Goal: Task Accomplishment & Management: Use online tool/utility

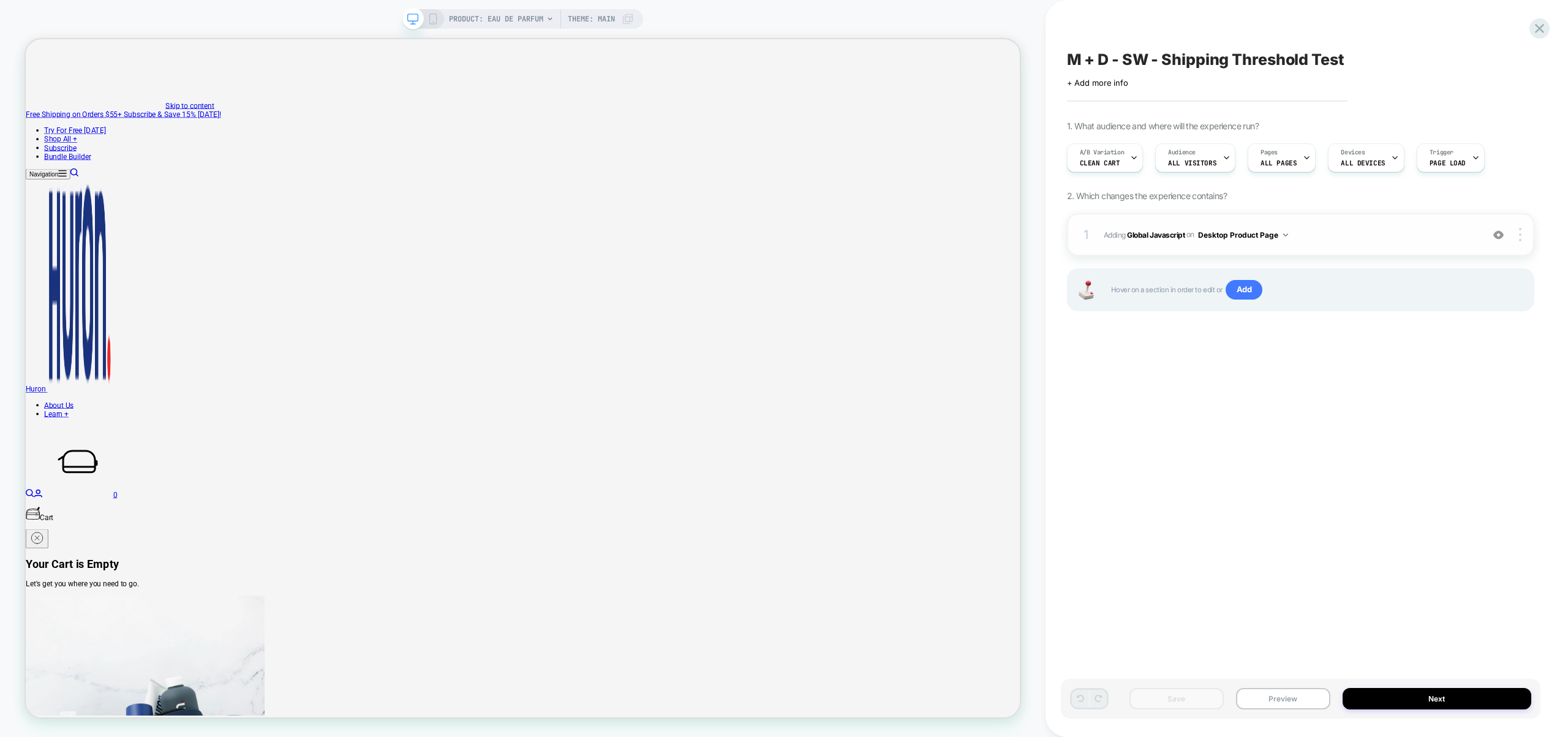
click at [1259, 234] on button "Desktop Product Page" at bounding box center [1243, 234] width 90 height 15
click at [1244, 411] on div "Desktop All Pages" at bounding box center [1243, 420] width 154 height 27
click at [1520, 232] on img at bounding box center [1520, 234] width 2 height 13
click at [1520, 233] on img at bounding box center [1520, 234] width 2 height 13
click at [1473, 264] on div "Target All Devices" at bounding box center [1447, 268] width 109 height 34
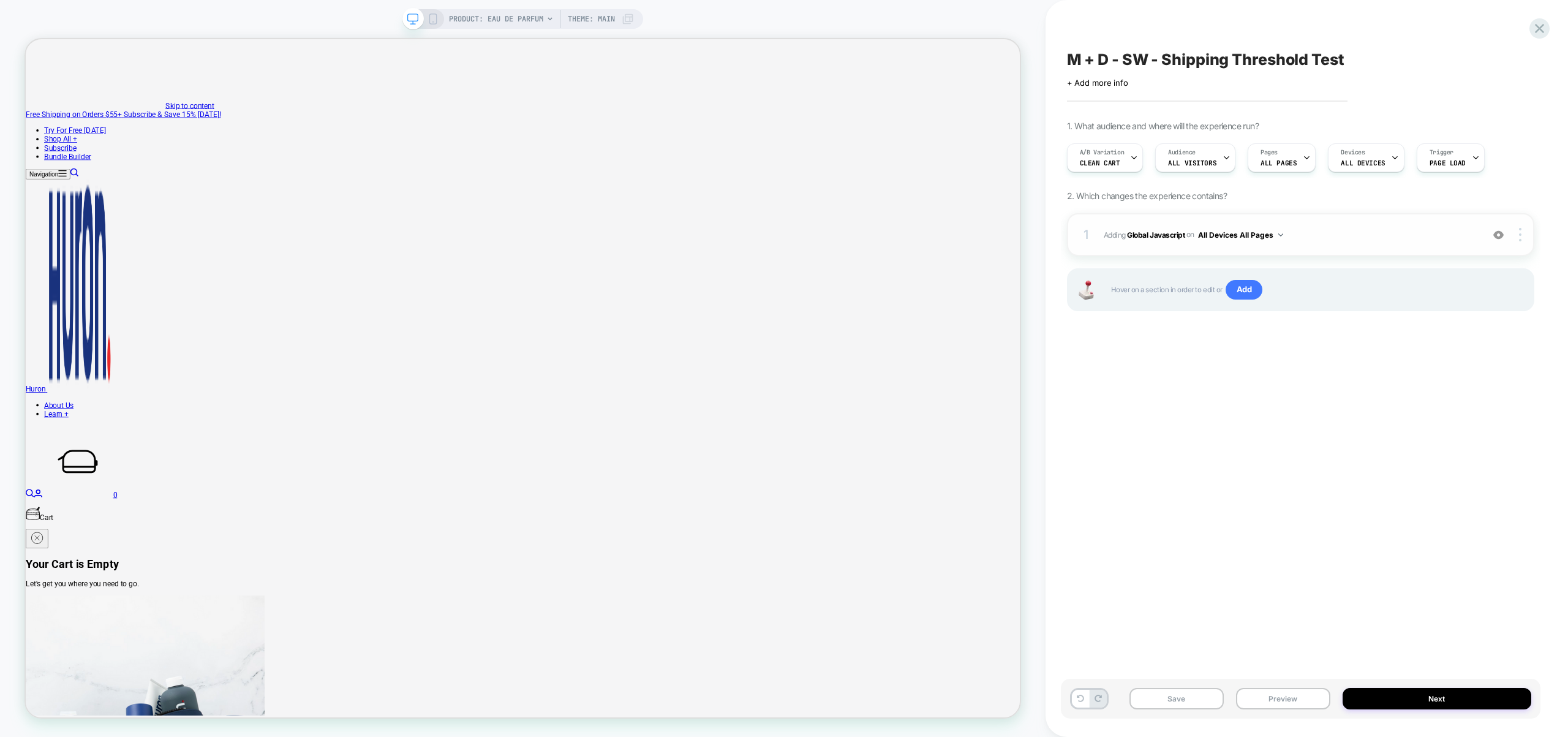
click at [1408, 228] on span "Adding Global Javascript on All Devices All Pages" at bounding box center [1290, 234] width 372 height 15
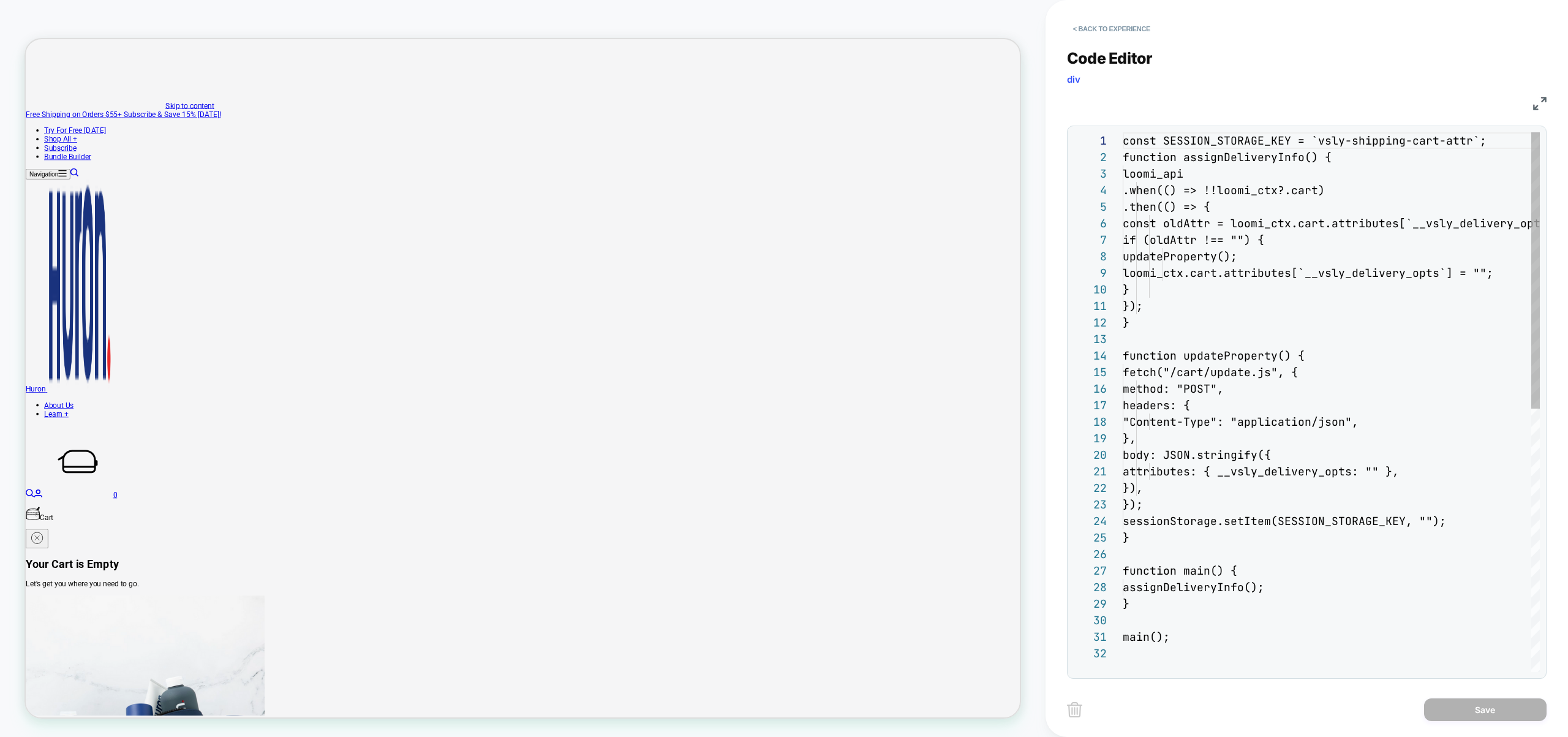
scroll to position [165, 0]
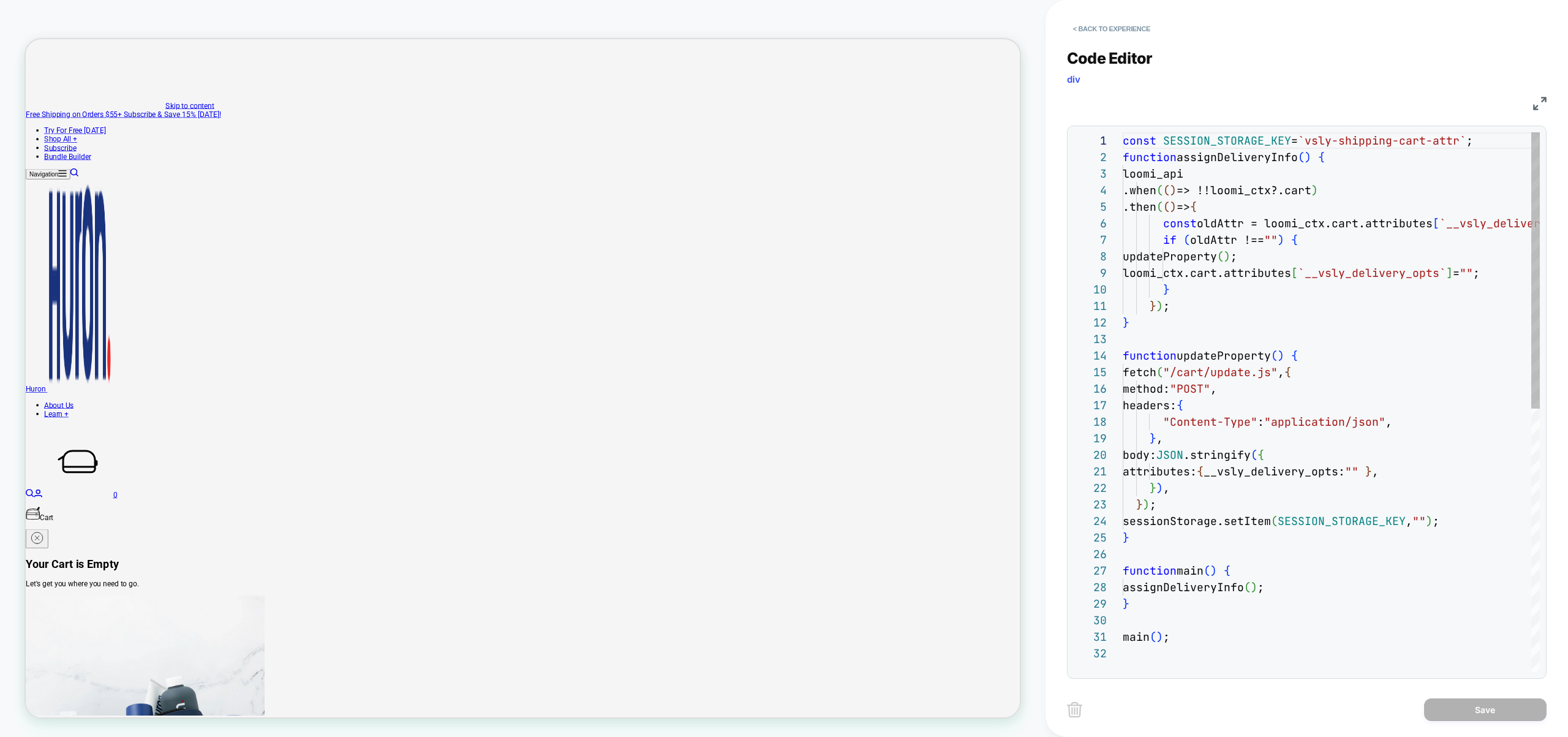
drag, startPoint x: 1408, startPoint y: 228, endPoint x: 1285, endPoint y: 262, distance: 127.6
click at [1285, 262] on div "const SESSION_STORAGE_KEY = `vsly-shipping-cart-attr` ; function assignDelivery…" at bounding box center [1331, 658] width 417 height 1052
click at [1293, 340] on div "const SESSION_STORAGE_KEY = `vsly-shipping-cart-attr` ; function assignDelivery…" at bounding box center [1378, 658] width 511 height 1052
type textarea "**********"
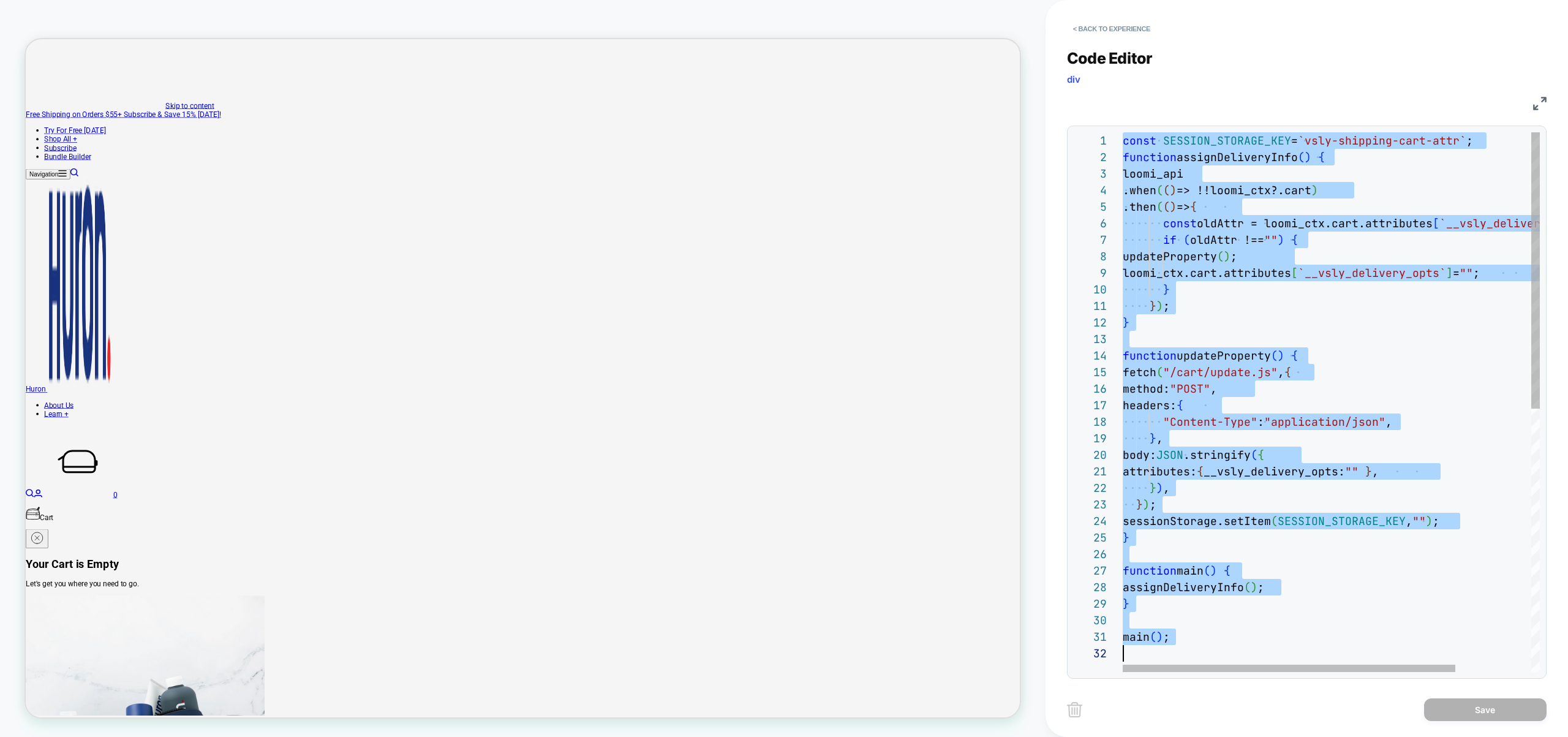
scroll to position [0, 0]
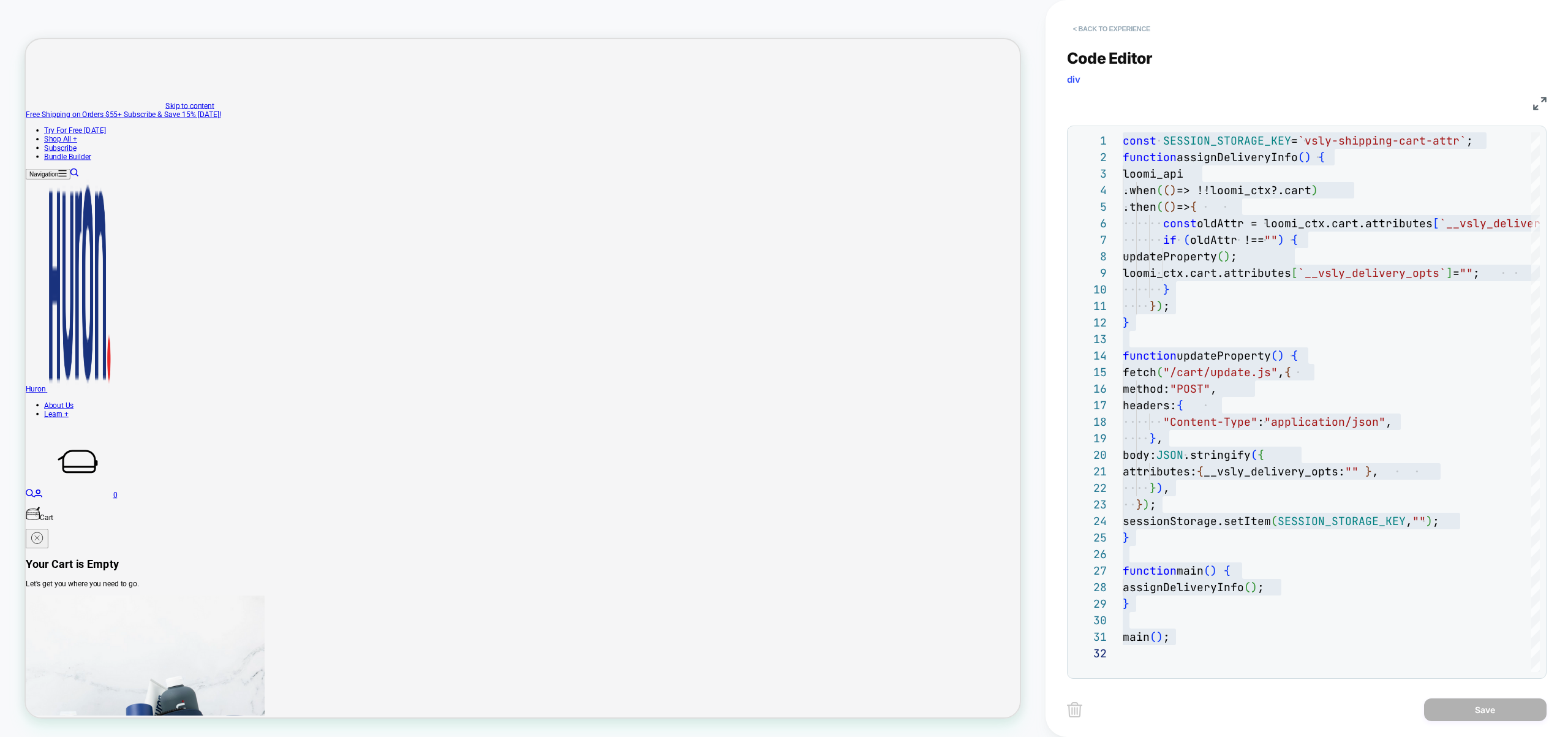
click at [1101, 24] on button "< Back to experience" at bounding box center [1112, 29] width 90 height 20
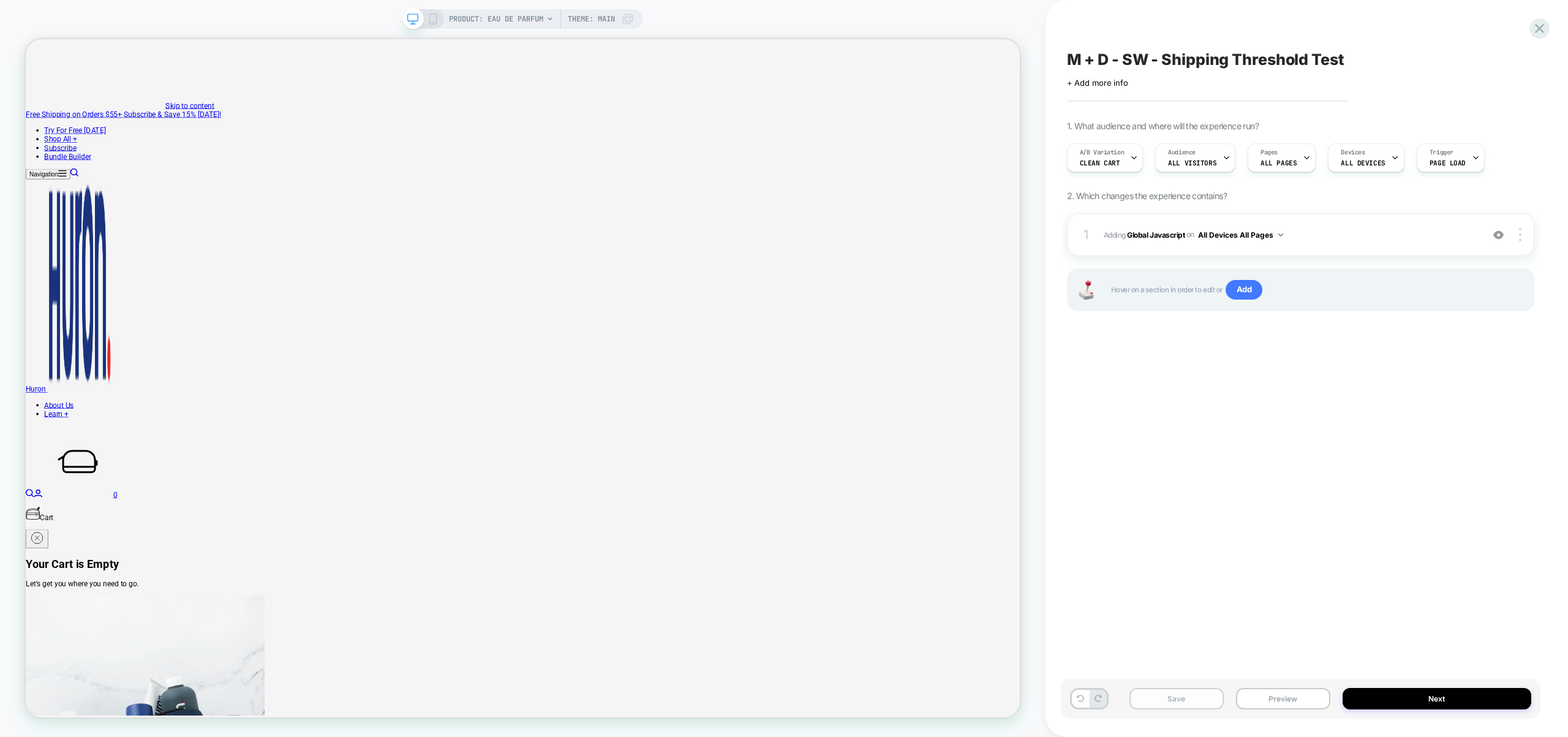
click at [1173, 698] on button "Save" at bounding box center [1177, 699] width 95 height 22
click at [1099, 164] on span "clean cart" at bounding box center [1099, 163] width 41 height 8
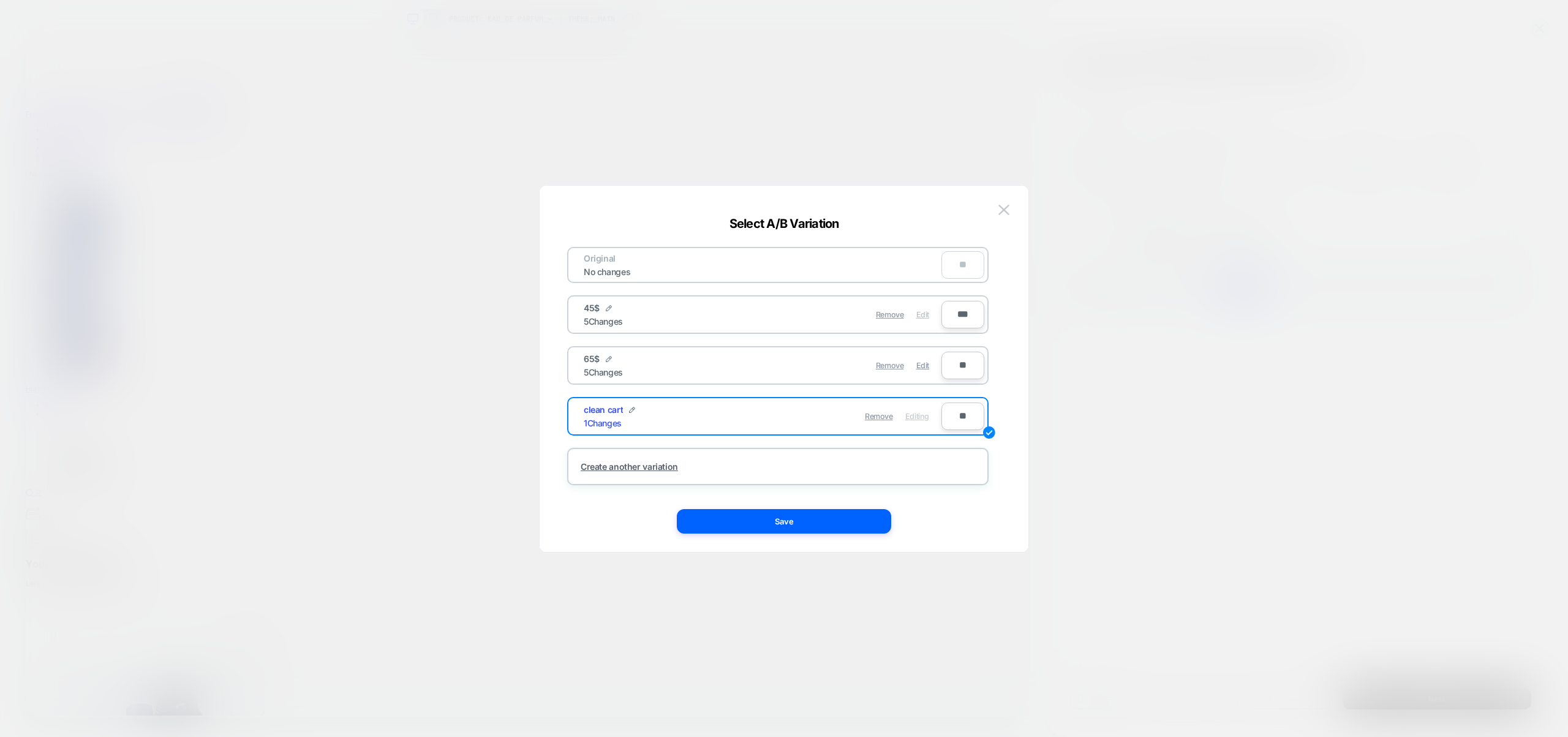
click at [920, 318] on span "Edit" at bounding box center [922, 314] width 12 height 9
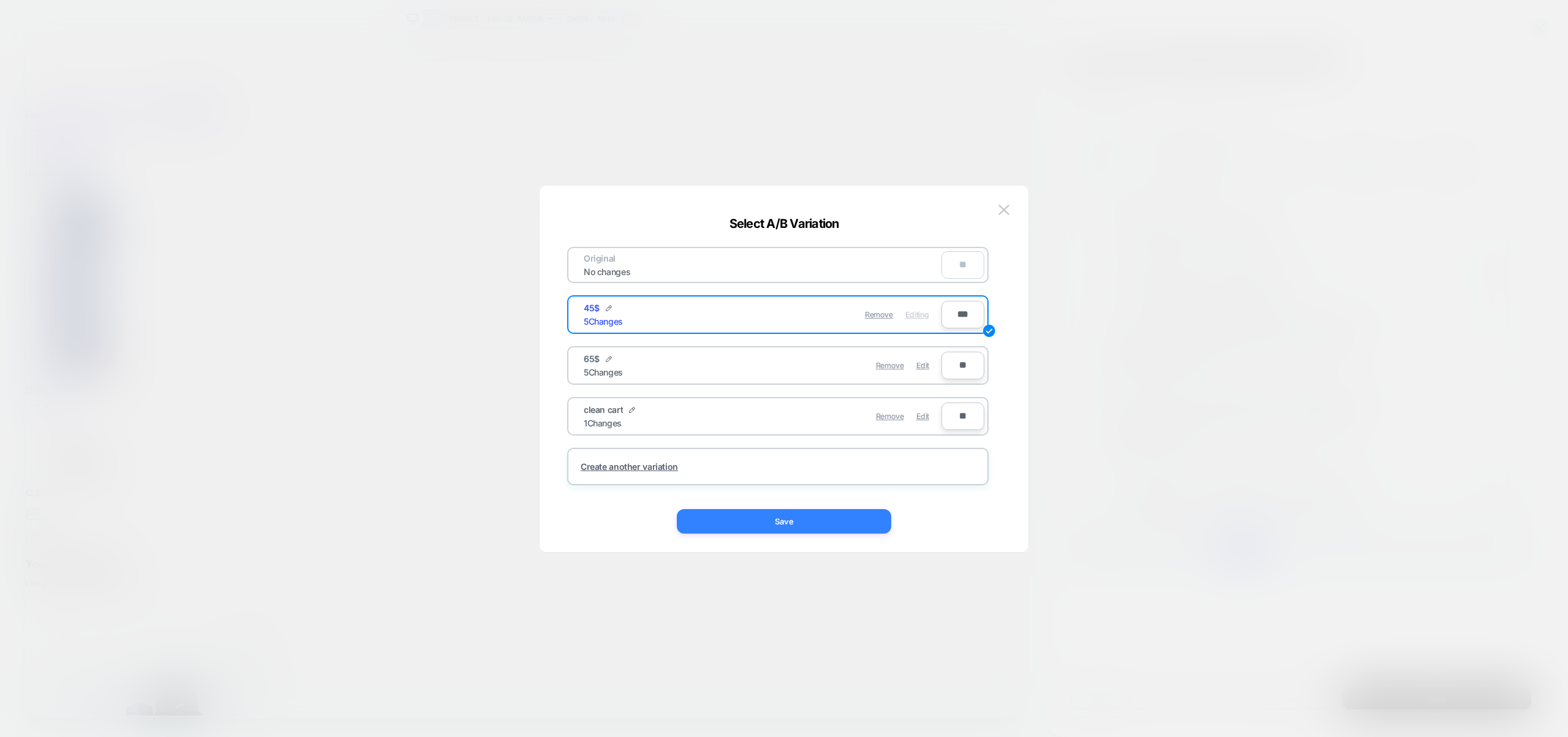
click at [848, 523] on button "Save" at bounding box center [784, 521] width 214 height 24
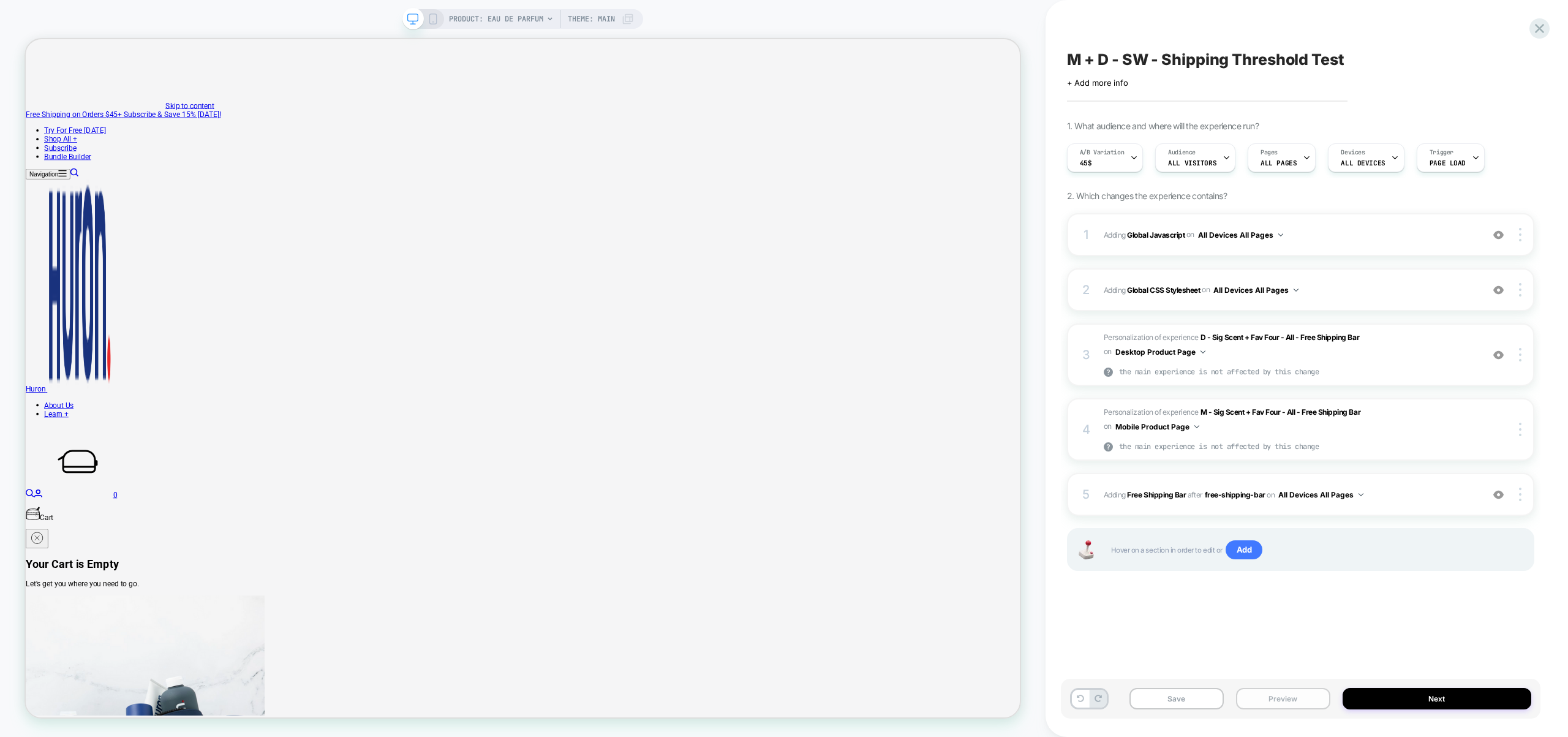
click at [1283, 695] on button "Preview" at bounding box center [1283, 699] width 95 height 22
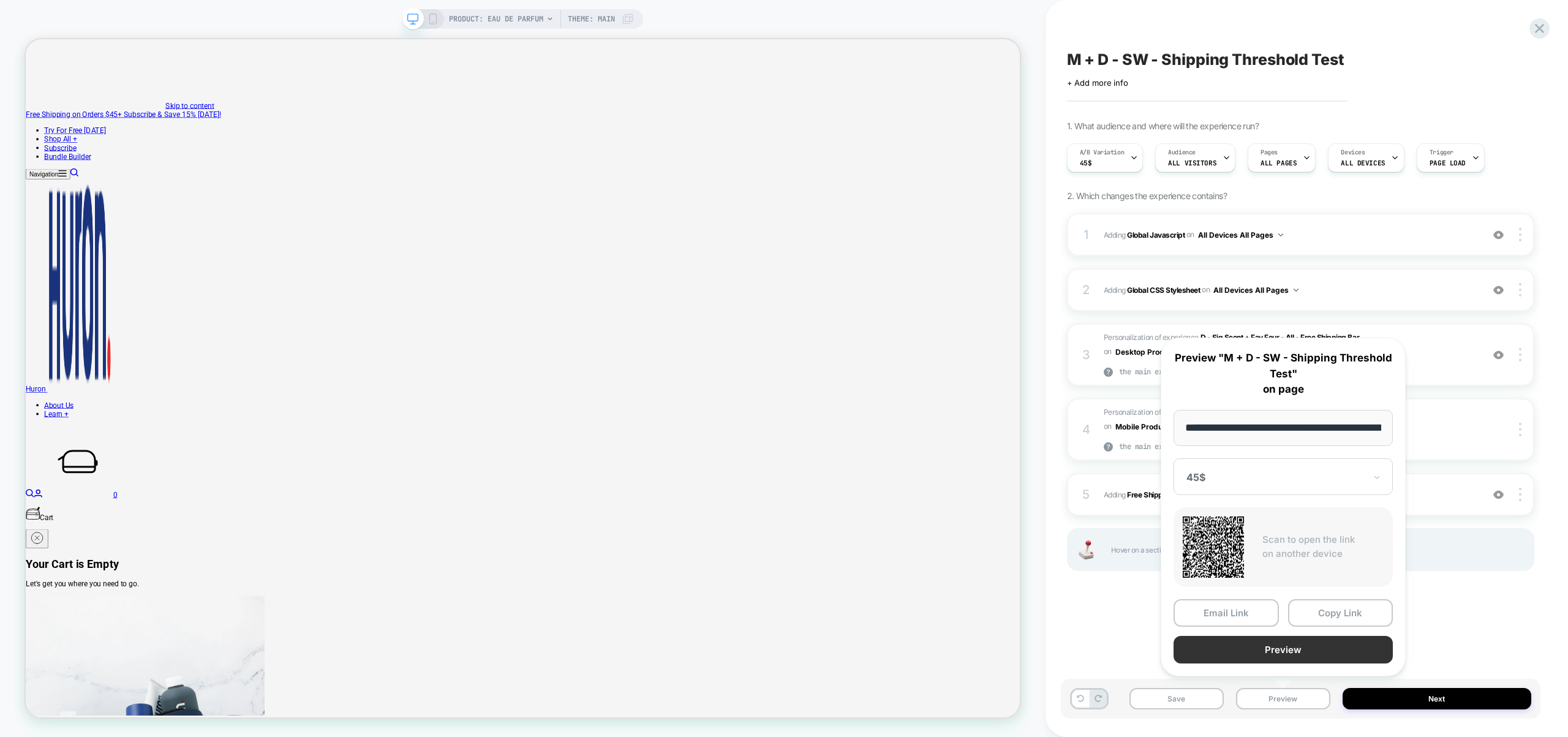
click at [1290, 656] on button "Preview" at bounding box center [1283, 649] width 219 height 27
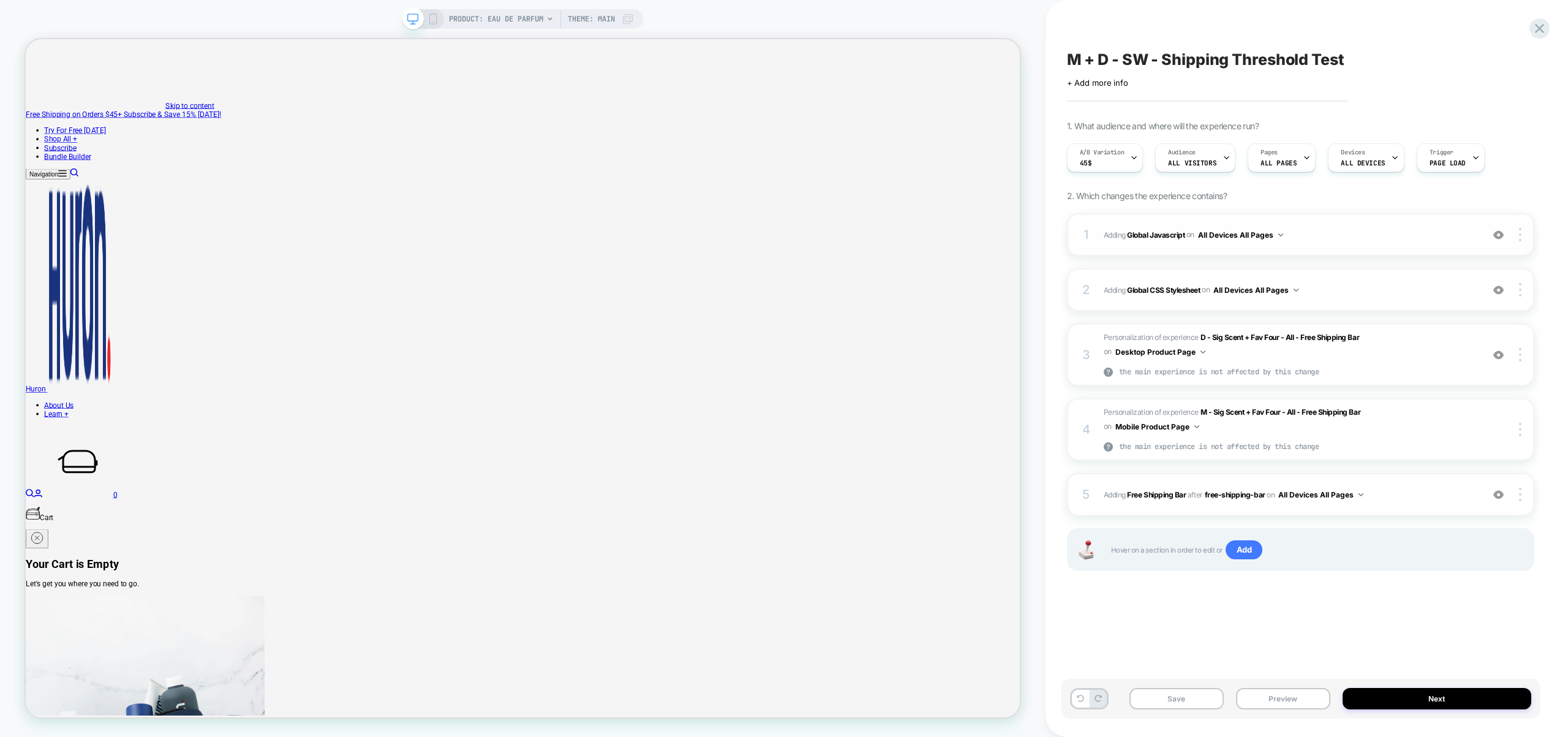
click at [1336, 248] on div "1 Adding Global Javascript on All Devices All Pages Add Before Add After Target…" at bounding box center [1300, 235] width 467 height 43
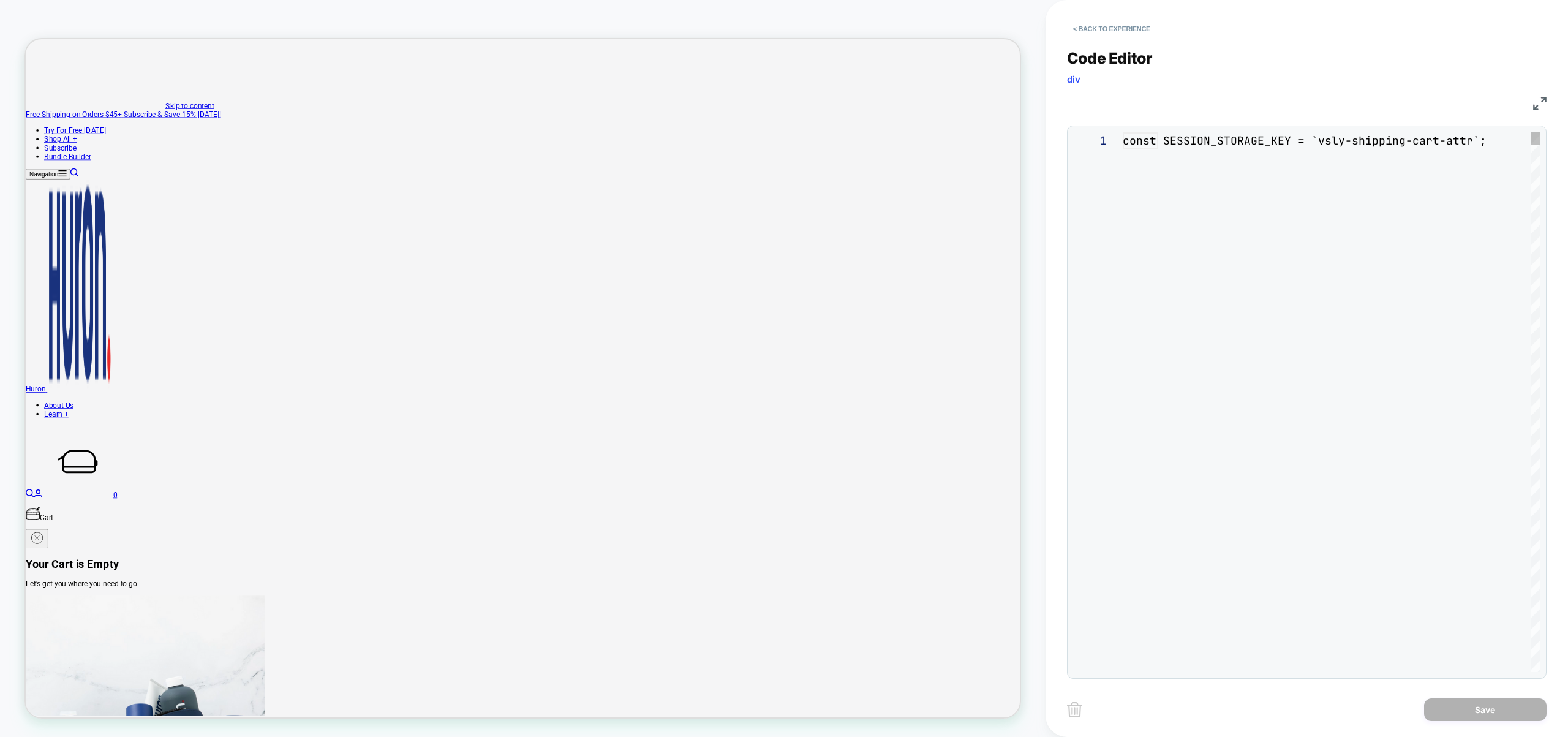
scroll to position [165, 0]
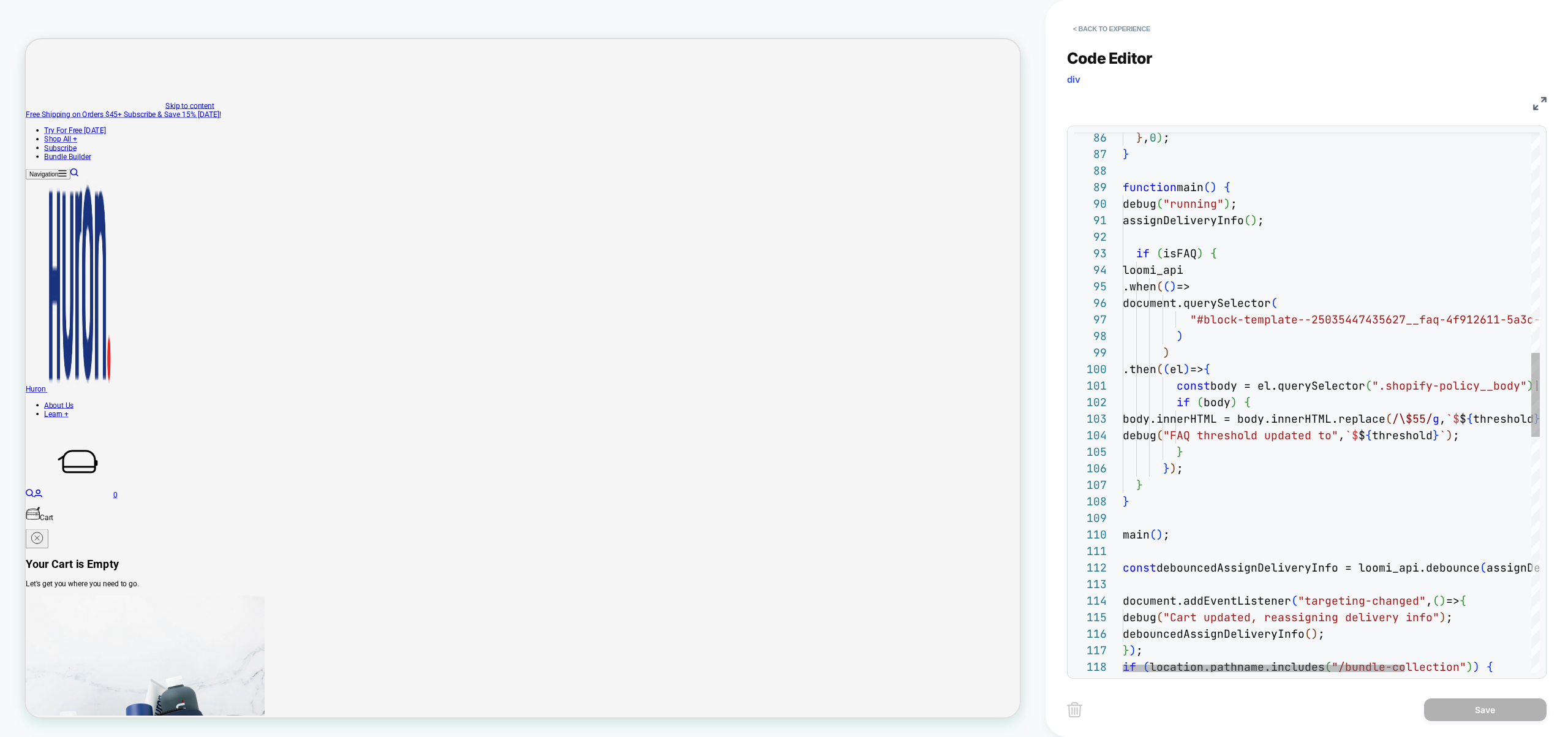
type textarea "**********"
click at [1233, 322] on div "if ( body ) { body.innerHTML = body.innerHTML.replace ( /\$55/ g , ` $ $ { thre…" at bounding box center [1424, 449] width 604 height 3450
type textarea "*"
type textarea "**********"
type textarea "*****"
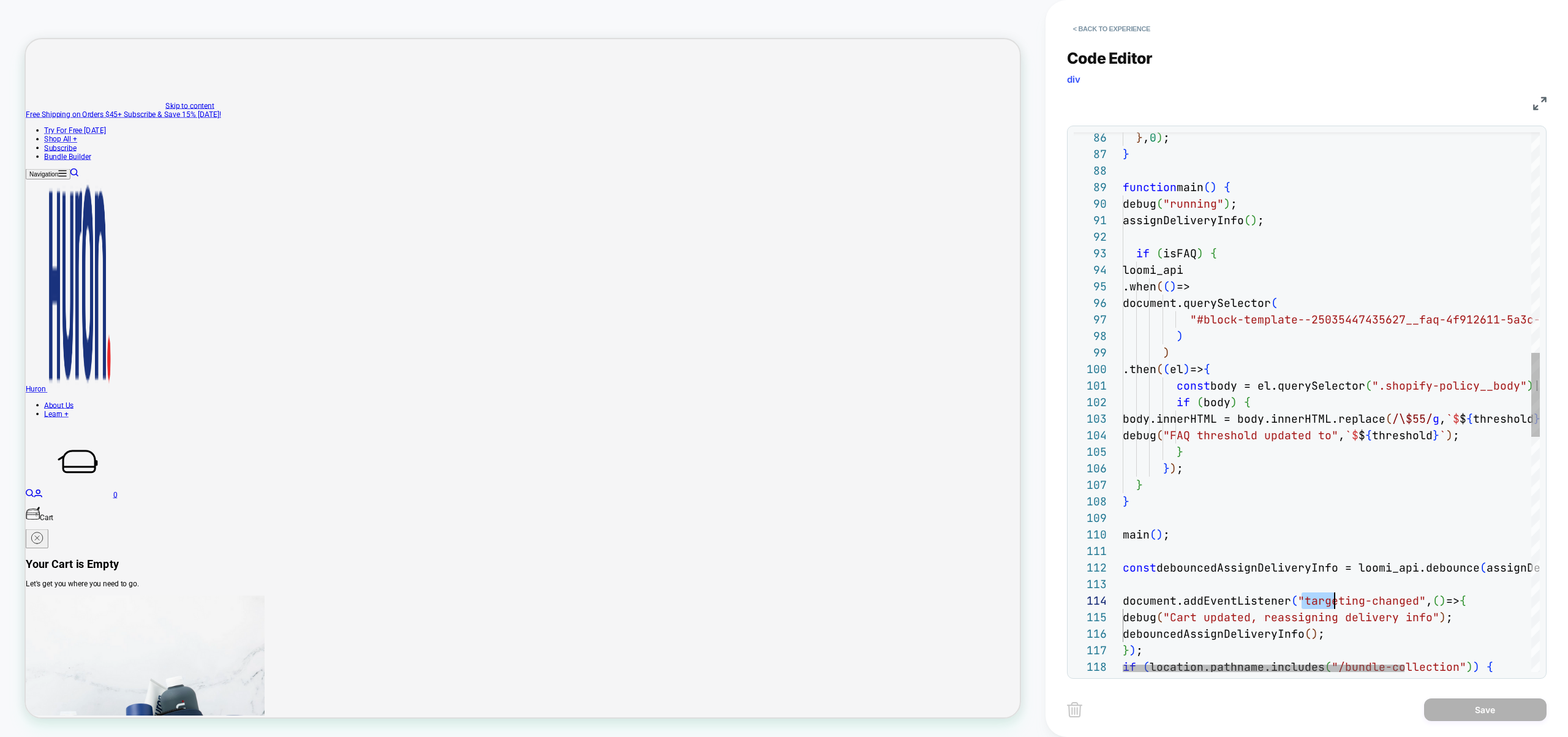
scroll to position [50, 212]
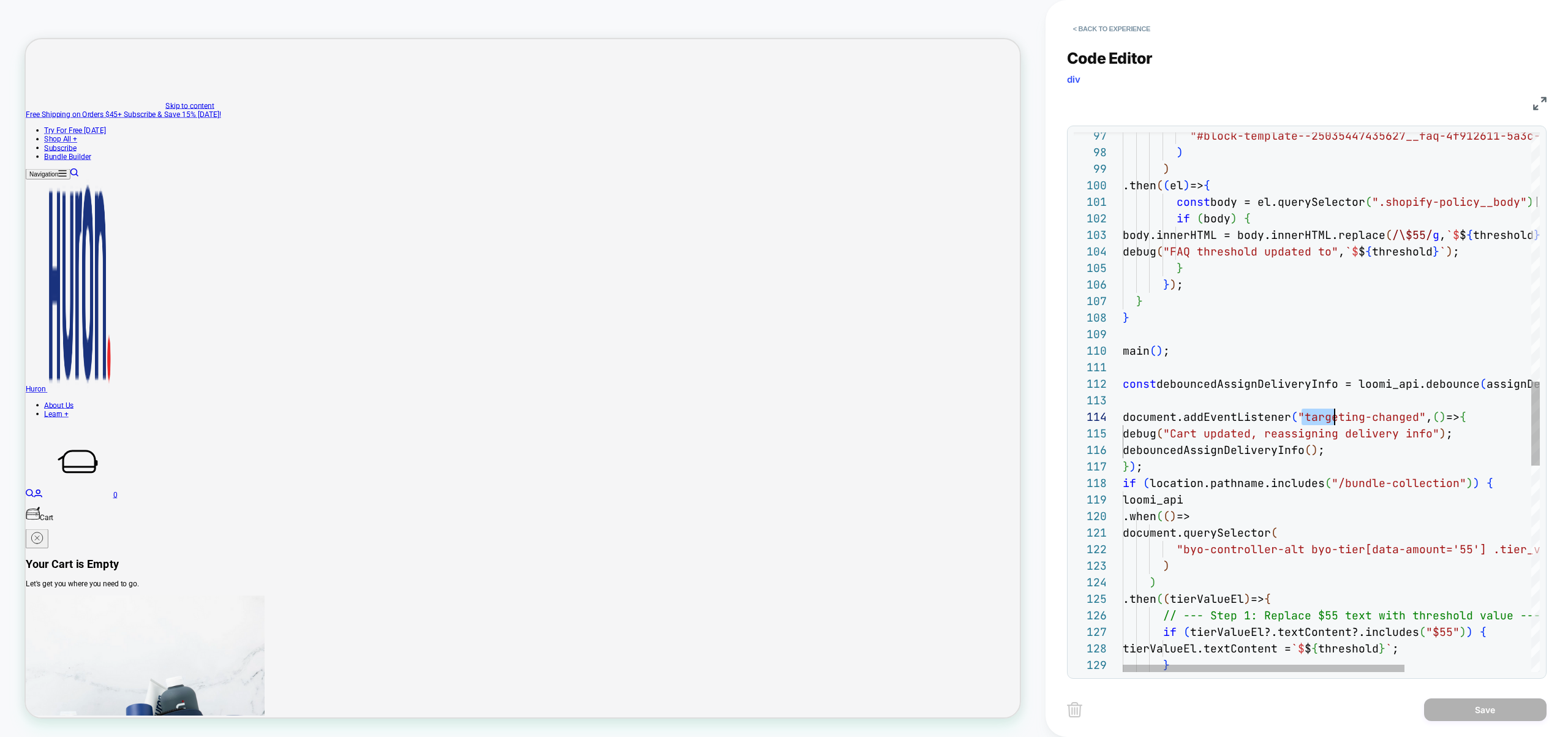
click at [1395, 449] on div "if ( body ) { body.innerHTML = body.innerHTML.replace ( /\$55/ g , ` $ $ { thre…" at bounding box center [1424, 265] width 604 height 3450
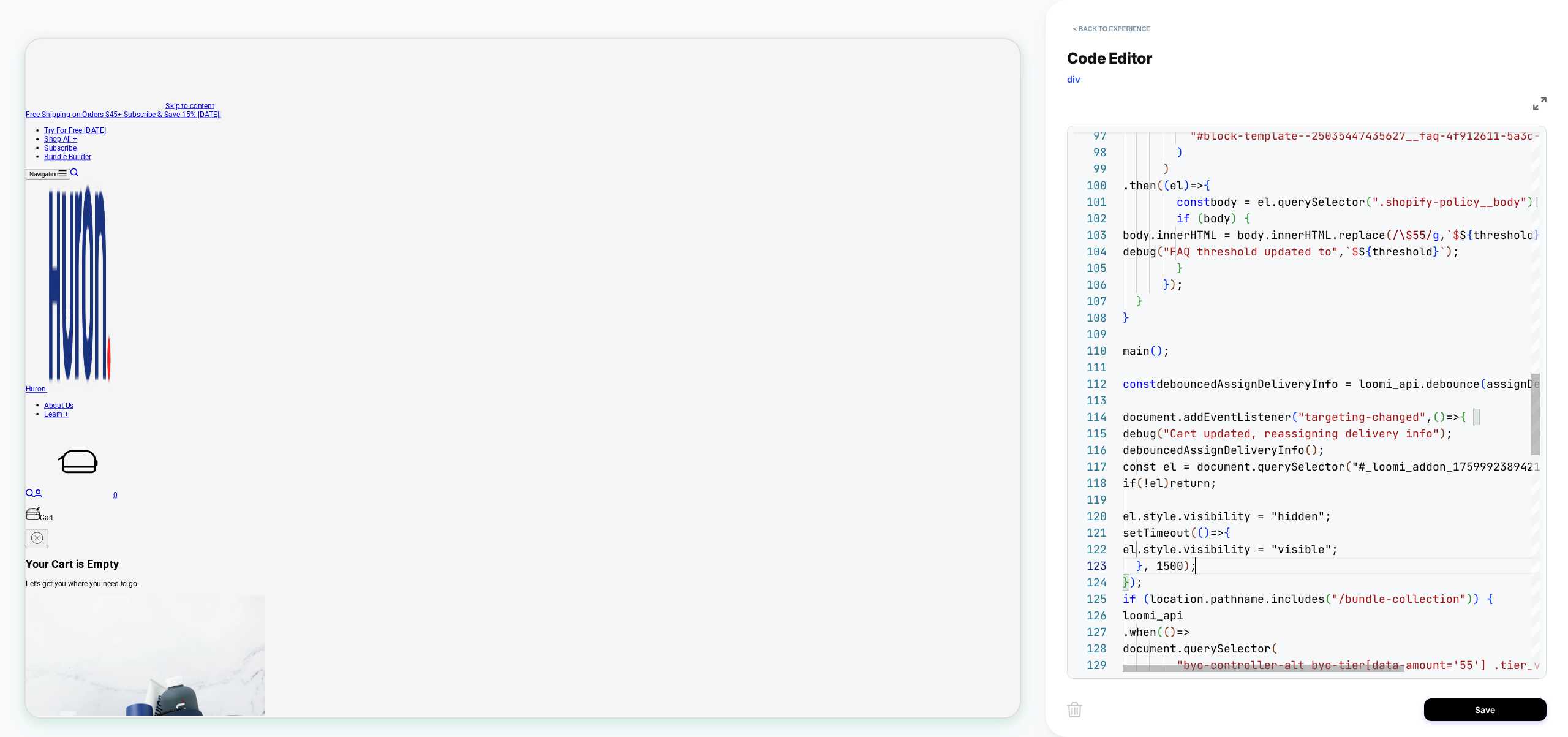
scroll to position [33, 73]
click at [1433, 466] on div "if ( body ) { body.innerHTML = body.innerHTML.replace ( /\$55/ g , ` $ $ { thre…" at bounding box center [1424, 322] width 604 height 3565
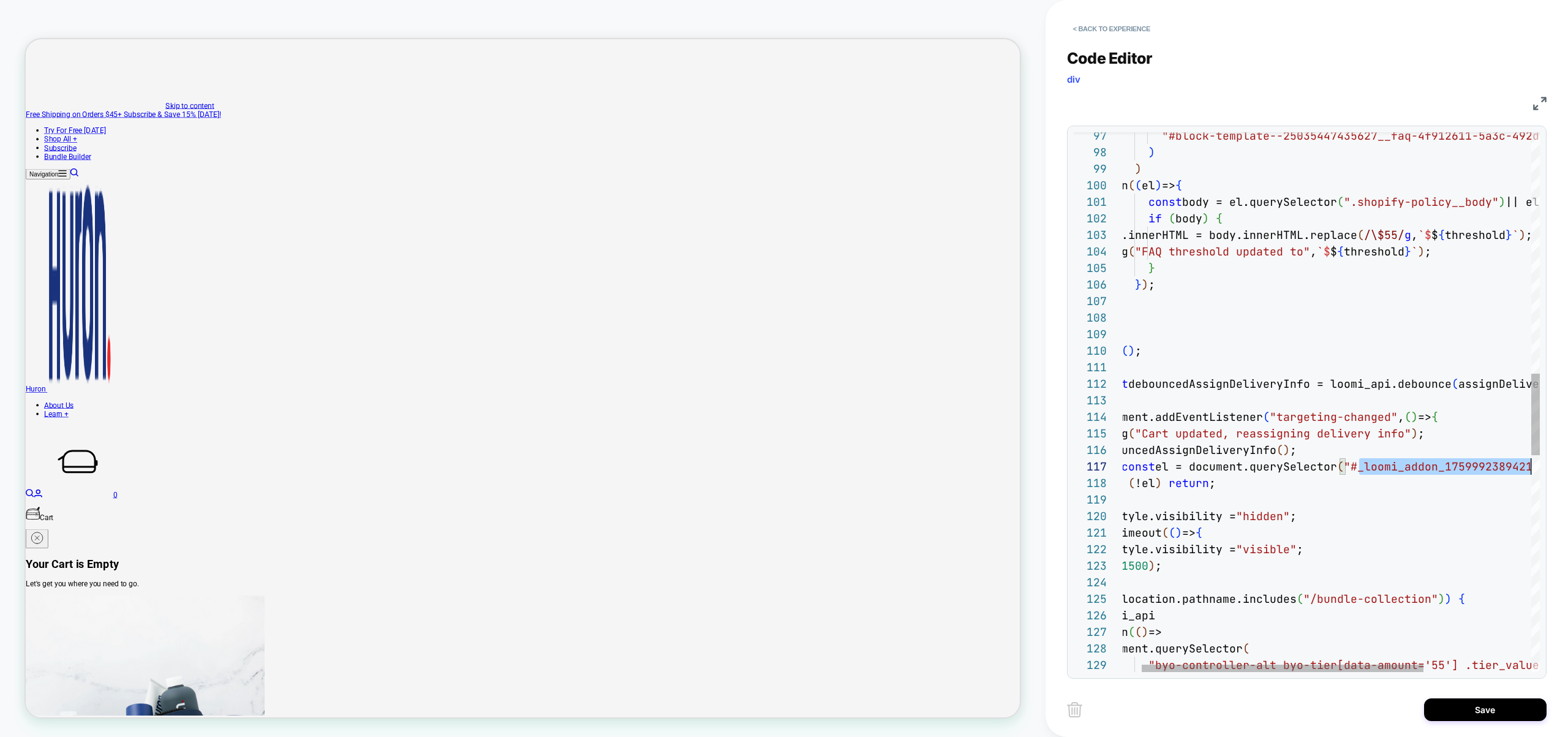
scroll to position [99, 437]
click at [1433, 466] on div "if ( body ) { body.innerHTML = body.innerHTML.replace ( /\$55/ g , ` $ $ { thre…" at bounding box center [1396, 322] width 604 height 3565
drag, startPoint x: 1498, startPoint y: 703, endPoint x: 1264, endPoint y: 507, distance: 305.2
click at [1270, 499] on div "< Back to experience Code Editor div JS 102 103 104 105 101 99 100 97 98 106 10…" at bounding box center [1306, 368] width 479 height 737
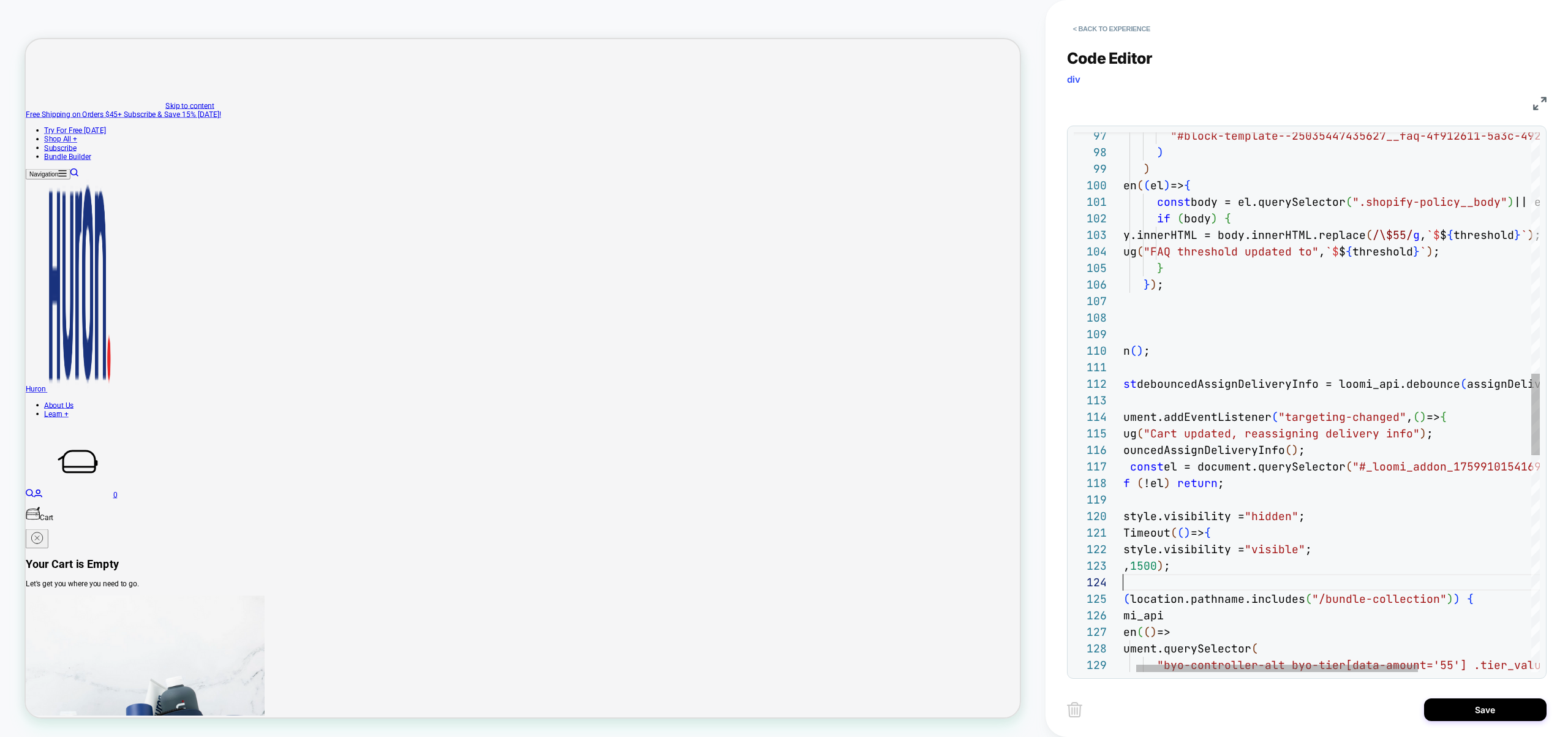
drag, startPoint x: 1194, startPoint y: 576, endPoint x: 1066, endPoint y: 563, distance: 128.7
click at [1103, 563] on div "if ( body ) { body.innerHTML = body.innerHTML.replace ( /\$55/ g , ` $ $ { thre…" at bounding box center [1404, 322] width 604 height 3565
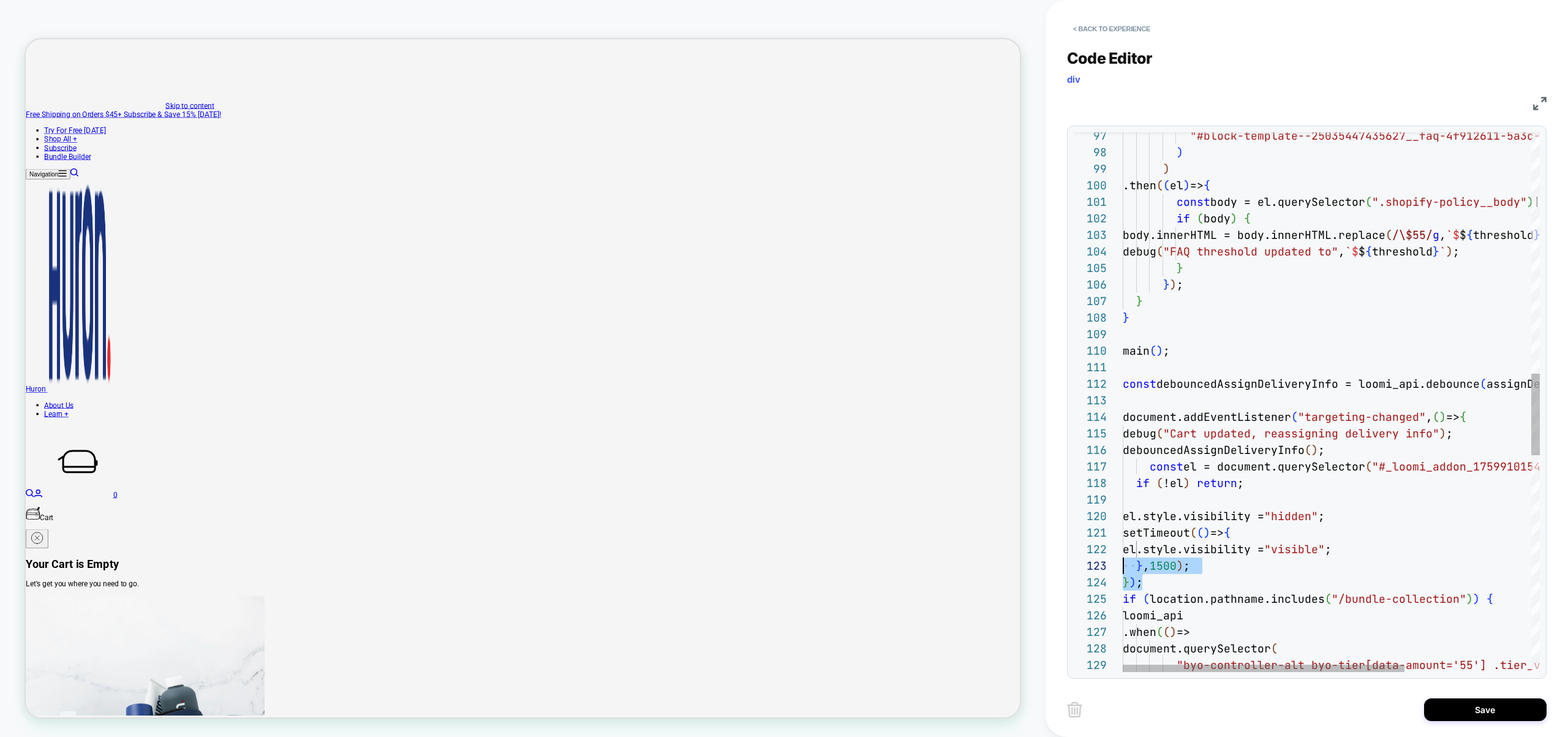
click at [1226, 563] on div "if ( body ) { body.innerHTML = body.innerHTML.replace ( /\$55/ g , ` $ $ { thre…" at bounding box center [1424, 322] width 604 height 3565
click at [1167, 565] on div "if ( body ) { body.innerHTML = body.innerHTML.replace ( /\$55/ g , ` $ $ { thre…" at bounding box center [1424, 322] width 604 height 3565
type textarea "**********"
click at [1482, 716] on button "Save" at bounding box center [1485, 709] width 122 height 22
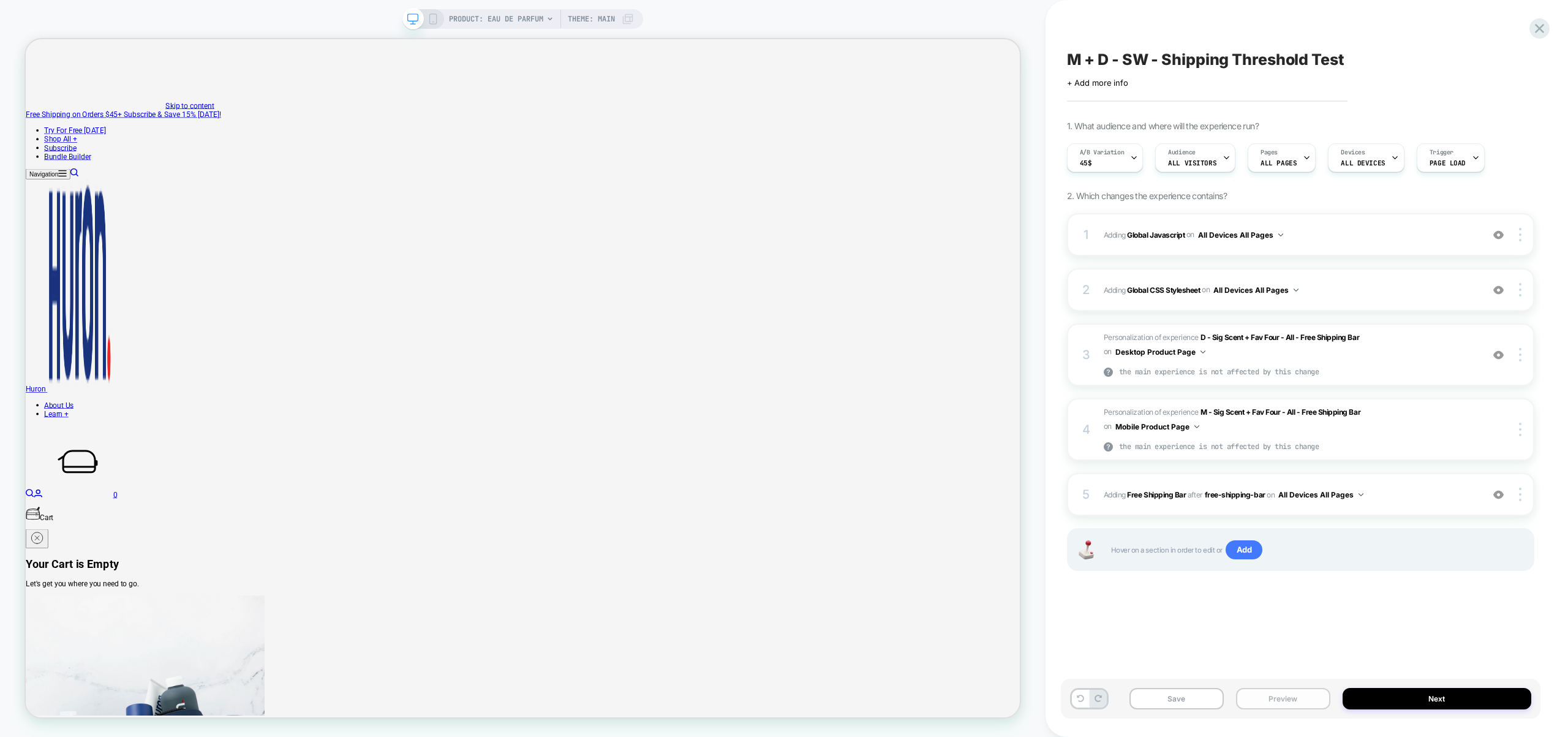
click at [1305, 694] on button "Preview" at bounding box center [1283, 699] width 95 height 22
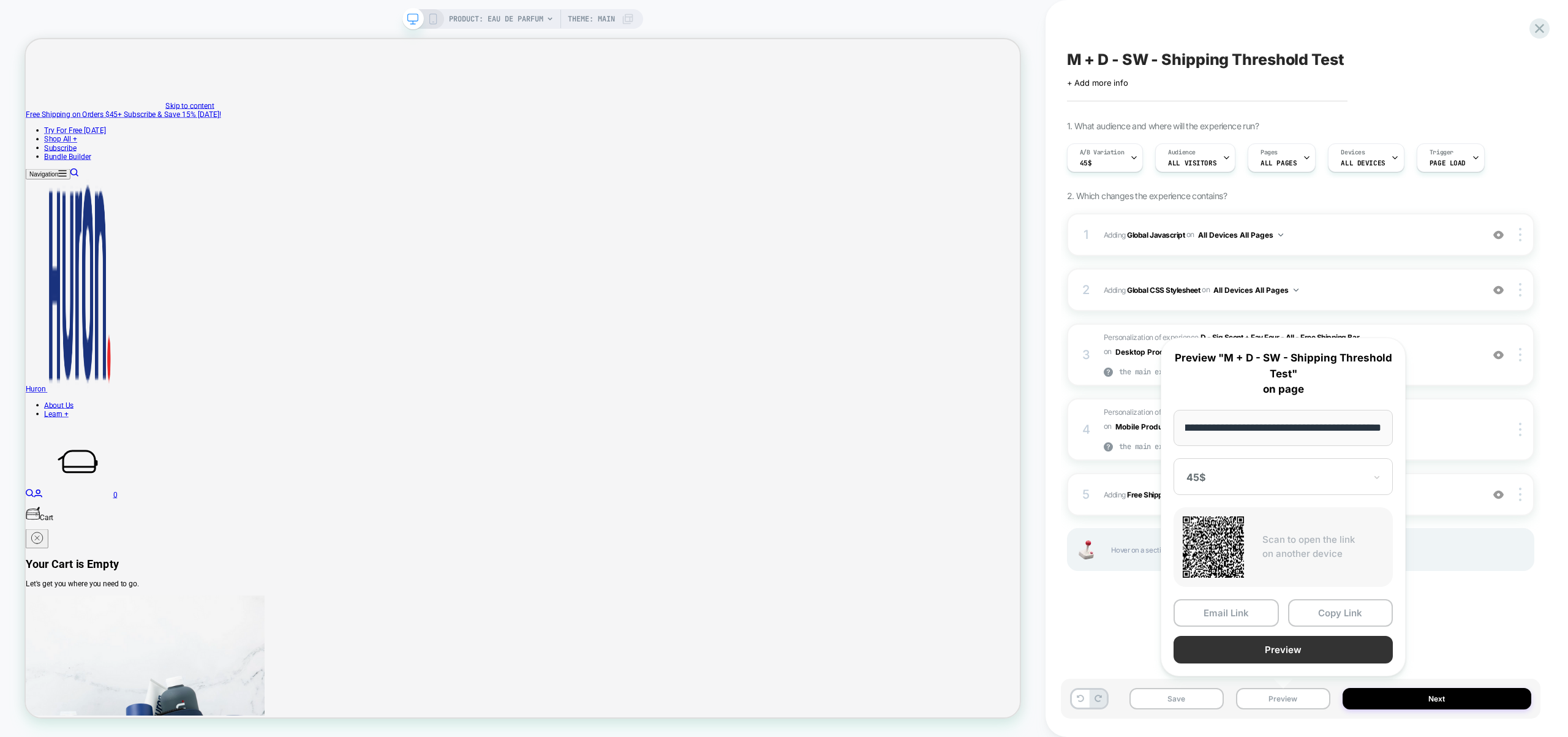
scroll to position [0, 0]
click at [1294, 648] on button "Preview" at bounding box center [1283, 649] width 219 height 27
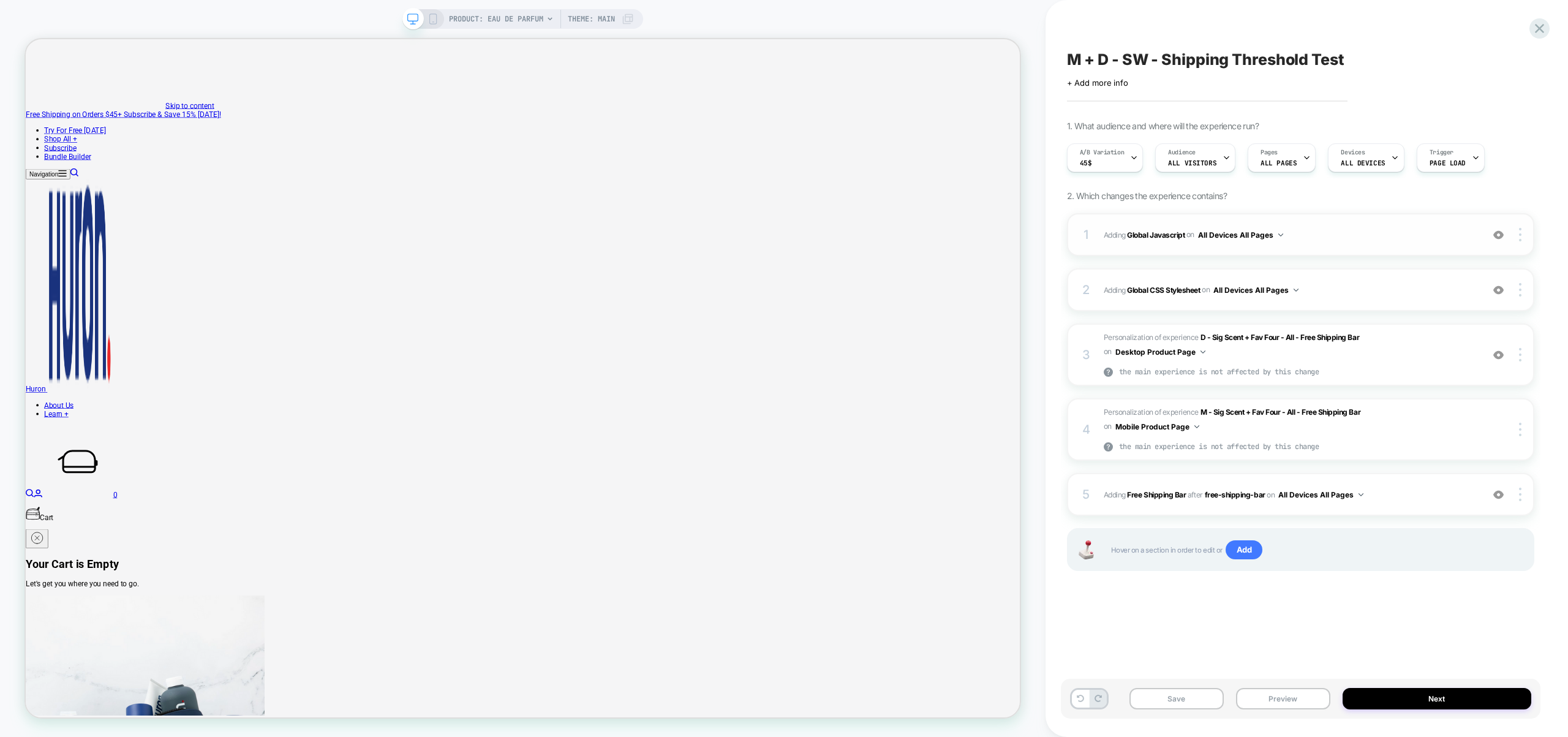
click at [1337, 227] on span "Adding Global Javascript on All Devices All Pages" at bounding box center [1290, 234] width 372 height 15
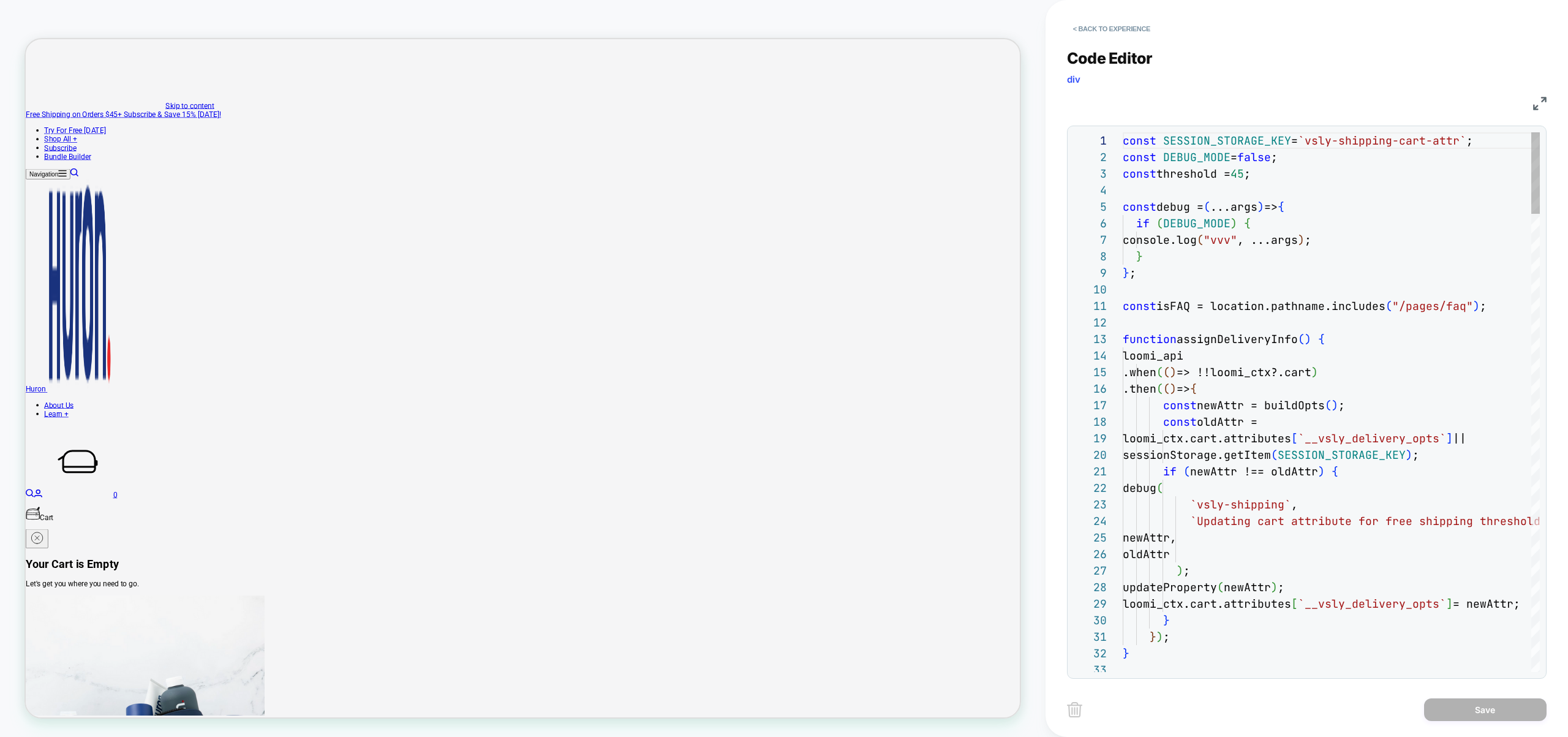
scroll to position [165, 0]
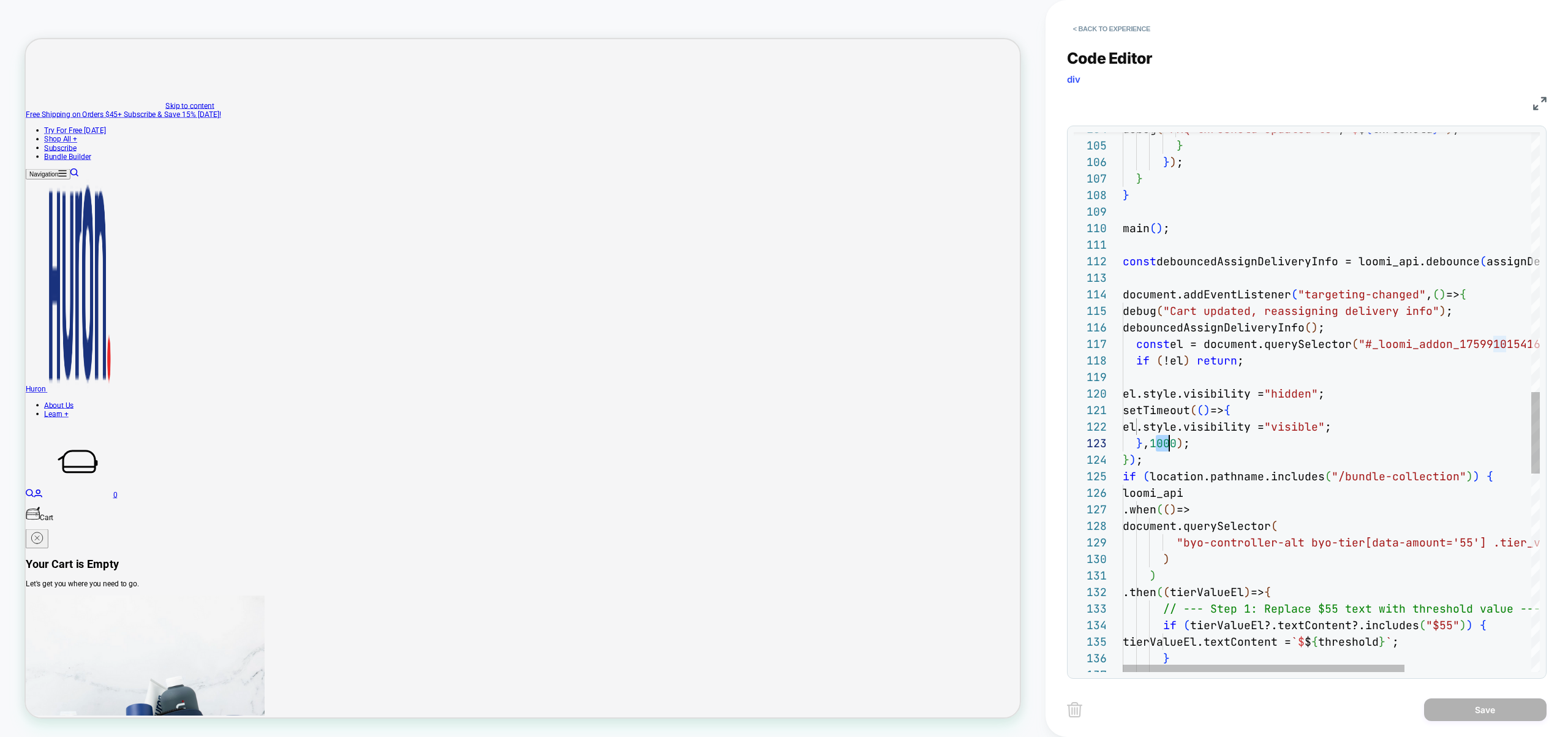
drag, startPoint x: 1158, startPoint y: 444, endPoint x: 1168, endPoint y: 444, distance: 10.0
click at [1168, 444] on div "debug ( "FAQ threshold updated to" , ` $ $ { threshold } ` ) ; } } ) ; } } main…" at bounding box center [1424, 199] width 604 height 3565
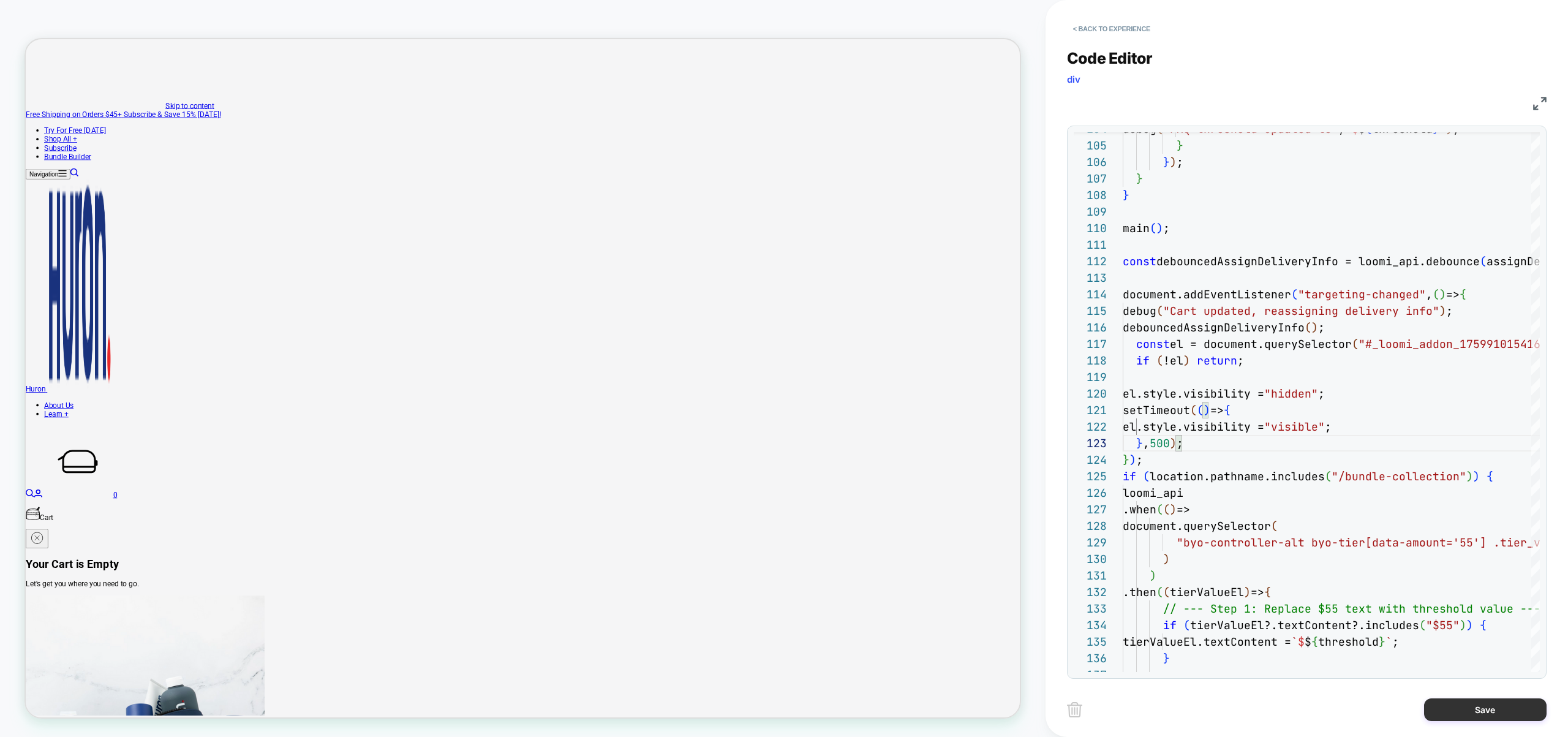
type textarea "**********"
click at [1504, 711] on button "Save" at bounding box center [1485, 709] width 122 height 22
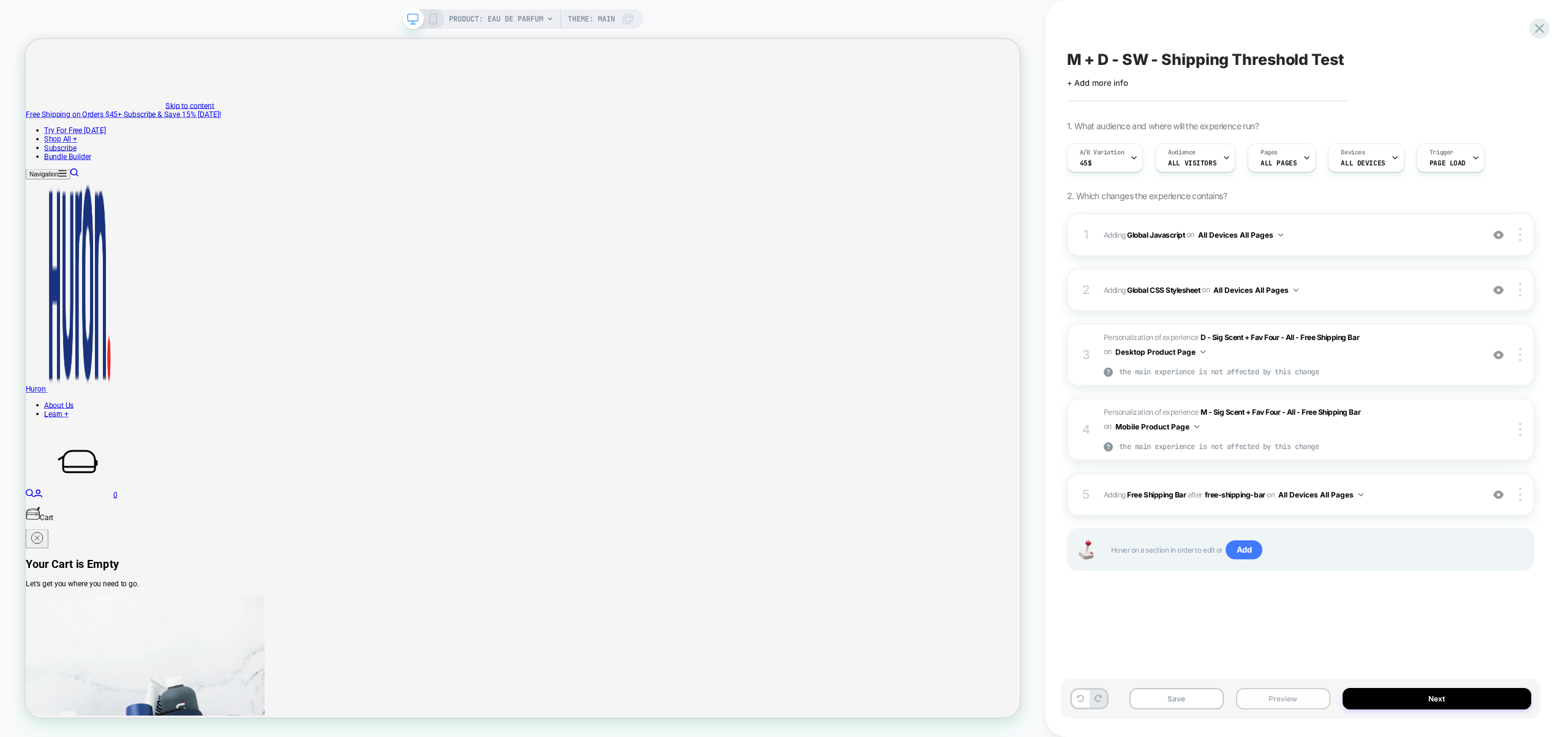
click at [1264, 701] on button "Preview" at bounding box center [1283, 699] width 95 height 22
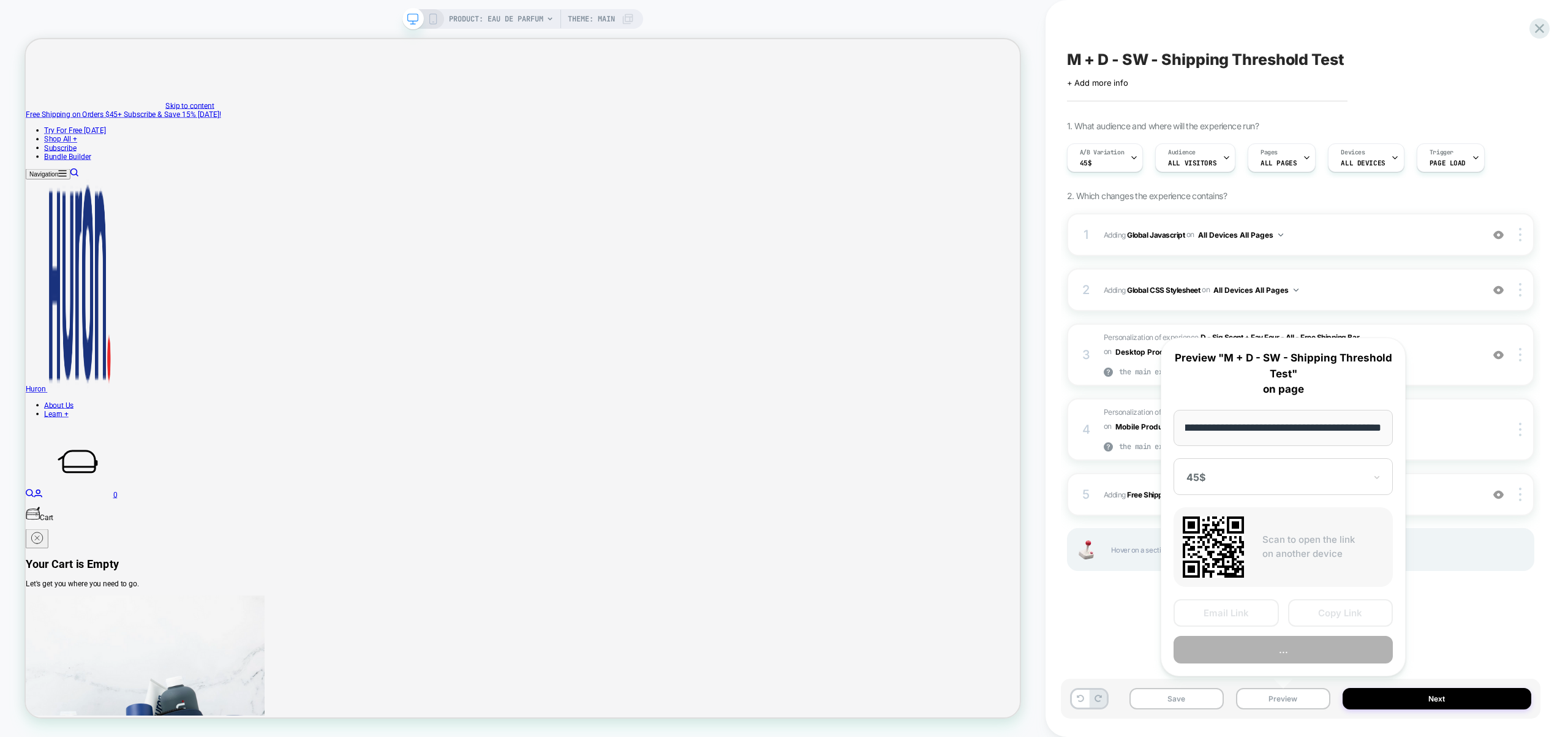
scroll to position [0, 0]
click at [1273, 653] on button "..." at bounding box center [1283, 649] width 219 height 27
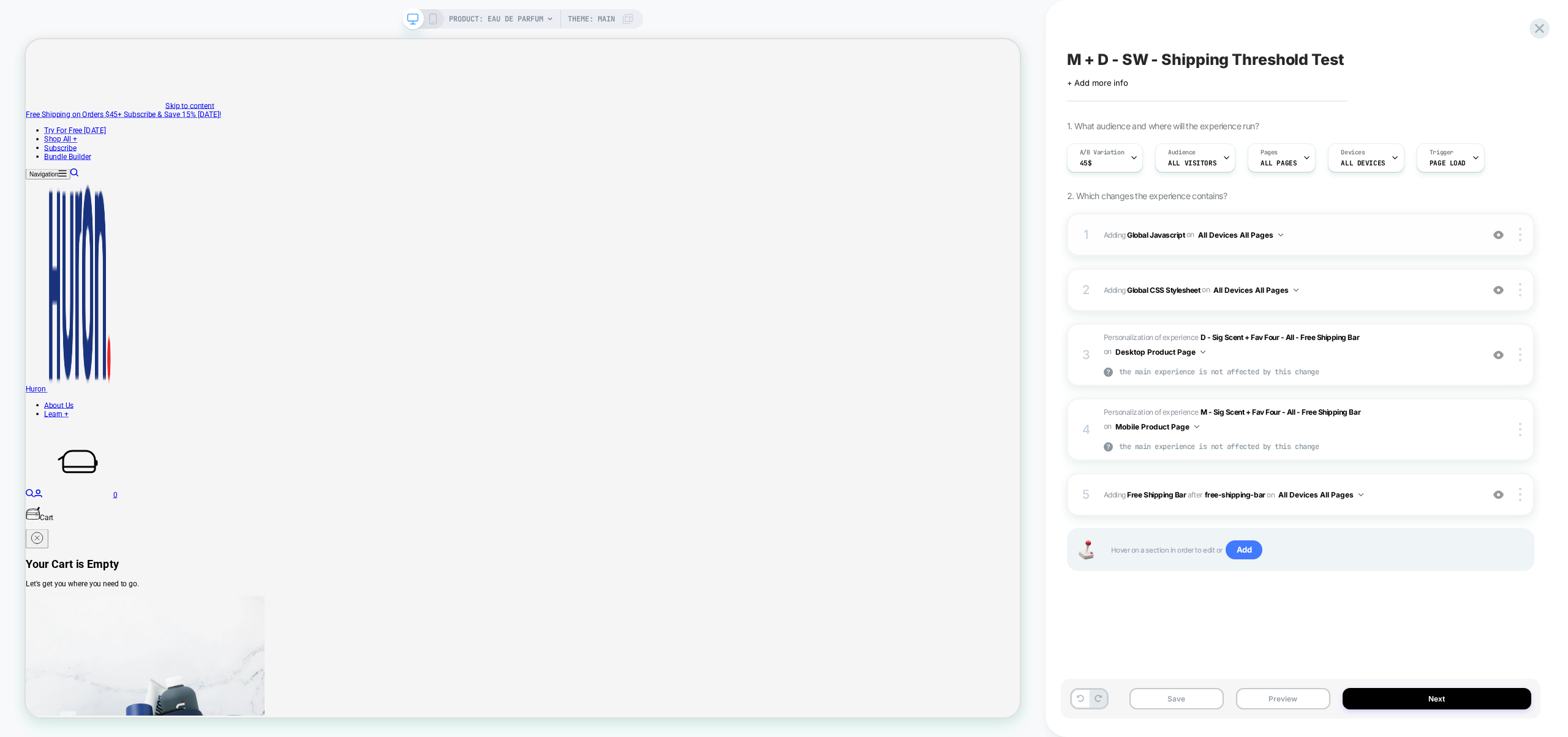
click at [1329, 237] on span "Adding Global Javascript on All Devices All Pages" at bounding box center [1290, 234] width 372 height 15
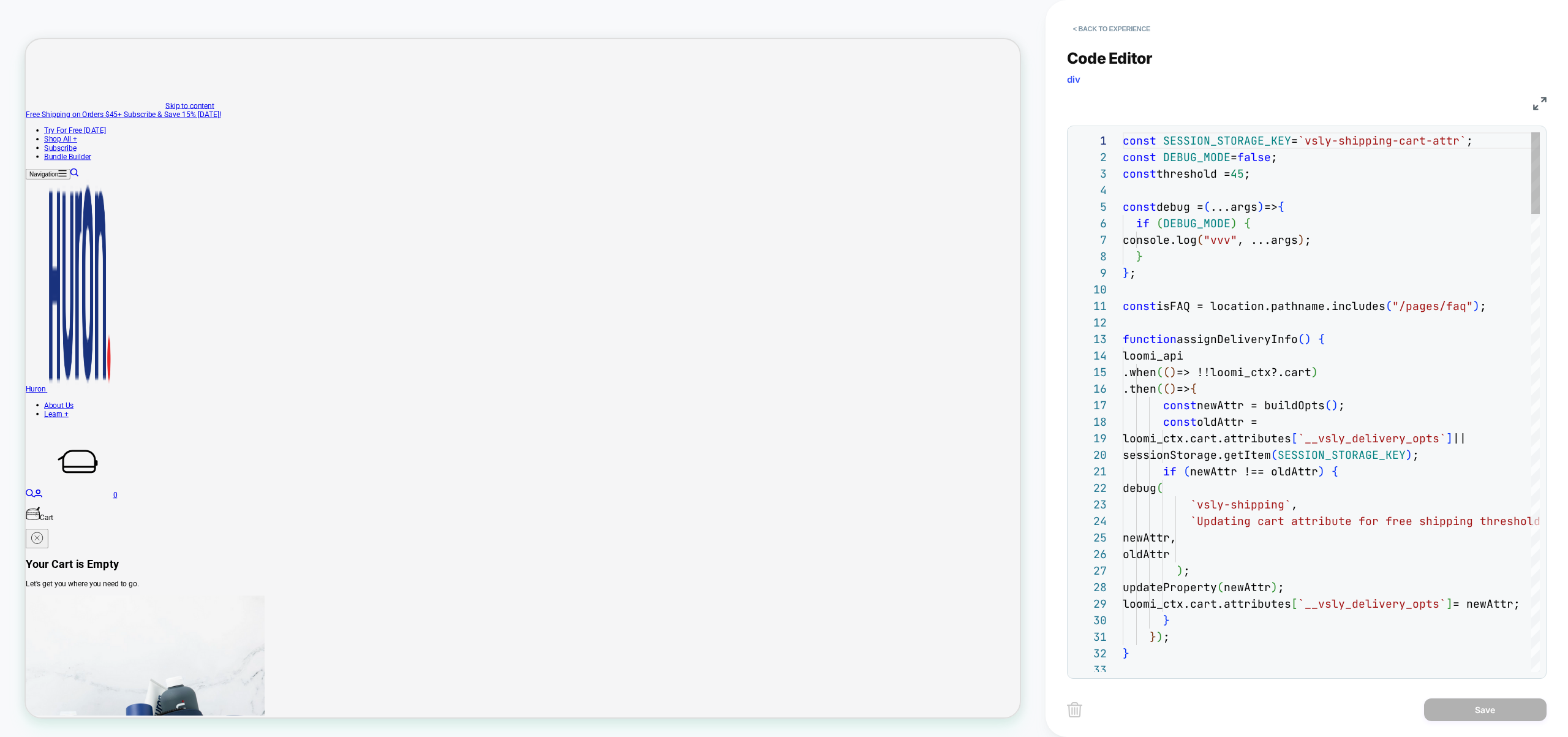
scroll to position [165, 0]
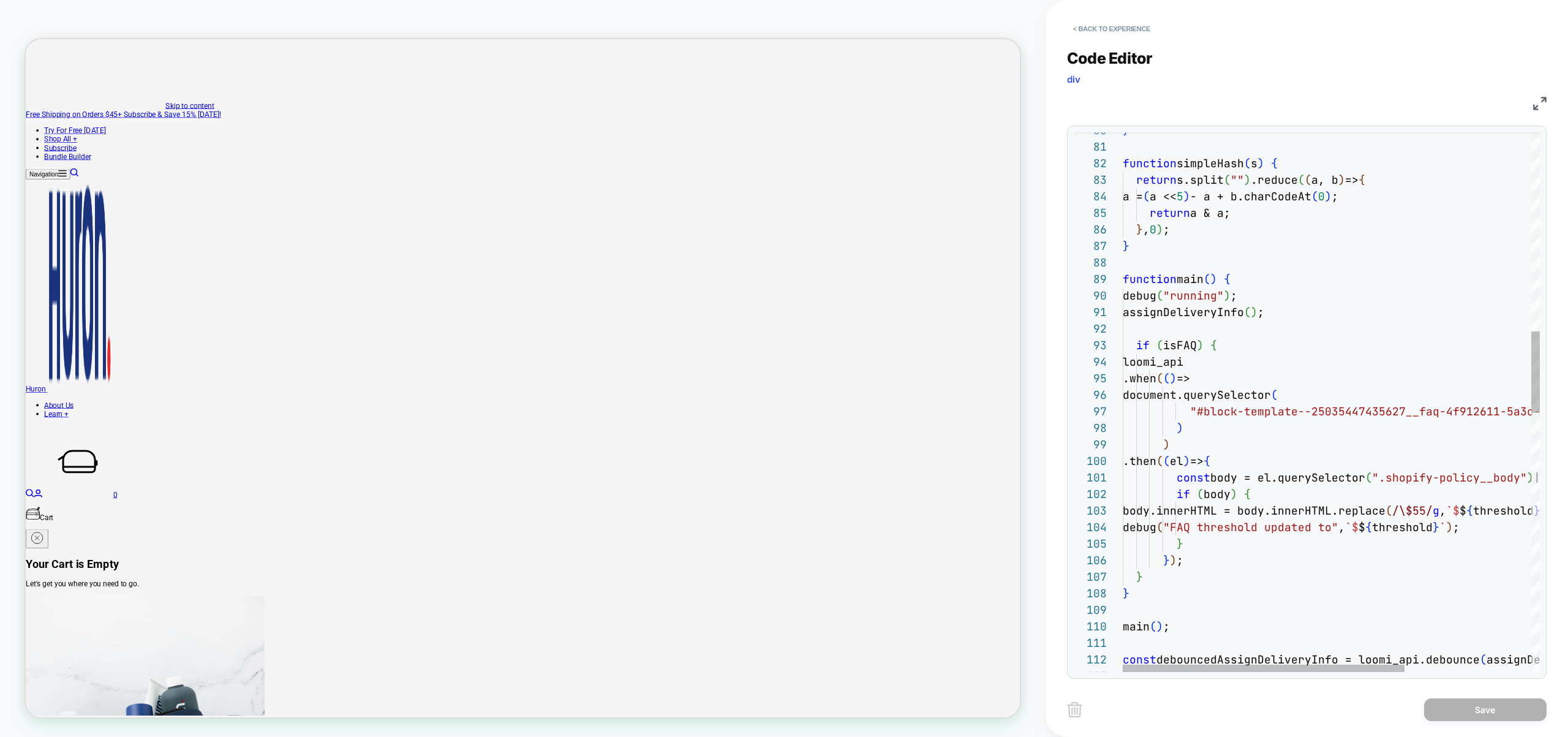
click at [1314, 288] on div "} function simpleHash ( s ) { return s.split ( "" ) .reduce ( ( a, b ) => { a =…" at bounding box center [1424, 597] width 604 height 3565
type textarea "**********"
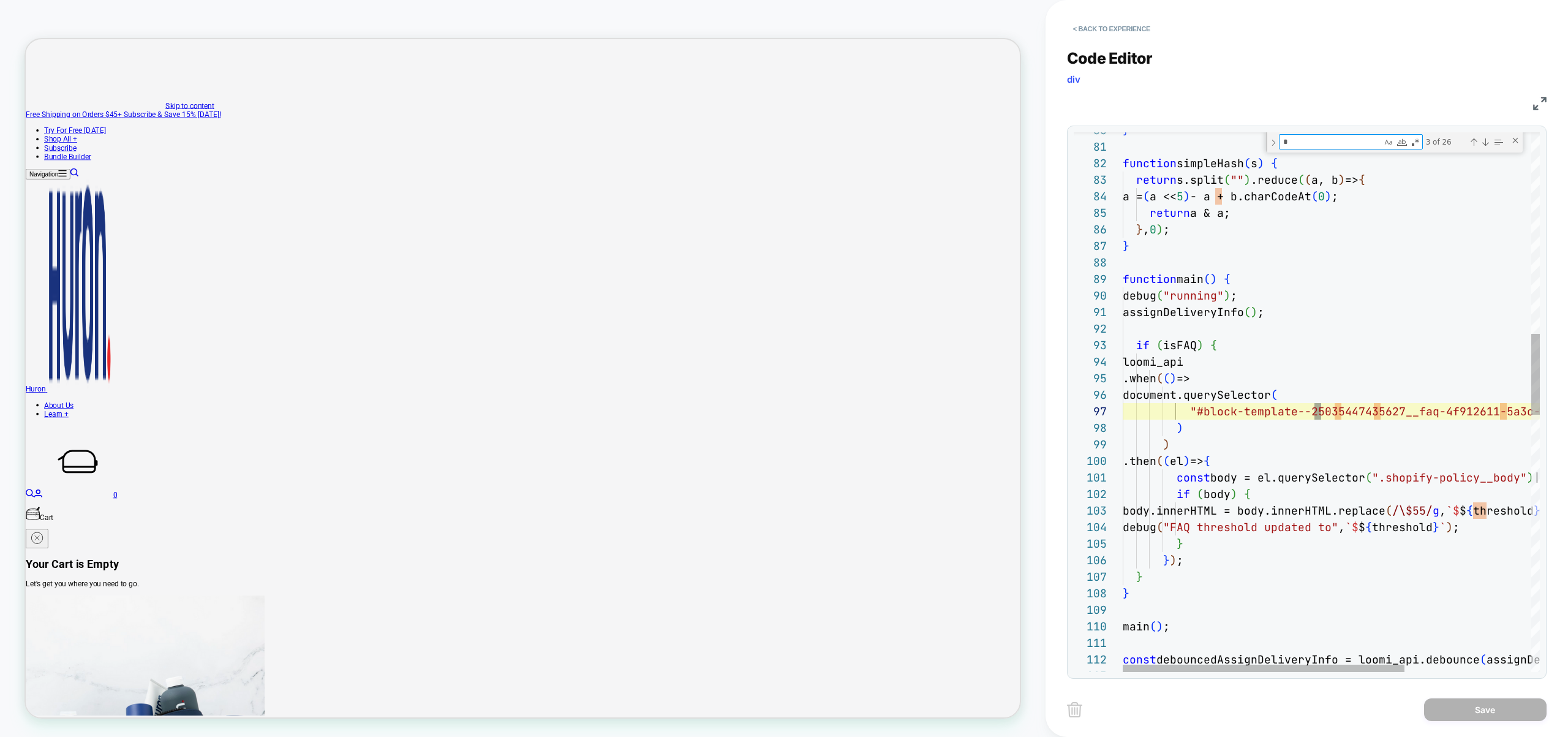
type textarea "**"
type textarea "**********"
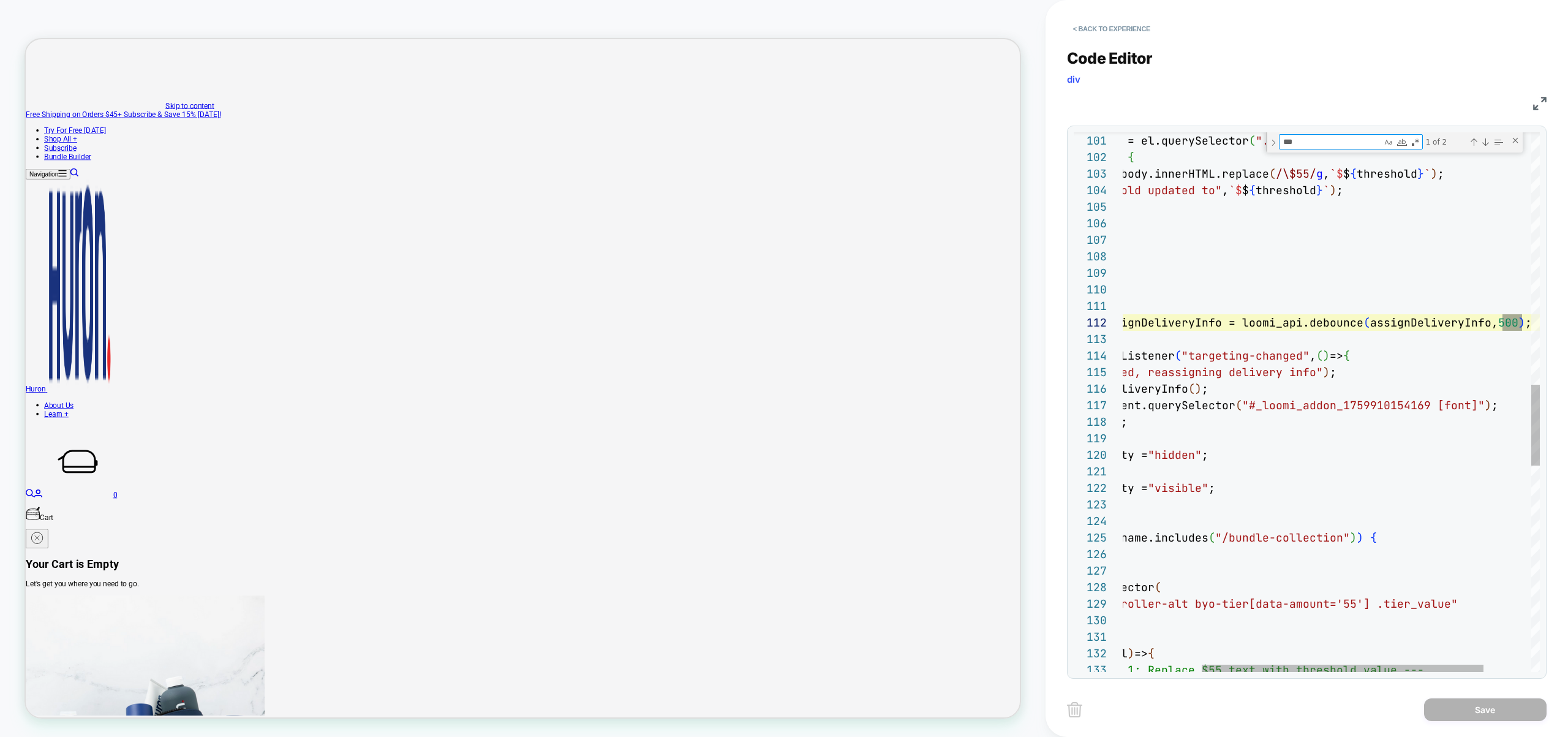
type textarea "***"
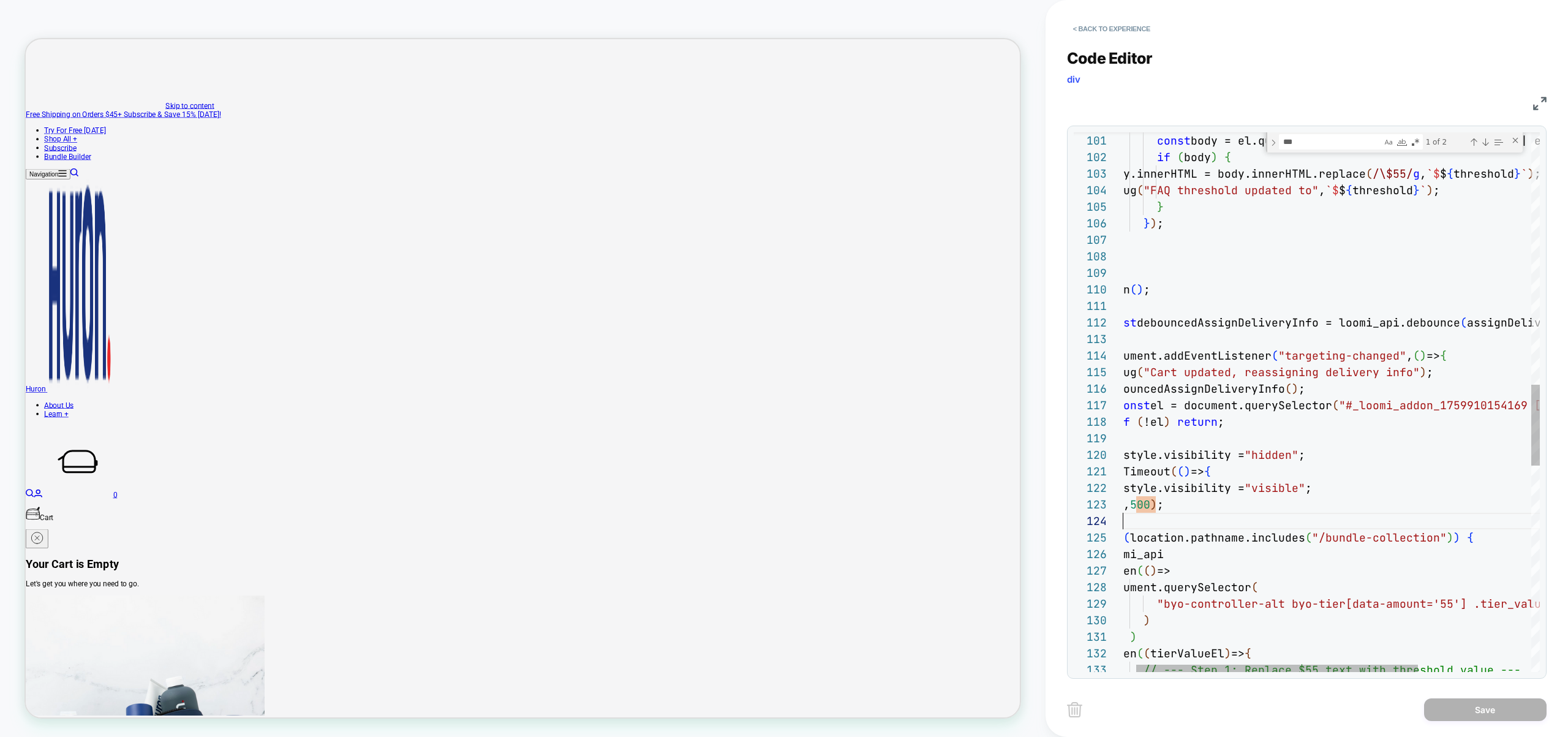
scroll to position [0, 0]
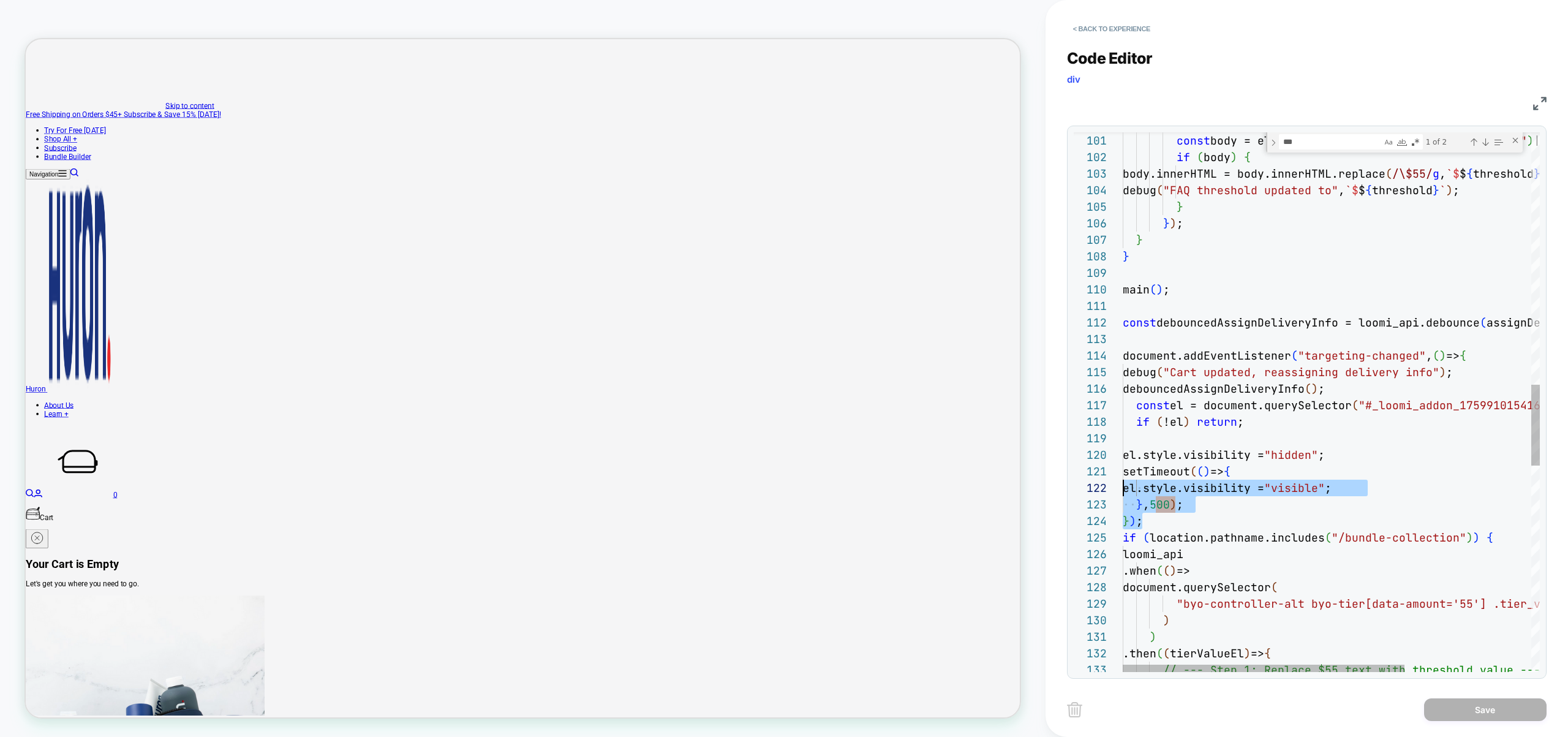
drag, startPoint x: 1362, startPoint y: 515, endPoint x: 1073, endPoint y: 484, distance: 290.7
click at [1123, 484] on div "const body = el.querySelector ( ".shopify-policy__body" ) || el; if ( body ) { …" at bounding box center [1424, 252] width 604 height 3586
click at [1196, 512] on div "const body = el.querySelector ( ".shopify-policy__body" ) || el; if ( body ) { …" at bounding box center [1424, 252] width 604 height 3586
click at [1162, 507] on div "const body = el.querySelector ( ".shopify-policy__body" ) || el; if ( body ) { …" at bounding box center [1424, 252] width 604 height 3586
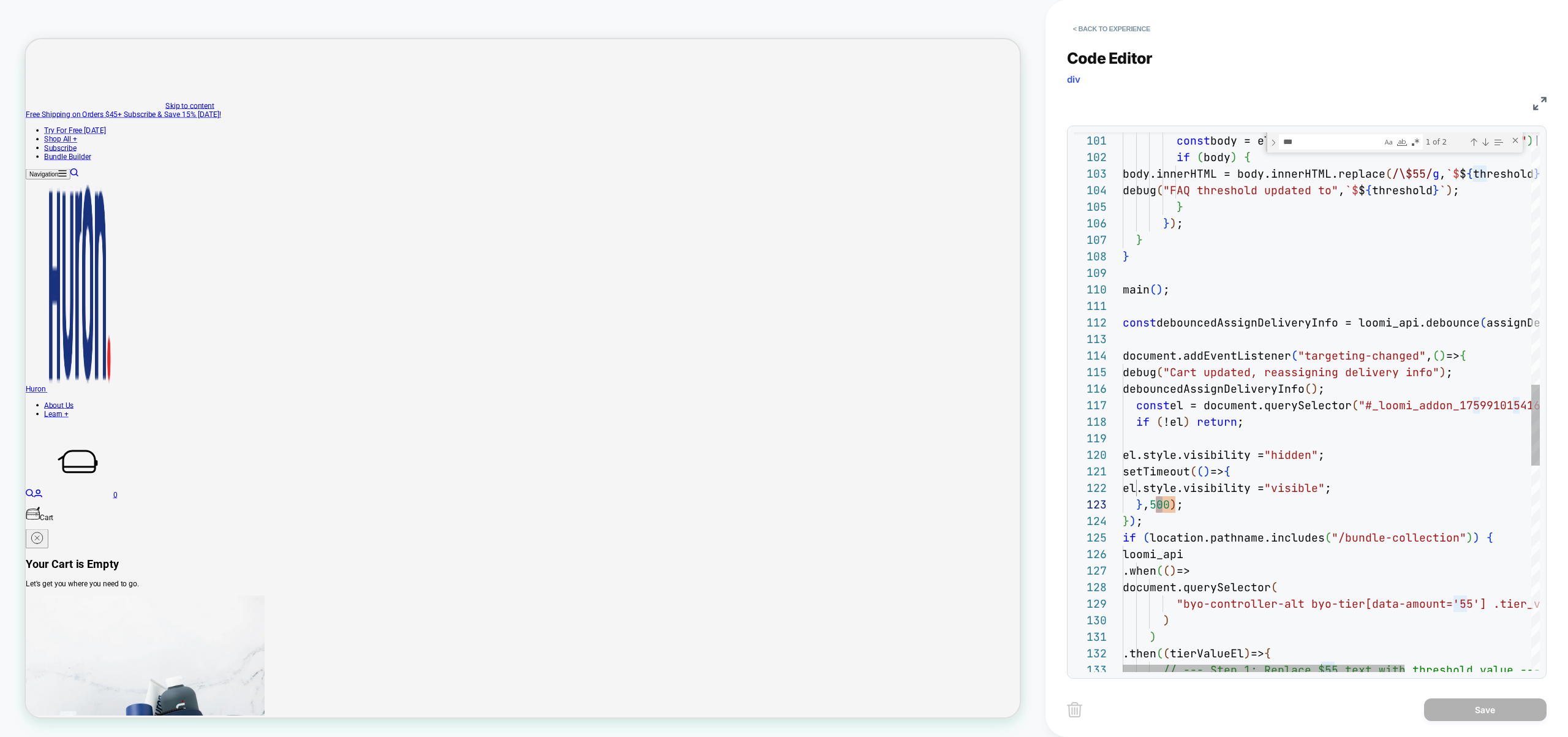
scroll to position [33, 40]
type textarea "**********"
click at [1482, 713] on button "Save" at bounding box center [1485, 709] width 122 height 22
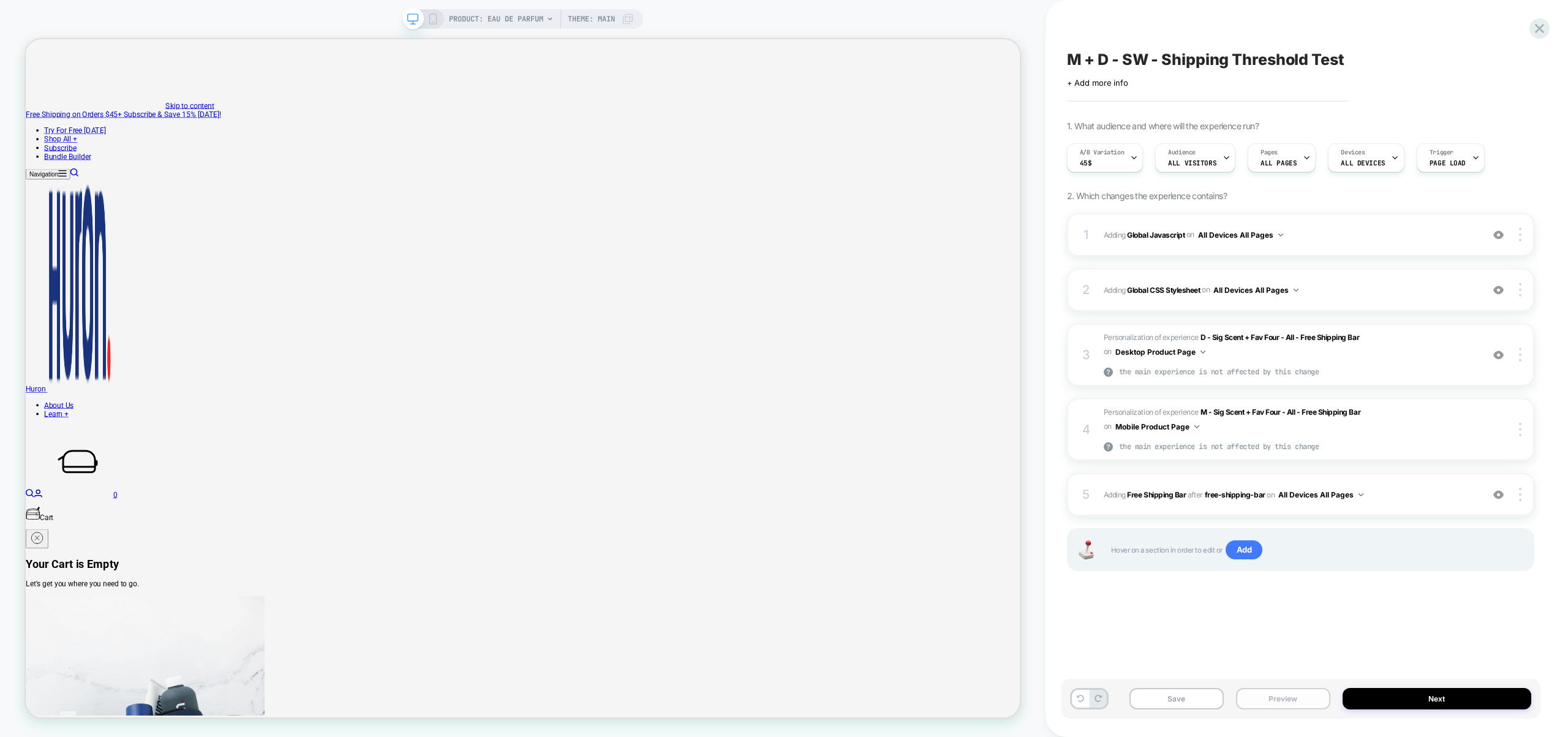
click at [1315, 698] on button "Preview" at bounding box center [1283, 699] width 95 height 22
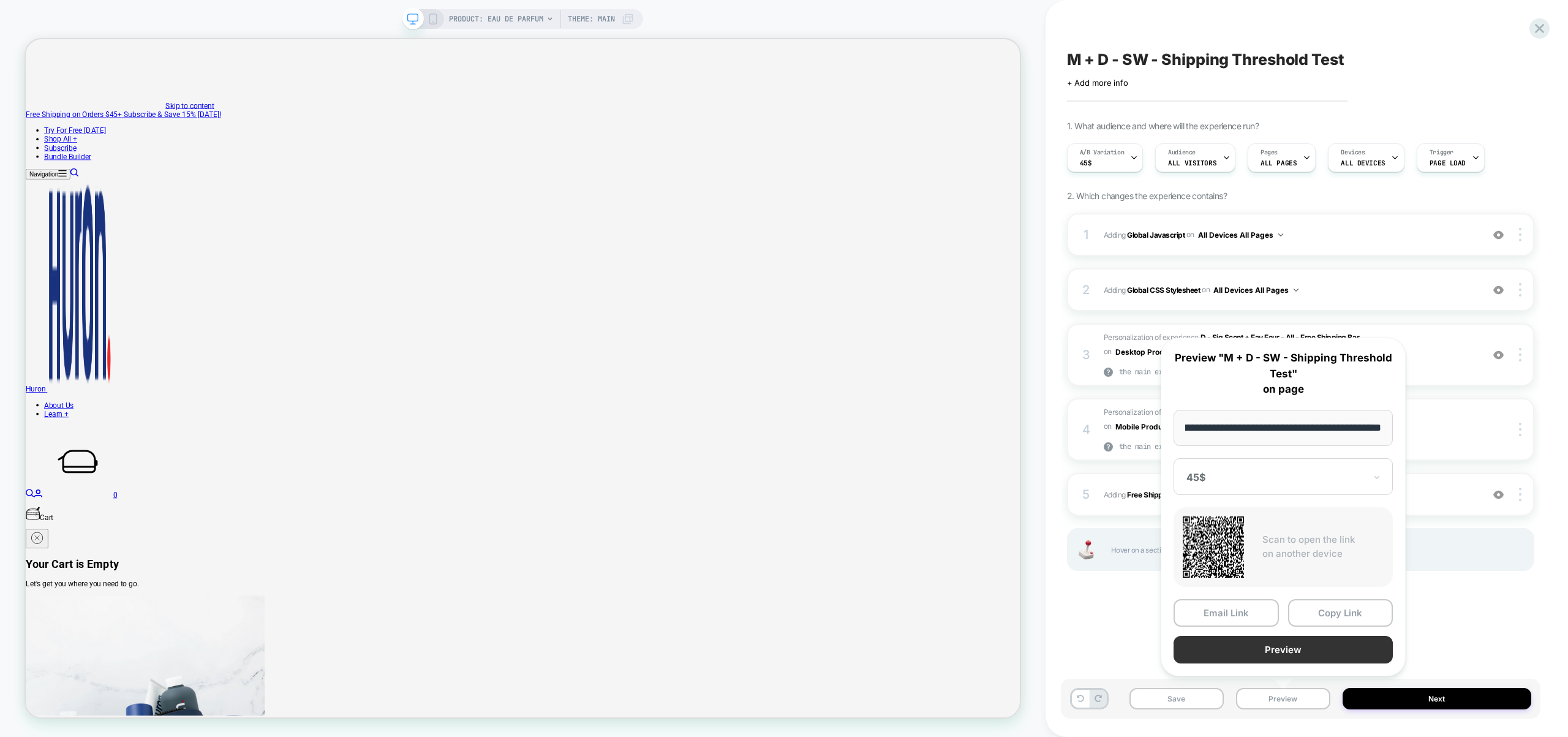
scroll to position [0, 0]
click at [1295, 655] on button "Preview" at bounding box center [1283, 649] width 219 height 27
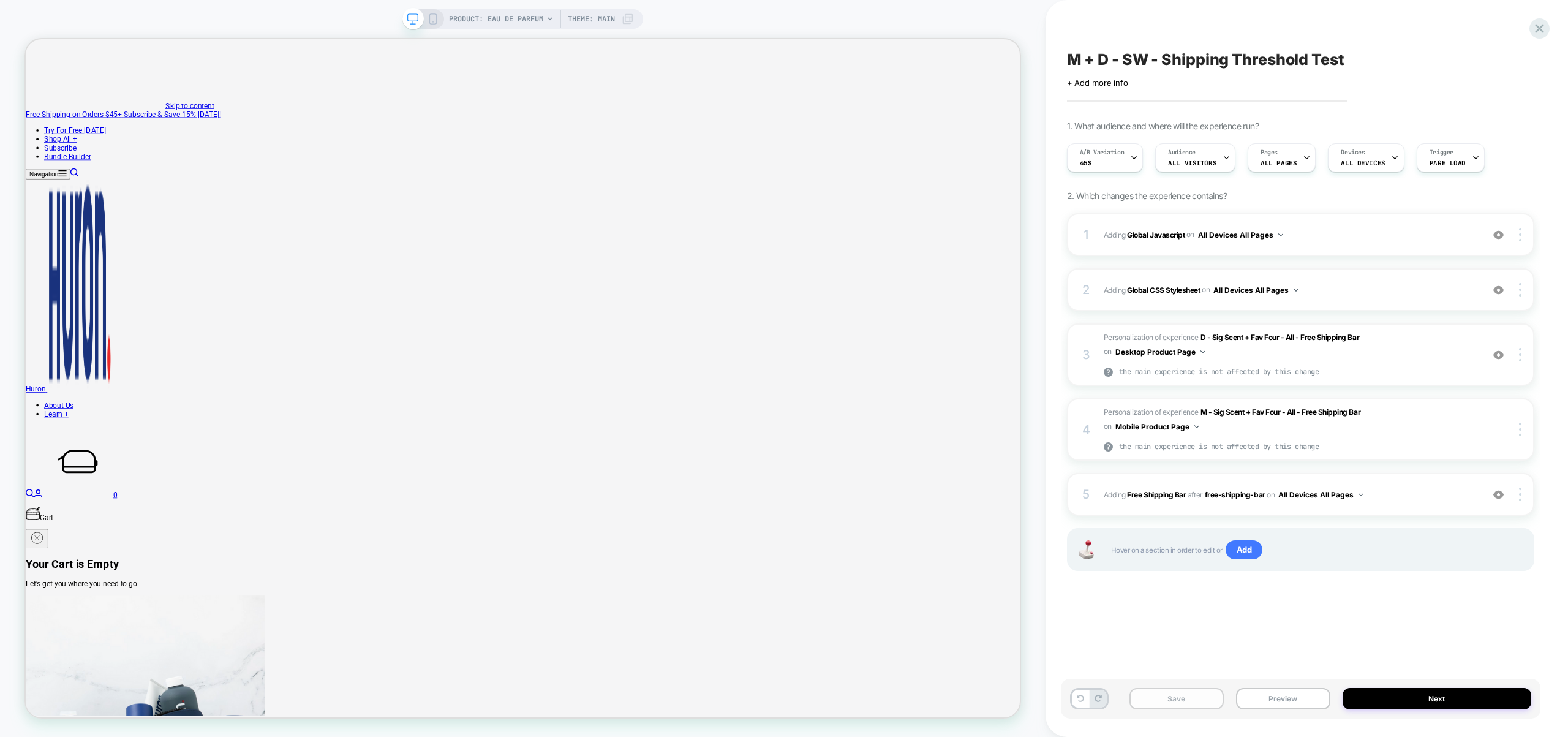
click at [1193, 698] on button "Save" at bounding box center [1177, 699] width 95 height 22
click at [1309, 236] on span "Adding Global Javascript on All Devices All Pages" at bounding box center [1290, 234] width 372 height 15
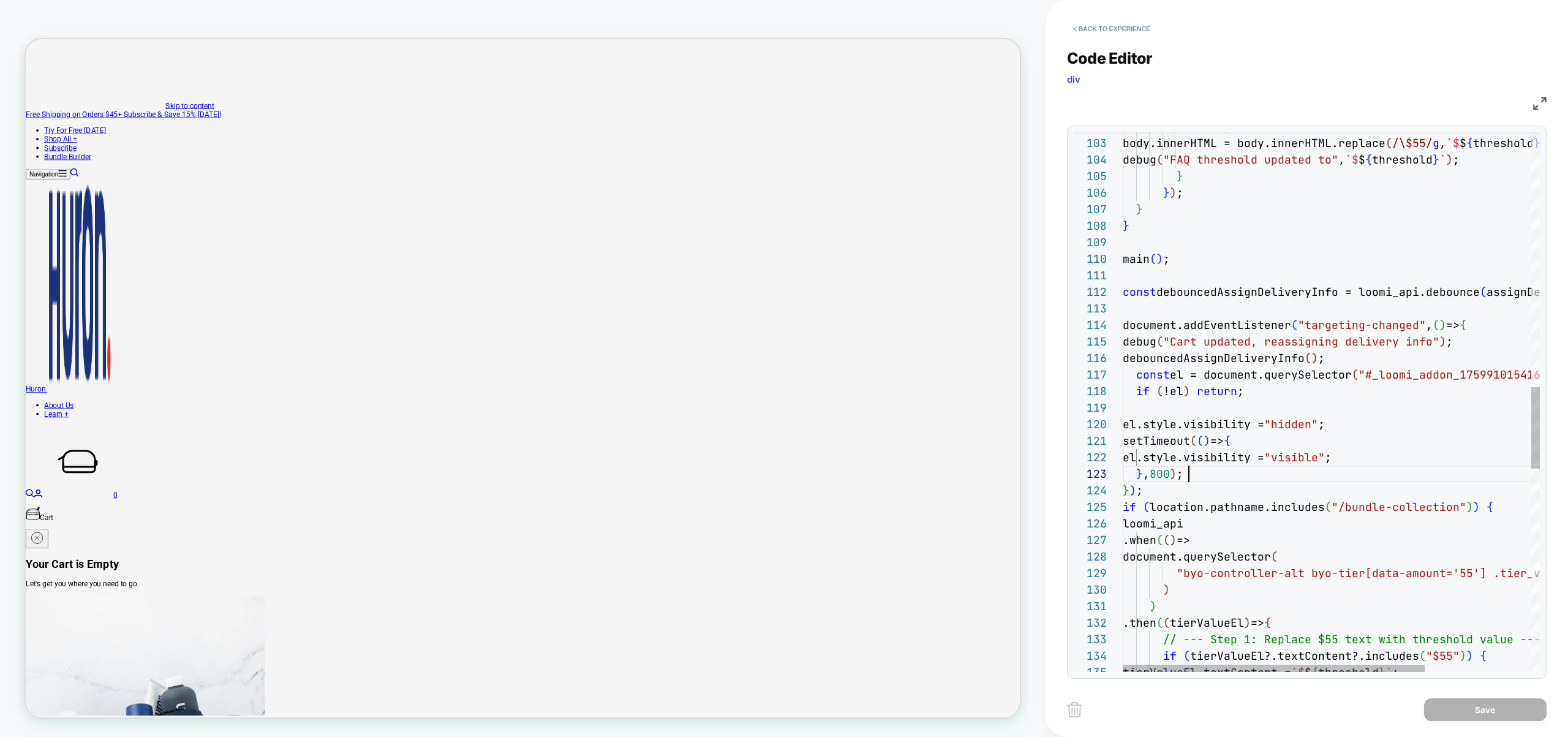
scroll to position [33, 66]
click at [1345, 471] on div "if ( body ) { body.innerHTML = body.innerHTML.replace ( /\$55/ g , ` $ $ { thre…" at bounding box center [1404, 230] width 564 height 3565
type textarea "**********"
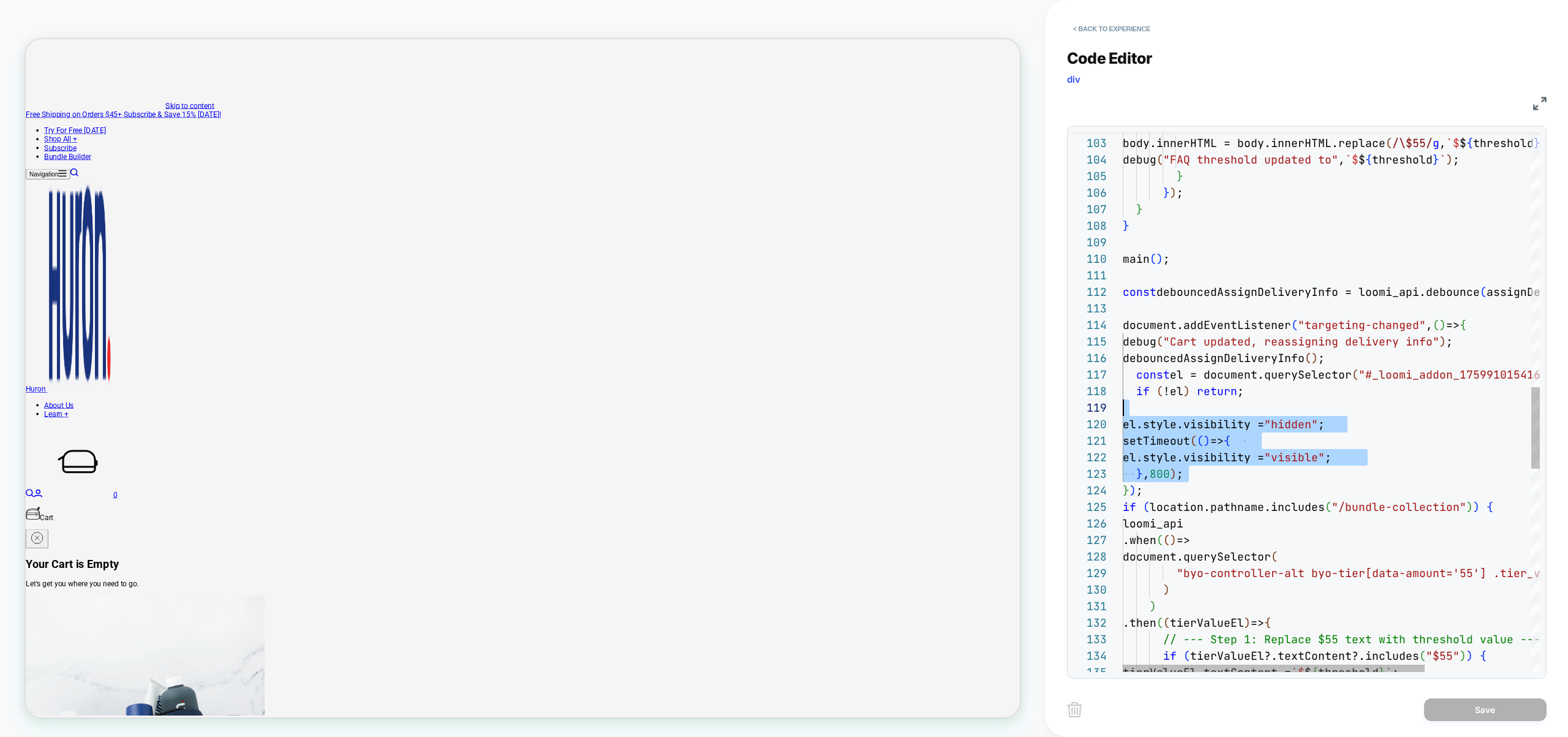
scroll to position [99, 0]
drag, startPoint x: 1217, startPoint y: 474, endPoint x: 1075, endPoint y: 377, distance: 172.0
click at [1123, 377] on div "if ( body ) { body.innerHTML = body.innerHTML.replace ( /\$55/ g , ` $ $ { thre…" at bounding box center [1404, 230] width 564 height 3565
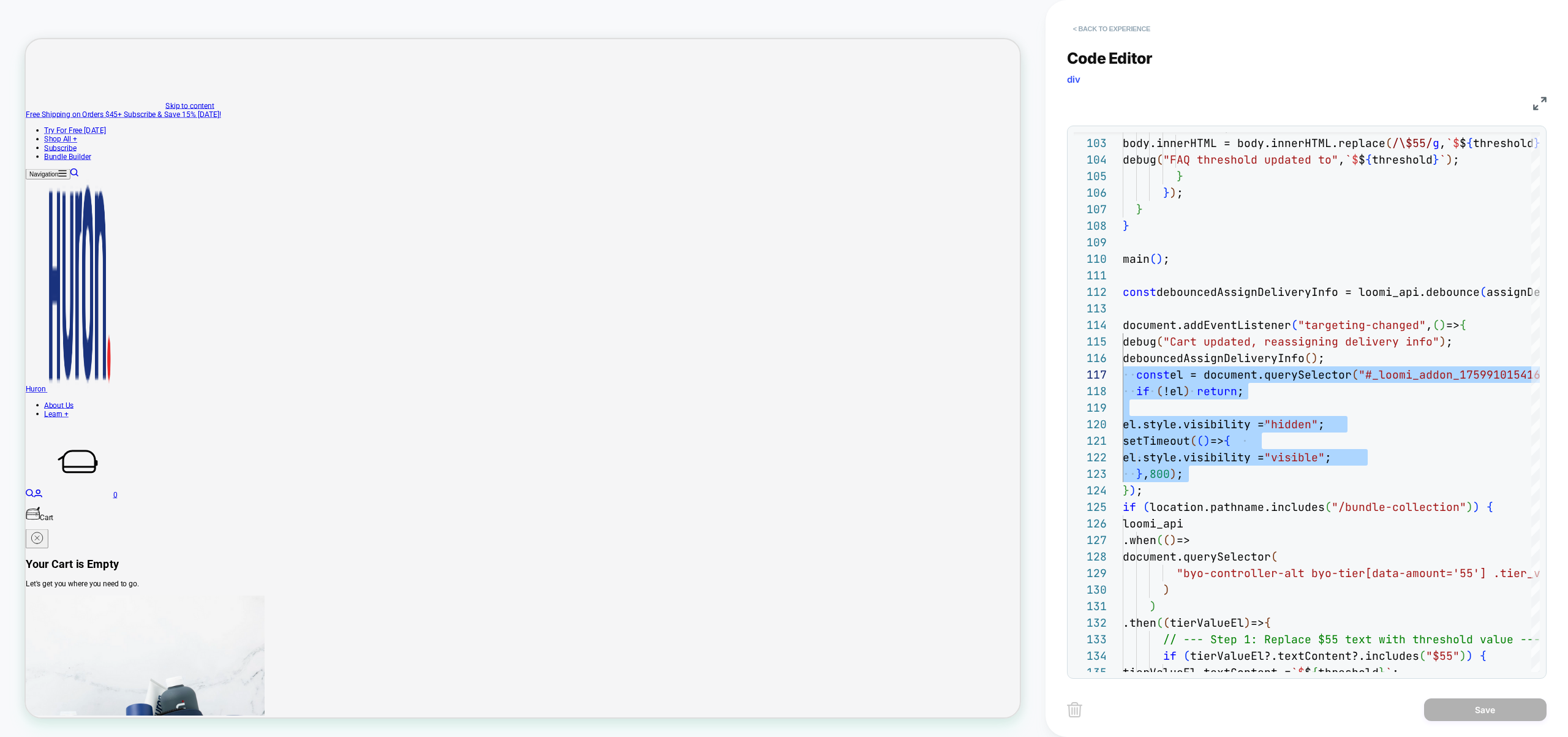
click at [1113, 34] on button "< Back to experience" at bounding box center [1112, 29] width 90 height 20
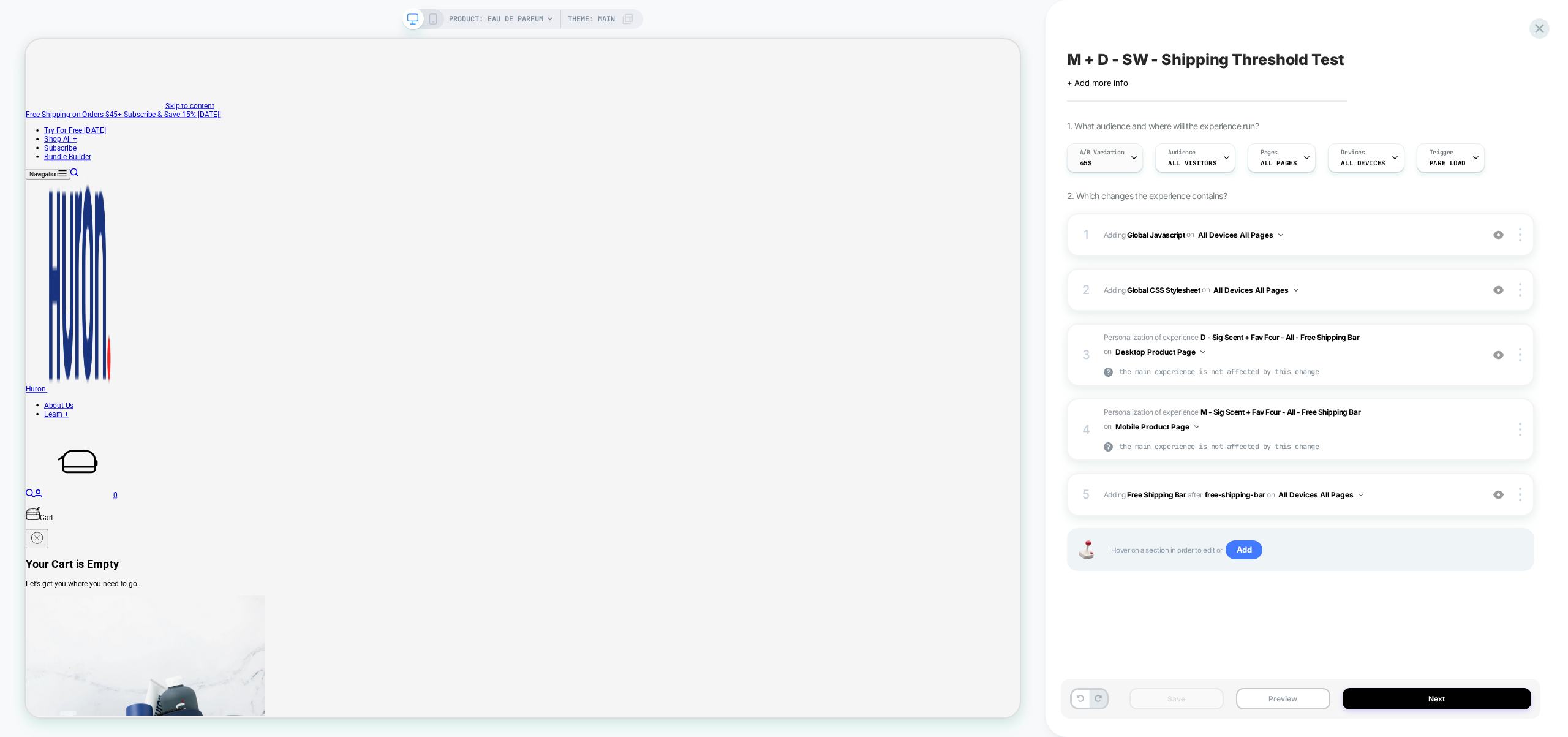
click at [1113, 160] on div "A/B Variation 45$" at bounding box center [1102, 157] width 69 height 27
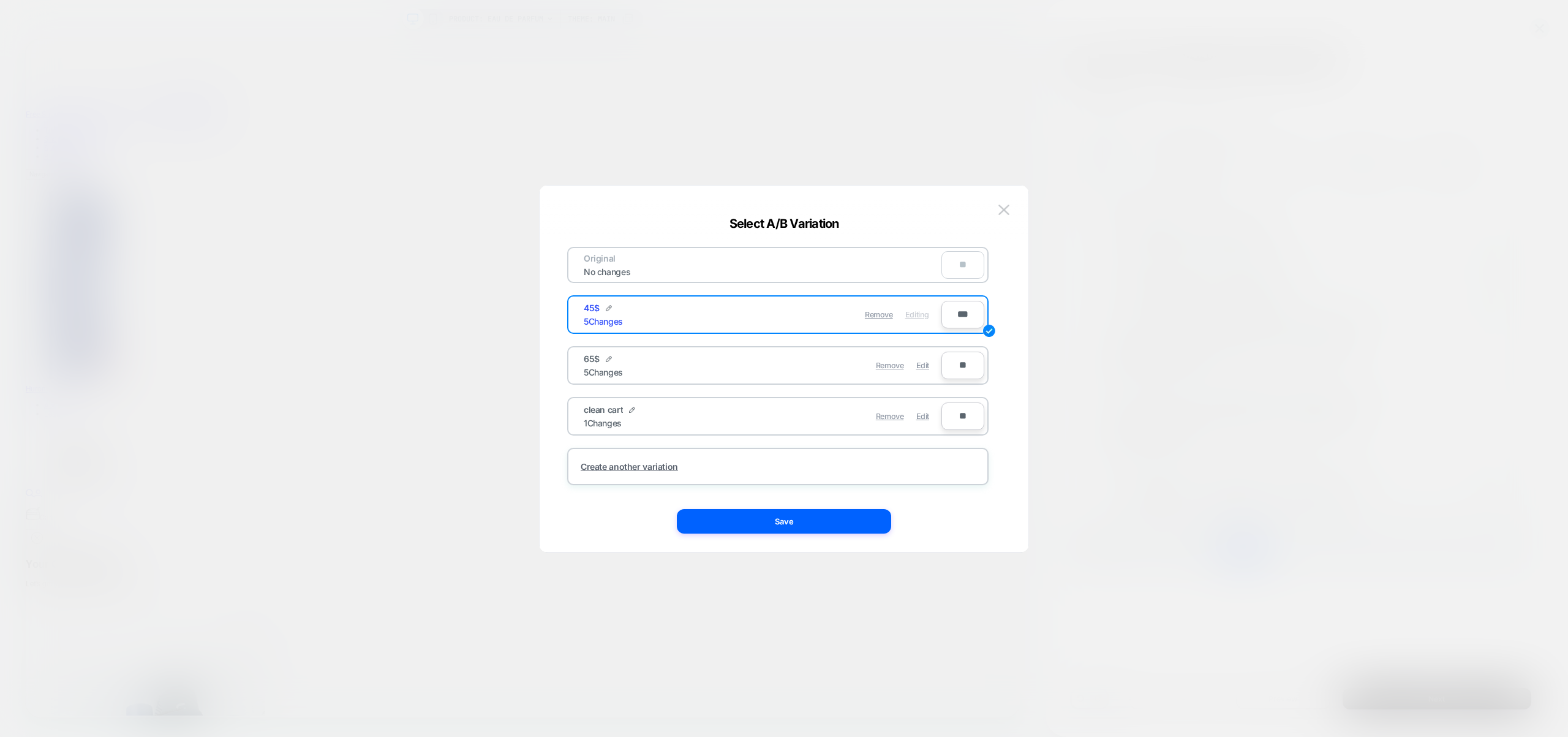
click at [929, 369] on div "Remove Edit" at bounding box center [849, 365] width 173 height 24
click at [926, 366] on span "Edit" at bounding box center [922, 365] width 12 height 9
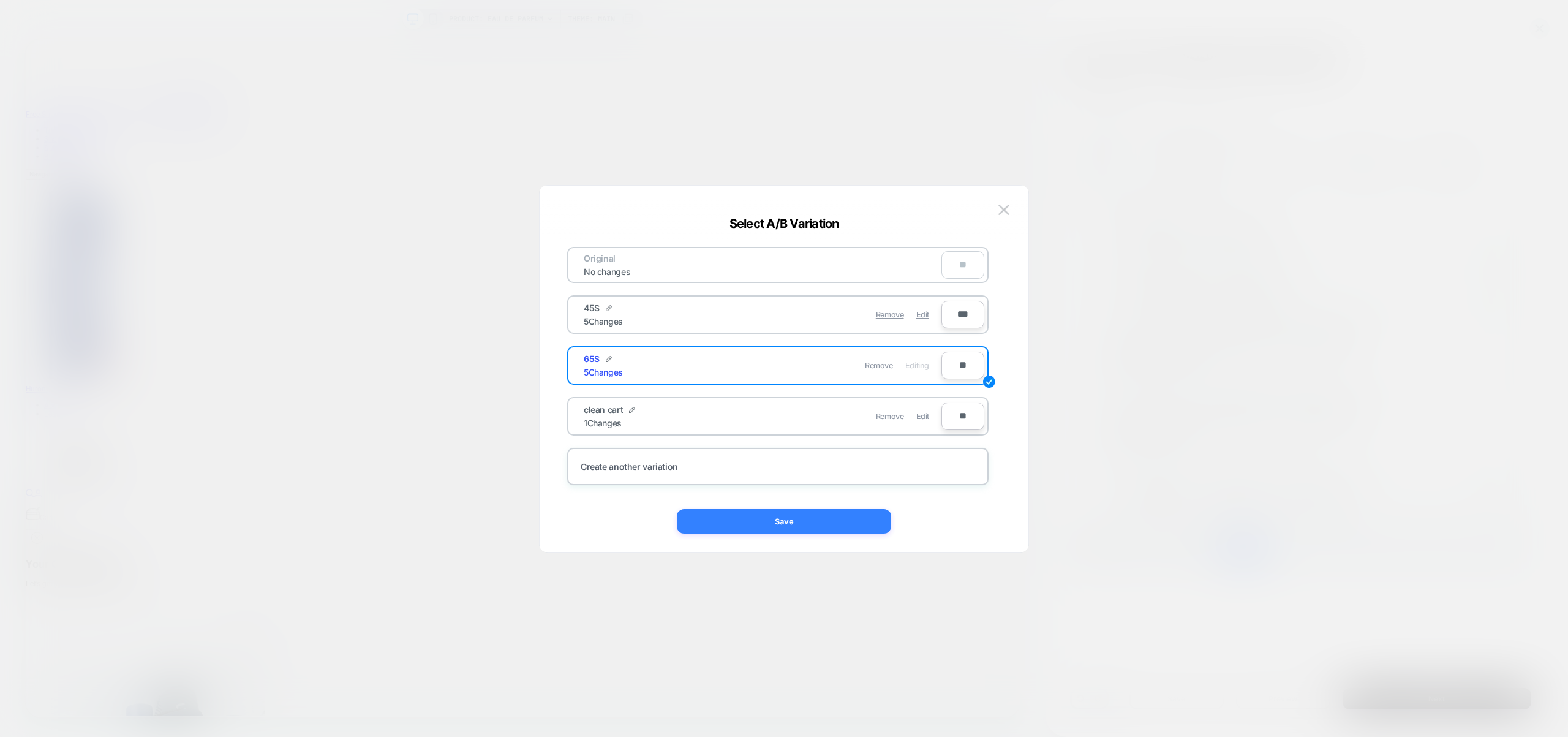
click at [841, 521] on button "Save" at bounding box center [784, 521] width 214 height 24
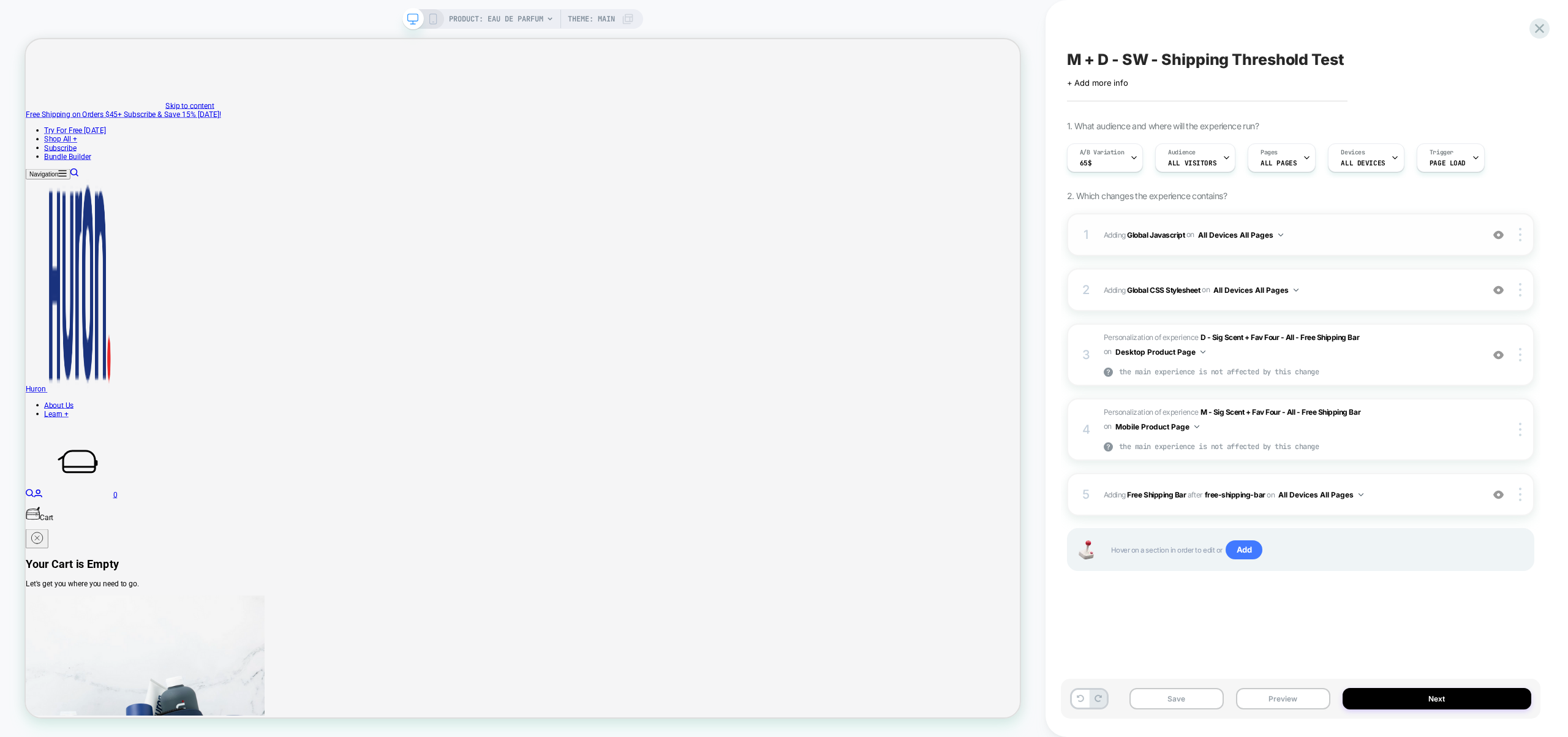
click at [1305, 240] on span "Adding Global Javascript on All Devices All Pages" at bounding box center [1290, 234] width 372 height 15
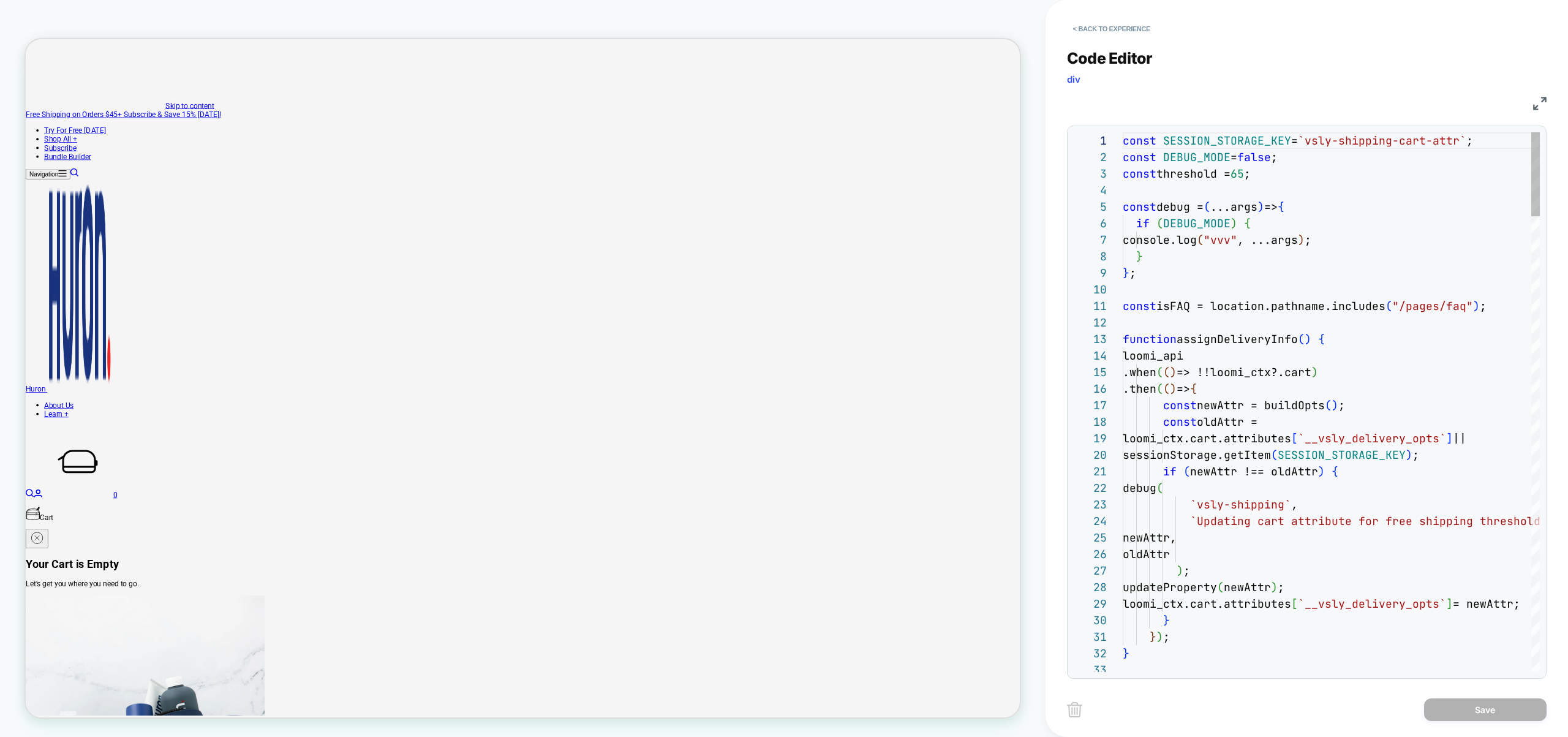
scroll to position [165, 0]
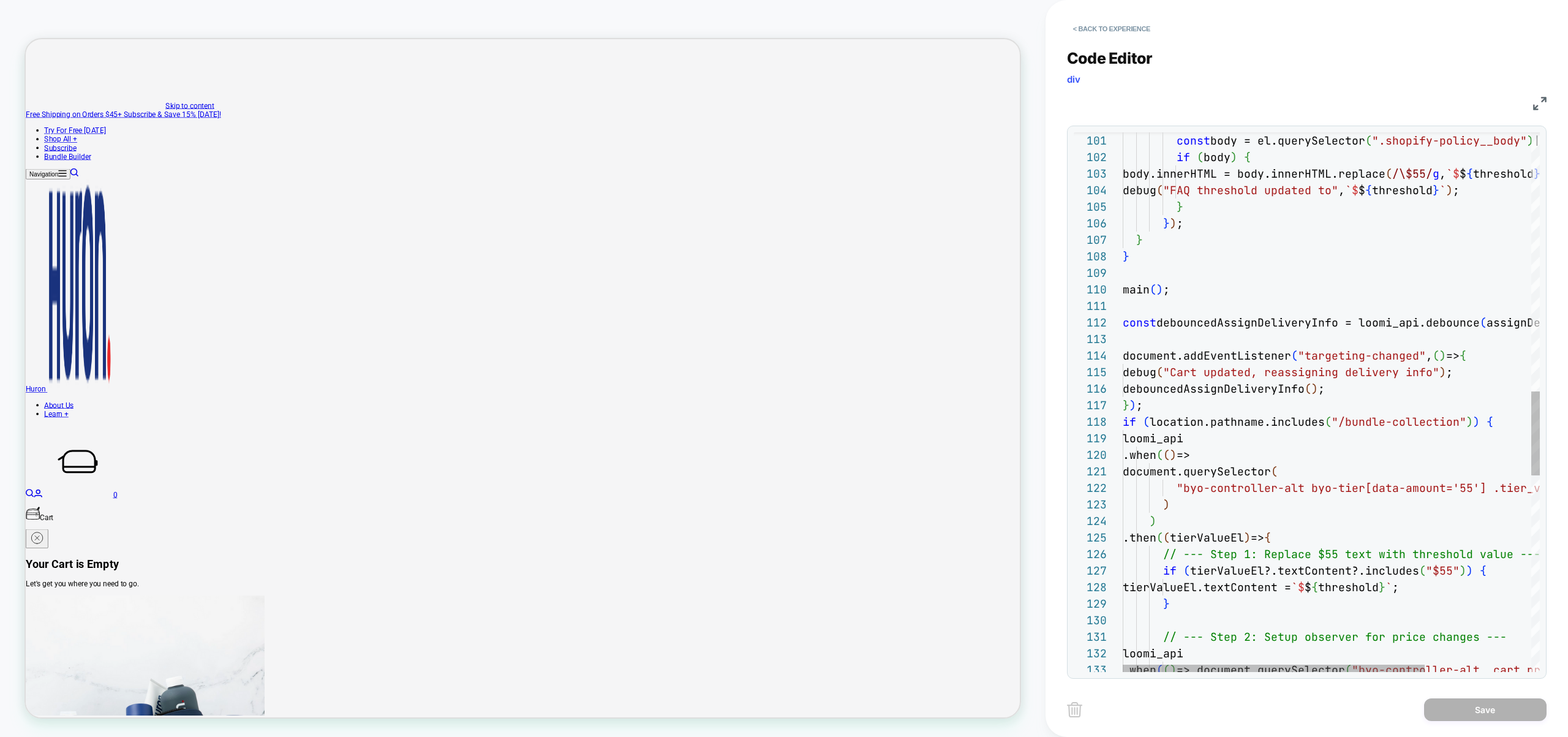
click at [1364, 394] on div "const body = el.querySelector ( ".shopify-policy__body" ) || el; if ( body ) { …" at bounding box center [1404, 204] width 564 height 3450
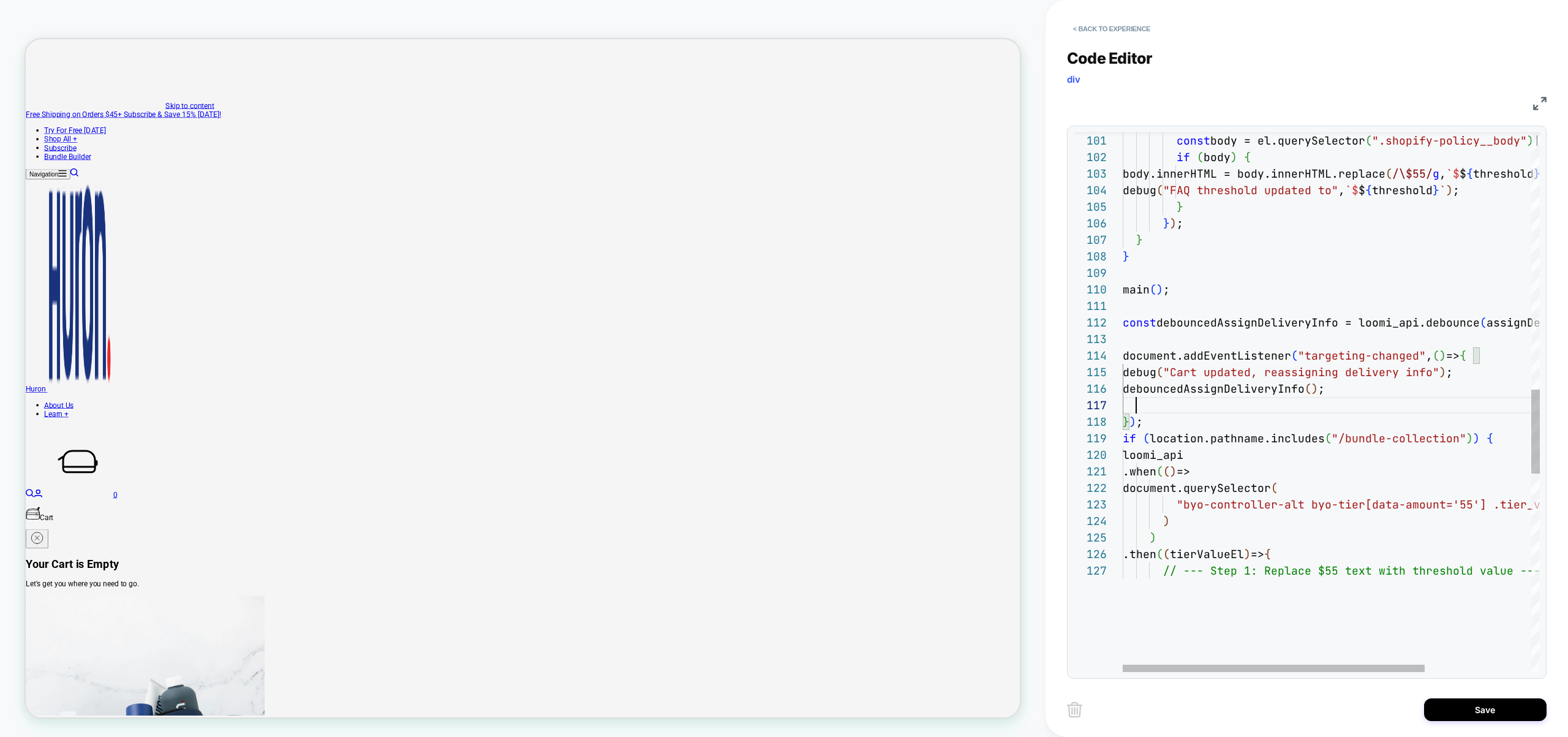
scroll to position [33, 66]
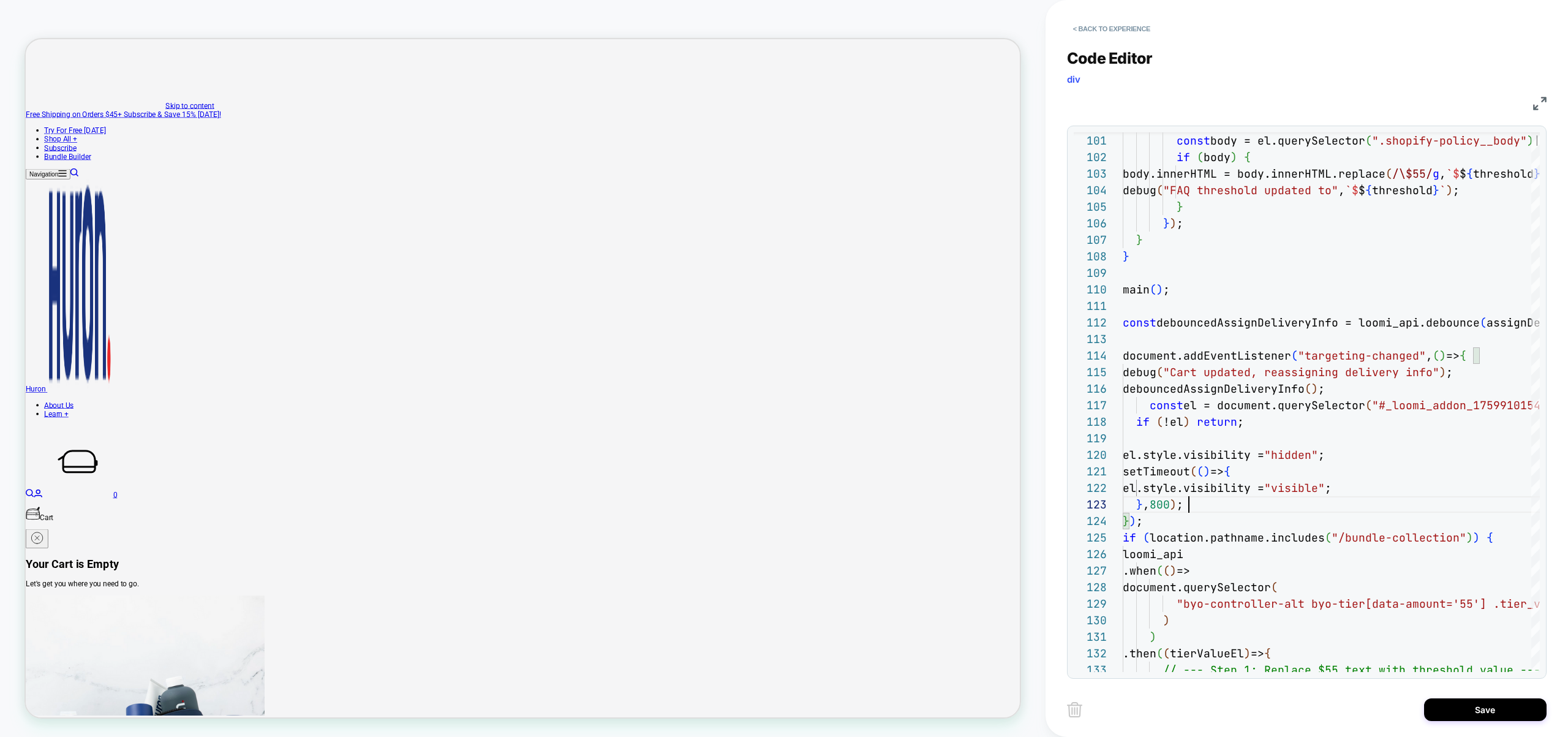
type textarea "**********"
click at [1487, 693] on div "< Back to experience Code Editor div JS 101 102 103 104 105 106 107 108 109 110…" at bounding box center [1306, 368] width 479 height 737
click at [1481, 705] on button "Save" at bounding box center [1485, 709] width 122 height 22
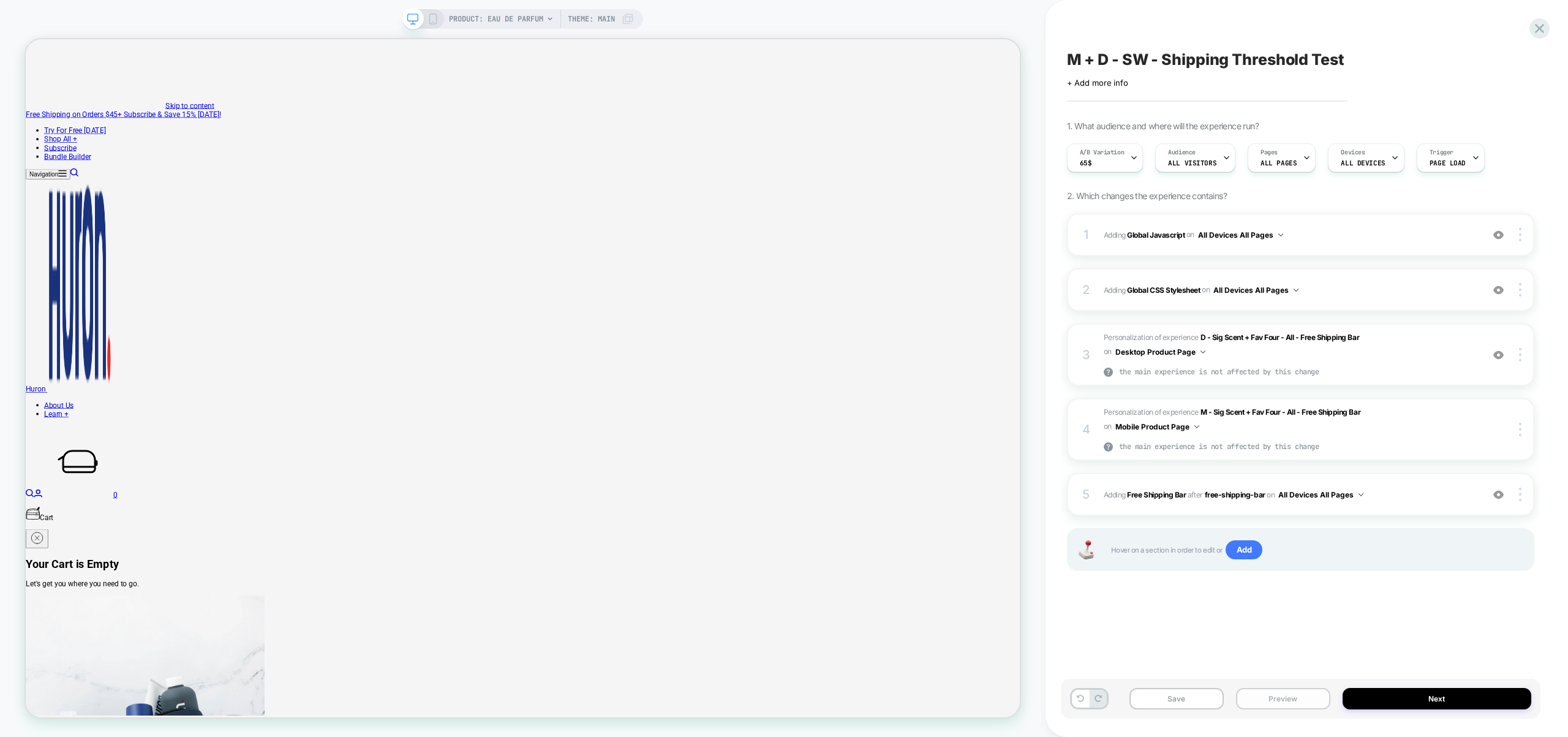
click at [1277, 696] on button "Preview" at bounding box center [1283, 699] width 95 height 22
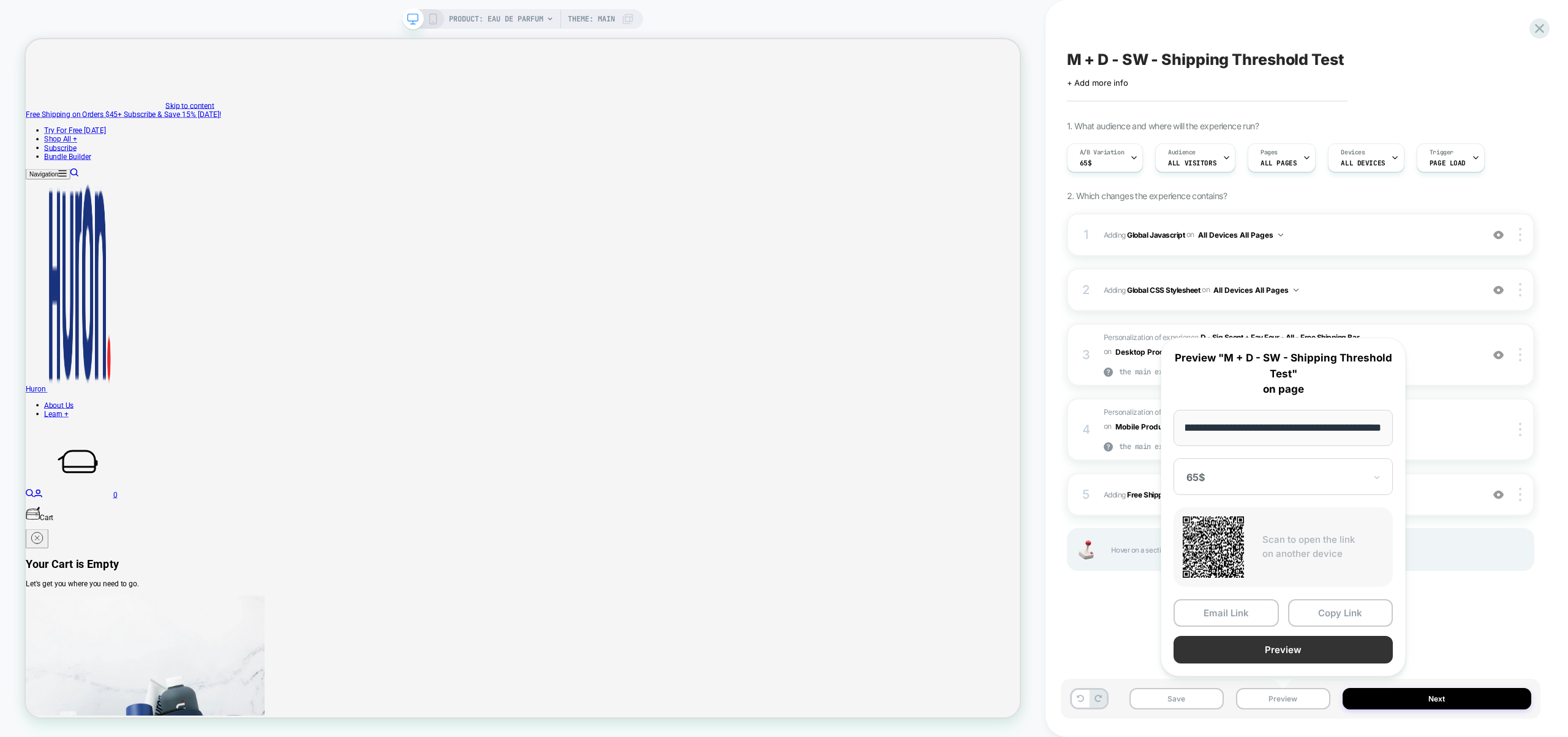
scroll to position [0, 0]
click at [1283, 656] on button "Preview" at bounding box center [1283, 649] width 219 height 27
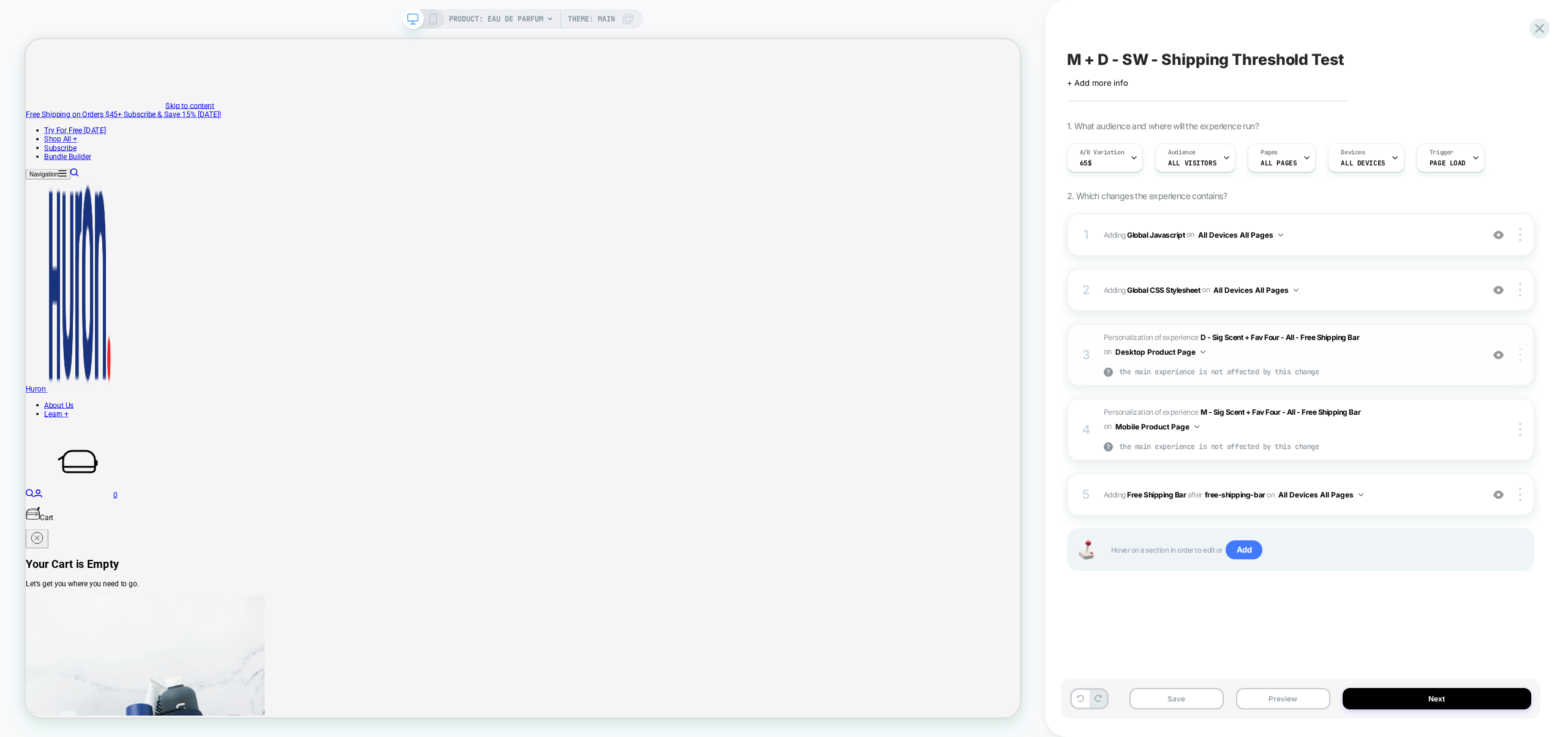
click at [1520, 356] on img at bounding box center [1520, 355] width 2 height 13
click at [1467, 354] on div "Copy Widget Id" at bounding box center [1447, 355] width 109 height 34
click at [1385, 85] on div "Click to edit experience details + Add more info" at bounding box center [1300, 78] width 467 height 19
click at [1320, 229] on span "Adding Global Javascript on All Devices All Pages" at bounding box center [1290, 234] width 372 height 15
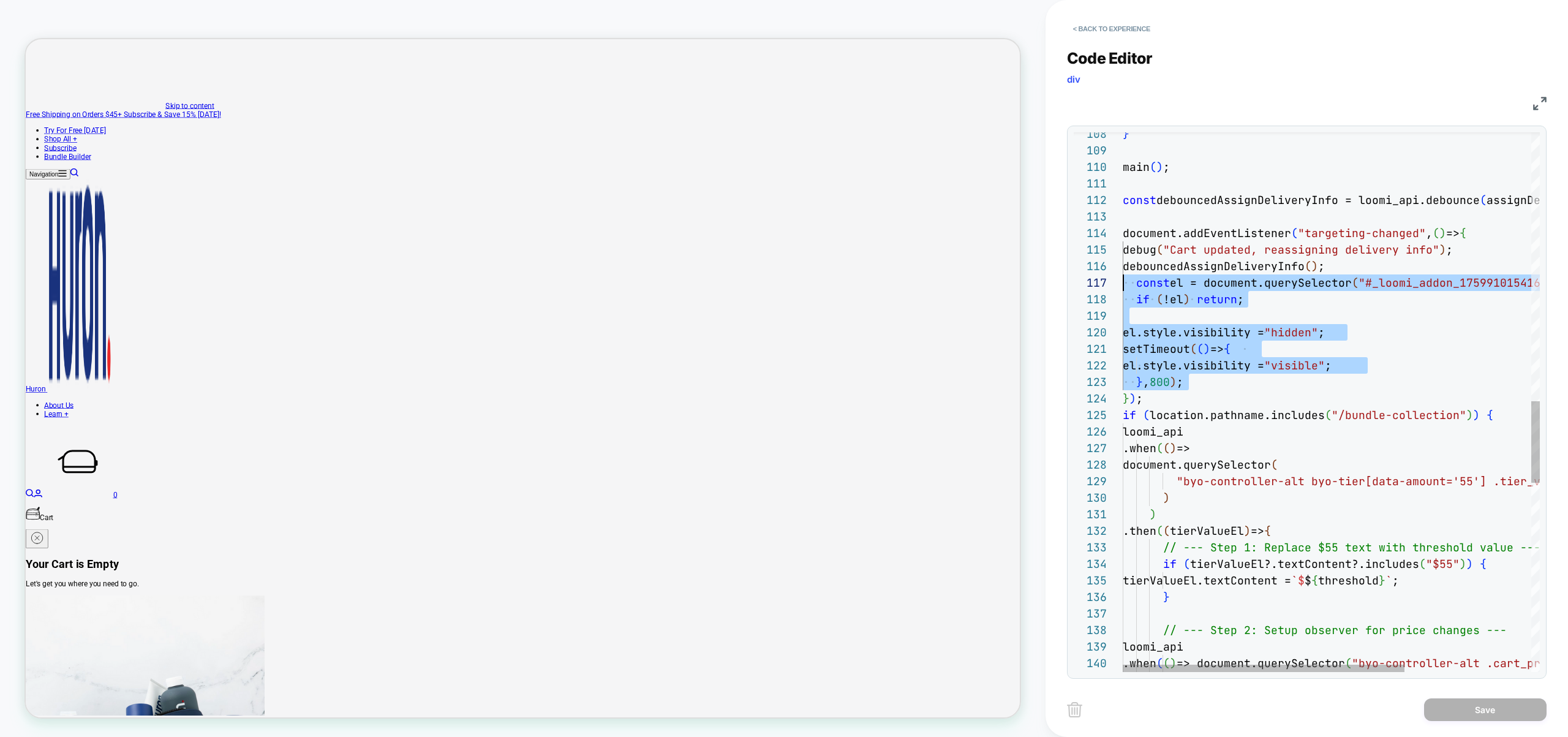
scroll to position [99, 0]
drag, startPoint x: 1255, startPoint y: 386, endPoint x: 1076, endPoint y: 287, distance: 204.6
click at [1123, 287] on div "debug ( "Cart updated, reassigning delivery info" ) ; debouncedAssignDeliveryIn…" at bounding box center [1424, 139] width 604 height 3565
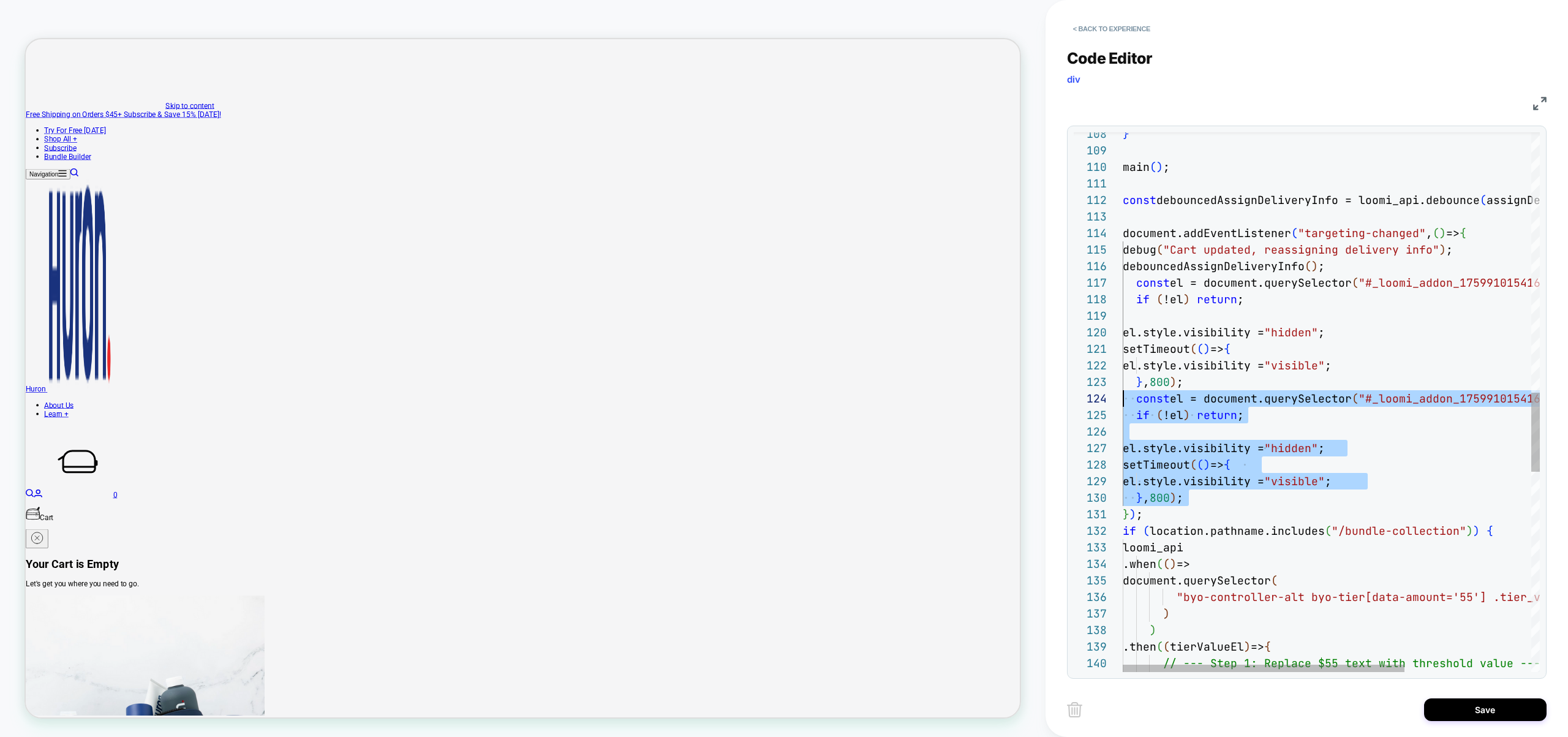
scroll to position [0, 0]
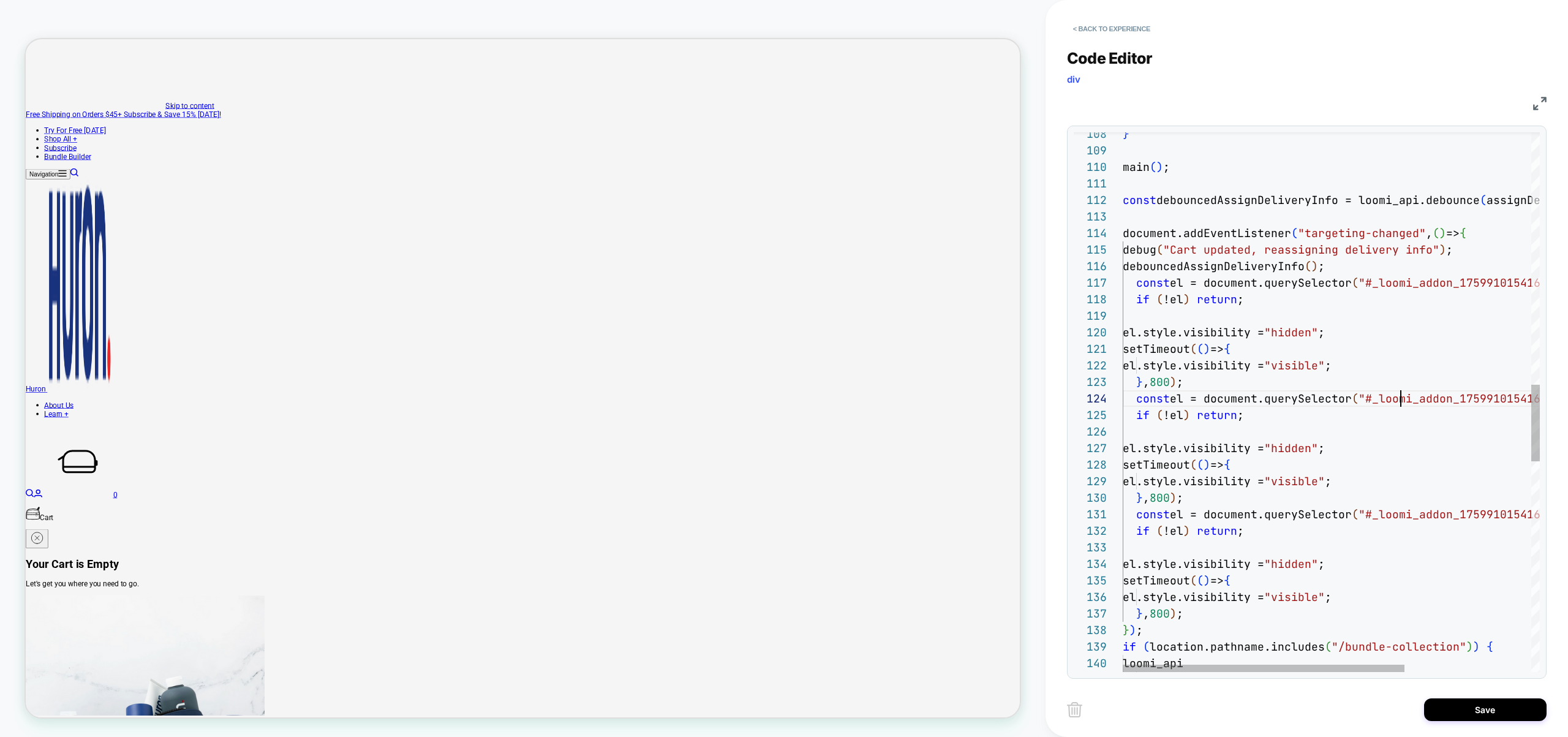
click at [1401, 396] on div "debug ( "Cart updated, reassigning delivery info" ) ; debouncedAssignDeliveryIn…" at bounding box center [1424, 255] width 604 height 3797
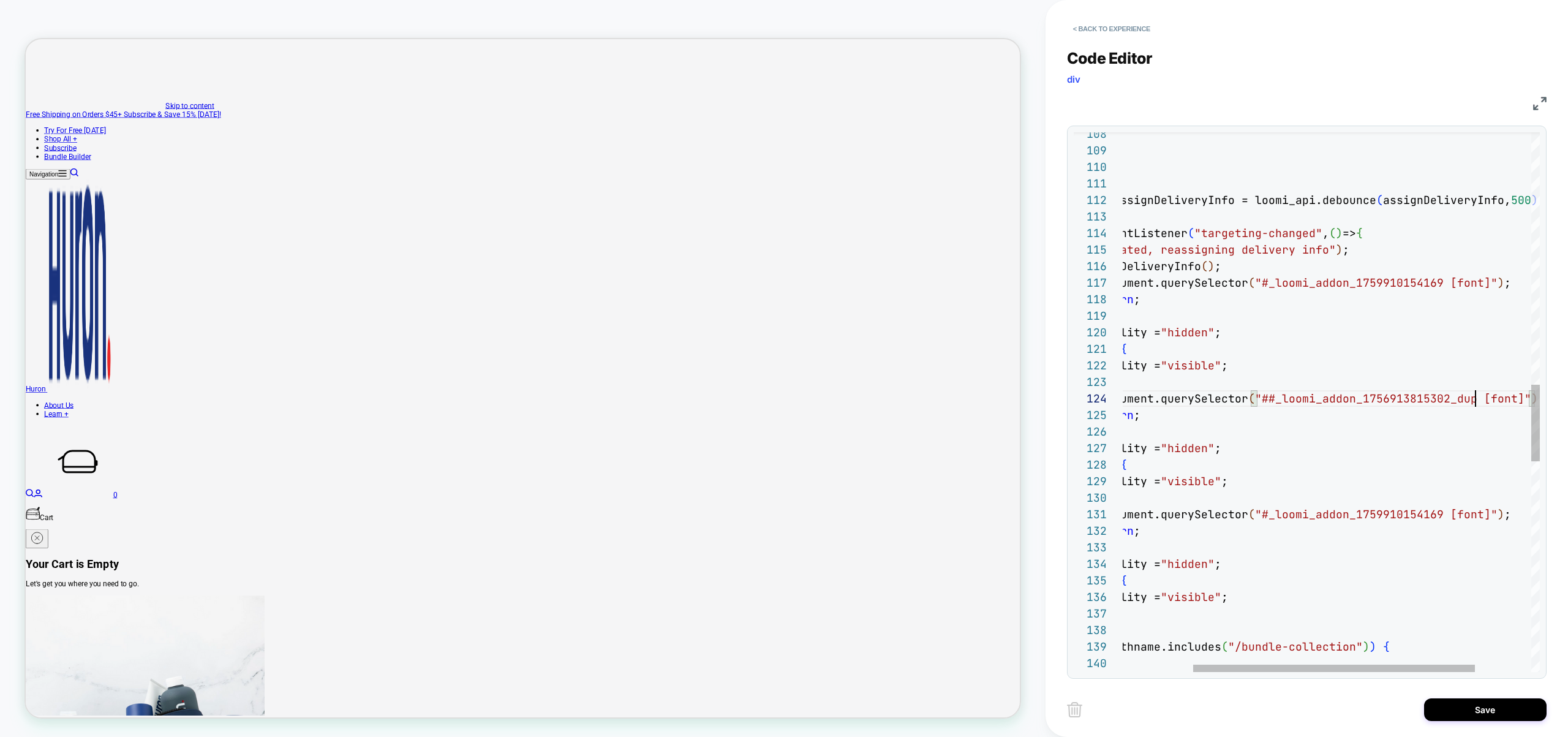
scroll to position [99, 218]
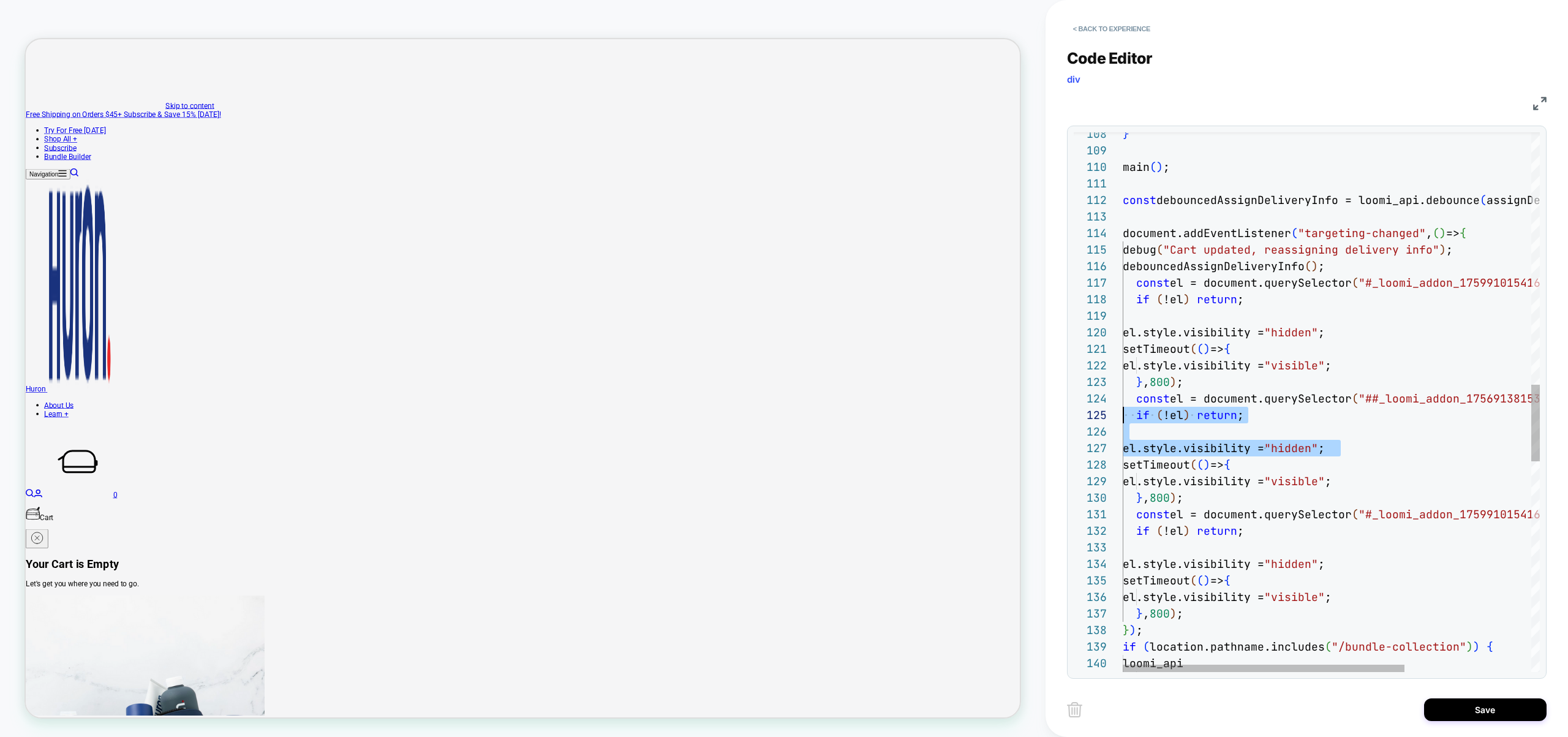
drag, startPoint x: 1346, startPoint y: 445, endPoint x: 1087, endPoint y: 415, distance: 260.7
click at [1123, 415] on div "debug ( "Cart updated, reassigning delivery info" ) ; debouncedAssignDeliveryIn…" at bounding box center [1424, 255] width 604 height 3797
drag, startPoint x: 1431, startPoint y: 435, endPoint x: 1417, endPoint y: 426, distance: 16.6
click at [1432, 432] on div "debug ( "Cart updated, reassigning delivery info" ) ; debouncedAssignDeliveryIn…" at bounding box center [1424, 255] width 604 height 3797
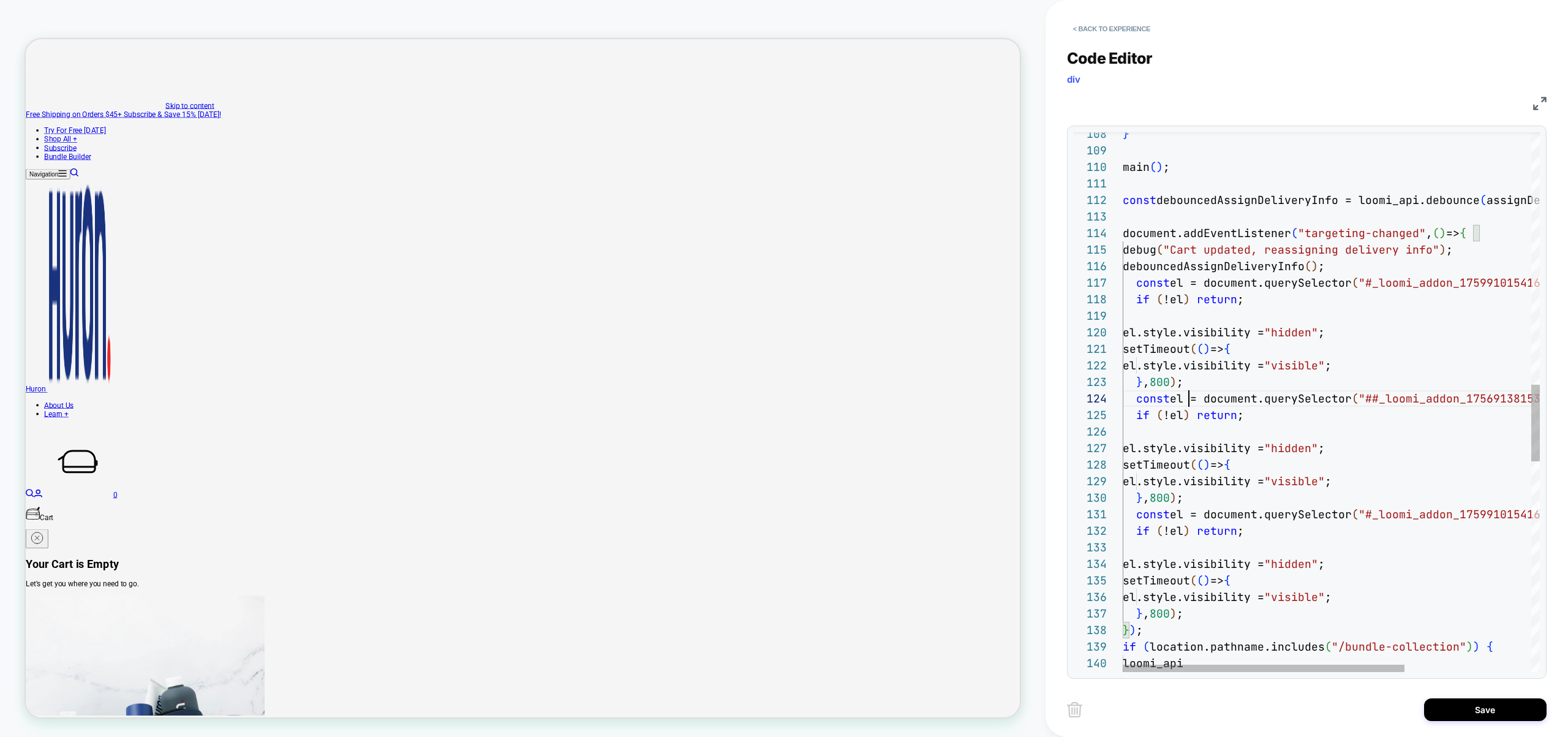
click at [1189, 397] on div "debug ( "Cart updated, reassigning delivery info" ) ; debouncedAssignDeliveryIn…" at bounding box center [1424, 255] width 604 height 3797
click at [1183, 418] on div "debug ( "Cart updated, reassigning delivery info" ) ; debouncedAssignDeliveryIn…" at bounding box center [1424, 255] width 604 height 3797
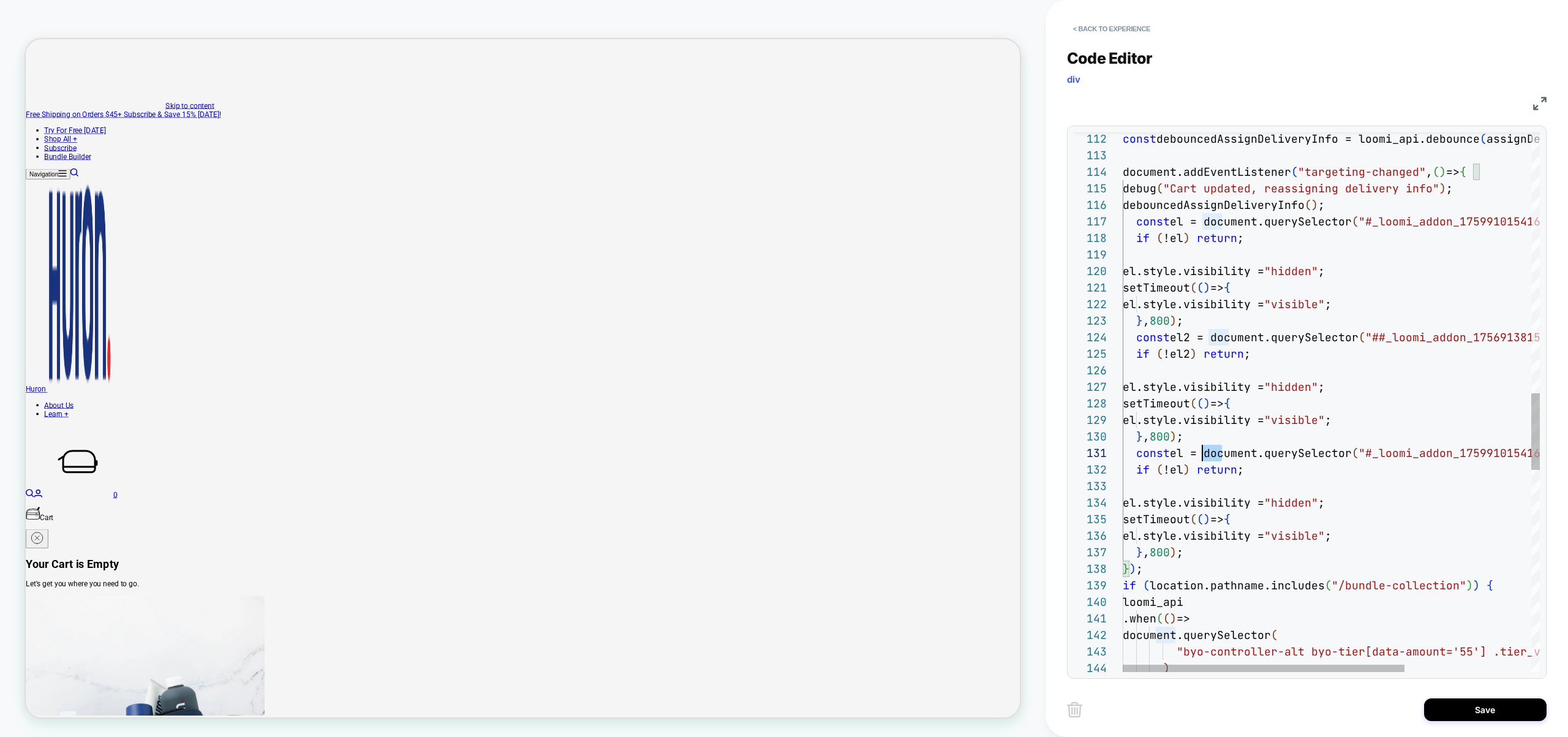
scroll to position [149, 0]
drag, startPoint x: 1220, startPoint y: 453, endPoint x: 1079, endPoint y: 438, distance: 141.8
click at [1123, 438] on div "debug ( "Cart updated, reassigning delivery info" ) ; debouncedAssignDeliveryIn…" at bounding box center [1424, 194] width 604 height 3797
click at [1187, 396] on div "debug ( "Cart updated, reassigning delivery info" ) ; debouncedAssignDeliveryIn…" at bounding box center [1424, 194] width 604 height 3797
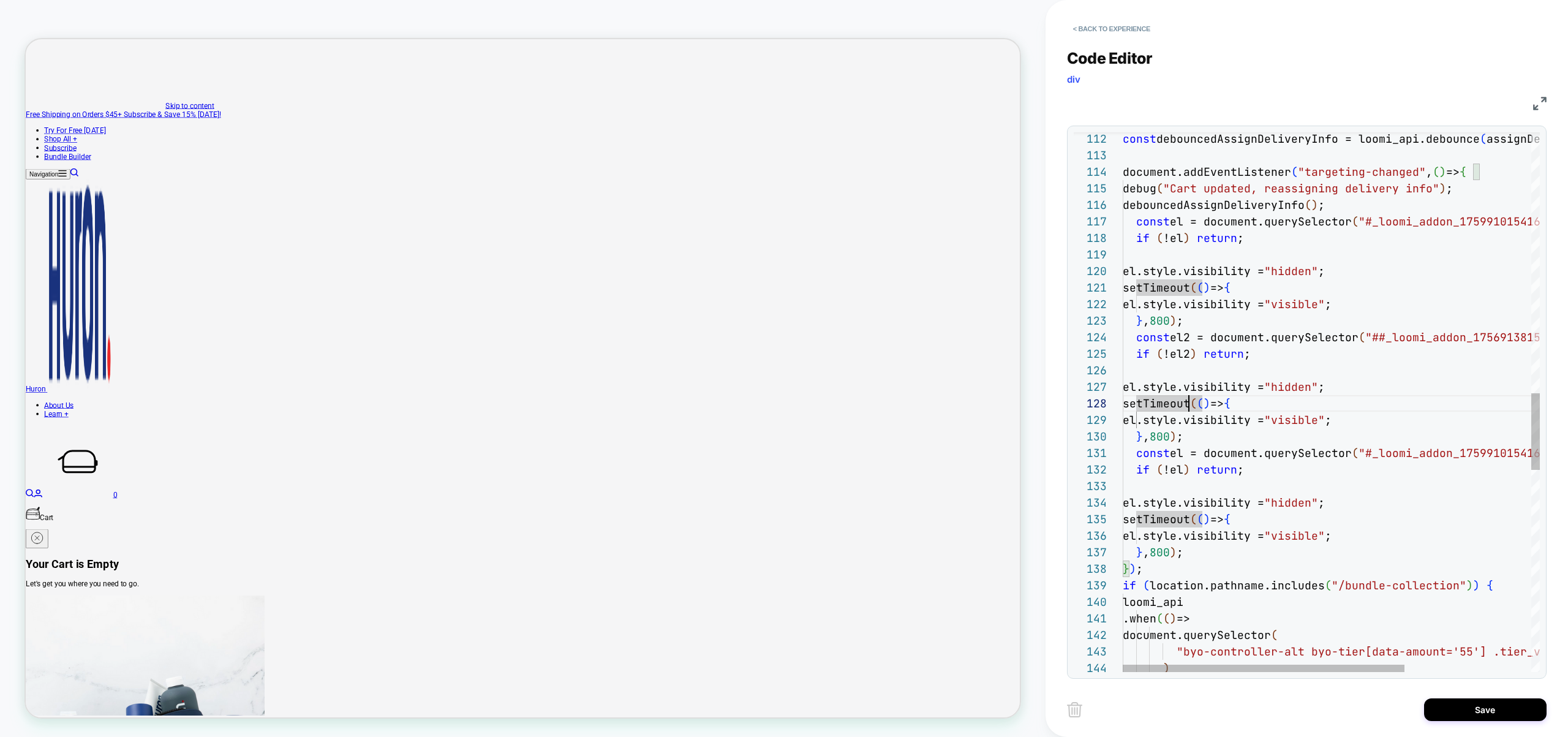
click at [1152, 387] on div "debug ( "Cart updated, reassigning delivery info" ) ; debouncedAssignDeliveryIn…" at bounding box center [1424, 194] width 604 height 3797
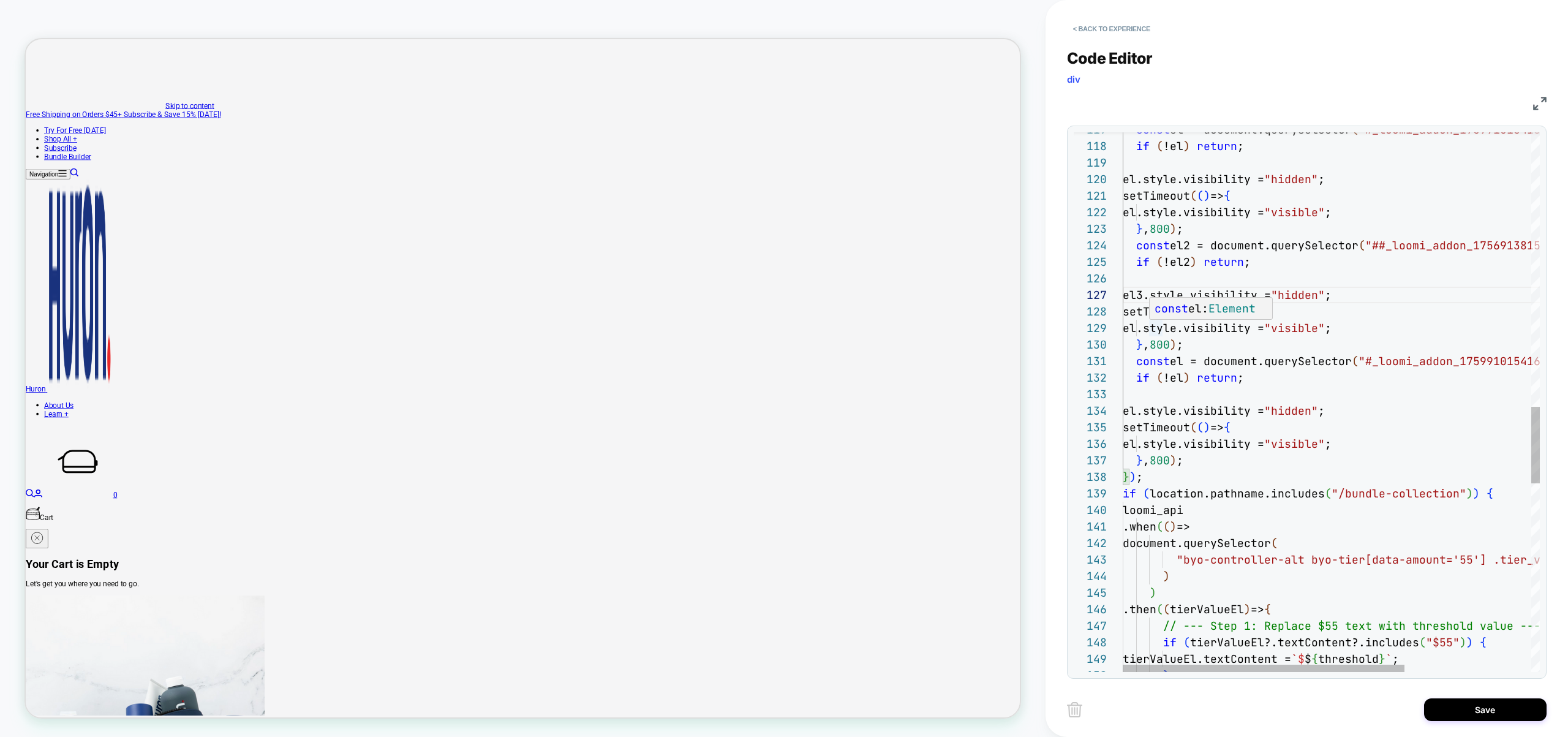
click at [1162, 327] on div "const el = document.querySelector ( "#_loomi_addon_1759910154169 [font]" ) ; if…" at bounding box center [1424, 101] width 604 height 3797
click at [1190, 365] on div "const el = document.querySelector ( "#_loomi_addon_1759910154169 [font]" ) ; if…" at bounding box center [1424, 101] width 604 height 3797
click at [1165, 332] on div "const el = document.querySelector ( "#_loomi_addon_1759910154169 [font]" ) ; if…" at bounding box center [1424, 101] width 604 height 3797
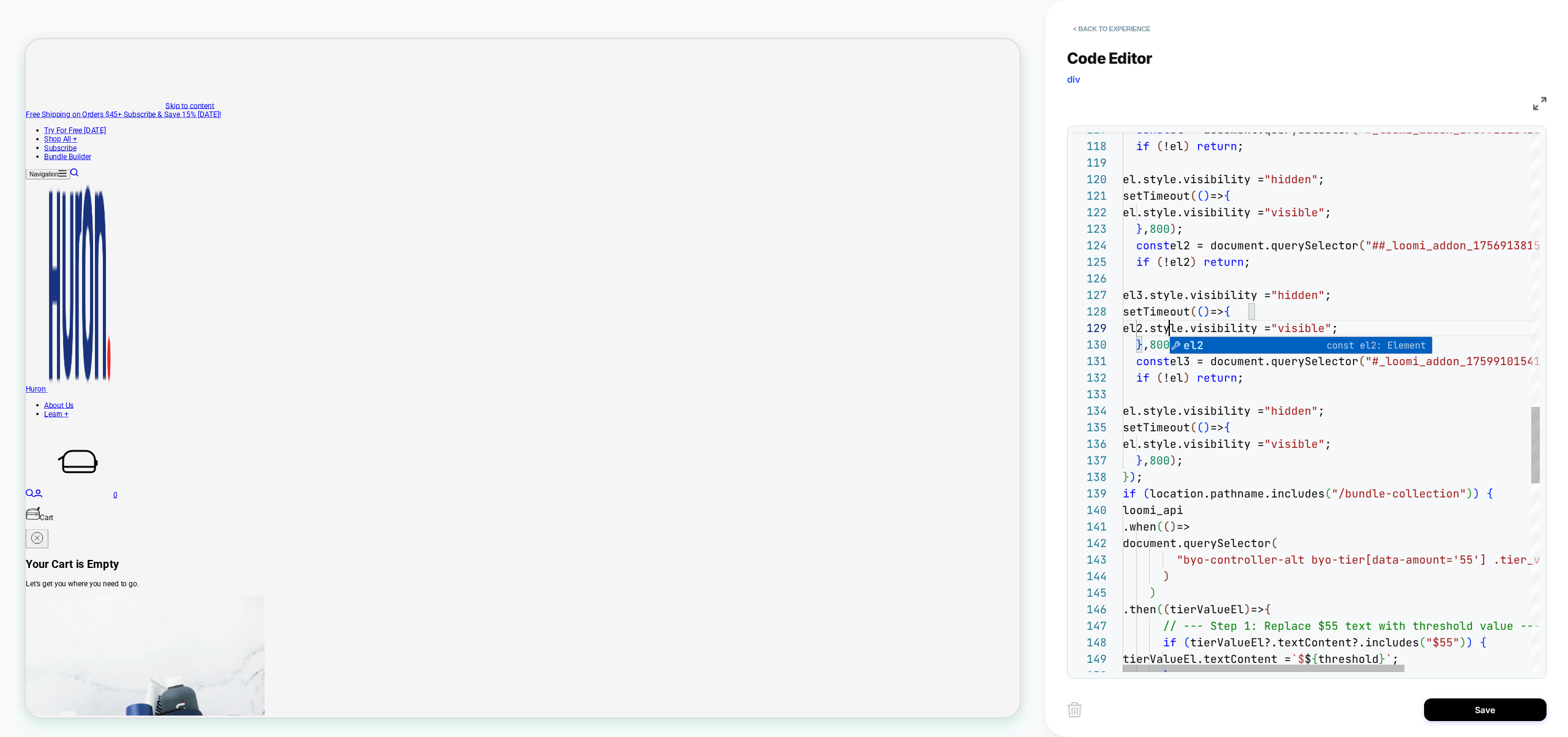
scroll to position [99, 33]
click at [1154, 299] on div "const el = document.querySelector ( "#_loomi_addon_1759910154169 [font]" ) ; if…" at bounding box center [1424, 101] width 604 height 3797
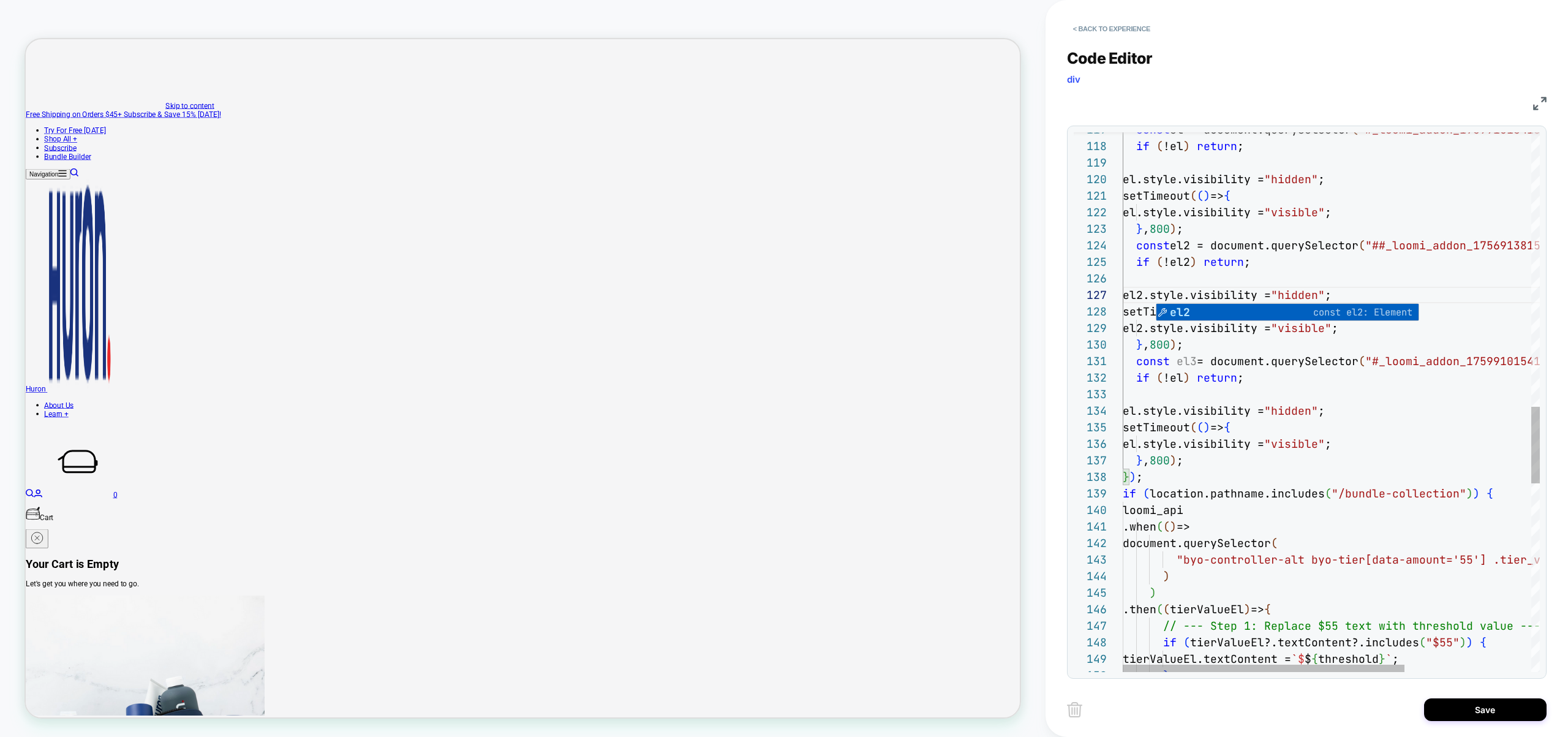
scroll to position [0, 73]
click at [1197, 356] on div "const el = document.querySelector ( "#_loomi_addon_1759910154169 [font]" ) ; if…" at bounding box center [1424, 101] width 604 height 3797
click at [1182, 381] on div "const el = document.querySelector ( "#_loomi_addon_1759910154169 [font]" ) ; if…" at bounding box center [1424, 101] width 604 height 3797
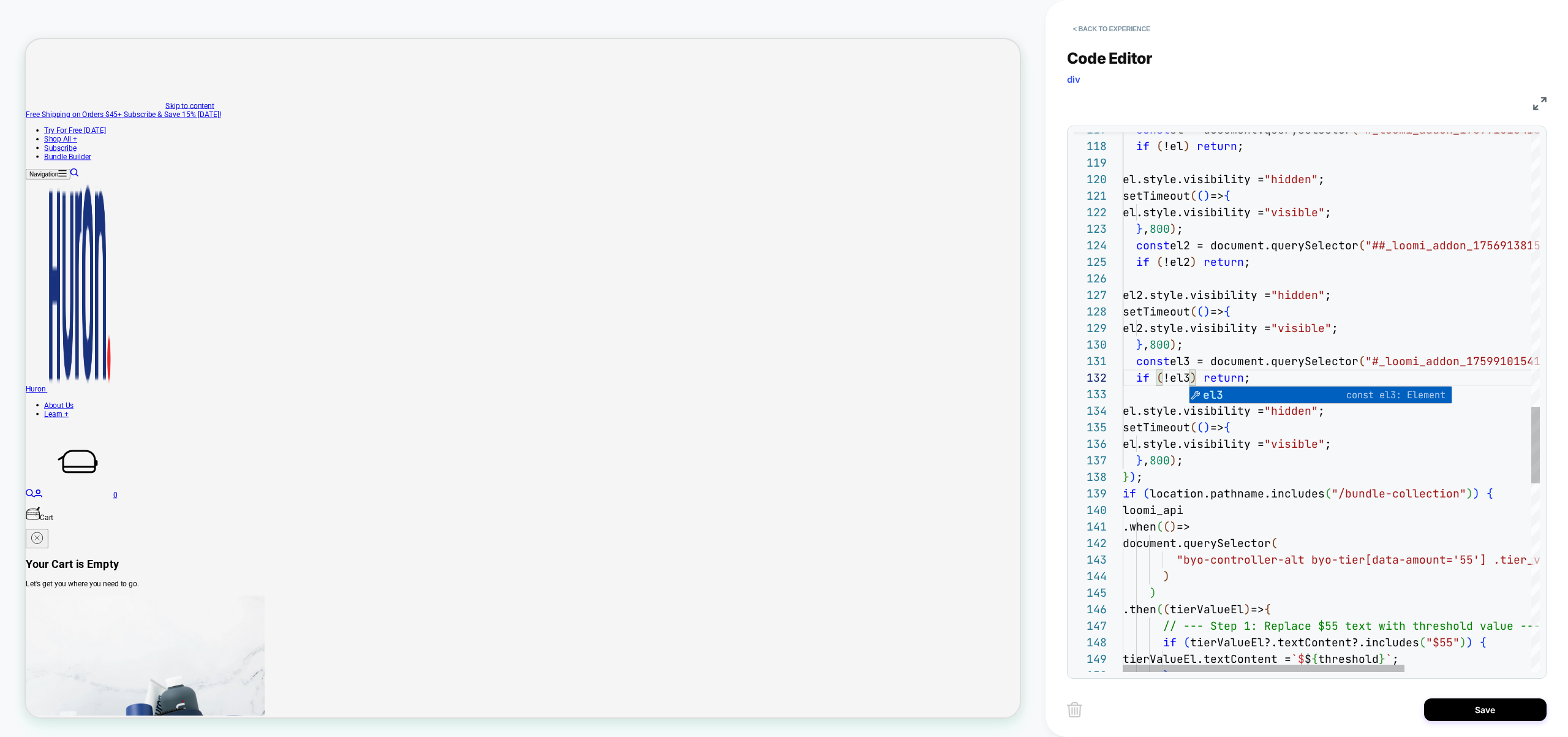
click at [1153, 413] on div "const el = document.querySelector ( "#_loomi_addon_1759910154169 [font]" ) ; if…" at bounding box center [1424, 101] width 604 height 3797
click at [1150, 413] on div "const el = document.querySelector ( "#_loomi_addon_1759910154169 [font]" ) ; if…" at bounding box center [1424, 101] width 604 height 3797
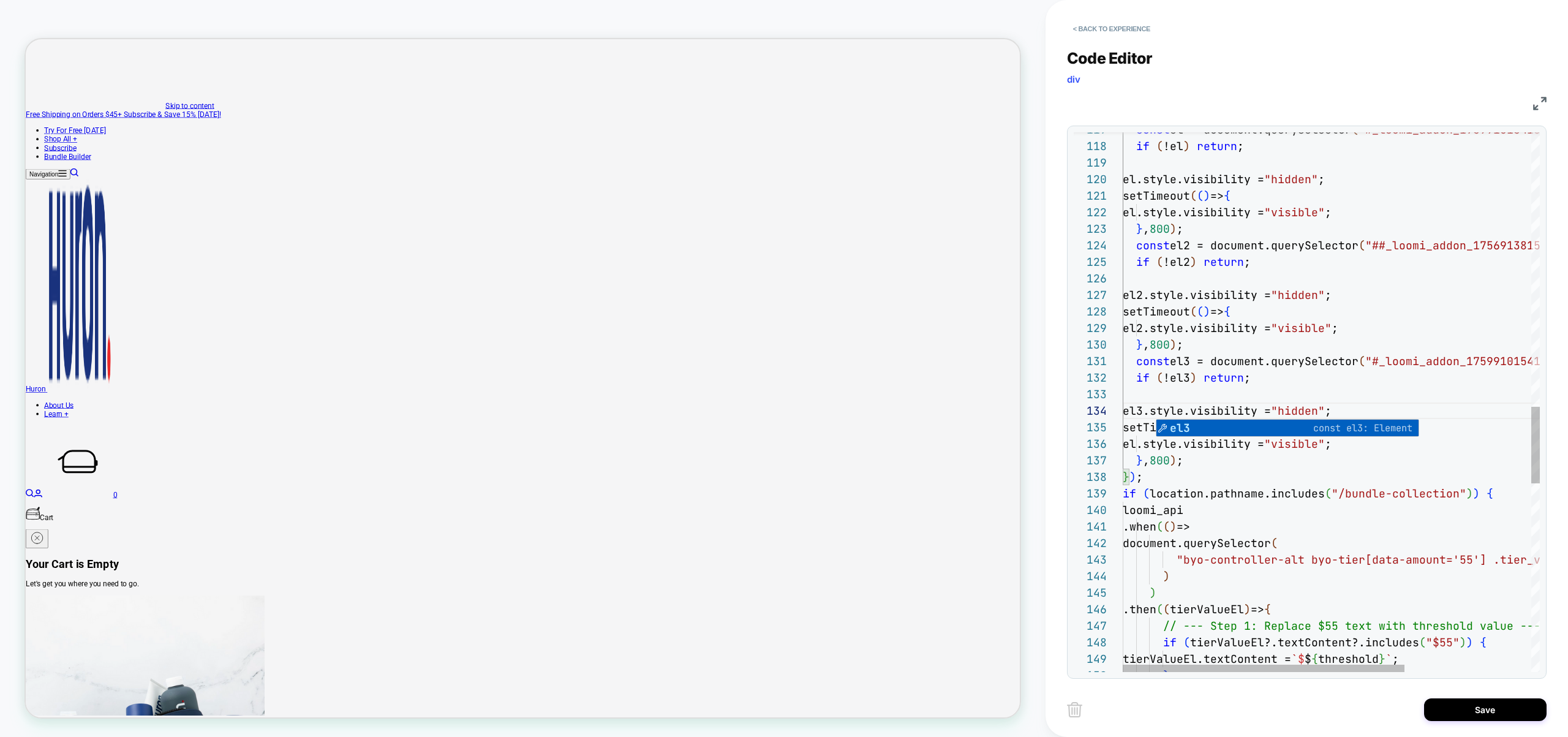
click at [1163, 446] on div "const el = document.querySelector ( "#_loomi_addon_1759910154169 [font]" ) ; if…" at bounding box center [1424, 101] width 604 height 3797
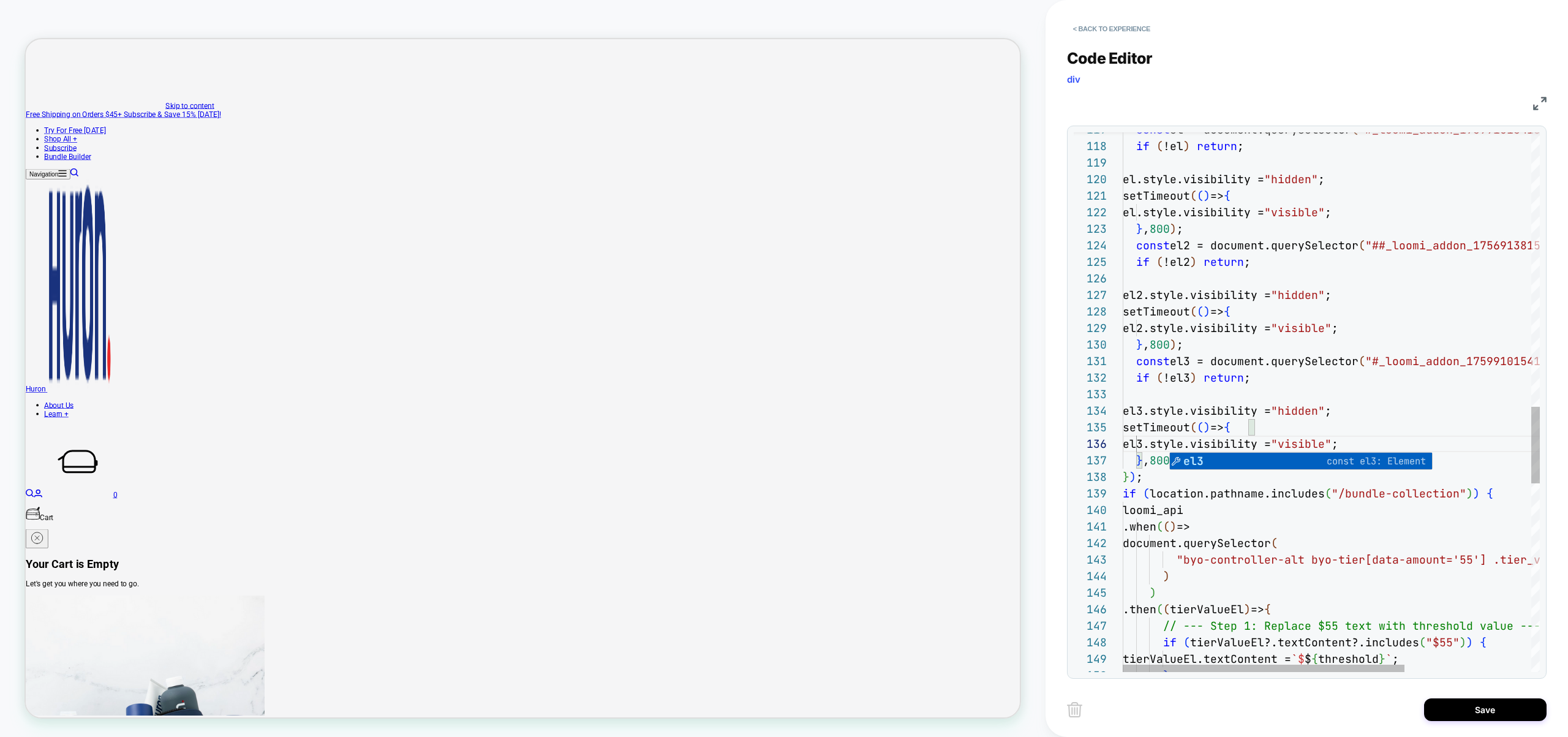
click at [1233, 381] on div "const el = document.querySelector ( "#_loomi_addon_1759910154169 [font]" ) ; if…" at bounding box center [1424, 101] width 604 height 3797
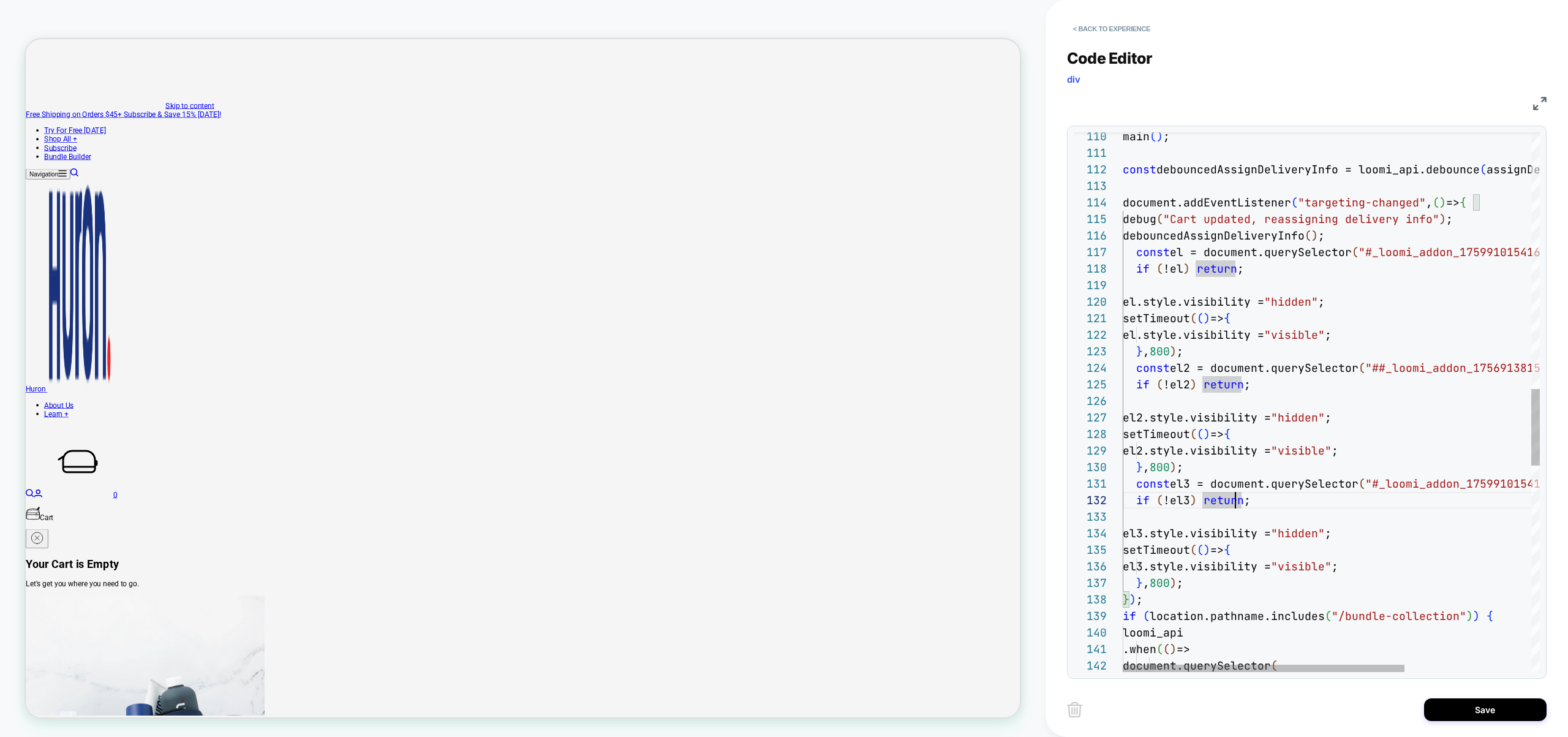
click at [1176, 246] on div "const el = document.querySelector ( "#_loomi_addon_1759910154169 [font]" ) ; if…" at bounding box center [1424, 224] width 604 height 3797
click at [1185, 369] on div "const el = document.querySelector ( "#_loomi_addon_1759910154169 [font]" ) ; if…" at bounding box center [1424, 224] width 604 height 3797
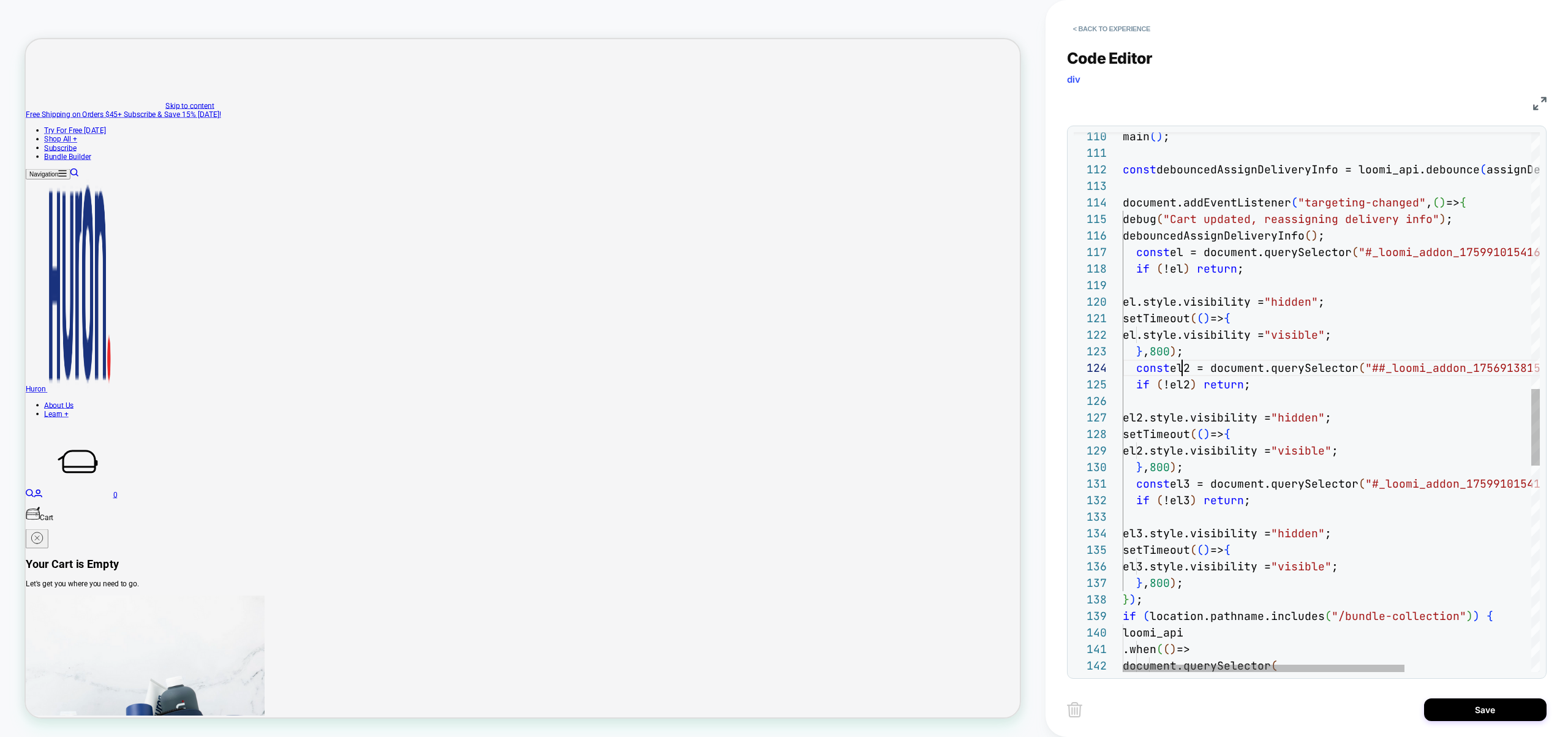
scroll to position [50, 73]
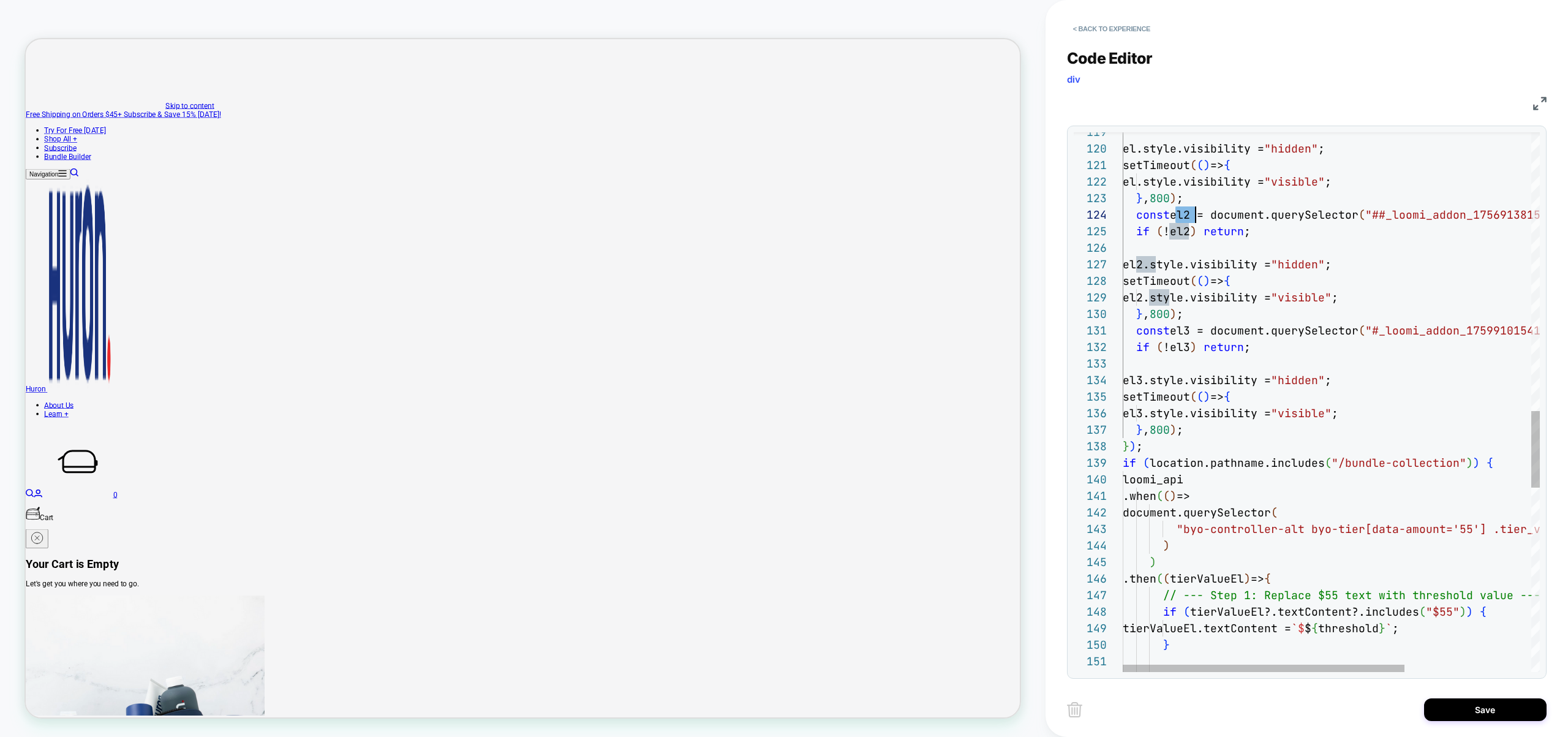
click at [1189, 331] on div "if ( !el3 ) return ; el3.style.visibility = "hidden" ; setTimeout ( ( ) => { el…" at bounding box center [1424, 71] width 604 height 3797
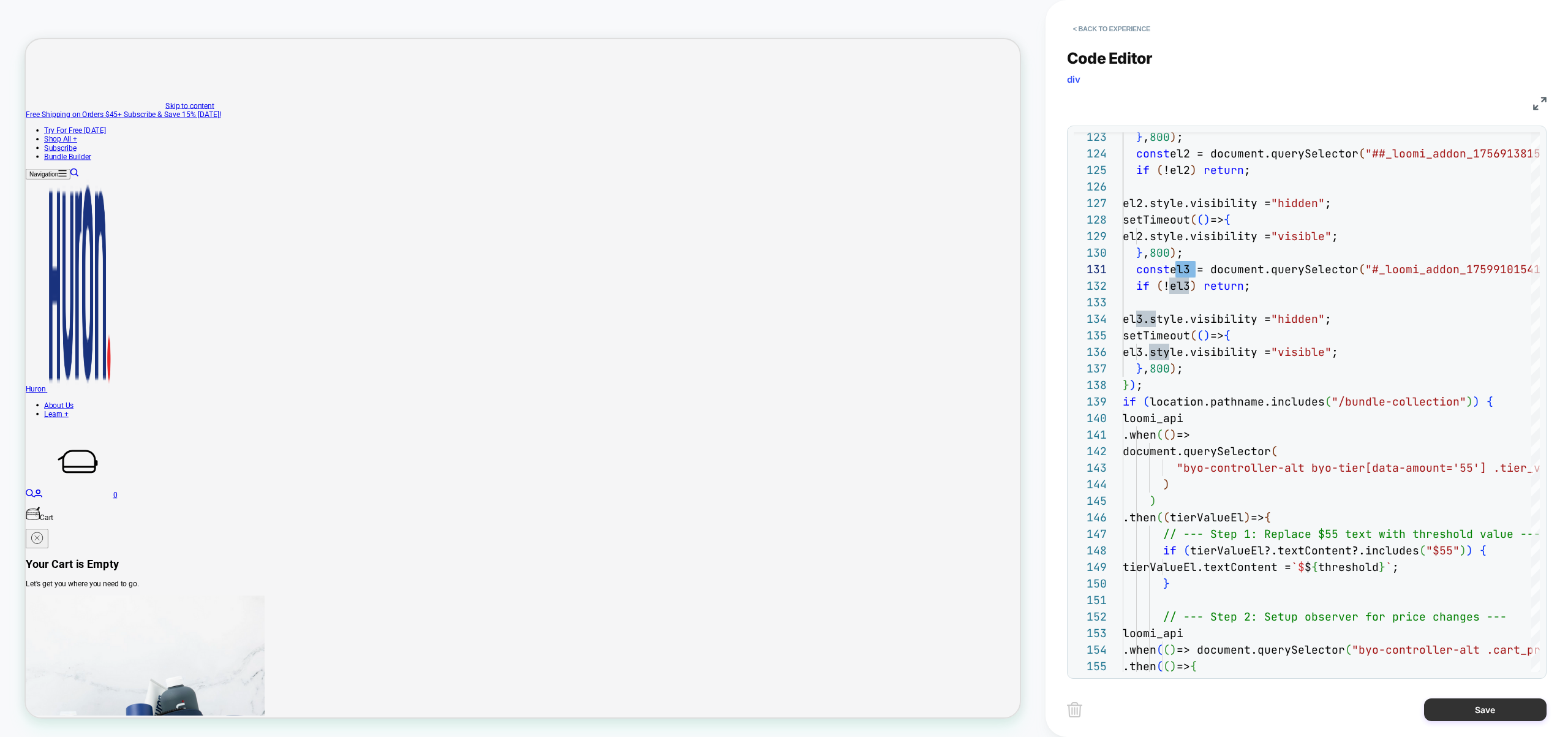
type textarea "**********"
click at [1485, 698] on button "Save" at bounding box center [1485, 709] width 122 height 22
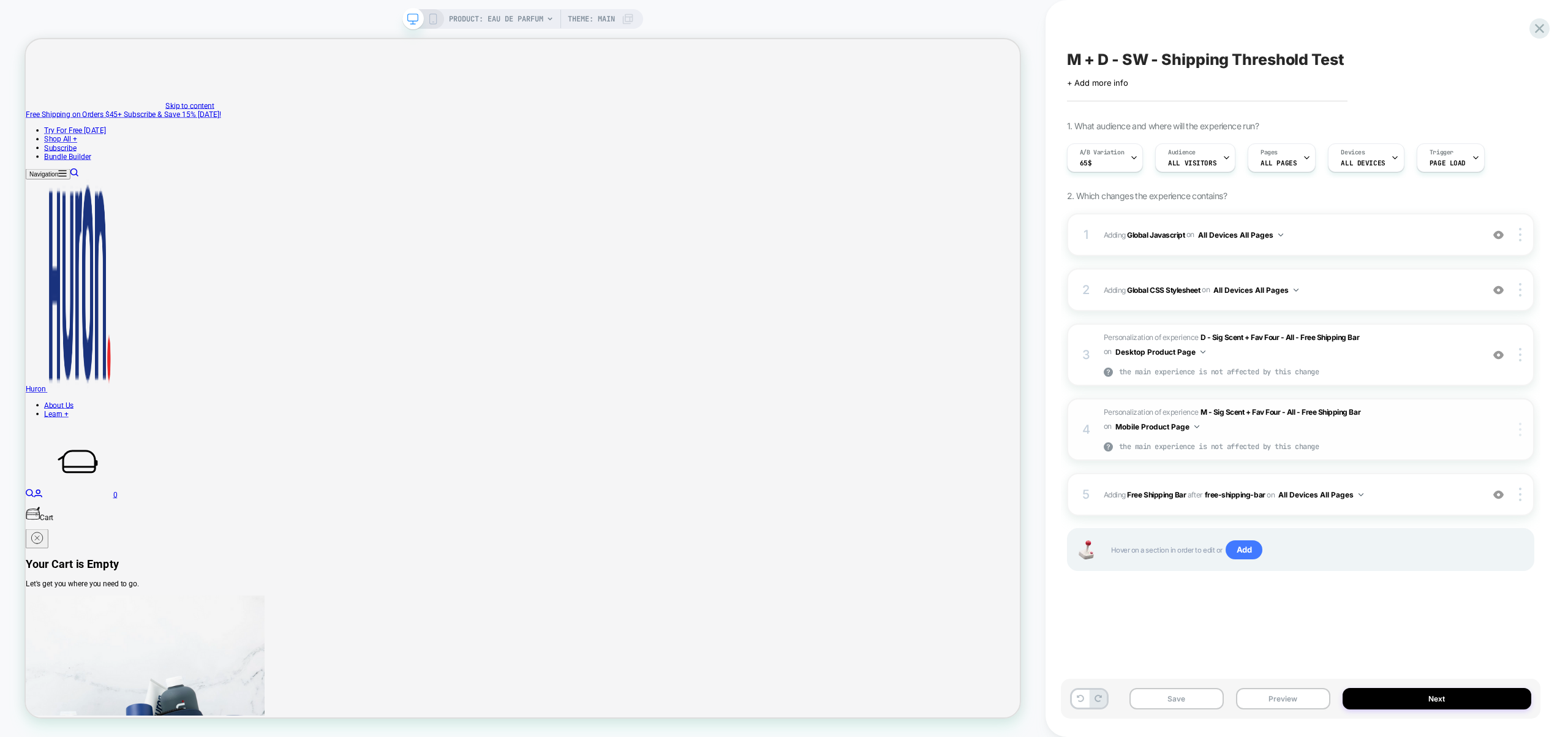
click at [1521, 425] on div at bounding box center [1521, 430] width 23 height 13
click at [1454, 365] on div "Copy Widget Id" at bounding box center [1447, 361] width 109 height 34
click at [1333, 238] on span "Adding Global Javascript on All Devices All Pages" at bounding box center [1290, 234] width 372 height 15
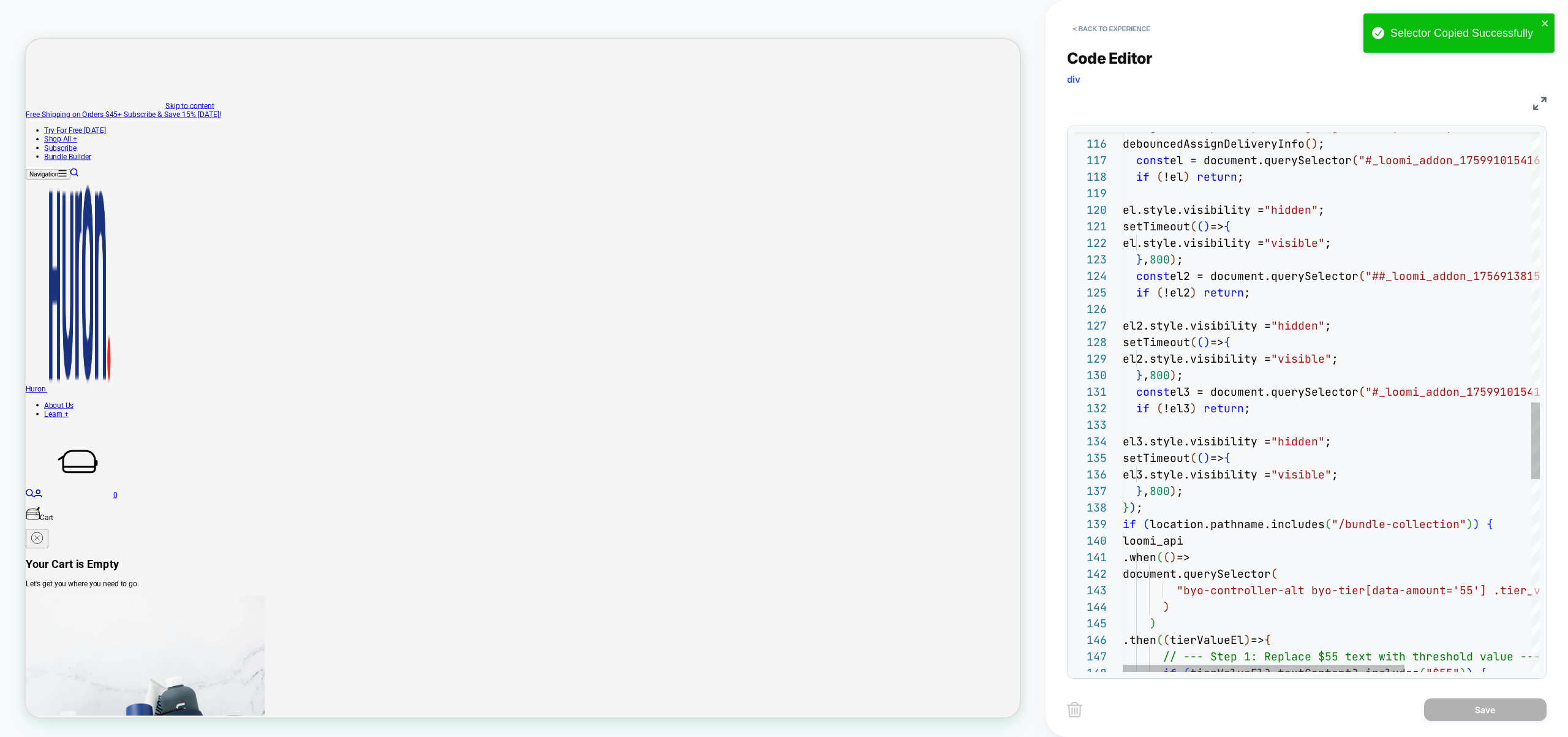
scroll to position [149, 66]
click at [1186, 383] on div "debug ( "Cart updated, reassigning delivery info" ) ; debouncedAssignDeliveryIn…" at bounding box center [1424, 132] width 604 height 3797
click at [1182, 392] on div "debug ( "Cart updated, reassigning delivery info" ) ; debouncedAssignDeliveryIn…" at bounding box center [1424, 132] width 604 height 3797
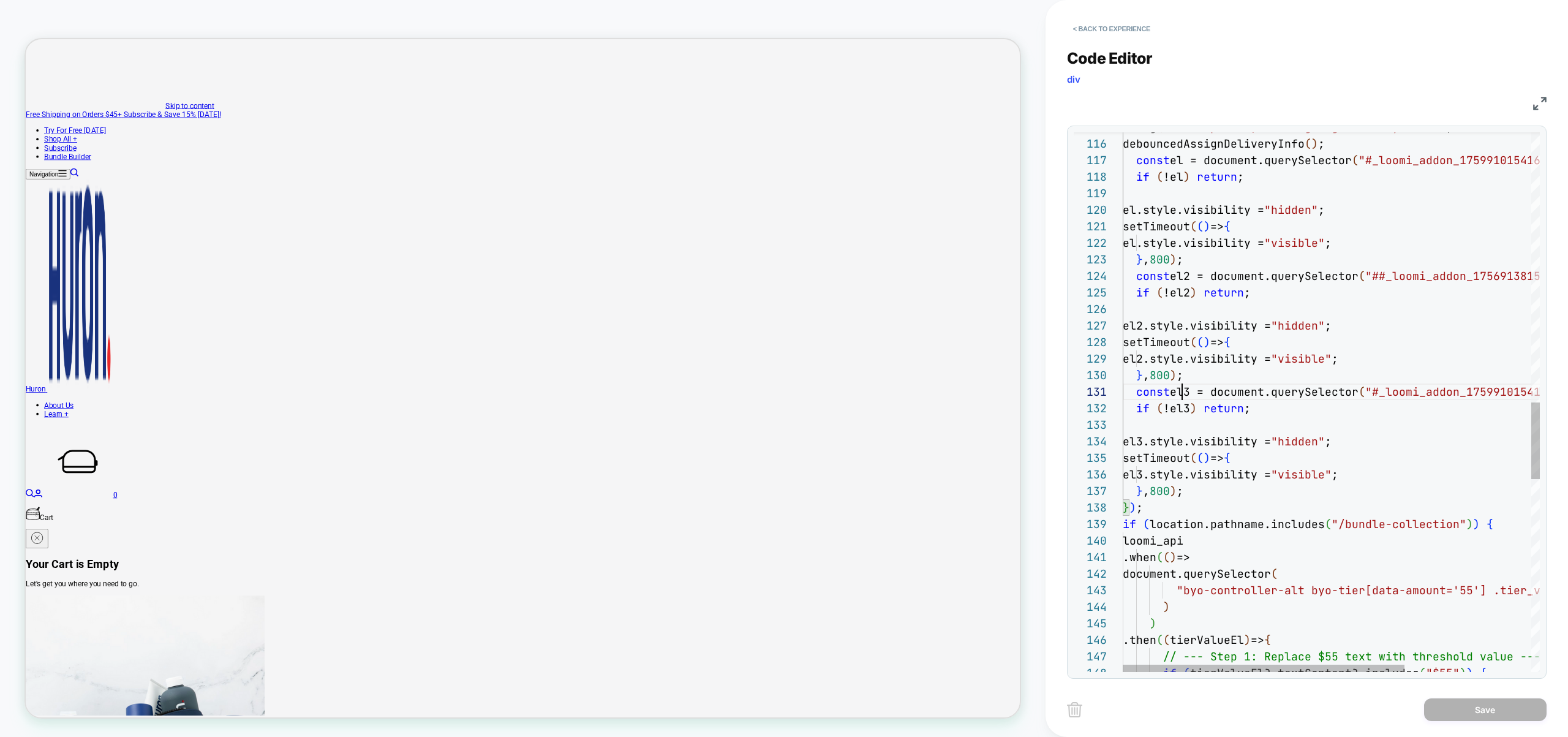
click at [1182, 392] on div "debug ( "Cart updated, reassigning delivery info" ) ; debouncedAssignDeliveryIn…" at bounding box center [1424, 132] width 604 height 3797
click at [1426, 393] on div "debug ( "Cart updated, reassigning delivery info" ) ; debouncedAssignDeliveryIn…" at bounding box center [1481, 132] width 716 height 3797
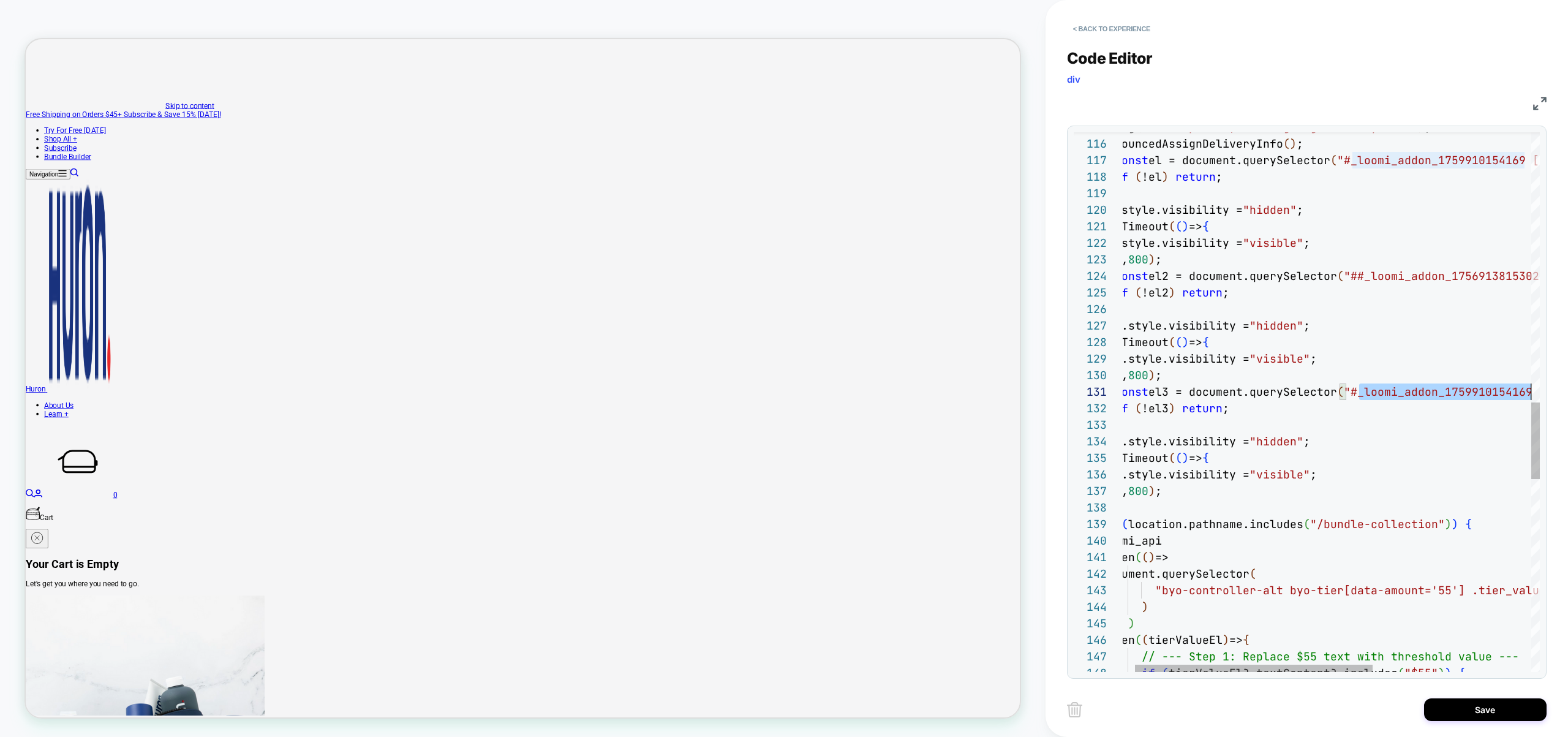
click at [1426, 393] on div "debug ( "Cart updated, reassigning delivery info" ) ; debouncedAssignDeliveryIn…" at bounding box center [1459, 132] width 716 height 3797
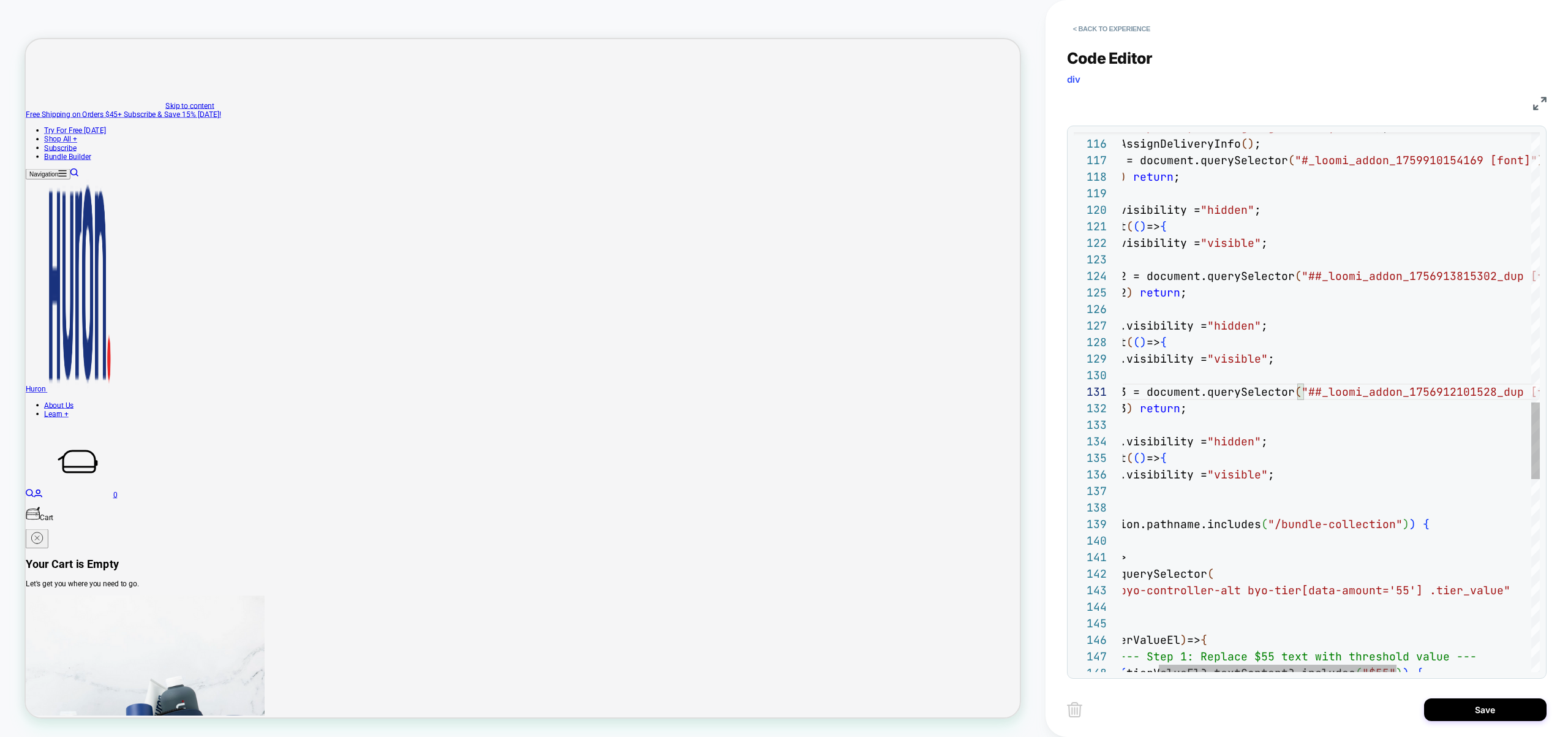
click at [1325, 396] on div "debug ( "Cart updated, reassigning delivery info" ) ; debouncedAssignDeliveryIn…" at bounding box center [1417, 132] width 716 height 3797
click at [1325, 278] on div "debug ( "Cart updated, reassigning delivery info" ) ; debouncedAssignDeliveryIn…" at bounding box center [1417, 132] width 716 height 3797
type textarea "**********"
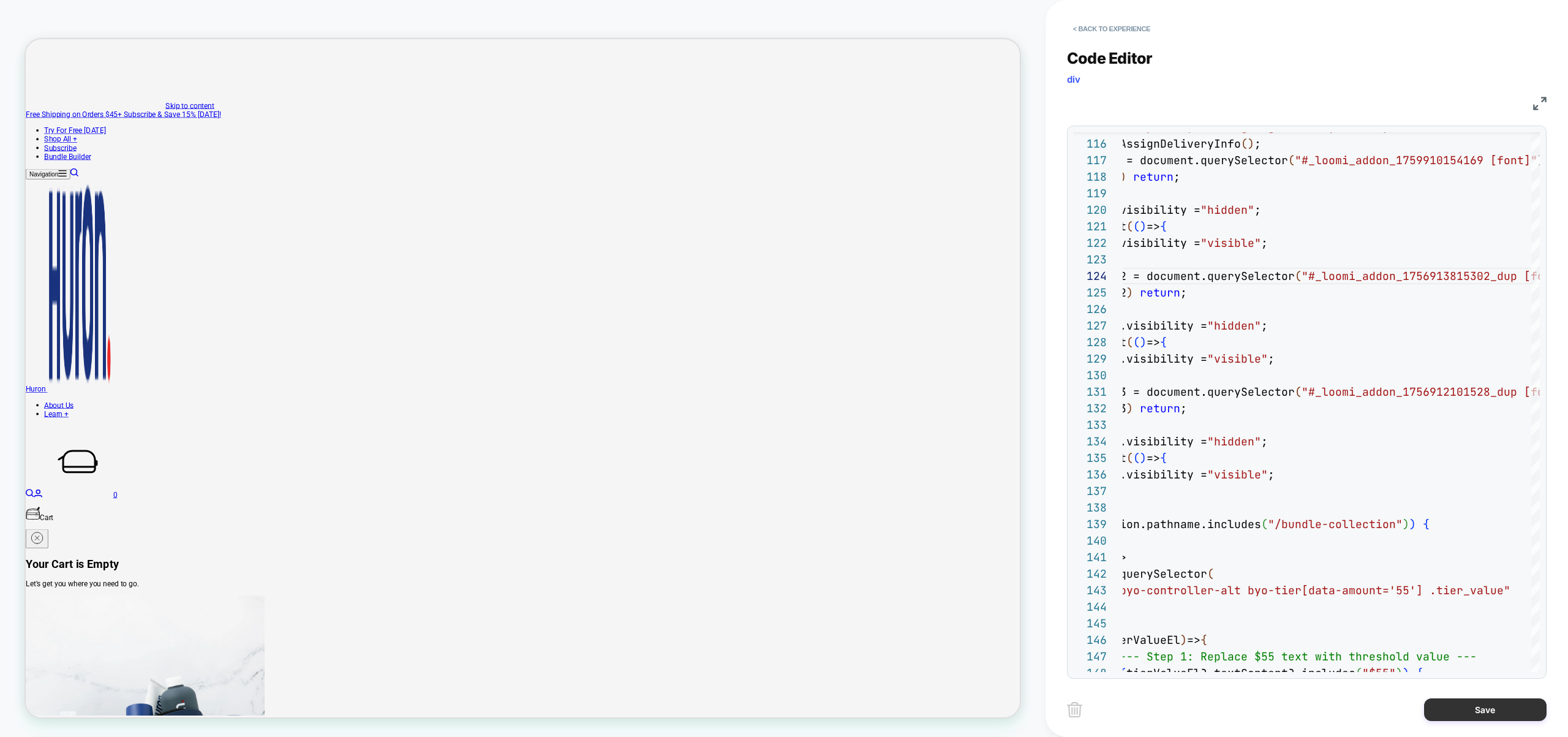
click at [1467, 714] on button "Save" at bounding box center [1485, 709] width 122 height 22
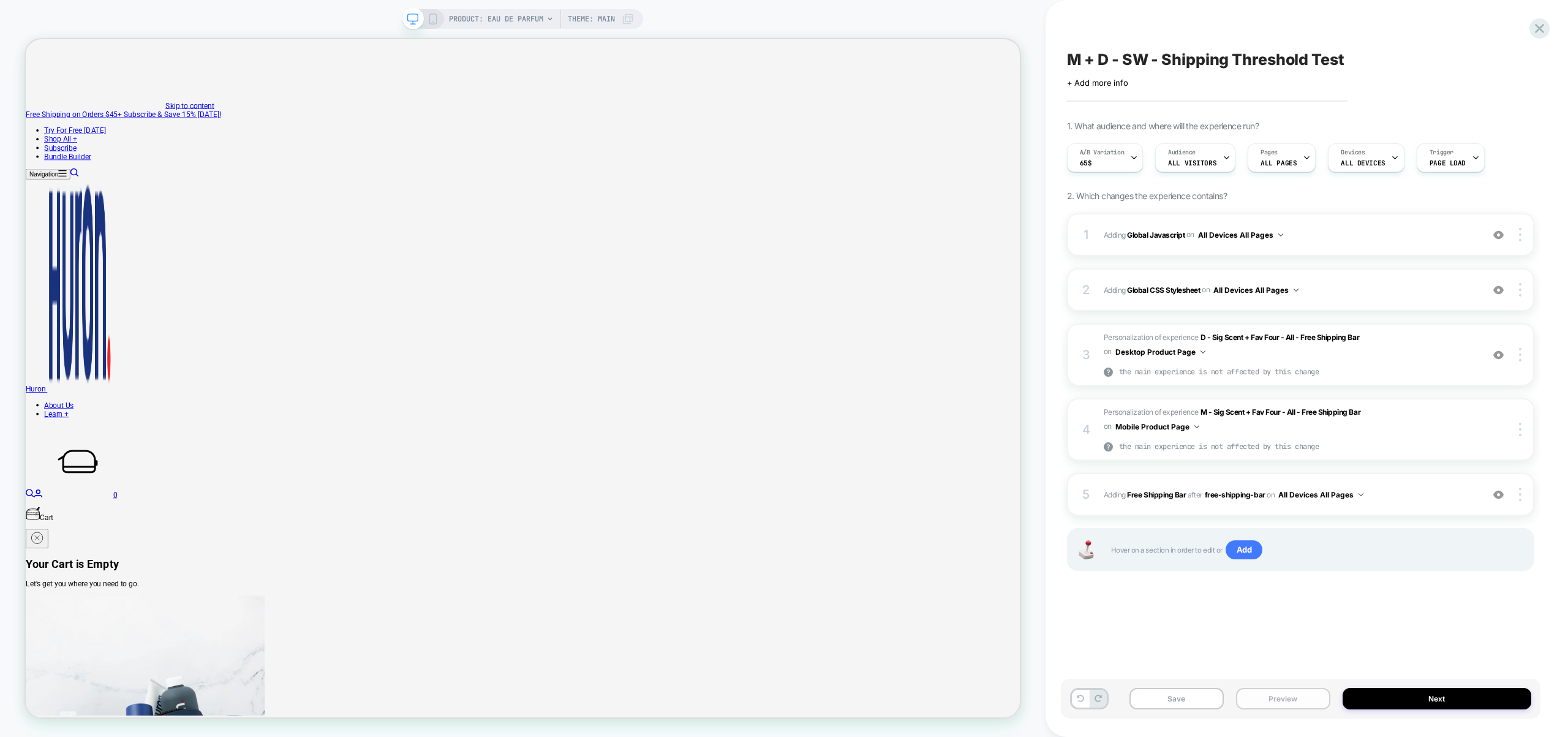
drag, startPoint x: 1302, startPoint y: 697, endPoint x: 1300, endPoint y: 689, distance: 8.2
click at [1302, 697] on button "Preview" at bounding box center [1283, 699] width 95 height 22
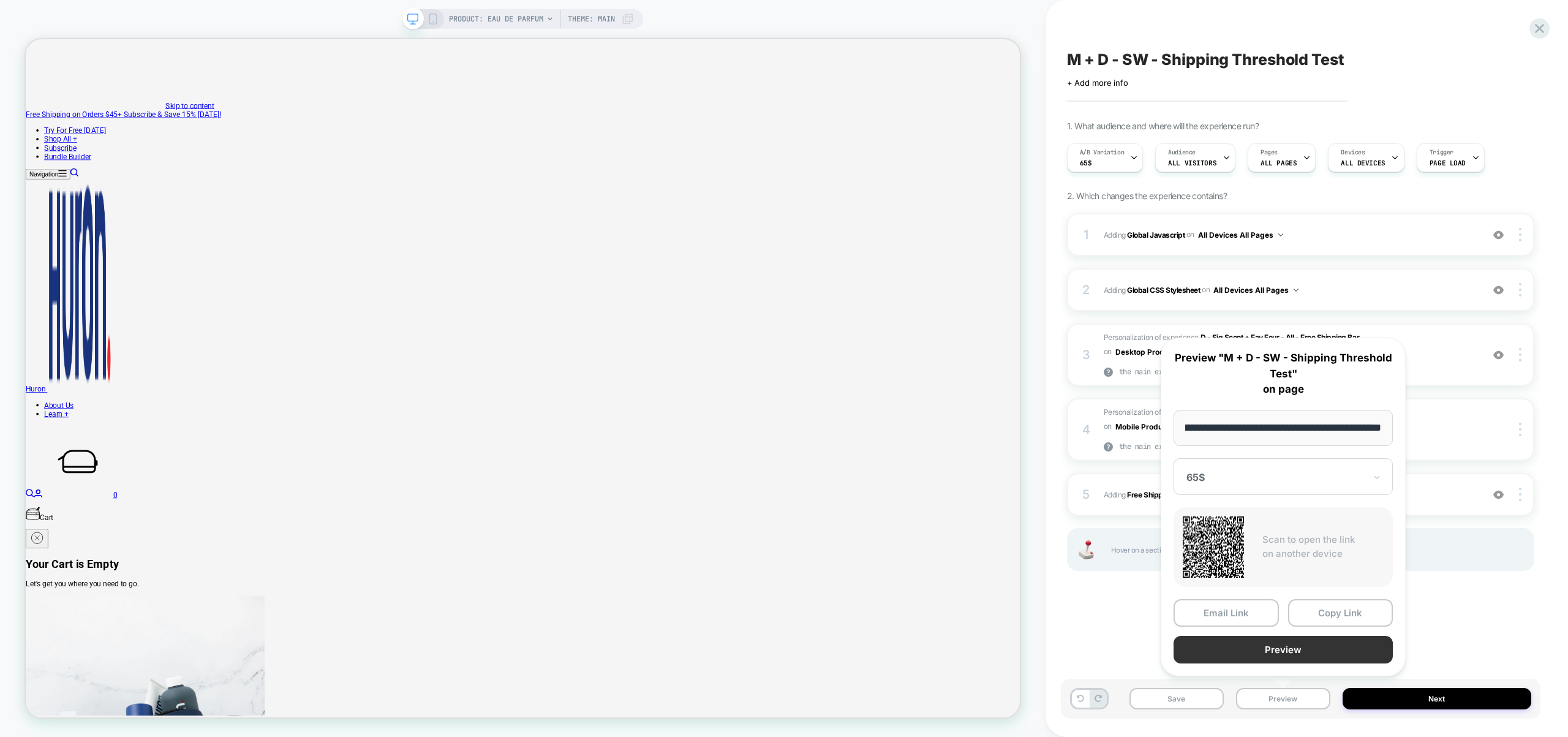
scroll to position [0, 0]
click at [1296, 653] on button "Preview" at bounding box center [1283, 649] width 219 height 27
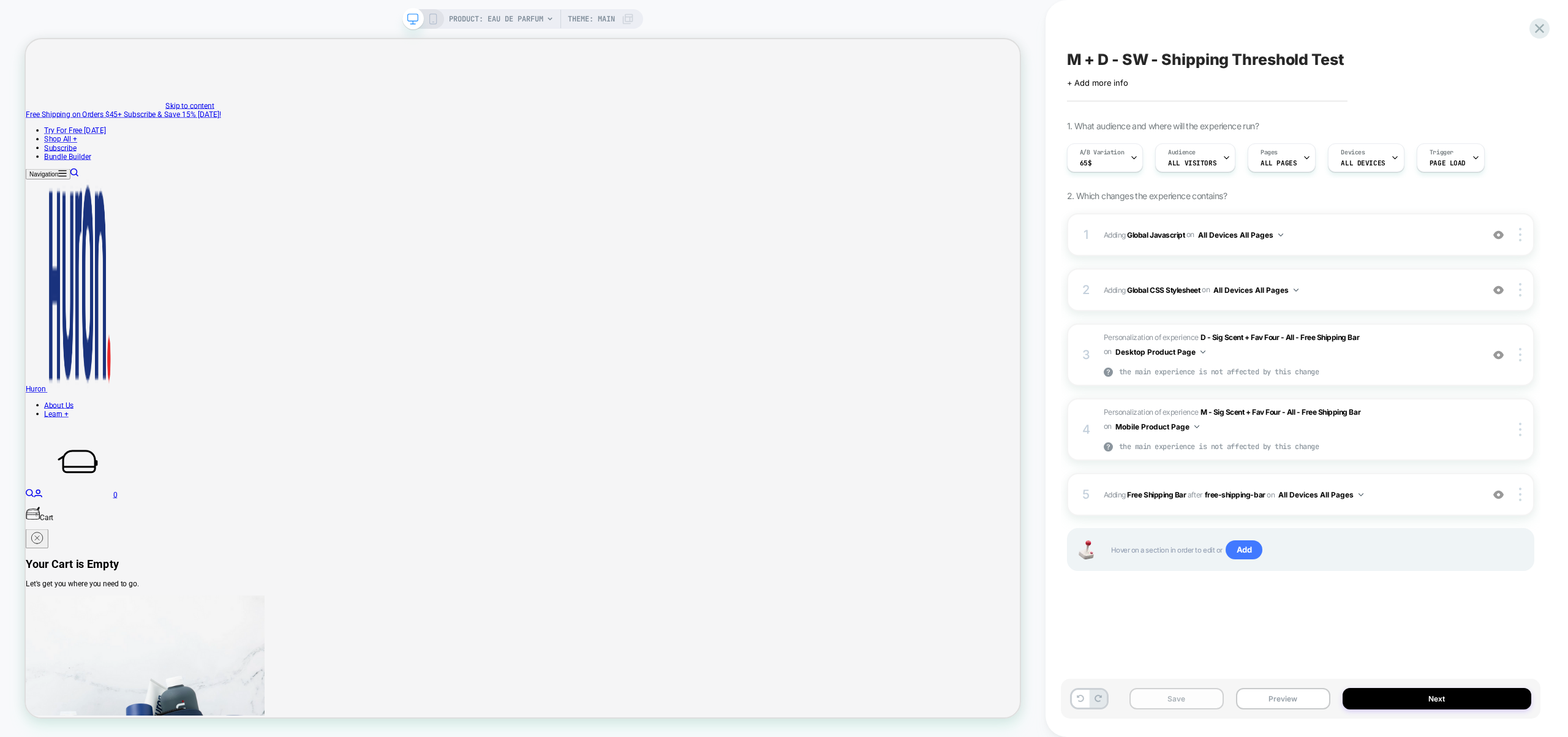
click at [1205, 701] on button "Save" at bounding box center [1177, 699] width 95 height 22
click at [1365, 239] on span "Adding Global Javascript on All Devices All Pages" at bounding box center [1290, 234] width 372 height 15
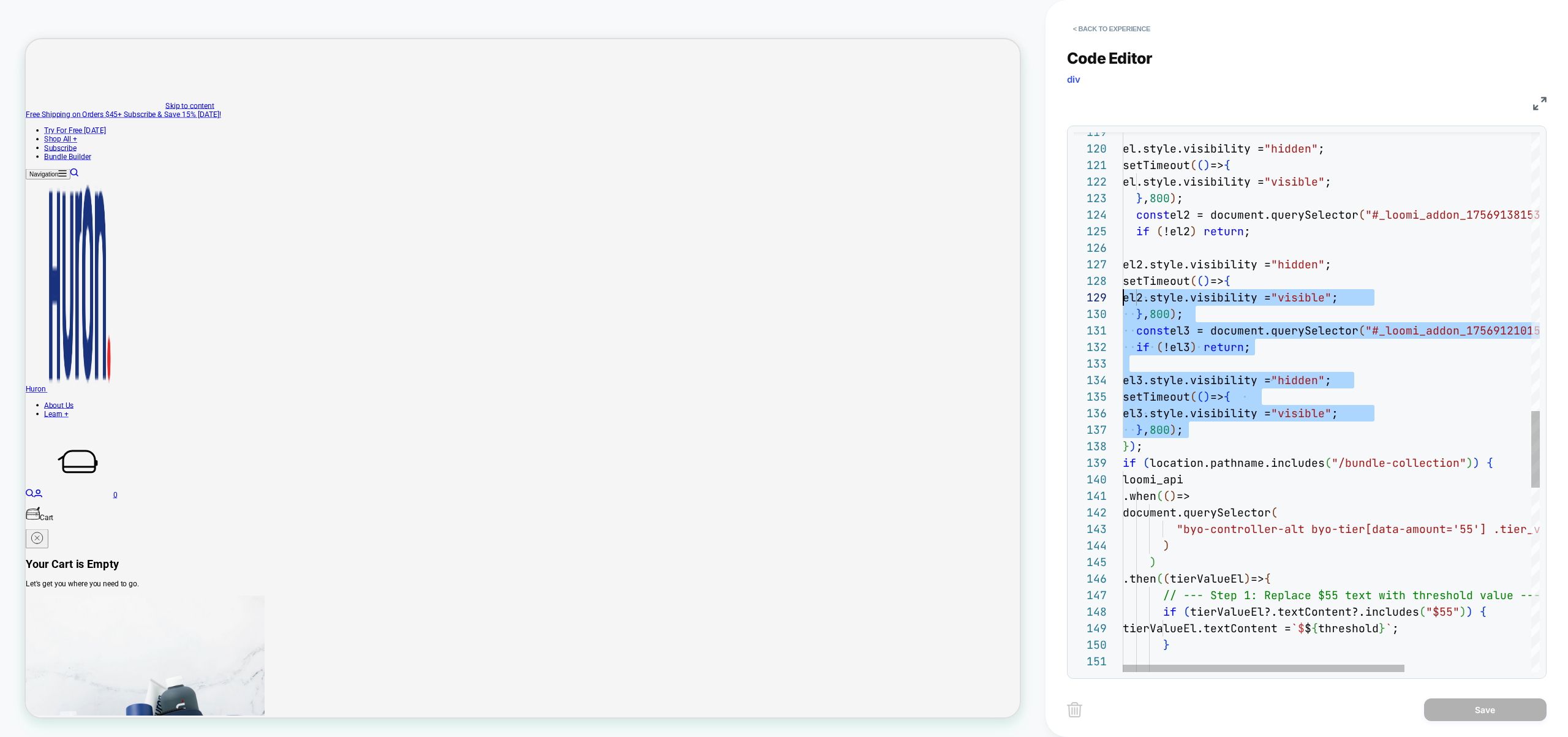
scroll to position [99, 0]
drag, startPoint x: 1224, startPoint y: 428, endPoint x: 1021, endPoint y: 266, distance: 259.7
click at [1123, 266] on div "// --- Step 2: Setup observer for price changes -- - tierValueEl.textContent = …" at bounding box center [1424, 71] width 604 height 3797
type textarea "**********"
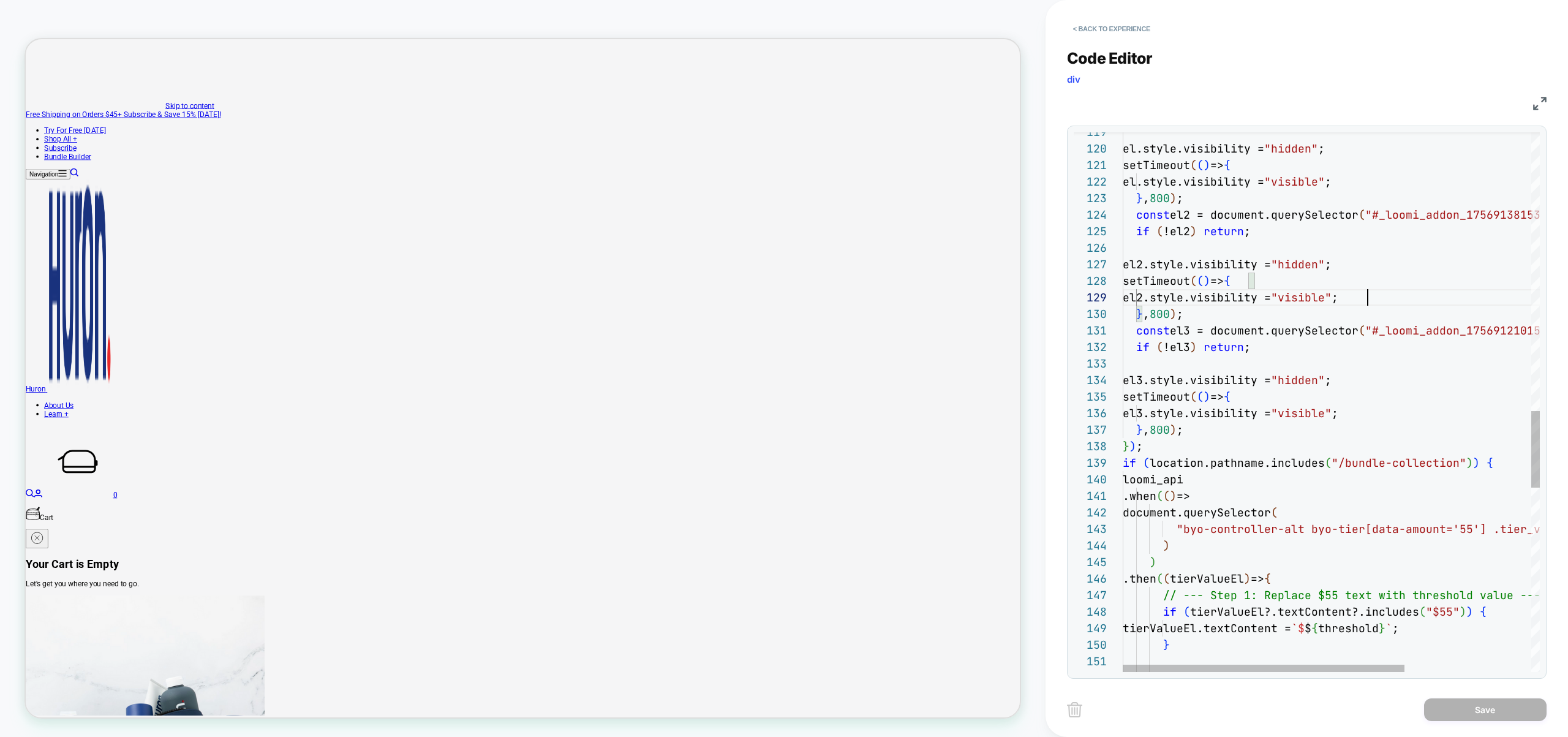
click at [1503, 302] on div "// --- Step 2: Setup observer for price changes -- - tierValueEl.textContent = …" at bounding box center [1424, 71] width 604 height 3797
click at [1136, 37] on button "< Back to experience" at bounding box center [1112, 29] width 90 height 20
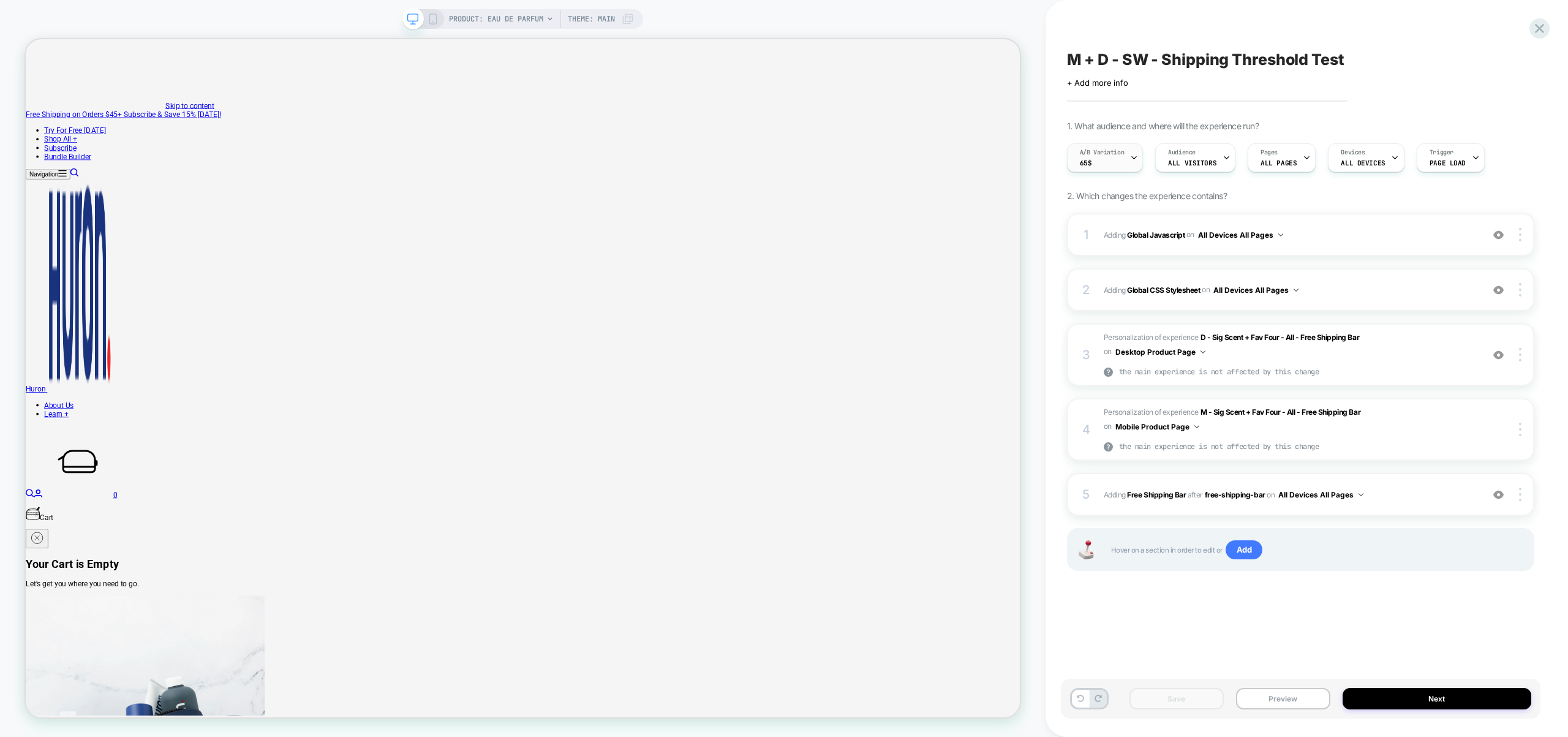
click at [1096, 169] on div "A/B Variation 65$" at bounding box center [1102, 157] width 69 height 27
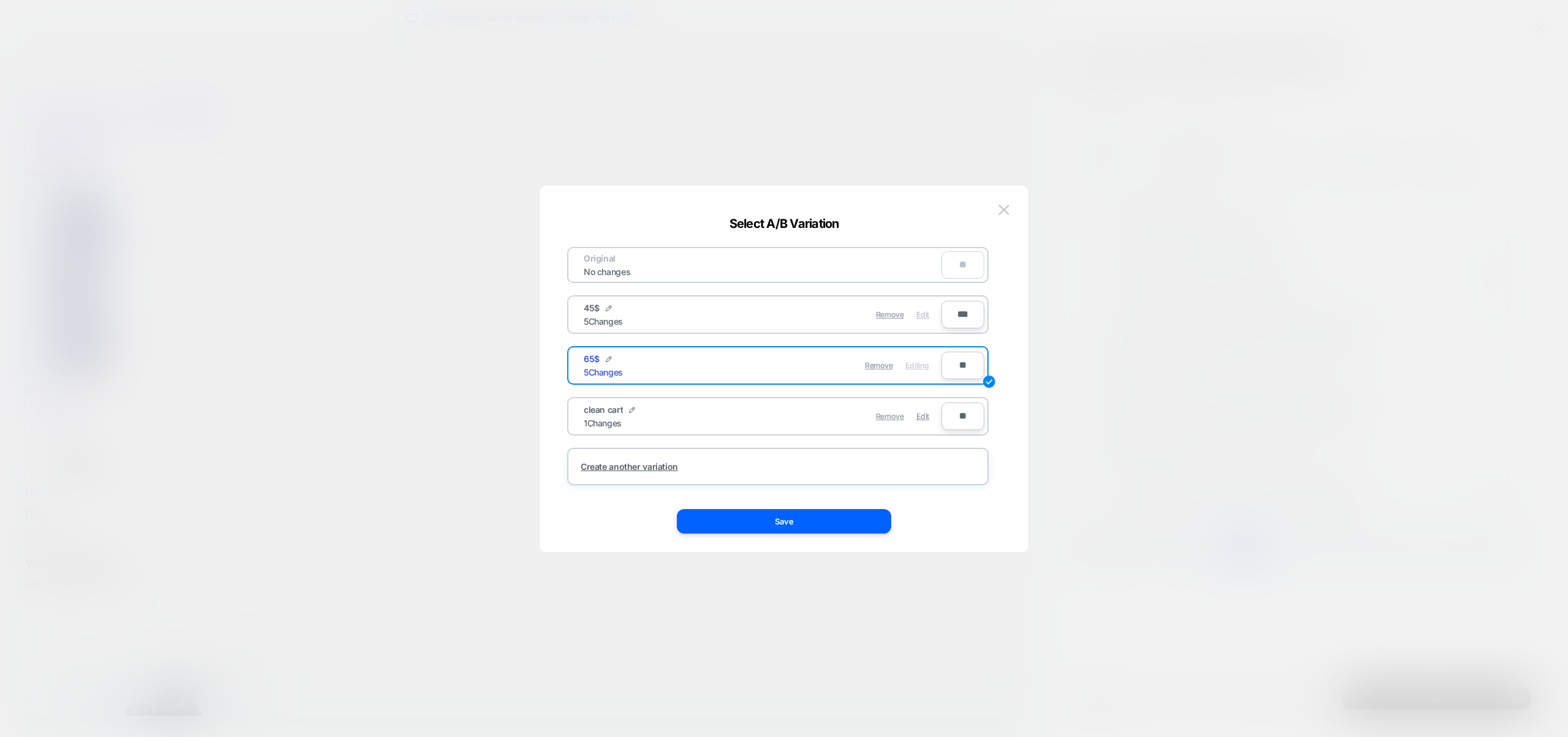
click at [928, 318] on span "Edit" at bounding box center [922, 314] width 12 height 9
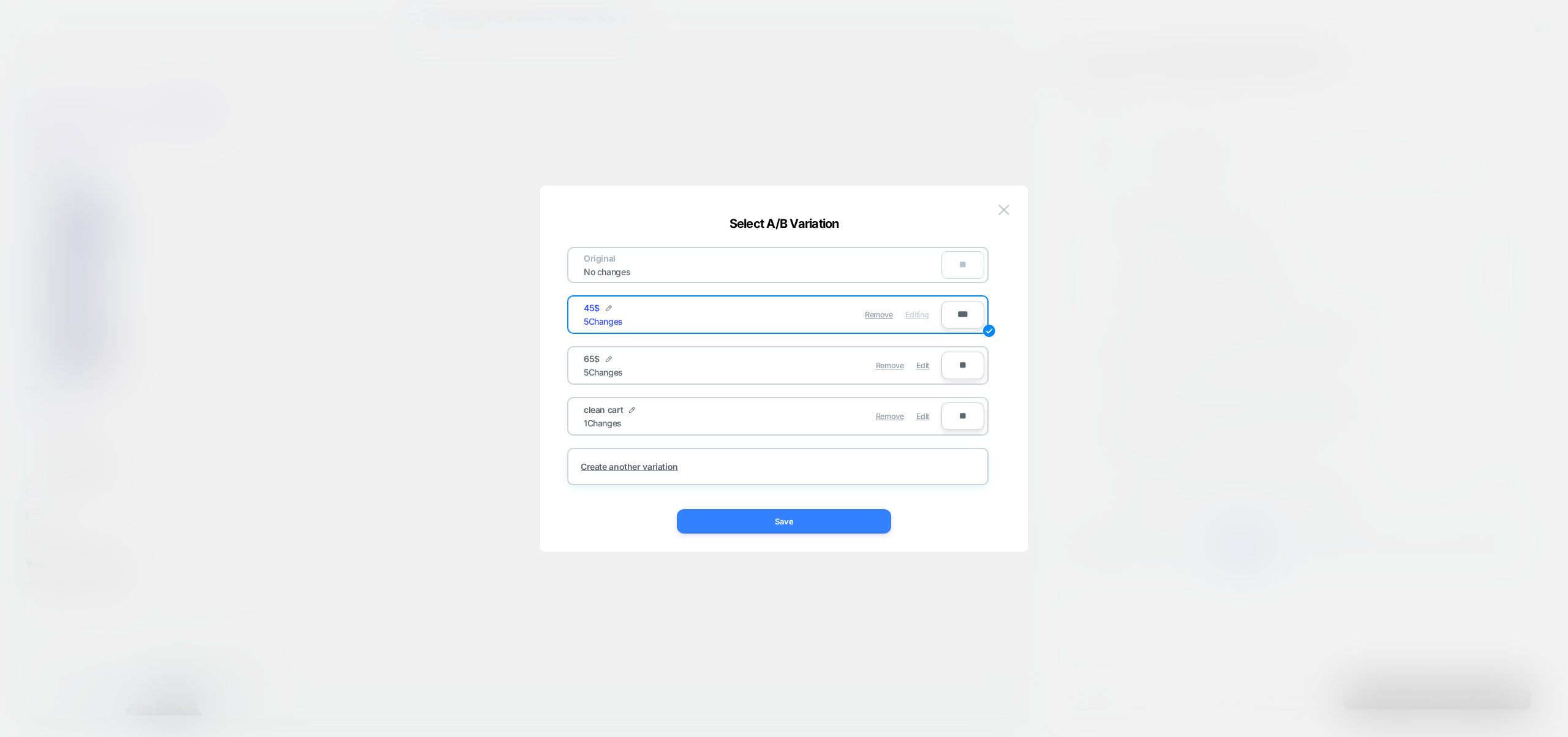
drag, startPoint x: 853, startPoint y: 526, endPoint x: 1251, endPoint y: 662, distance: 420.6
click at [853, 526] on button "Save" at bounding box center [784, 521] width 214 height 24
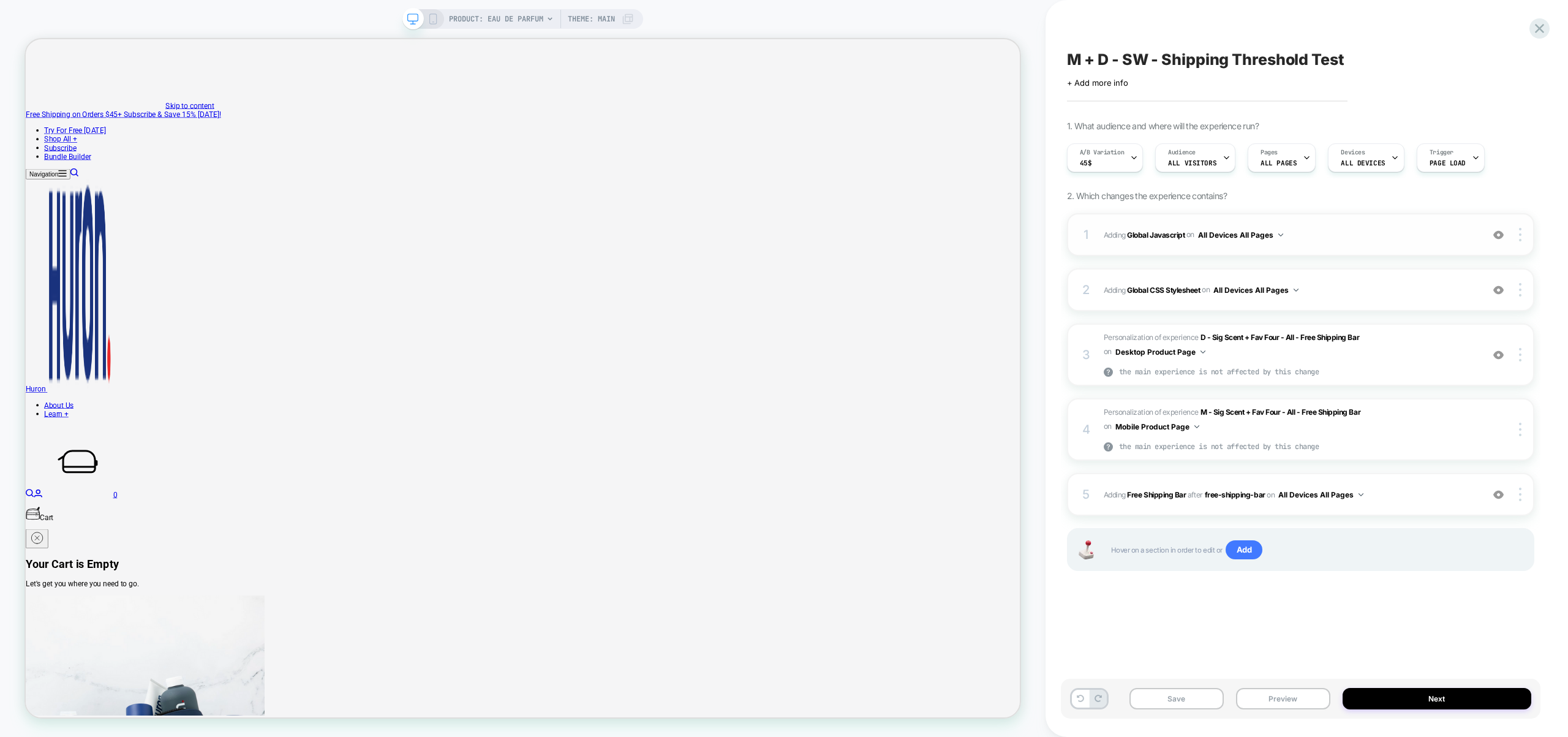
click at [1343, 223] on div "1 Adding Global Javascript on All Devices All Pages Add Before Add After Target…" at bounding box center [1300, 235] width 467 height 43
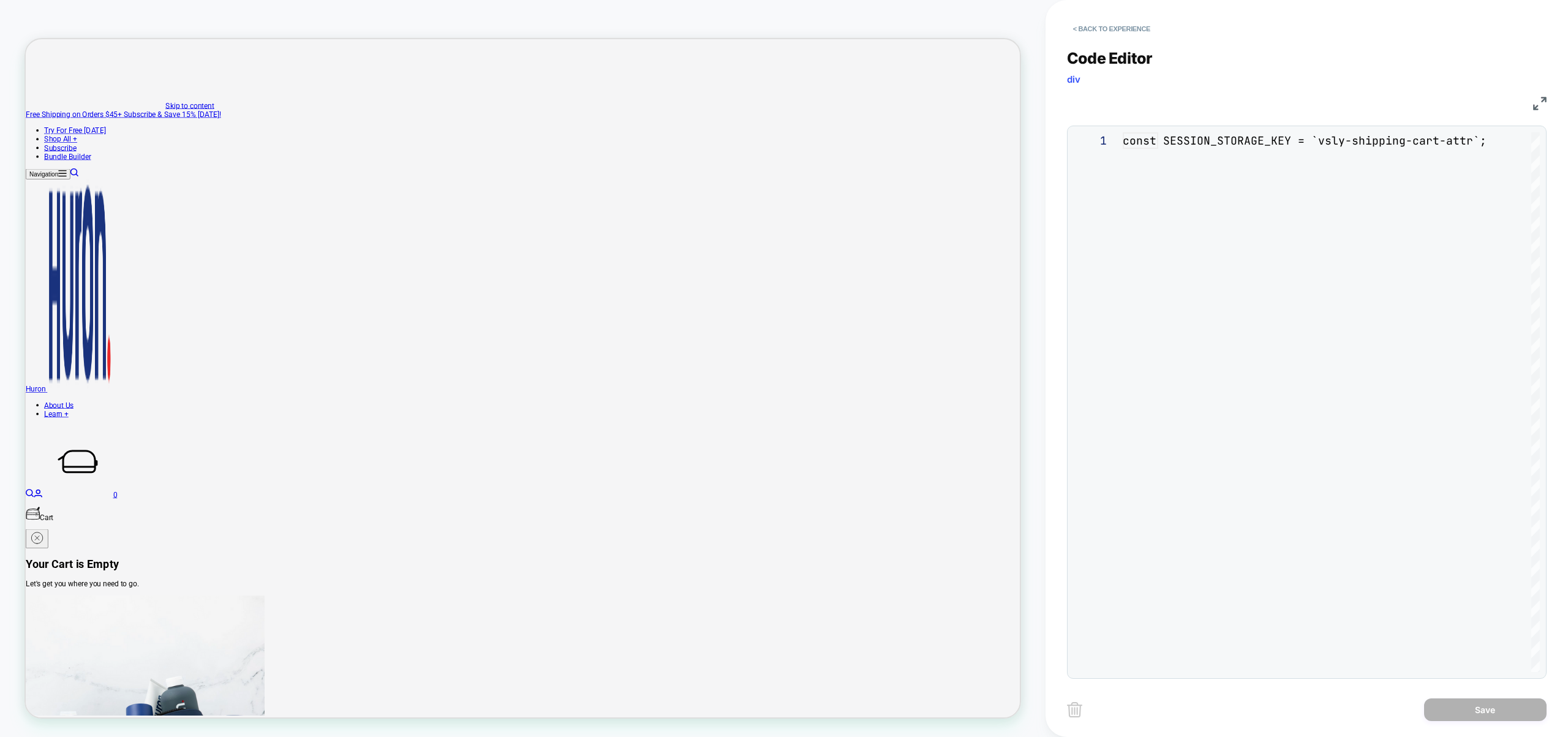
scroll to position [165, 0]
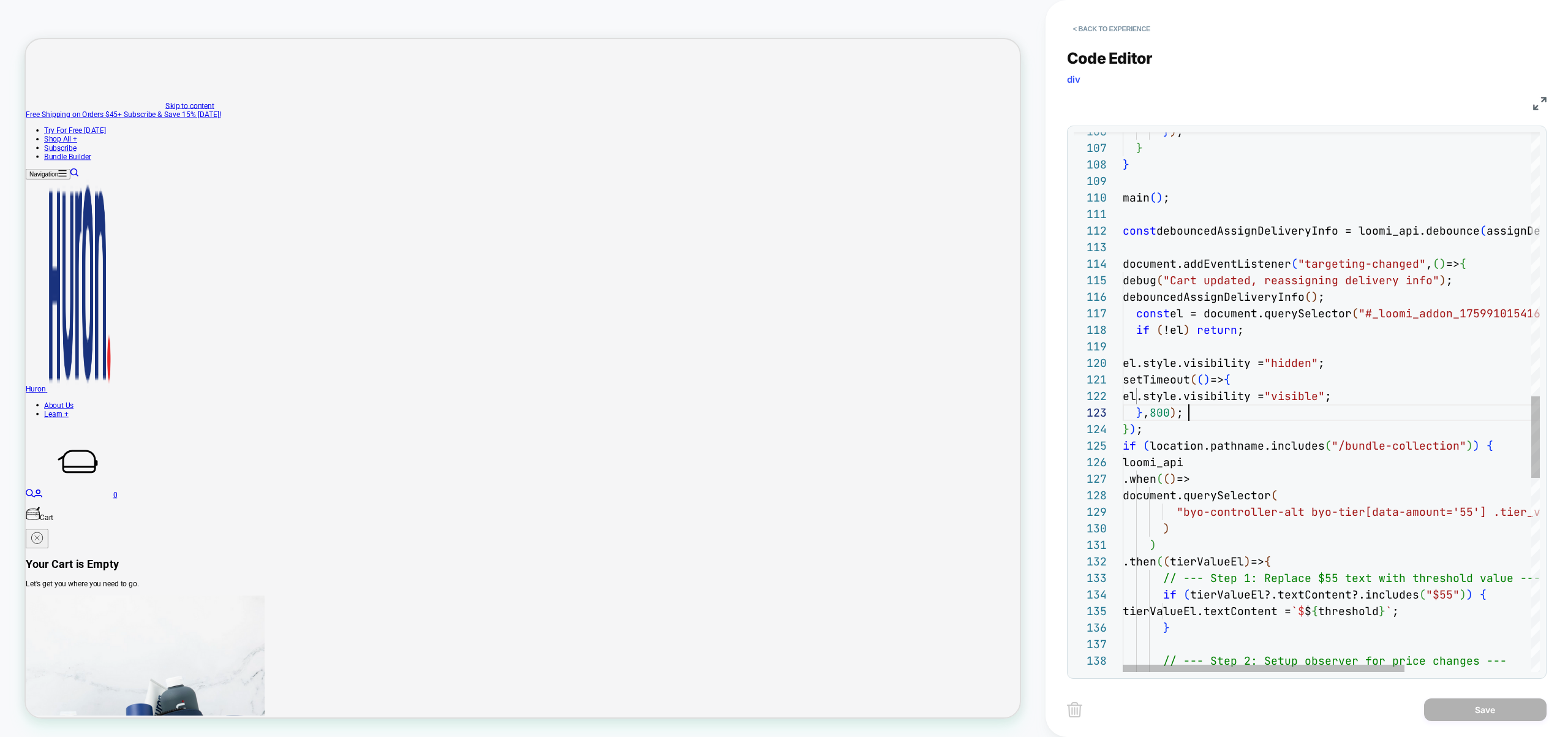
click at [1204, 411] on div "} ) ; } } main ( ) ; const debouncedAssignDeliveryInfo = loomi_api.debounce ( a…" at bounding box center [1424, 170] width 604 height 3565
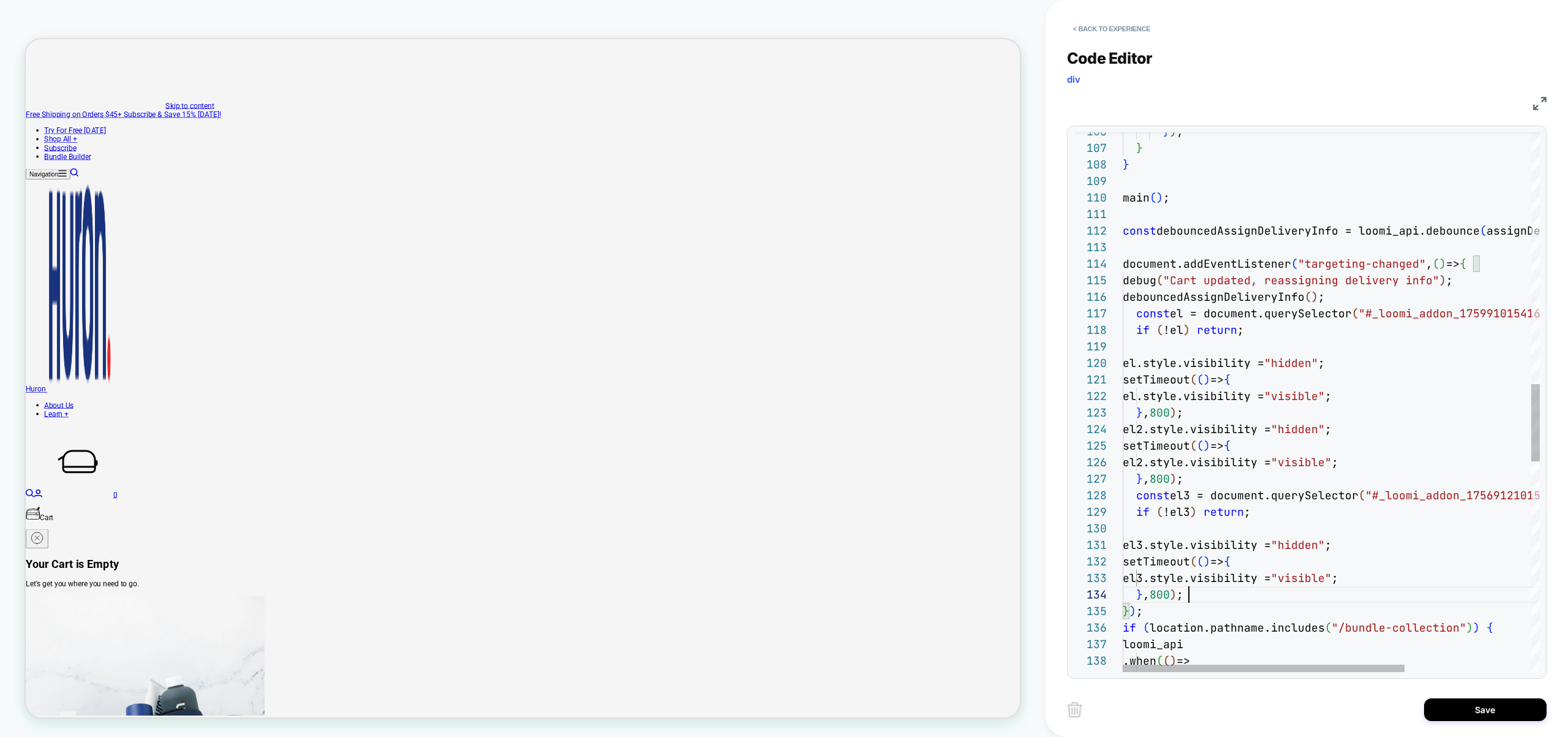
scroll to position [50, 66]
click at [1438, 499] on div "} ) ; } } main ( ) ; const debouncedAssignDeliveryInfo = loomi_api.debounce ( a…" at bounding box center [1424, 261] width 604 height 3747
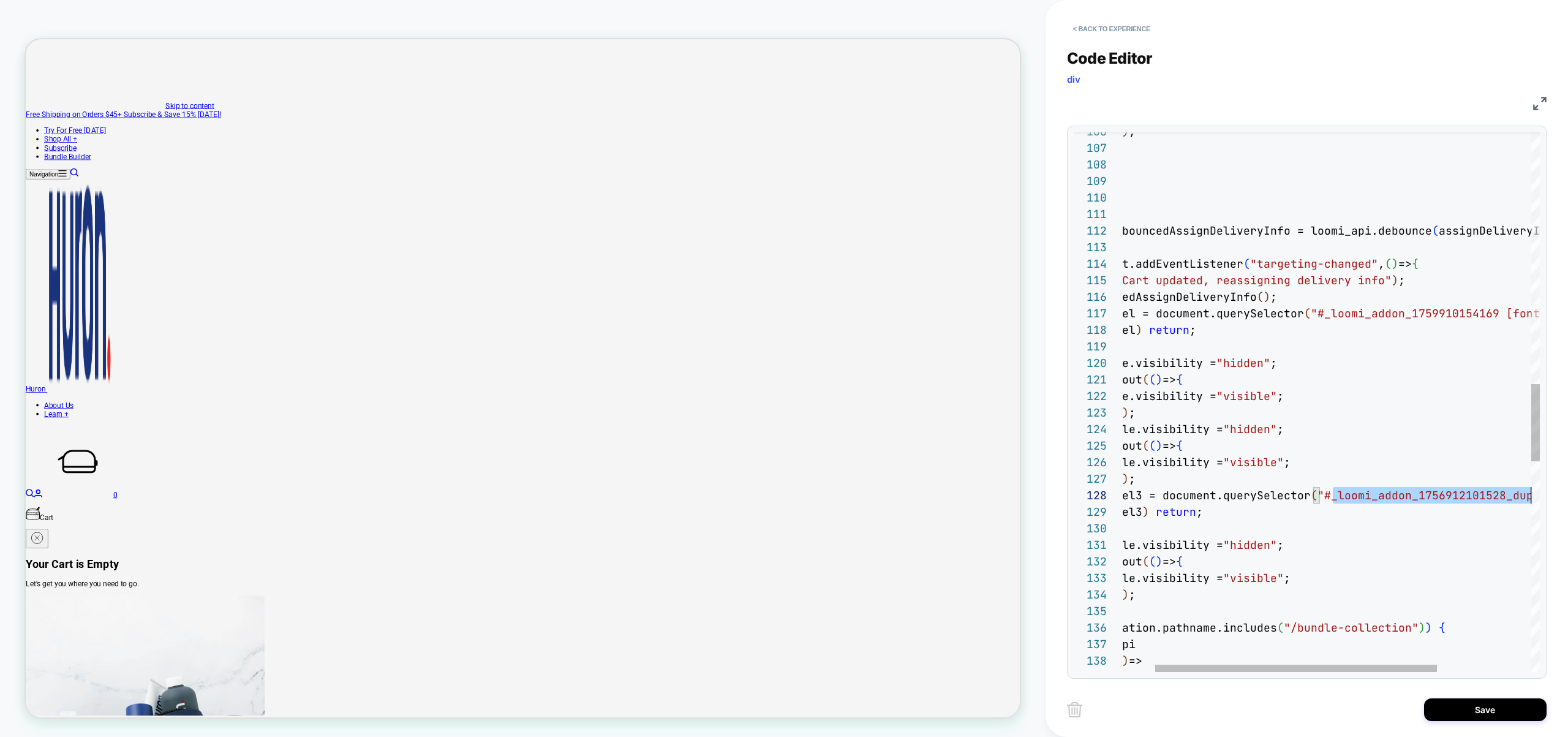
click at [1438, 499] on div "} ) ; } } main ( ) ; const debouncedAssignDeliveryInfo = loomi_api.debounce ( a…" at bounding box center [1377, 261] width 604 height 3747
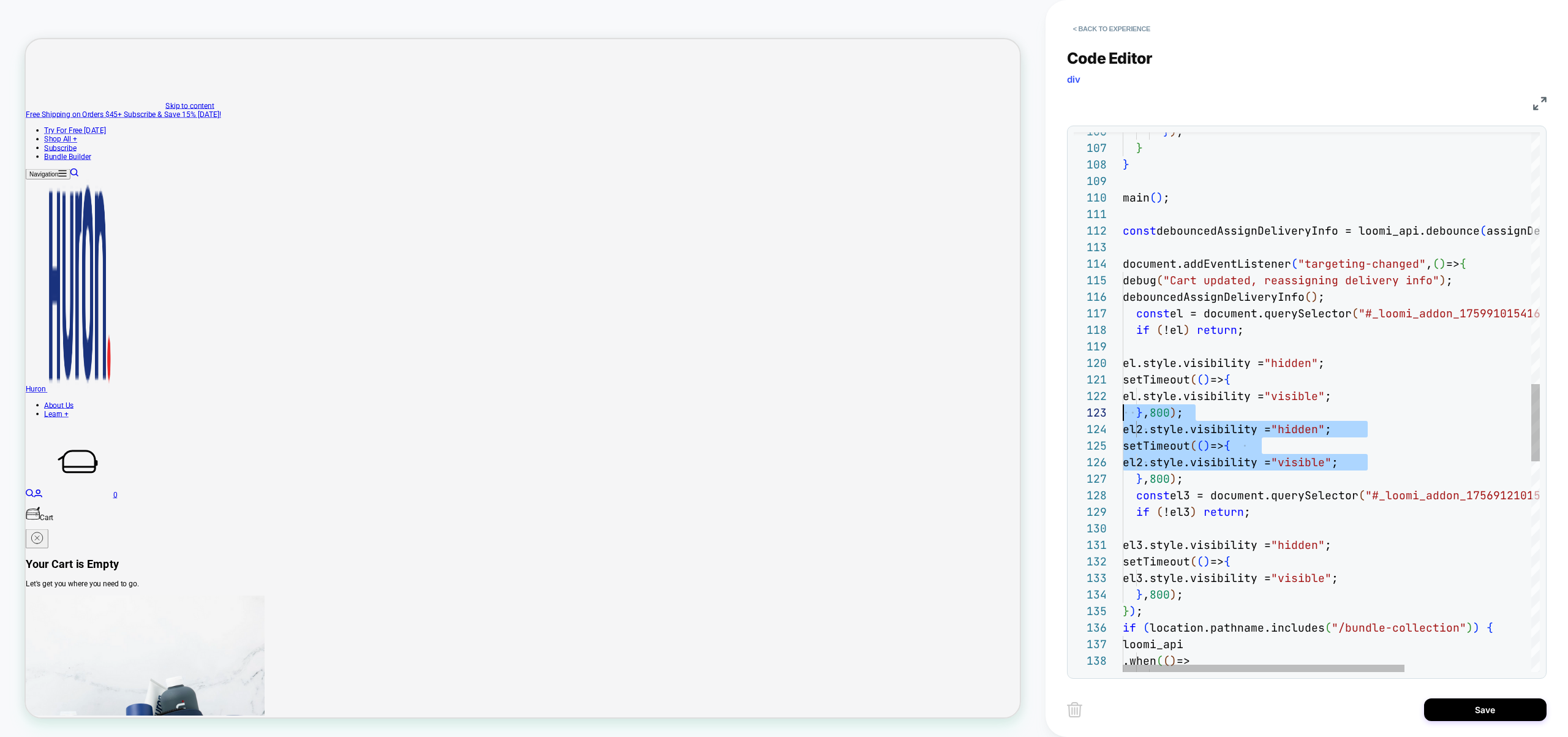
scroll to position [17, 0]
drag, startPoint x: 1374, startPoint y: 455, endPoint x: 994, endPoint y: 400, distance: 384.0
click at [1123, 400] on div "} ) ; } } main ( ) ; const debouncedAssignDeliveryInfo = loomi_api.debounce ( a…" at bounding box center [1424, 261] width 604 height 3747
click at [1282, 420] on div "} ) ; } } main ( ) ; const debouncedAssignDeliveryInfo = loomi_api.debounce ( a…" at bounding box center [1424, 261] width 604 height 3747
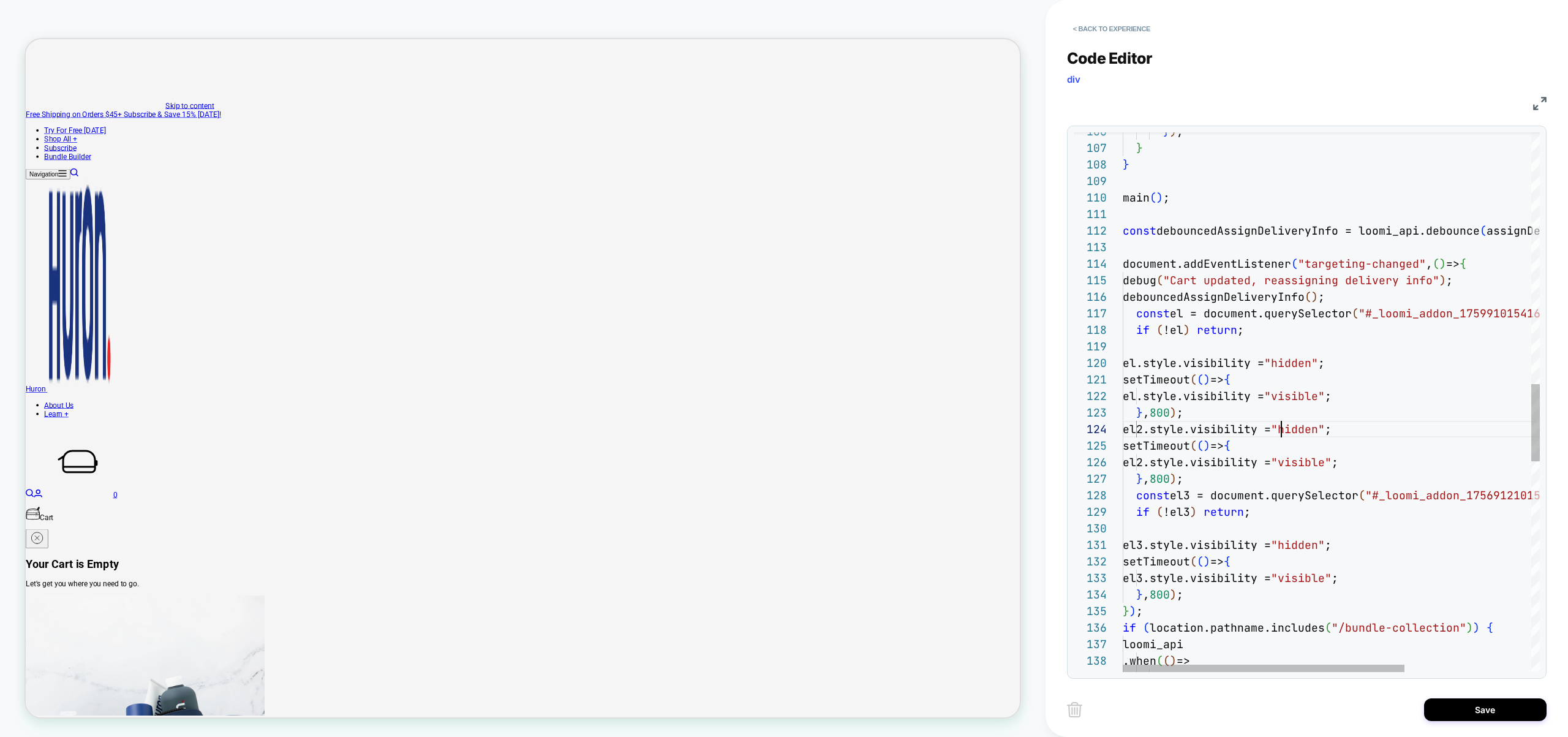
scroll to position [50, 159]
click at [1217, 476] on div "} ) ; } } main ( ) ; const debouncedAssignDeliveryInfo = loomi_api.debounce ( a…" at bounding box center [1424, 261] width 604 height 3747
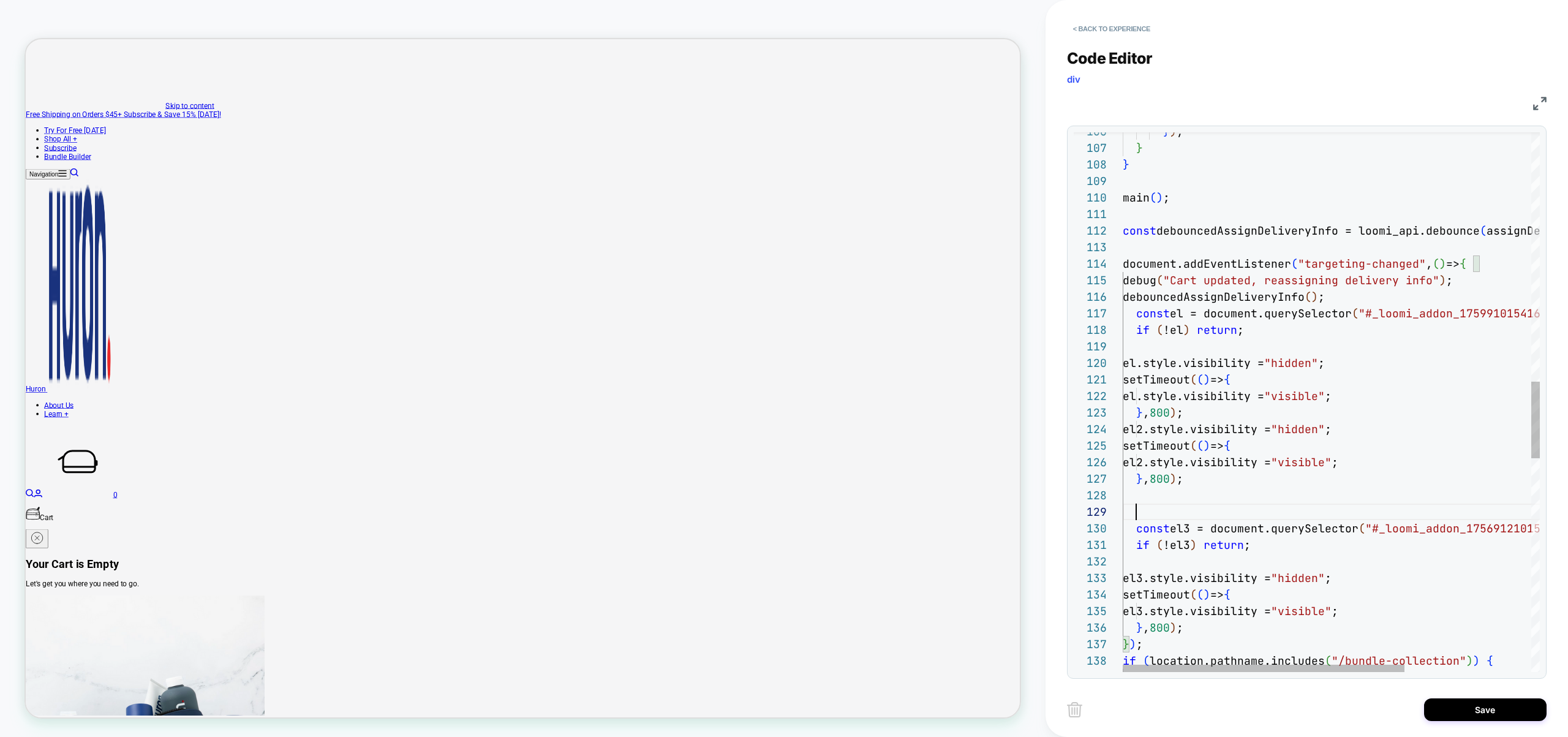
scroll to position [132, 13]
click at [1229, 411] on div "} ) ; } } main ( ) ; const debouncedAssignDeliveryInfo = loomi_api.debounce ( a…" at bounding box center [1424, 278] width 604 height 3781
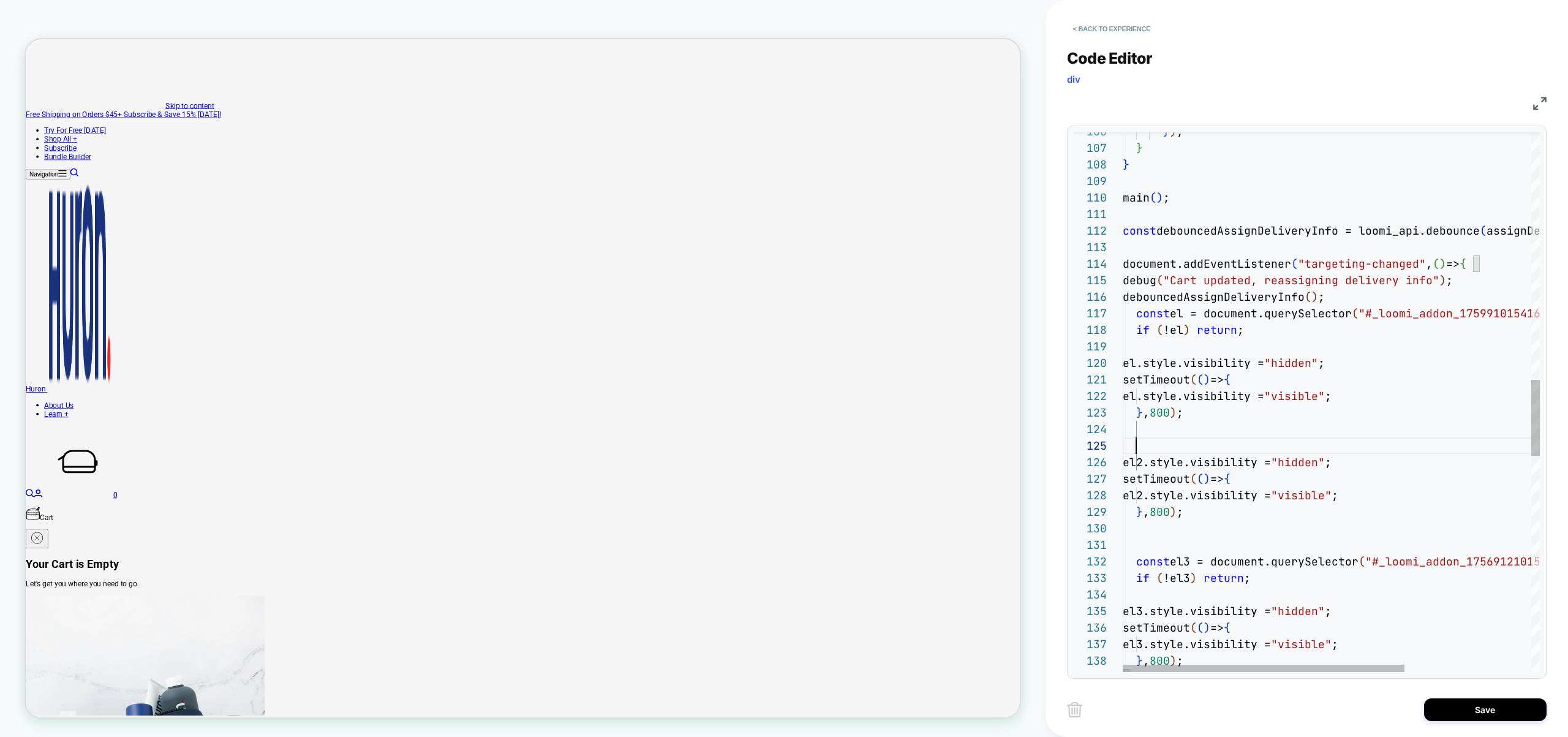
scroll to position [66, 13]
drag, startPoint x: 1167, startPoint y: 349, endPoint x: 1066, endPoint y: 313, distance: 107.2
click at [1123, 313] on div "} ) ; } } main ( ) ; const debouncedAssignDeliveryInfo = loomi_api.debounce ( a…" at bounding box center [1424, 294] width 604 height 3814
click at [1151, 430] on div "} ) ; } } main ( ) ; const debouncedAssignDeliveryInfo = loomi_api.debounce ( a…" at bounding box center [1424, 294] width 604 height 3814
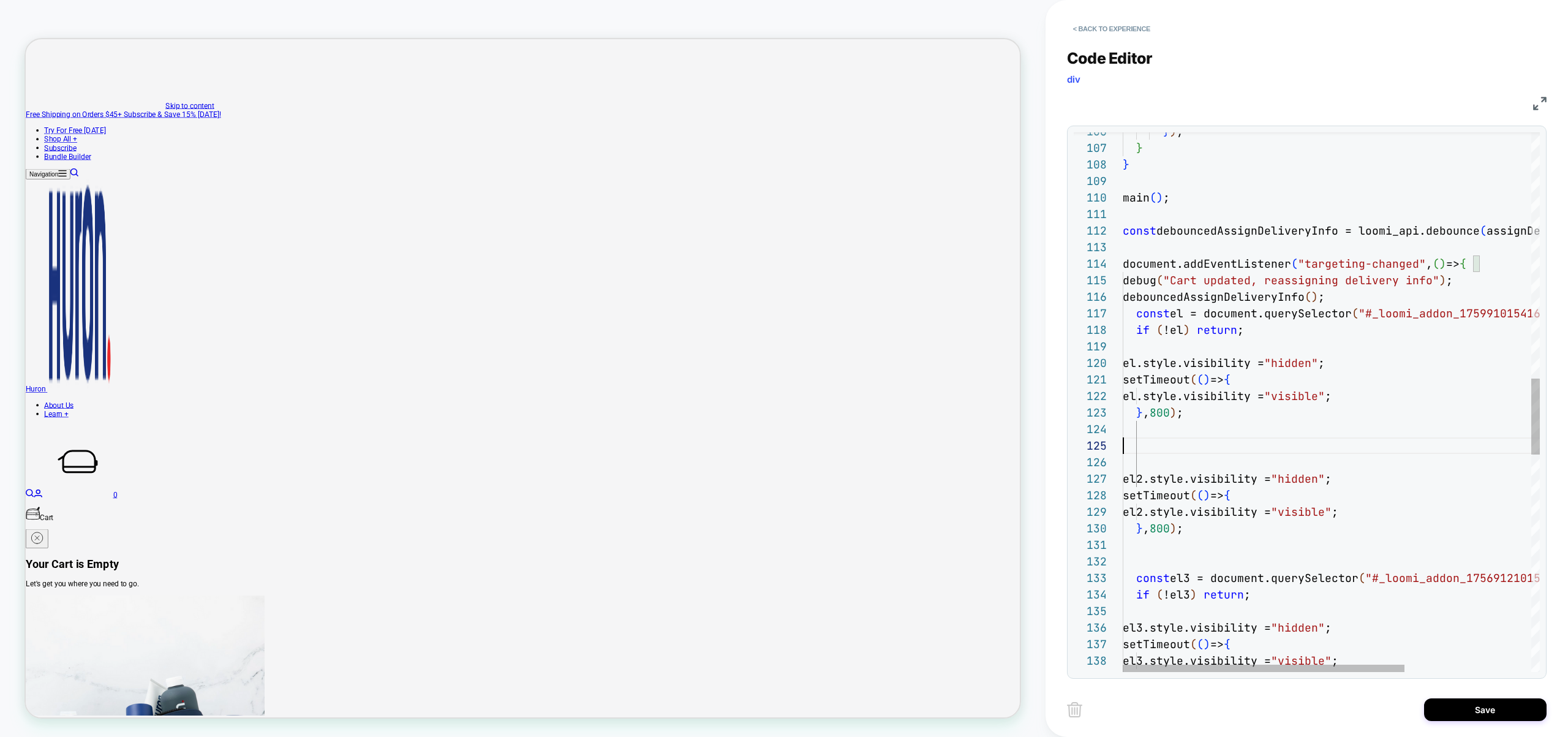
scroll to position [99, 0]
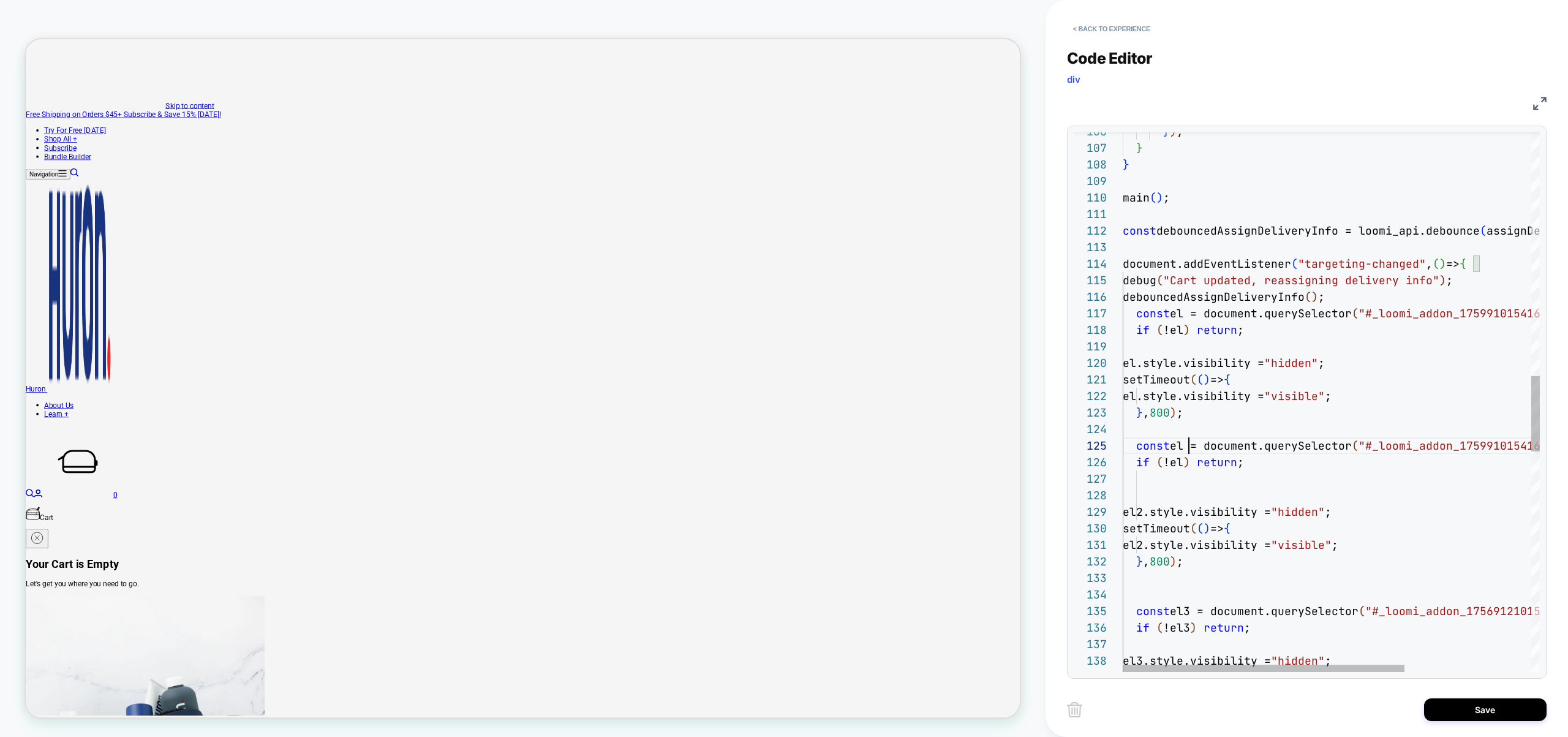
click at [1189, 449] on div "} ) ; } } main ( ) ; const debouncedAssignDeliveryInfo = loomi_api.debounce ( a…" at bounding box center [1424, 319] width 604 height 3864
click at [1182, 459] on div "} ) ; } } main ( ) ; const debouncedAssignDeliveryInfo = loomi_api.debounce ( a…" at bounding box center [1424, 319] width 604 height 3864
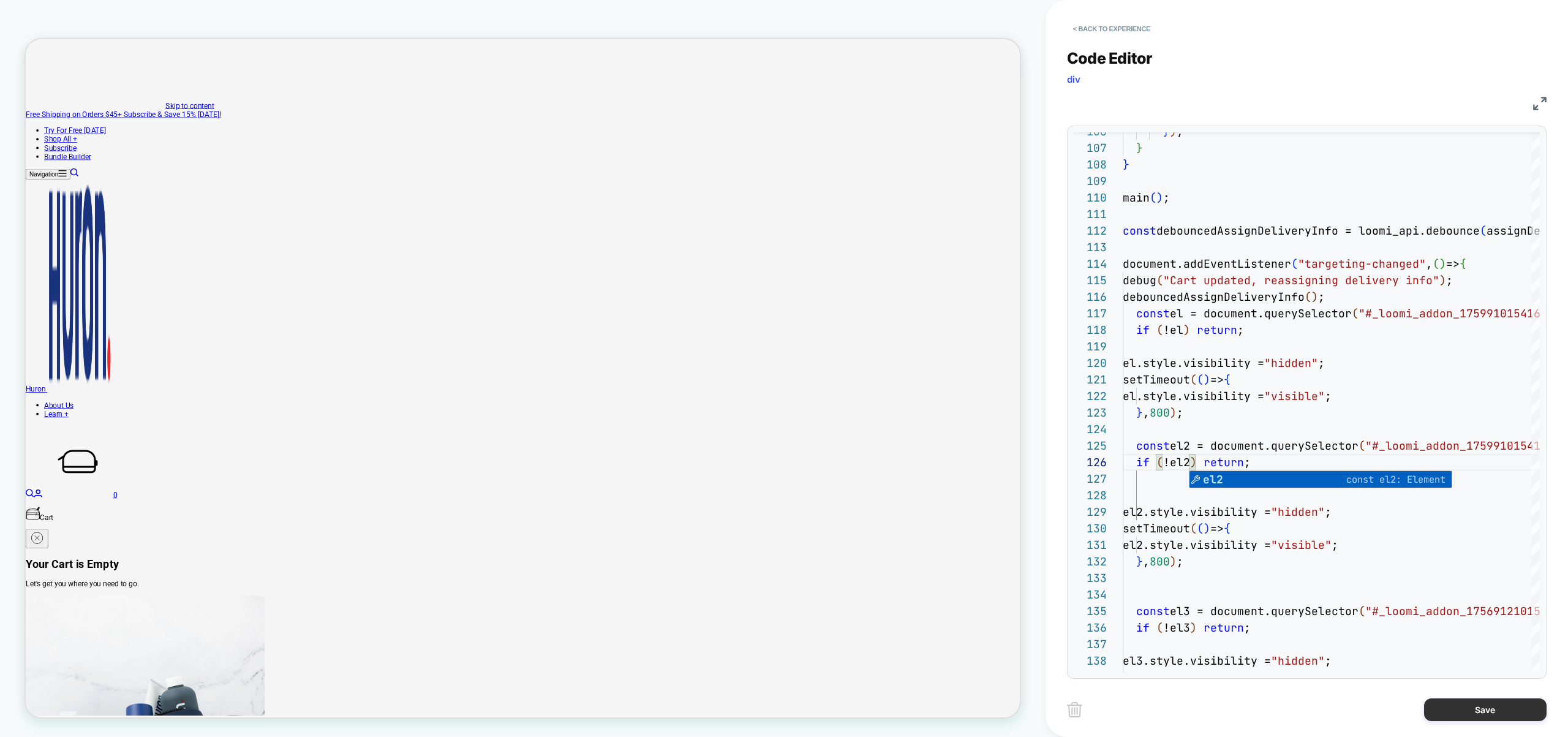
type textarea "**********"
click at [1497, 719] on button "Save" at bounding box center [1485, 709] width 122 height 22
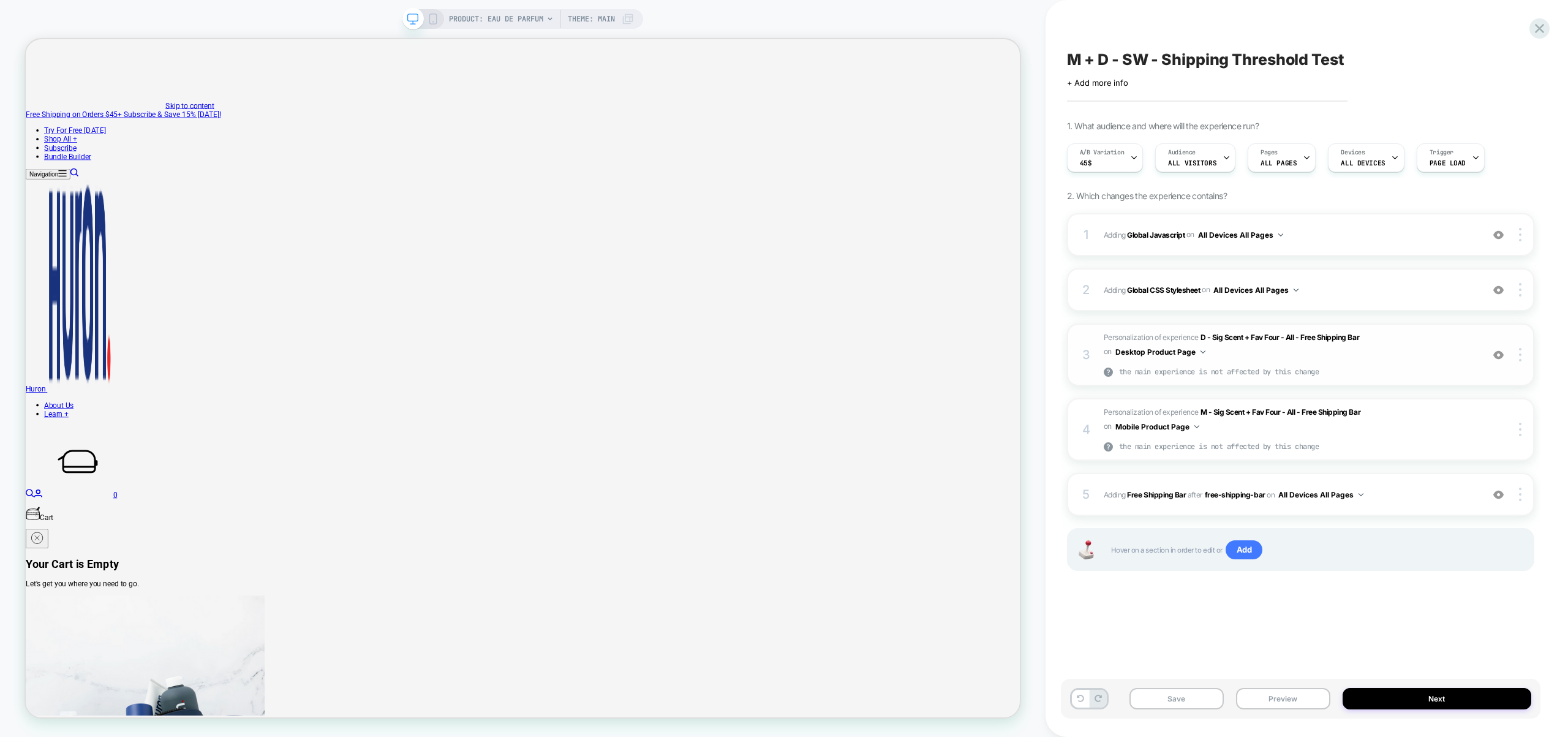
click at [1522, 346] on div "3 Personalization of experience D - Sig Scent + Fav Four - All - Free Shipping …" at bounding box center [1300, 354] width 467 height 62
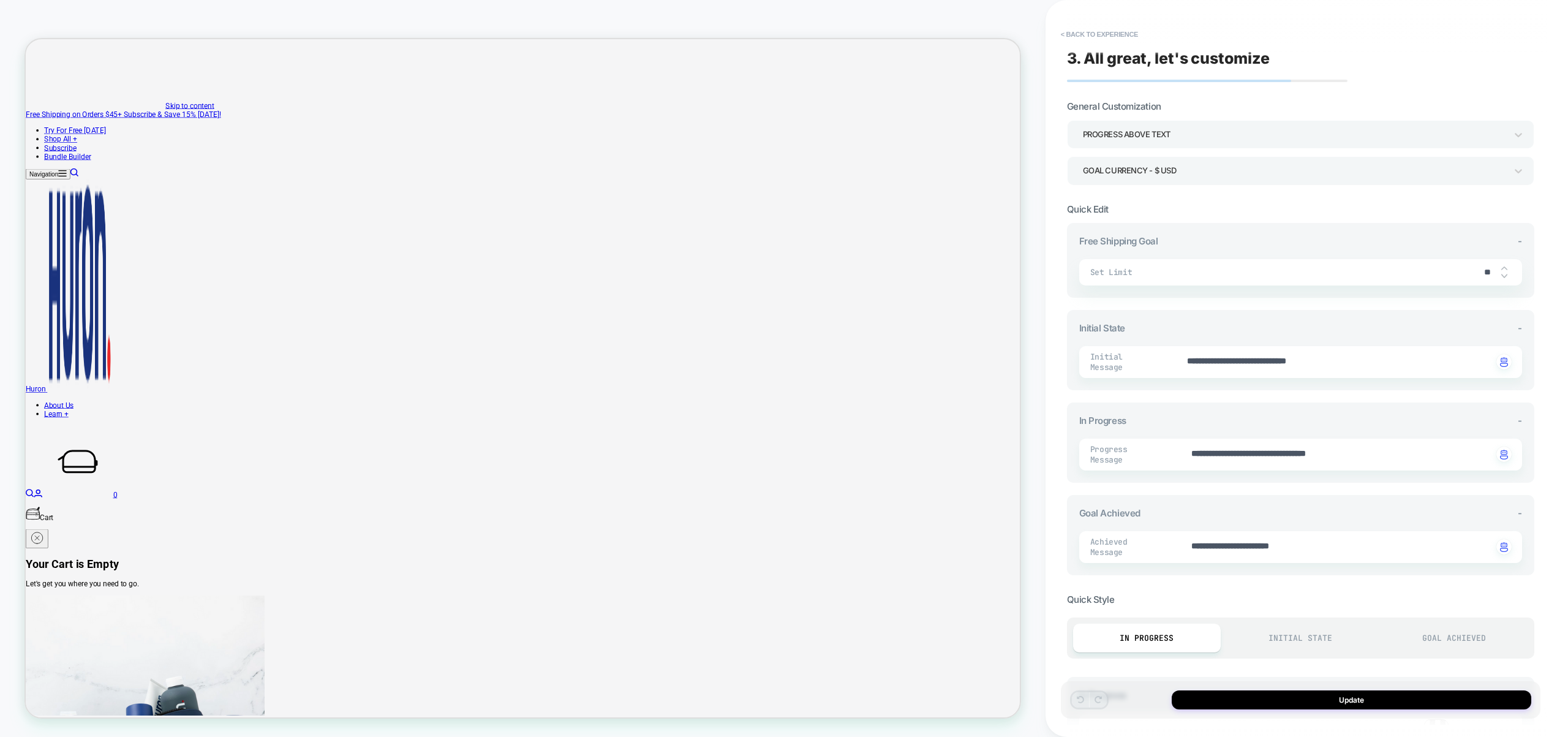
type textarea "*"
click at [1080, 32] on button "< Back to experience" at bounding box center [1099, 34] width 90 height 20
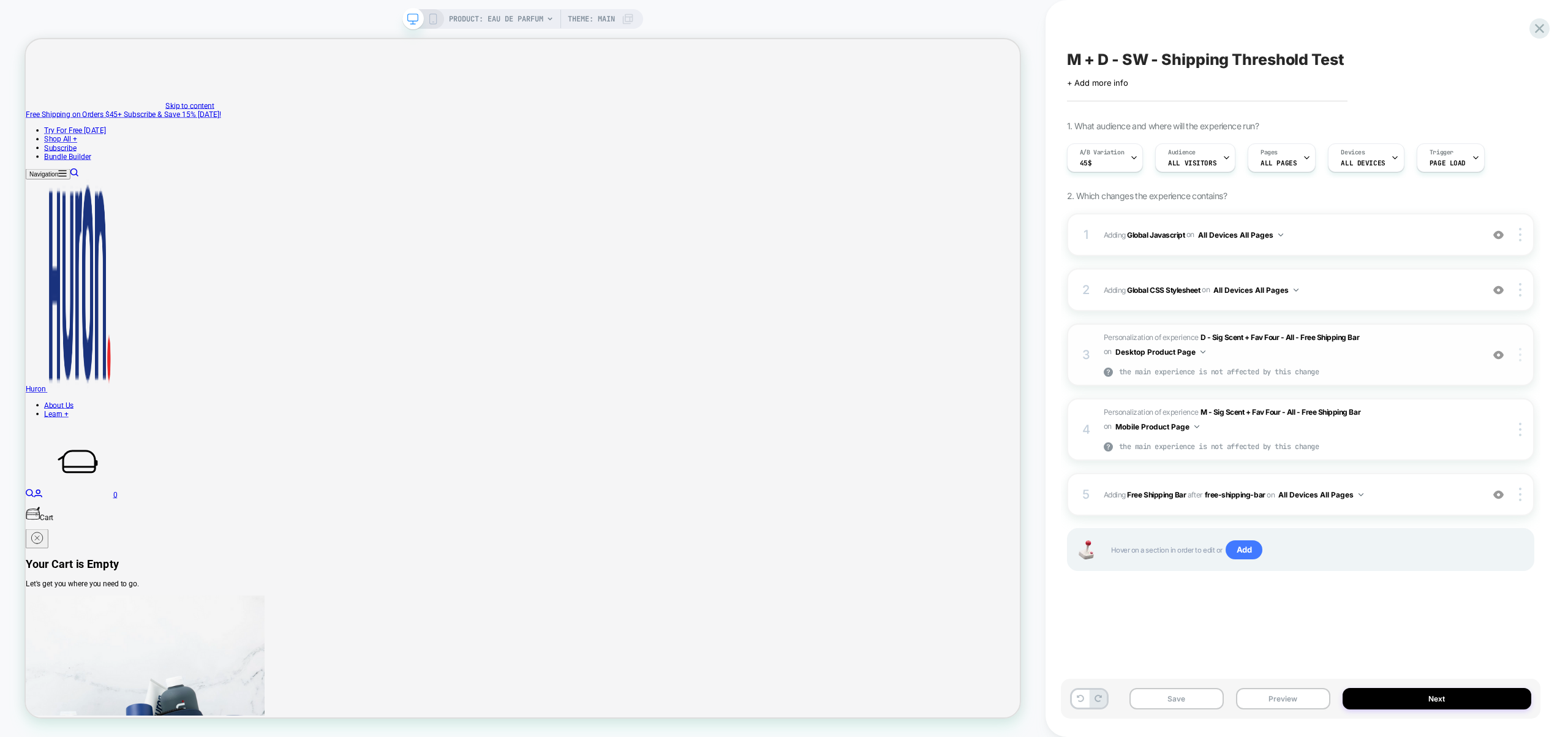
click at [1521, 356] on div at bounding box center [1521, 355] width 23 height 13
click at [1477, 349] on div "Copy Widget Id" at bounding box center [1447, 355] width 109 height 34
click at [1346, 238] on span "Adding Global Javascript on All Devices All Pages" at bounding box center [1290, 234] width 372 height 15
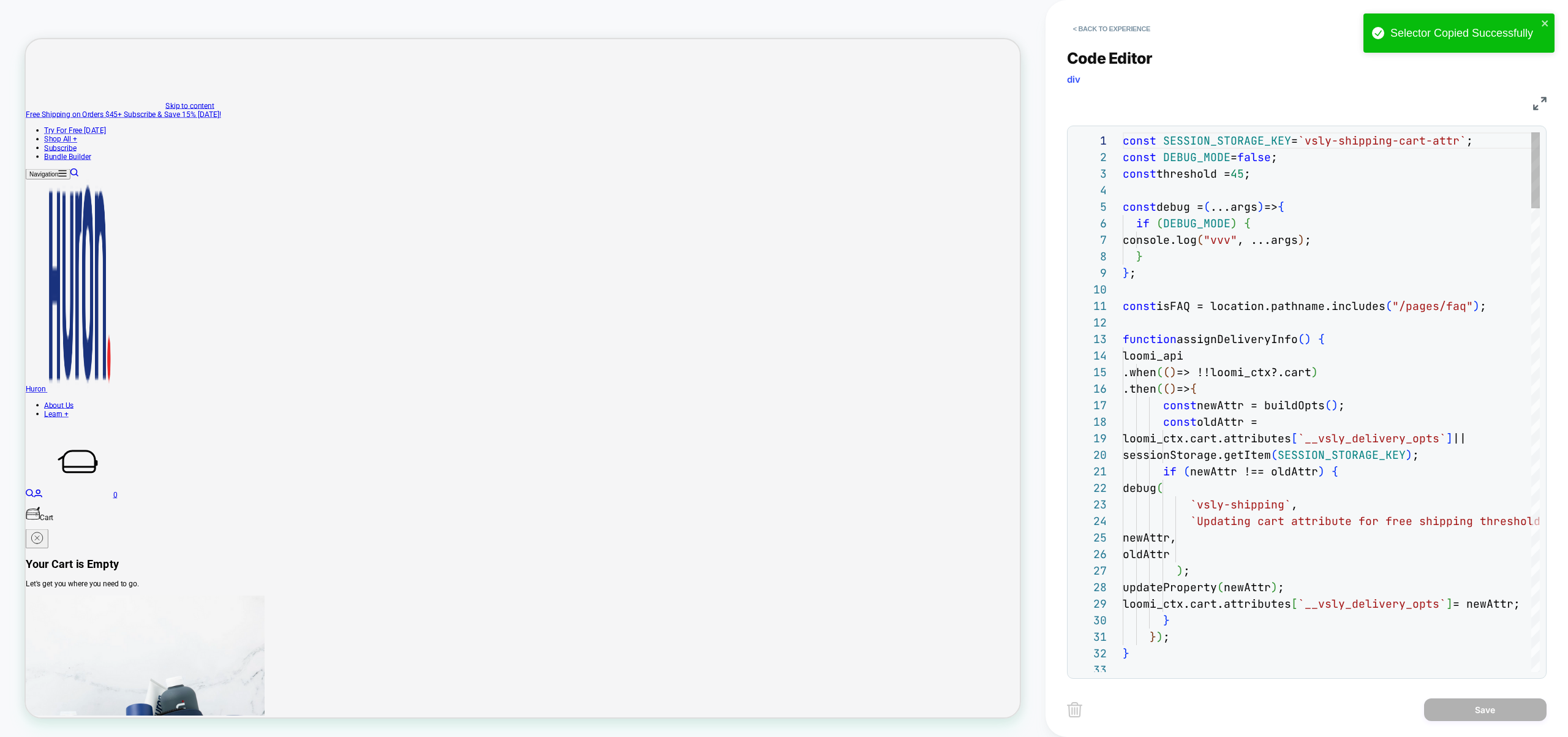
scroll to position [165, 0]
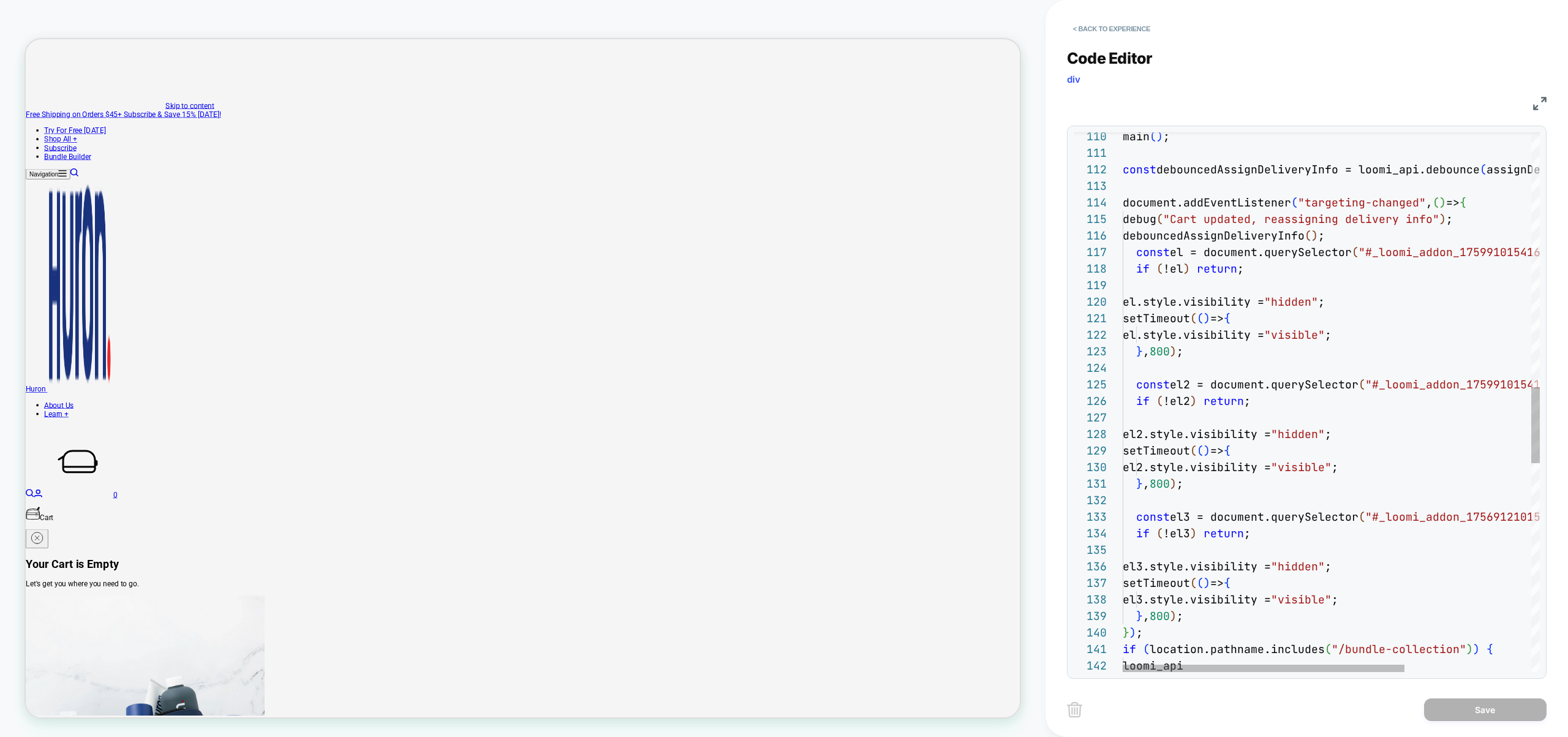
click at [1400, 382] on div "main ( ) ; const debouncedAssignDeliveryInfo = loomi_api.debounce ( assignDeliv…" at bounding box center [1424, 241] width 604 height 3830
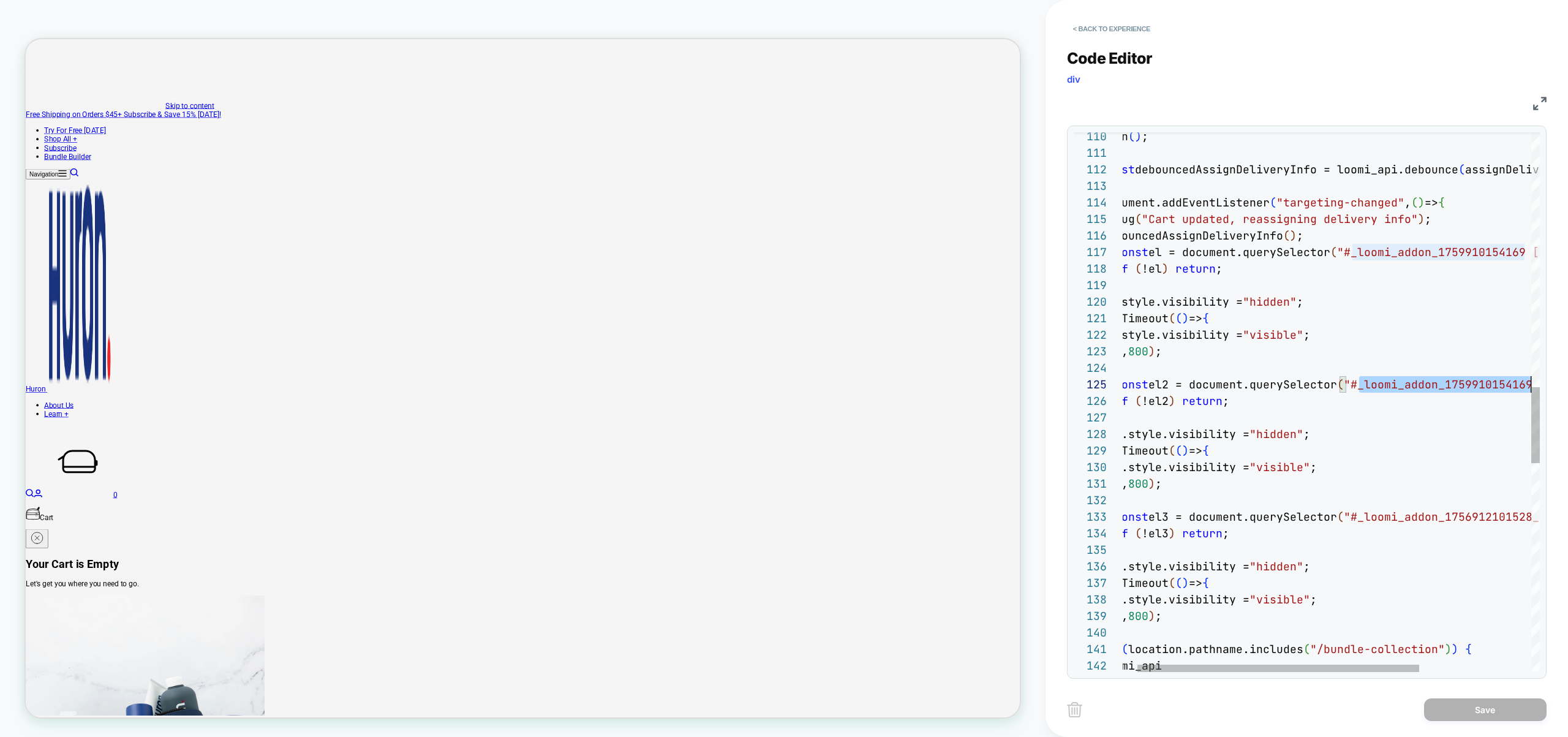
click at [1400, 382] on div "main ( ) ; const debouncedAssignDeliveryInfo = loomi_api.debounce ( assignDeliv…" at bounding box center [1403, 241] width 604 height 3830
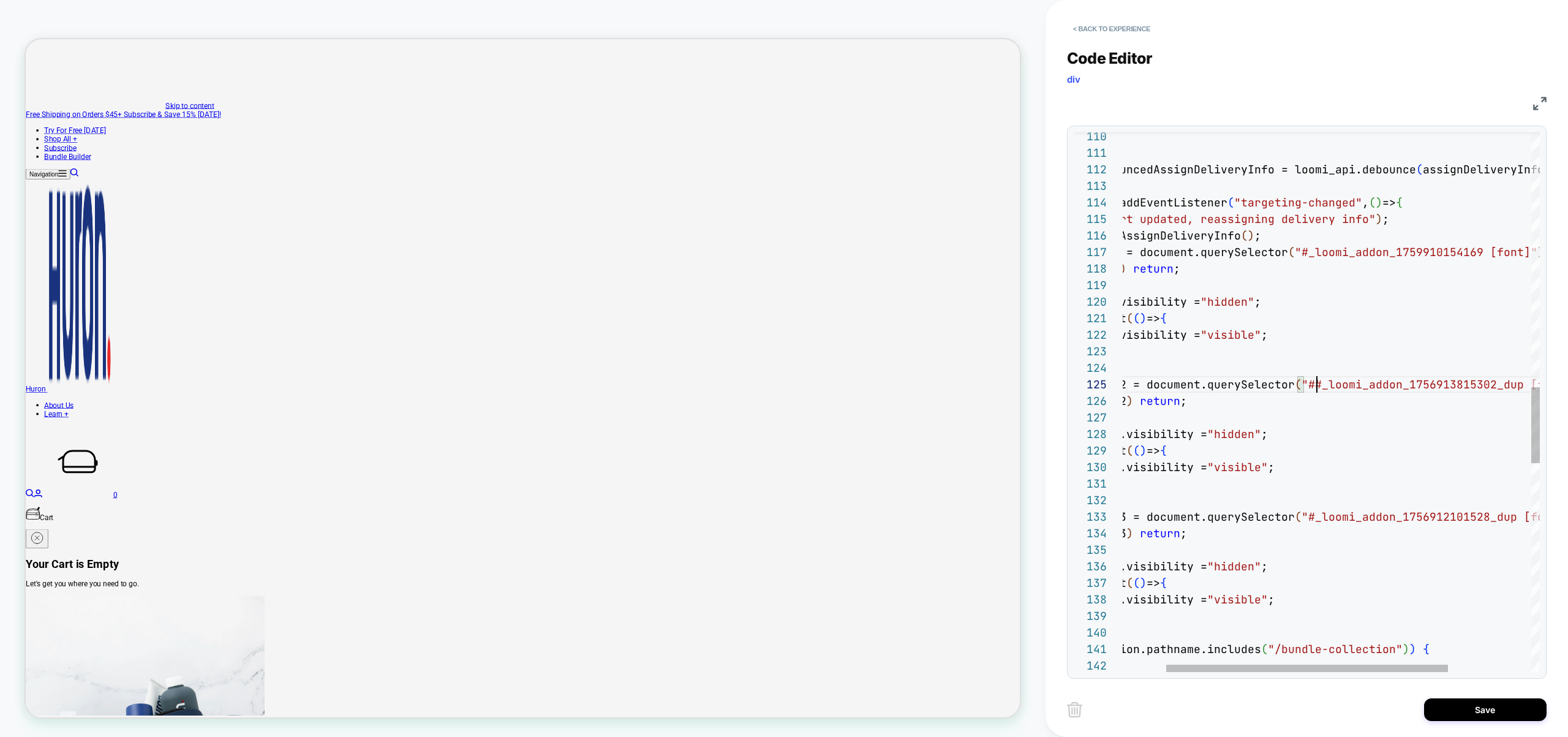
click at [1317, 388] on div "main ( ) ; const debouncedAssignDeliveryInfo = loomi_api.debounce ( assignDeliv…" at bounding box center [1360, 241] width 604 height 3830
type textarea "**********"
click at [1463, 520] on div "main ( ) ; const debouncedAssignDeliveryInfo = loomi_api.debounce ( assignDeliv…" at bounding box center [1360, 241] width 604 height 3830
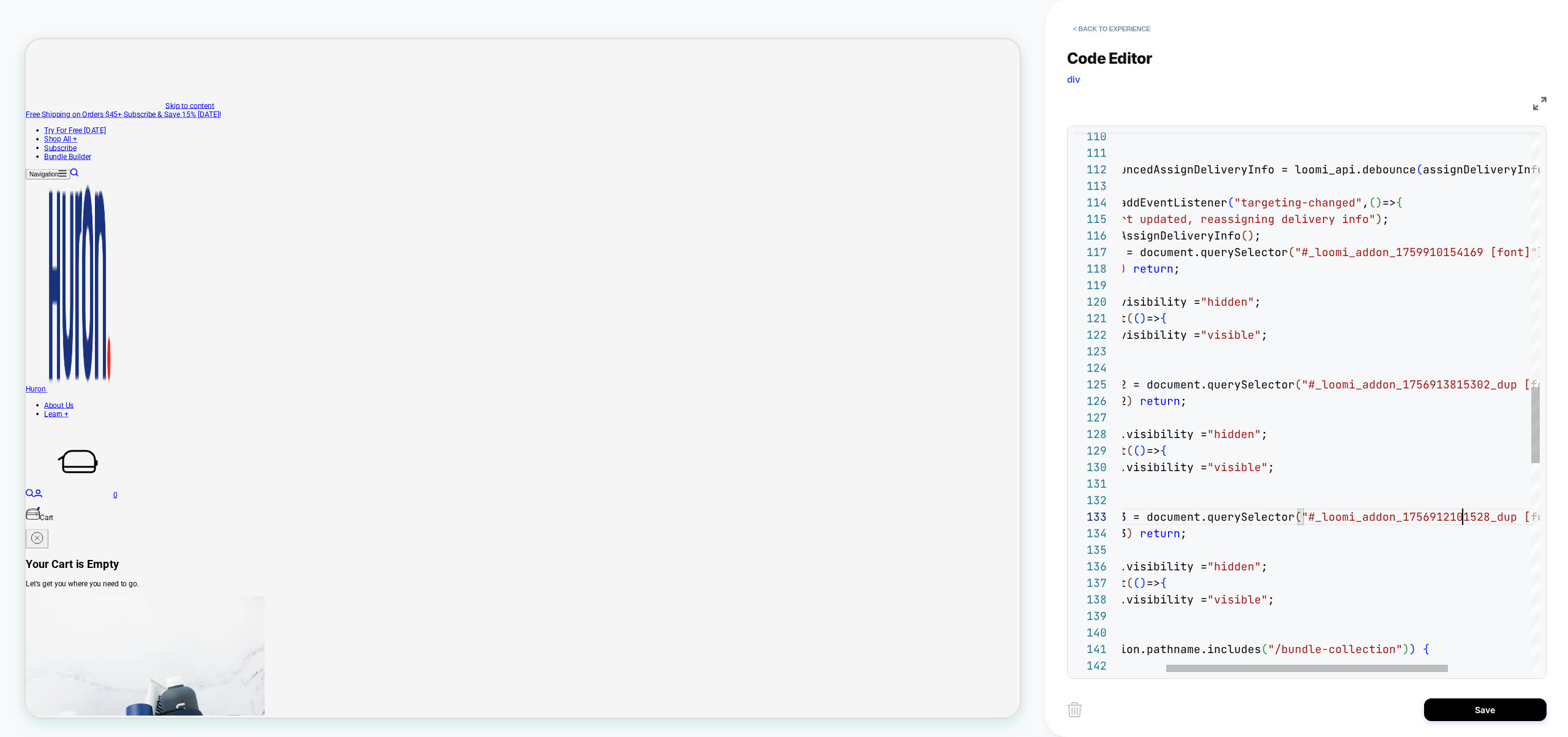
scroll to position [33, 456]
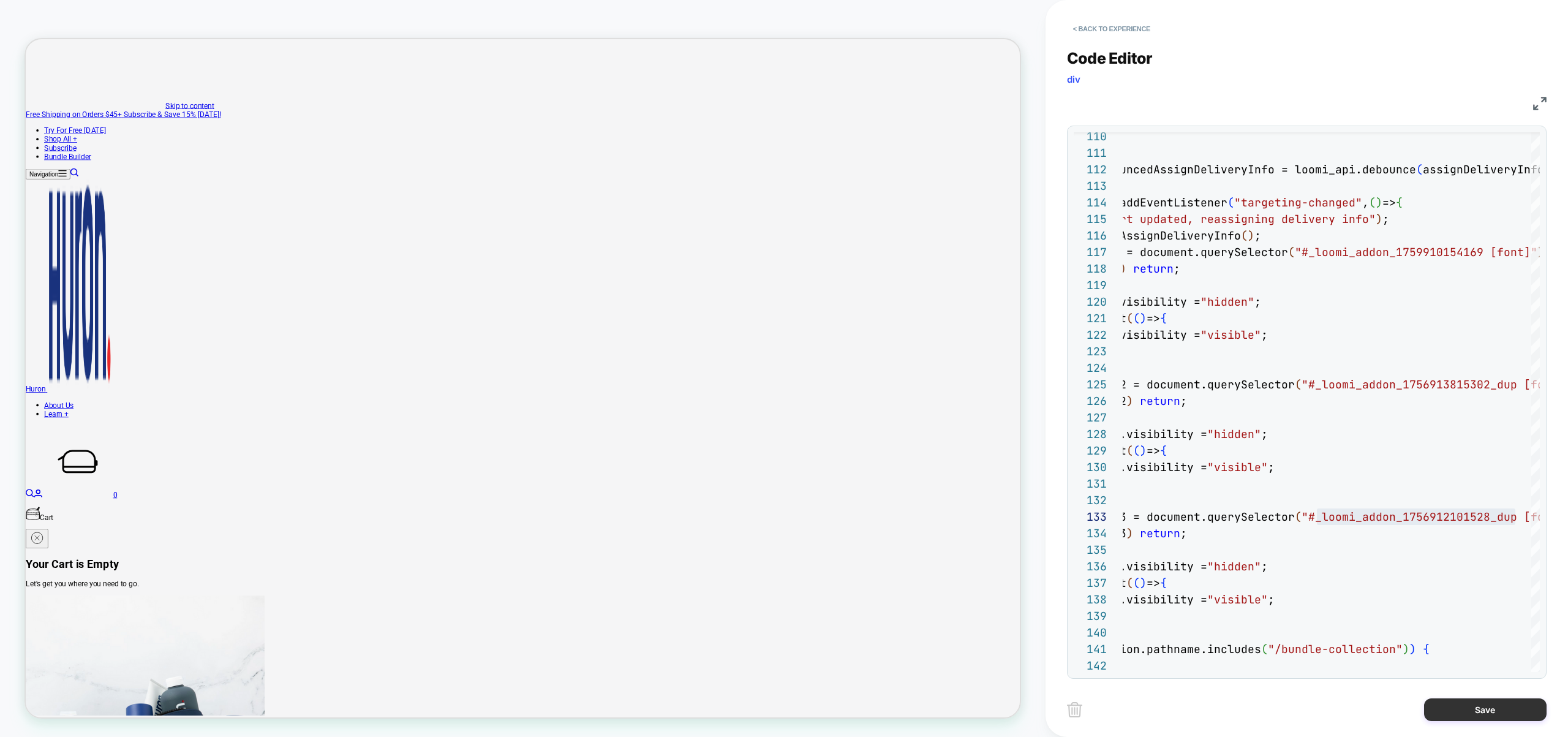
click at [1471, 701] on button "Save" at bounding box center [1485, 709] width 122 height 22
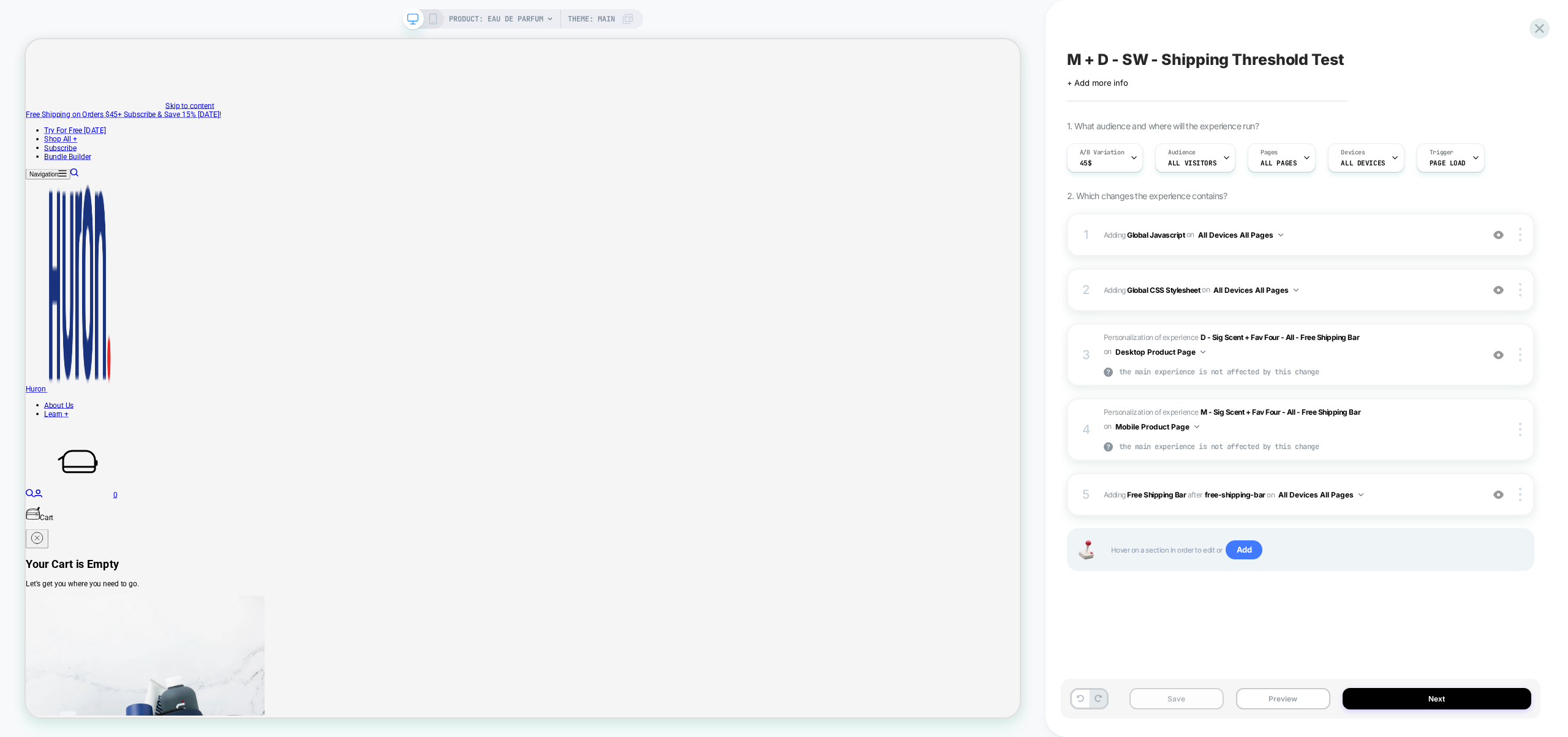
click at [1192, 698] on button "Save" at bounding box center [1177, 699] width 95 height 22
click at [1520, 354] on img at bounding box center [1520, 355] width 2 height 13
click at [1457, 351] on div "Copy Widget Id" at bounding box center [1447, 355] width 109 height 34
click at [1520, 430] on img at bounding box center [1520, 430] width 2 height 13
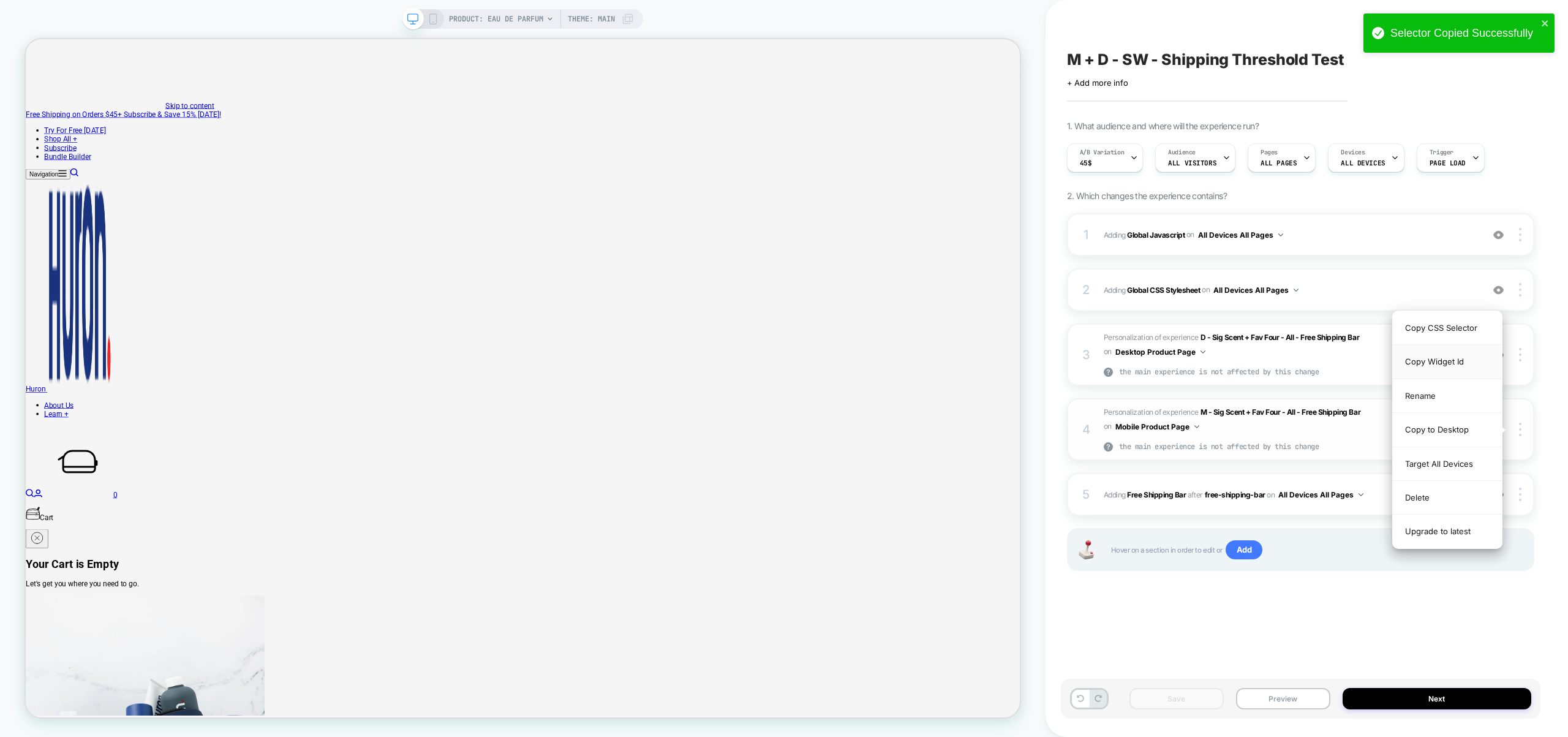
click at [1438, 362] on div "Copy Widget Id" at bounding box center [1447, 361] width 109 height 34
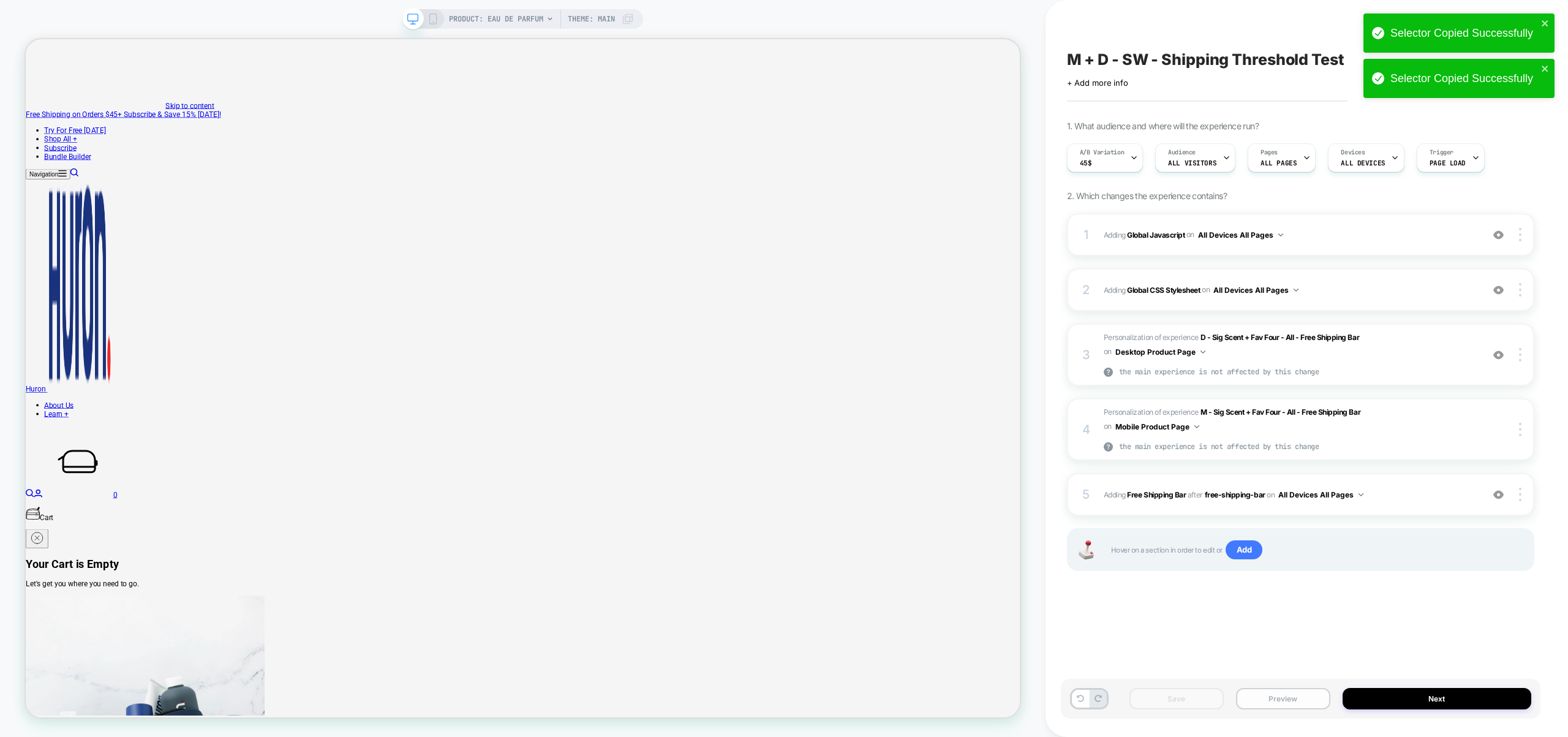
click at [1306, 692] on button "Preview" at bounding box center [1283, 699] width 95 height 22
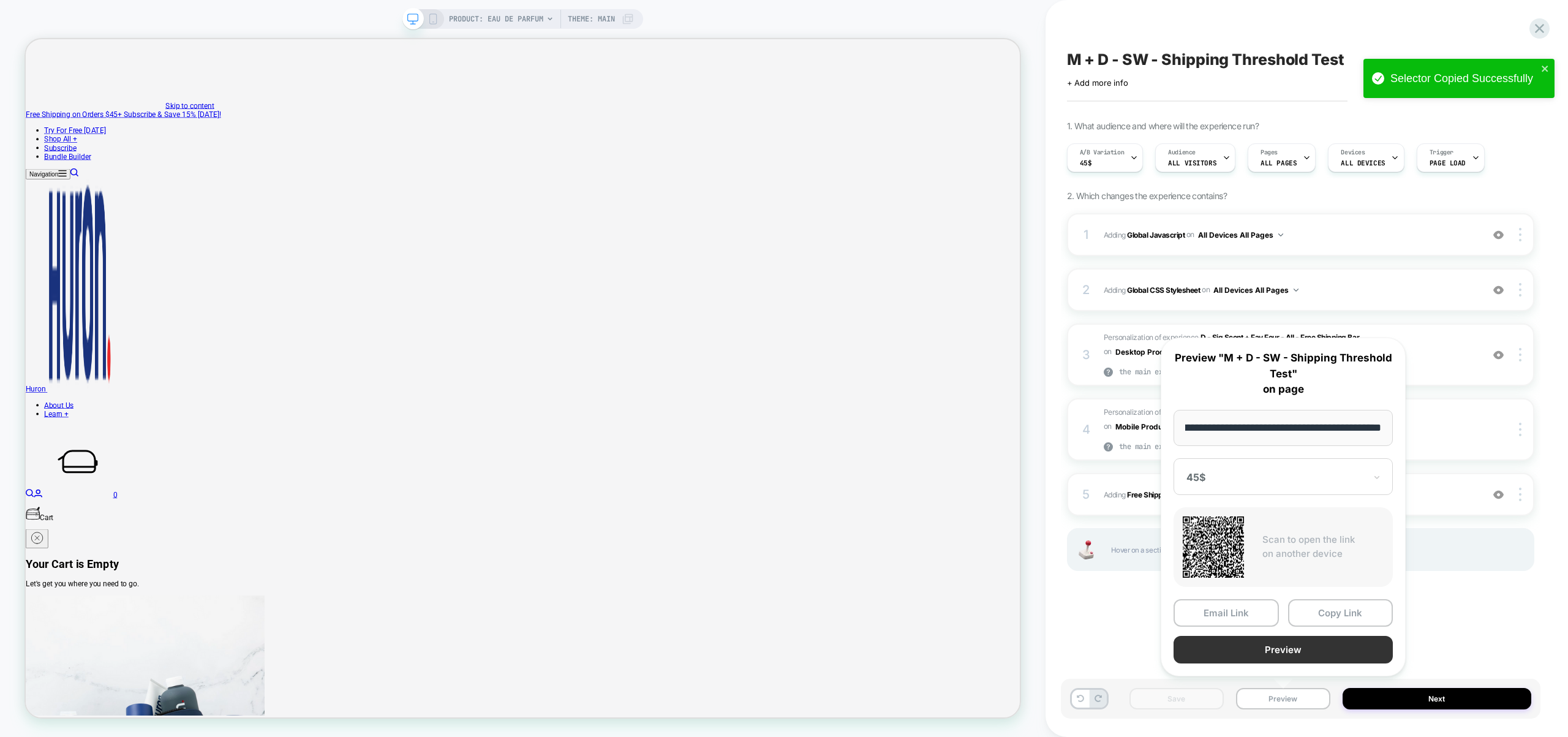
scroll to position [0, 0]
click at [1315, 656] on button "Preview" at bounding box center [1283, 649] width 219 height 27
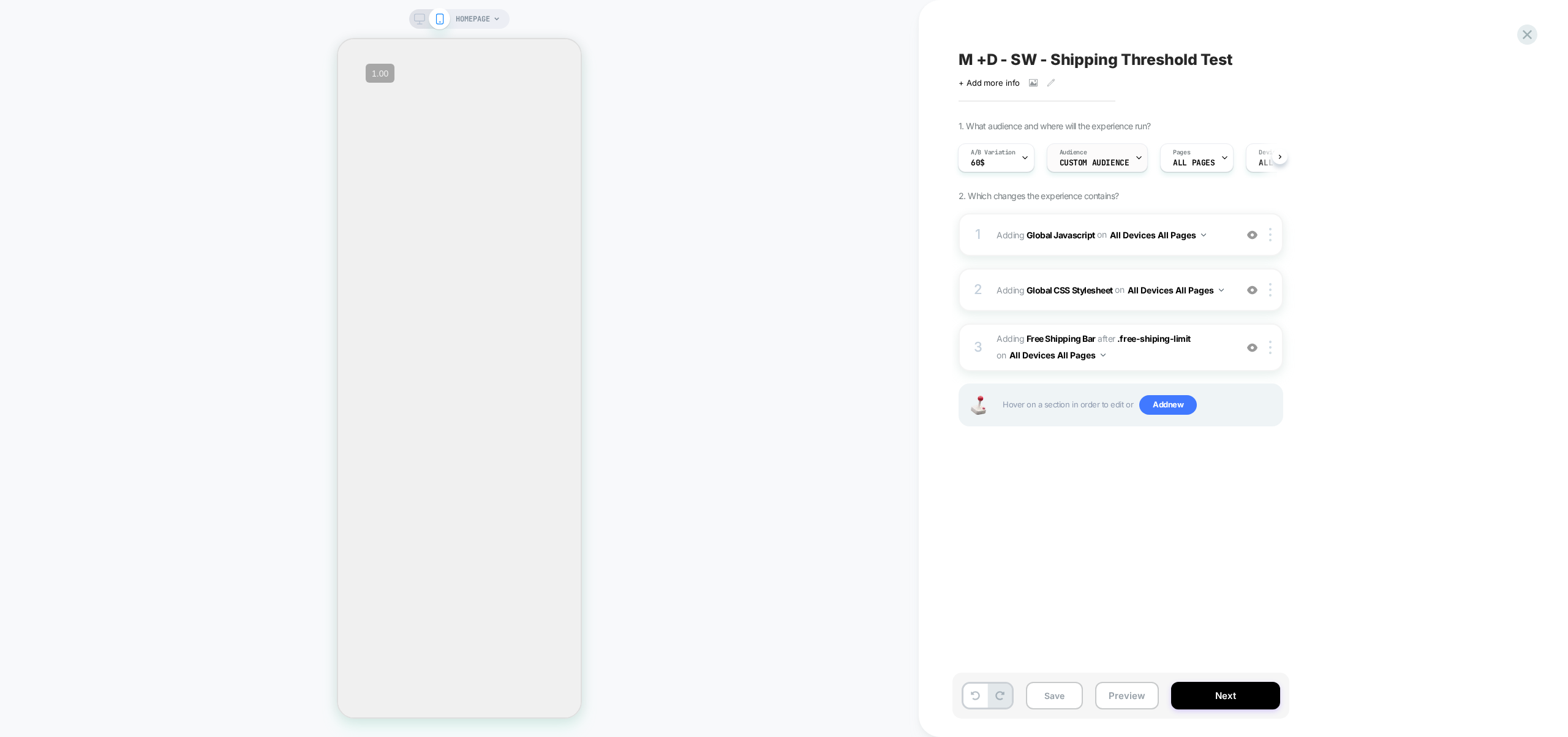
click at [1117, 157] on div "Audience Custom Audience" at bounding box center [1094, 157] width 95 height 27
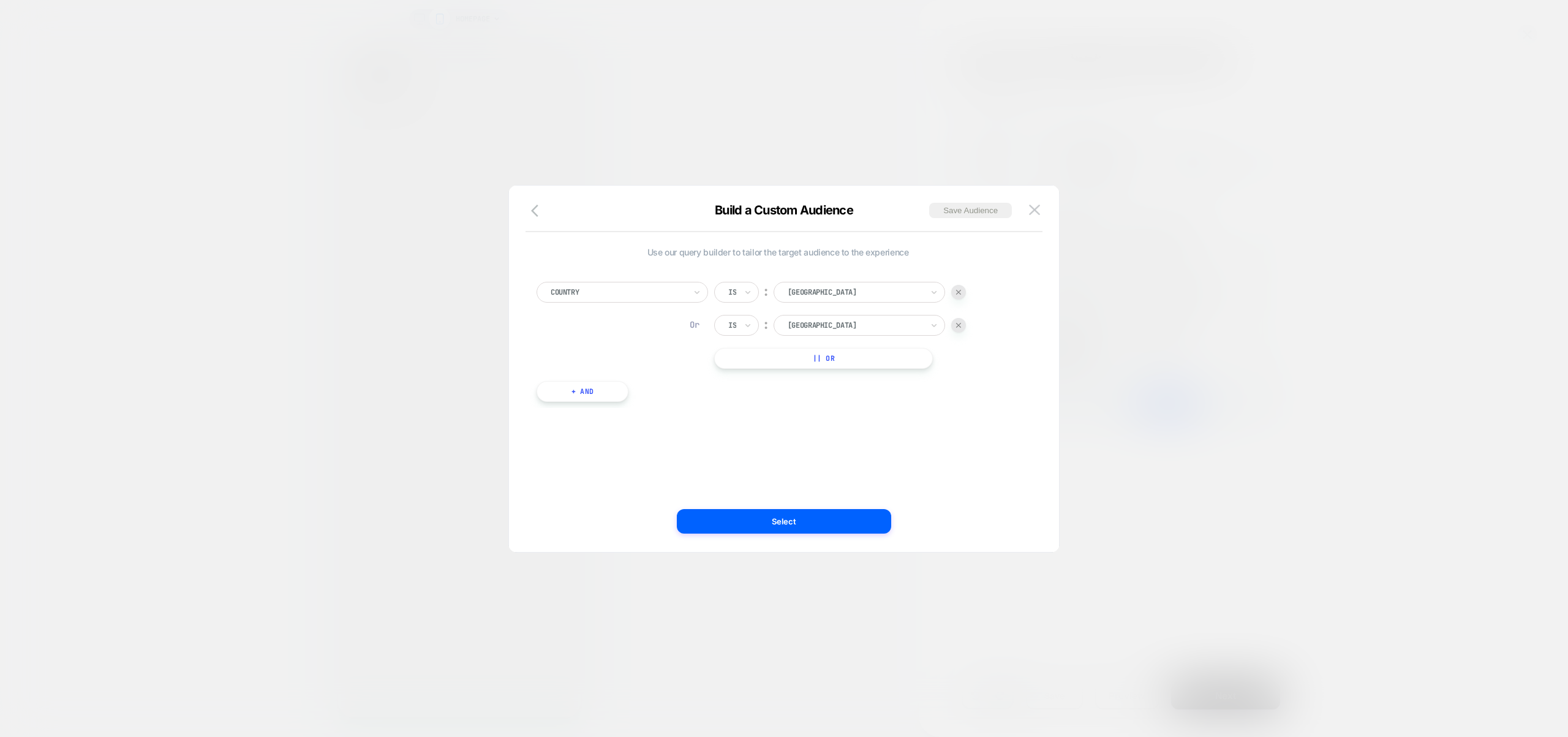
click at [1112, 156] on div at bounding box center [784, 368] width 1568 height 737
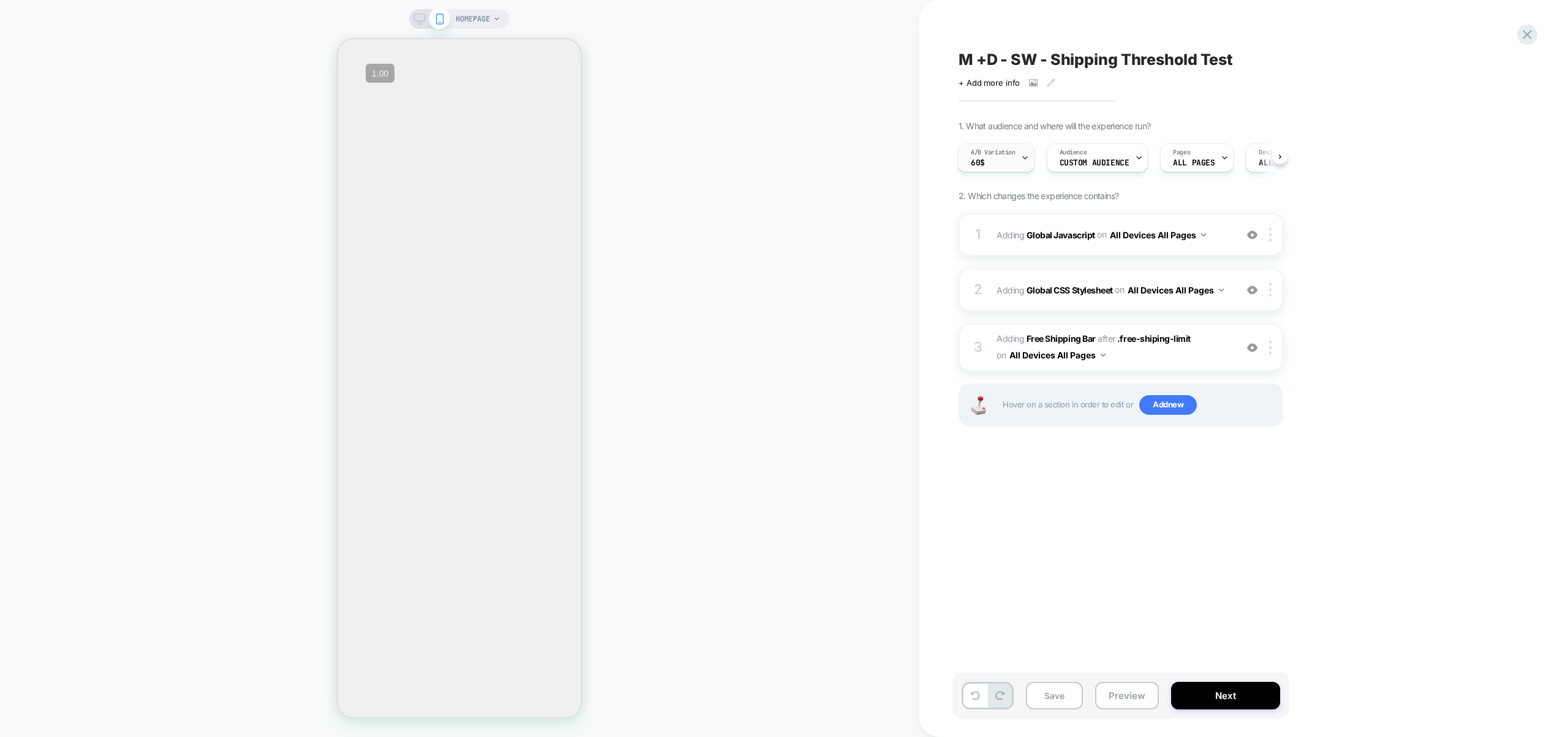
click at [990, 153] on span "A/B Variation" at bounding box center [993, 152] width 45 height 8
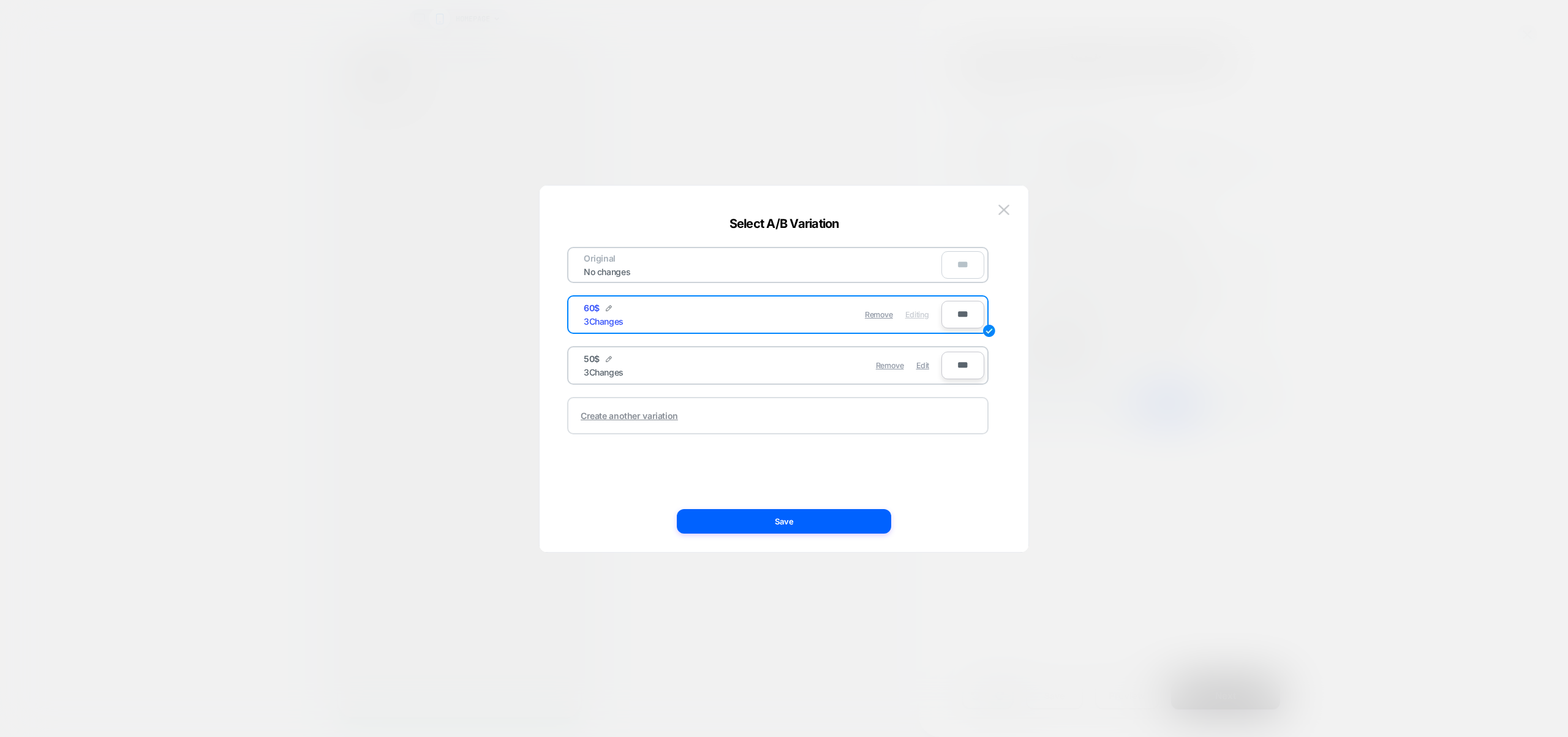
click at [636, 418] on div "Create another variation" at bounding box center [629, 415] width 97 height 11
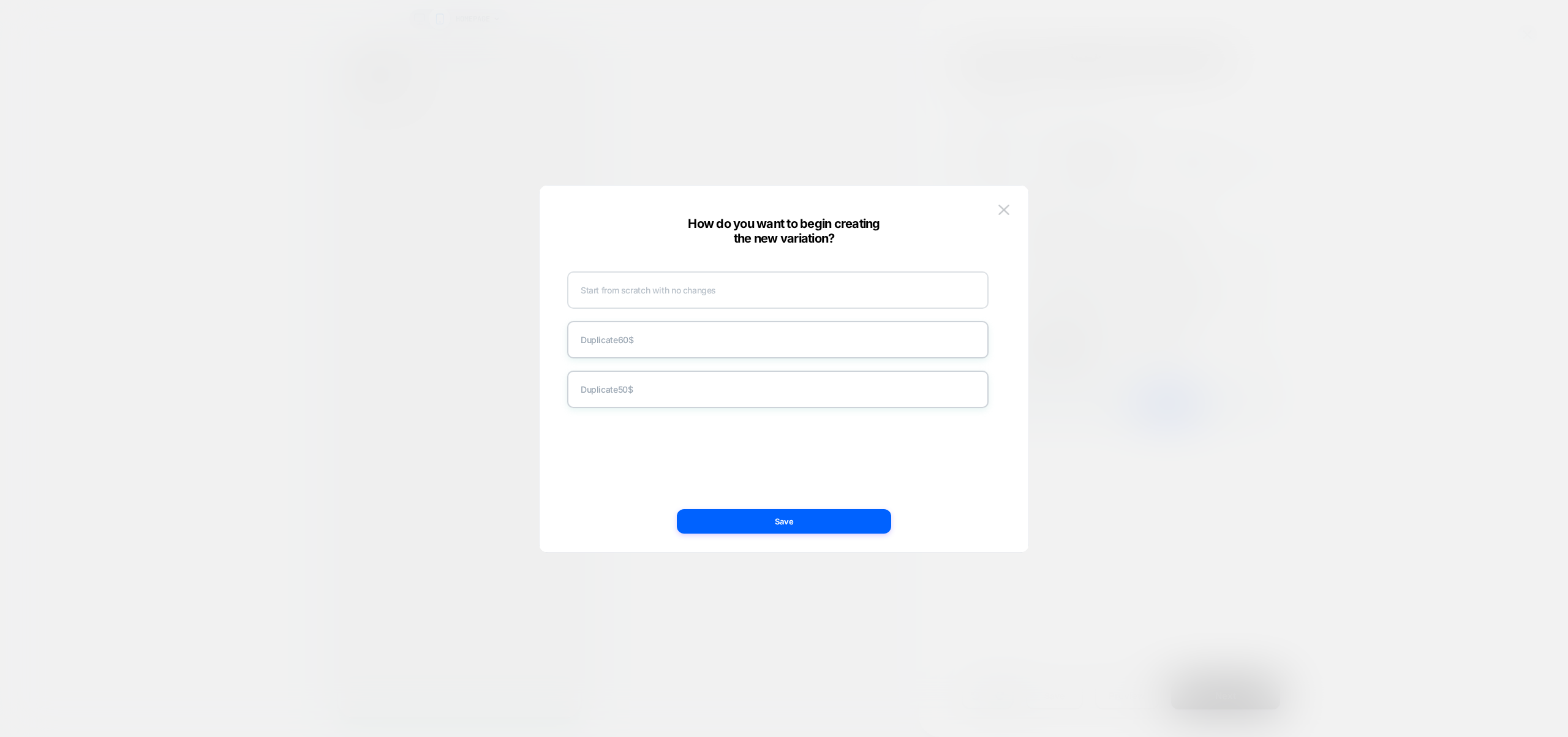
click at [692, 295] on div "Start from scratch with no changes" at bounding box center [778, 290] width 421 height 37
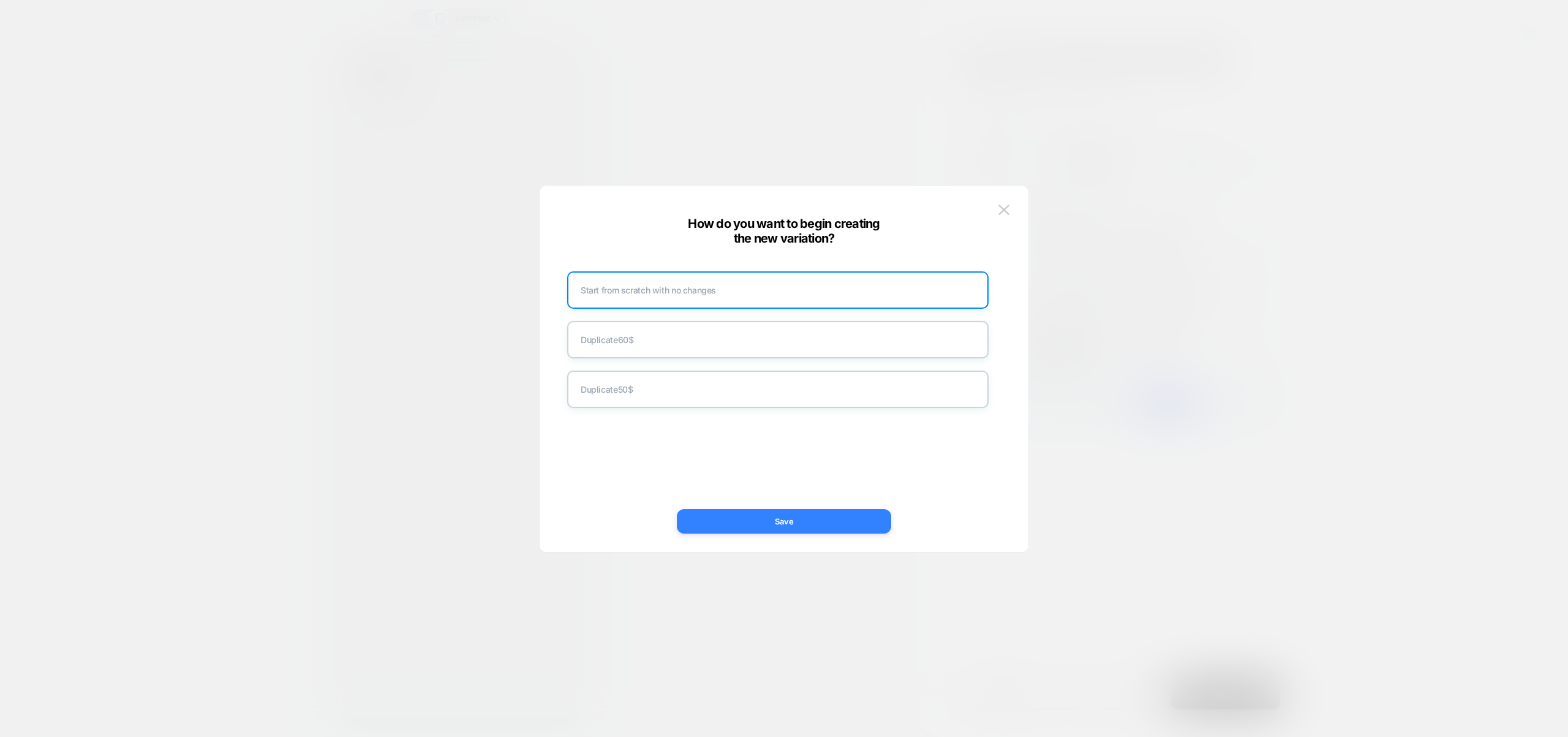
click at [826, 528] on button "Save" at bounding box center [784, 521] width 214 height 24
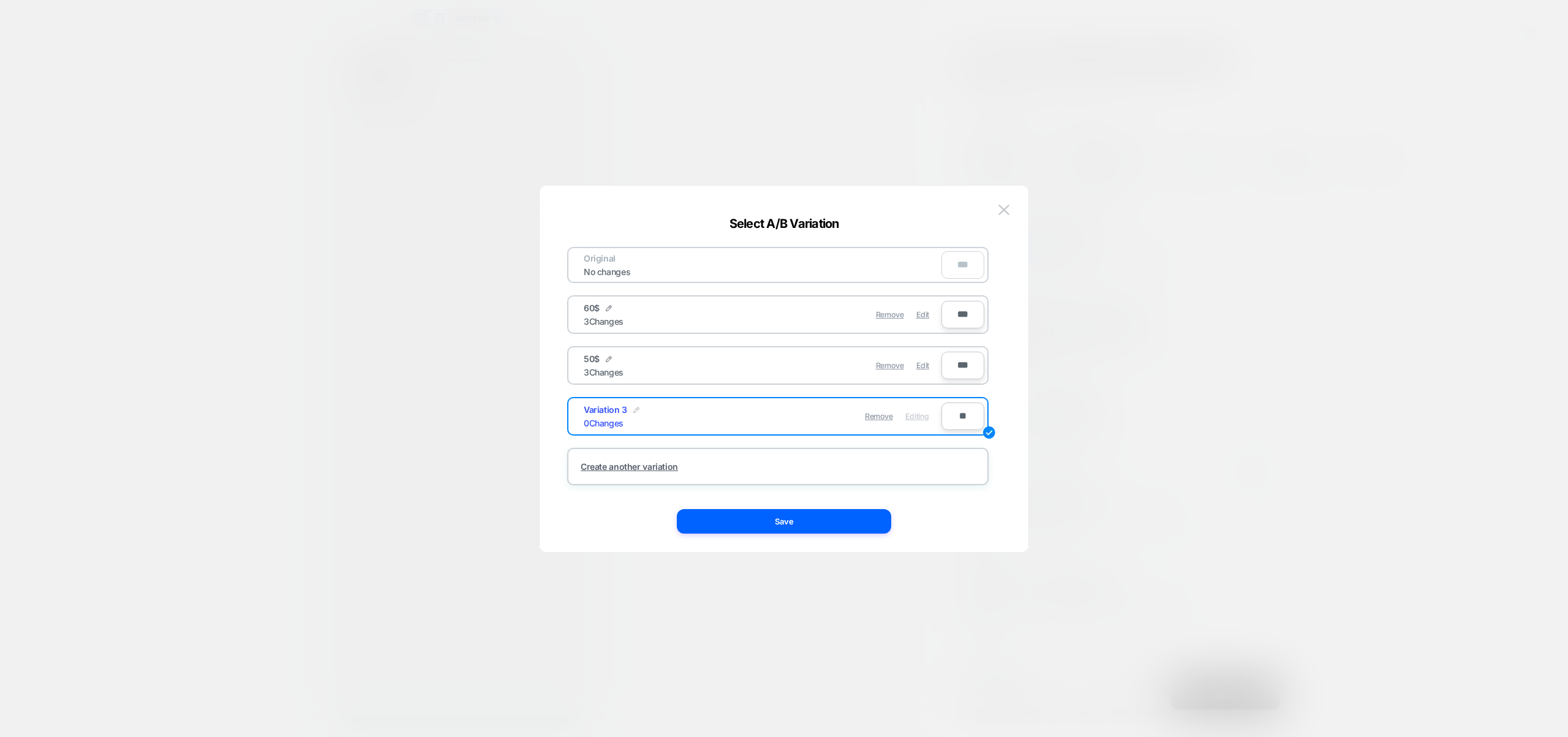
click at [635, 406] on img at bounding box center [636, 409] width 6 height 6
click at [644, 414] on input "**********" at bounding box center [627, 415] width 89 height 24
type input "**********"
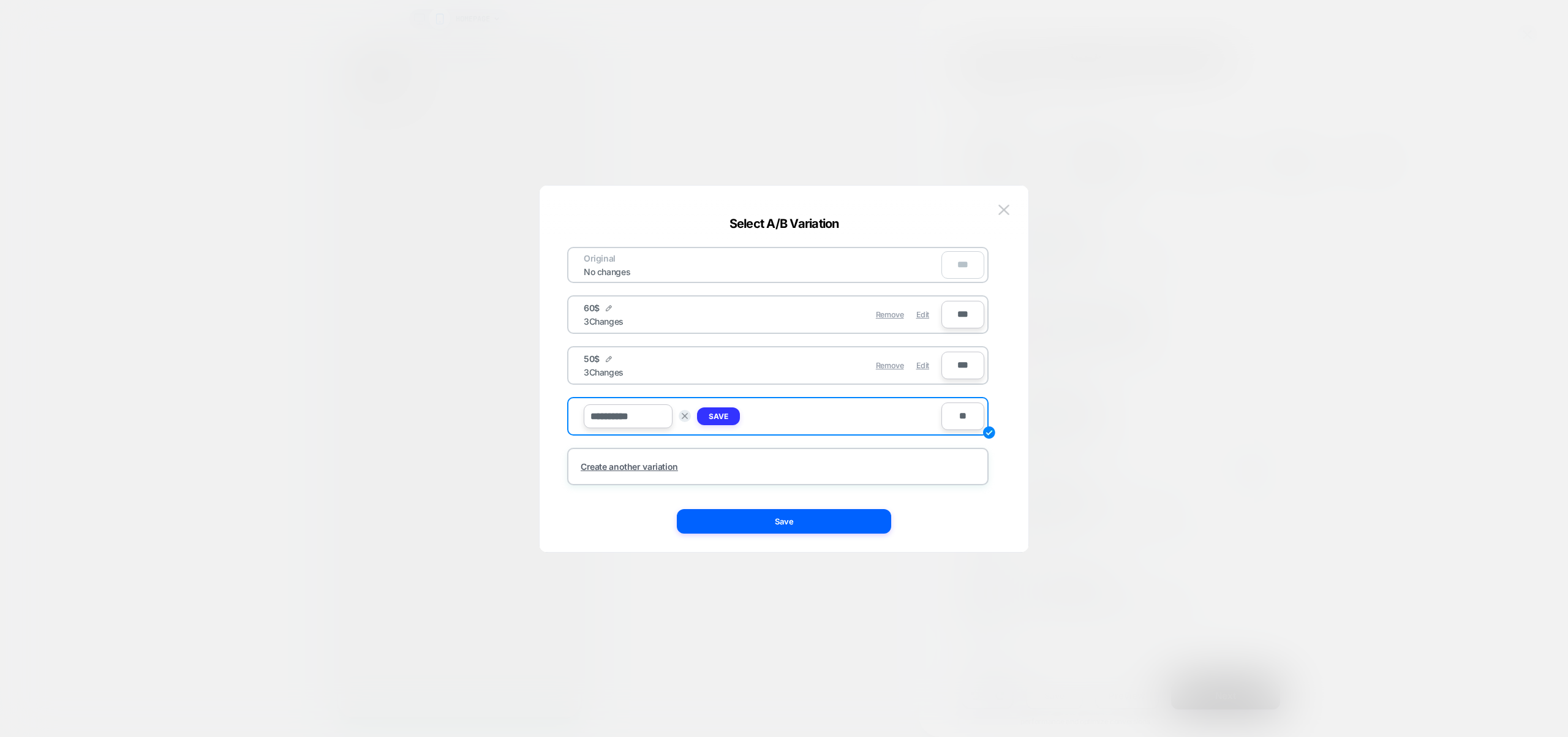
click at [724, 411] on button "Save" at bounding box center [719, 415] width 43 height 17
click at [779, 517] on button "Save" at bounding box center [784, 521] width 214 height 24
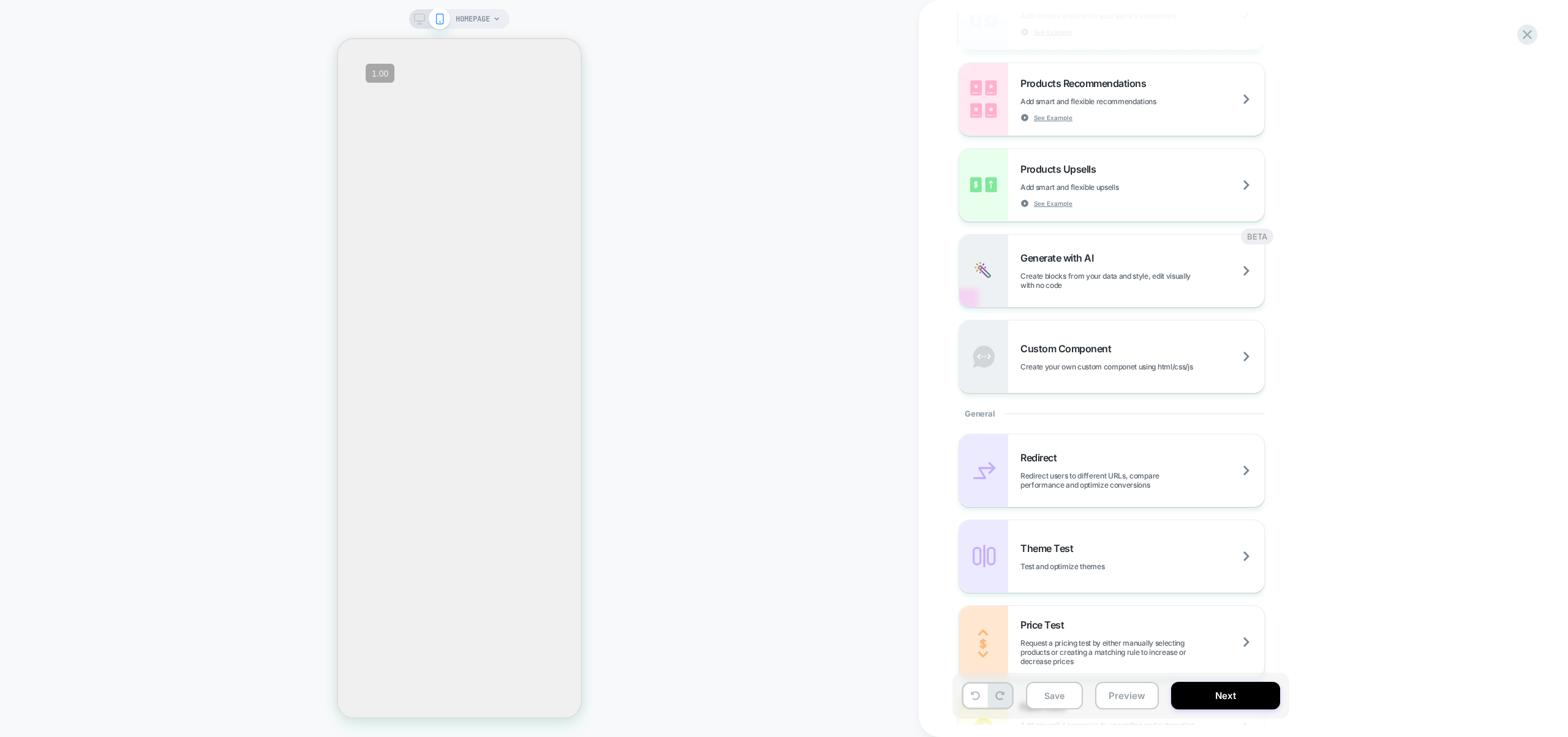
scroll to position [218, 0]
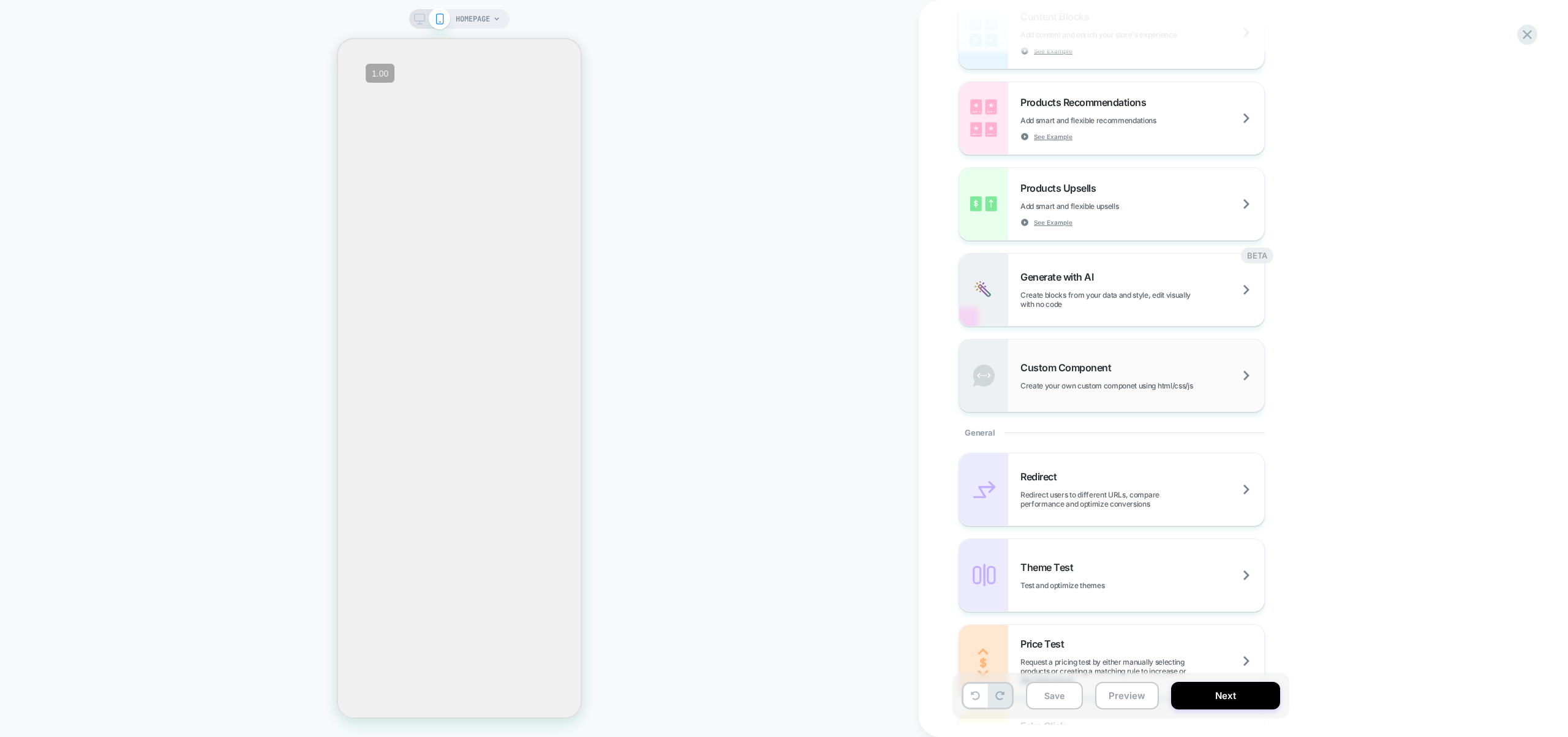
click at [1085, 396] on div "Custom Component Create your own custom componet using html/css/js" at bounding box center [1111, 375] width 305 height 72
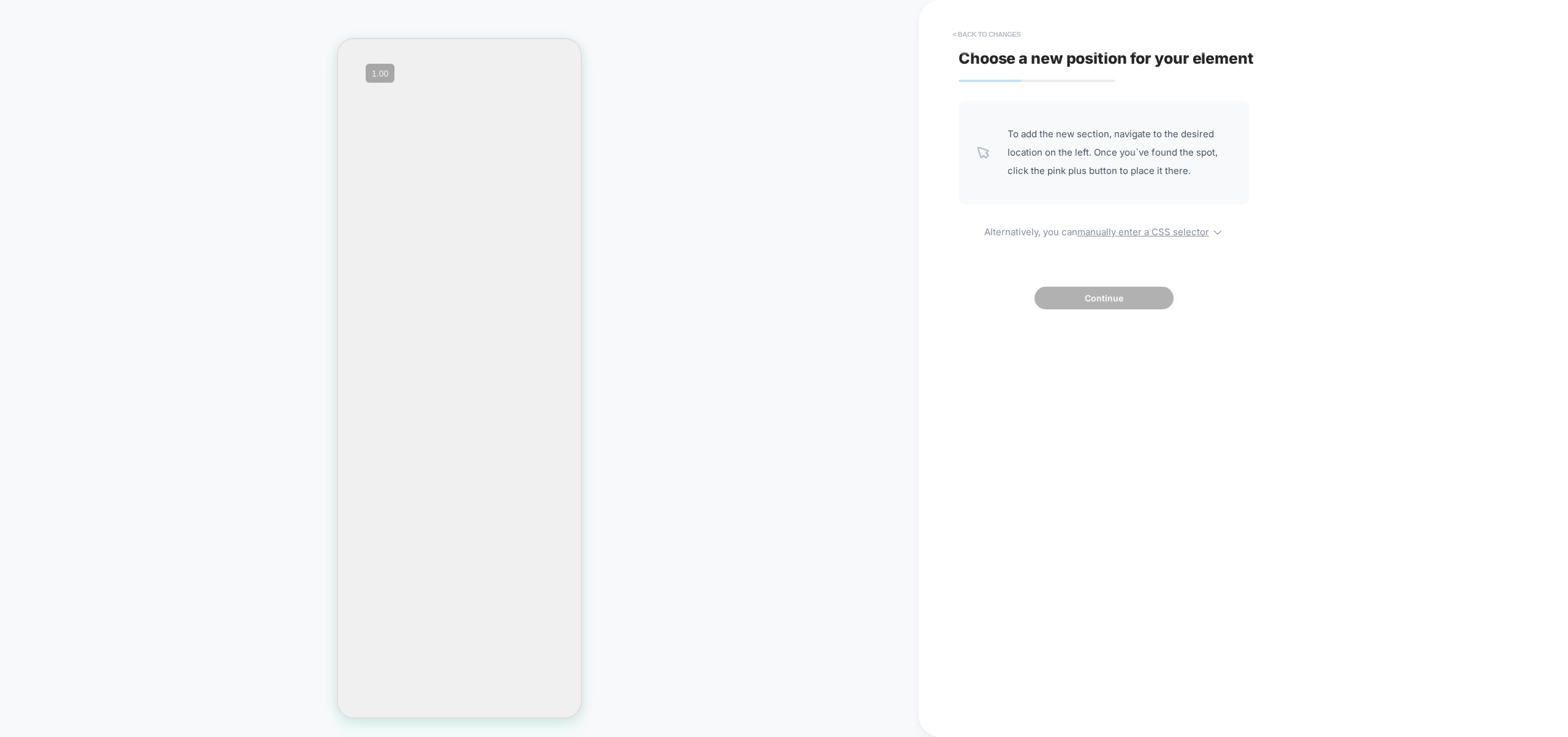
click at [970, 32] on button "< Back to changes" at bounding box center [986, 34] width 81 height 20
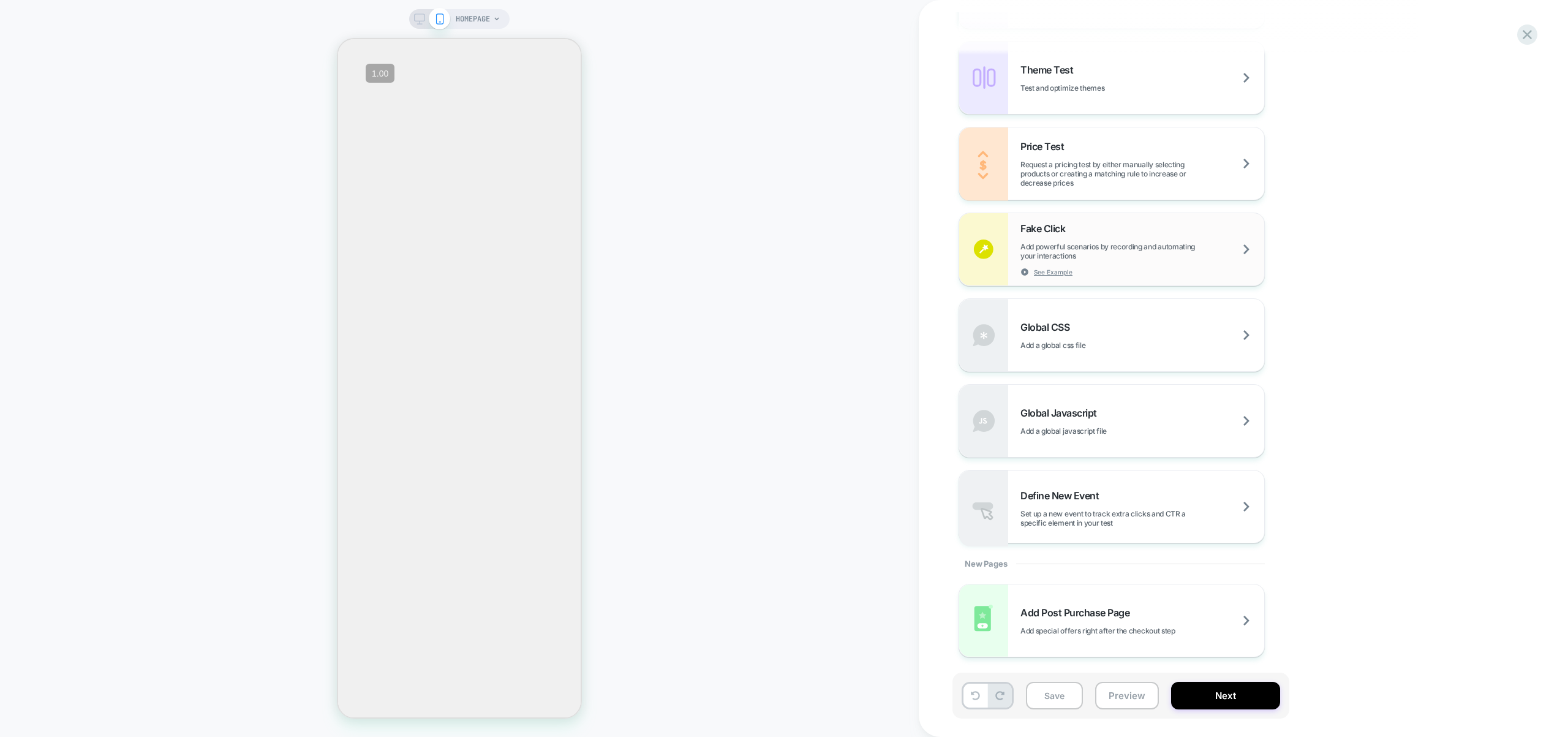
scroll to position [0, 1]
click at [1109, 420] on div "Global Javascript Add a global javascript file" at bounding box center [1142, 420] width 243 height 29
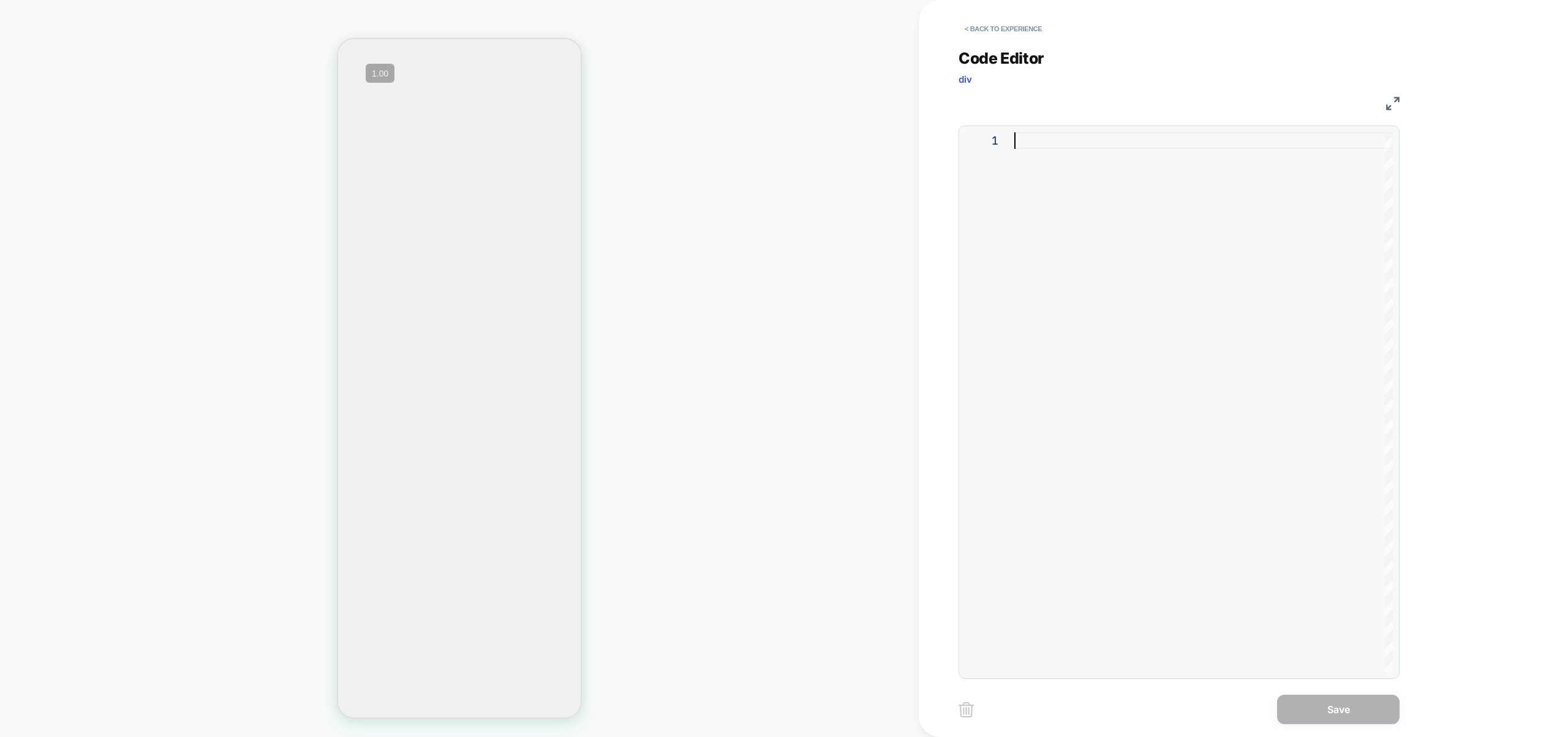
type textarea "*******"
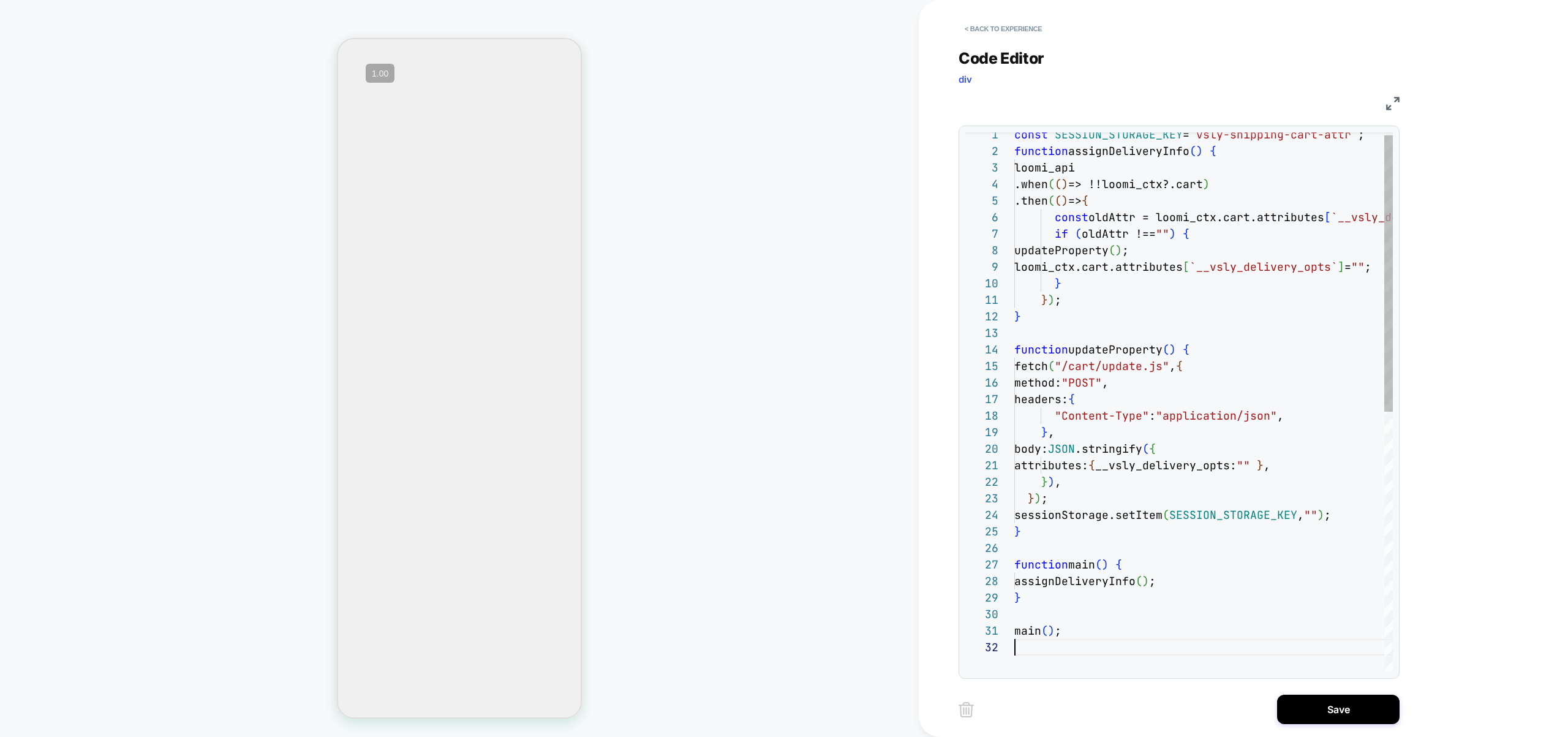
scroll to position [17, 0]
click at [1325, 700] on button "Save" at bounding box center [1338, 709] width 122 height 29
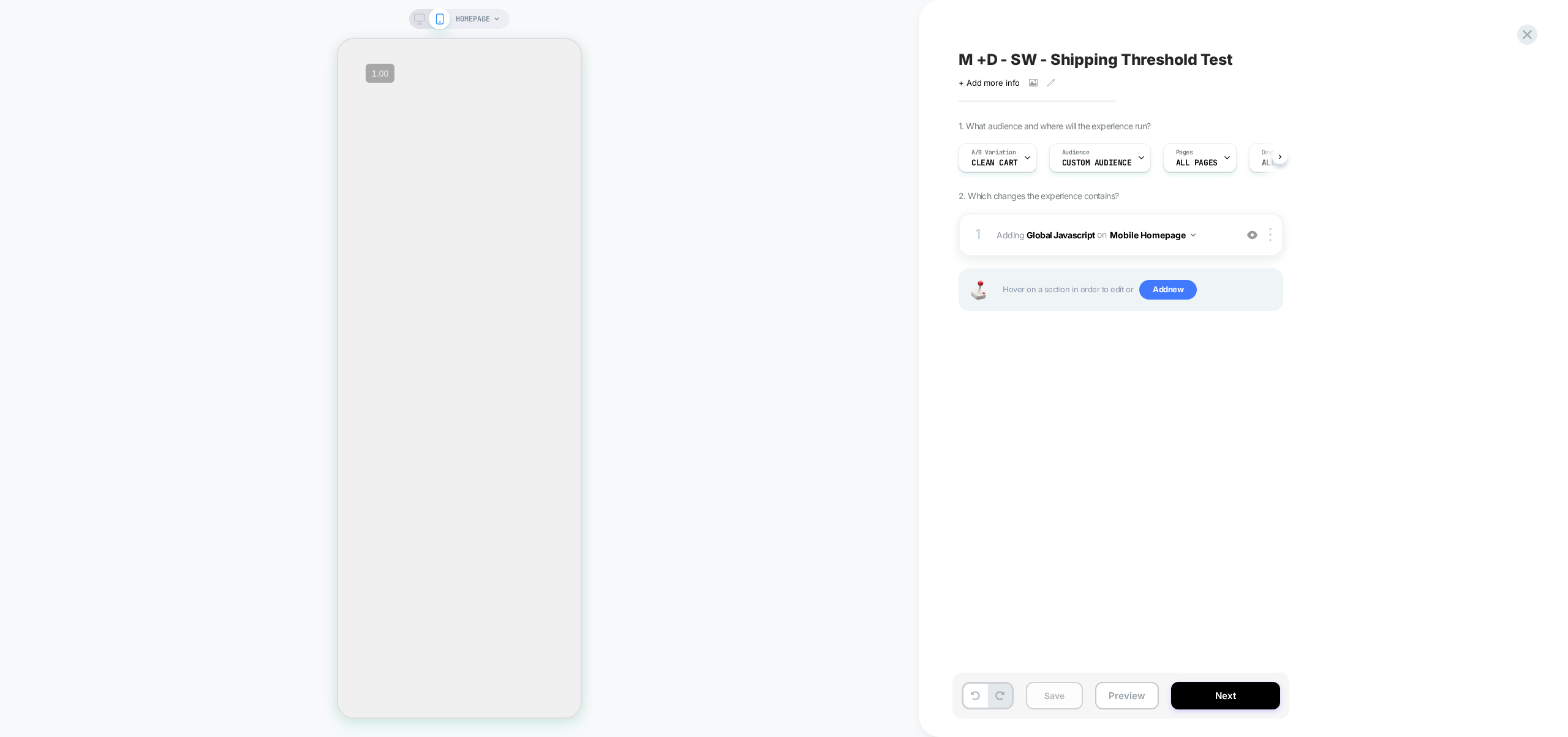
scroll to position [0, 1]
click at [1167, 230] on button "Mobile Homepage" at bounding box center [1153, 234] width 86 height 17
click at [1155, 426] on div "Mobile All Pages" at bounding box center [1152, 421] width 148 height 27
click at [1271, 230] on img at bounding box center [1270, 234] width 2 height 13
click at [1256, 363] on div "Target All Devices" at bounding box center [1271, 366] width 109 height 34
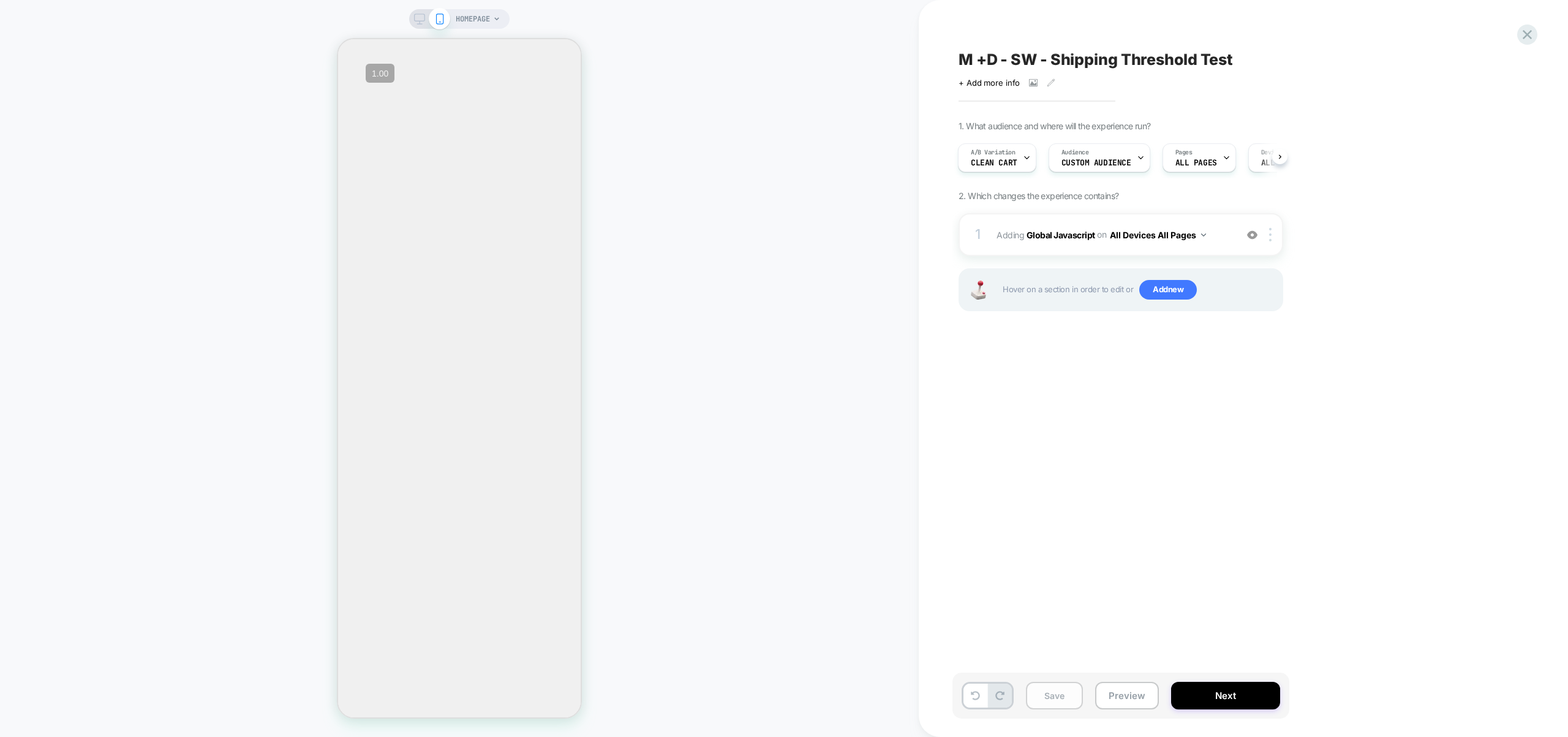
click at [1047, 707] on button "Save" at bounding box center [1054, 695] width 57 height 27
click at [995, 165] on span "Clean Cart" at bounding box center [994, 163] width 47 height 8
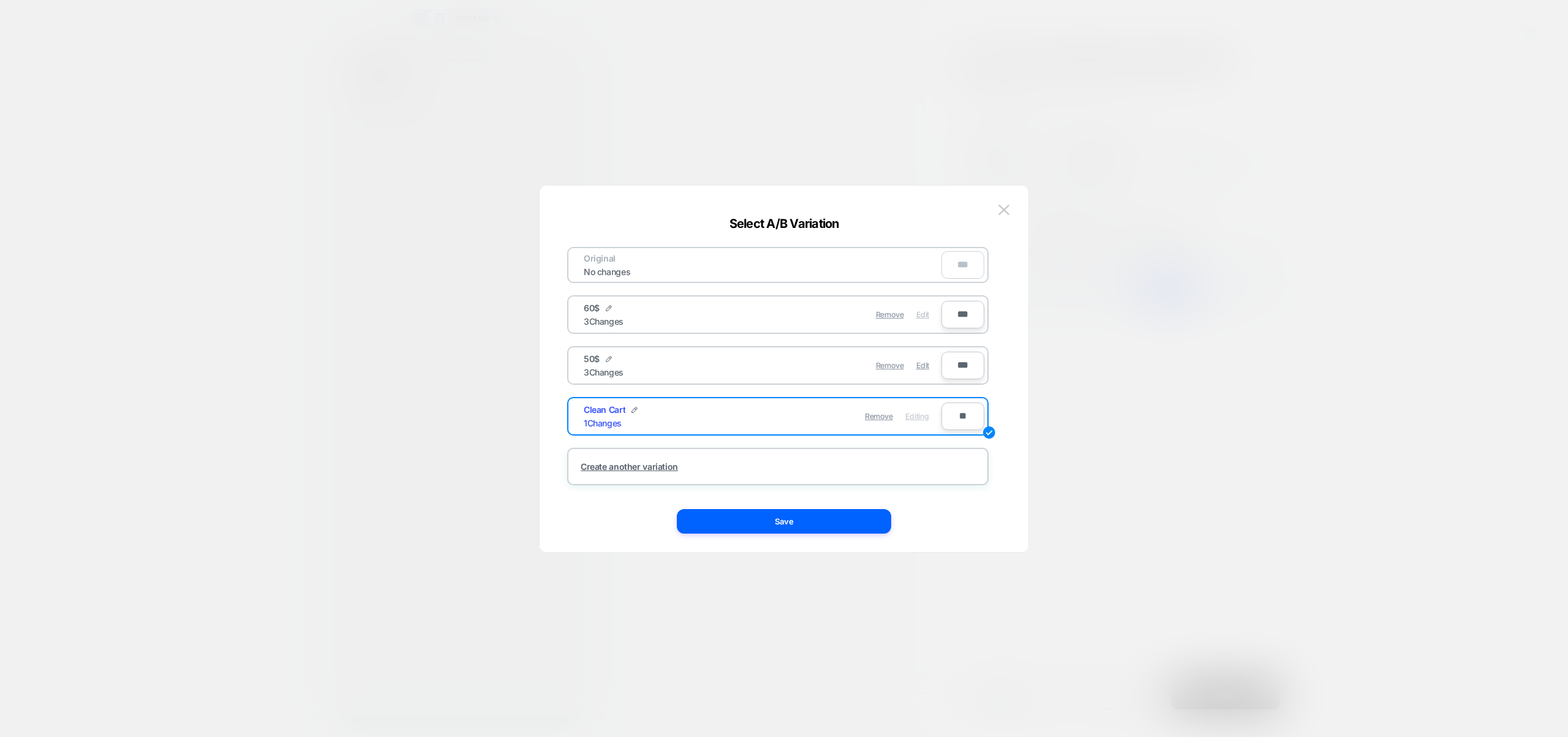
click at [924, 320] on div "Edit" at bounding box center [922, 314] width 12 height 24
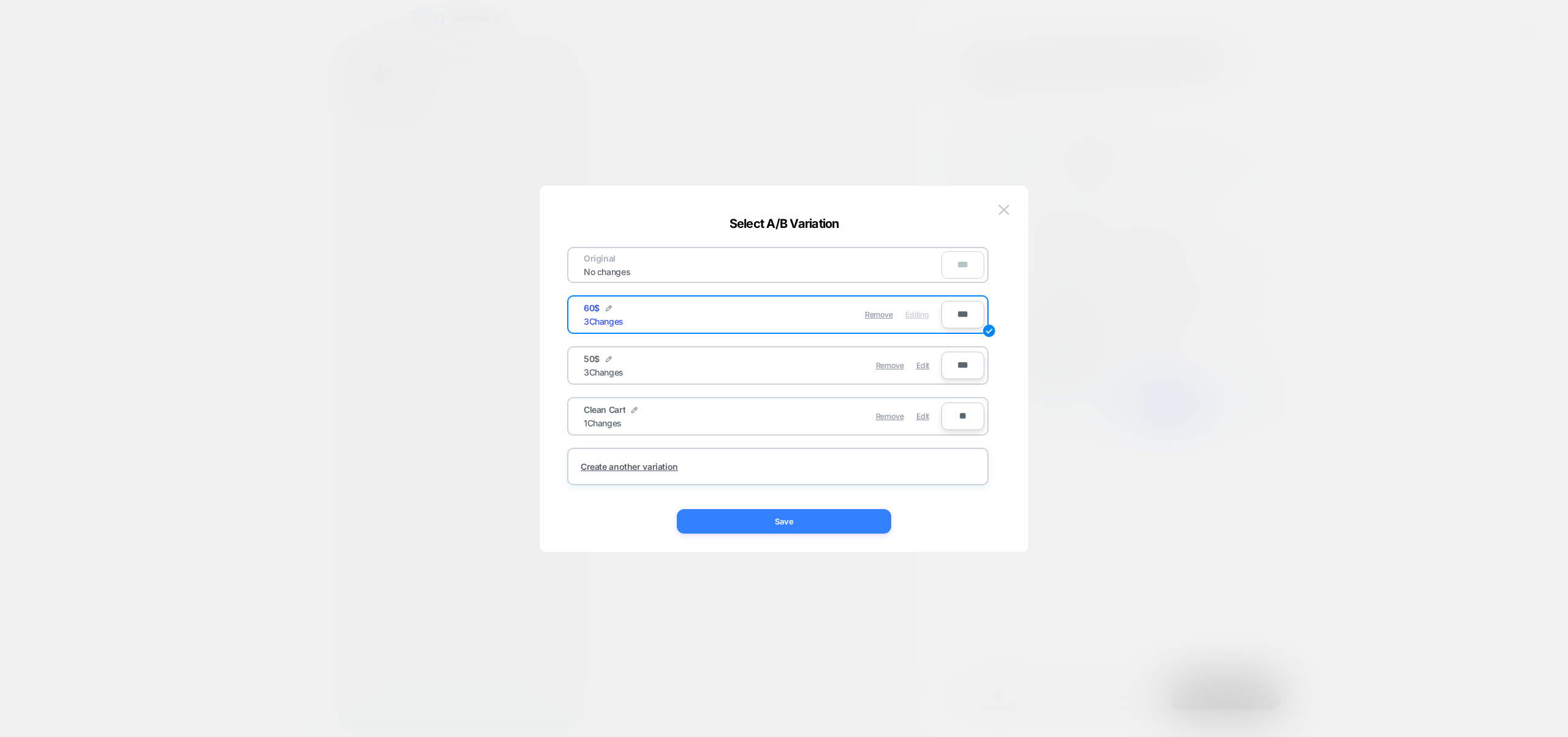
click at [840, 525] on button "Save" at bounding box center [784, 521] width 214 height 24
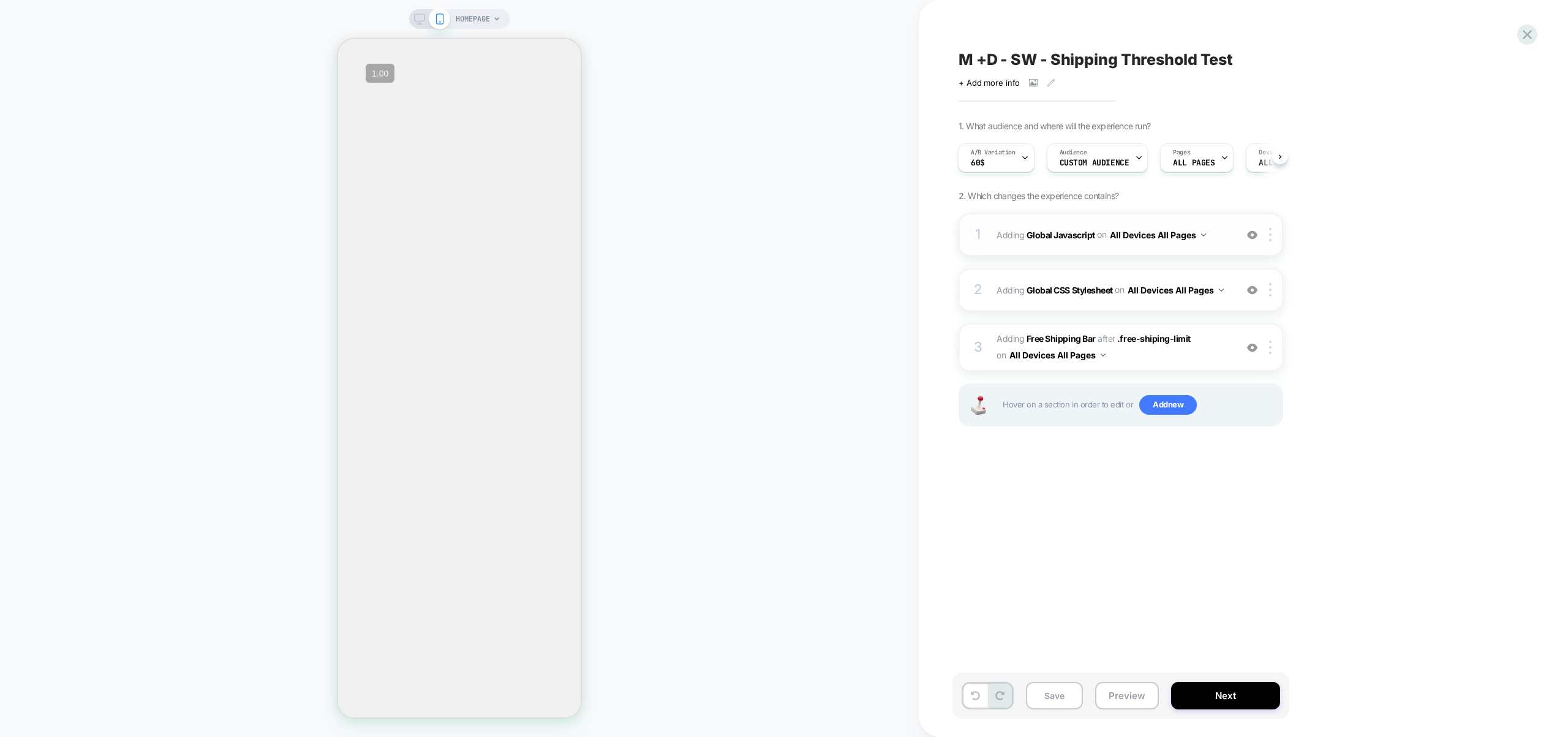
click at [1219, 235] on span "Adding Global Javascript on All Devices All Pages" at bounding box center [1113, 234] width 233 height 17
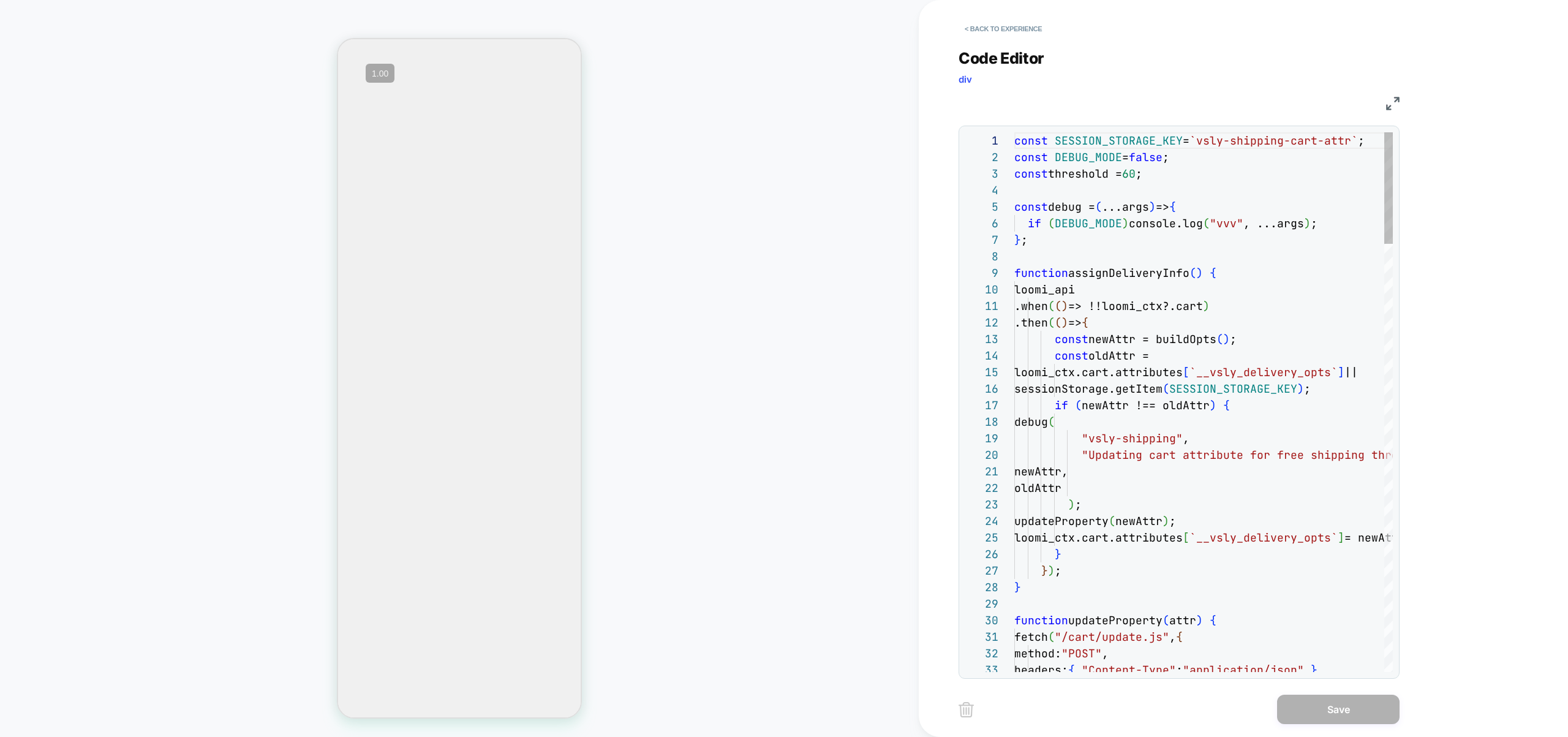
scroll to position [165, 0]
click at [992, 22] on button "< Back to experience" at bounding box center [1004, 29] width 90 height 20
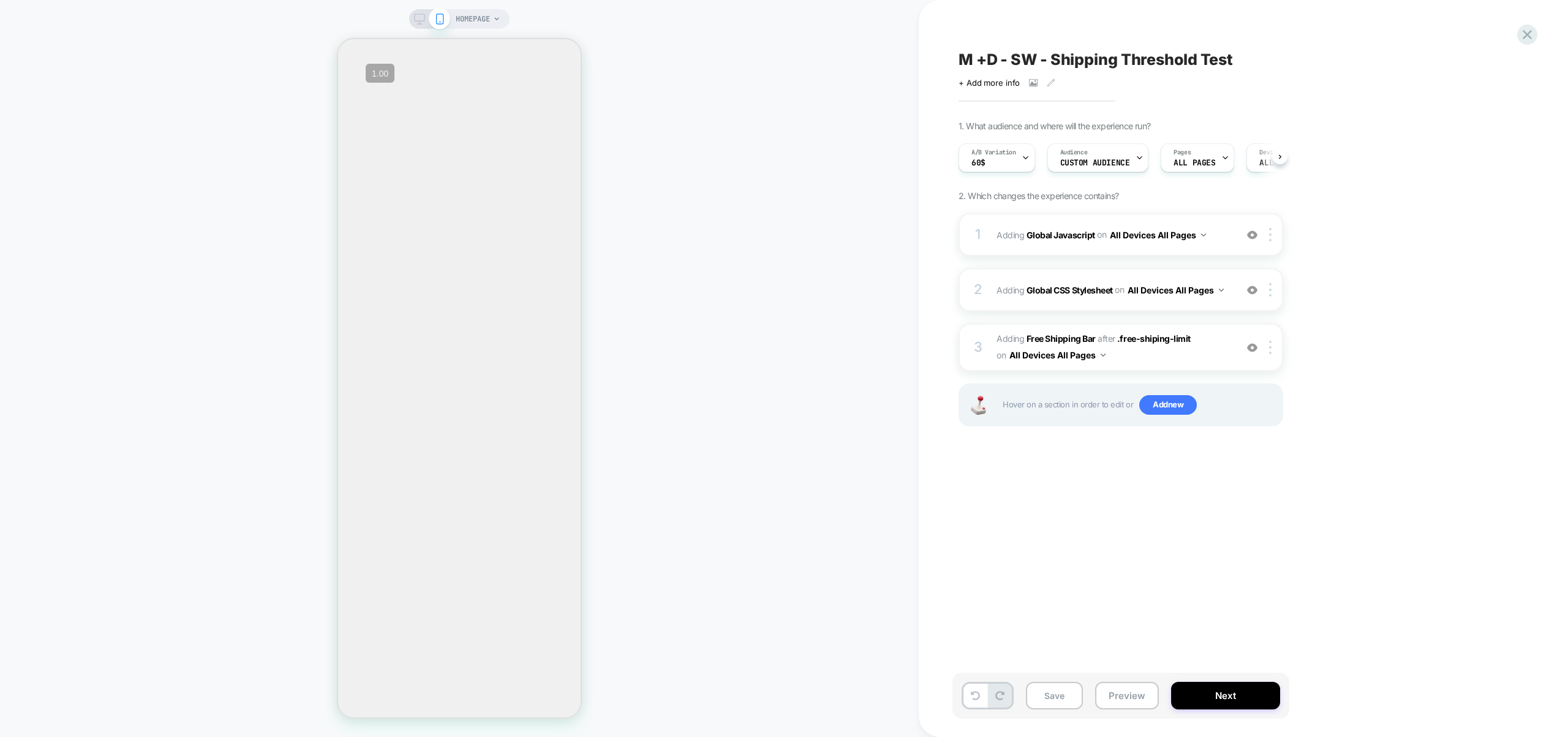
scroll to position [0, 1]
click at [1136, 696] on button "Preview" at bounding box center [1127, 695] width 64 height 27
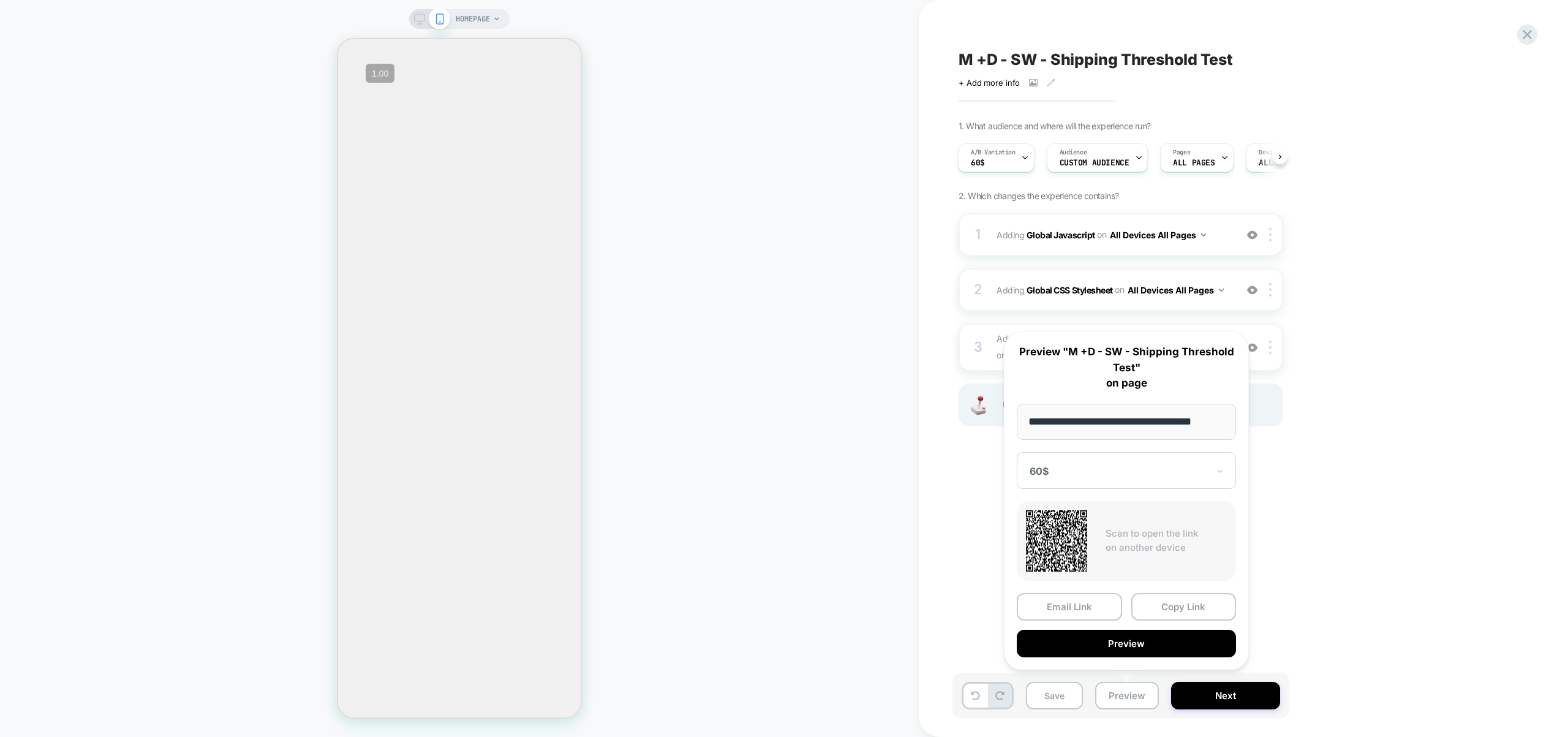
scroll to position [0, 0]
click at [978, 537] on div "M +D - SW - Shipping Threshold Test Click to view images Click to edit experien…" at bounding box center [1182, 368] width 460 height 712
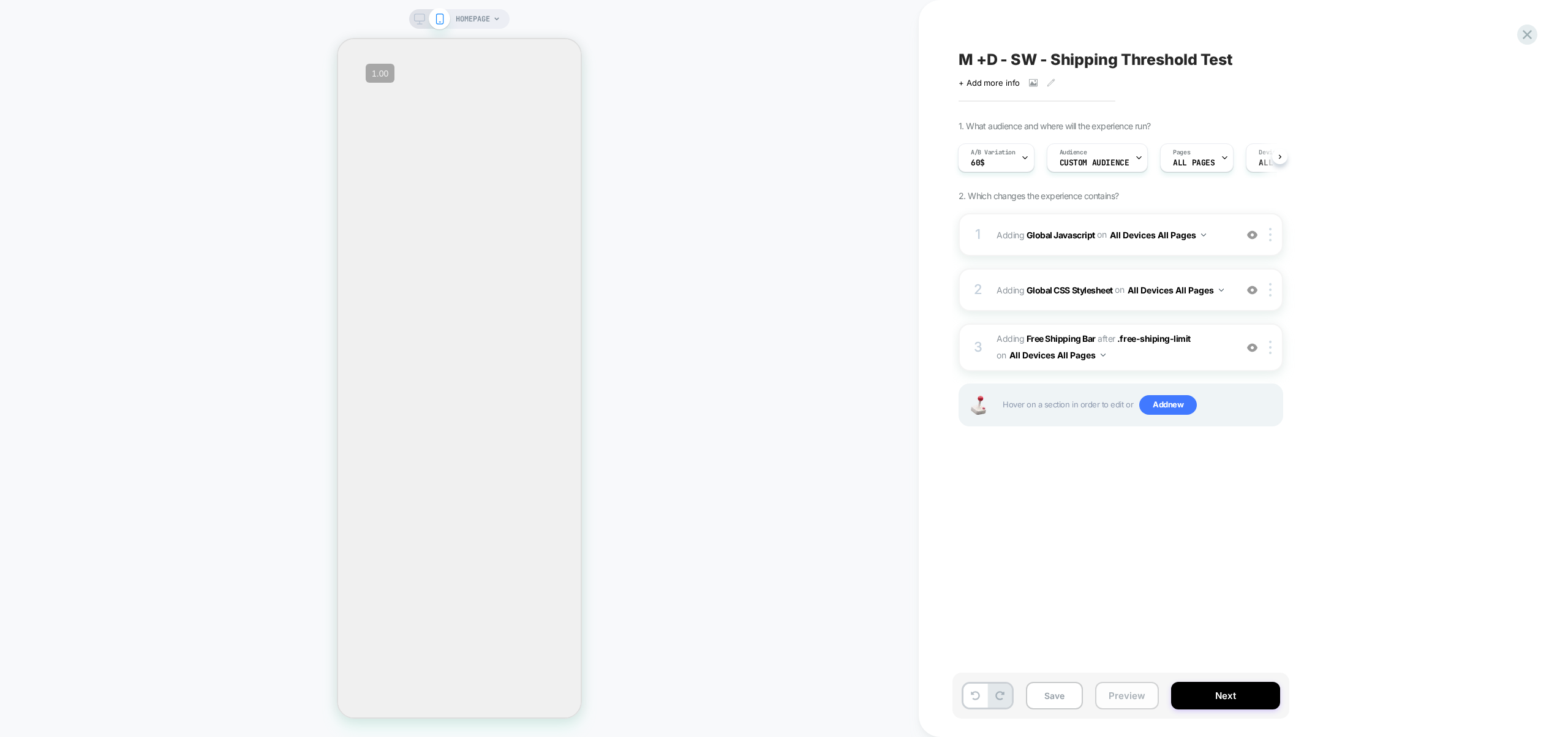
click at [1127, 688] on button "Preview" at bounding box center [1127, 695] width 64 height 27
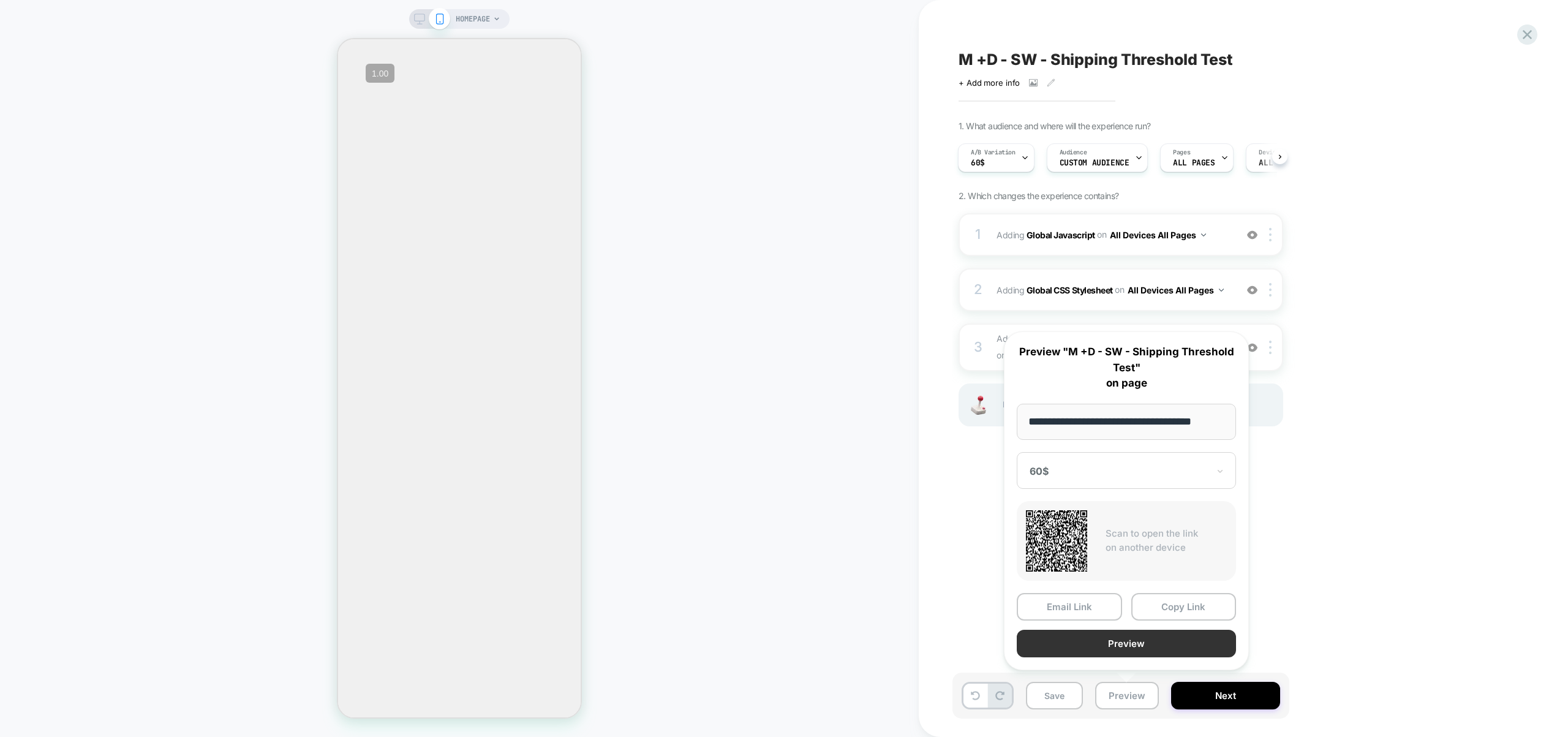
click at [1116, 640] on button "Preview" at bounding box center [1127, 643] width 219 height 27
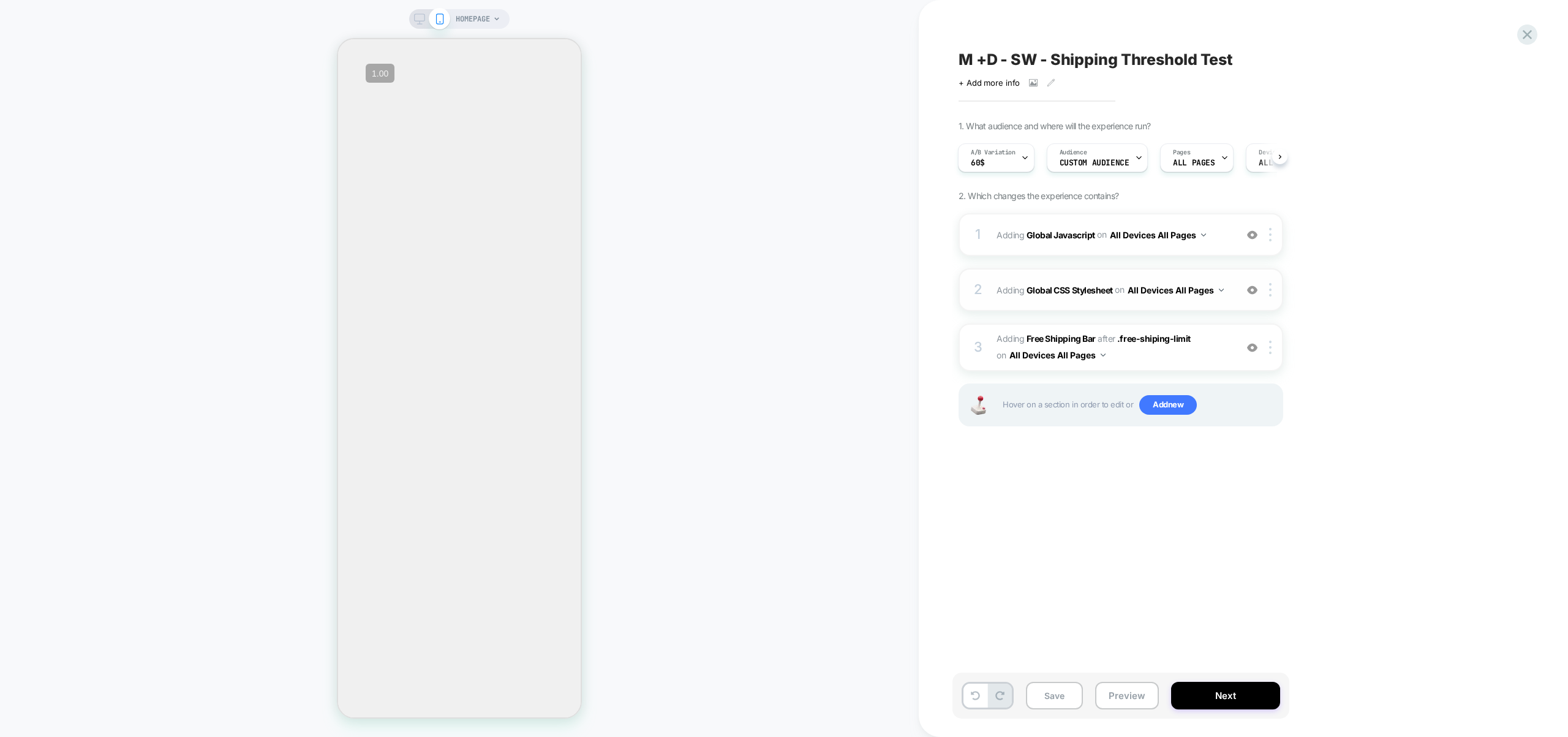
click at [1196, 304] on div "2 Adding Global CSS Stylesheet on All Devices All Pages Add Before Add After Ta…" at bounding box center [1121, 290] width 325 height 43
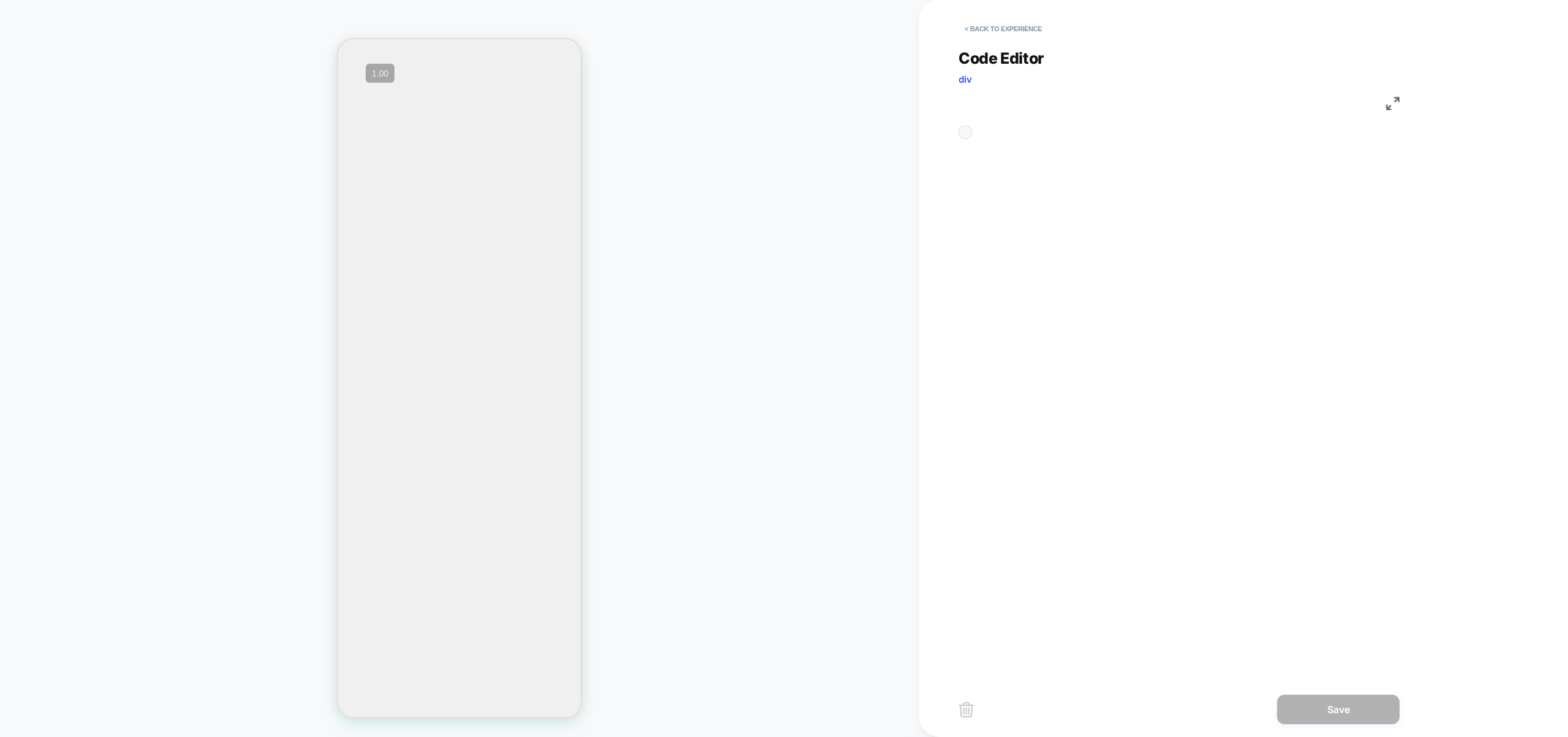
scroll to position [165, 0]
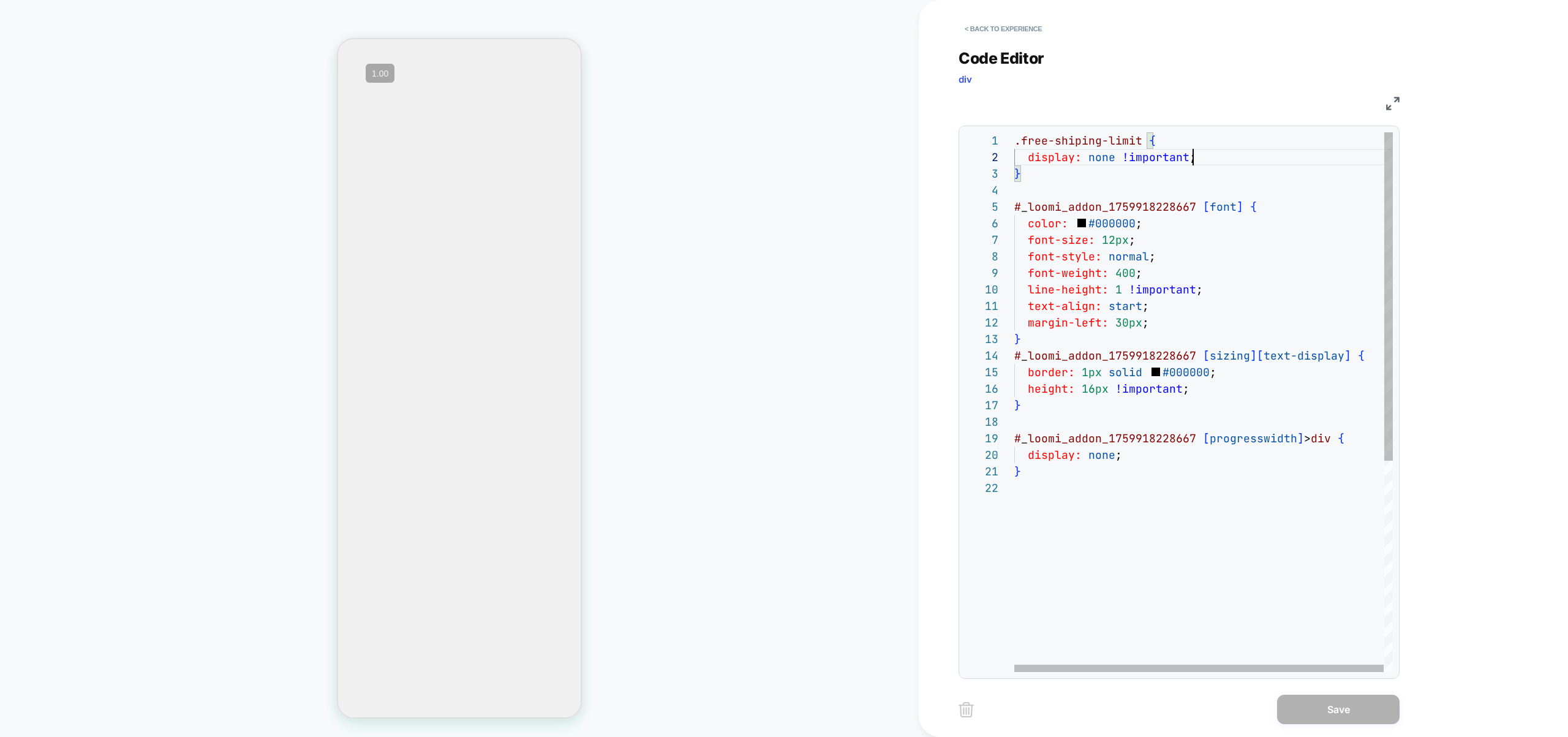
click at [1200, 157] on div ".free-shiping-limit { display: none !important ; } # _ loomi_addon_175991822866…" at bounding box center [1204, 575] width 379 height 887
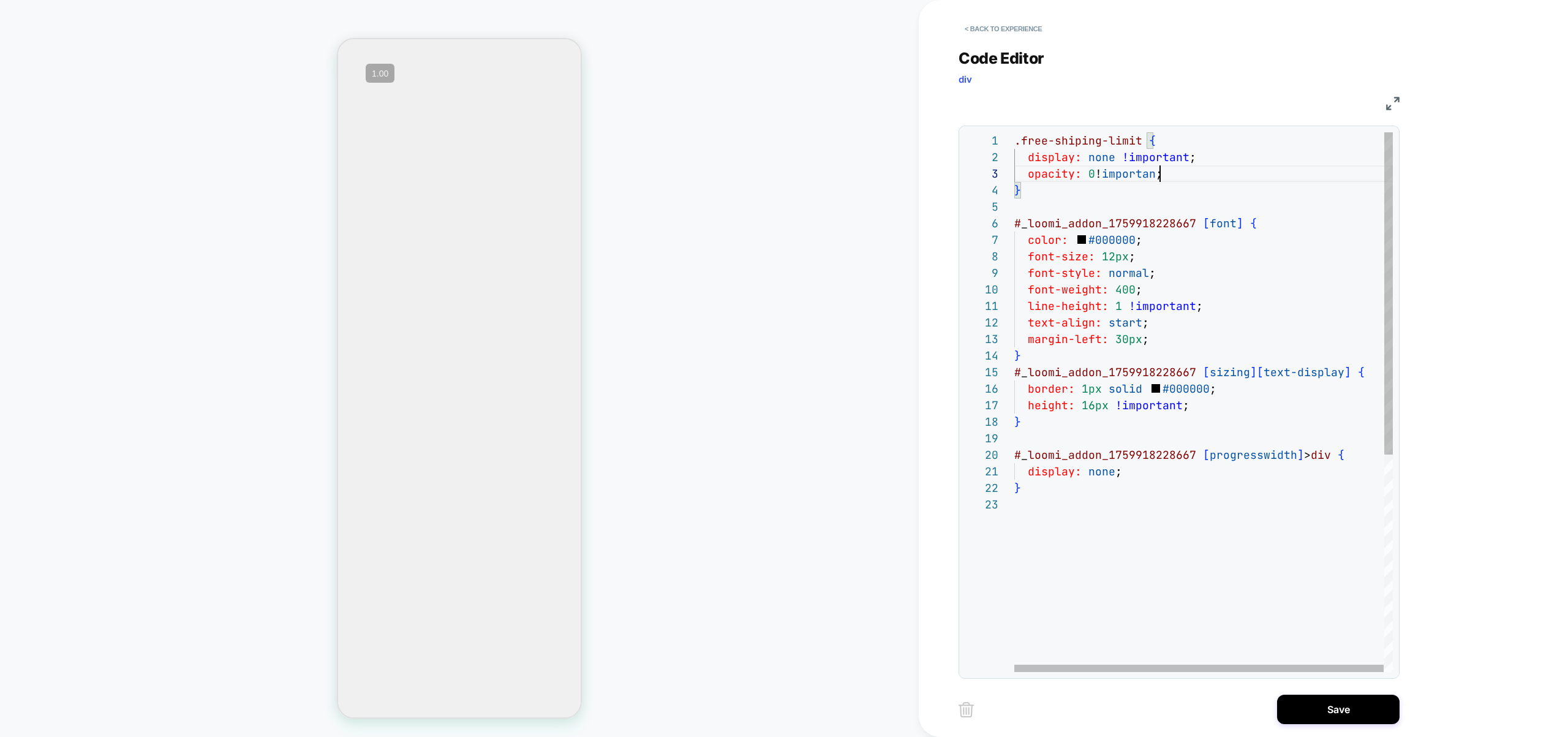
scroll to position [33, 152]
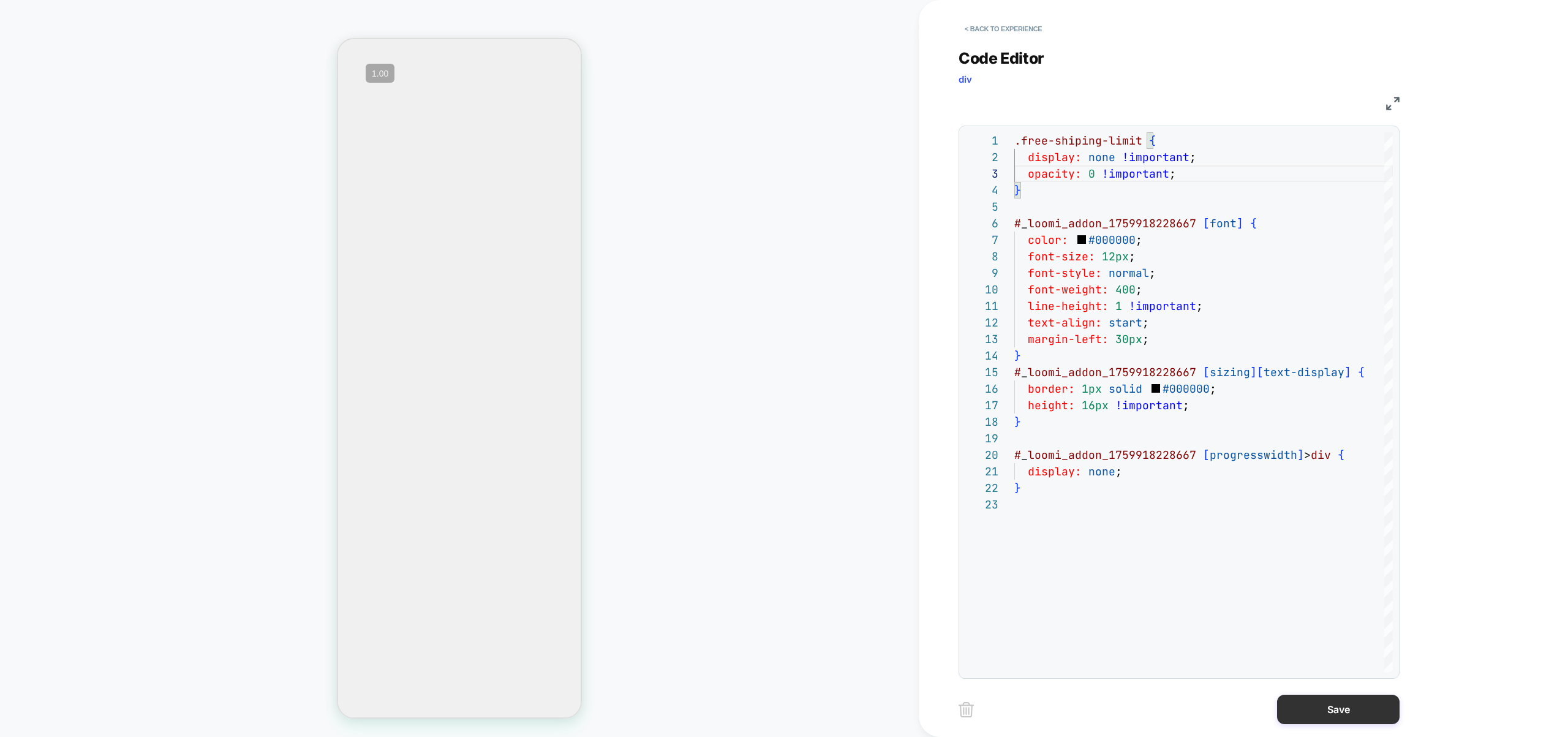
type textarea "**********"
click at [1324, 707] on button "Save" at bounding box center [1338, 709] width 122 height 29
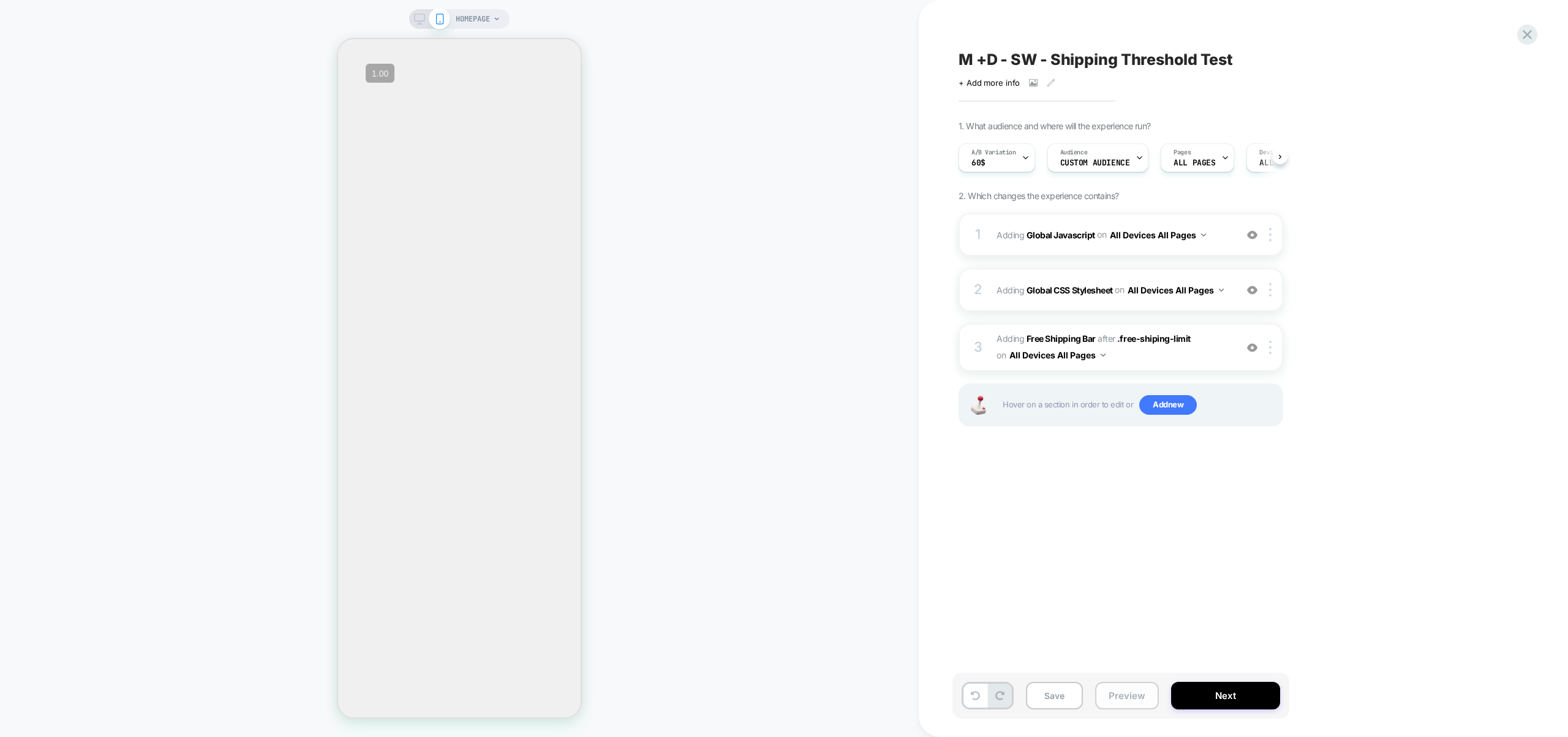
click at [1133, 700] on button "Preview" at bounding box center [1127, 695] width 64 height 27
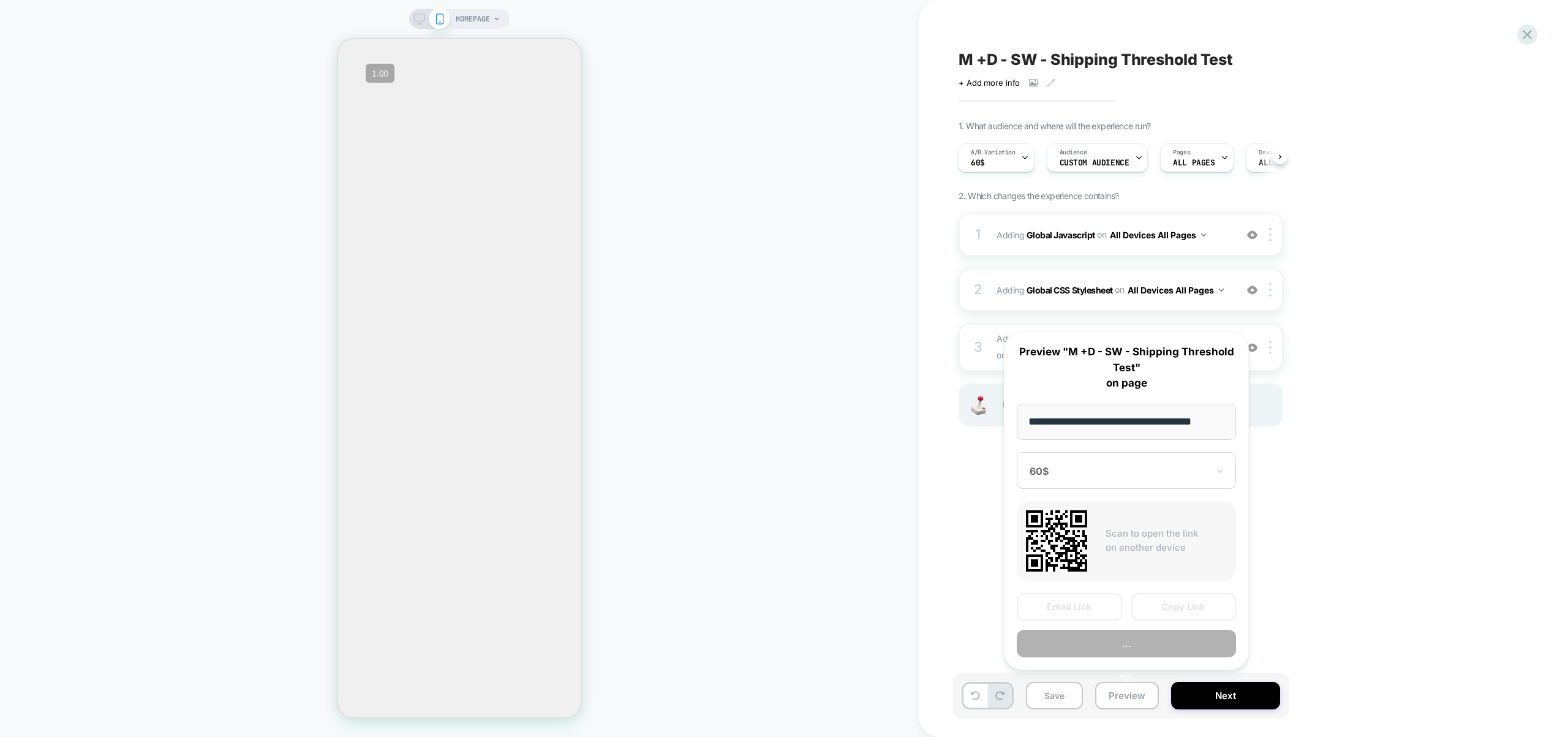
scroll to position [0, 0]
click at [1131, 643] on button "Preview" at bounding box center [1127, 643] width 219 height 27
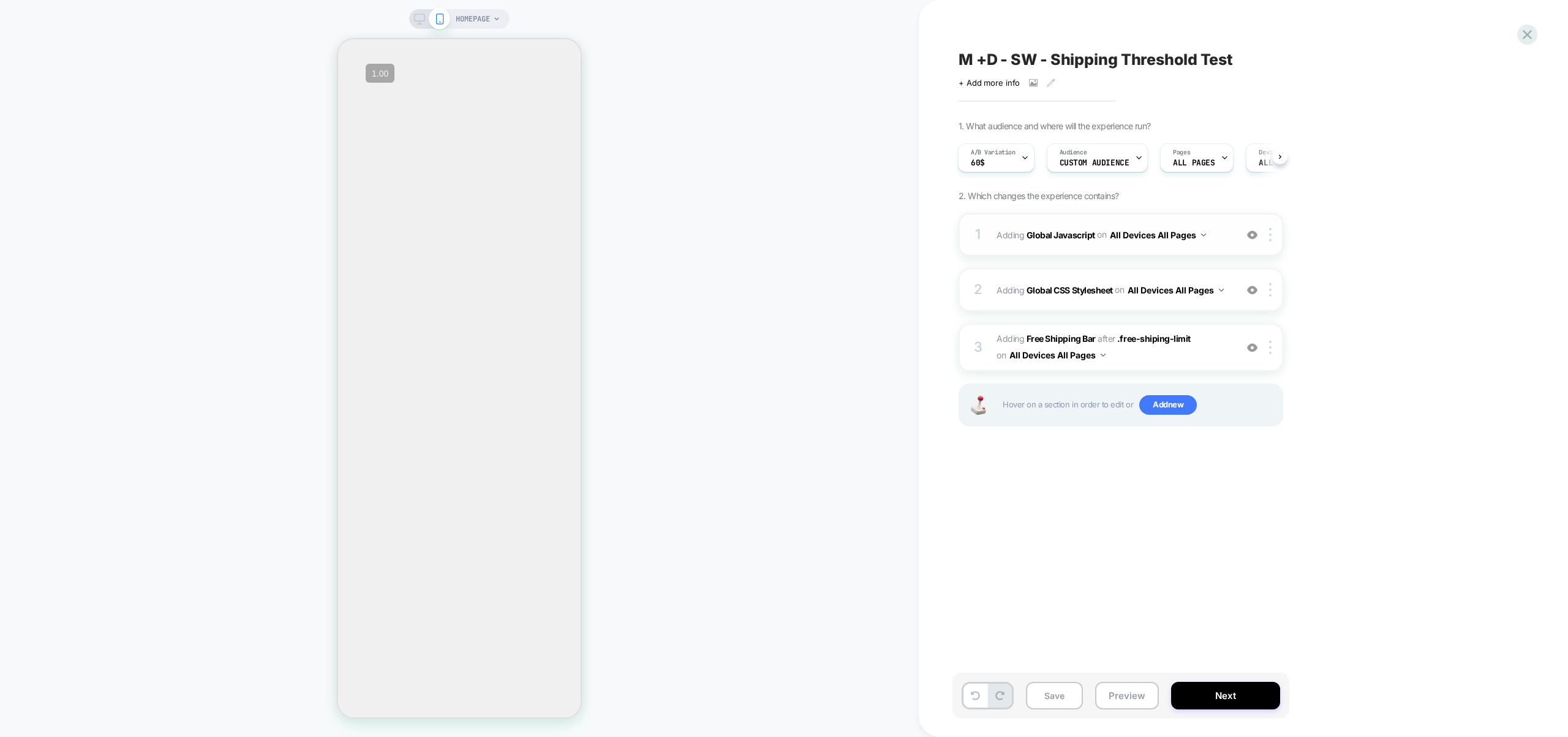
click at [1207, 248] on div "1 Adding Global Javascript on All Devices All Pages Add Before Add After Target…" at bounding box center [1121, 235] width 325 height 43
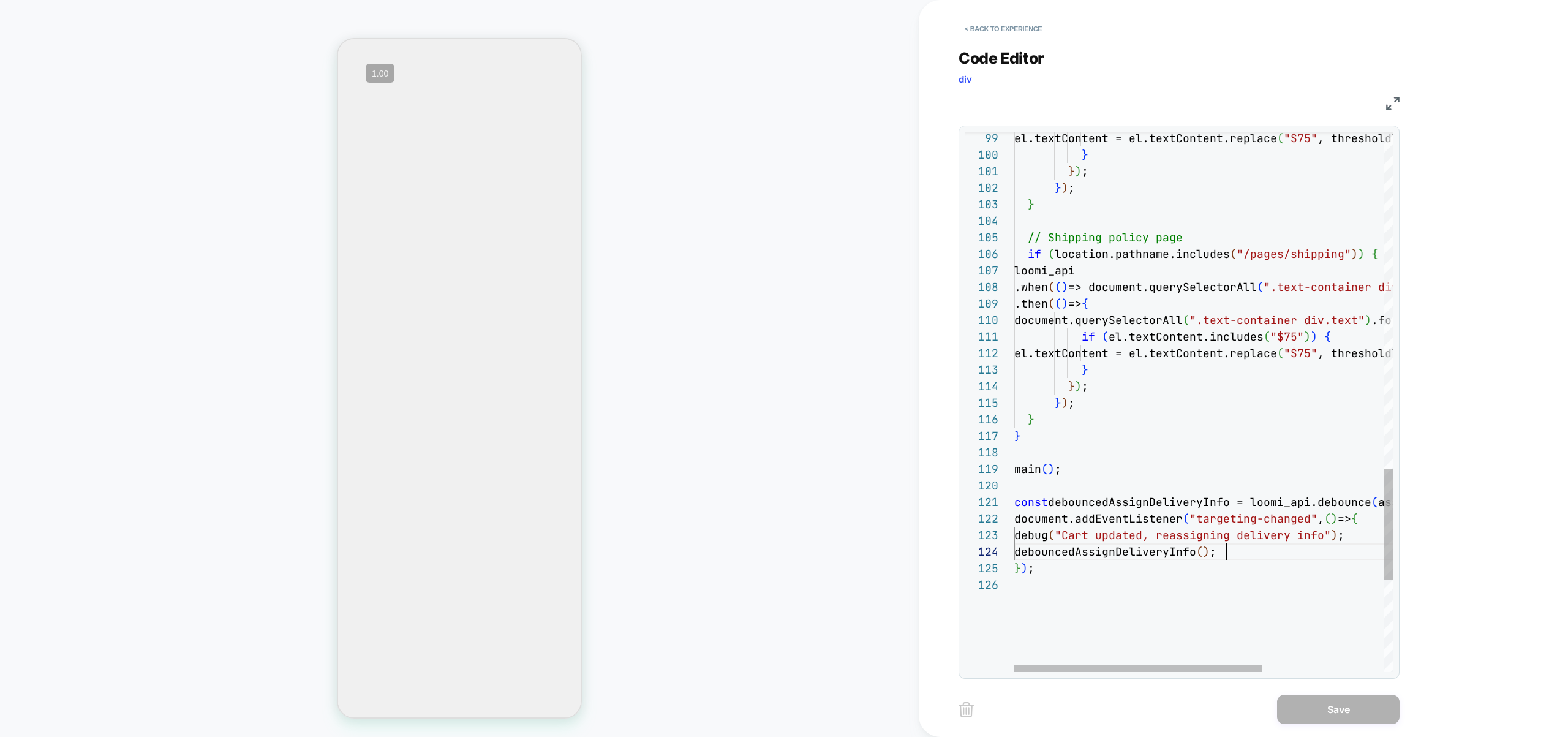
scroll to position [50, 212]
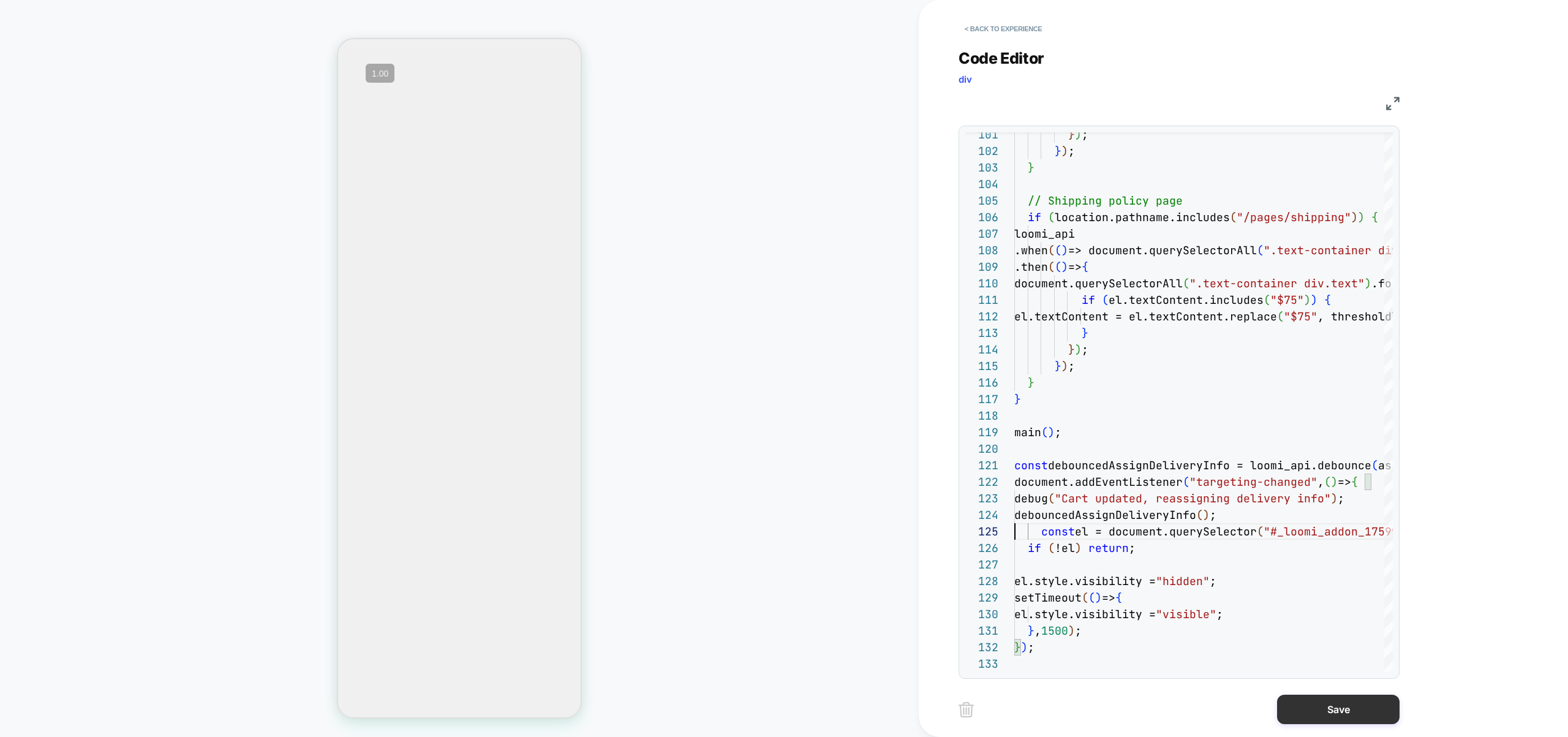
type textarea "**********"
click at [1301, 703] on button "Save" at bounding box center [1338, 709] width 122 height 29
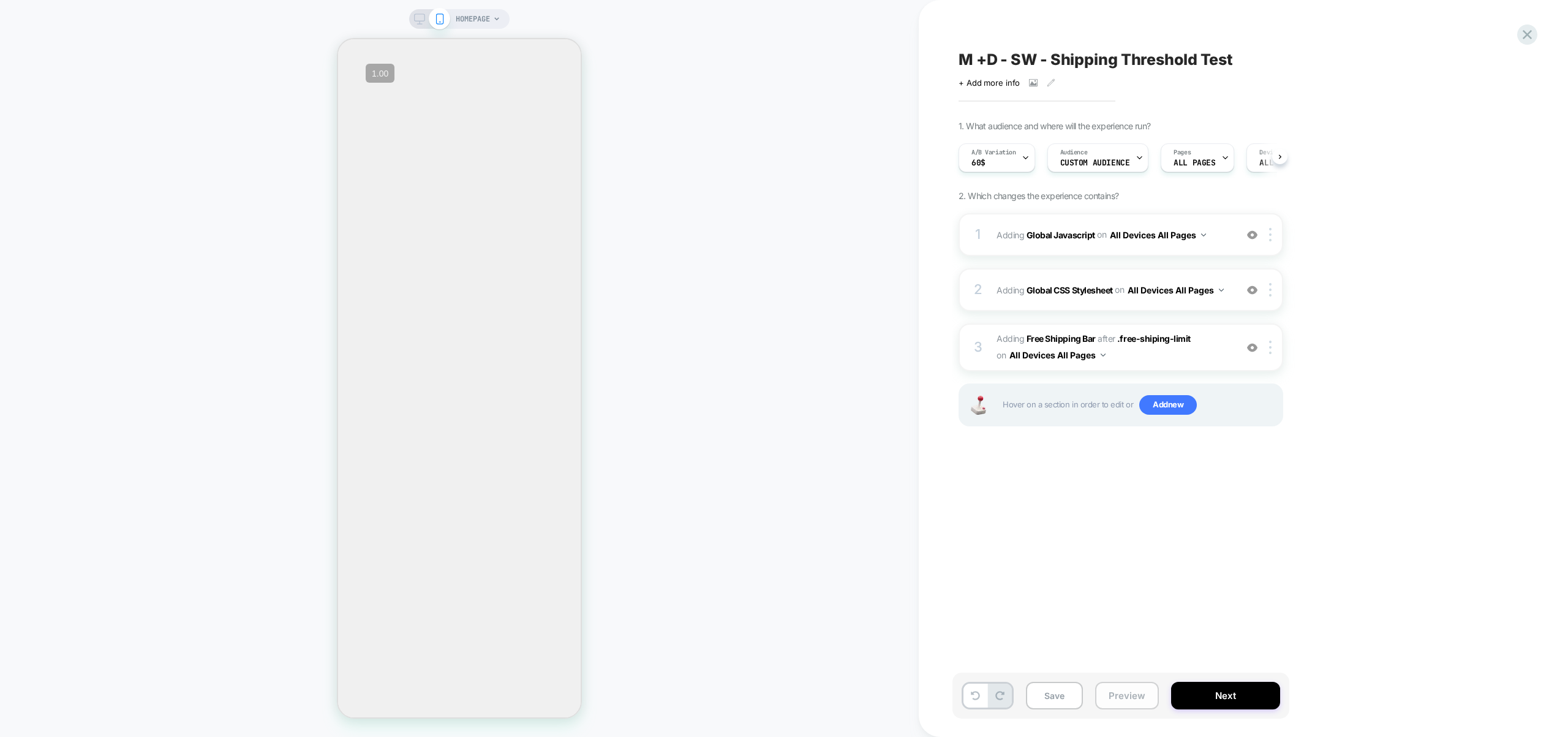
scroll to position [0, 1]
drag, startPoint x: 1125, startPoint y: 705, endPoint x: 1128, endPoint y: 698, distance: 7.6
click at [1125, 705] on button "Preview" at bounding box center [1127, 695] width 64 height 27
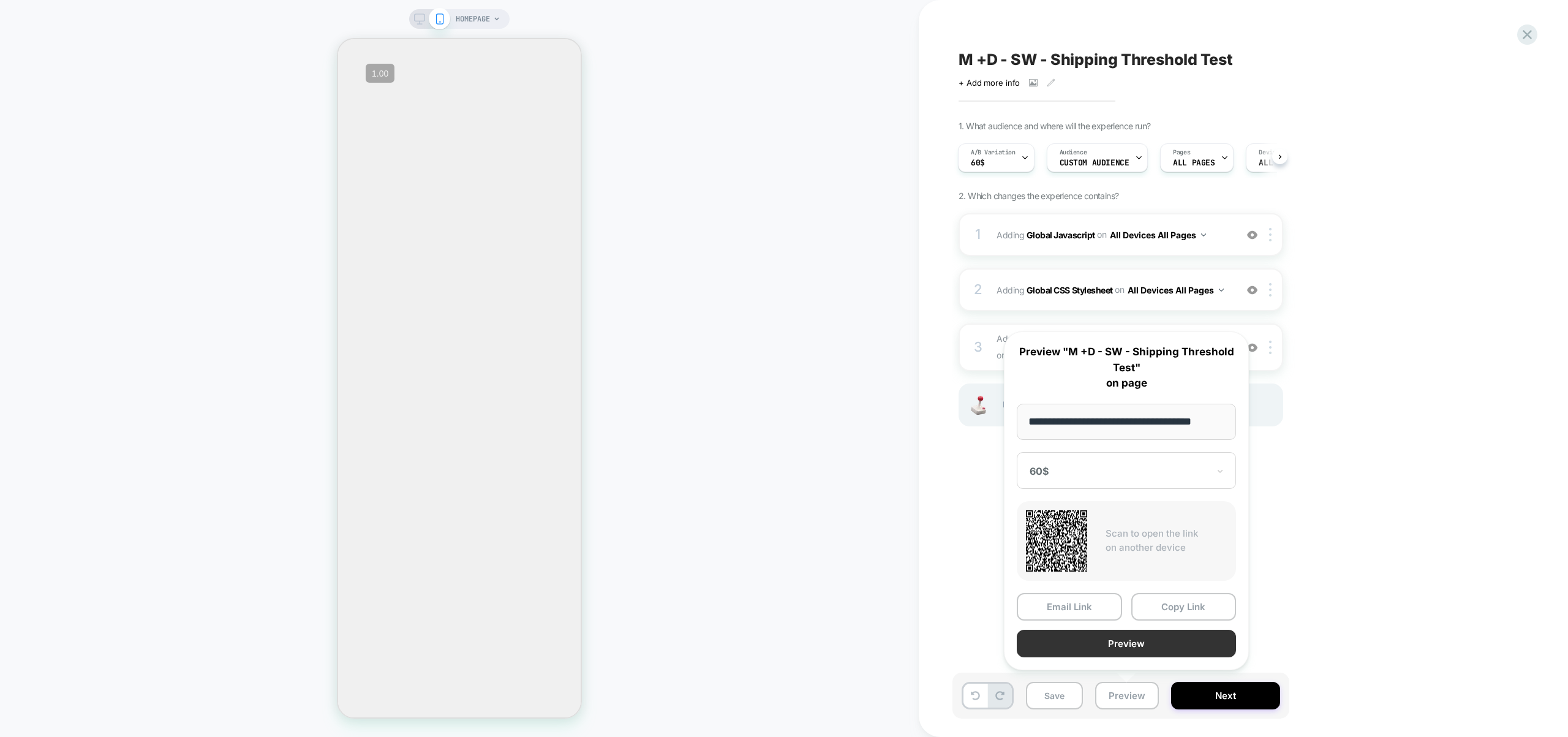
scroll to position [0, 0]
click at [1133, 646] on button "Preview" at bounding box center [1127, 643] width 219 height 27
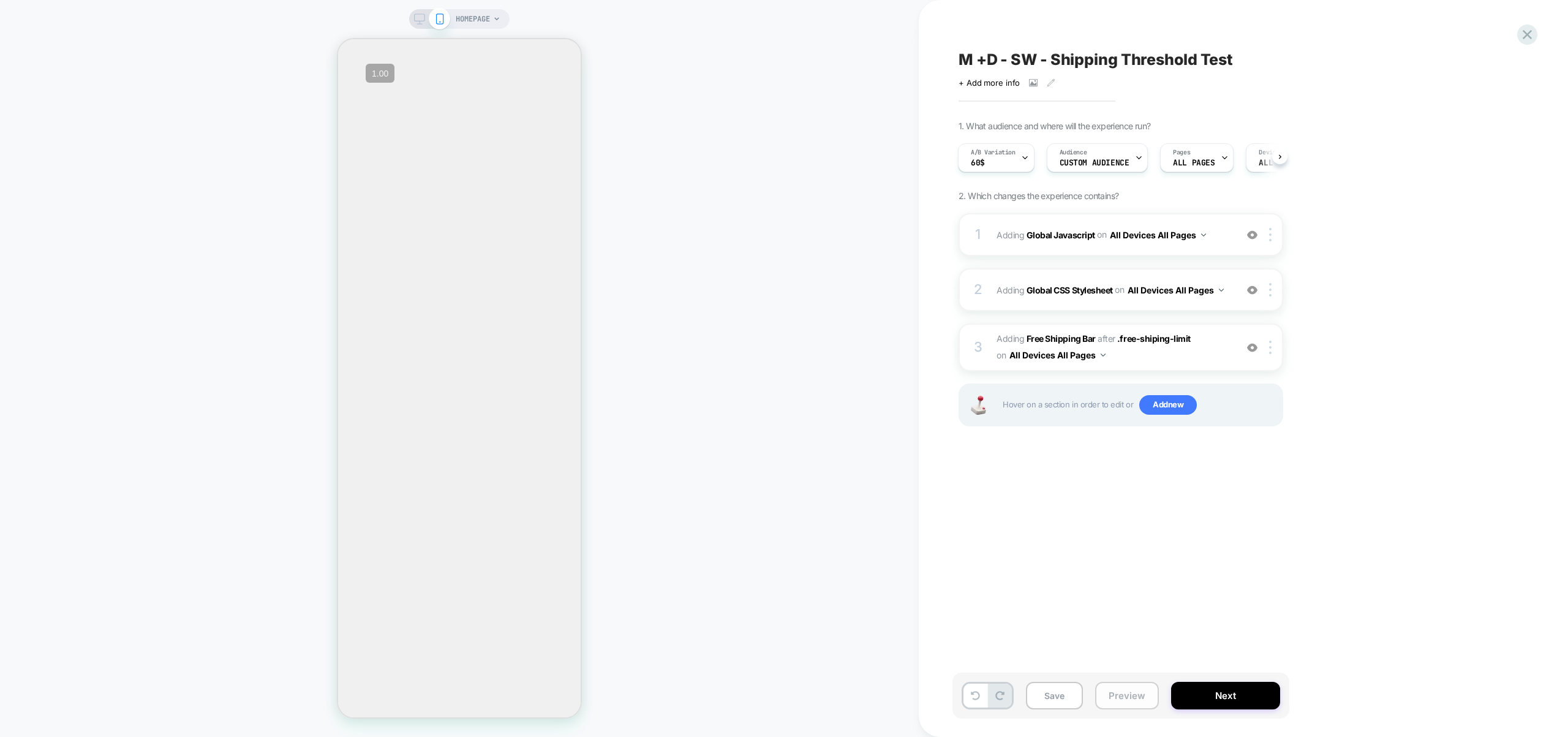
click at [1128, 689] on button "Preview" at bounding box center [1127, 695] width 64 height 27
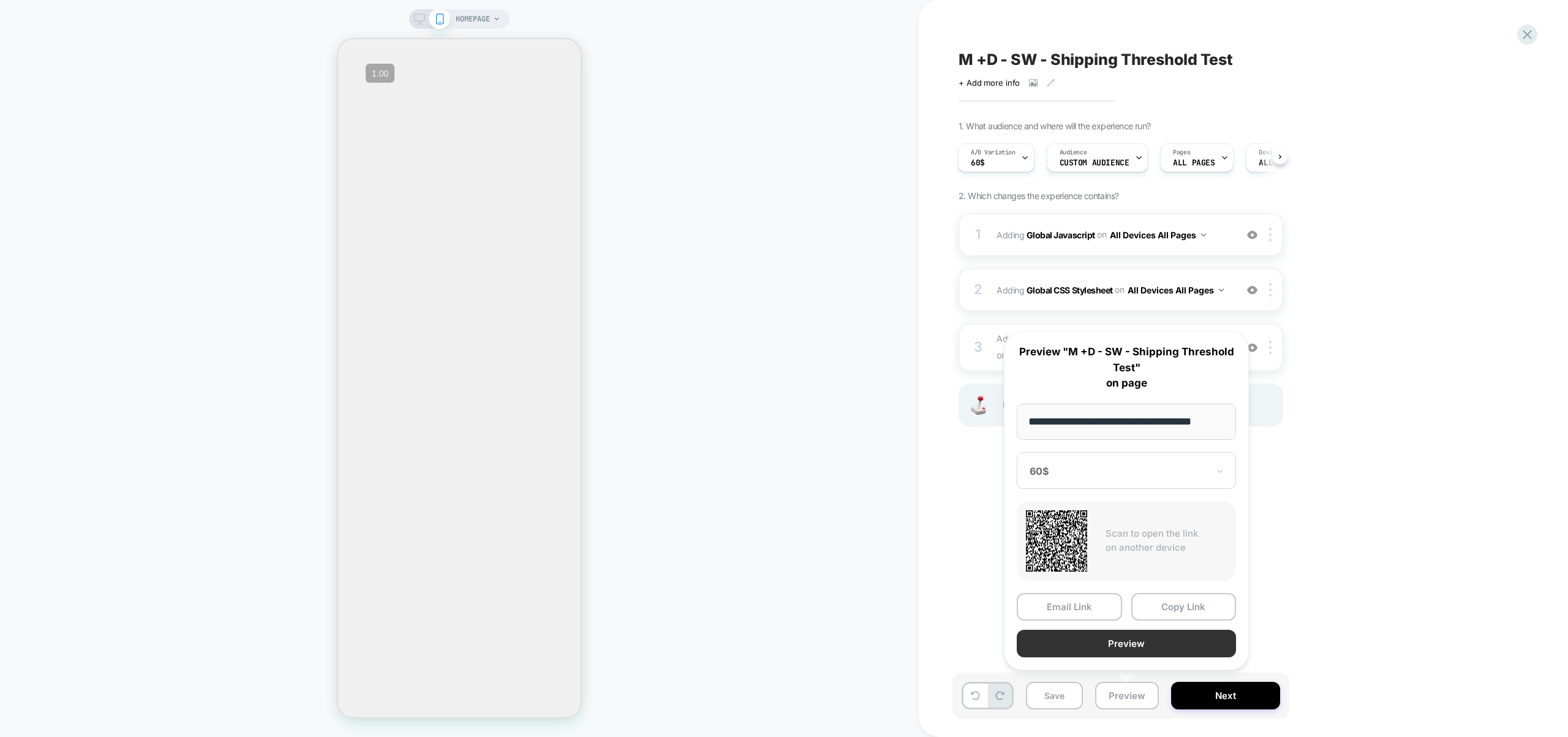
click at [1121, 644] on button "Preview" at bounding box center [1127, 643] width 219 height 27
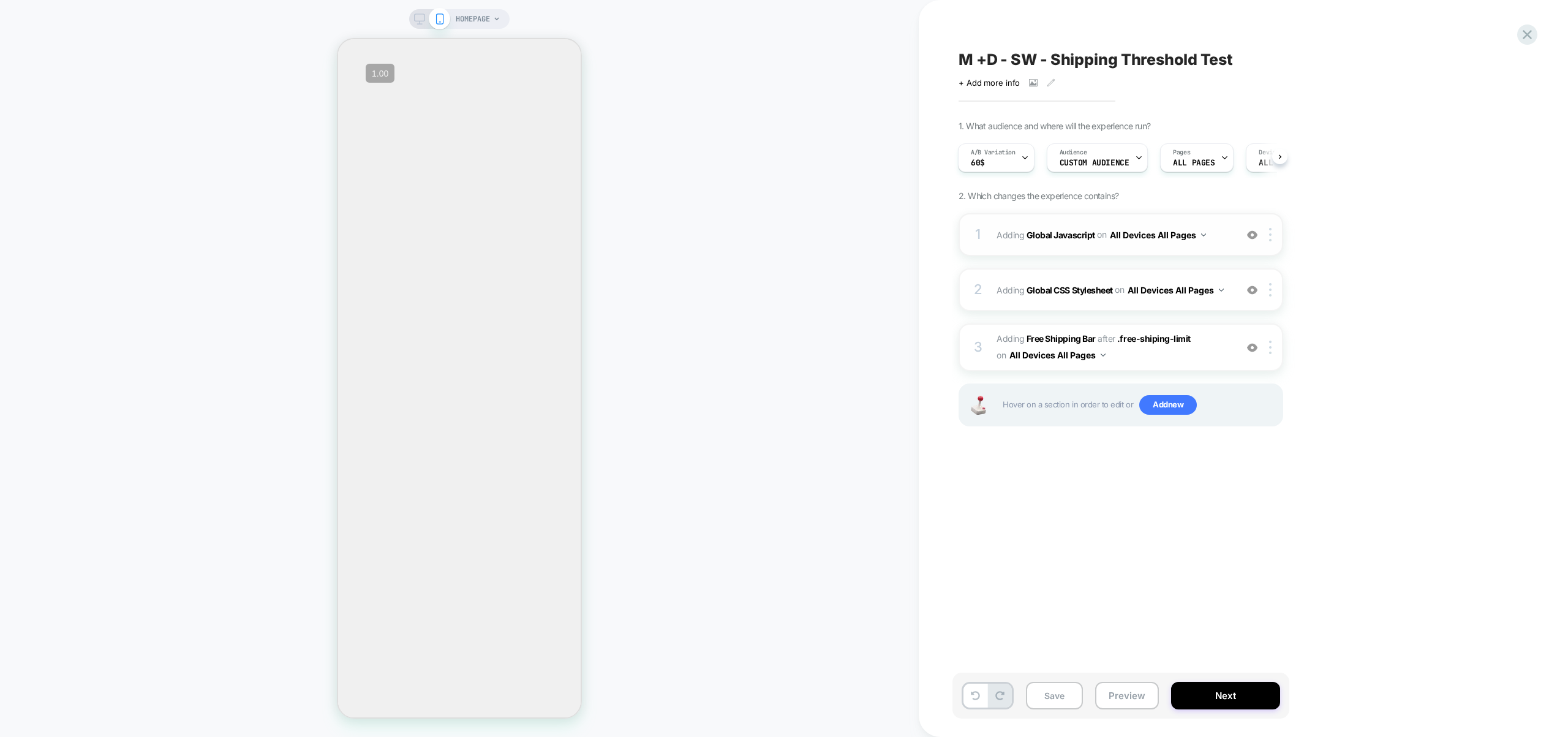
click at [1223, 250] on div "1 Adding Global Javascript on All Devices All Pages Add Before Add After Target…" at bounding box center [1121, 235] width 325 height 43
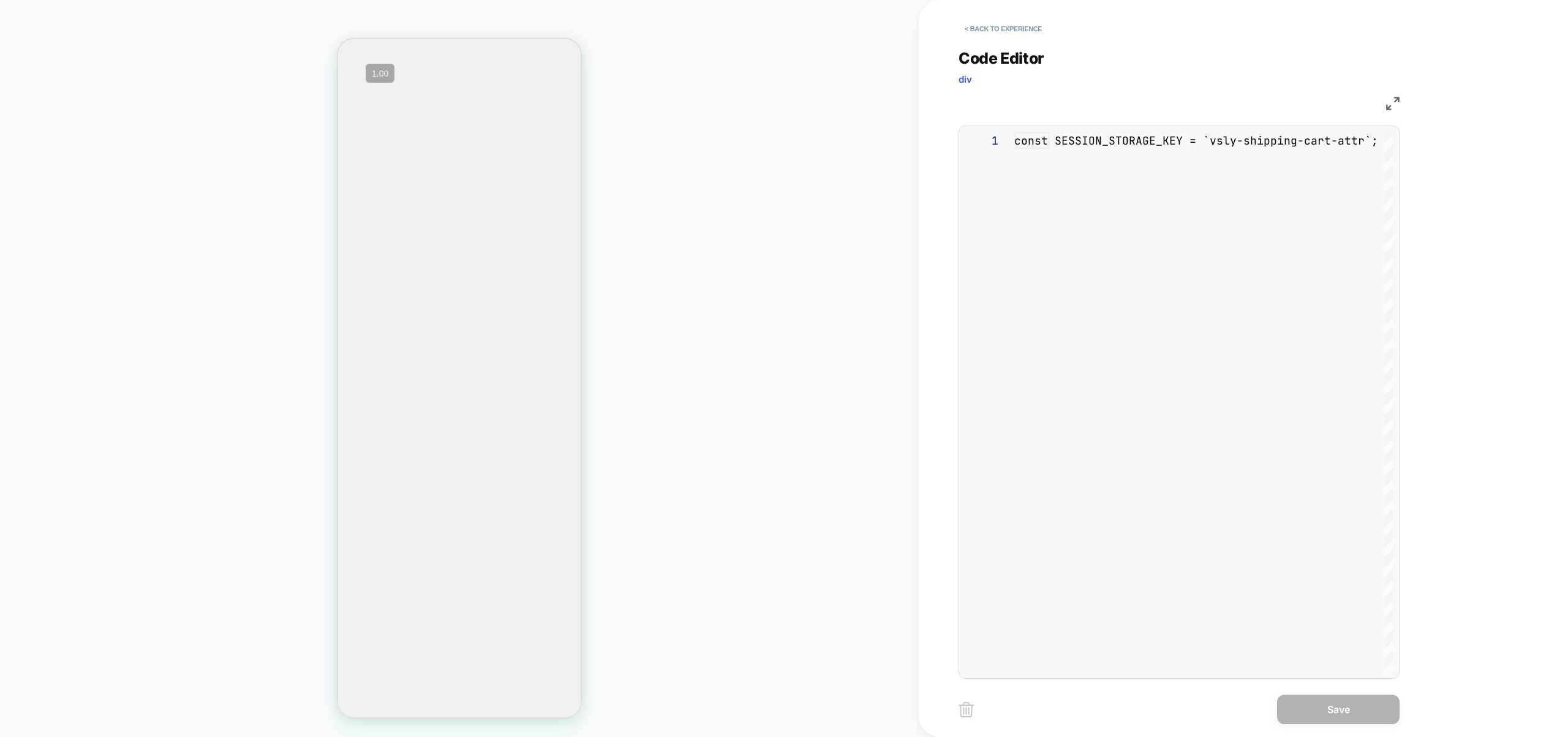
scroll to position [165, 0]
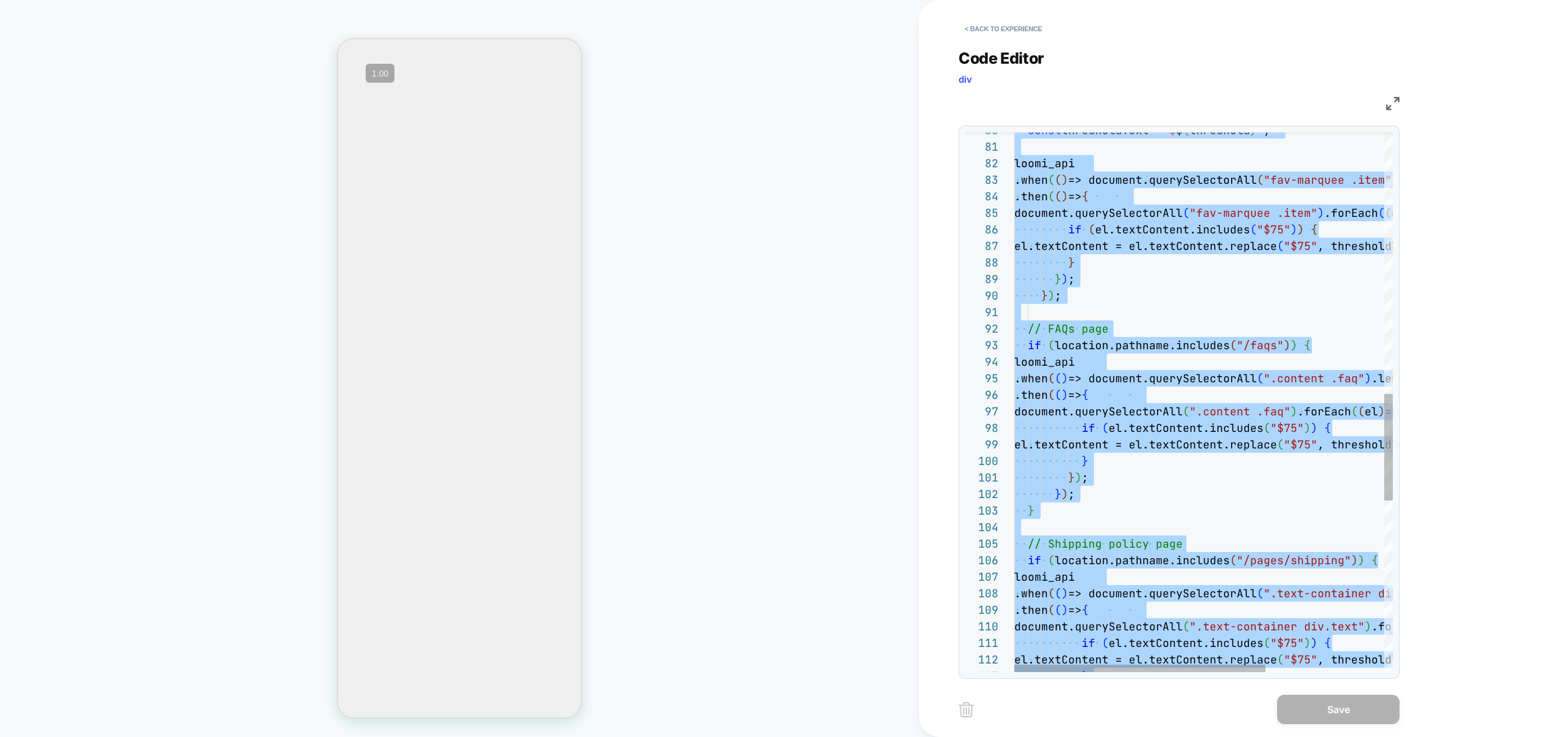
click at [1214, 503] on div "const thresholdText = ` $ $ { threshold } ` ; loomi_api .when ( ( ) => document…" at bounding box center [1293, 176] width 558 height 2722
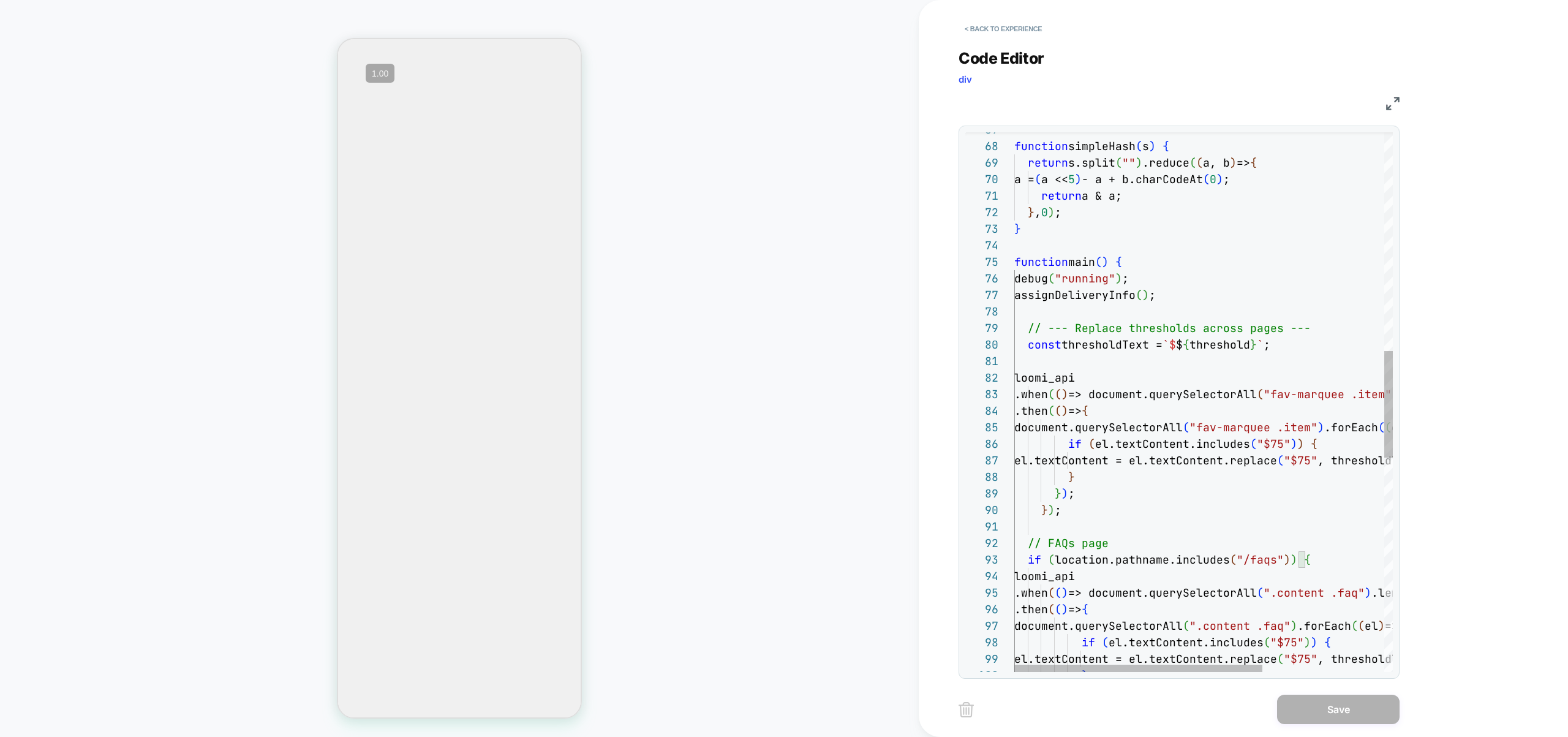
click at [1194, 502] on div "debug ( "running" ) ; assignDeliveryInfo ( ) ; // --- Replace thresholds across…" at bounding box center [1296, 391] width 564 height 2722
type textarea "**********"
type textarea "*"
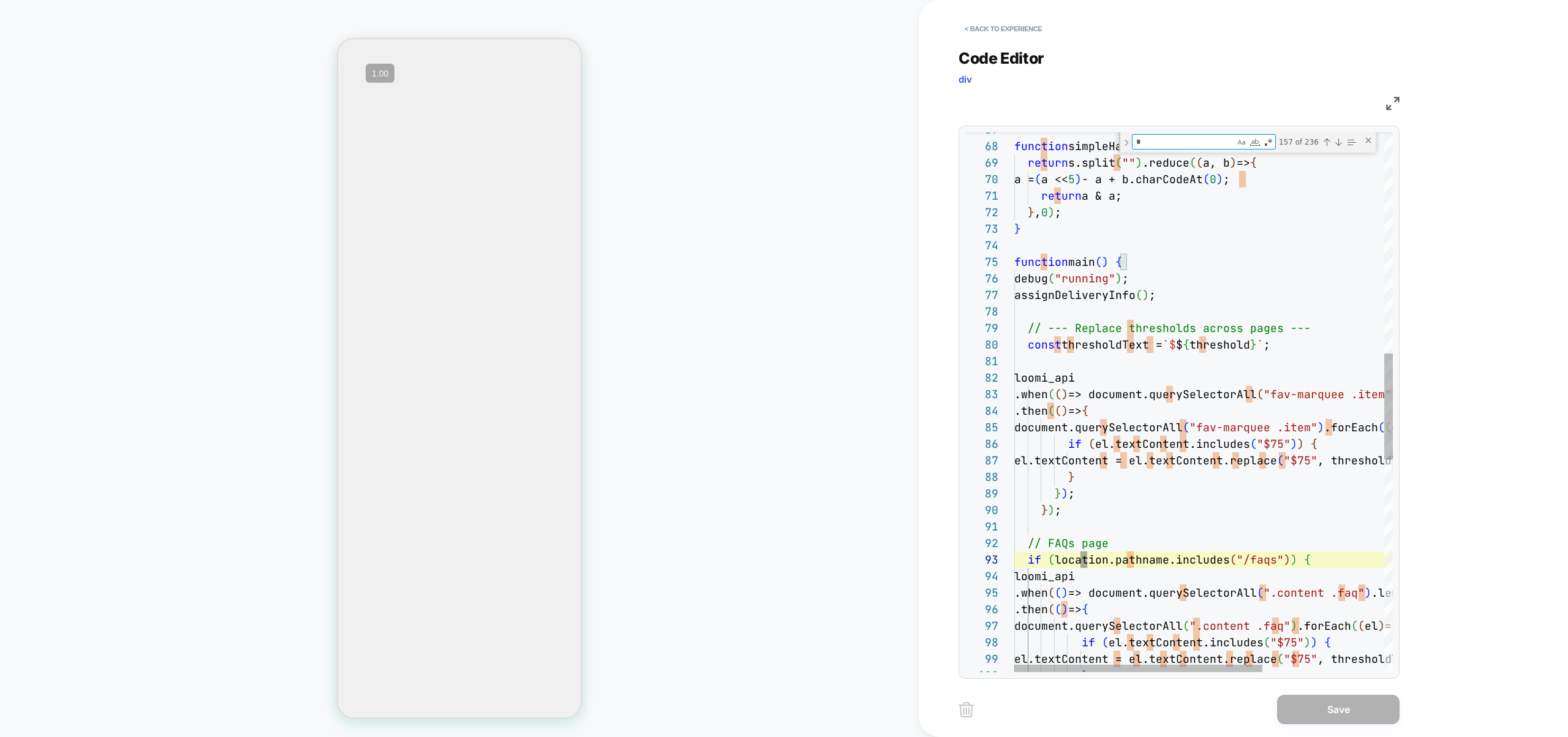
type textarea "**********"
type textarea "***"
type textarea "**********"
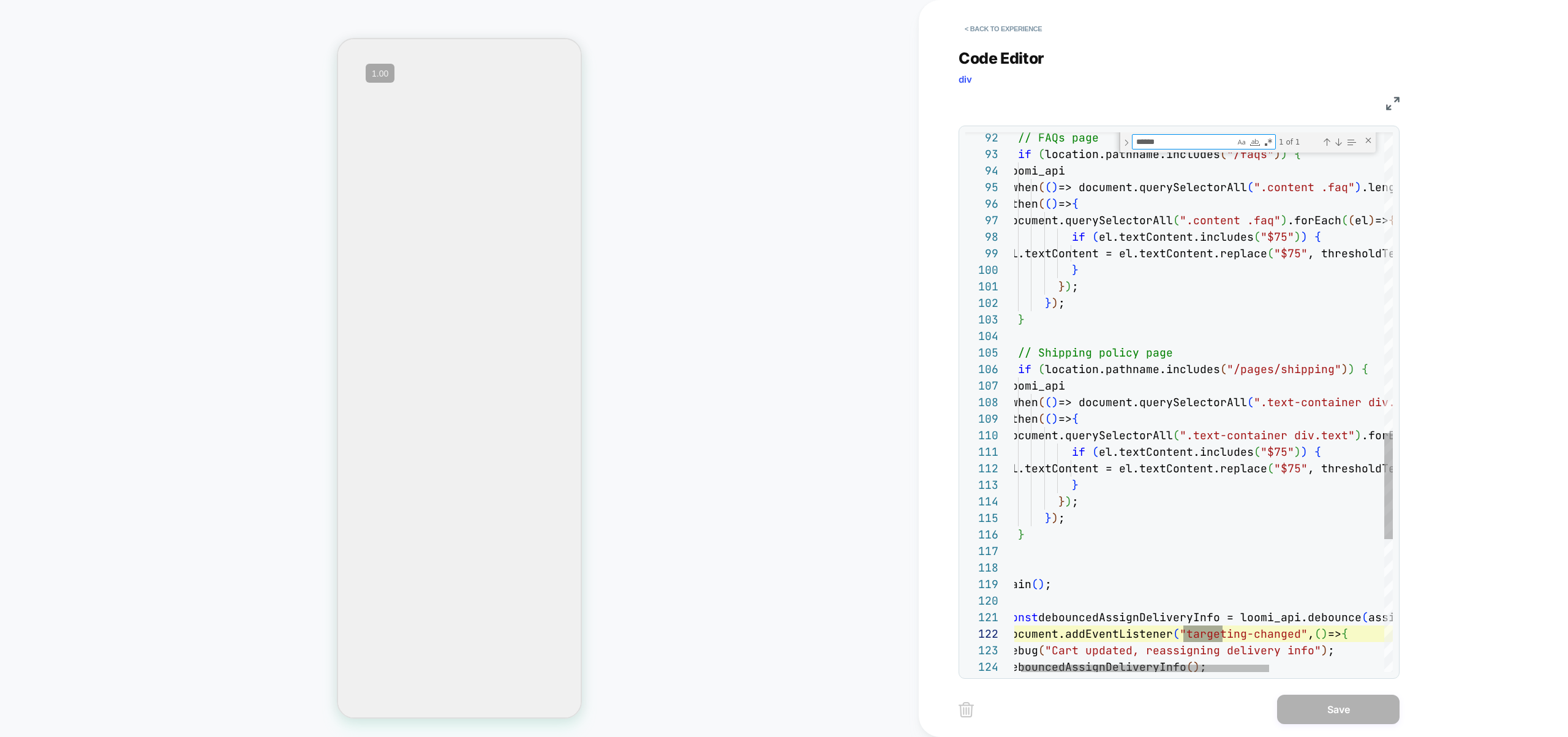
type textarea "******"
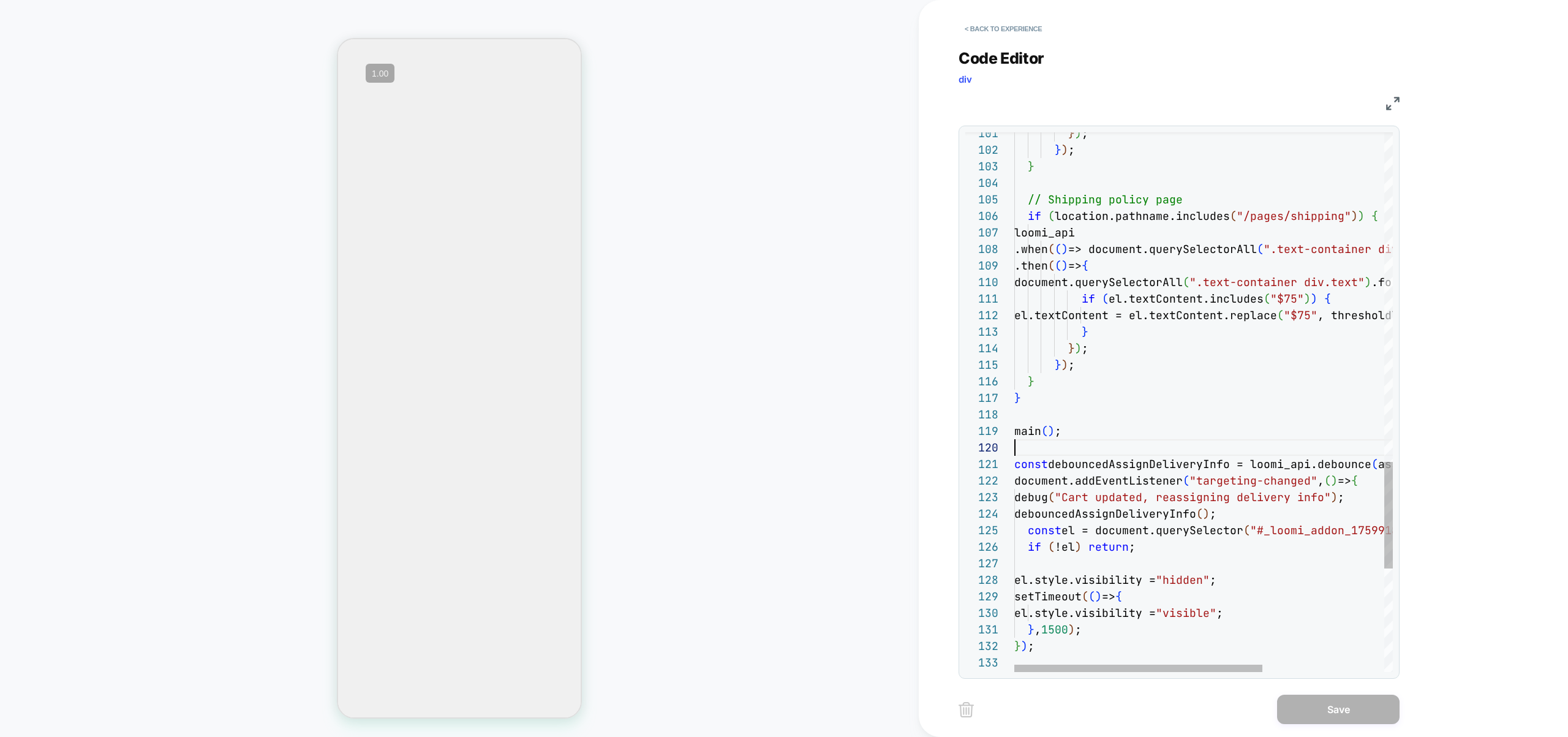
scroll to position [149, 0]
drag, startPoint x: 1065, startPoint y: 445, endPoint x: 1023, endPoint y: 446, distance: 42.0
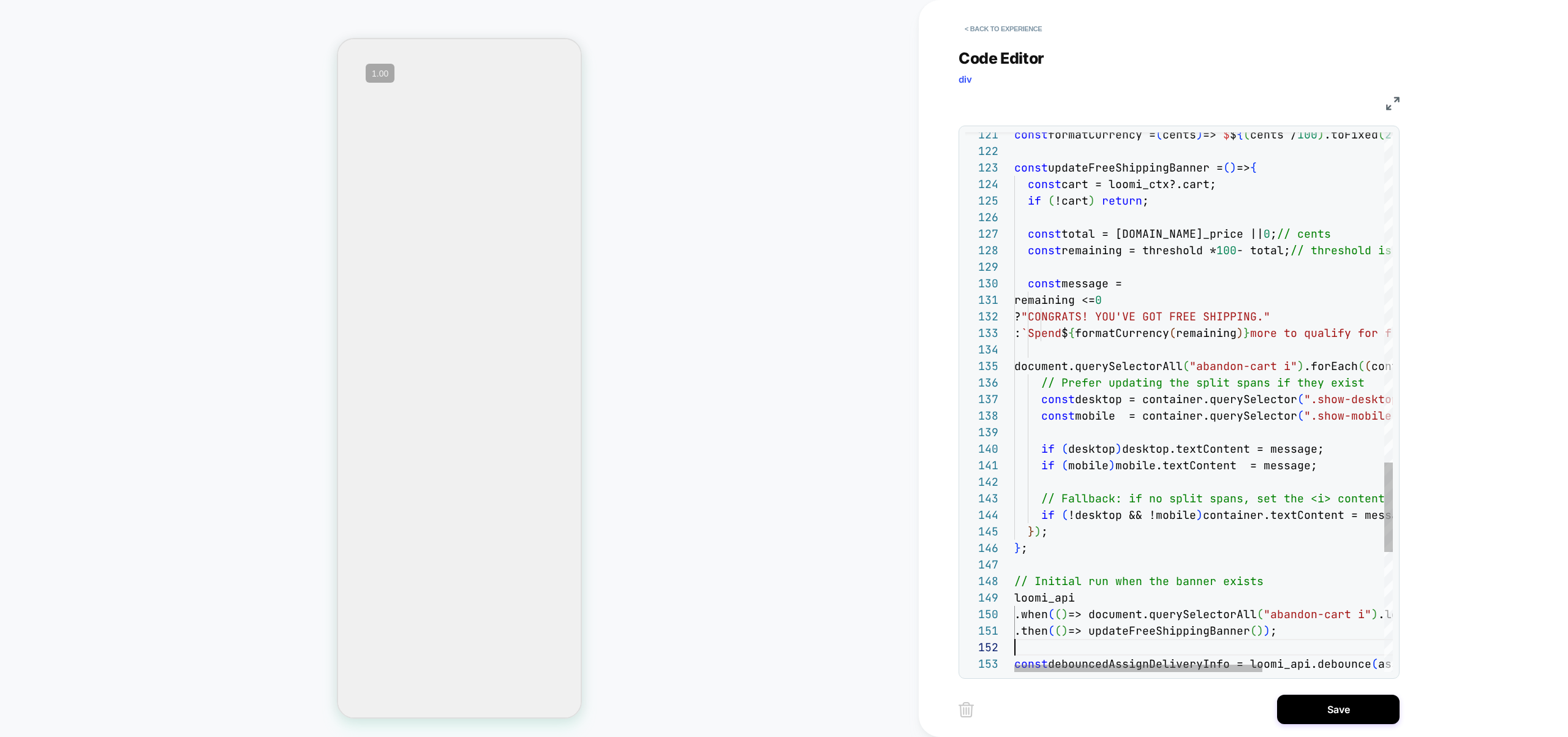
scroll to position [33, 0]
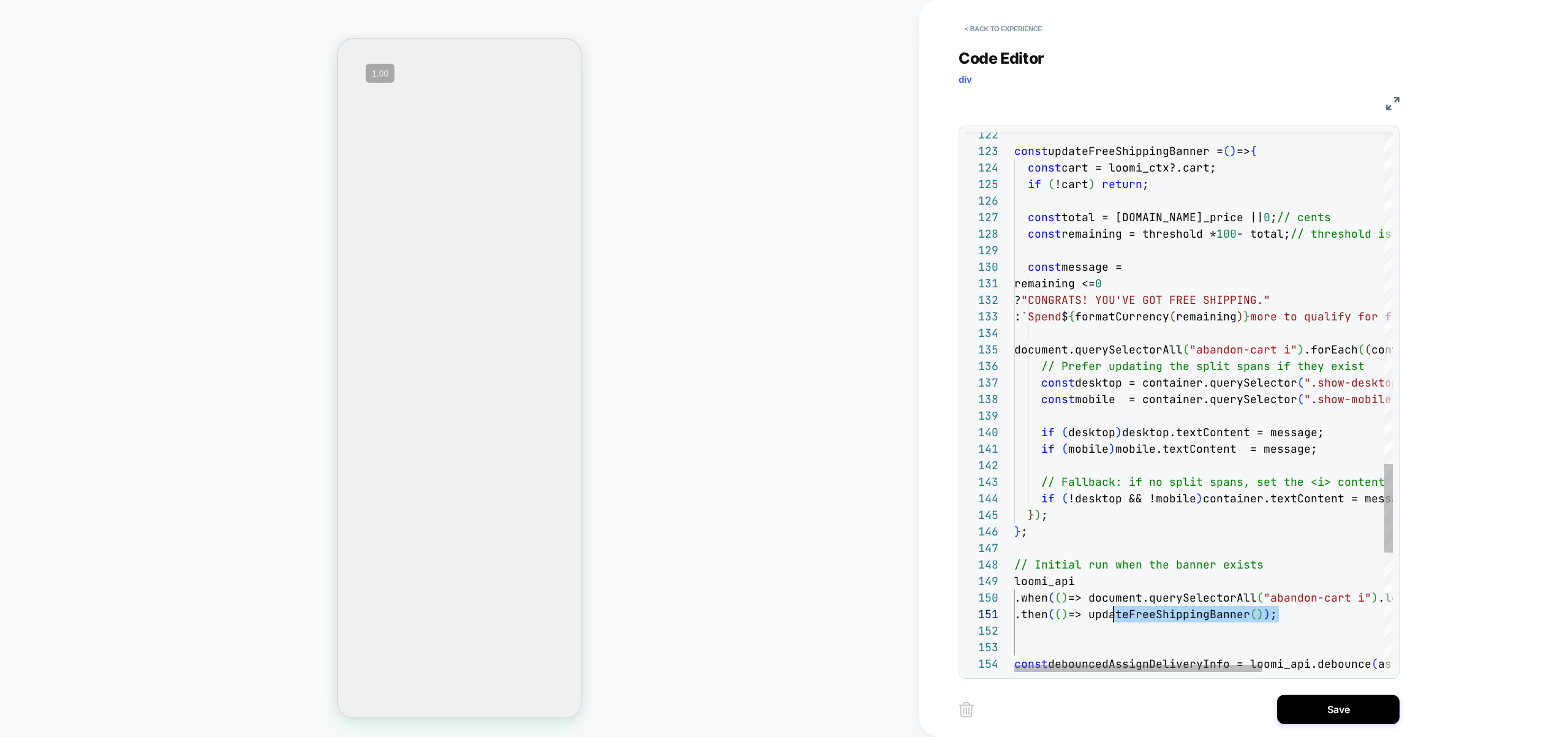
drag, startPoint x: 1279, startPoint y: 616, endPoint x: 1110, endPoint y: 607, distance: 169.2
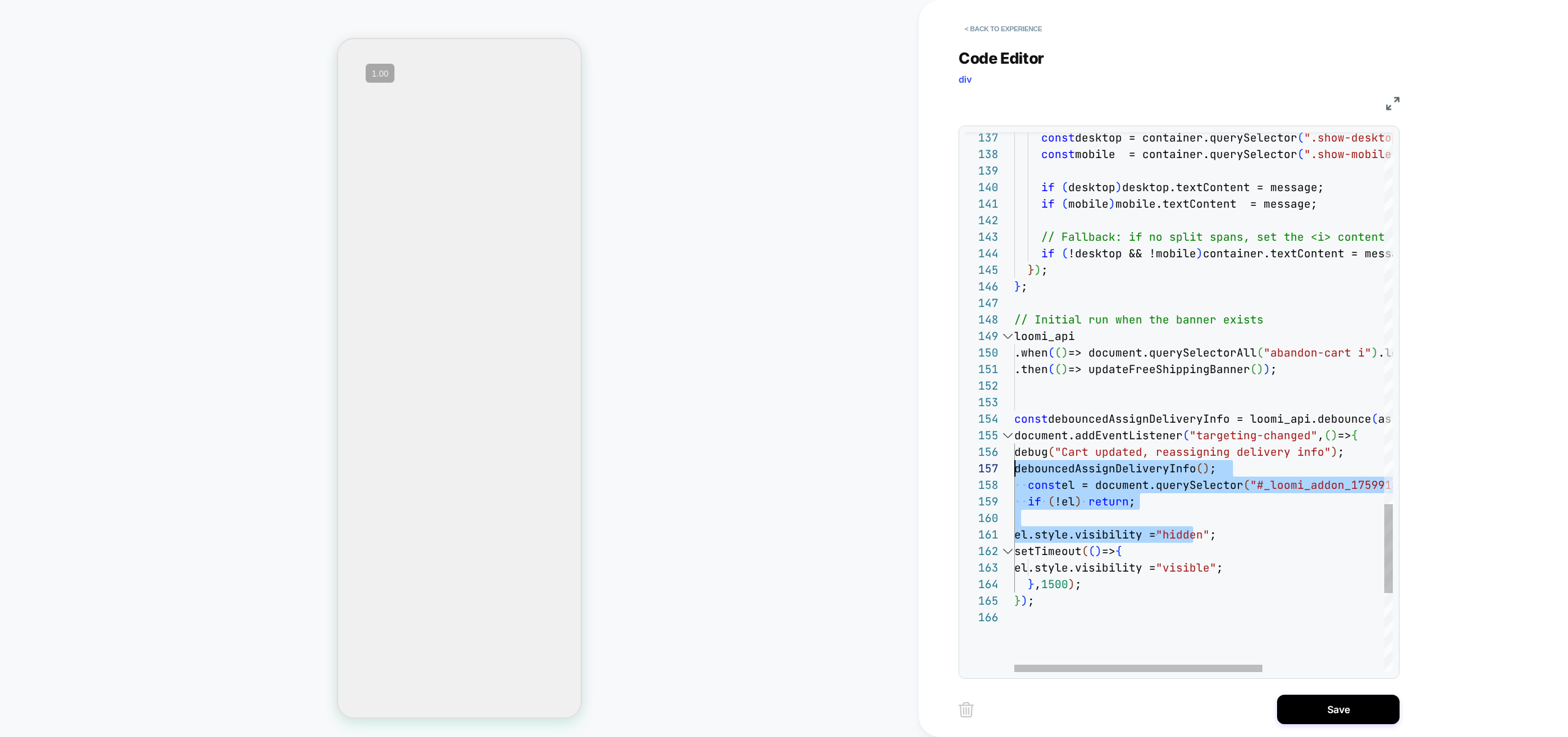
drag, startPoint x: 1189, startPoint y: 525, endPoint x: 989, endPoint y: 471, distance: 207.2
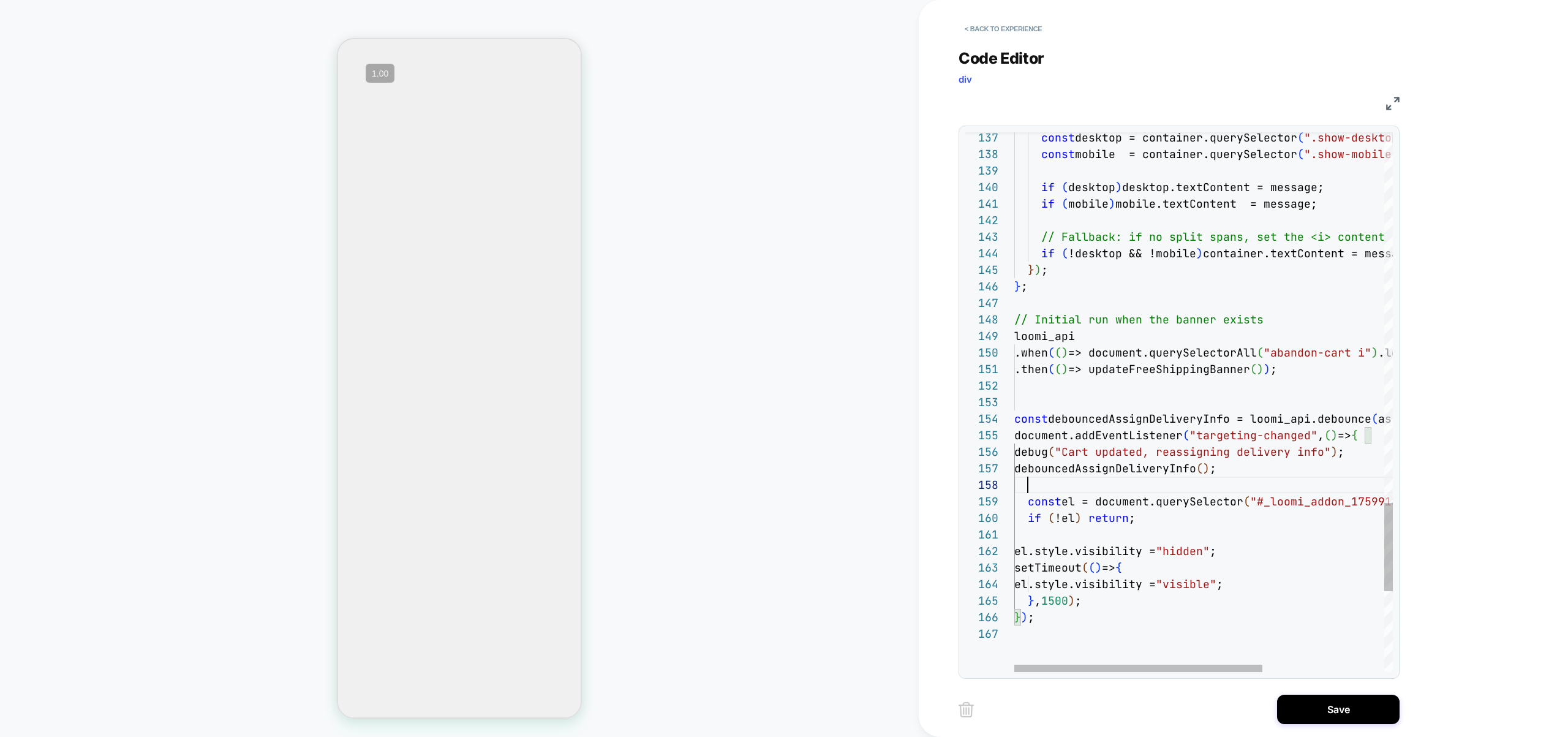
scroll to position [115, 185]
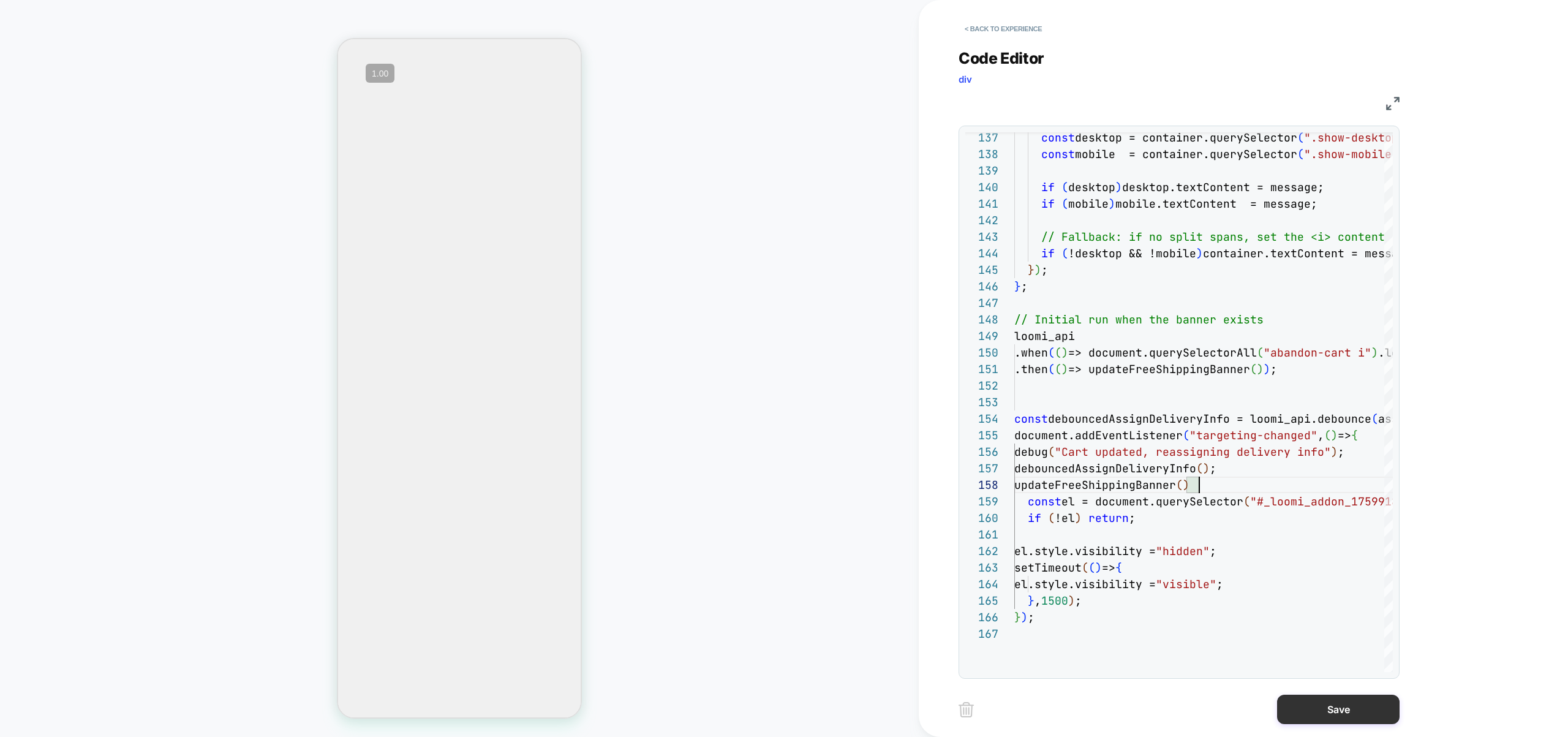
type textarea "**********"
click at [1314, 708] on button "Save" at bounding box center [1338, 709] width 122 height 29
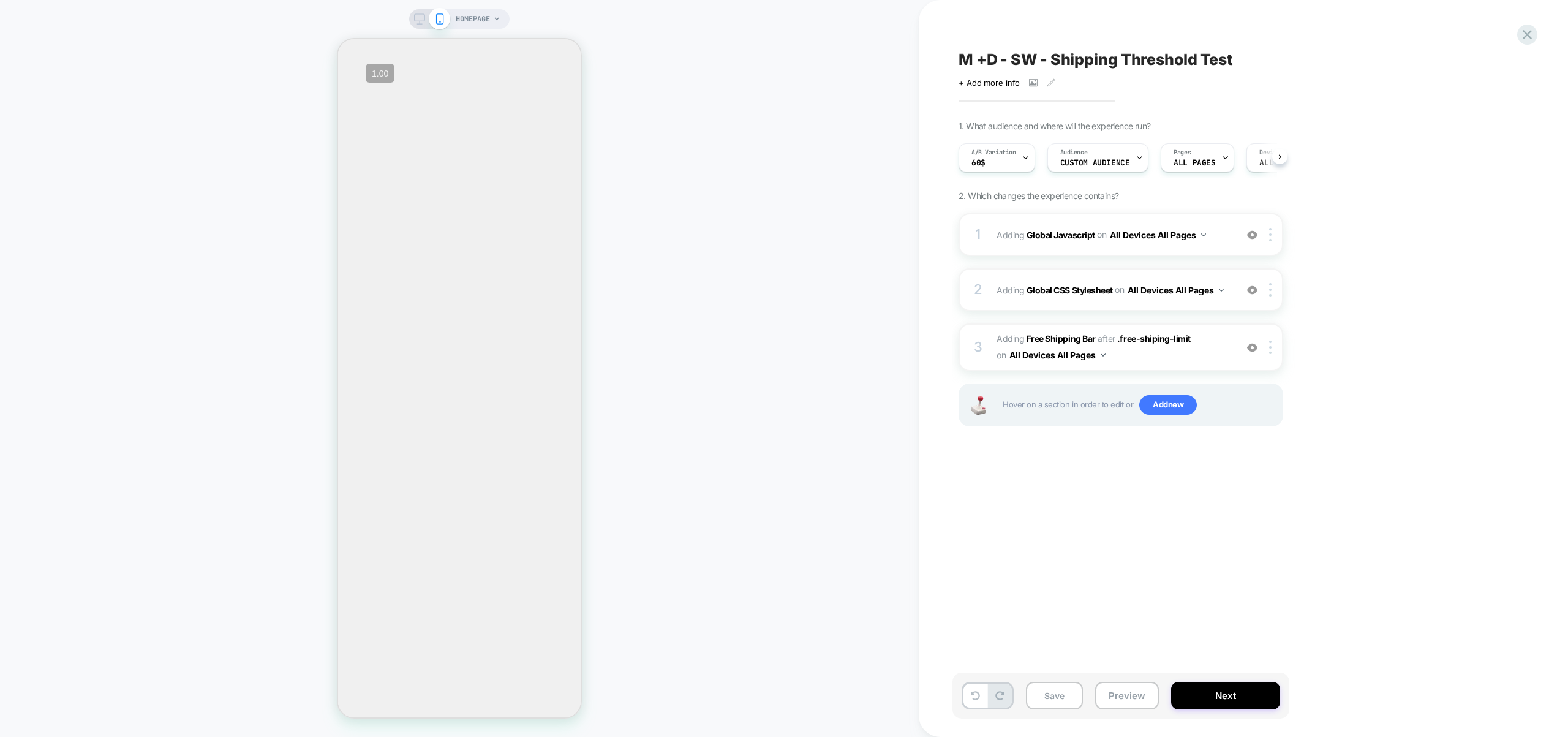
scroll to position [0, 1]
click at [1085, 691] on div "Save Preview Next" at bounding box center [1120, 695] width 337 height 46
click at [1126, 705] on button "Preview" at bounding box center [1127, 695] width 64 height 27
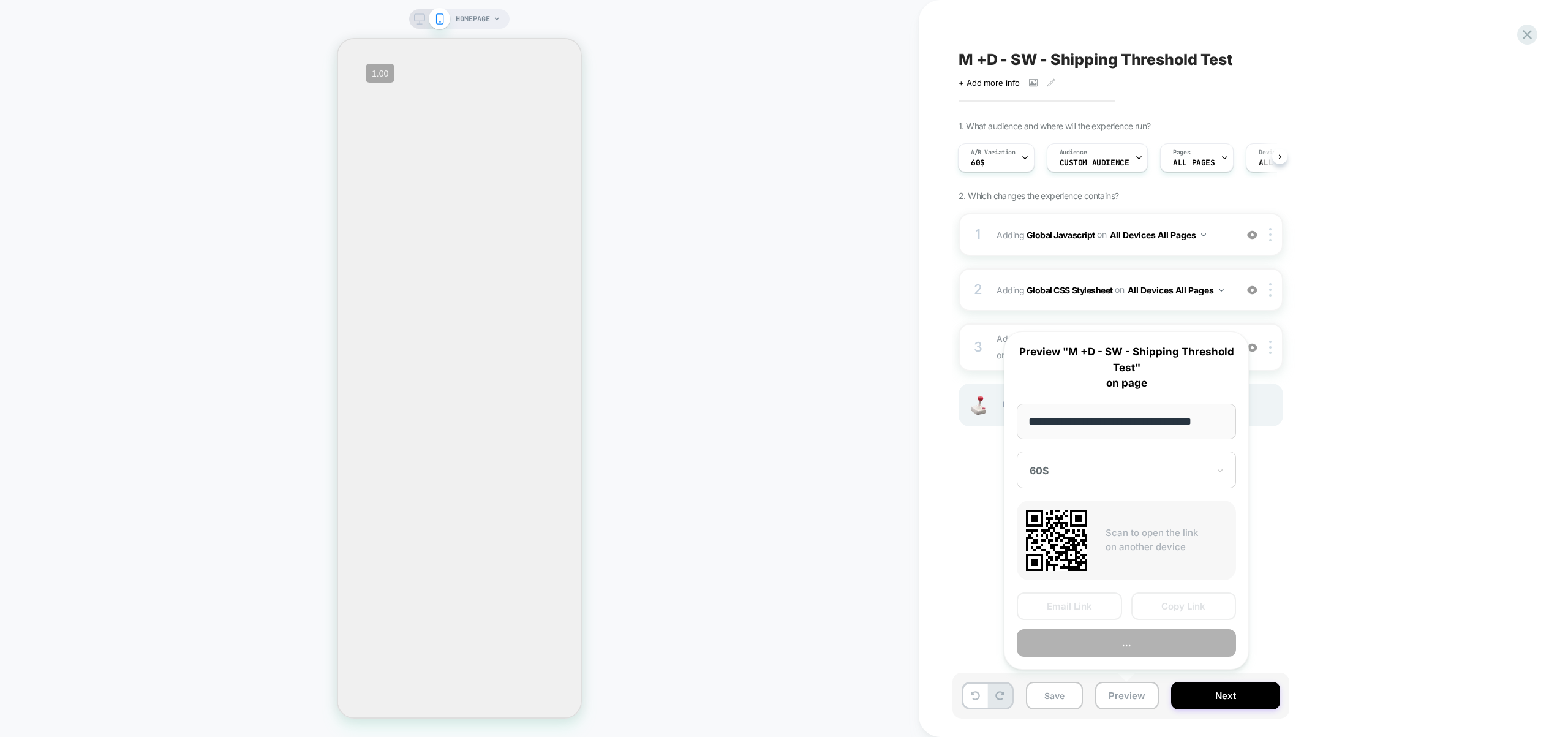
scroll to position [0, 5]
click at [1132, 641] on button "Preview" at bounding box center [1127, 643] width 219 height 27
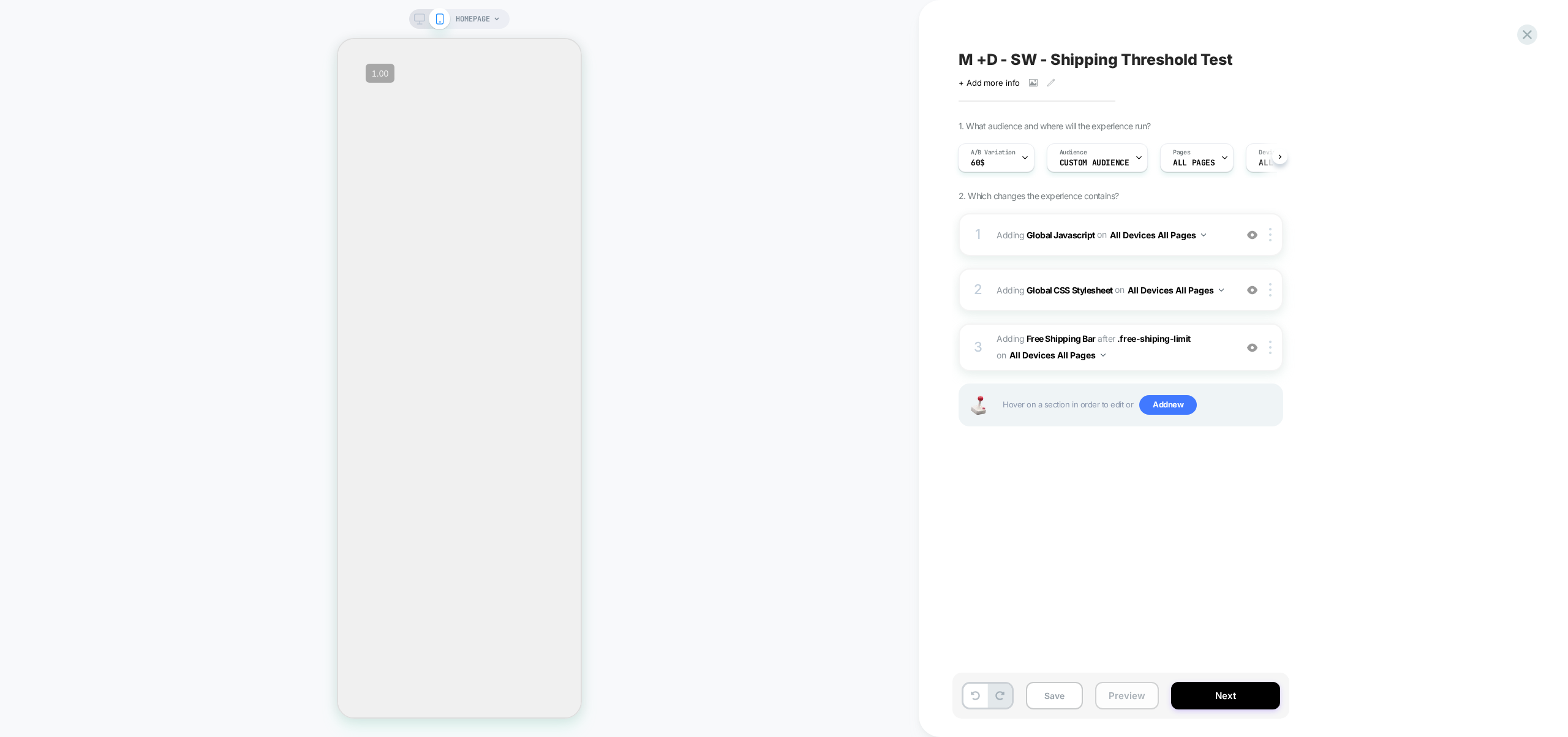
click at [1125, 682] on button "Preview" at bounding box center [1127, 695] width 64 height 27
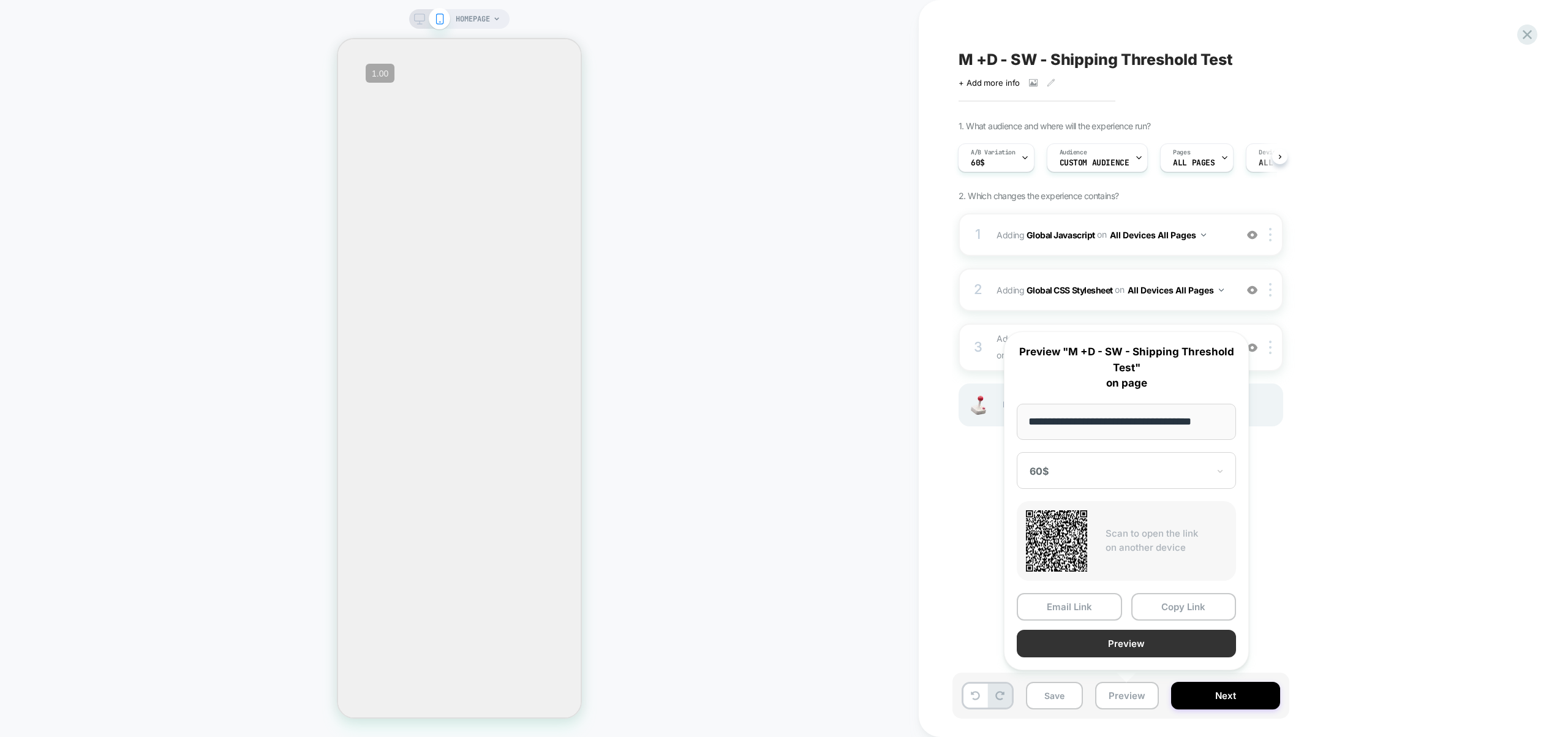
scroll to position [0, 0]
click at [1118, 647] on button "Preview" at bounding box center [1127, 643] width 219 height 27
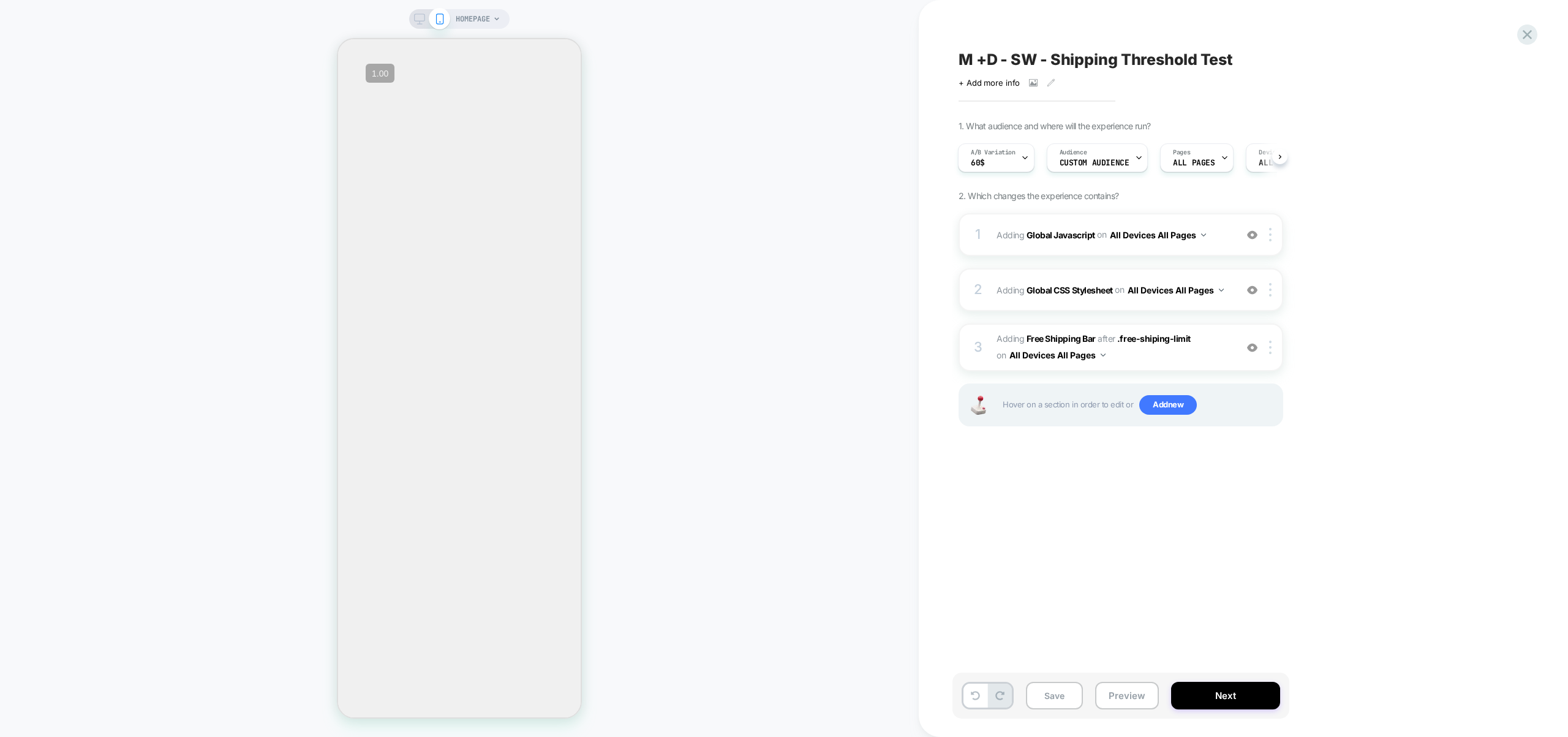
click at [1176, 256] on div "1 Adding Global Javascript on All Devices All Pages Add Before Add After Target…" at bounding box center [1121, 335] width 325 height 243
click at [1175, 255] on div "1 Adding Global Javascript on All Devices All Pages Add Before Add After Target…" at bounding box center [1121, 235] width 325 height 43
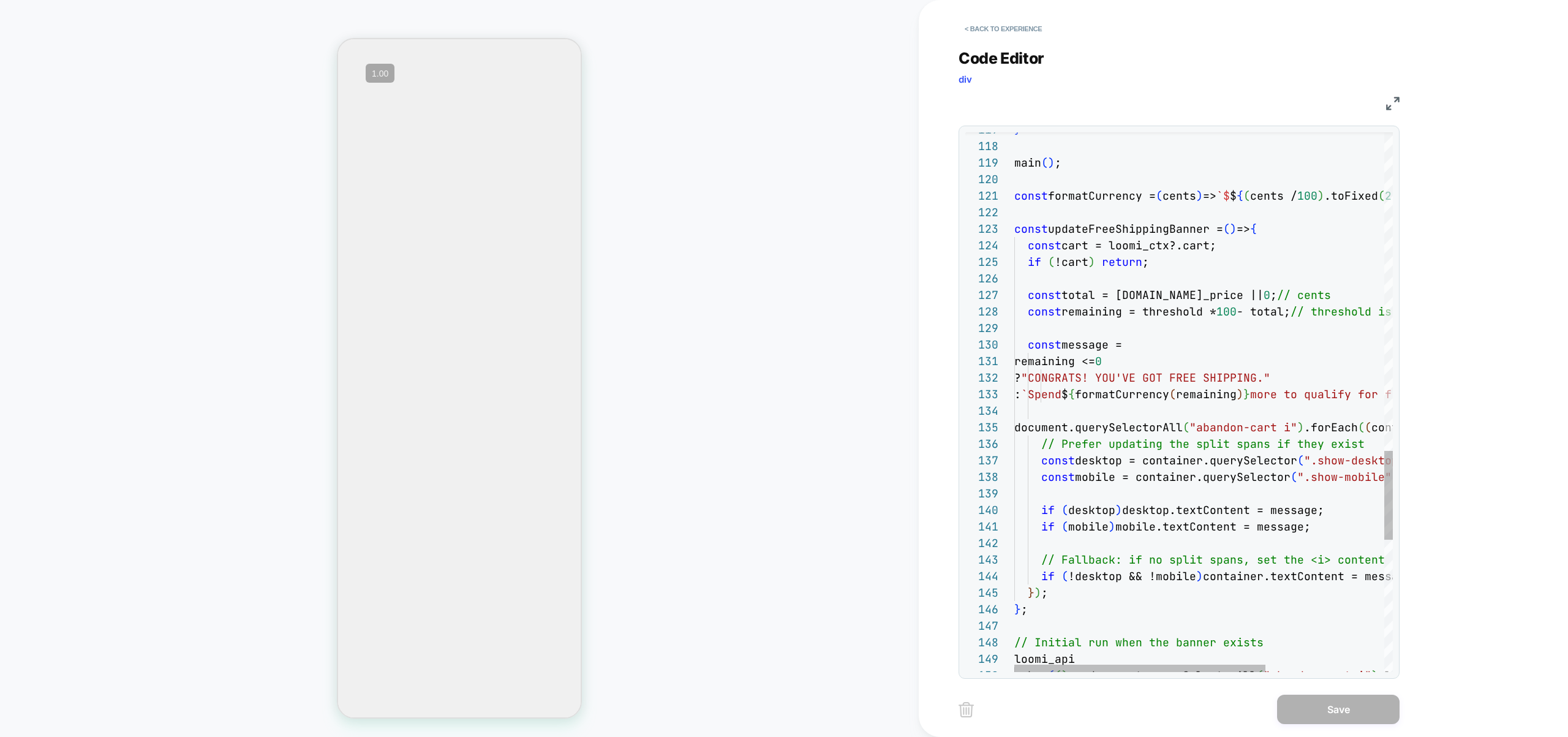
scroll to position [33, 212]
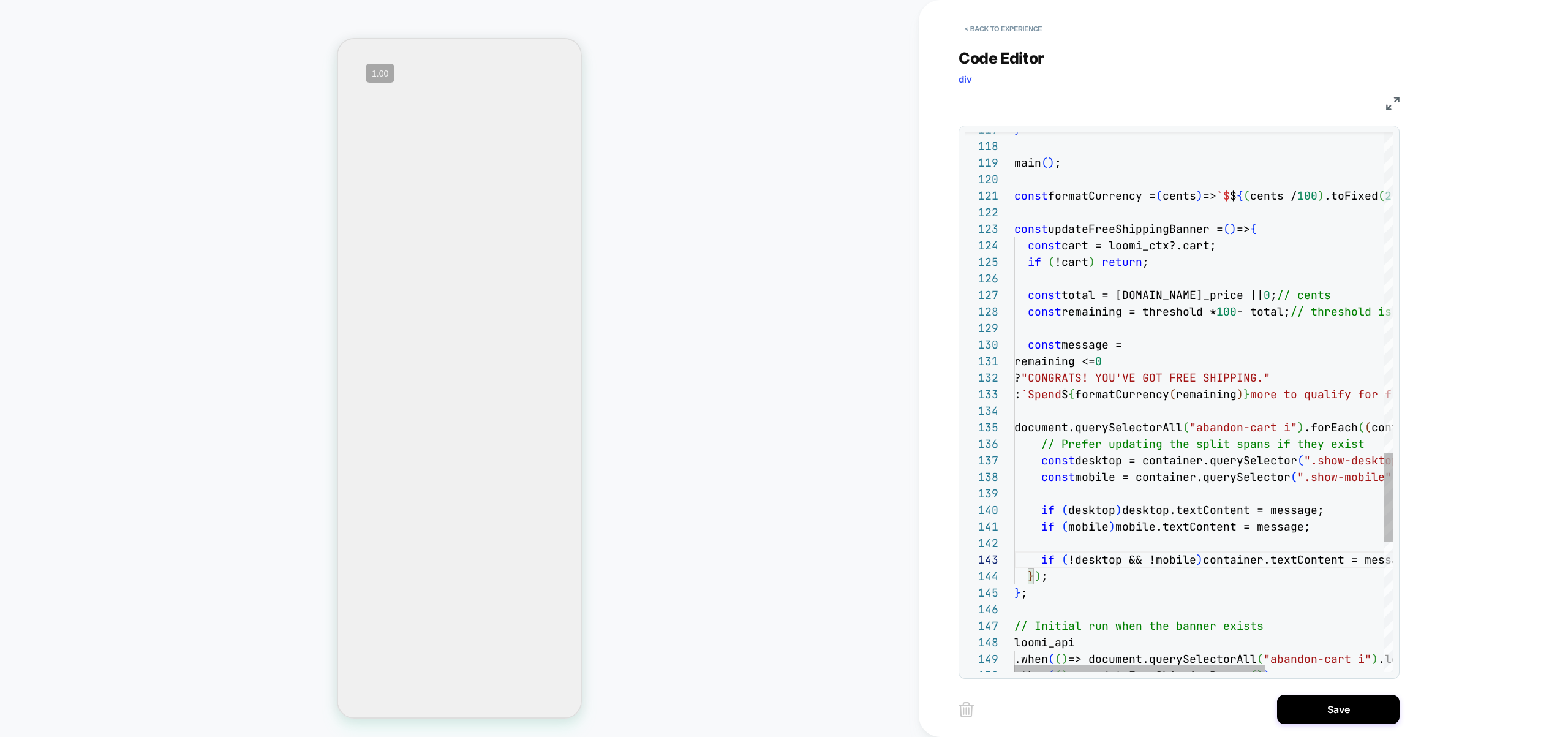
scroll to position [83, 258]
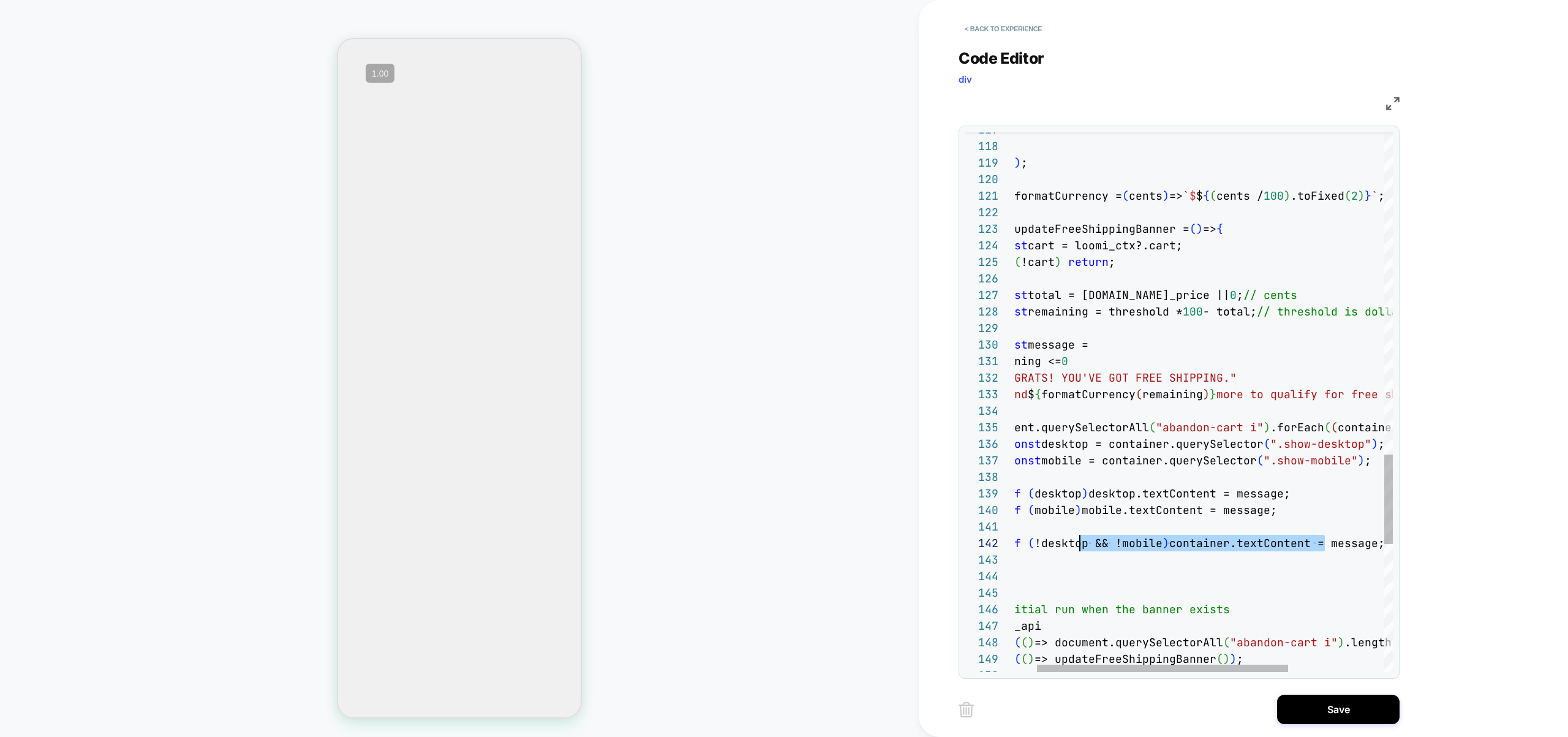
scroll to position [17, 0]
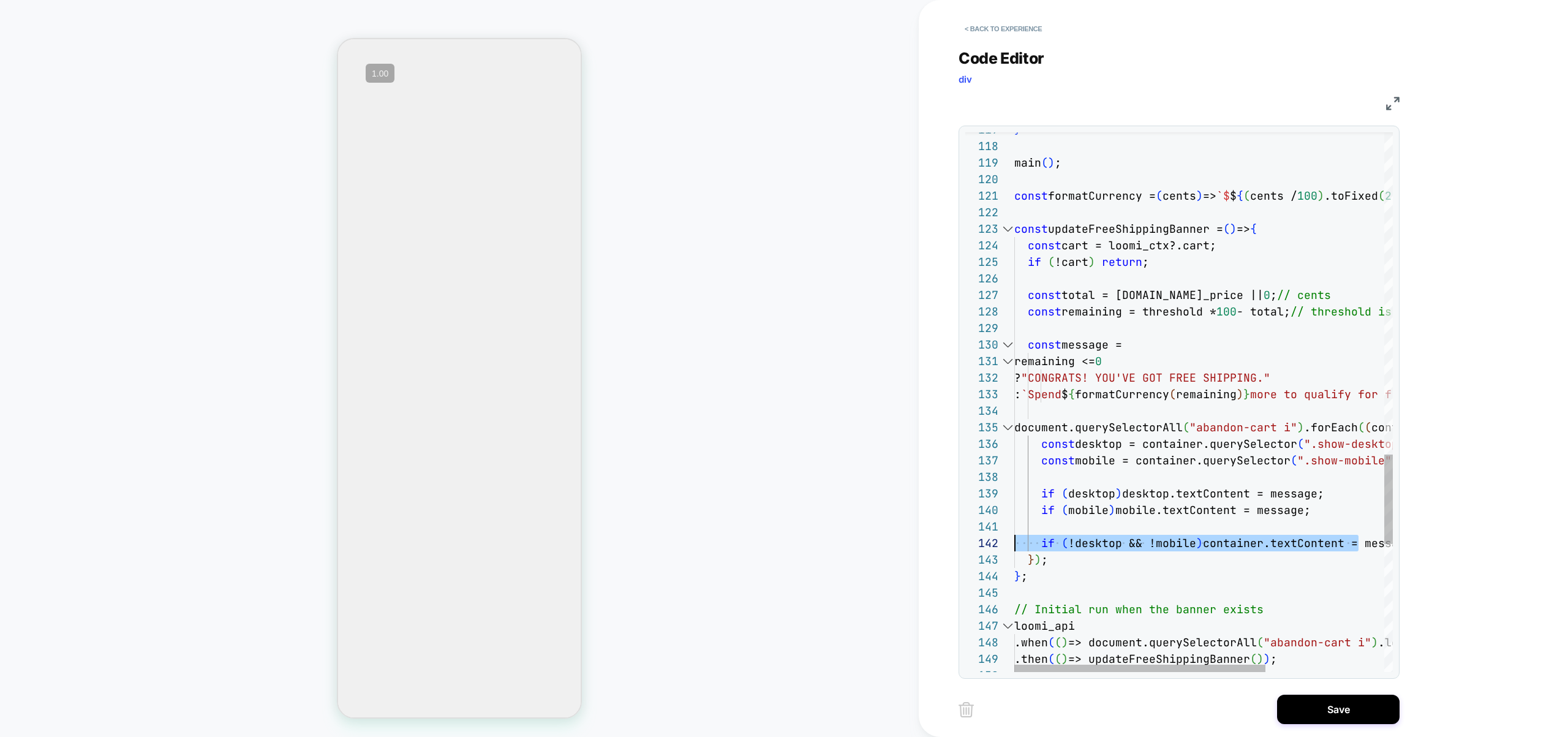
drag, startPoint x: 1358, startPoint y: 546, endPoint x: 983, endPoint y: 553, distance: 375.1
click at [951, 545] on div "< Back to experience Code Editor div JS 117 118 119 120 121 122 123 124 125 126…" at bounding box center [1188, 368] width 539 height 737
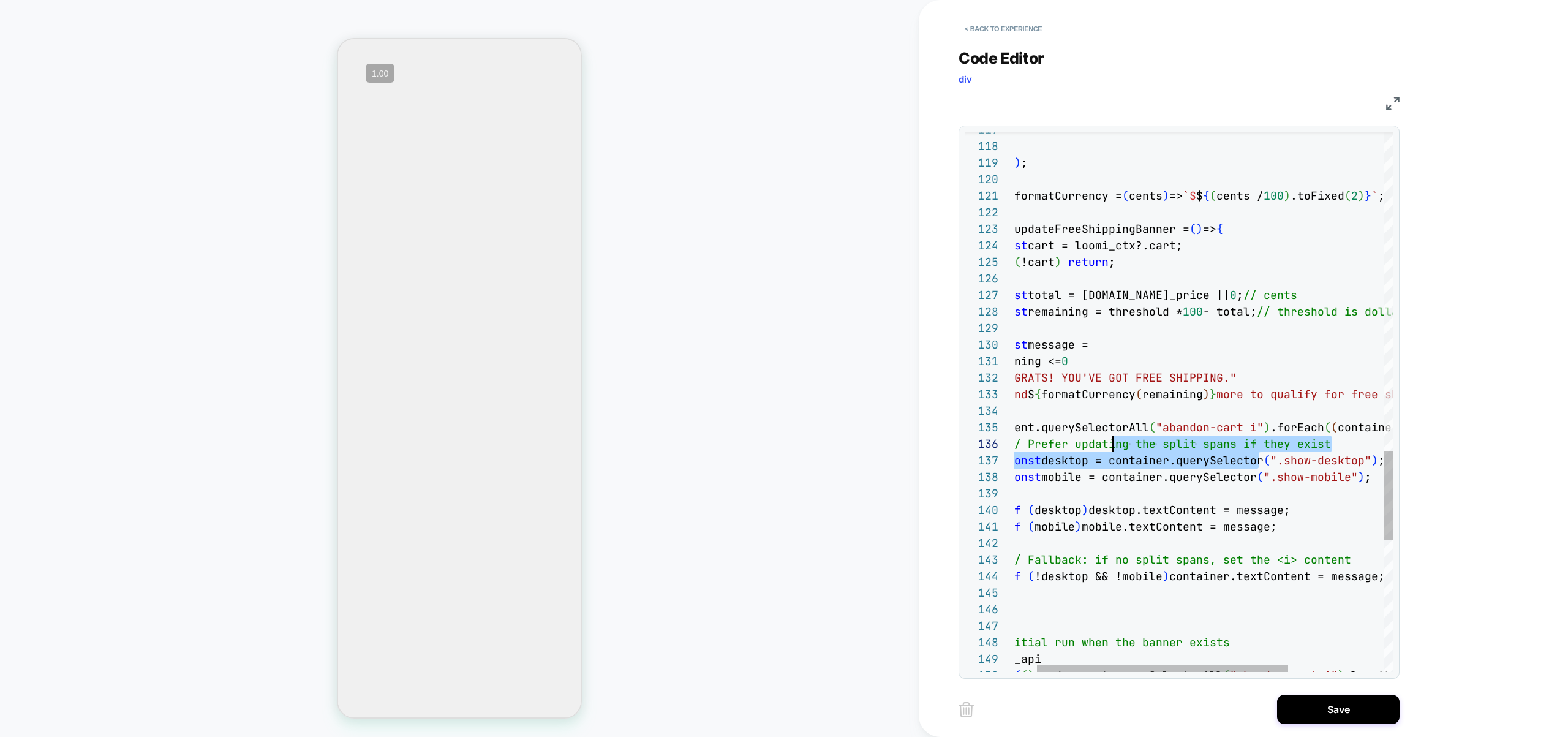
scroll to position [83, 0]
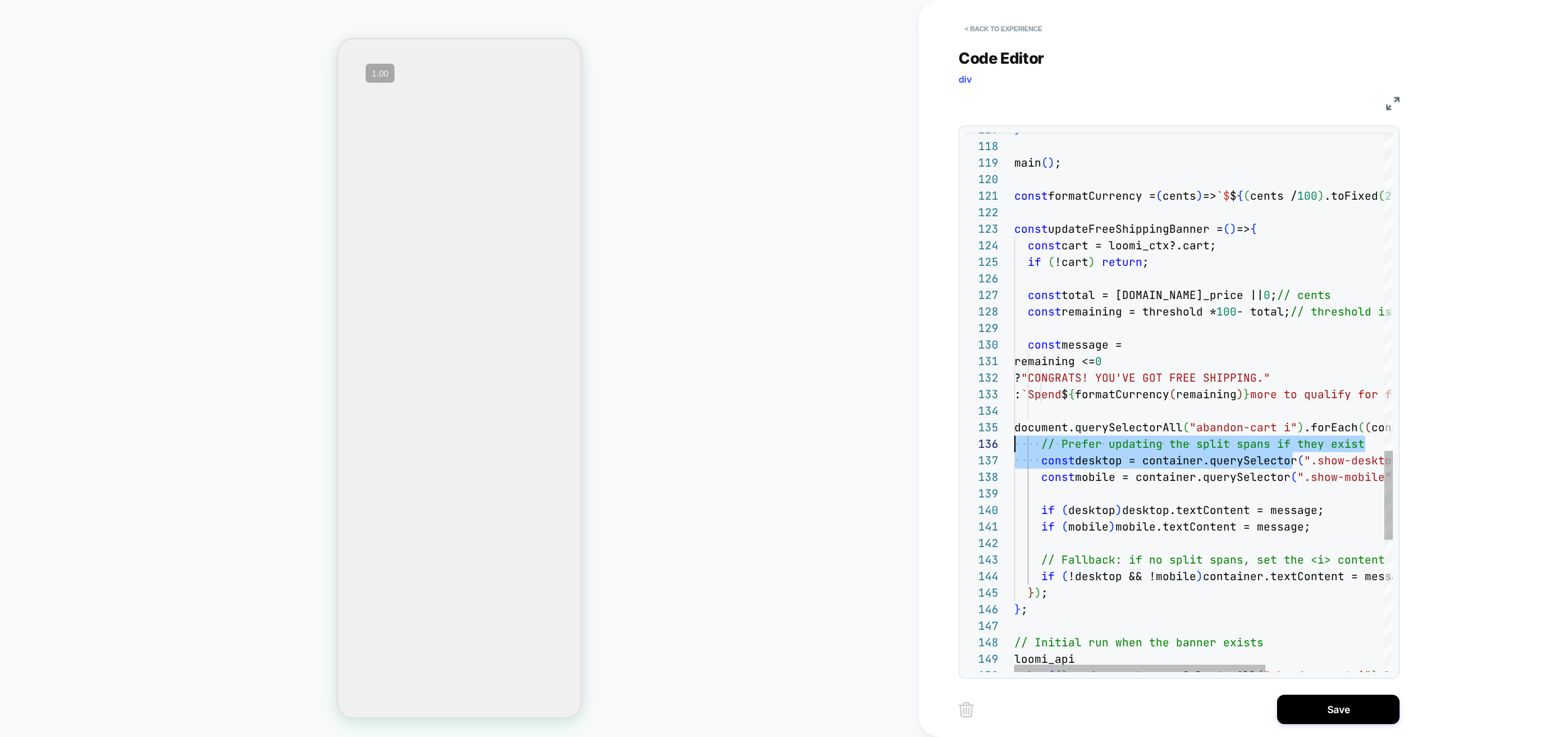
drag, startPoint x: 1300, startPoint y: 460, endPoint x: 975, endPoint y: 450, distance: 325.2
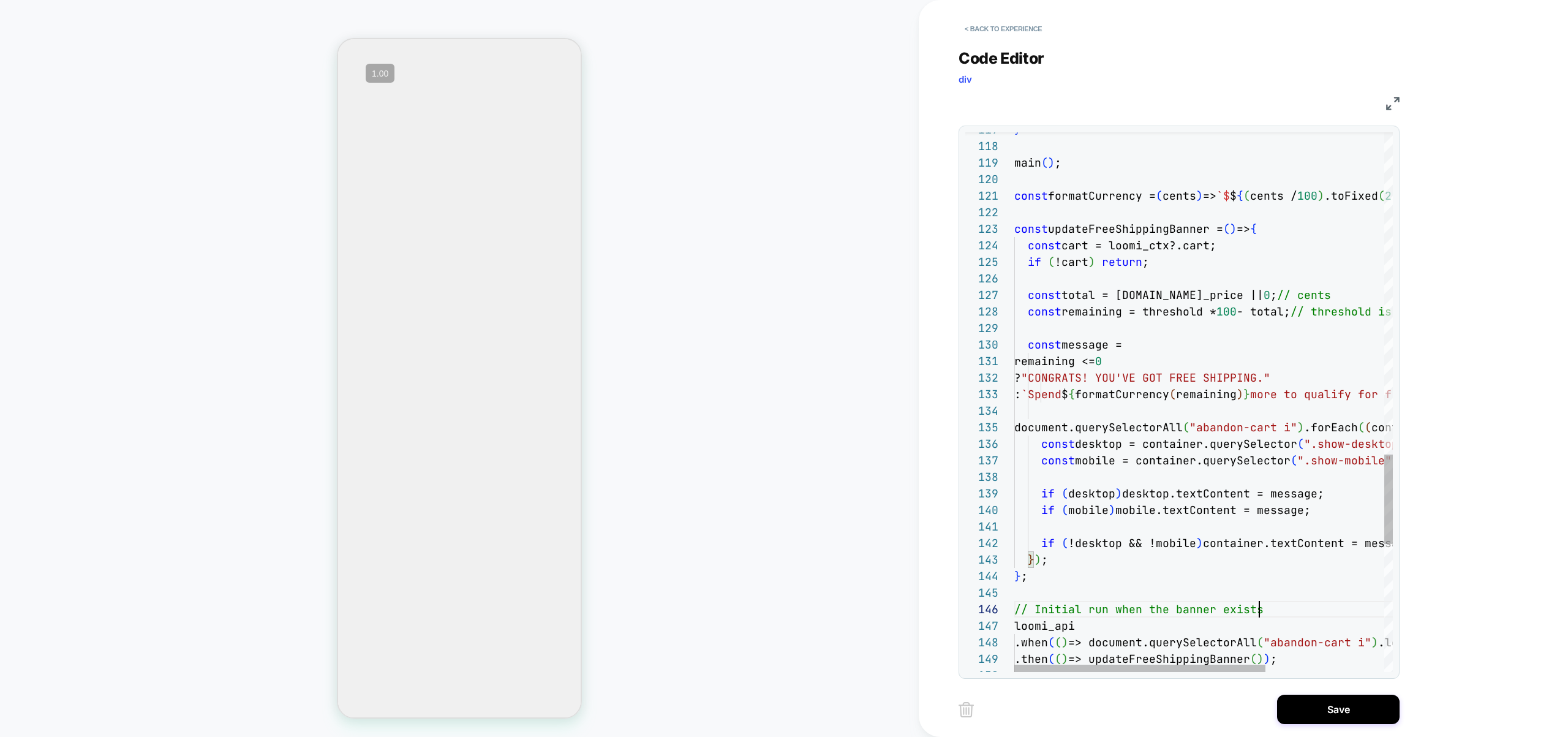
scroll to position [83, 245]
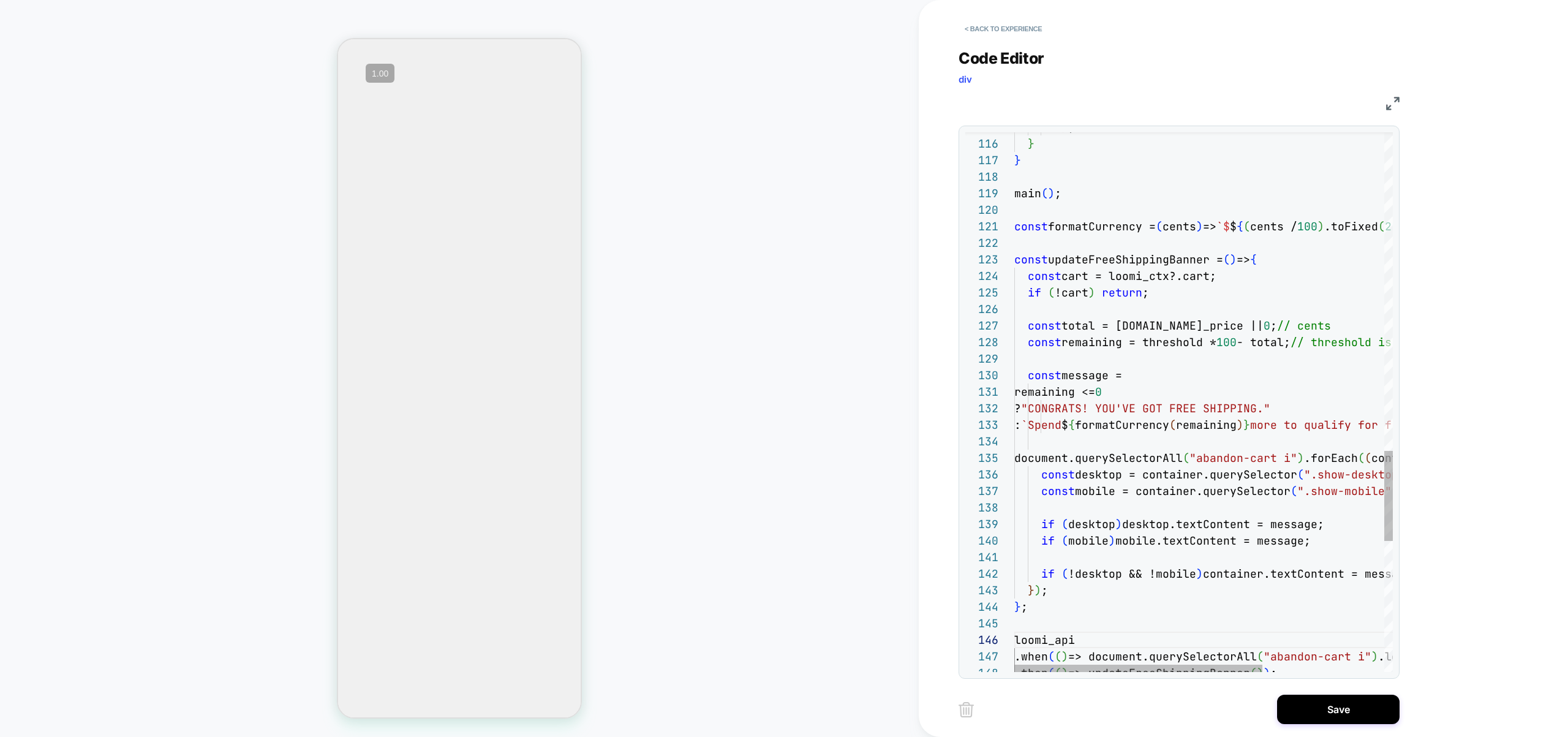
type textarea "**********"
drag, startPoint x: 1272, startPoint y: 324, endPoint x: 1339, endPoint y: 323, distance: 67.0
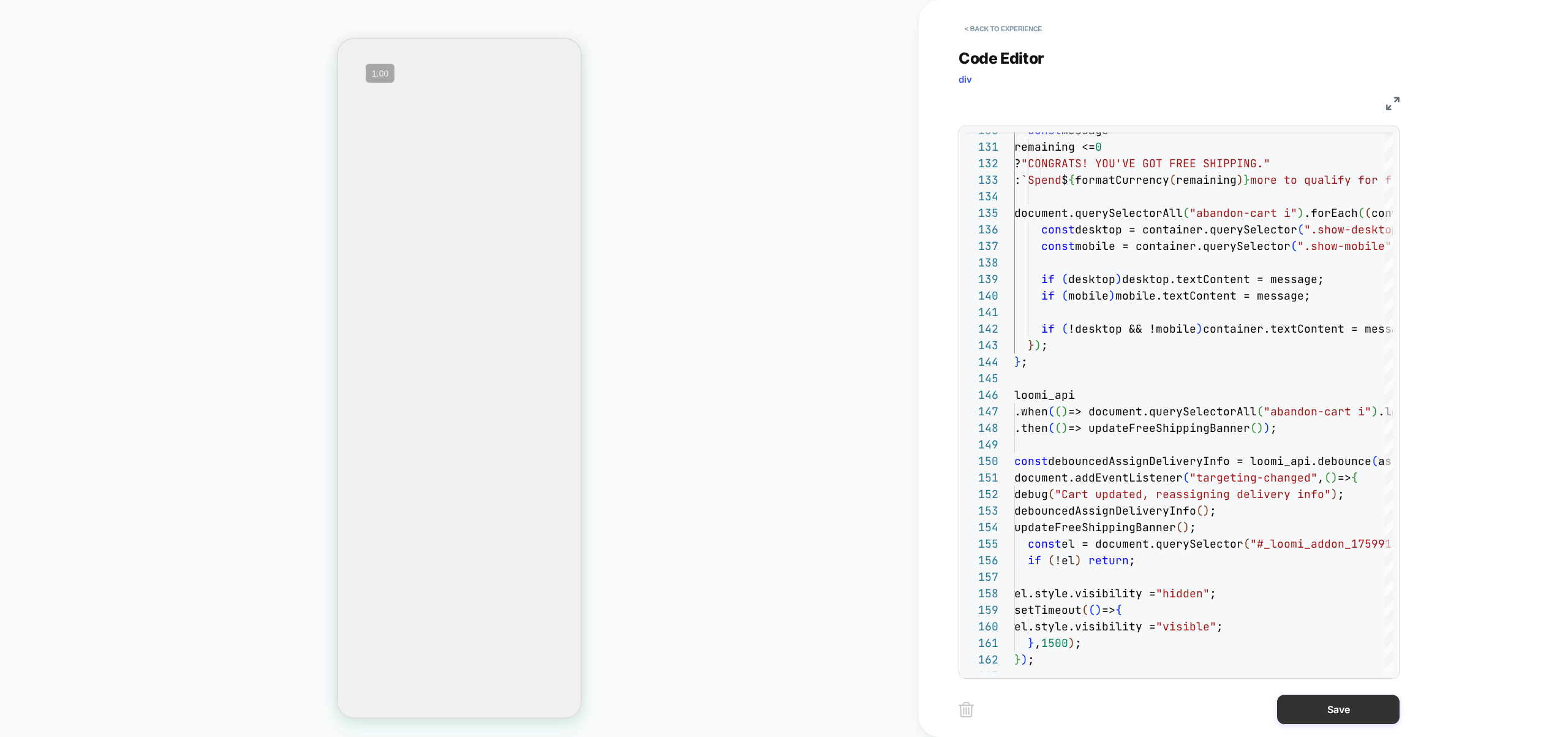
click at [1333, 710] on button "Save" at bounding box center [1338, 709] width 122 height 29
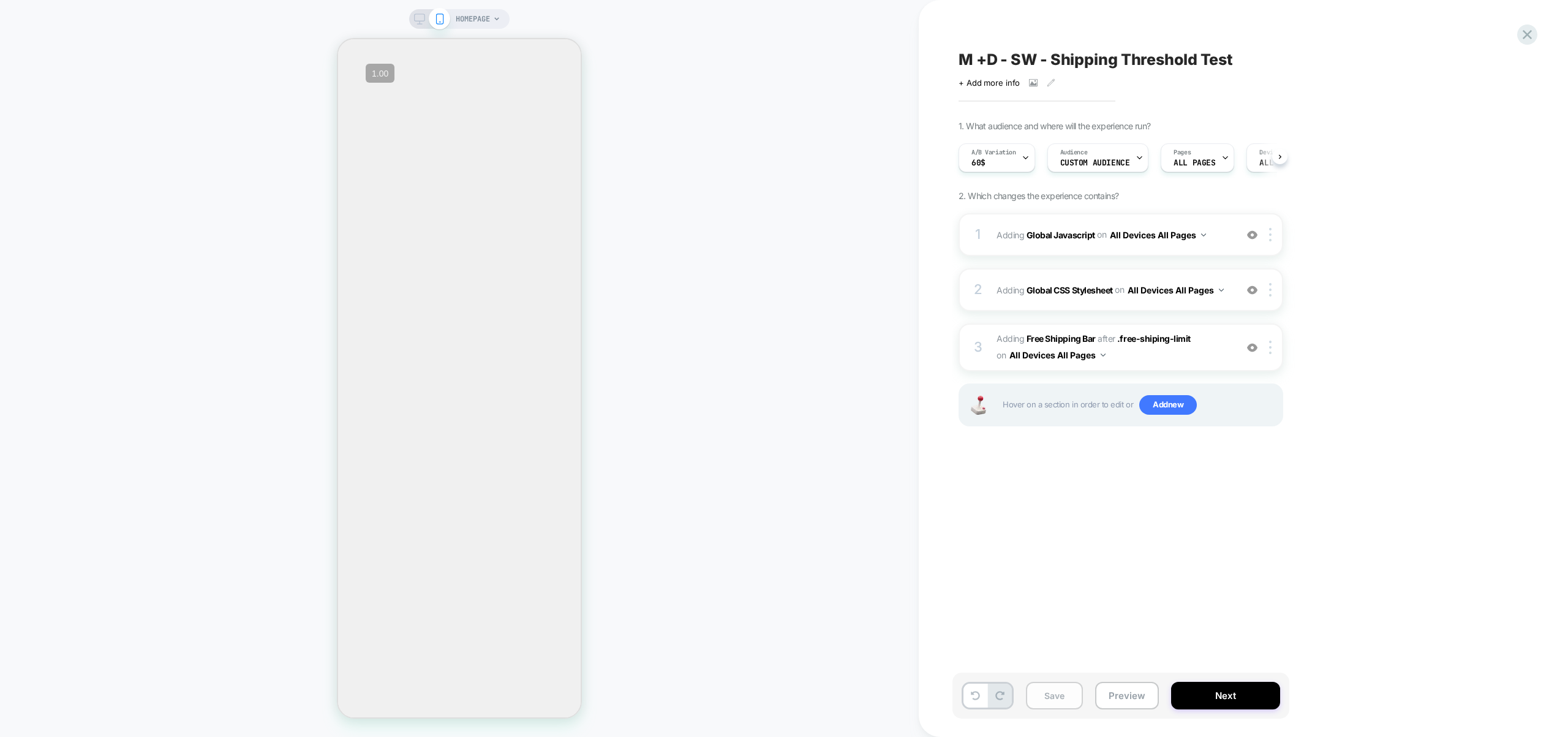
scroll to position [0, 1]
click at [1069, 697] on button "Save" at bounding box center [1054, 695] width 57 height 27
click at [1104, 698] on button "Preview" at bounding box center [1127, 695] width 64 height 27
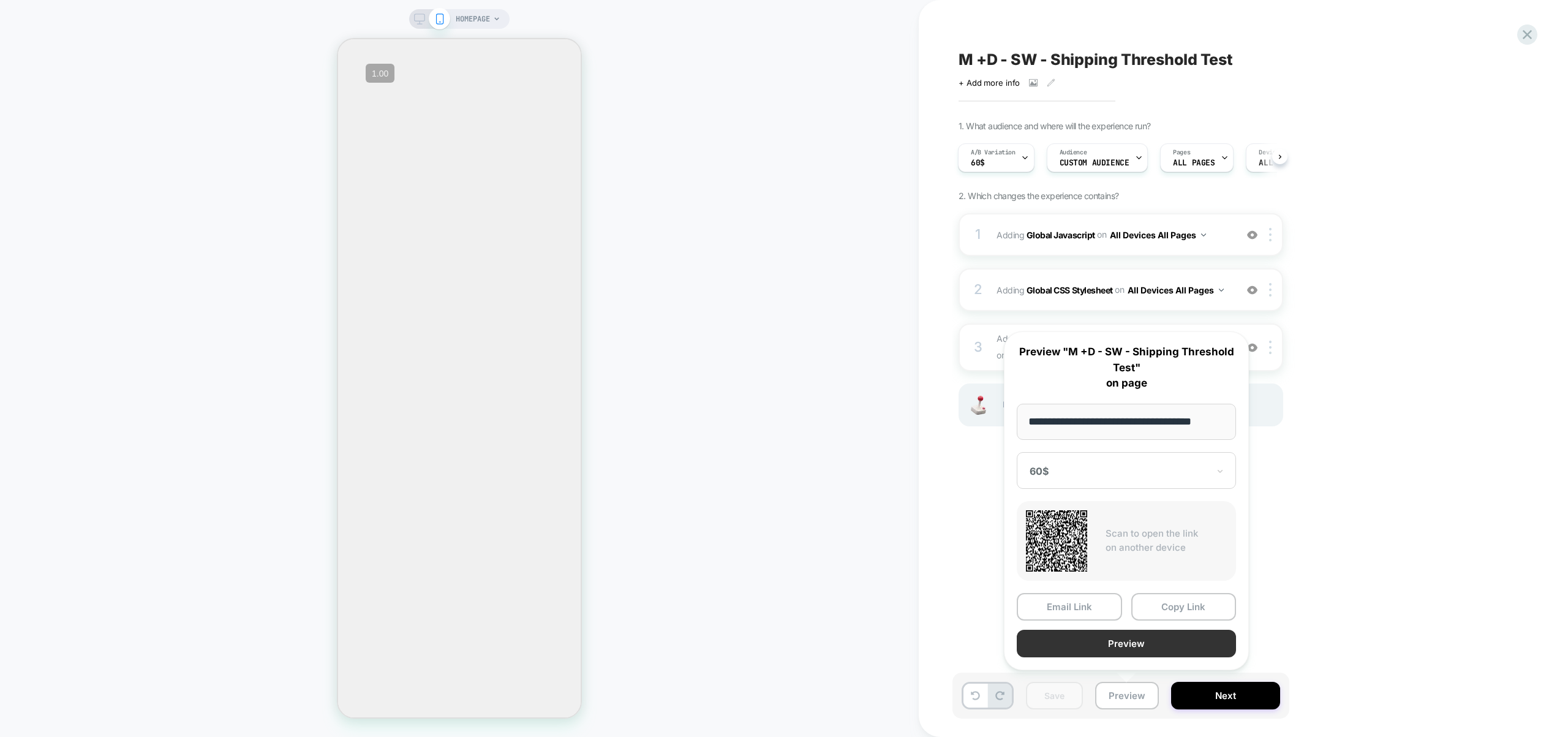
scroll to position [0, 0]
click at [1116, 638] on button "Preview" at bounding box center [1127, 643] width 219 height 27
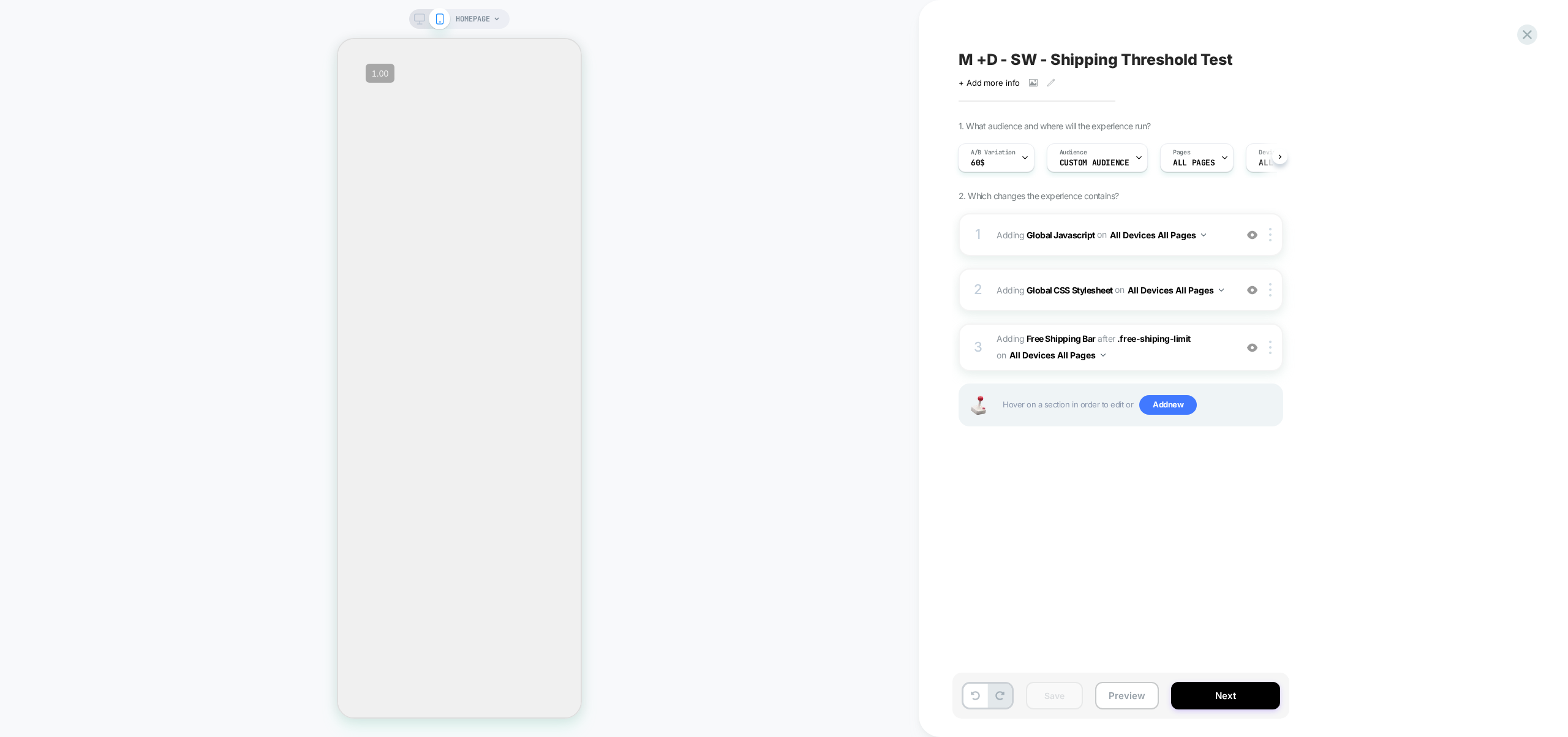
click at [1125, 678] on div "Save Preview Next" at bounding box center [1120, 695] width 337 height 46
click at [1126, 685] on button "Preview" at bounding box center [1127, 695] width 64 height 27
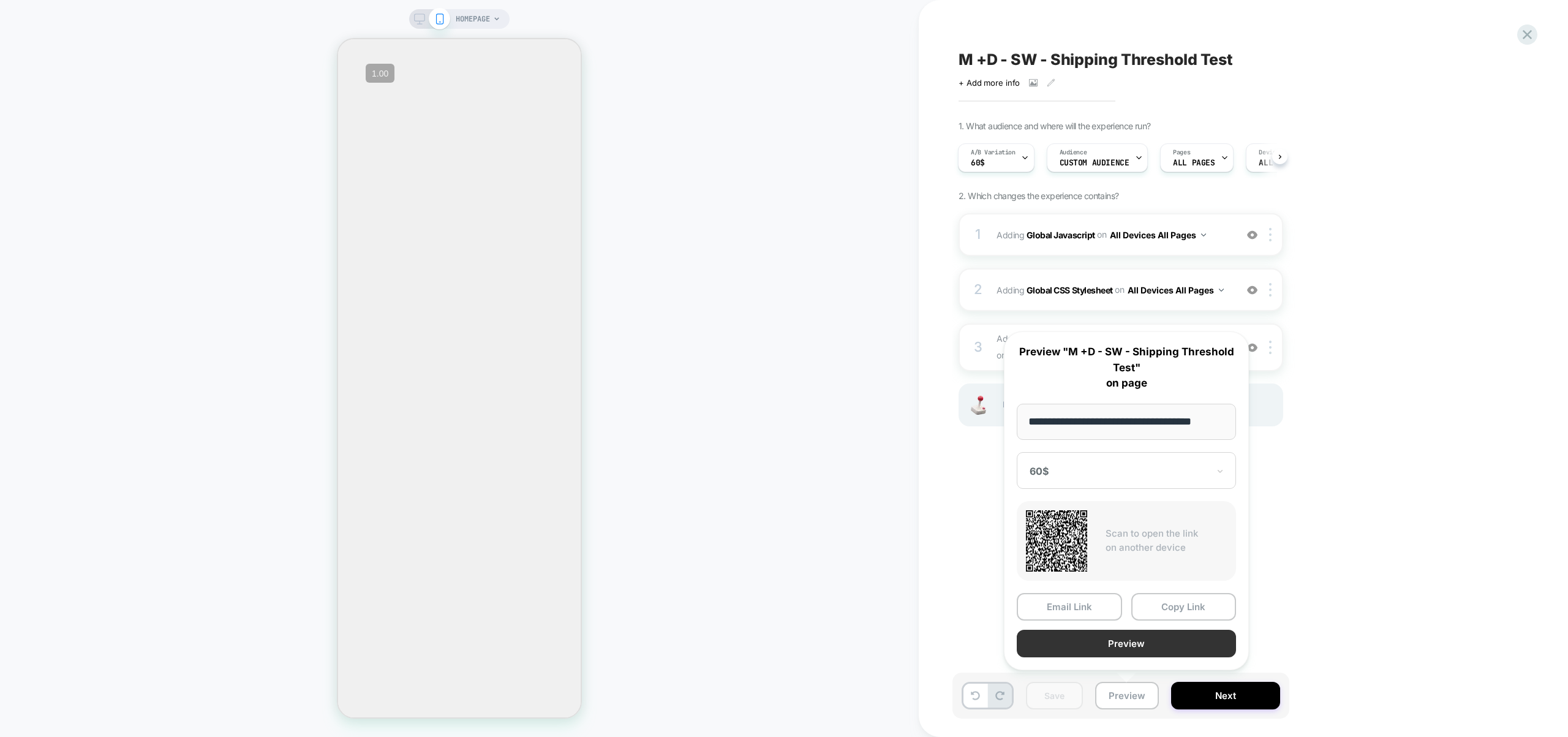
click at [1124, 642] on button "Preview" at bounding box center [1127, 643] width 219 height 27
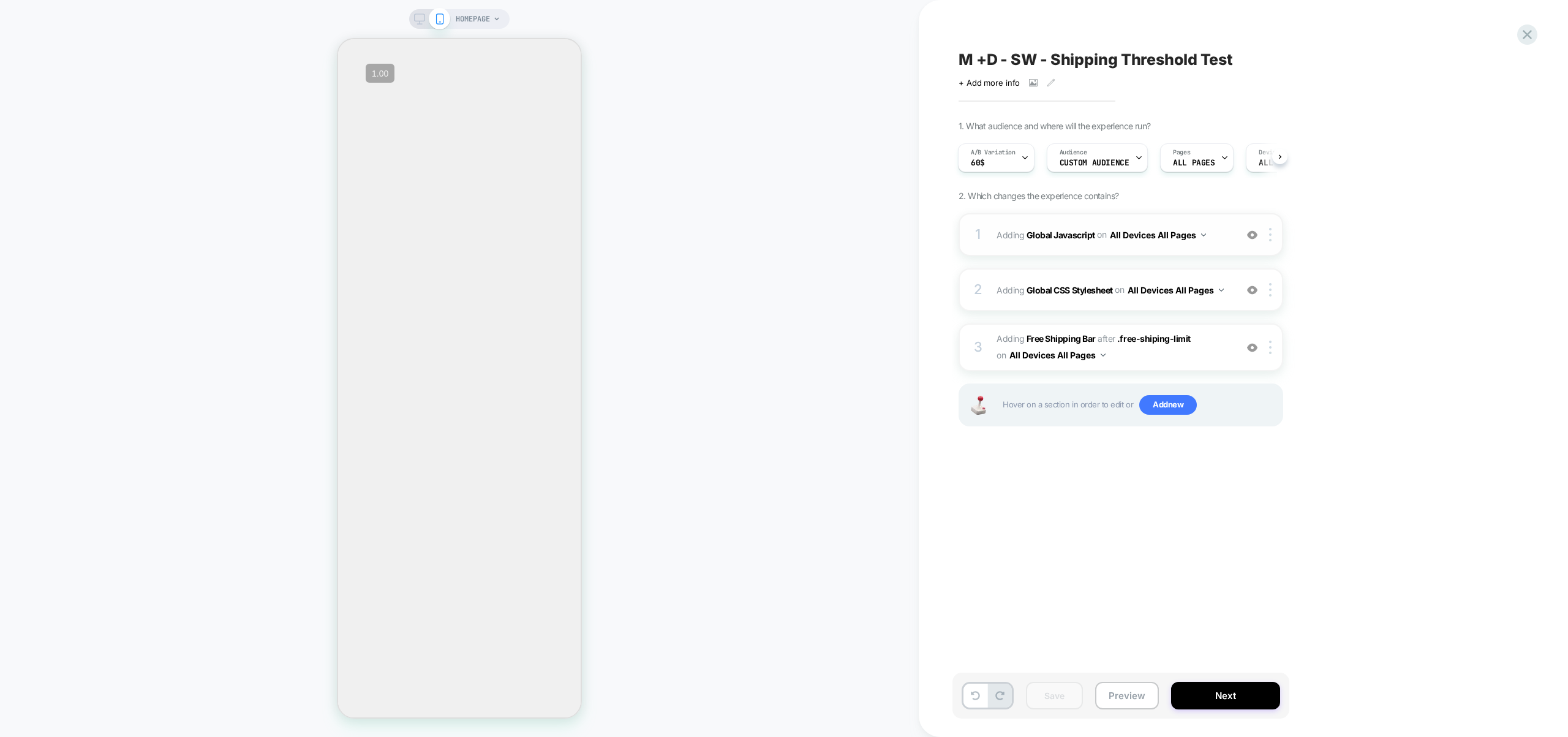
click at [1221, 247] on div "1 Adding Global Javascript on All Devices All Pages Add Before Add After Target…" at bounding box center [1121, 235] width 325 height 43
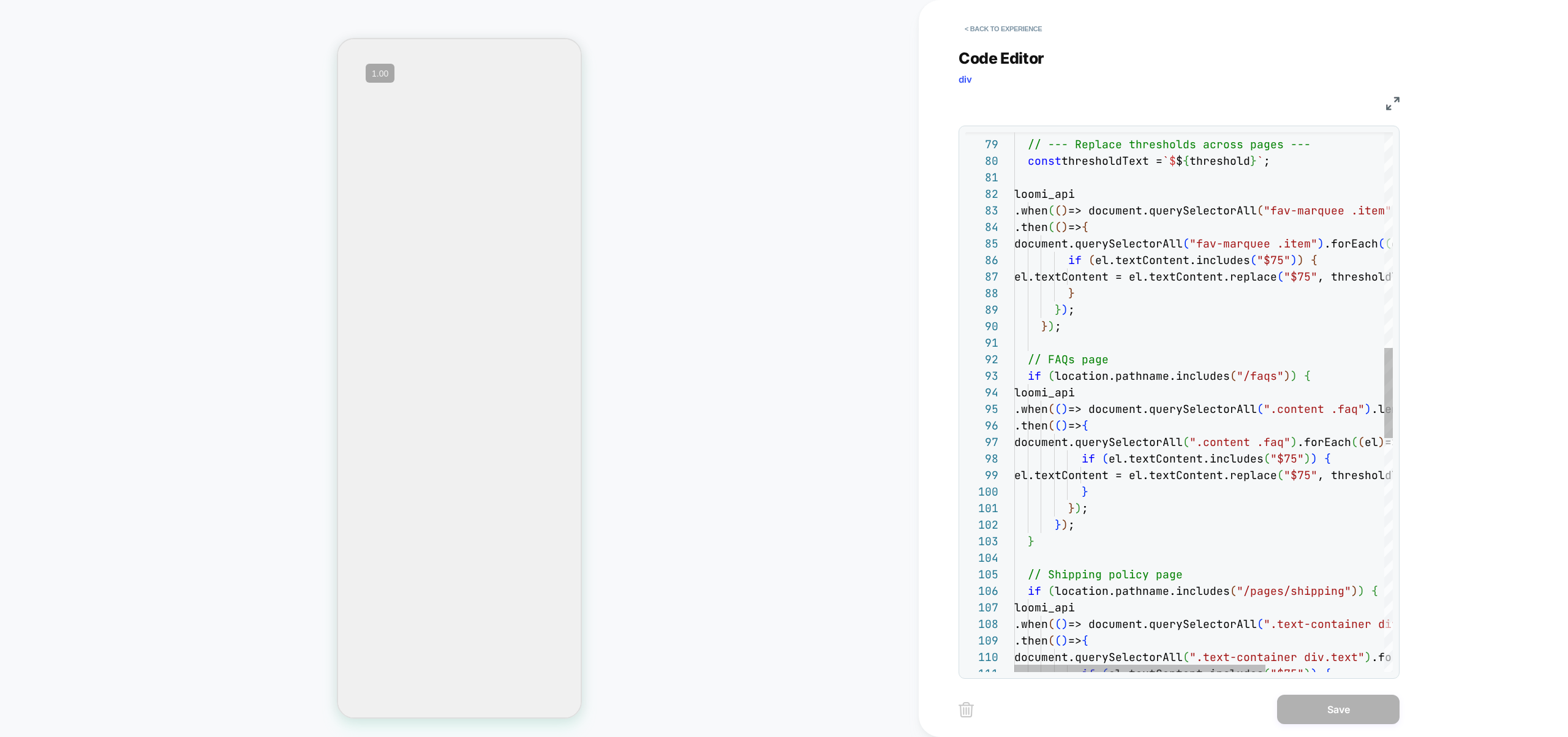
scroll to position [132, 199]
click at [1212, 474] on div "// Shipping policy page } ) ; } } ) ; el.textContent = el.textContent.replac e …" at bounding box center [1293, 454] width 558 height 3218
type textarea "**********"
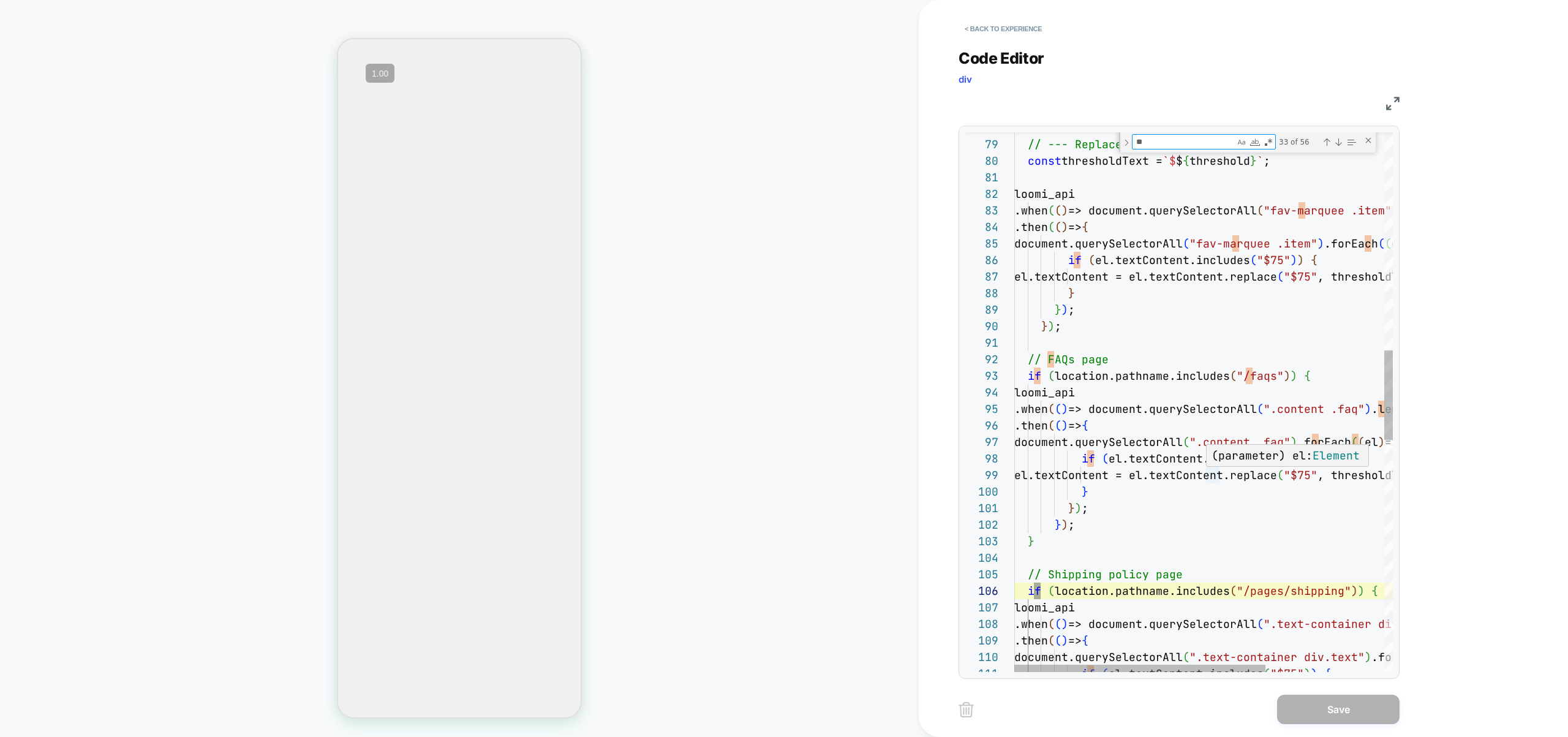
type textarea "***"
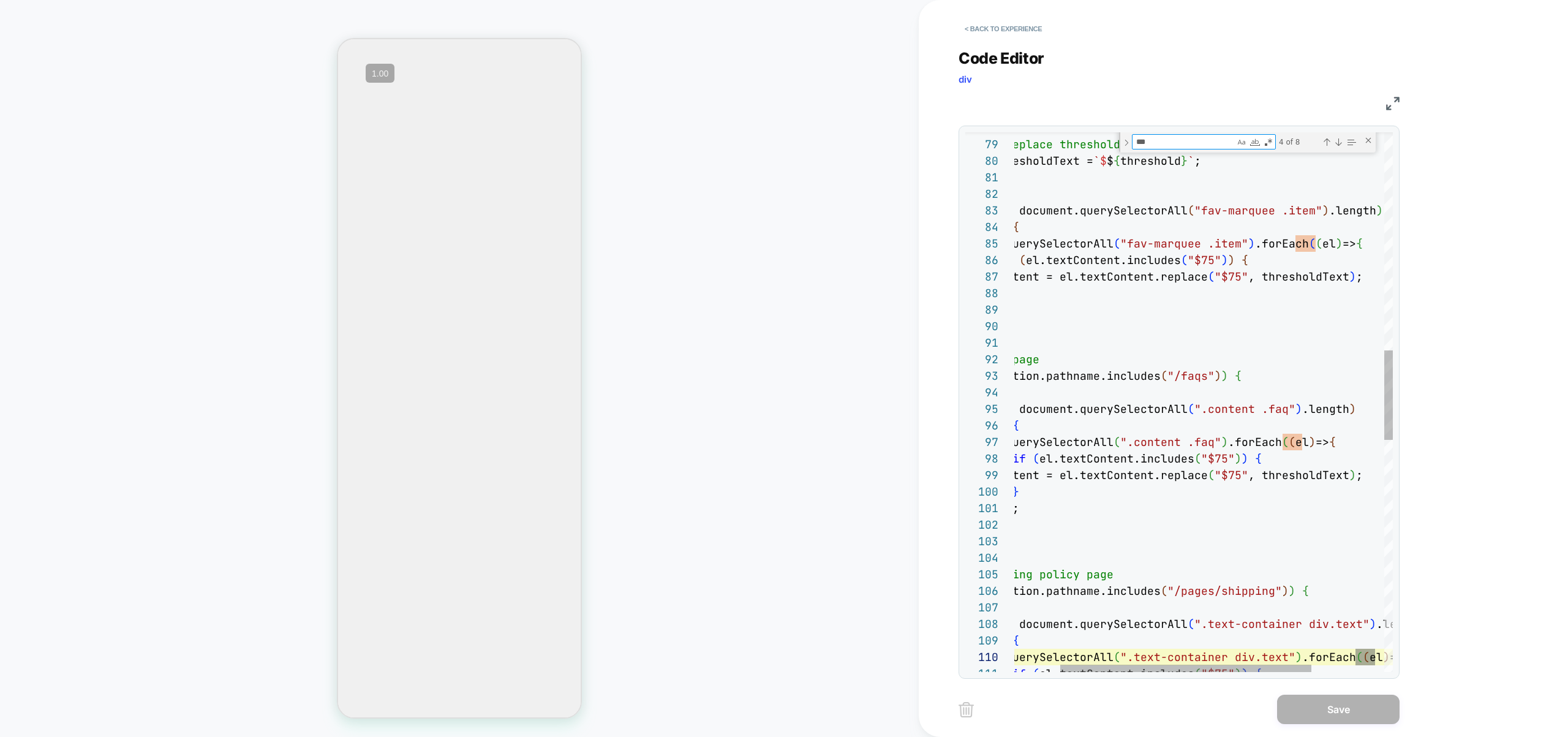
type textarea "**********"
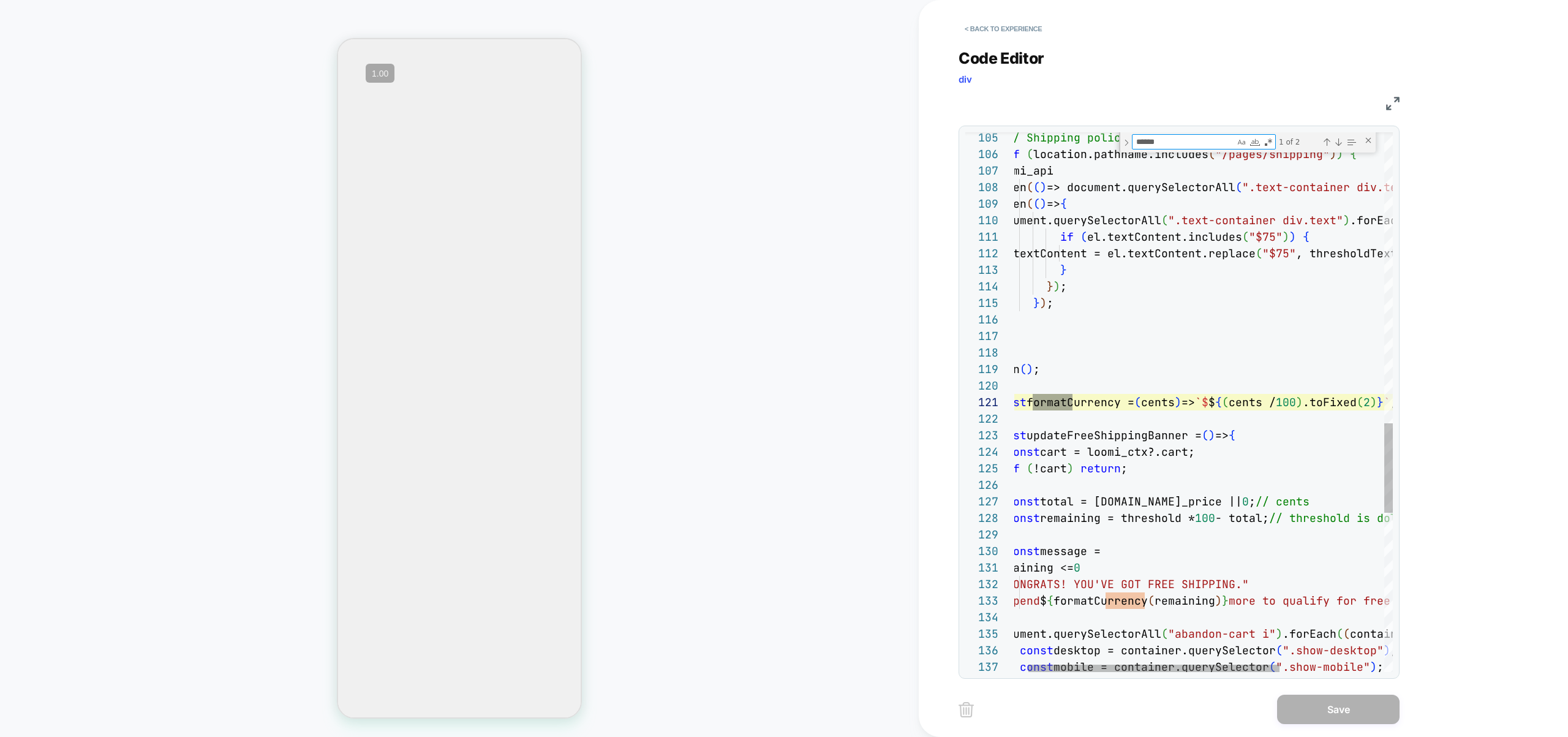
scroll to position [165, 80]
type textarea "******"
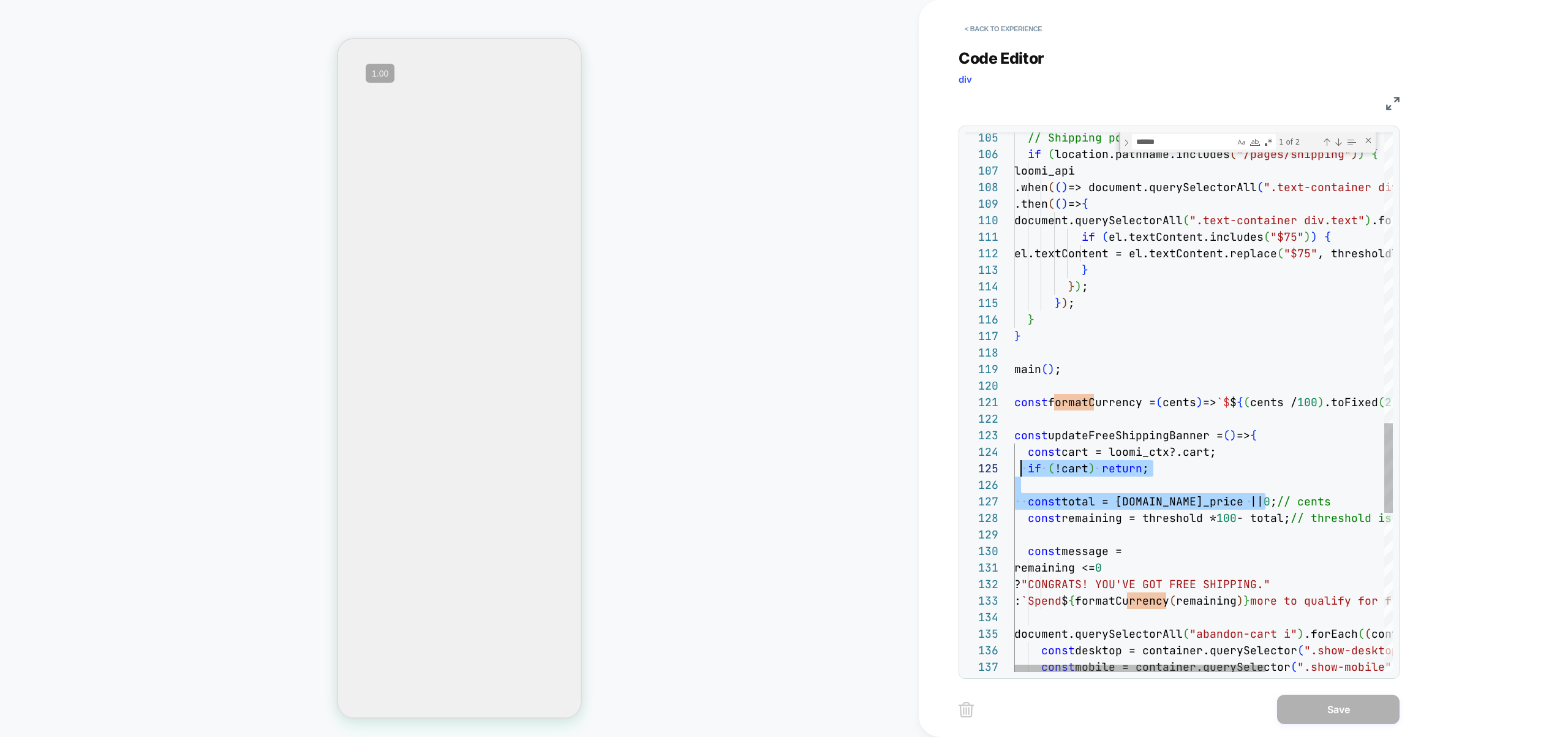
scroll to position [66, 0]
drag, startPoint x: 1245, startPoint y: 502, endPoint x: 958, endPoint y: 465, distance: 289.4
click at [1015, 465] on div "// Shipping policy page if ( location.pathname.includes ( "/pages/shipping" ) )…" at bounding box center [1293, 8] width 558 height 3239
click at [1121, 450] on div "// Shipping policy page if ( location.pathname.includes ( "/pages/shipping" ) )…" at bounding box center [1293, 8] width 558 height 3239
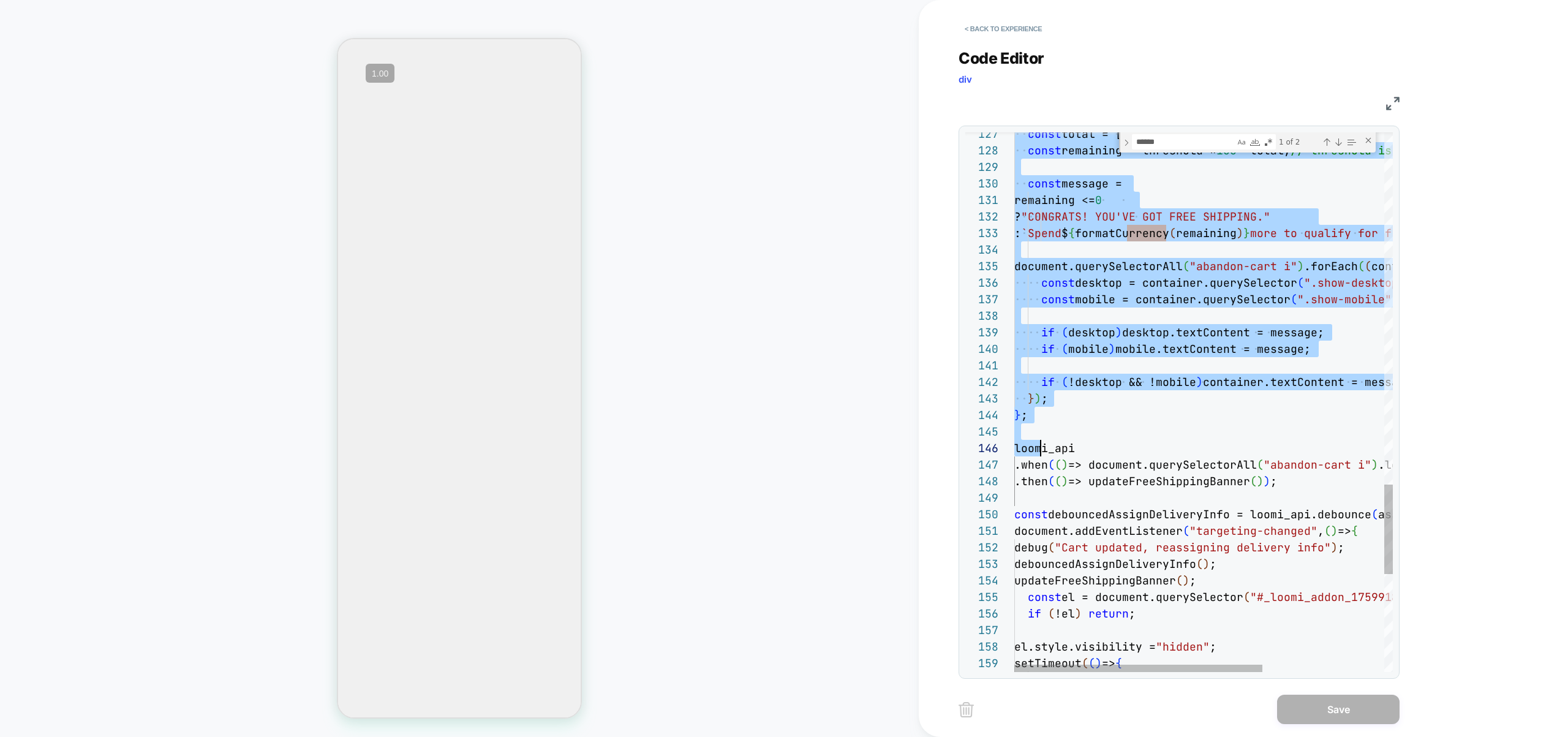
scroll to position [33, 0]
drag, startPoint x: 1017, startPoint y: 435, endPoint x: 1040, endPoint y: 420, distance: 27.5
type textarea "**********"
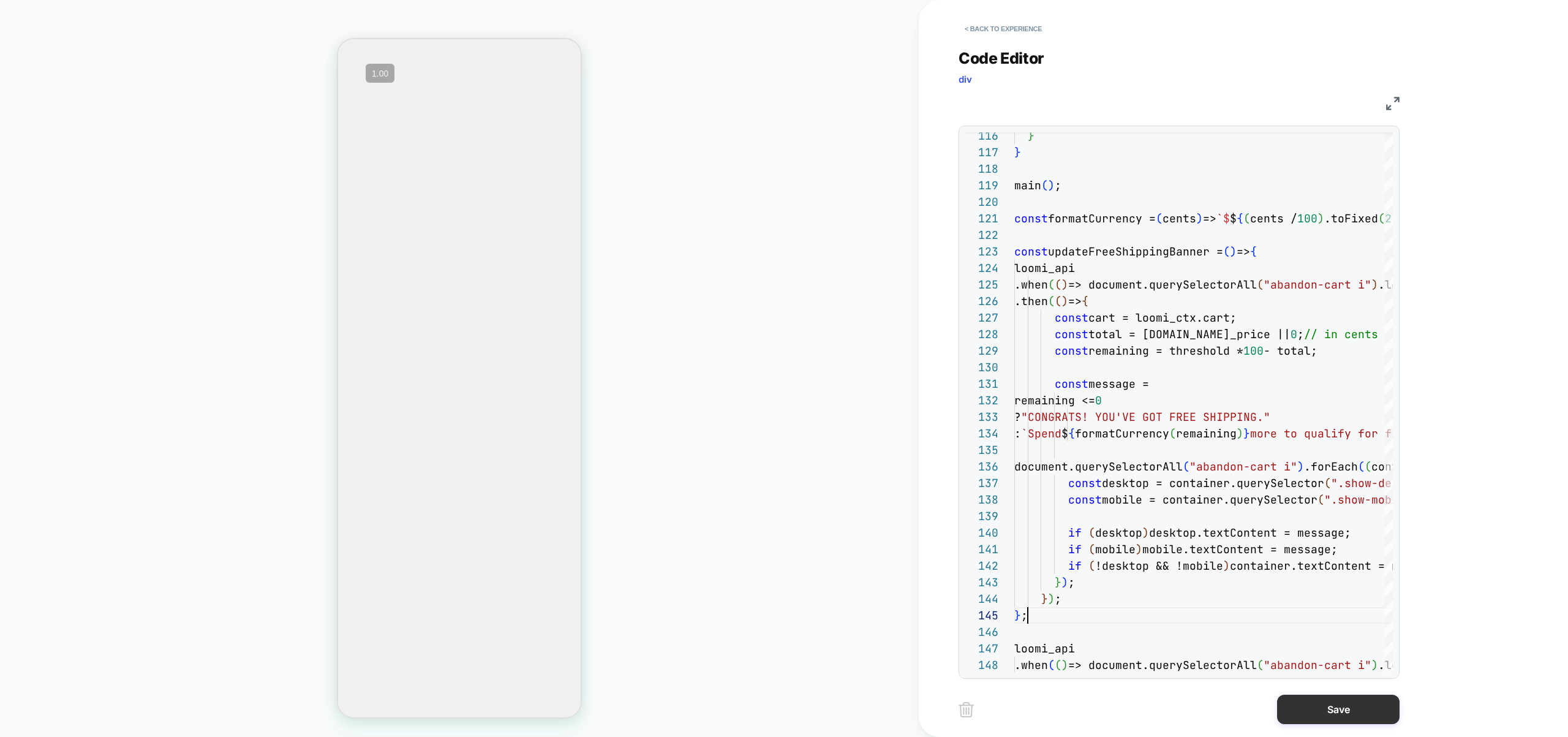
click at [1353, 705] on button "Save" at bounding box center [1338, 709] width 122 height 29
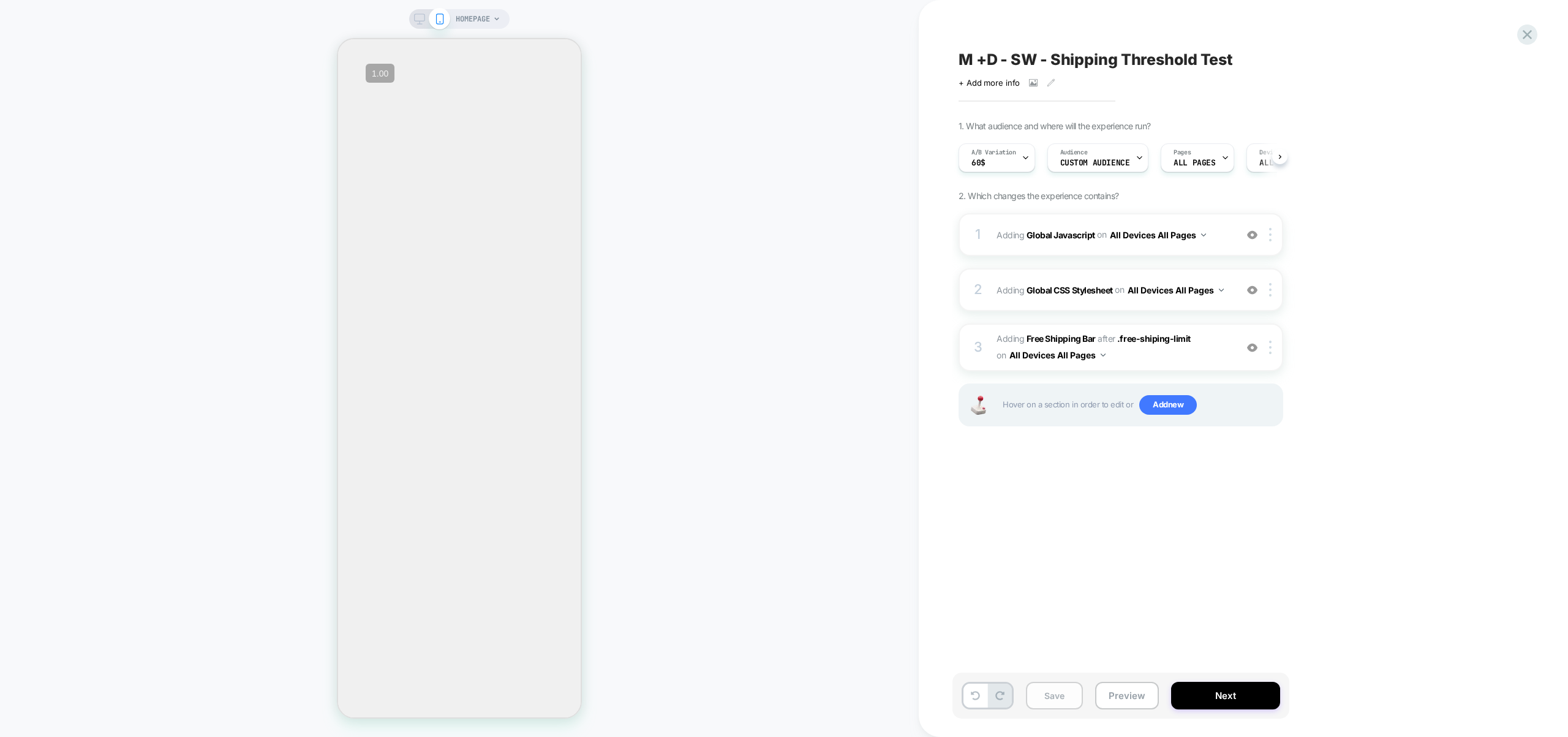
scroll to position [0, 1]
click at [1064, 695] on button "Save" at bounding box center [1054, 695] width 57 height 27
click at [1220, 242] on span "Adding Global Javascript on All Devices All Pages" at bounding box center [1113, 234] width 233 height 17
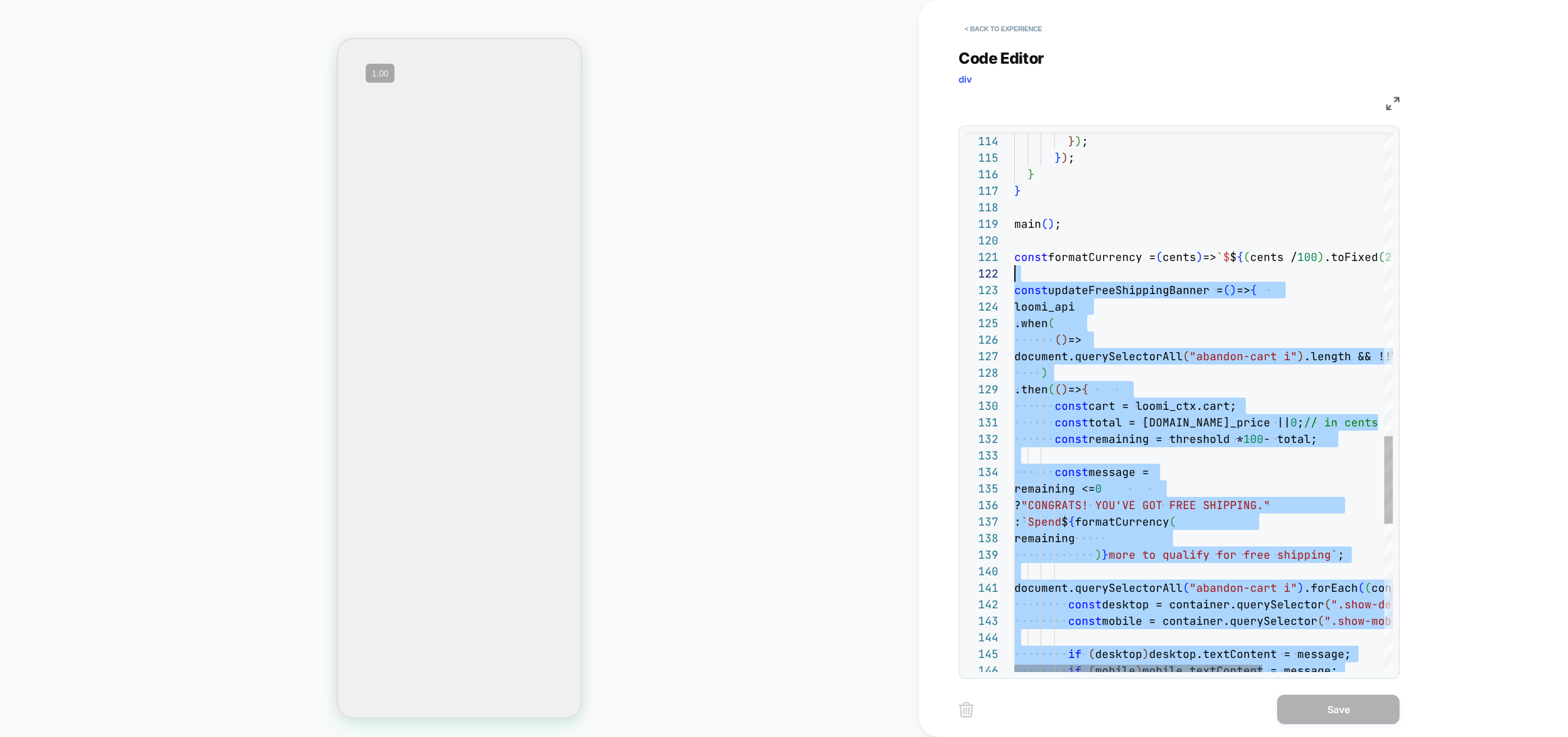
scroll to position [0, 0]
drag, startPoint x: 1031, startPoint y: 513, endPoint x: 995, endPoint y: 258, distance: 257.5
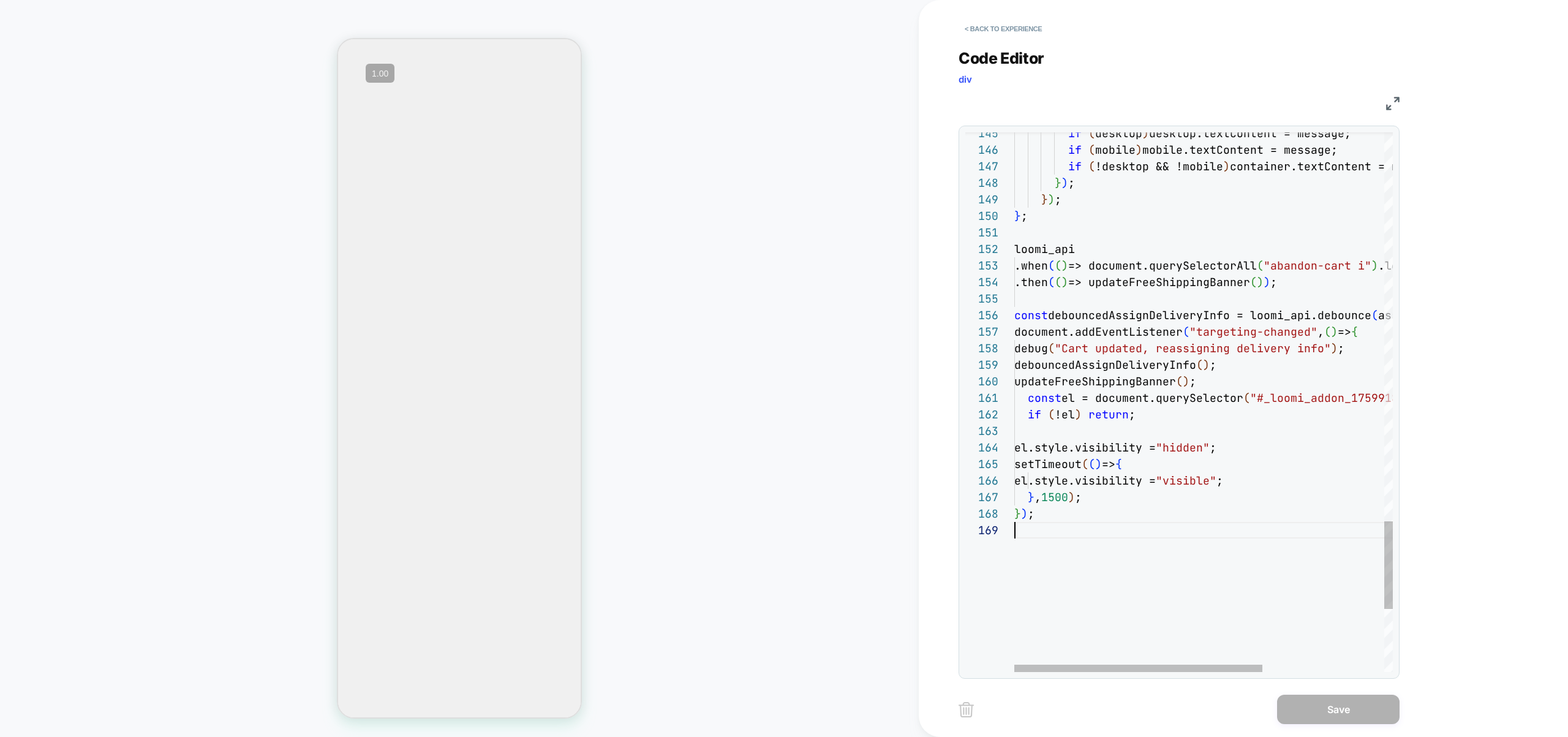
scroll to position [132, 0]
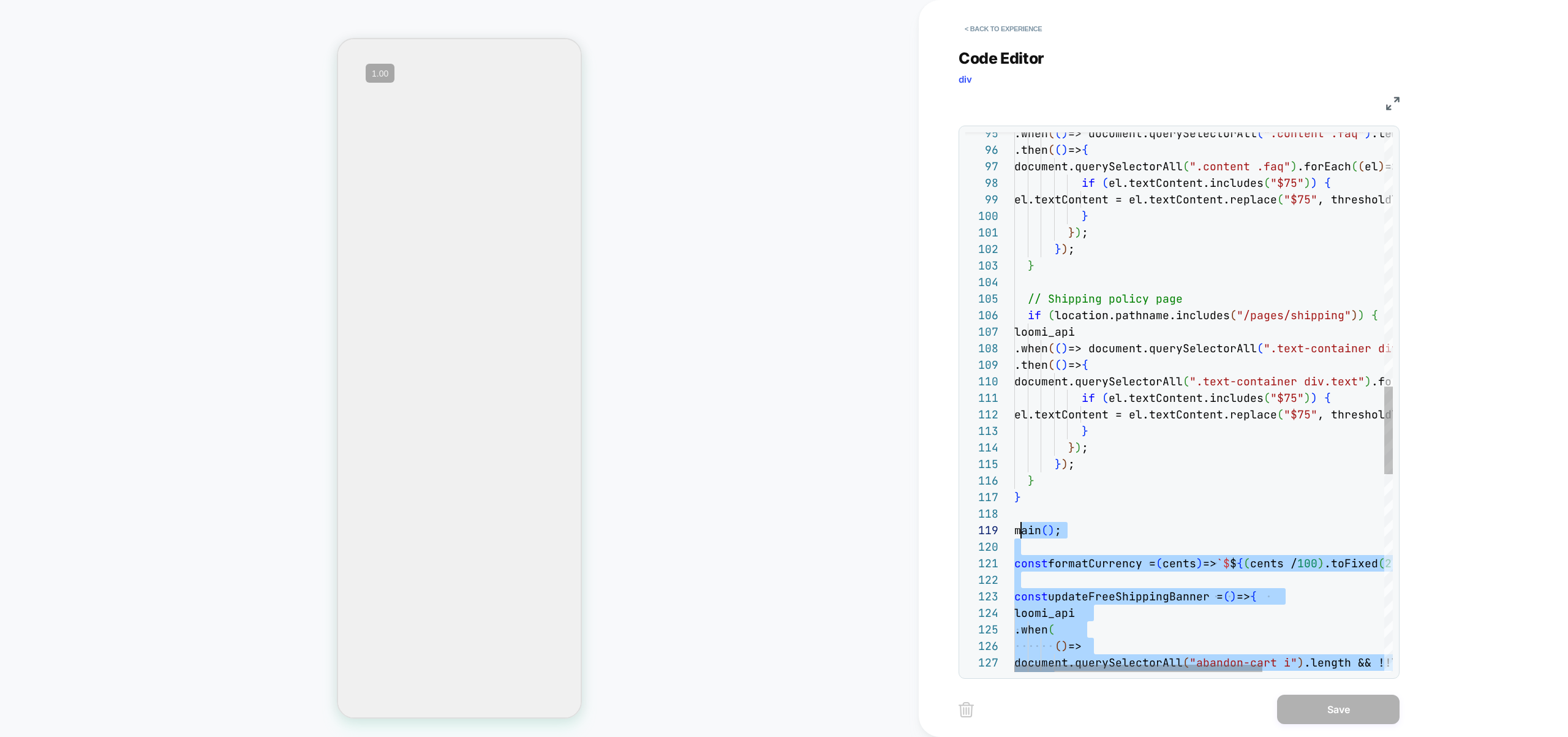
scroll to position [149, 0]
type textarea "**********"
drag, startPoint x: 1079, startPoint y: 585, endPoint x: 1004, endPoint y: 558, distance: 79.7
click at [1015, 558] on div ") ( ) => document.querySelectorAll ( "abandon-cart i" ) .length && !!loomi_ctx?…" at bounding box center [1296, 229] width 564 height 3318
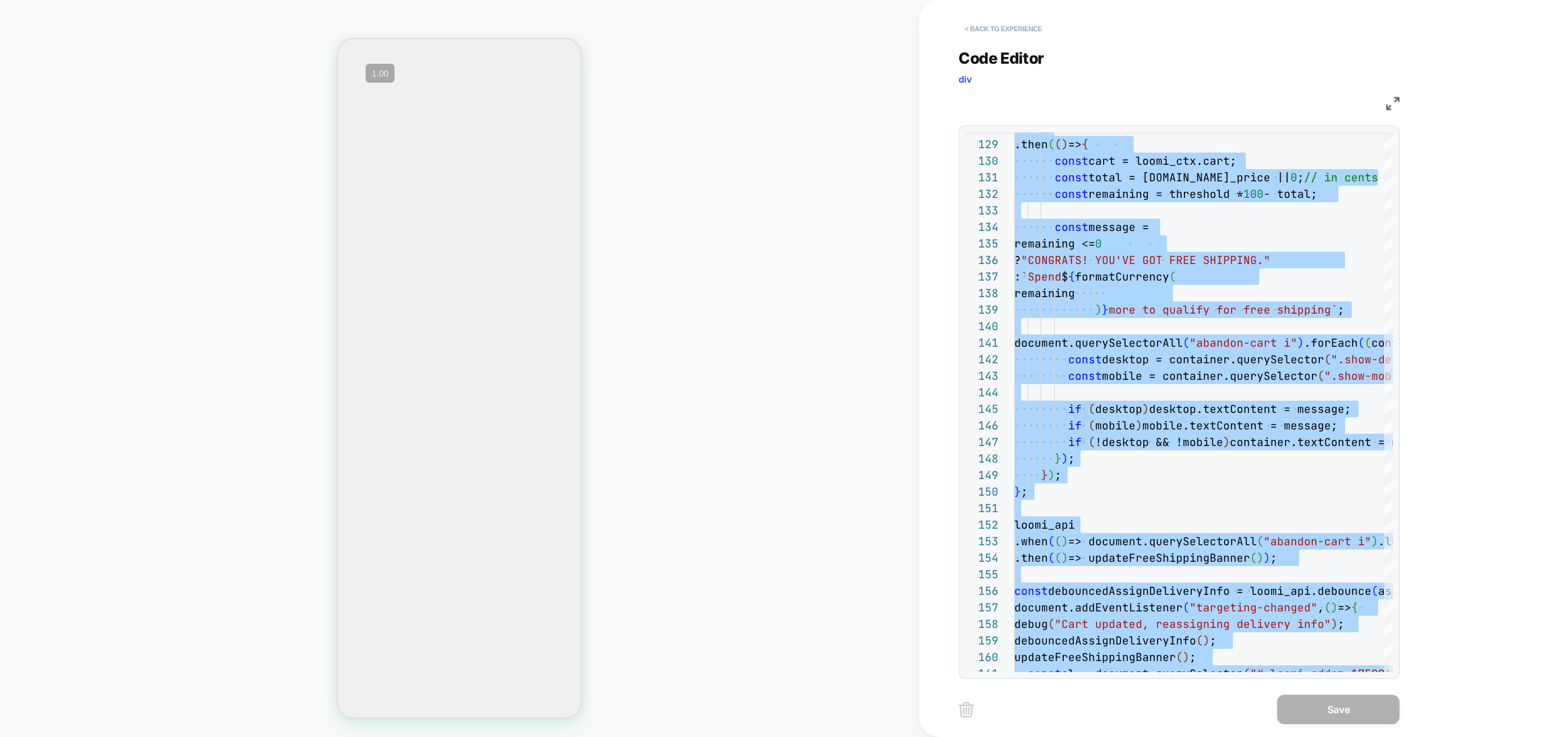
click at [1033, 37] on button "< Back to experience" at bounding box center [1004, 29] width 90 height 20
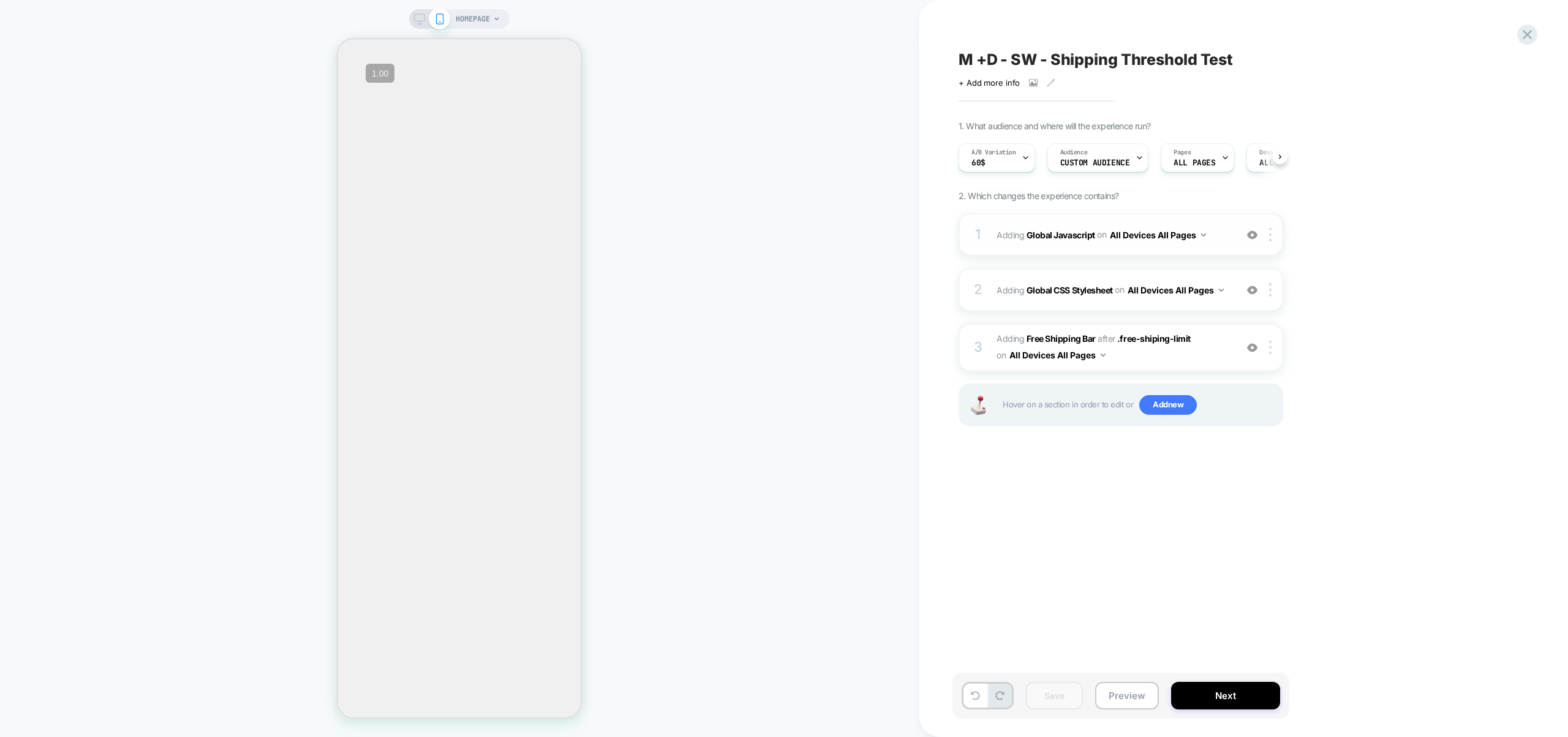
scroll to position [0, 1]
click at [1004, 161] on div "A/B Variation 60$" at bounding box center [993, 157] width 69 height 27
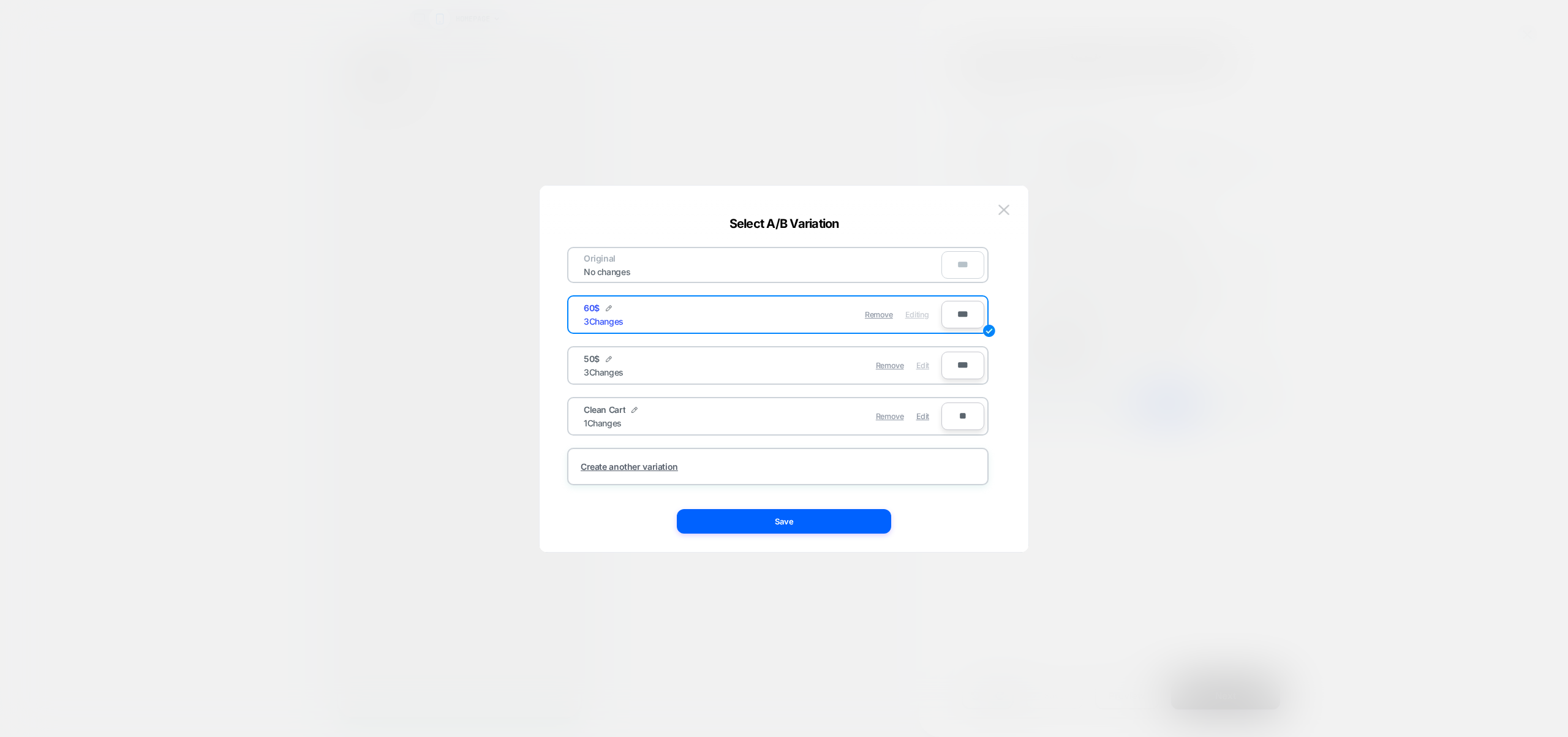
click at [926, 369] on span "Edit" at bounding box center [922, 365] width 12 height 9
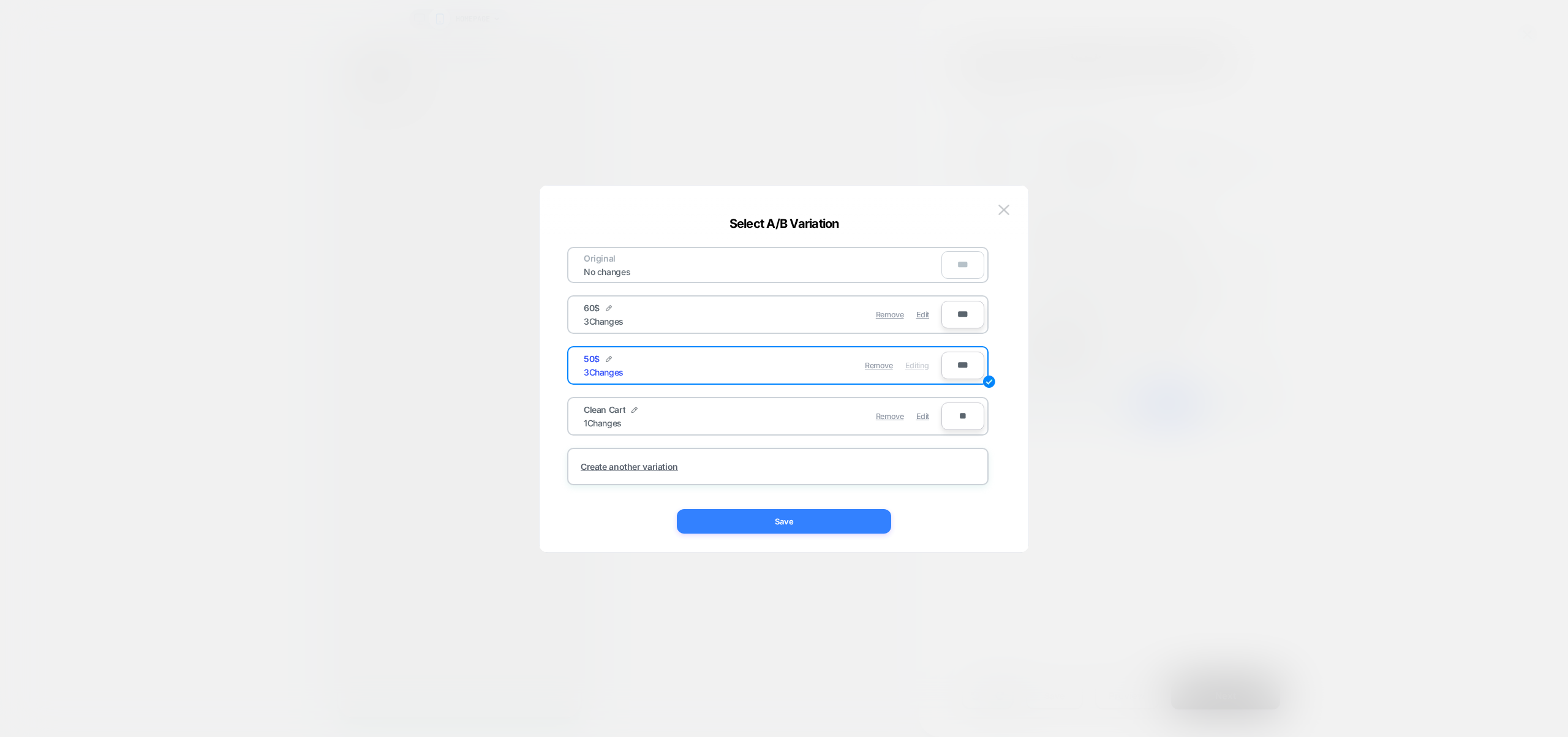
click at [764, 533] on button "Save" at bounding box center [784, 521] width 214 height 24
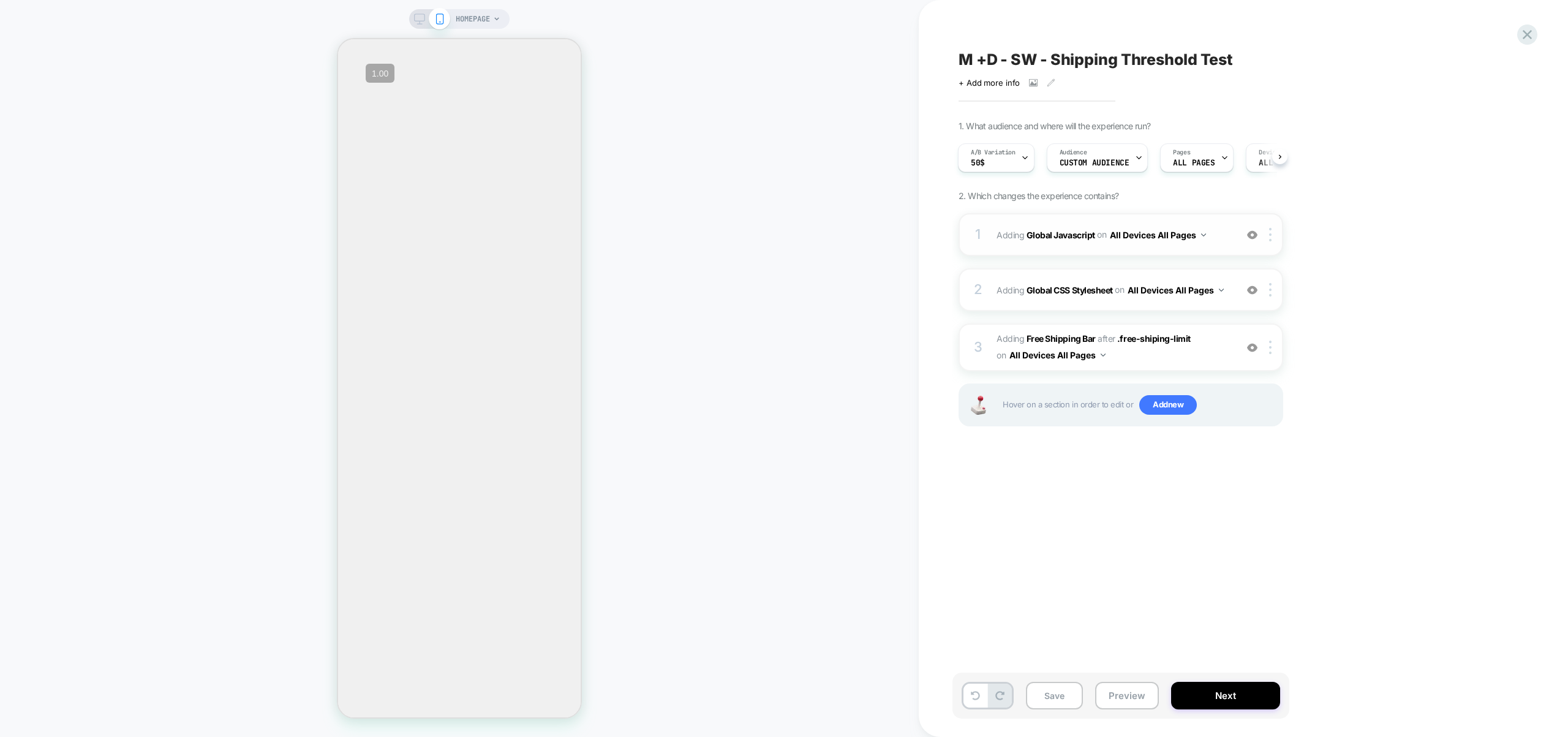
click at [1224, 248] on div "1 Adding Global Javascript on All Devices All Pages Add Before Add After Target…" at bounding box center [1121, 235] width 325 height 43
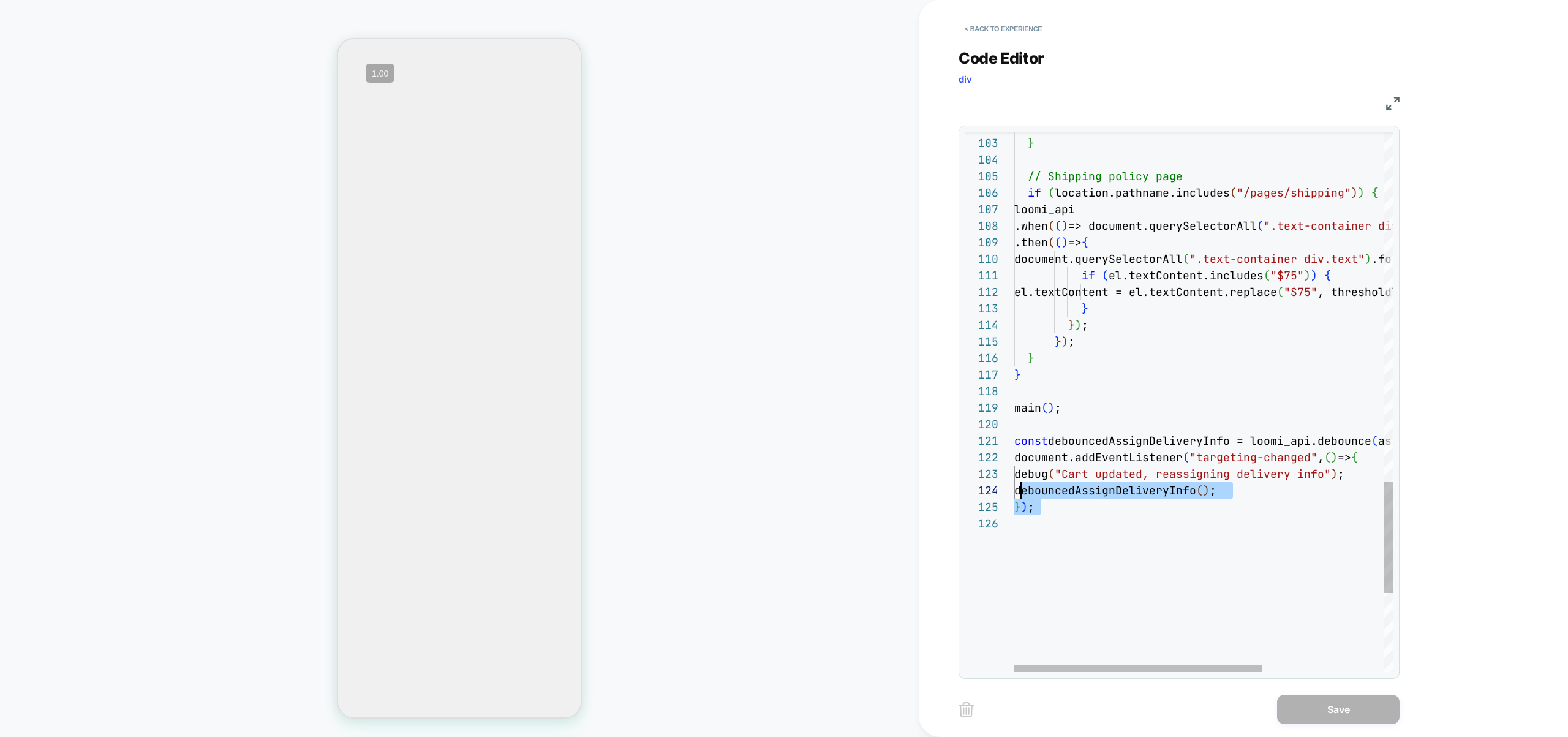
scroll to position [0, 0]
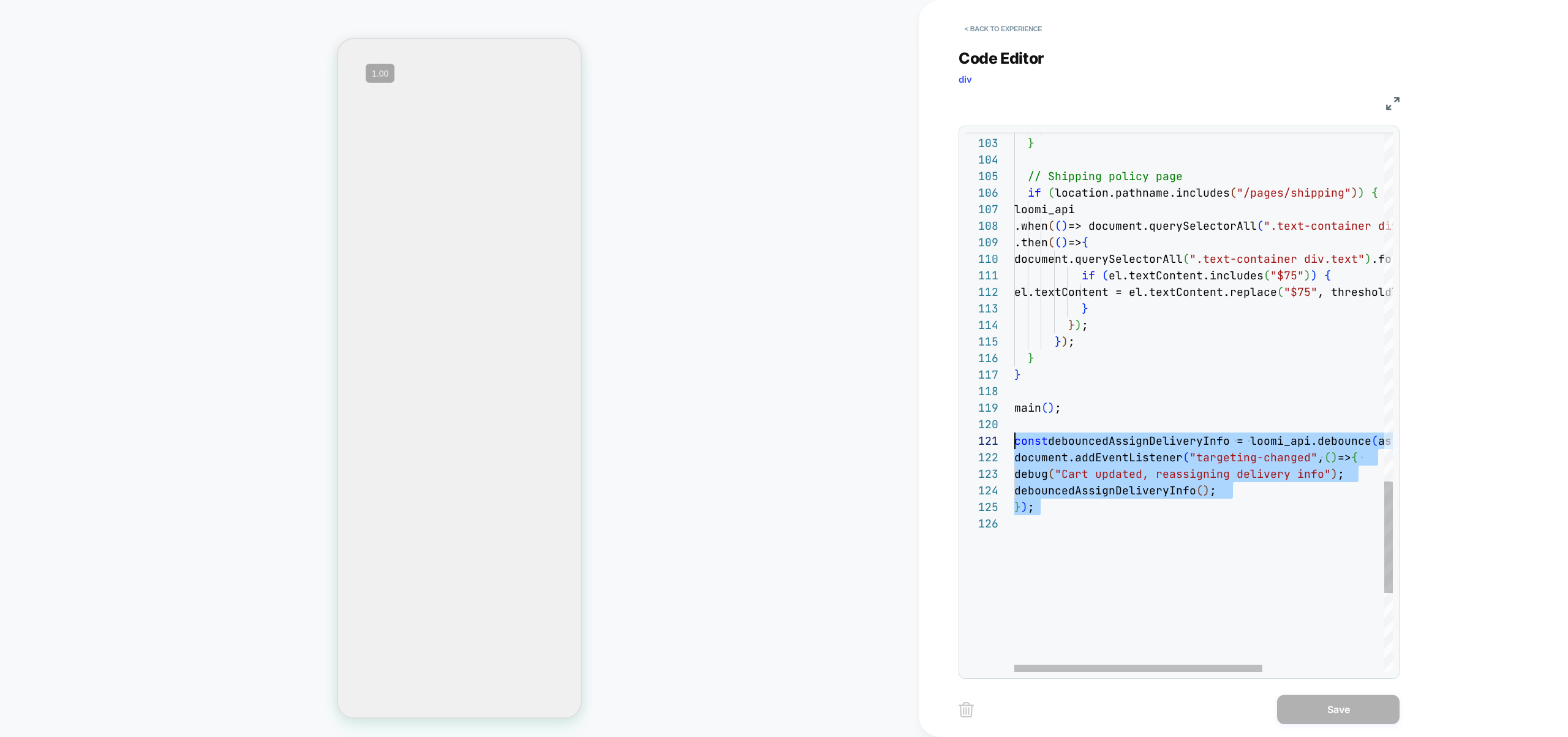
drag, startPoint x: 1059, startPoint y: 544, endPoint x: 991, endPoint y: 439, distance: 125.1
type textarea "**********"
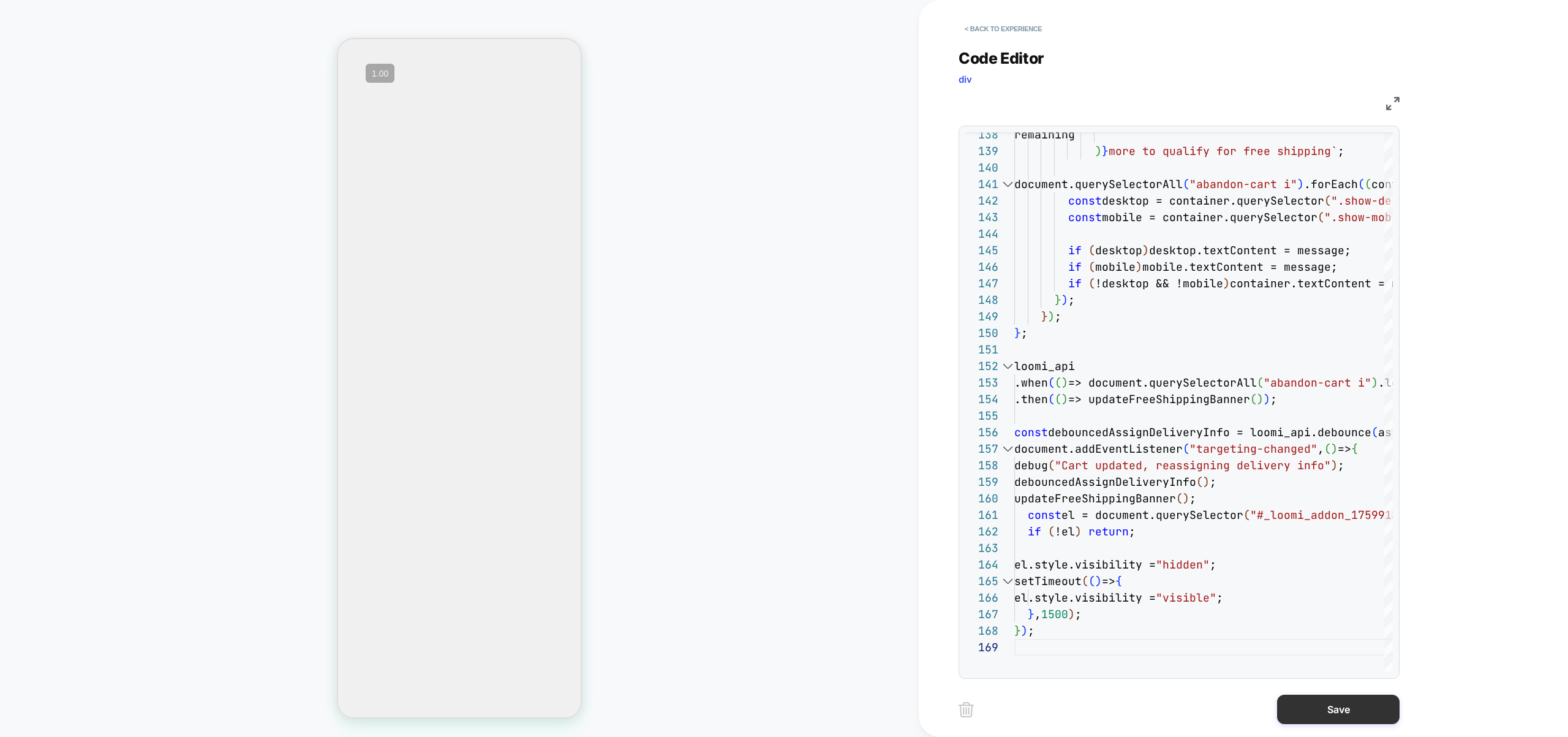
click at [1332, 708] on button "Save" at bounding box center [1338, 709] width 122 height 29
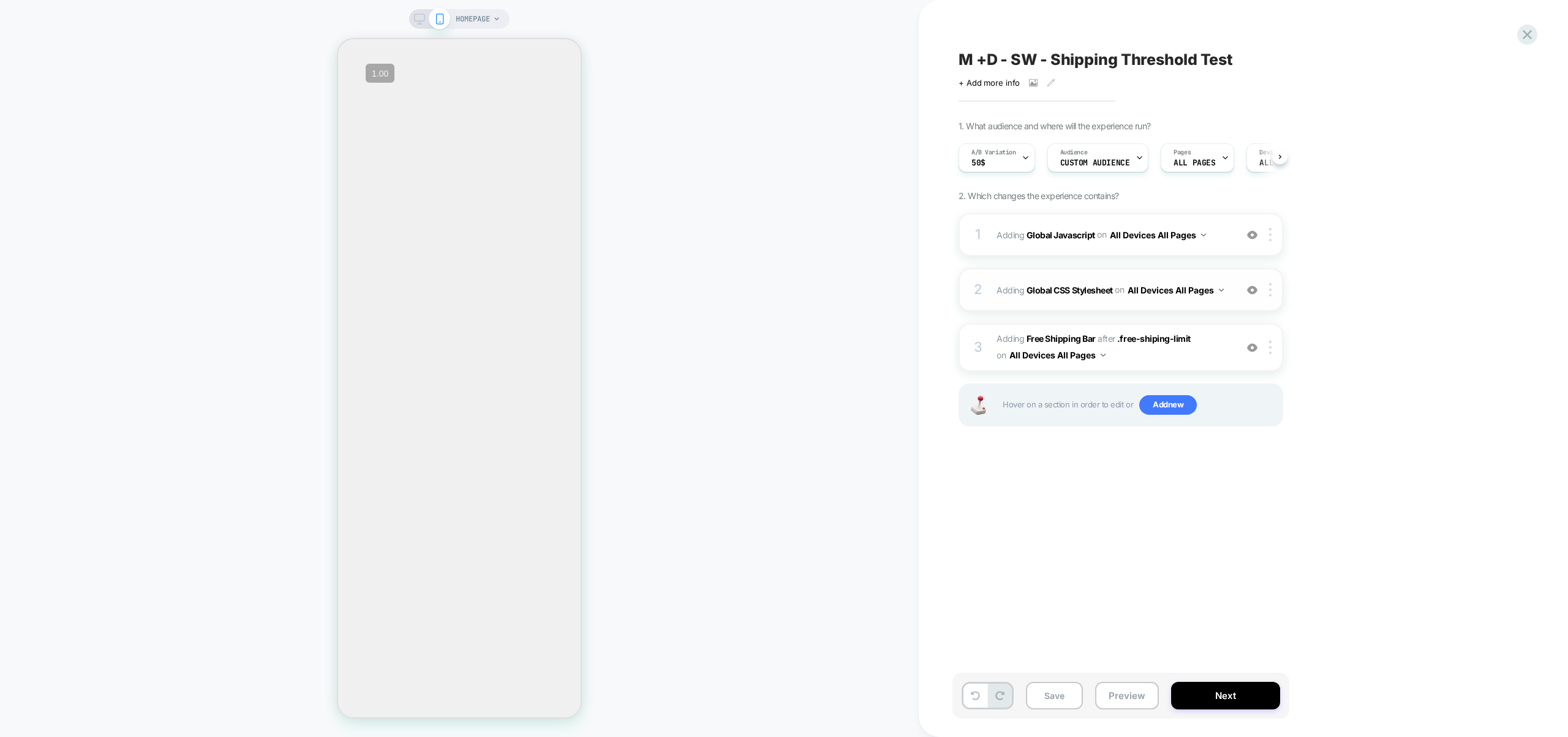
scroll to position [0, 1]
click at [1272, 347] on div at bounding box center [1272, 347] width 20 height 13
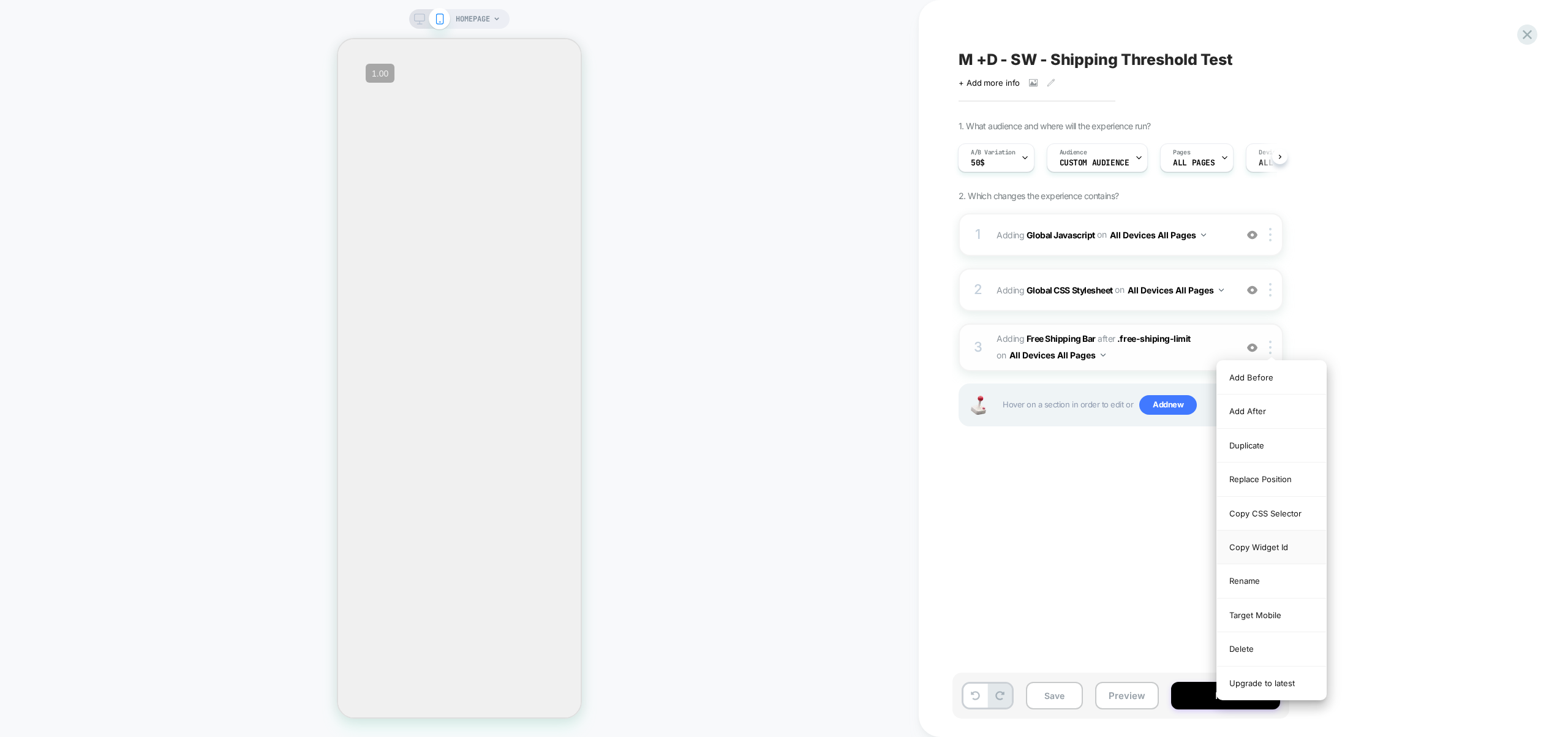
click at [1271, 545] on div "Copy Widget Id" at bounding box center [1271, 547] width 109 height 34
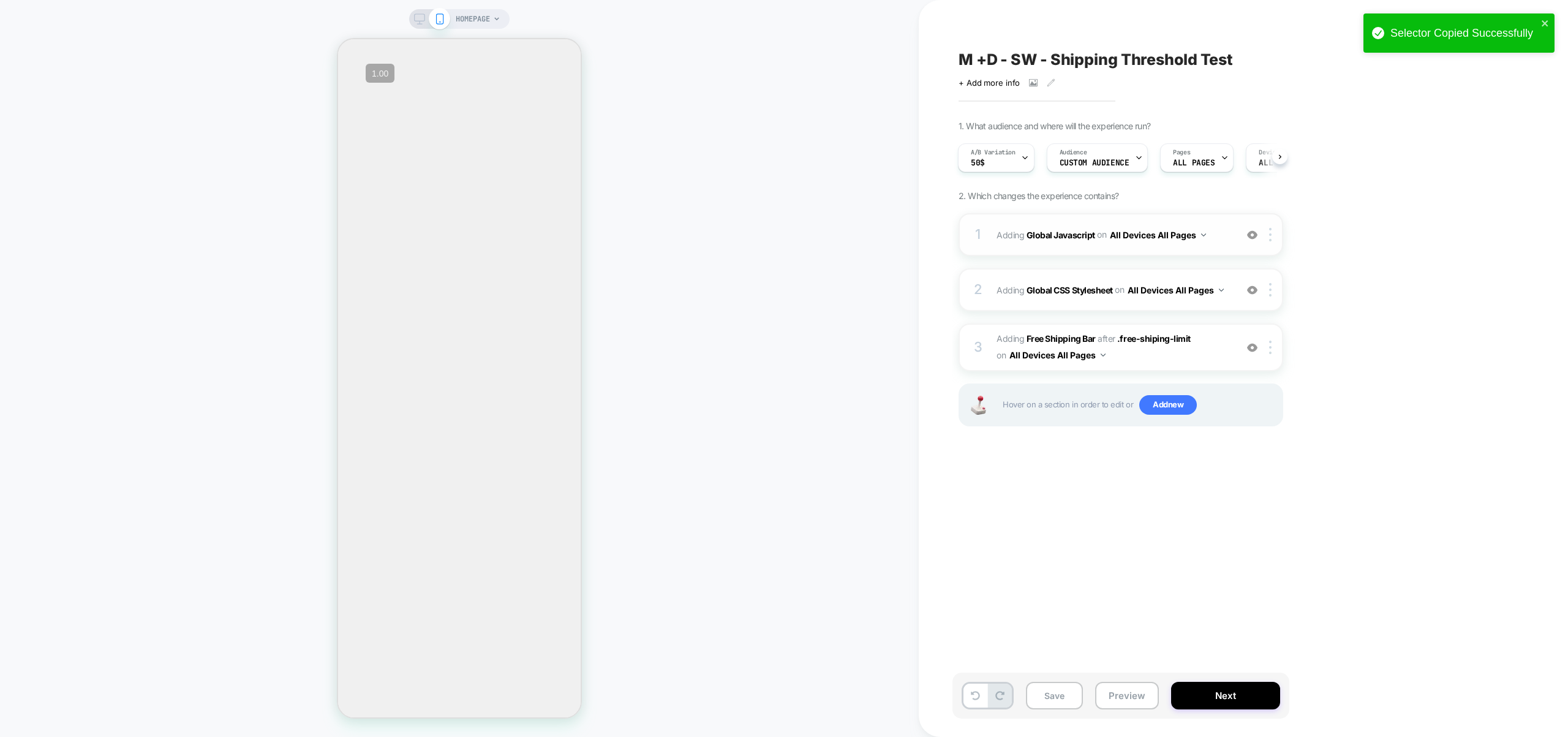
click at [1223, 243] on div "1 Adding Global Javascript on All Devices All Pages Add Before Add After Target…" at bounding box center [1121, 235] width 325 height 43
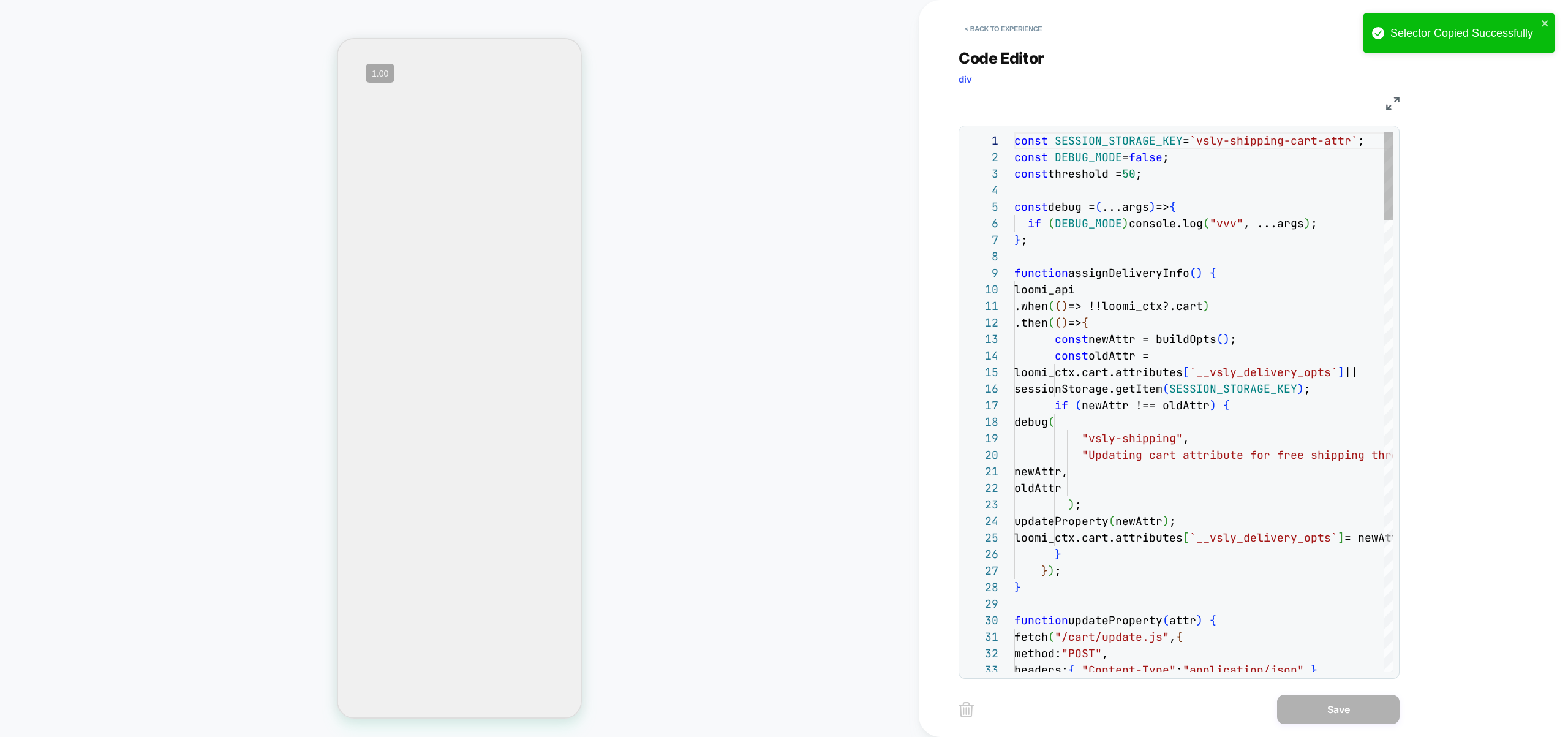
type textarea "**********"
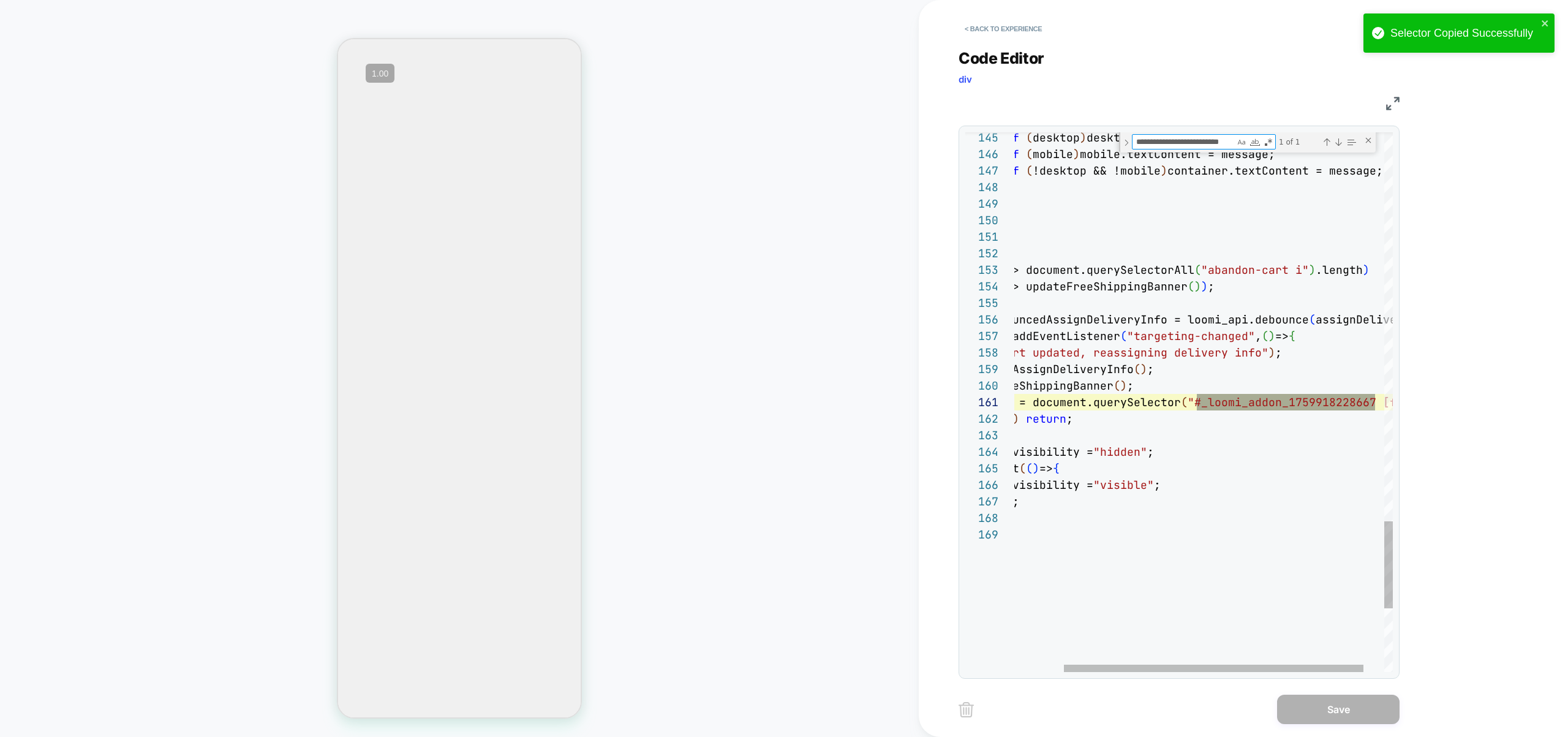
scroll to position [0, 23]
type textarea "**********"
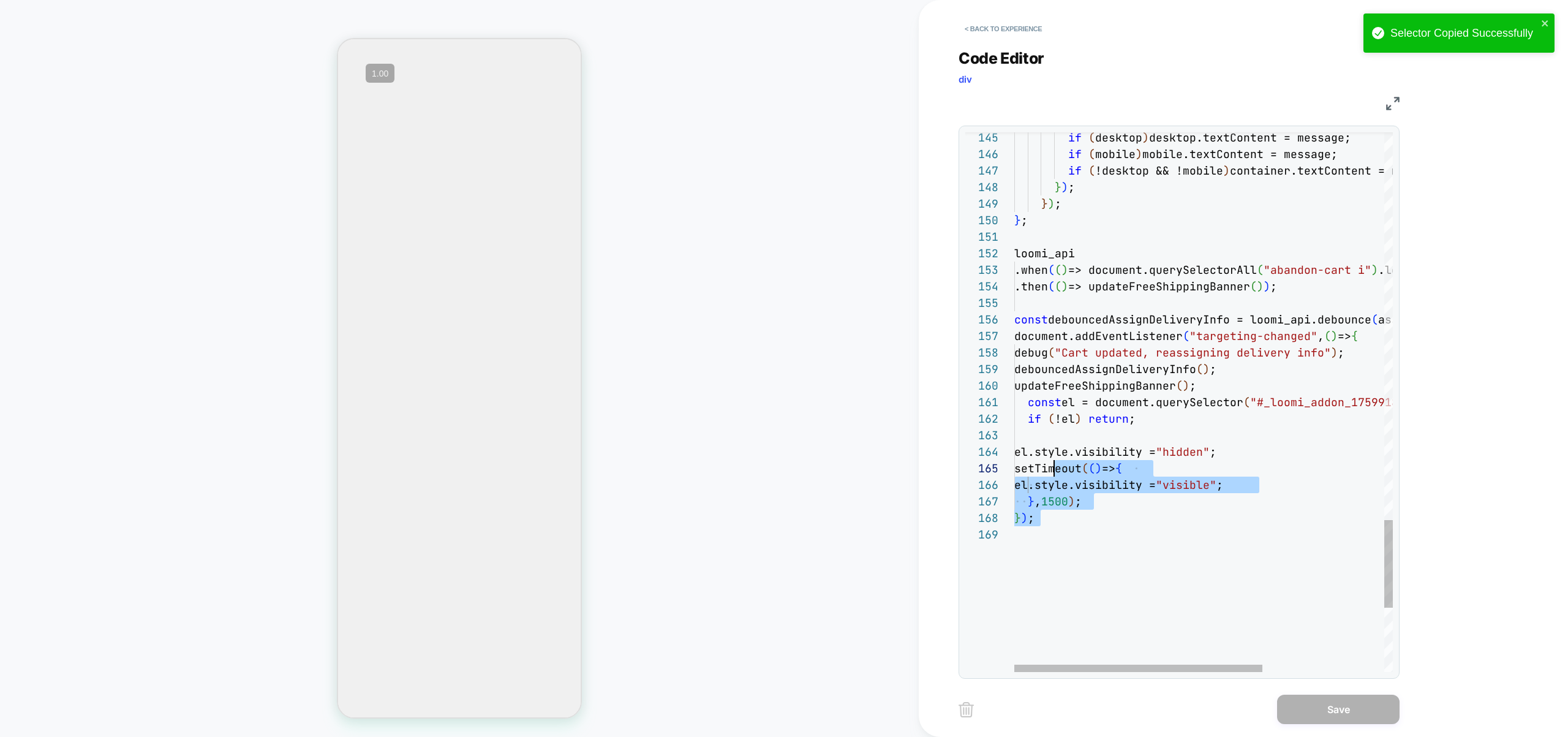
drag, startPoint x: 1168, startPoint y: 523, endPoint x: 1054, endPoint y: 474, distance: 124.1
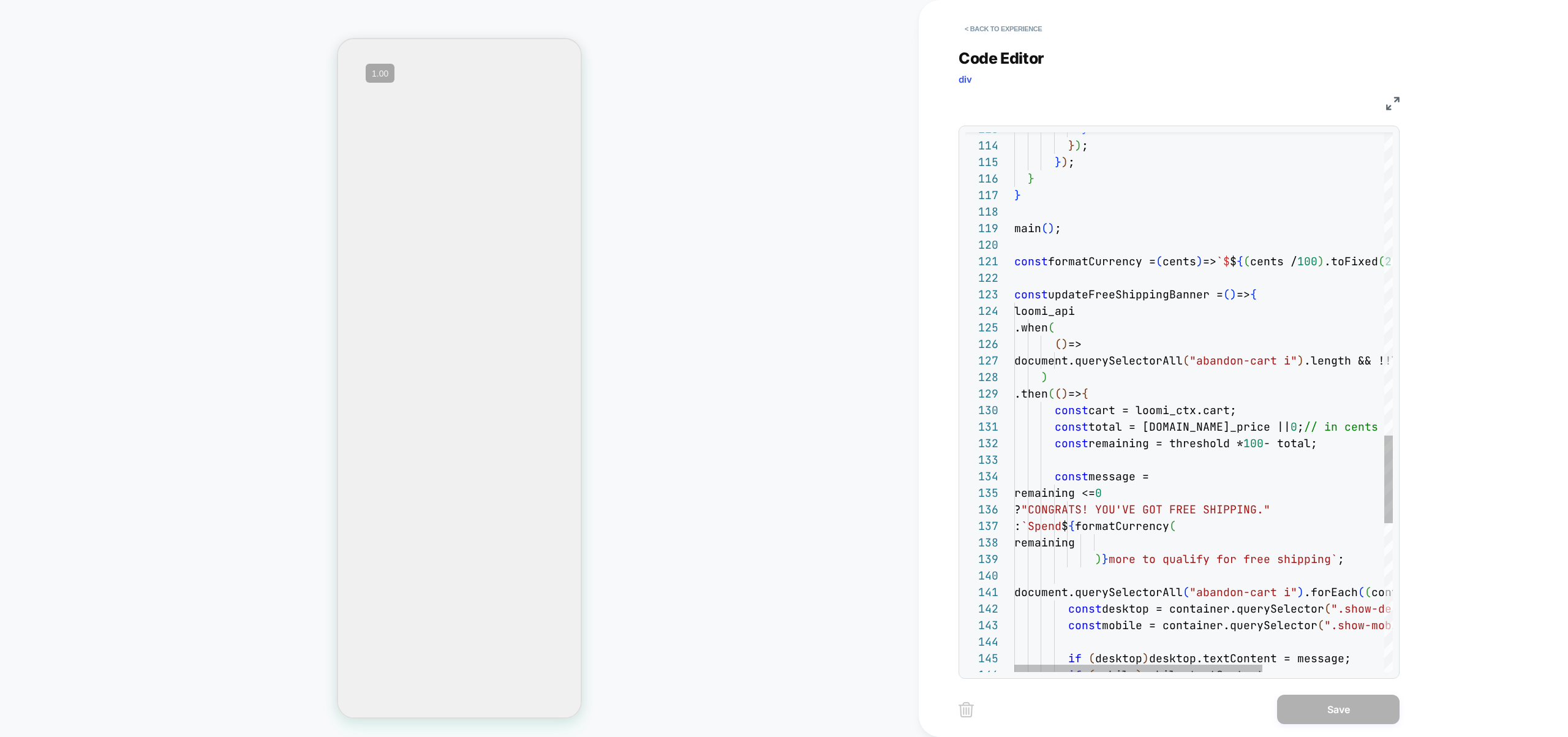
type textarea "**********"
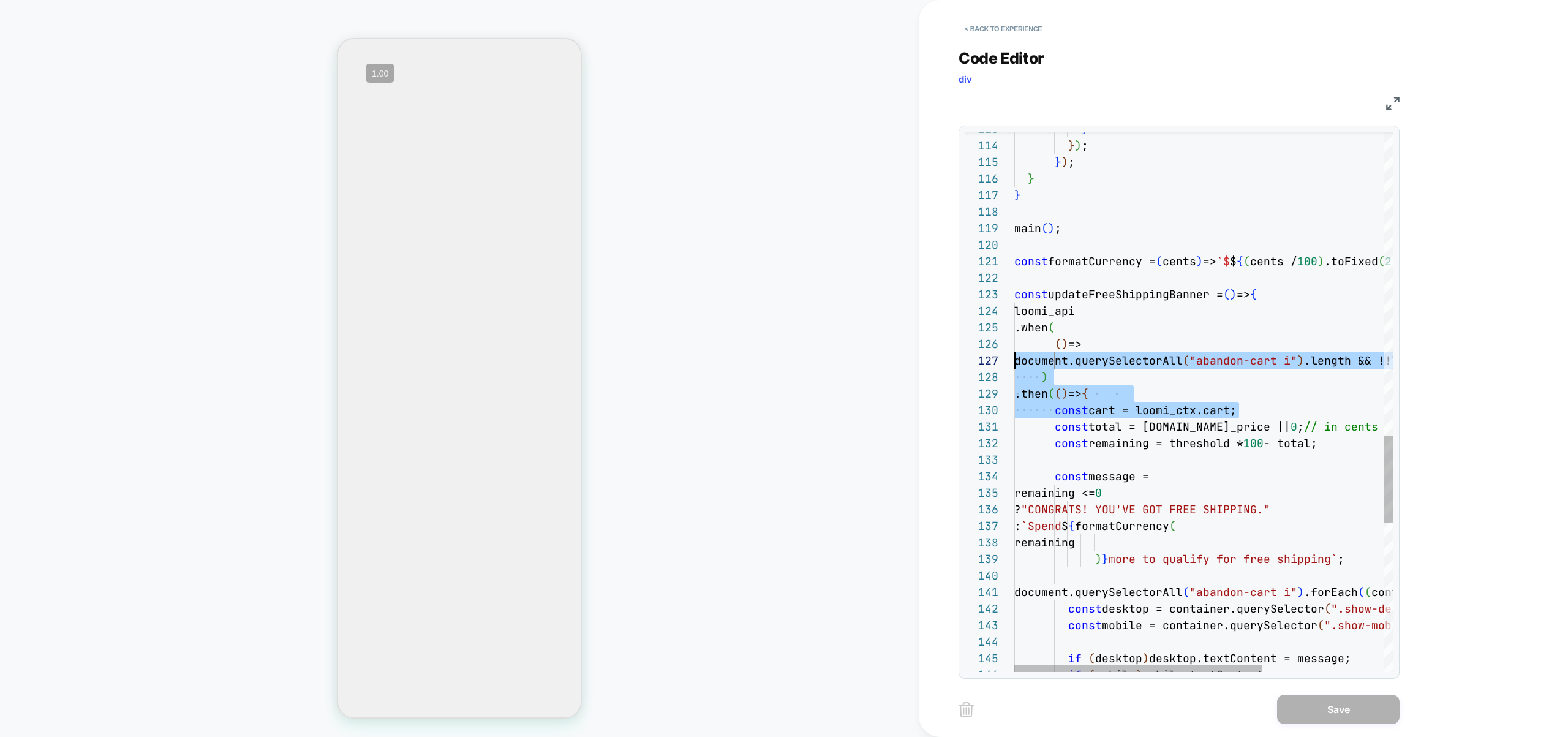
drag, startPoint x: 1308, startPoint y: 402, endPoint x: 959, endPoint y: 371, distance: 350.4
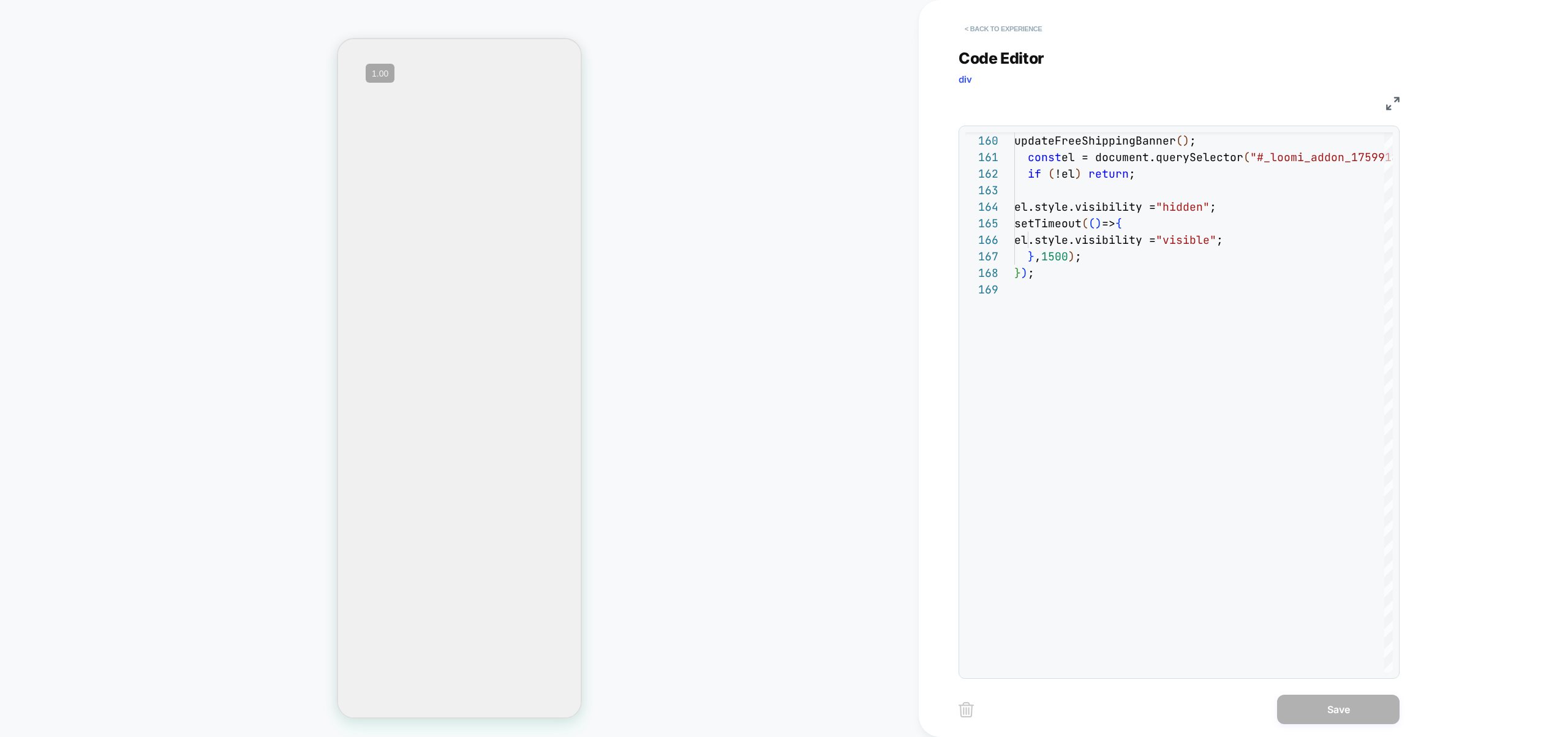
click at [1026, 32] on button "< Back to experience" at bounding box center [1004, 29] width 90 height 20
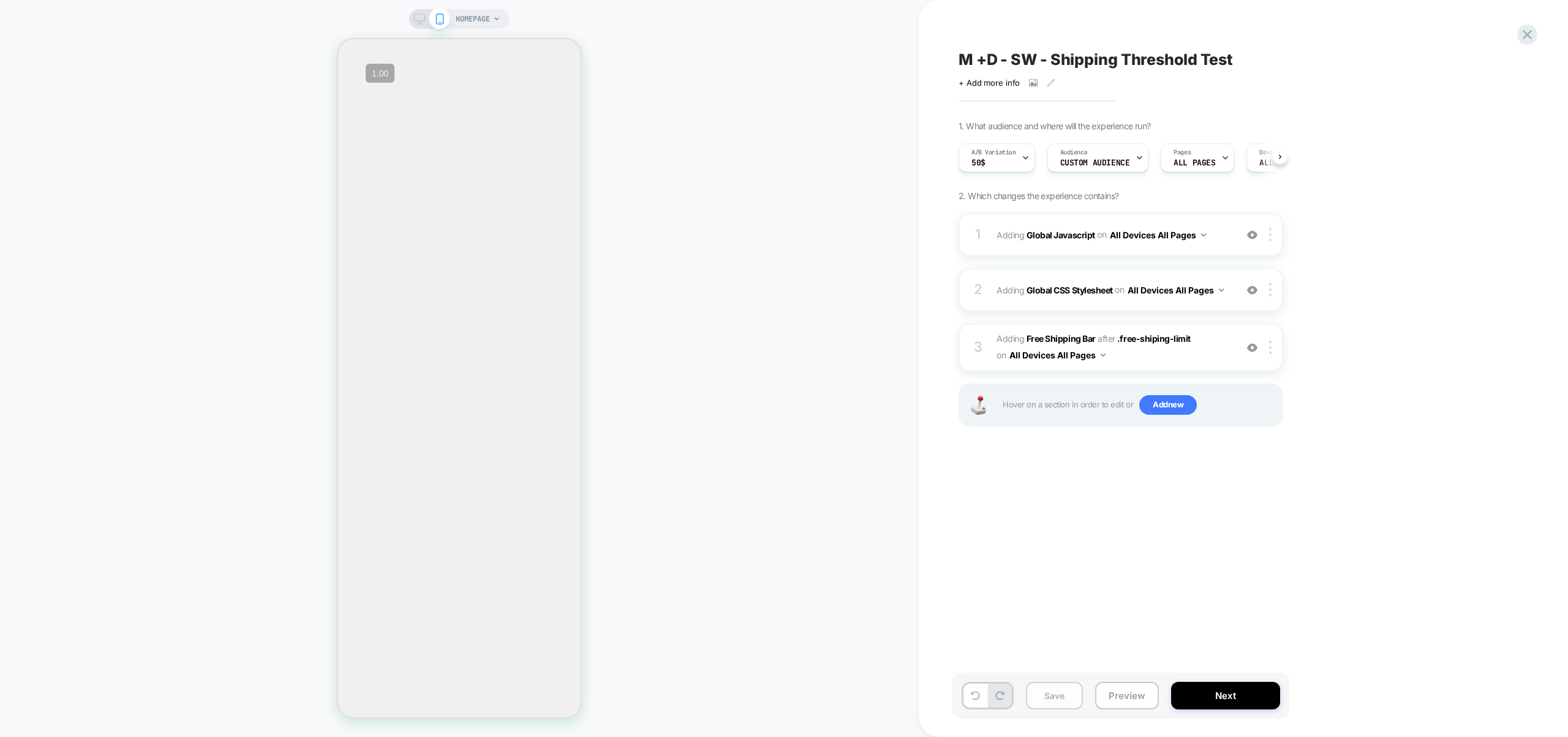
scroll to position [0, 1]
click at [1068, 686] on button "Save" at bounding box center [1054, 695] width 57 height 27
click at [1233, 238] on div "1 Adding Global Javascript on All Devices All Pages Add Before Add After Target…" at bounding box center [1121, 235] width 325 height 43
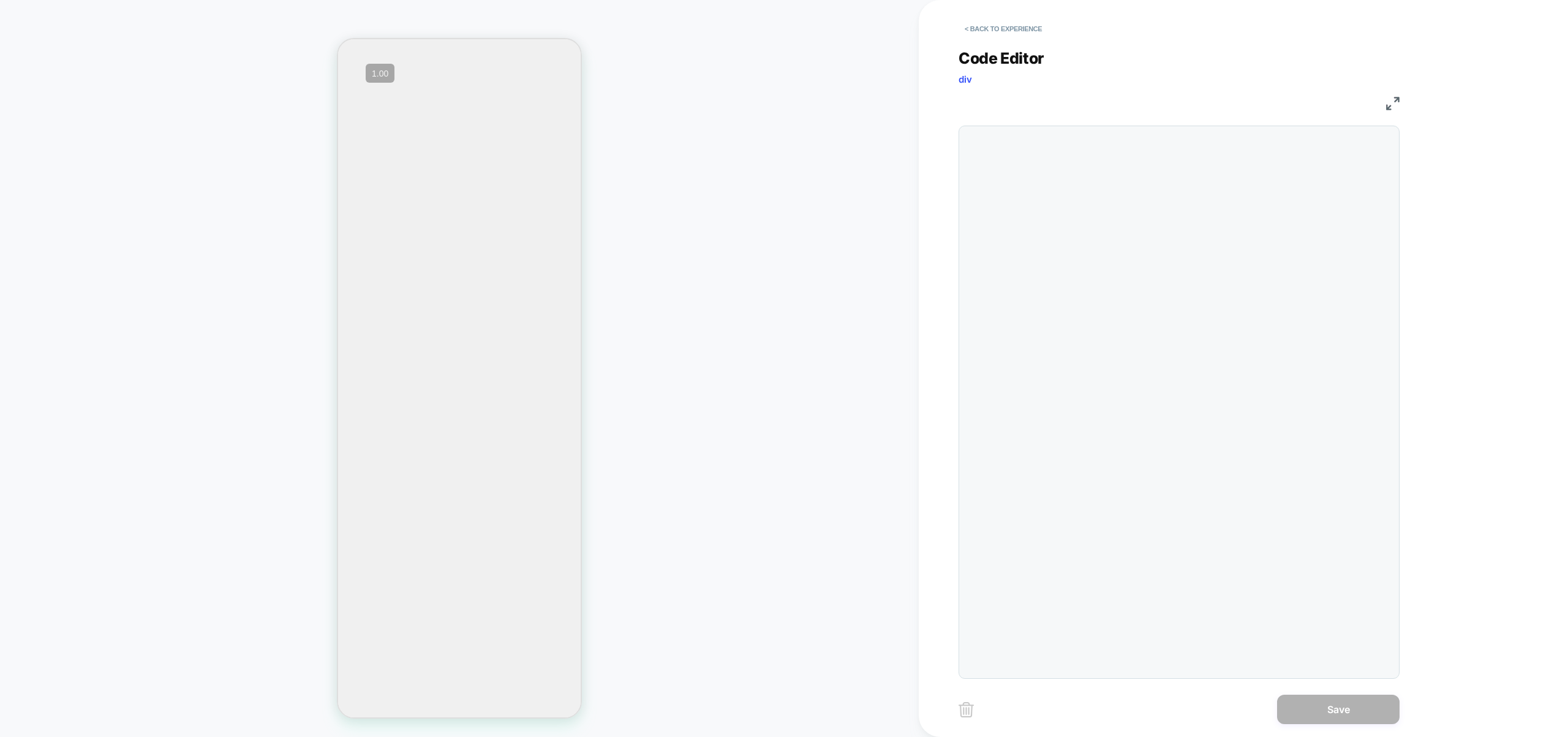
scroll to position [165, 0]
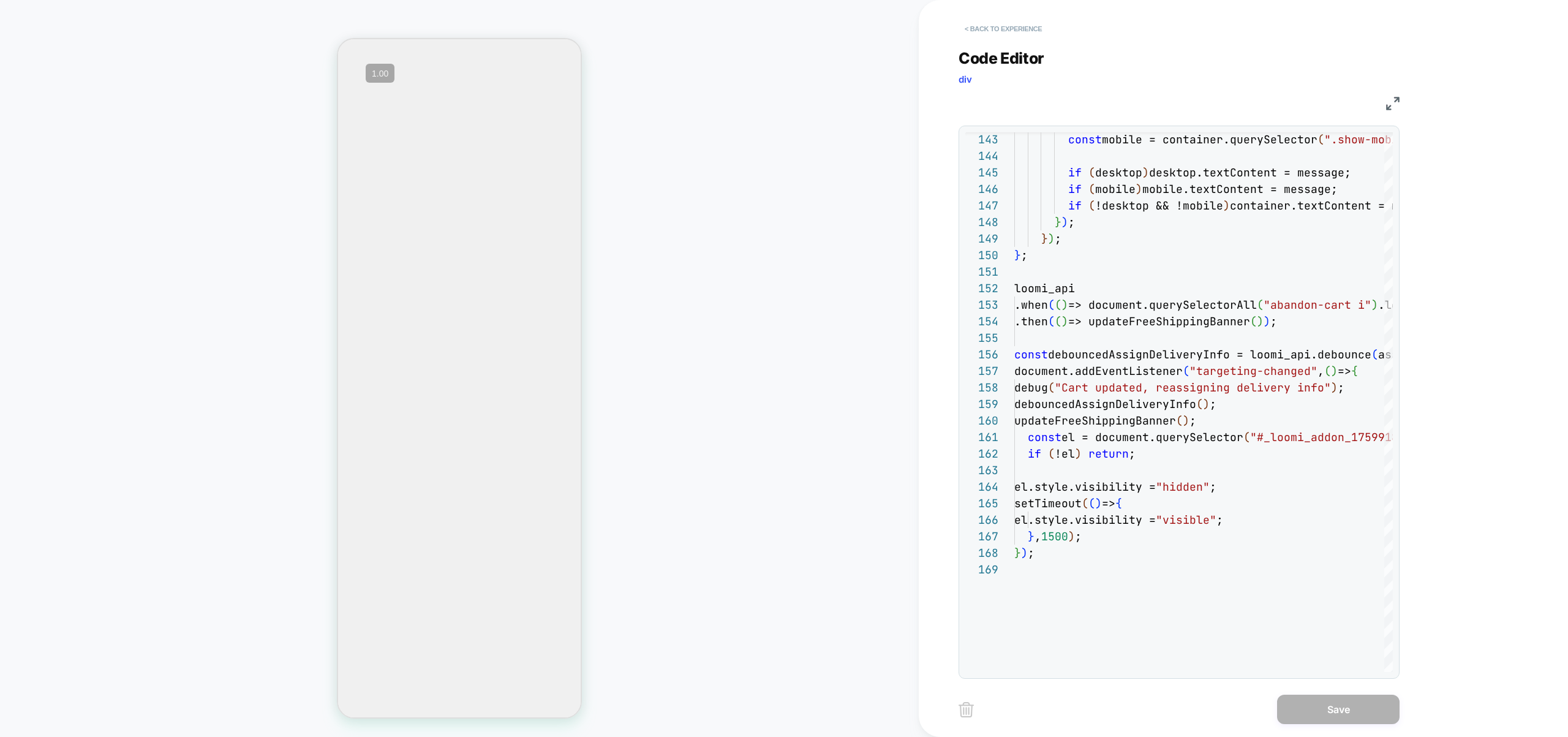
click at [1020, 28] on button "< Back to experience" at bounding box center [1004, 29] width 90 height 20
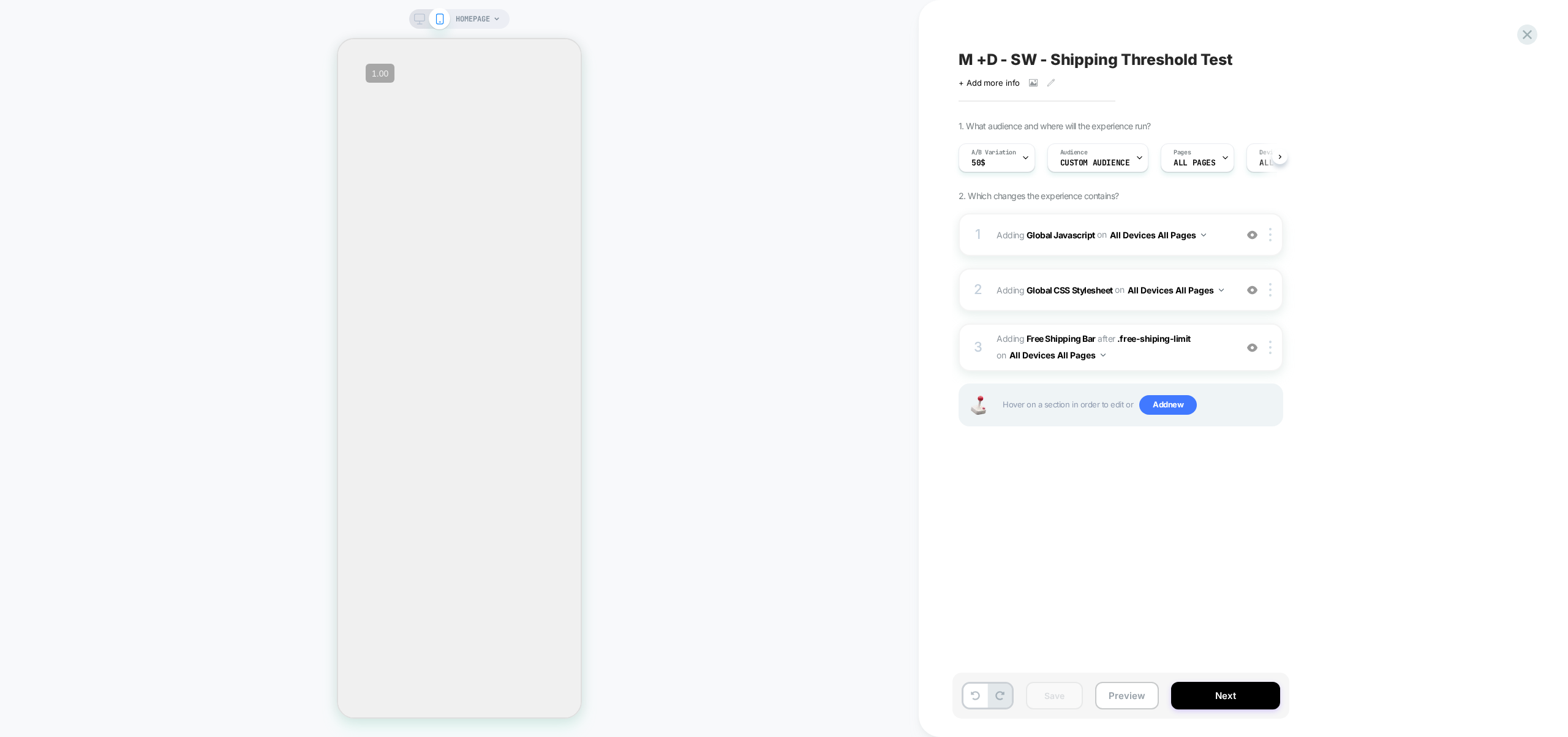
scroll to position [0, 1]
drag, startPoint x: 1119, startPoint y: 696, endPoint x: 1123, endPoint y: 684, distance: 12.6
click at [1119, 695] on button "Preview" at bounding box center [1127, 695] width 64 height 27
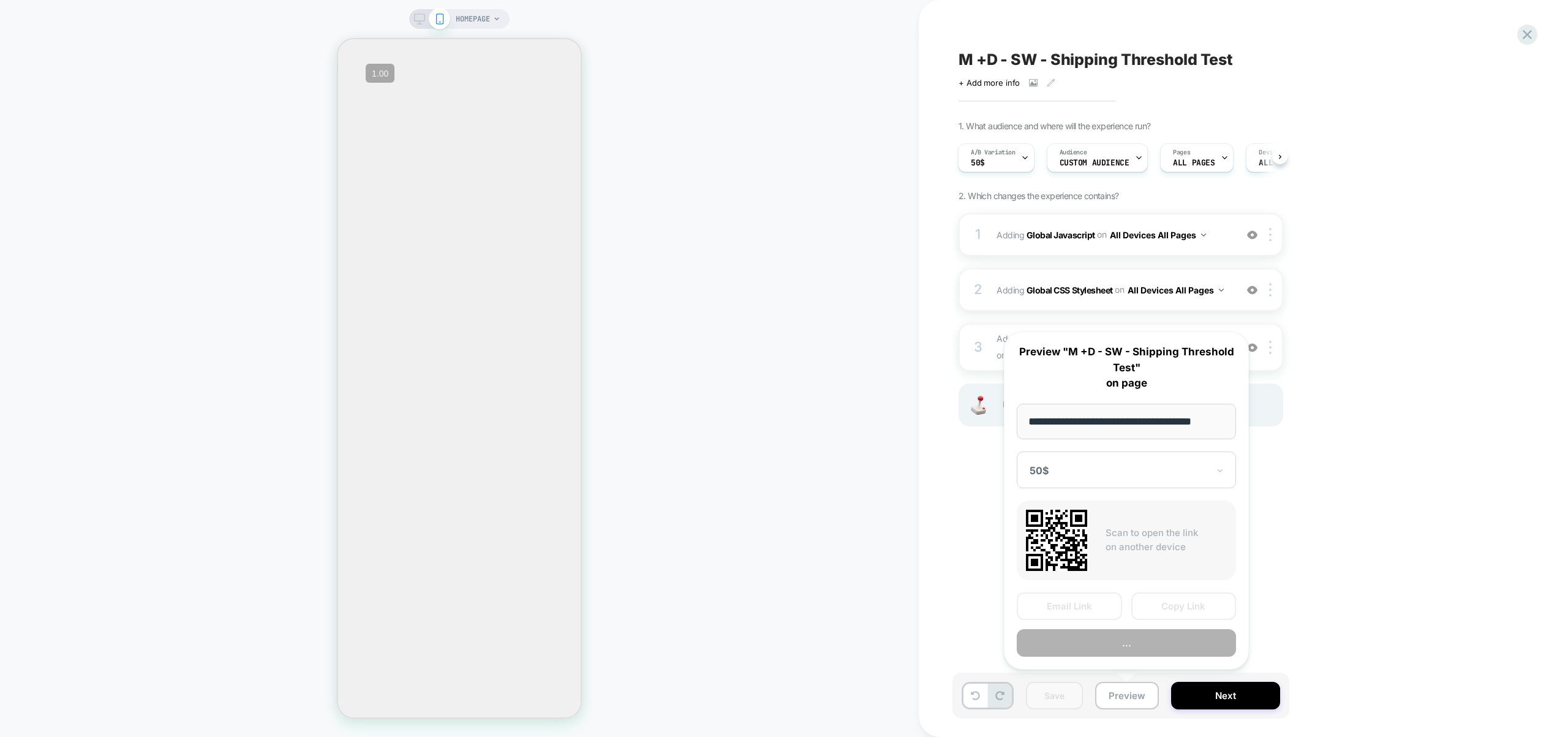
scroll to position [0, 5]
click at [1140, 640] on button "Preview" at bounding box center [1127, 643] width 219 height 27
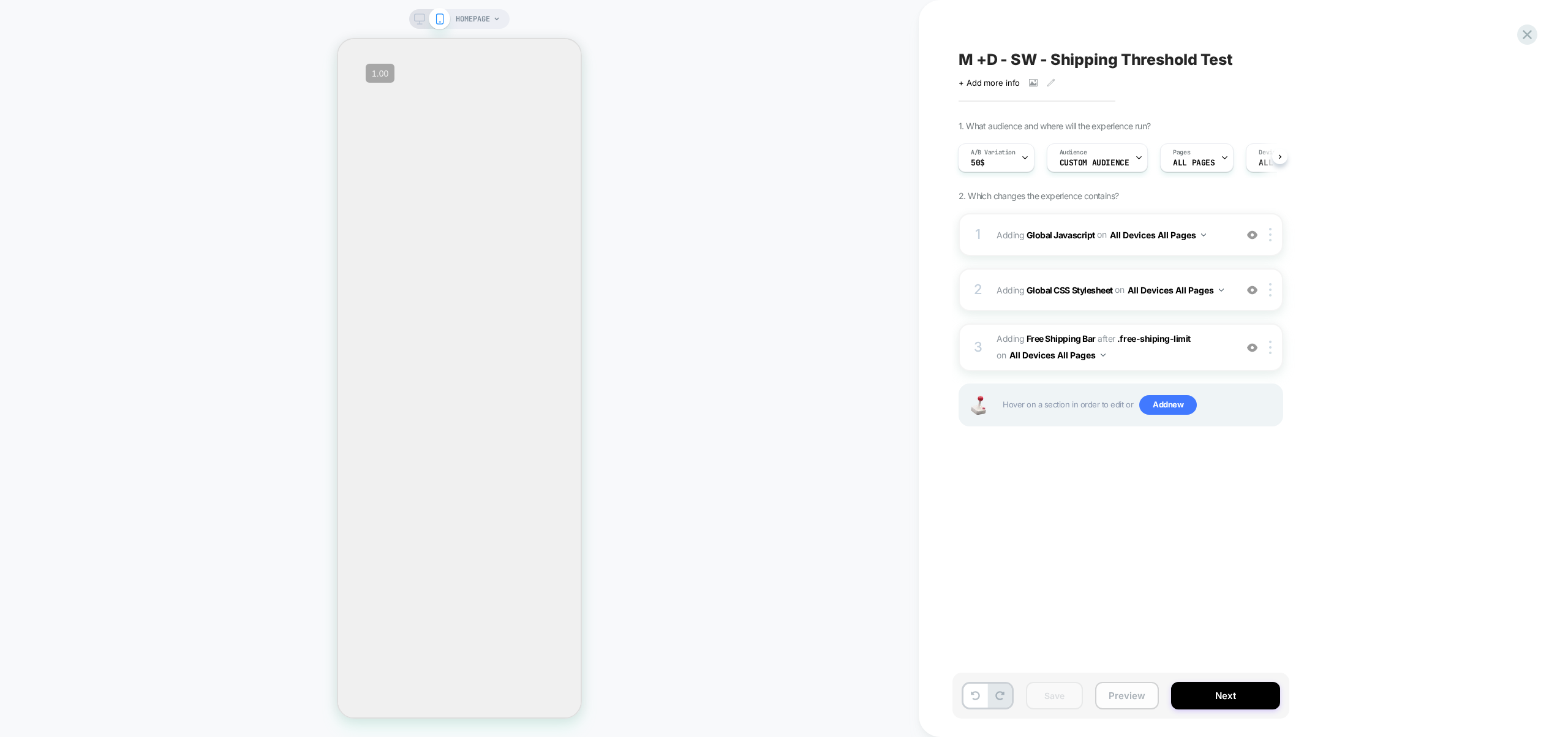
click at [1136, 686] on button "Preview" at bounding box center [1127, 695] width 64 height 27
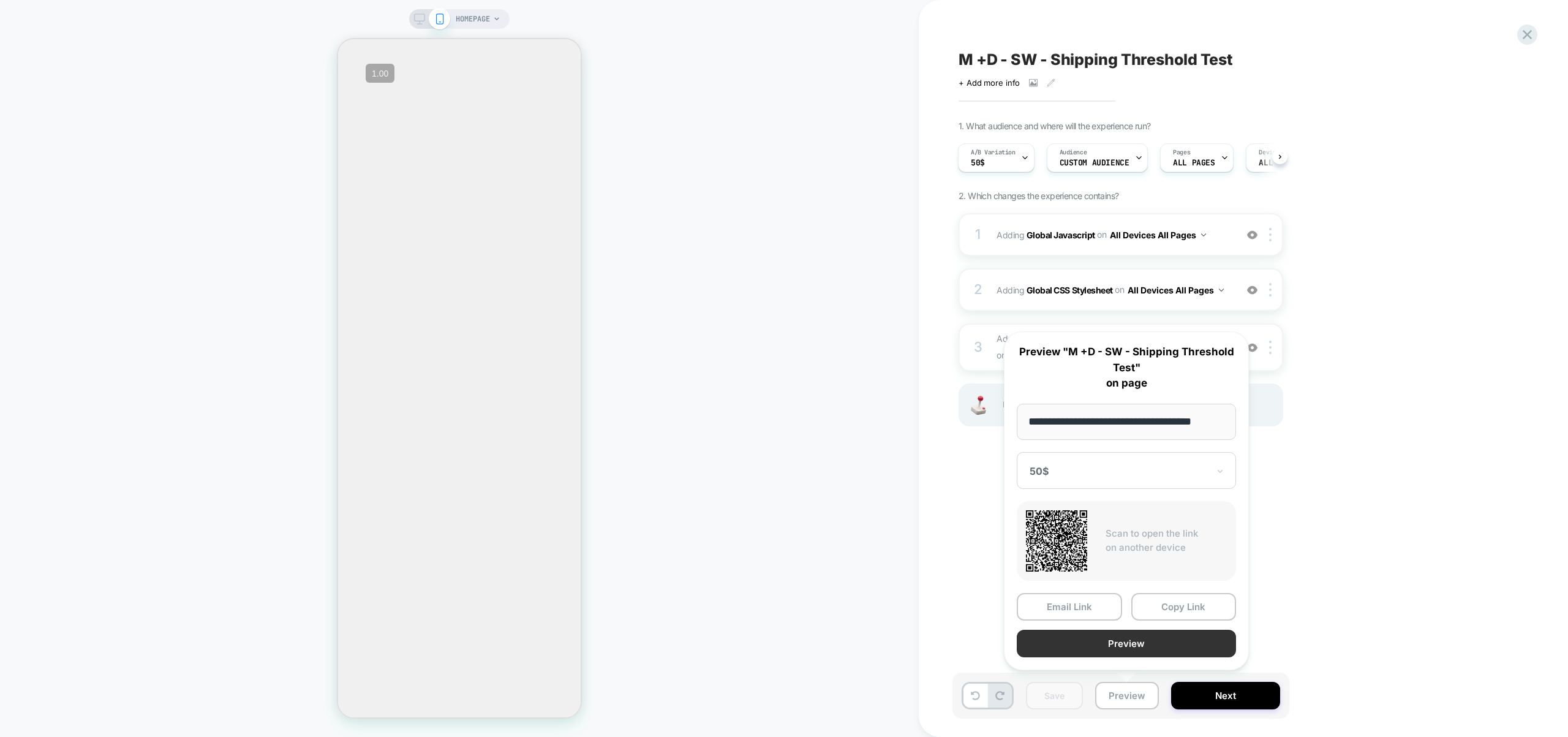
scroll to position [0, 0]
click at [1114, 643] on button "Preview" at bounding box center [1127, 643] width 219 height 27
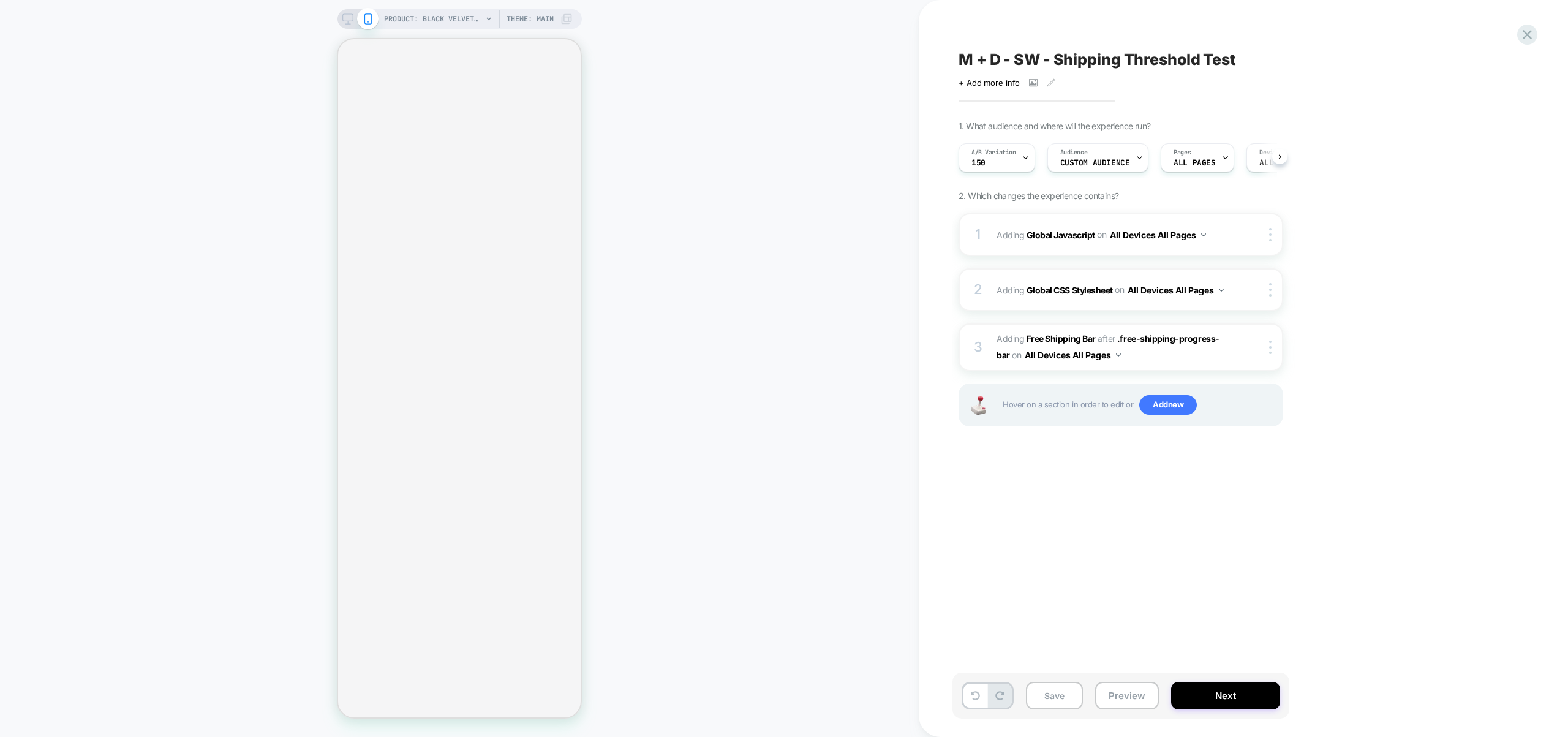
scroll to position [0, 1]
click at [1154, 354] on span "#_loomi_addon_1759748335698 Adding Free Shipping Bar AFTER .free-shipping-progr…" at bounding box center [1113, 347] width 233 height 33
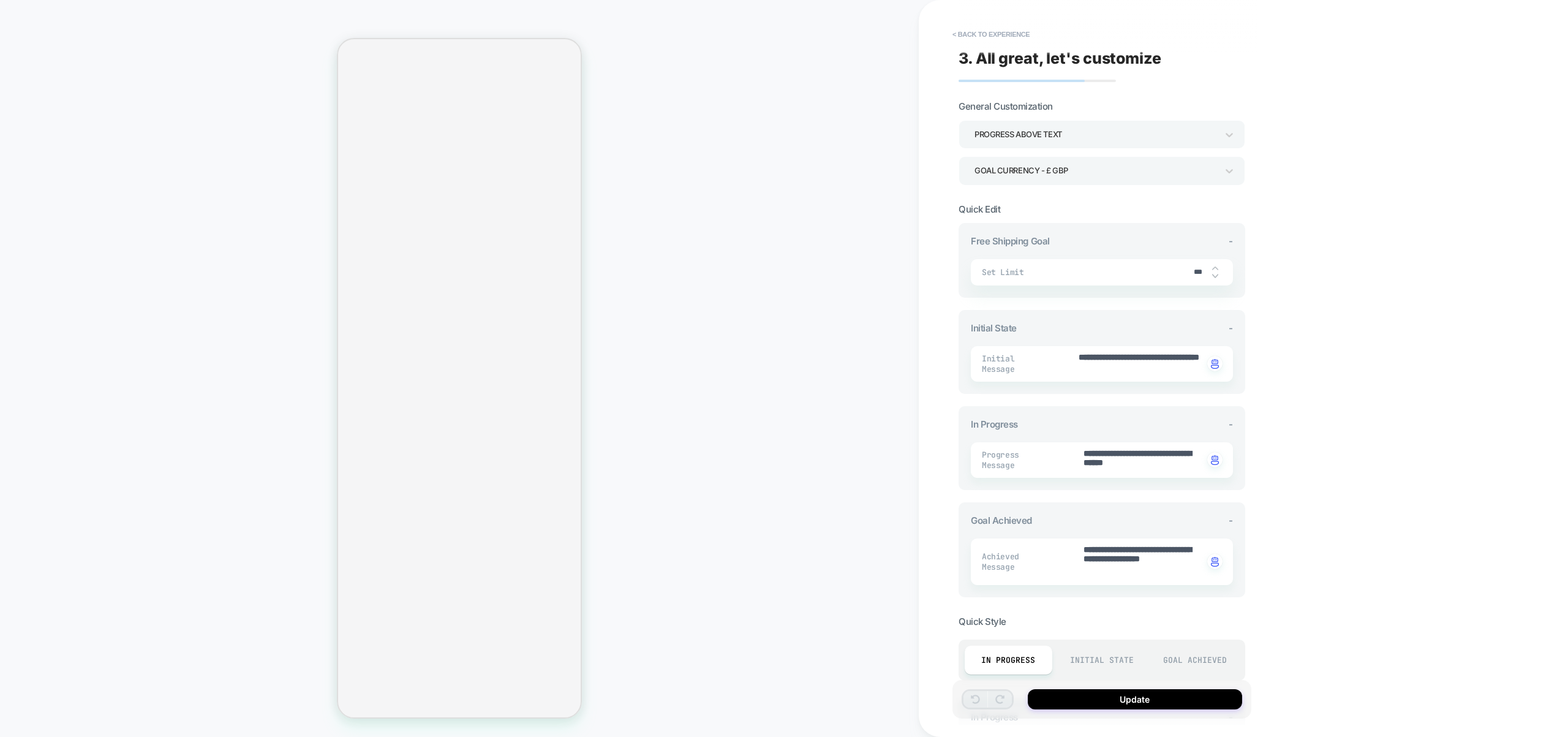
type textarea "*"
click at [1007, 38] on button "< Back to experience" at bounding box center [991, 34] width 90 height 20
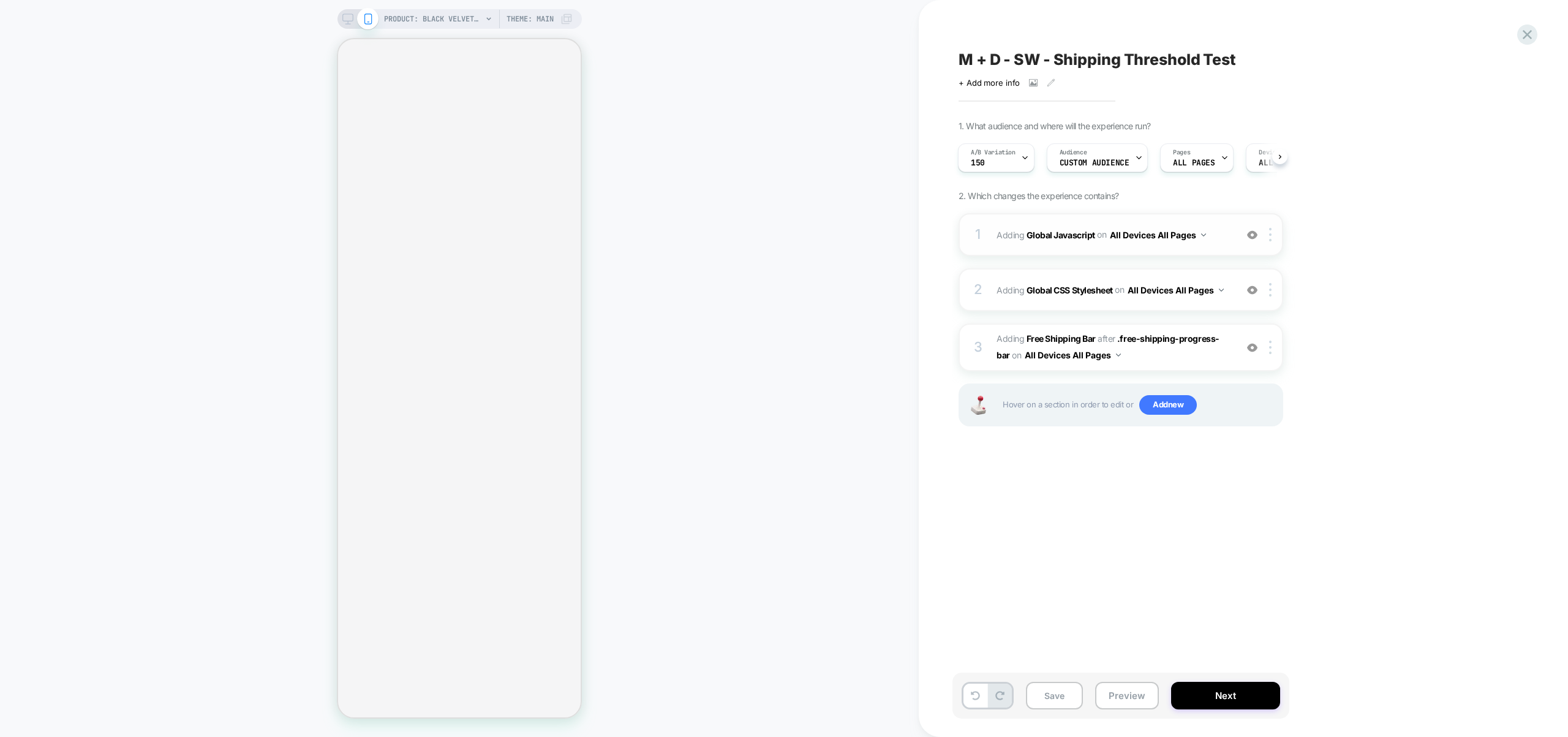
click at [1217, 255] on div "1 Adding Global Javascript on All Devices All Pages Add Before Add After Target…" at bounding box center [1121, 235] width 325 height 43
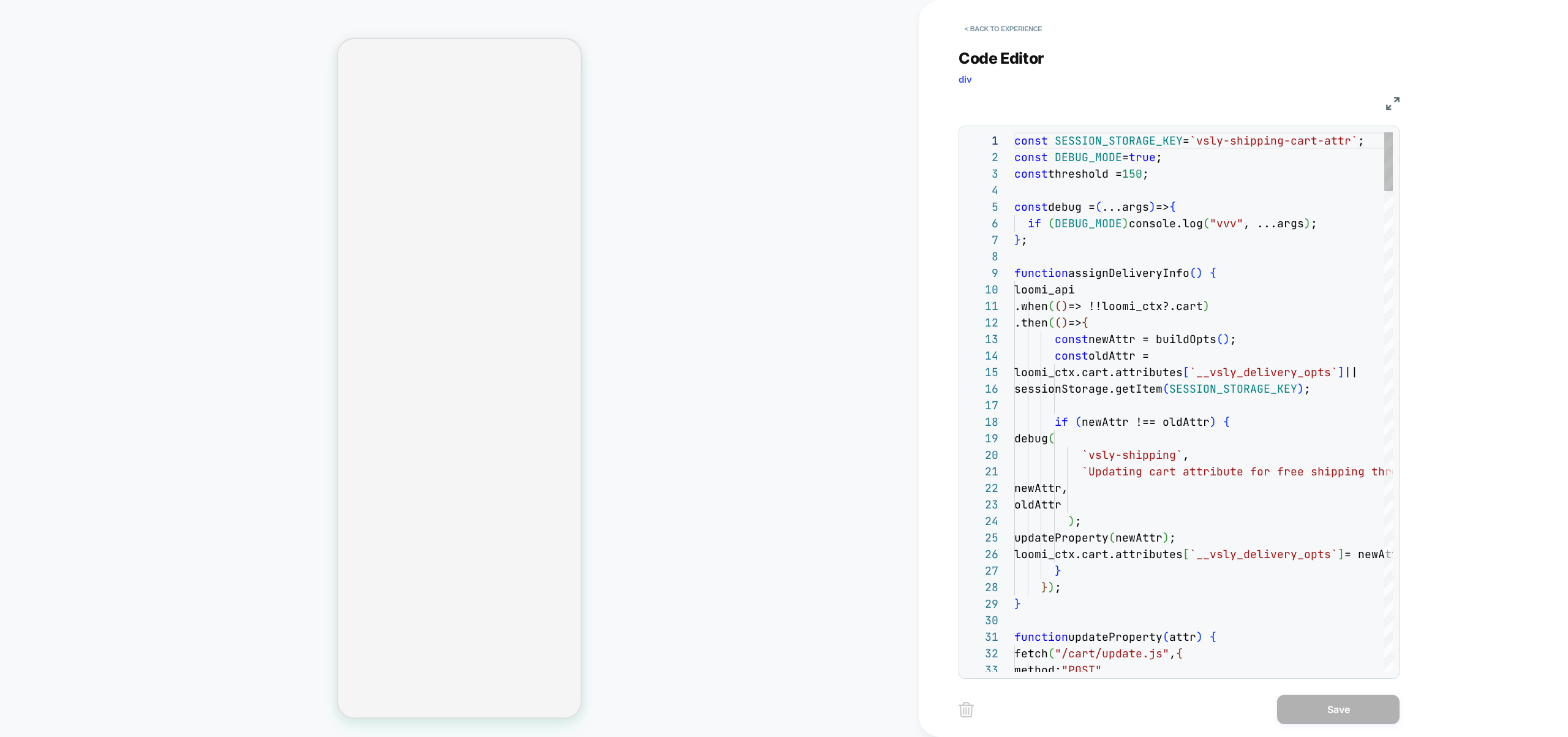
scroll to position [165, 0]
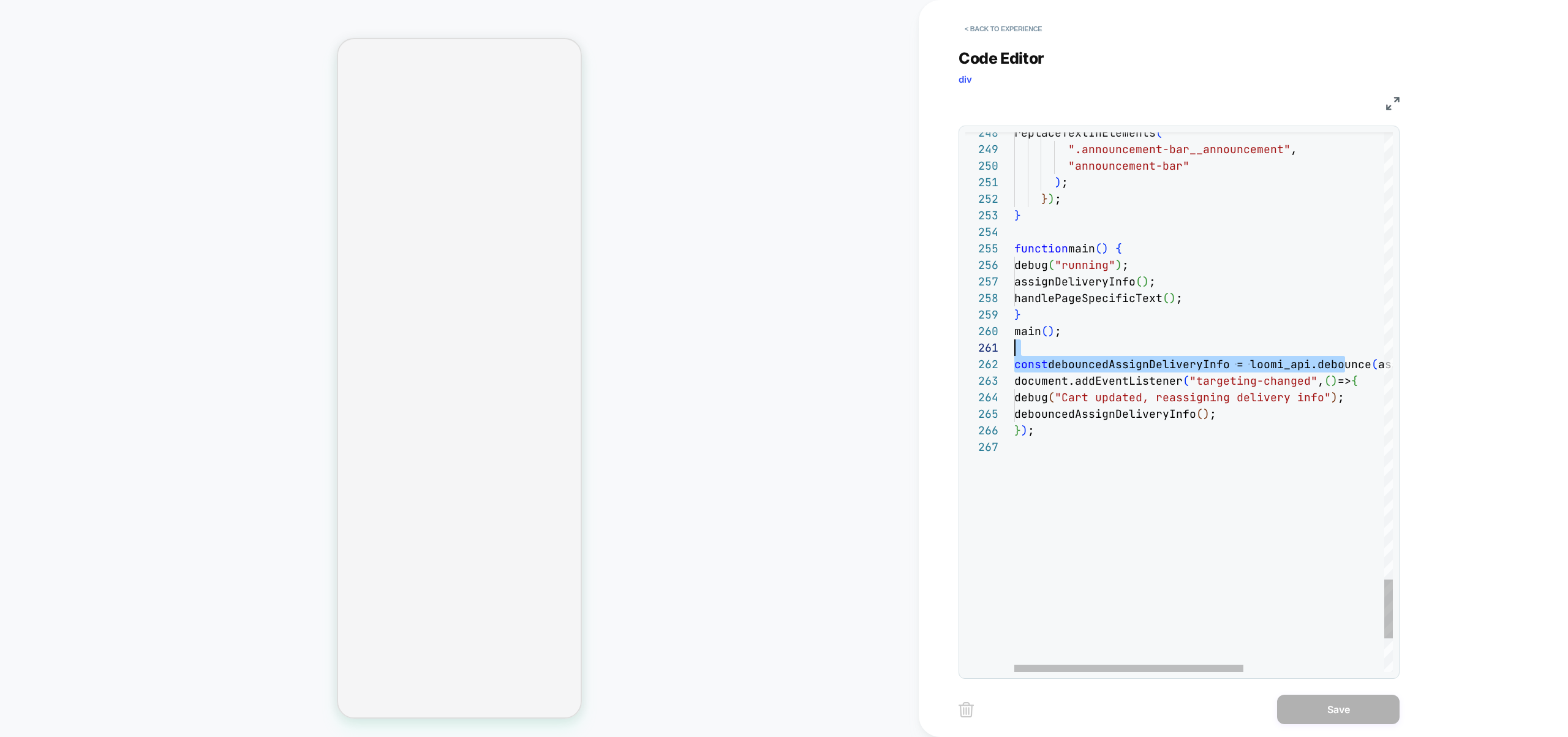
drag, startPoint x: 1344, startPoint y: 362, endPoint x: 840, endPoint y: 346, distance: 504.3
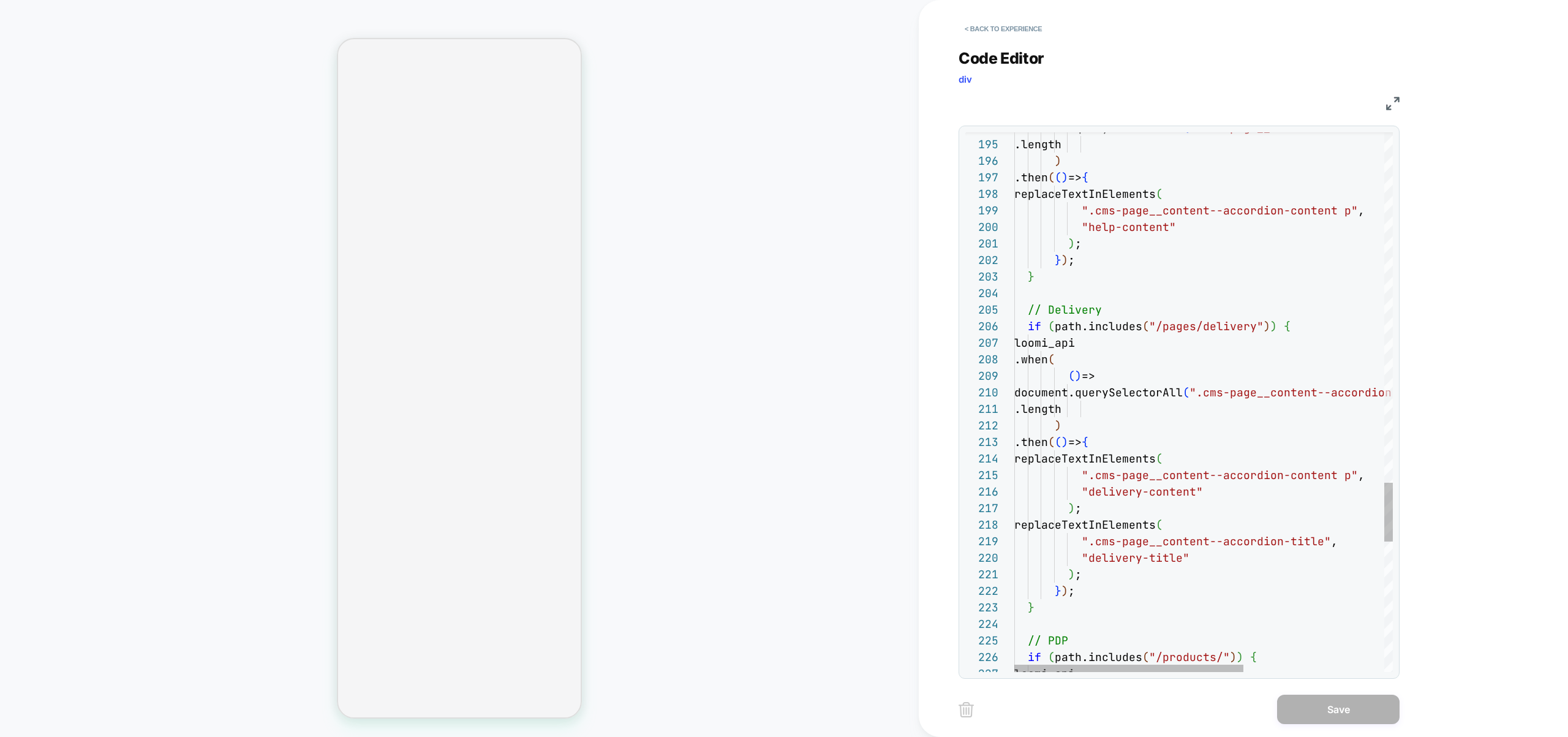
type textarea "**********"
type textarea "*"
type textarea "**********"
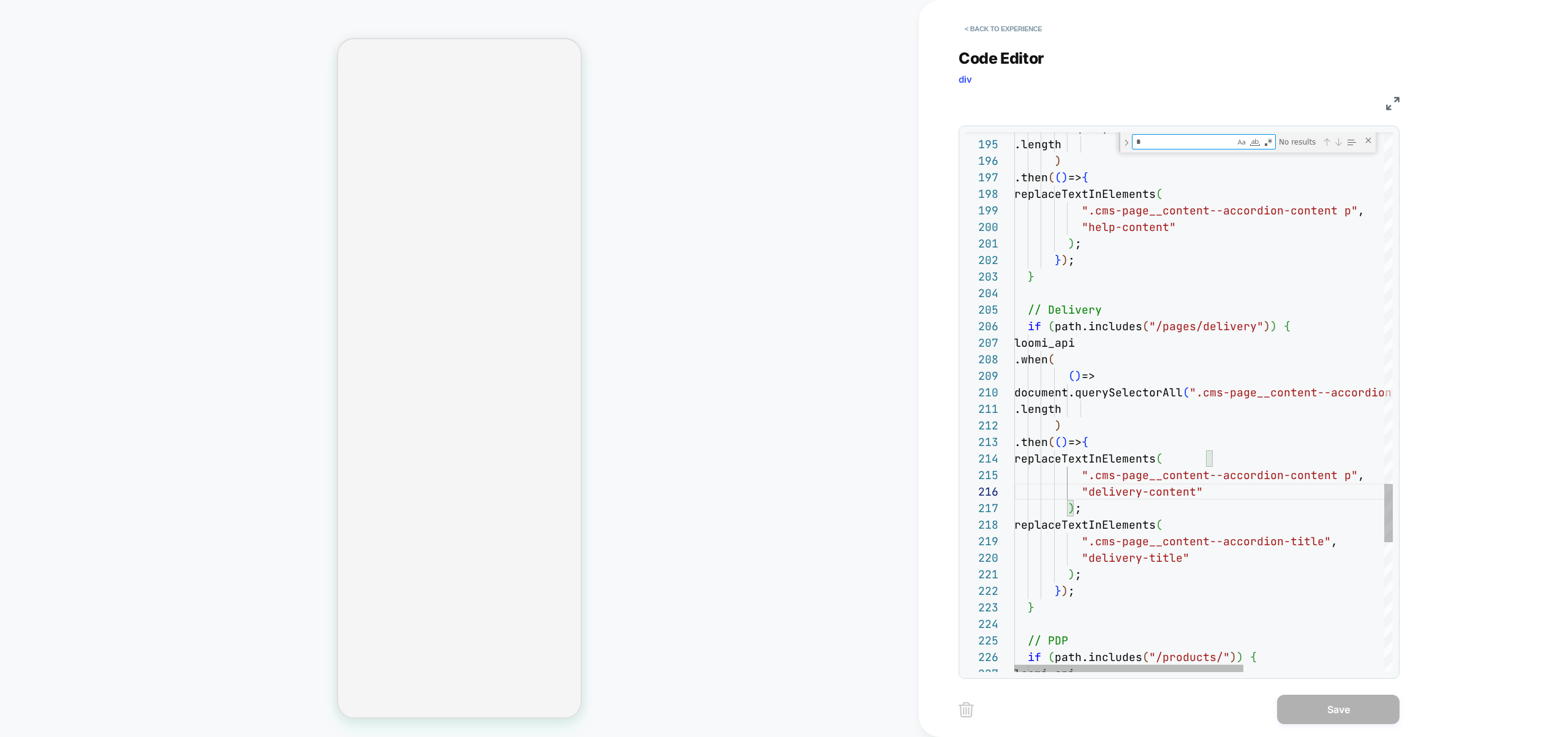
type textarea "**"
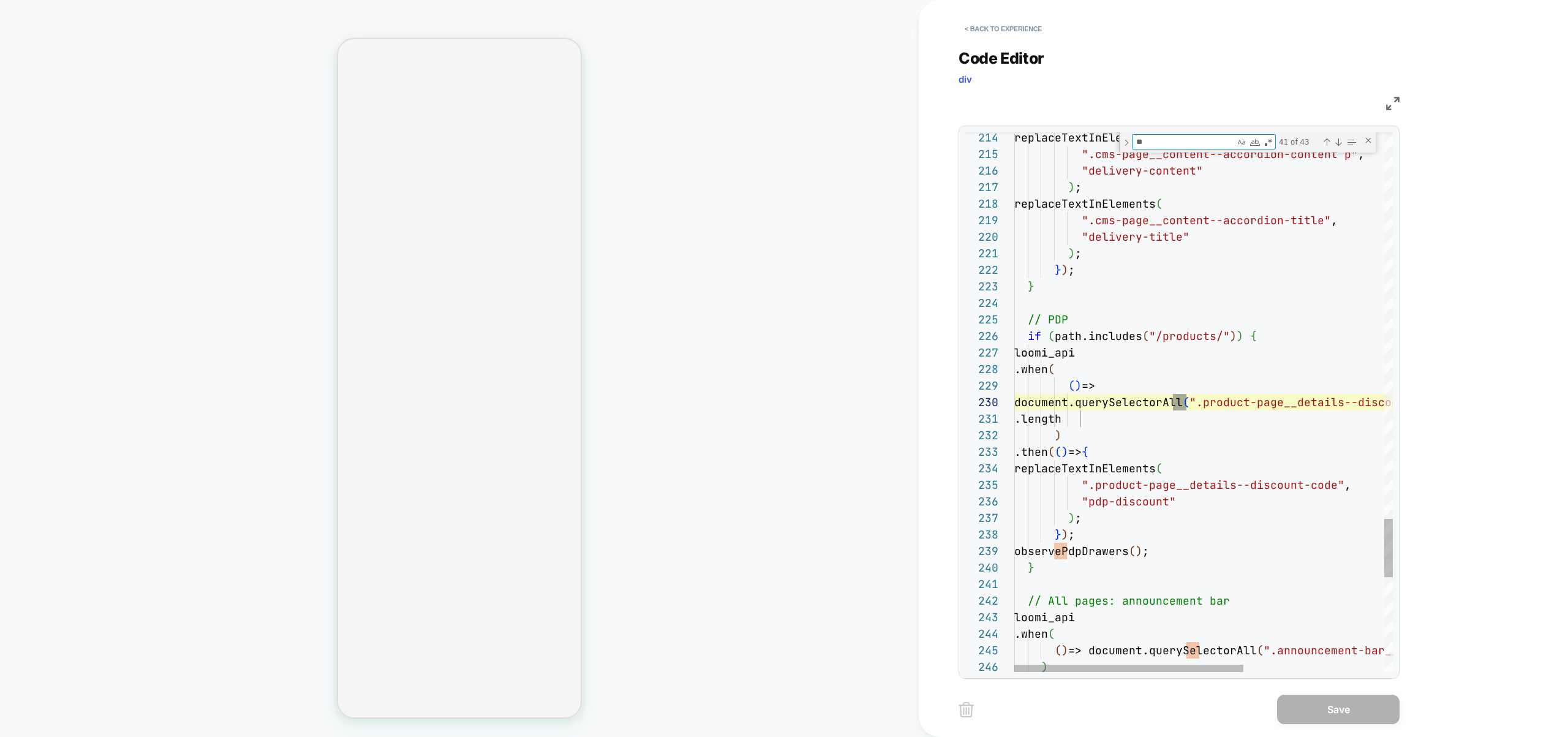
type textarea "**********"
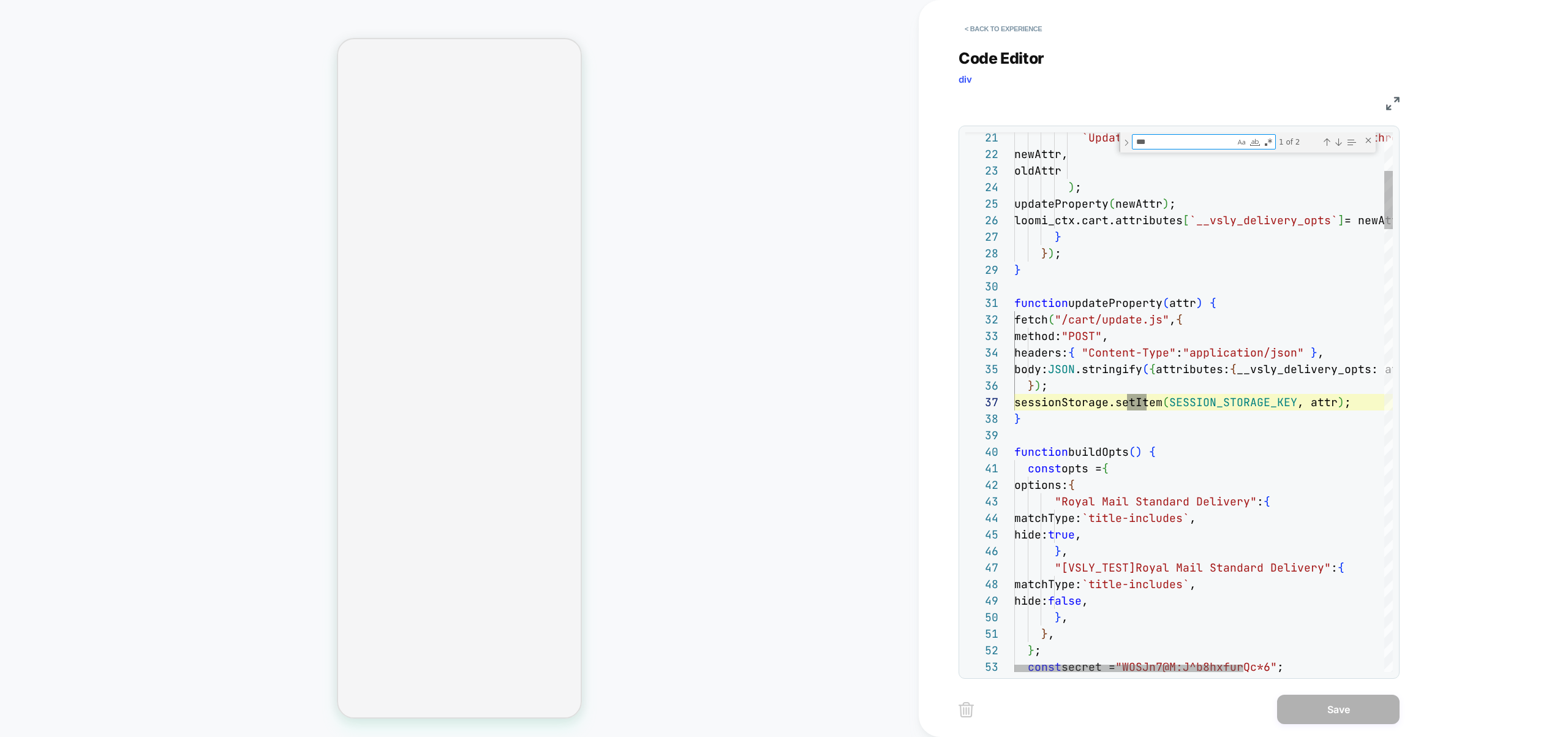
scroll to position [165, 132]
type textarea "***"
type textarea "**********"
type textarea "**"
type textarea "**********"
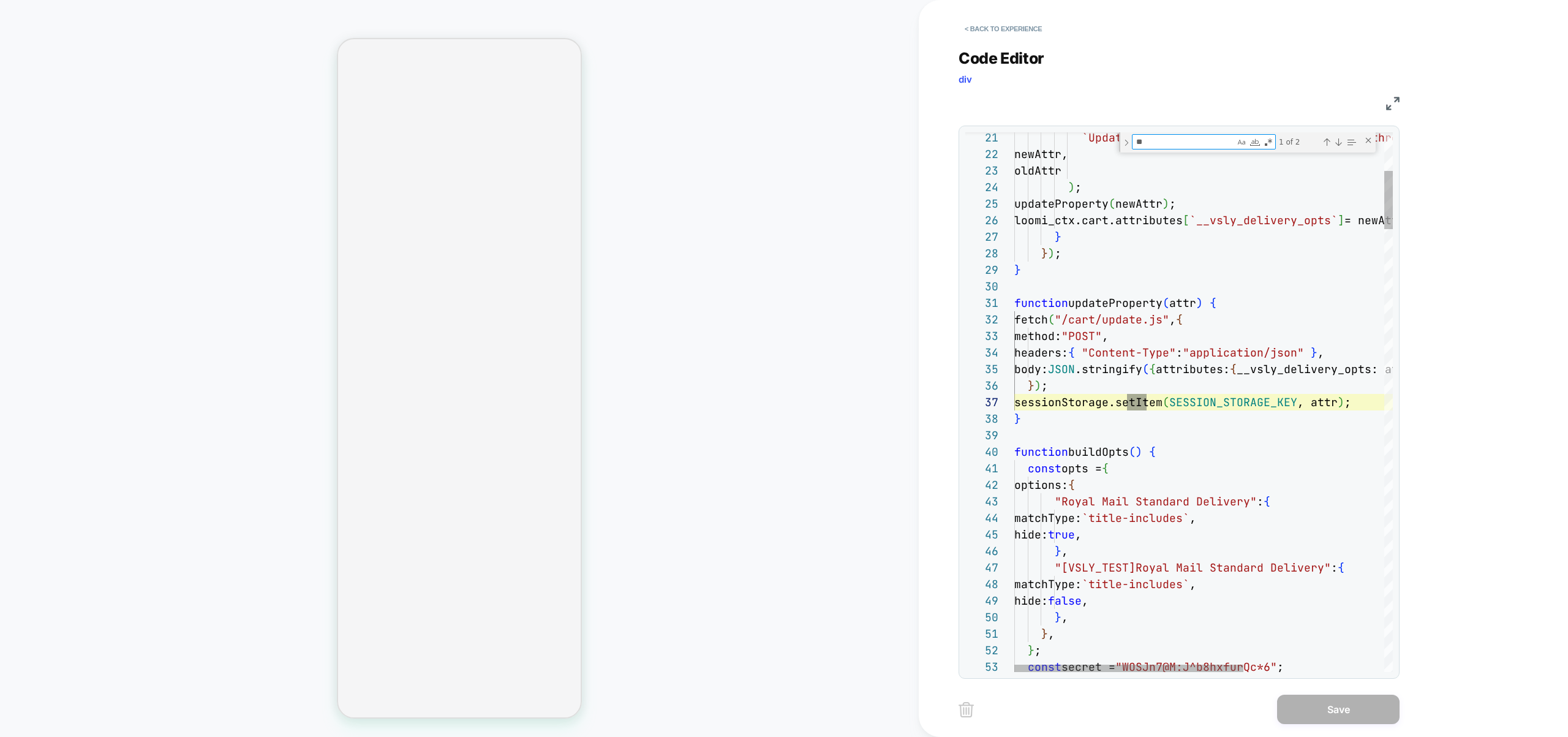
type textarea "*"
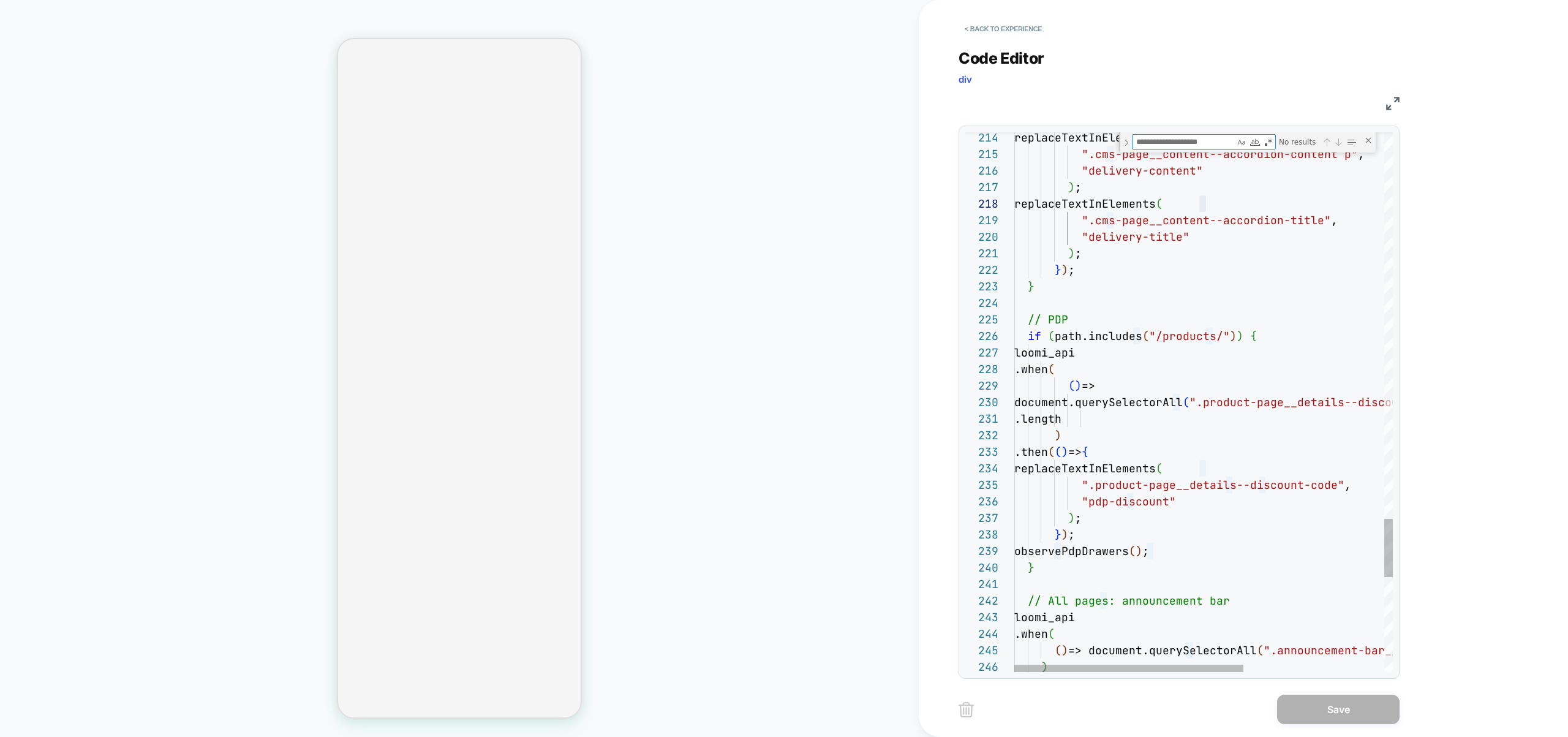
scroll to position [115, 192]
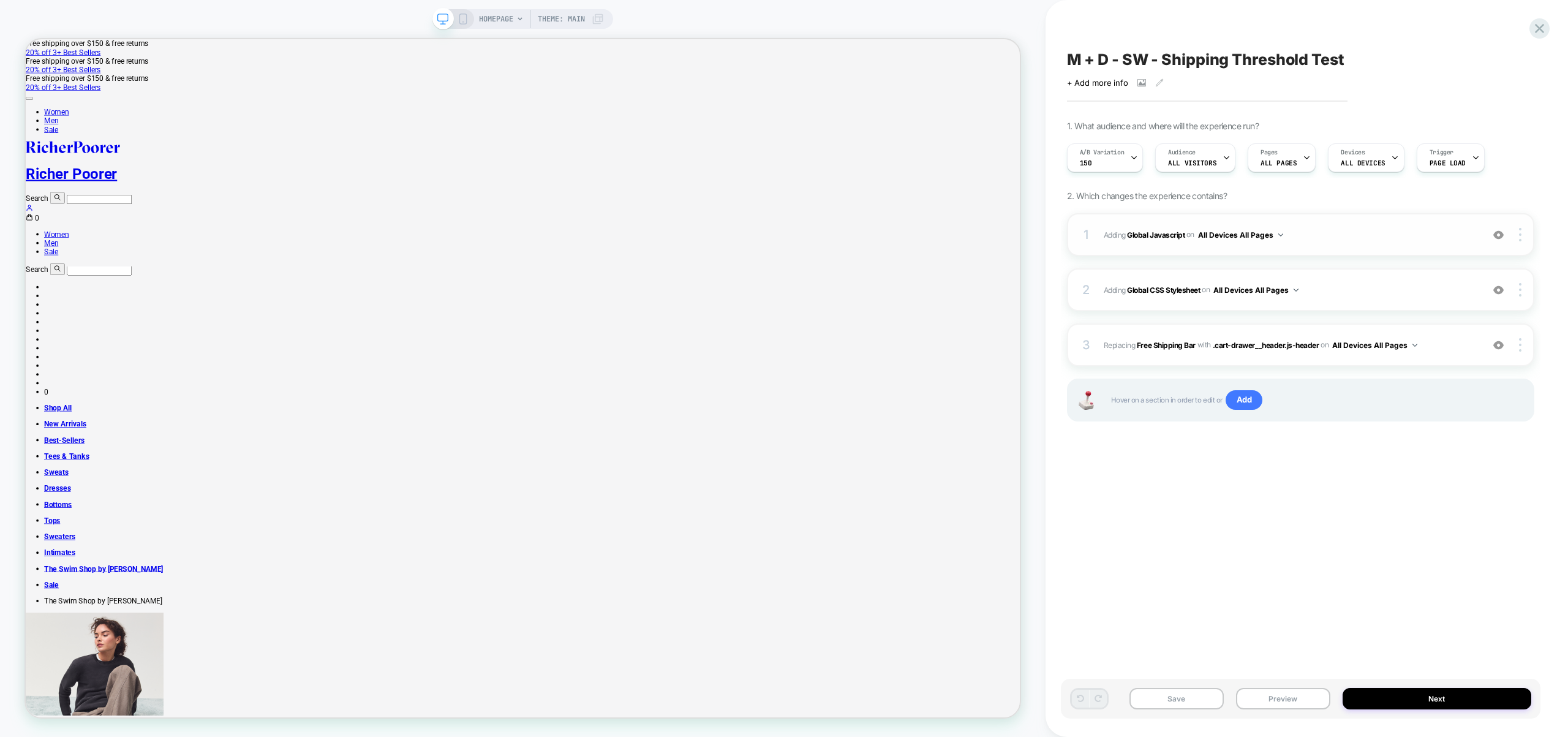
click at [1325, 229] on span "Adding Global Javascript on All Devices All Pages" at bounding box center [1290, 234] width 372 height 15
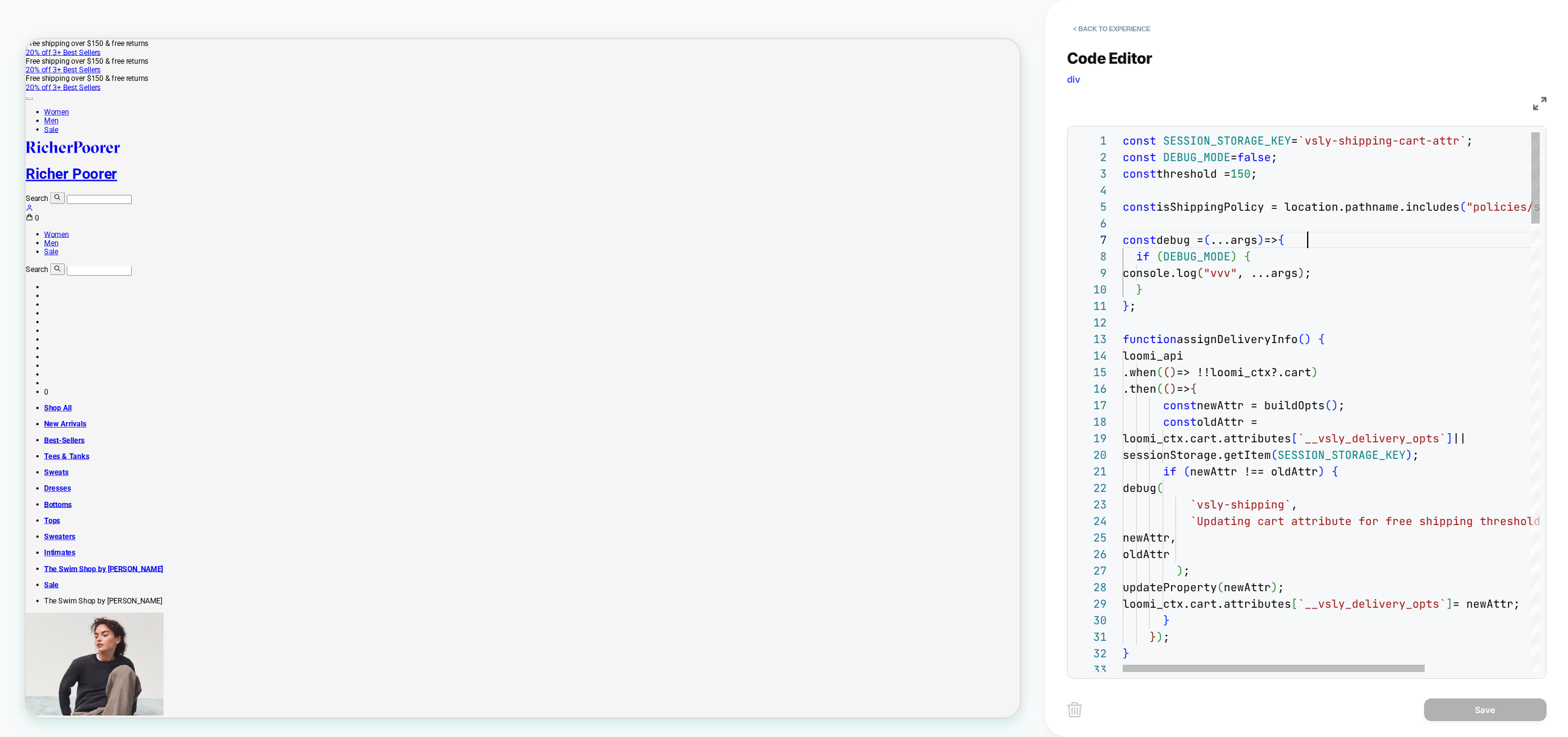
scroll to position [99, 185]
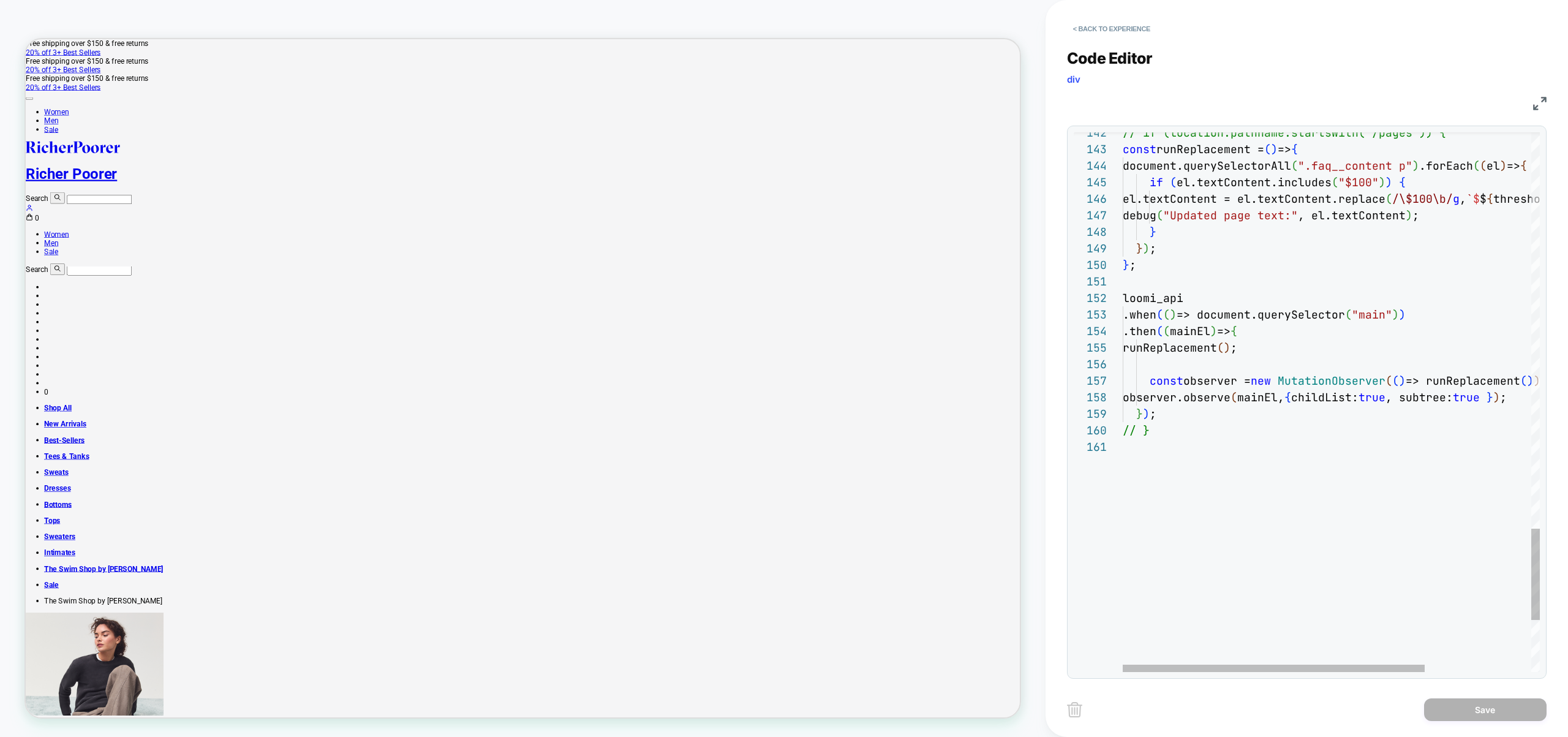
type textarea "**********"
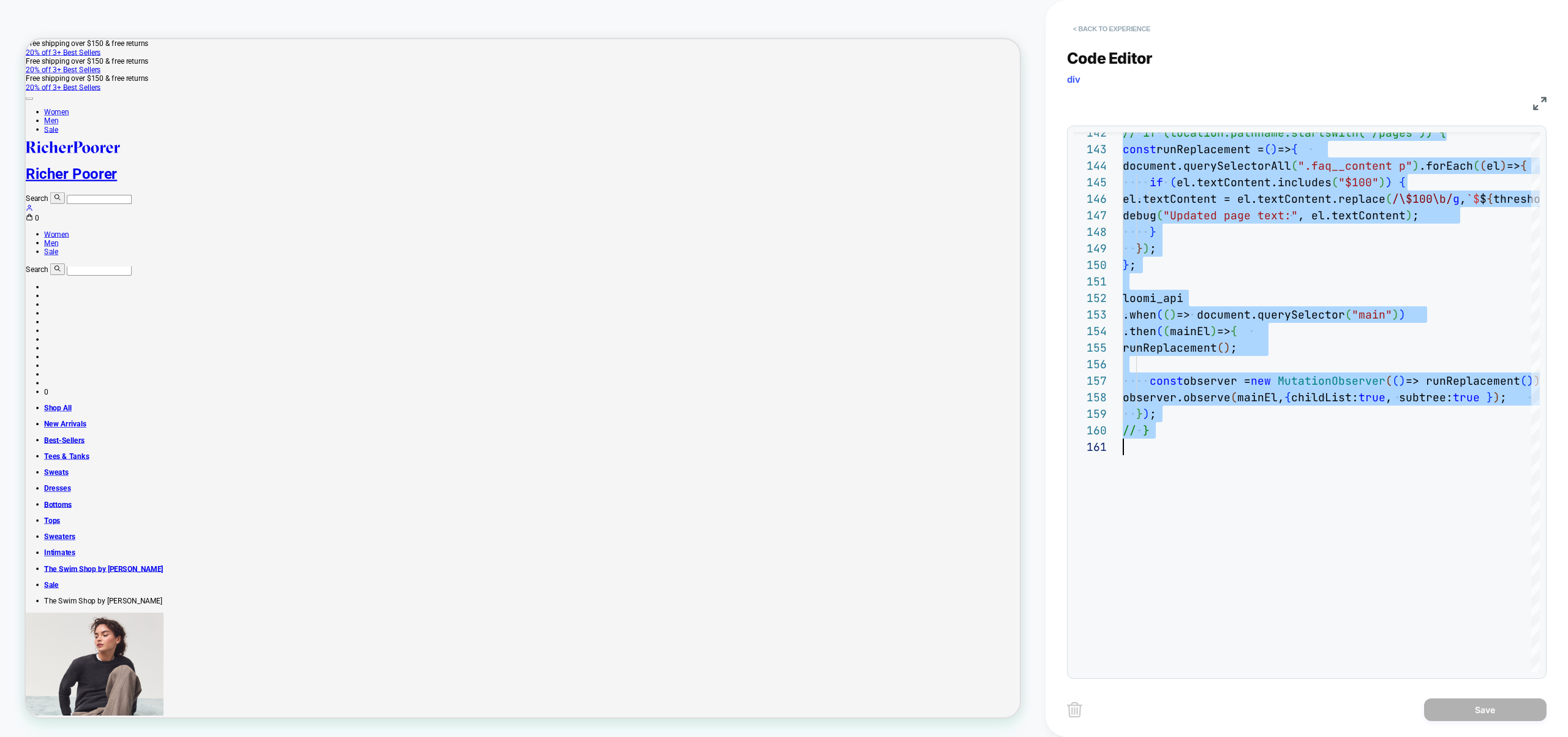
click at [1089, 27] on button "< Back to experience" at bounding box center [1112, 29] width 90 height 20
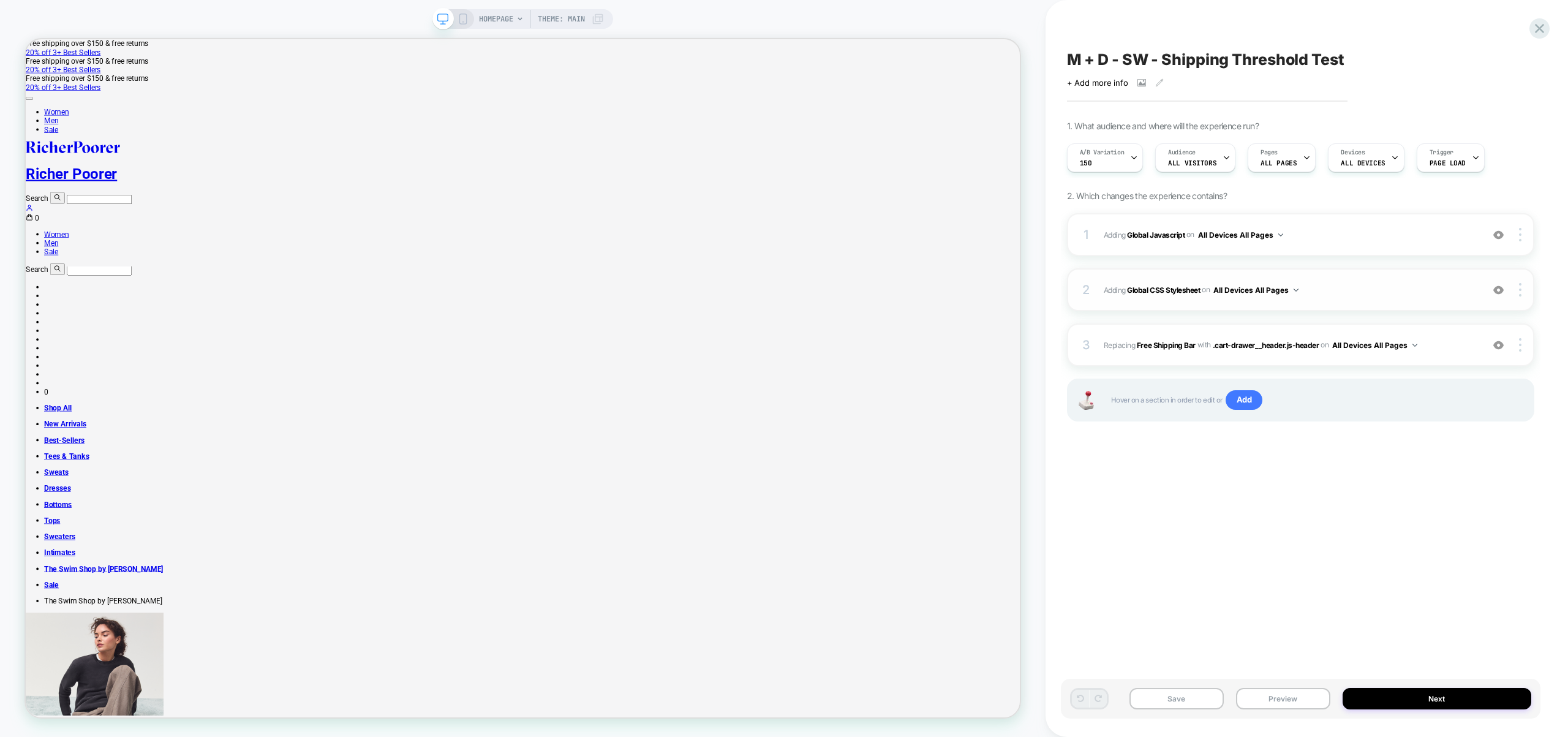
click at [1358, 287] on span "Adding Global CSS Stylesheet on All Devices All Pages" at bounding box center [1290, 290] width 372 height 15
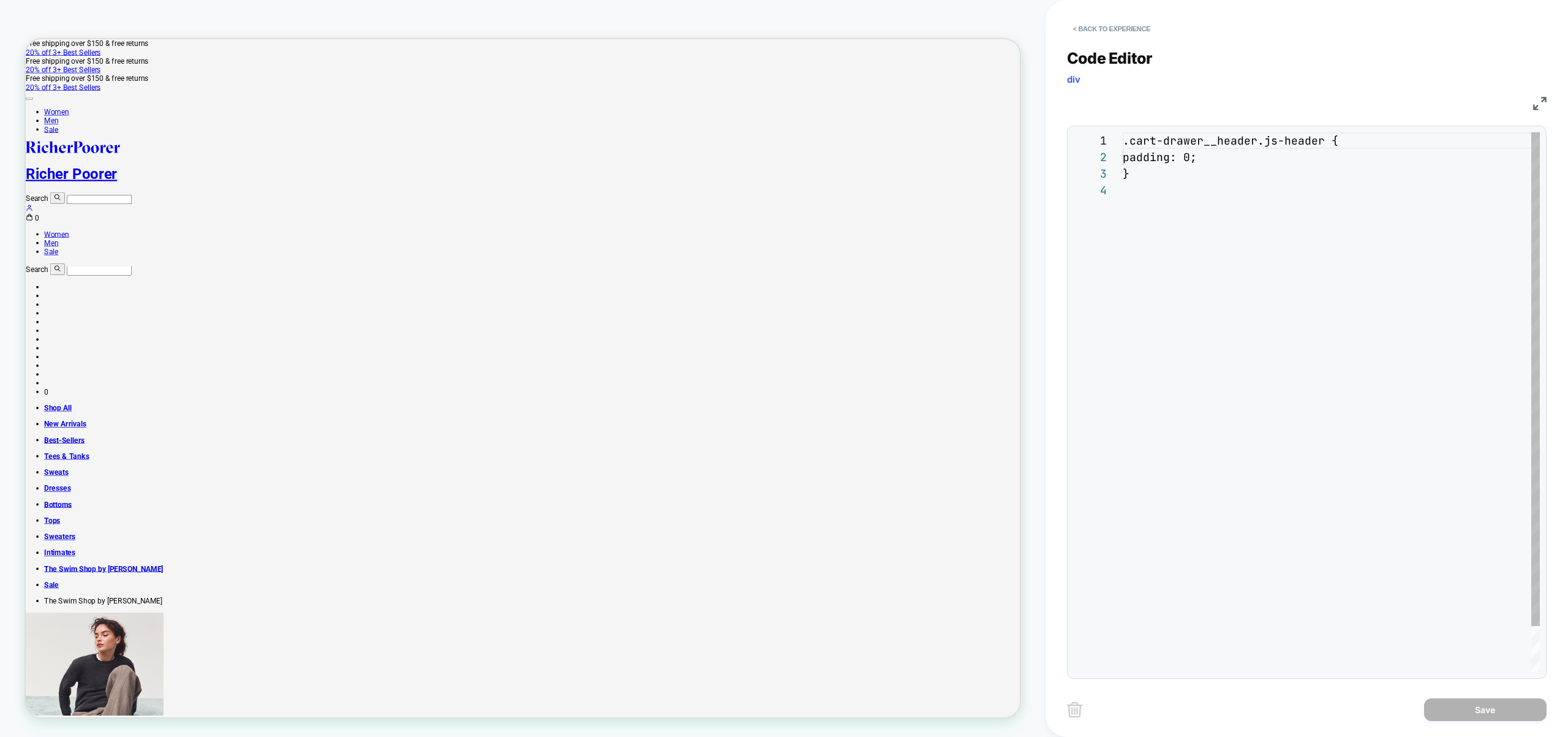
scroll to position [50, 0]
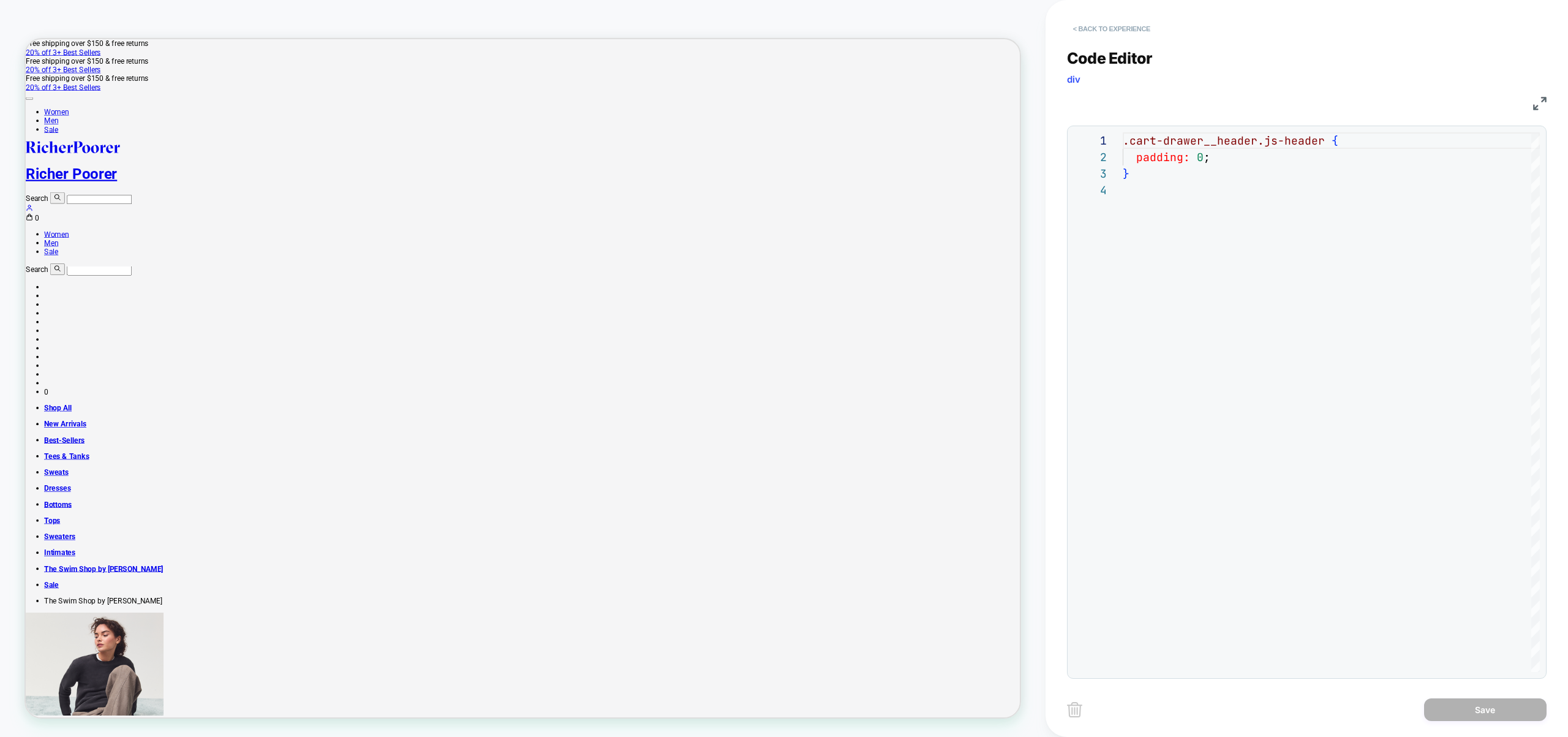
click at [1122, 30] on button "< Back to experience" at bounding box center [1112, 29] width 90 height 20
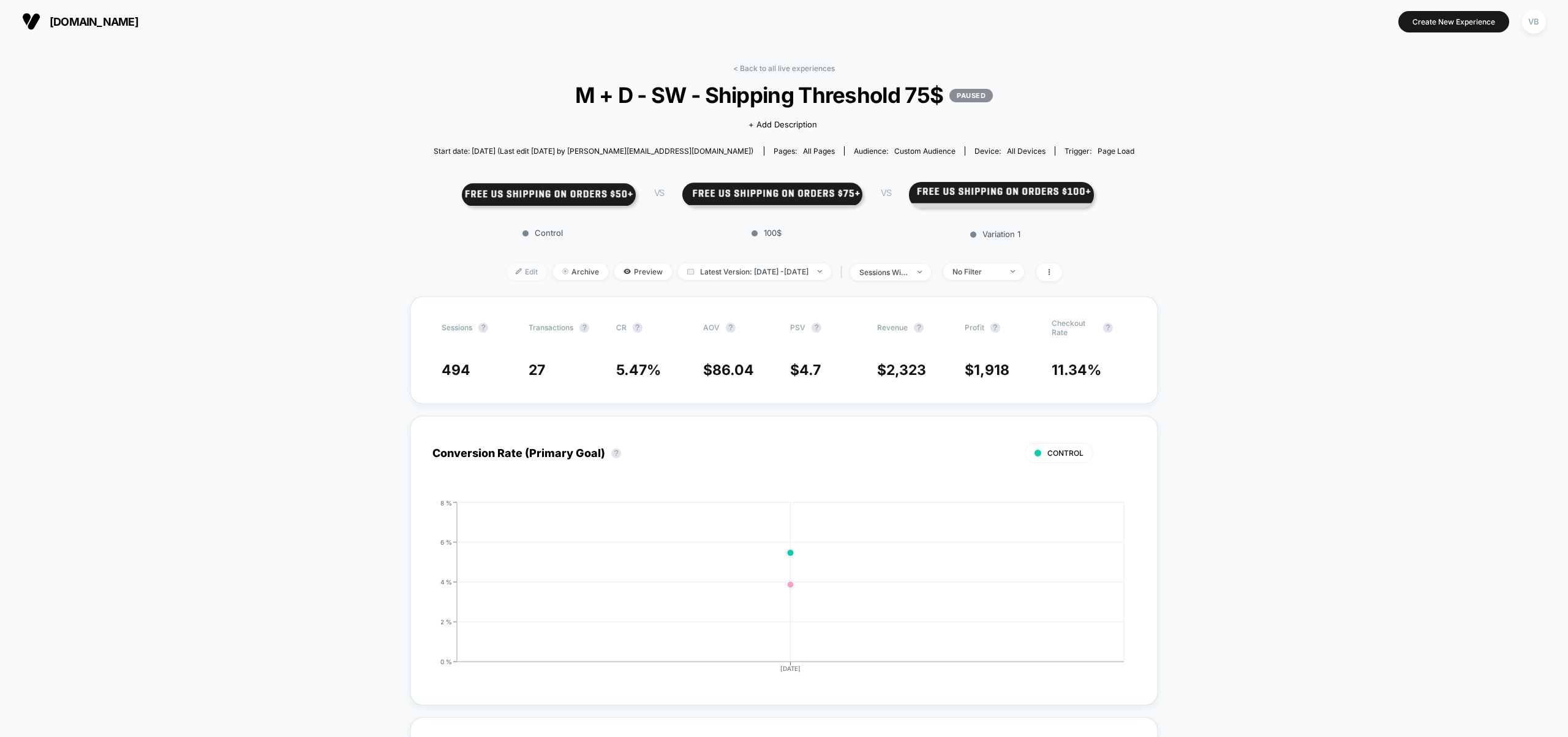
click at [519, 275] on span "Edit" at bounding box center [527, 272] width 41 height 17
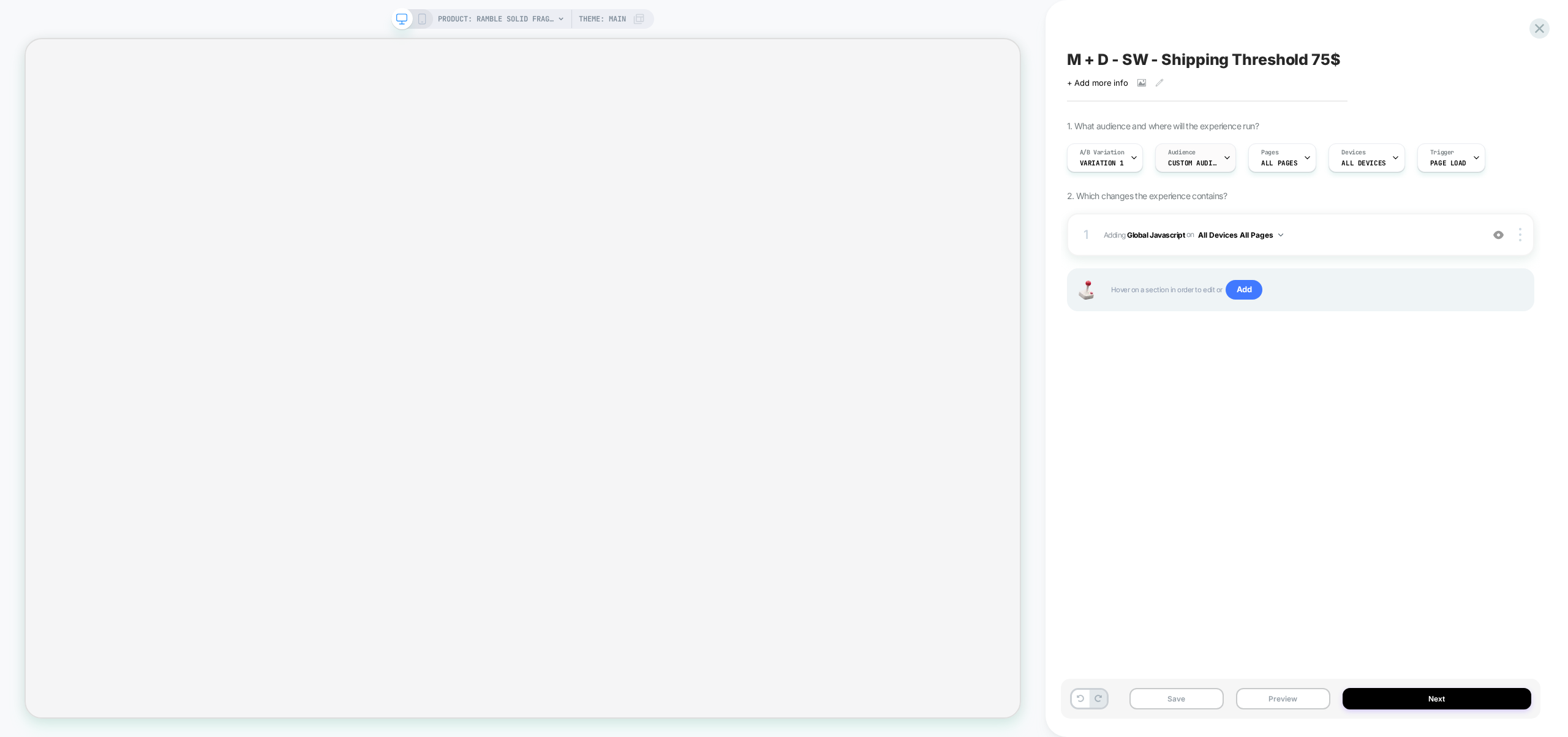
click at [1207, 160] on span "Custom Audience" at bounding box center [1192, 163] width 49 height 8
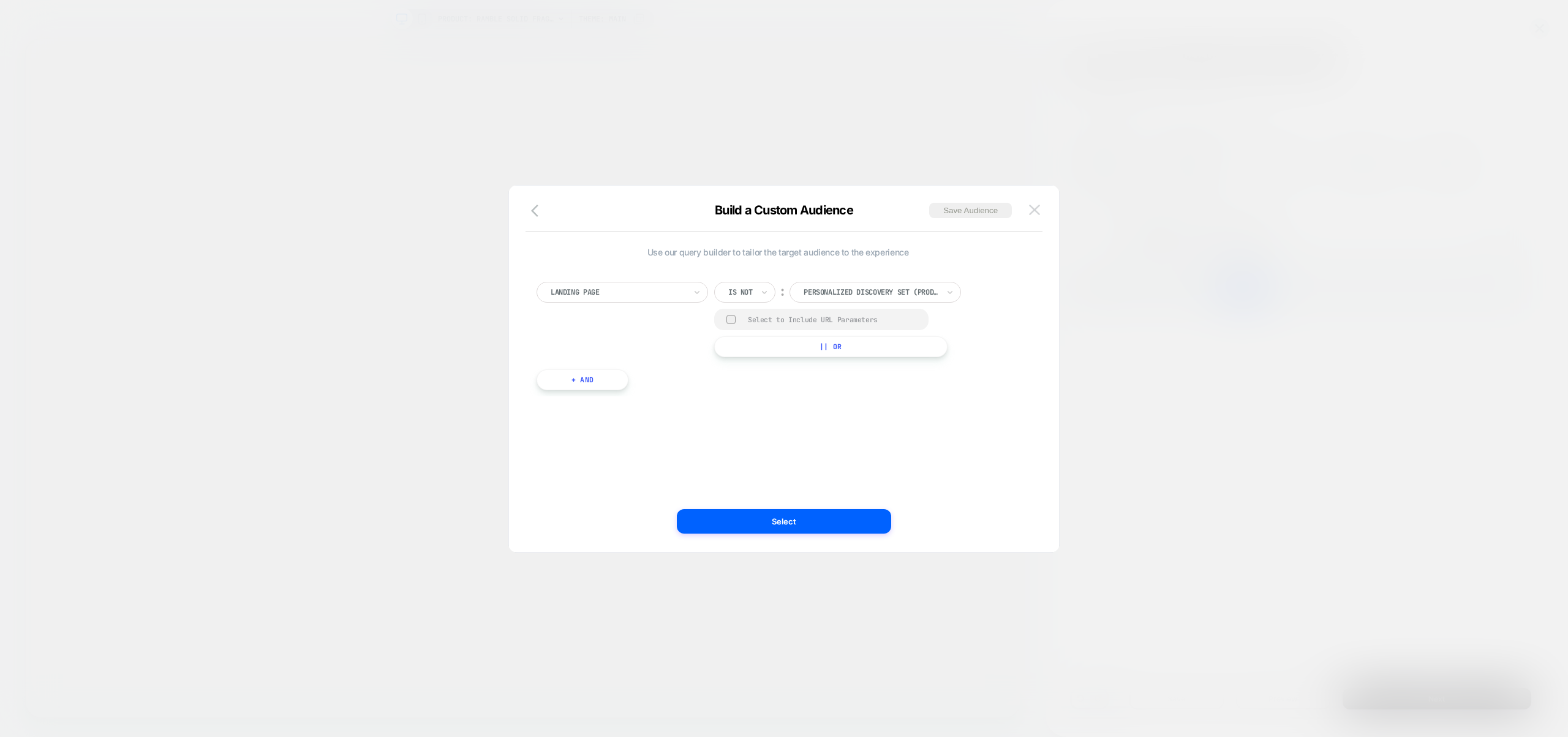
click at [1037, 211] on img at bounding box center [1034, 209] width 11 height 11
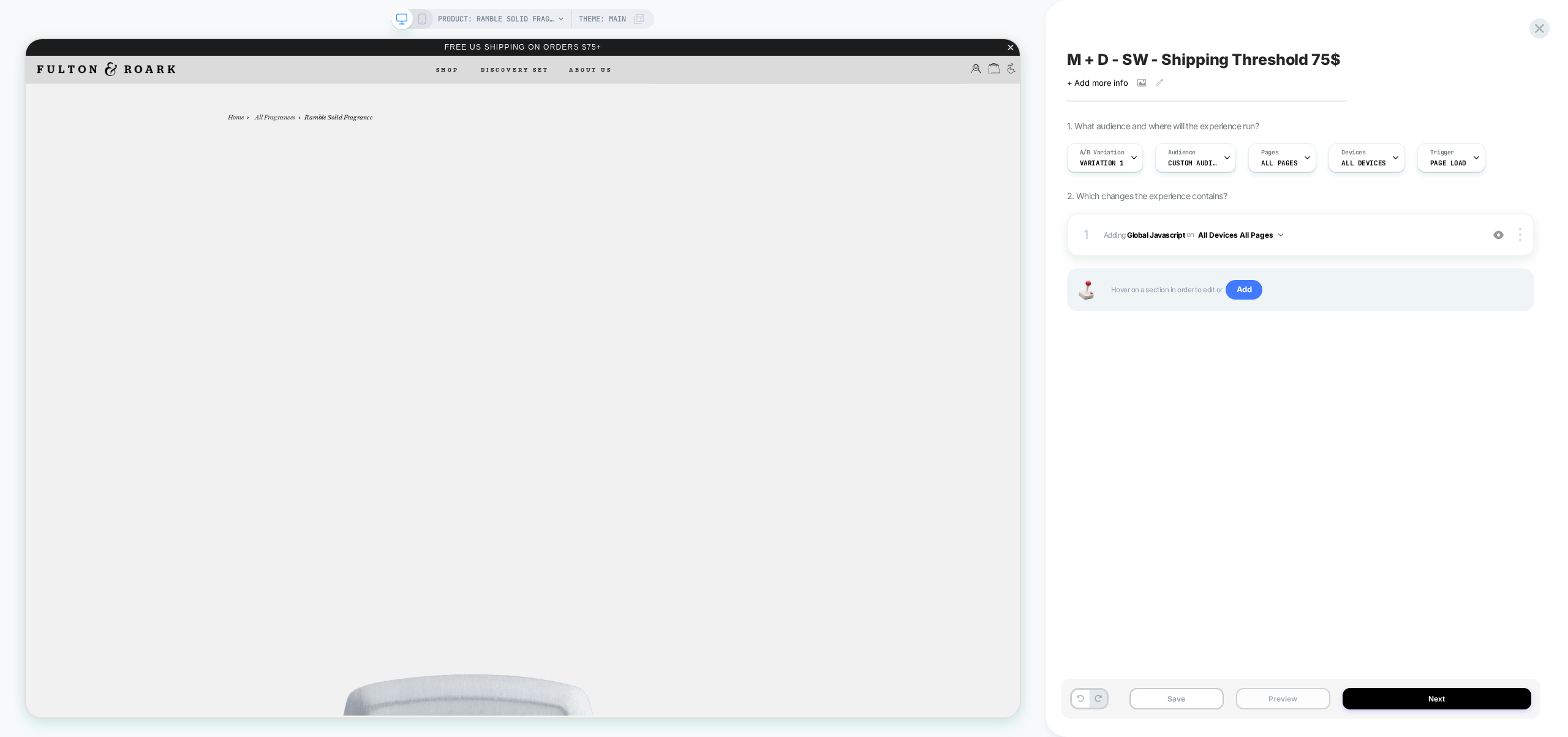
click at [1282, 692] on button "Preview" at bounding box center [1283, 699] width 95 height 22
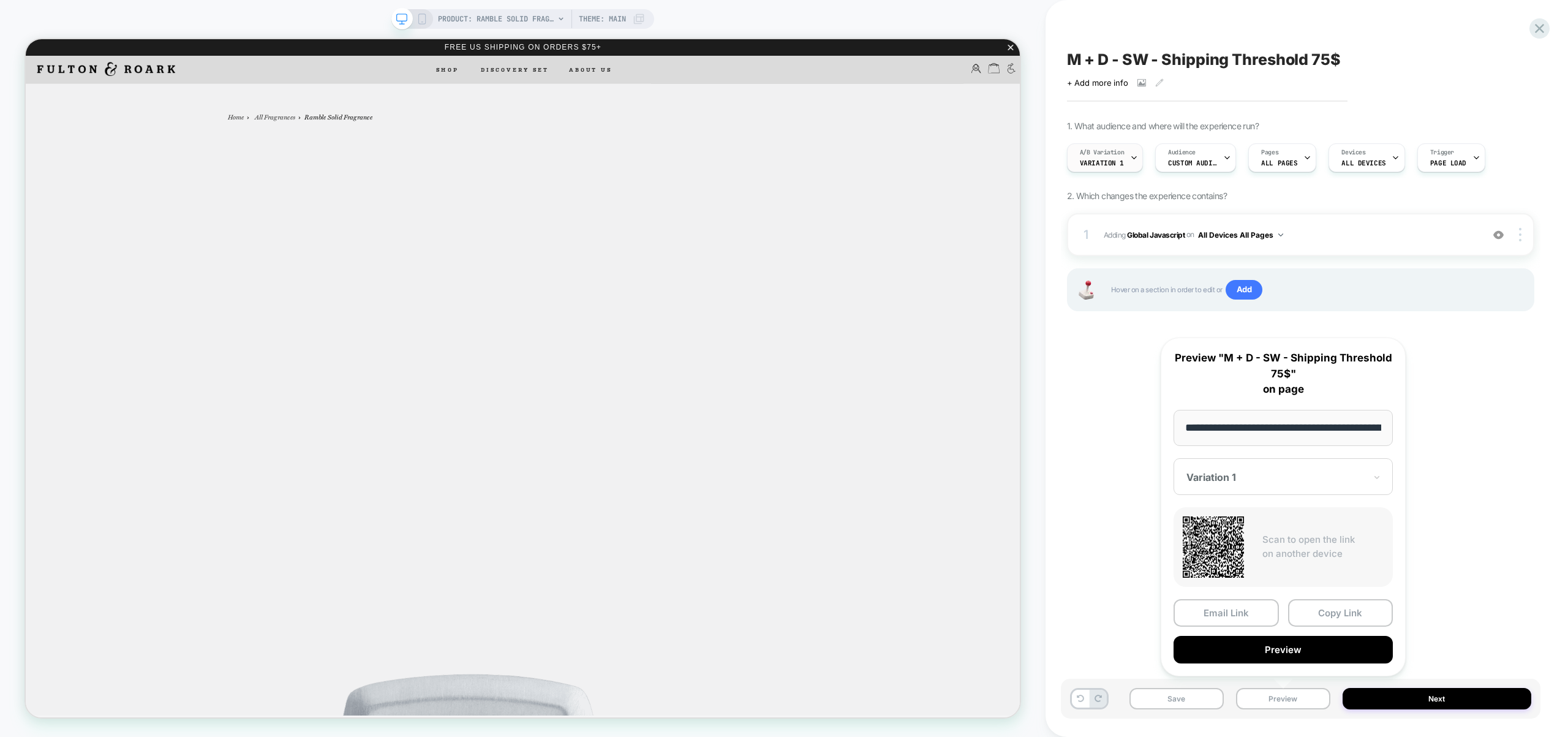
click at [1117, 161] on span "Variation 1" at bounding box center [1101, 163] width 44 height 8
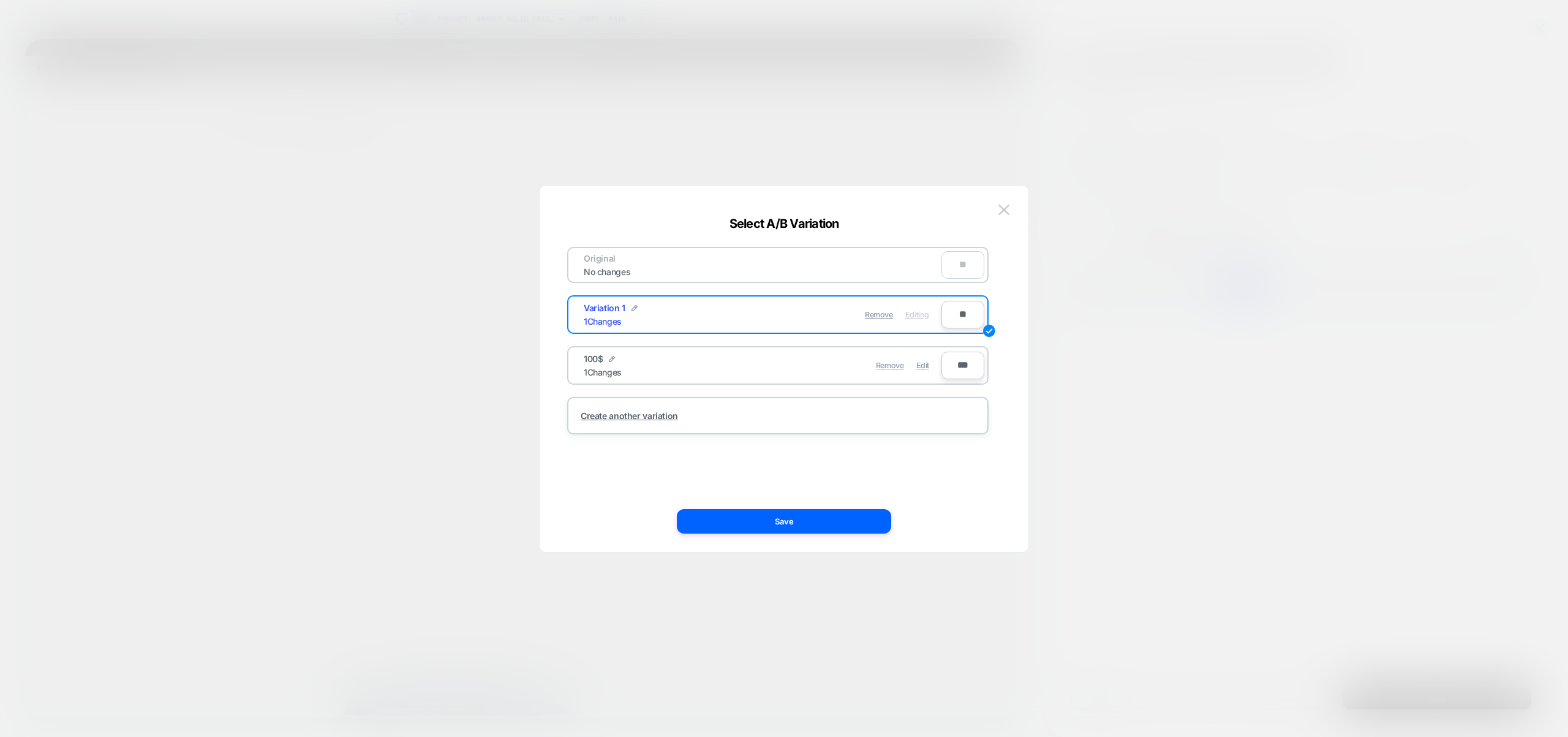
click at [1198, 450] on div at bounding box center [784, 368] width 1568 height 737
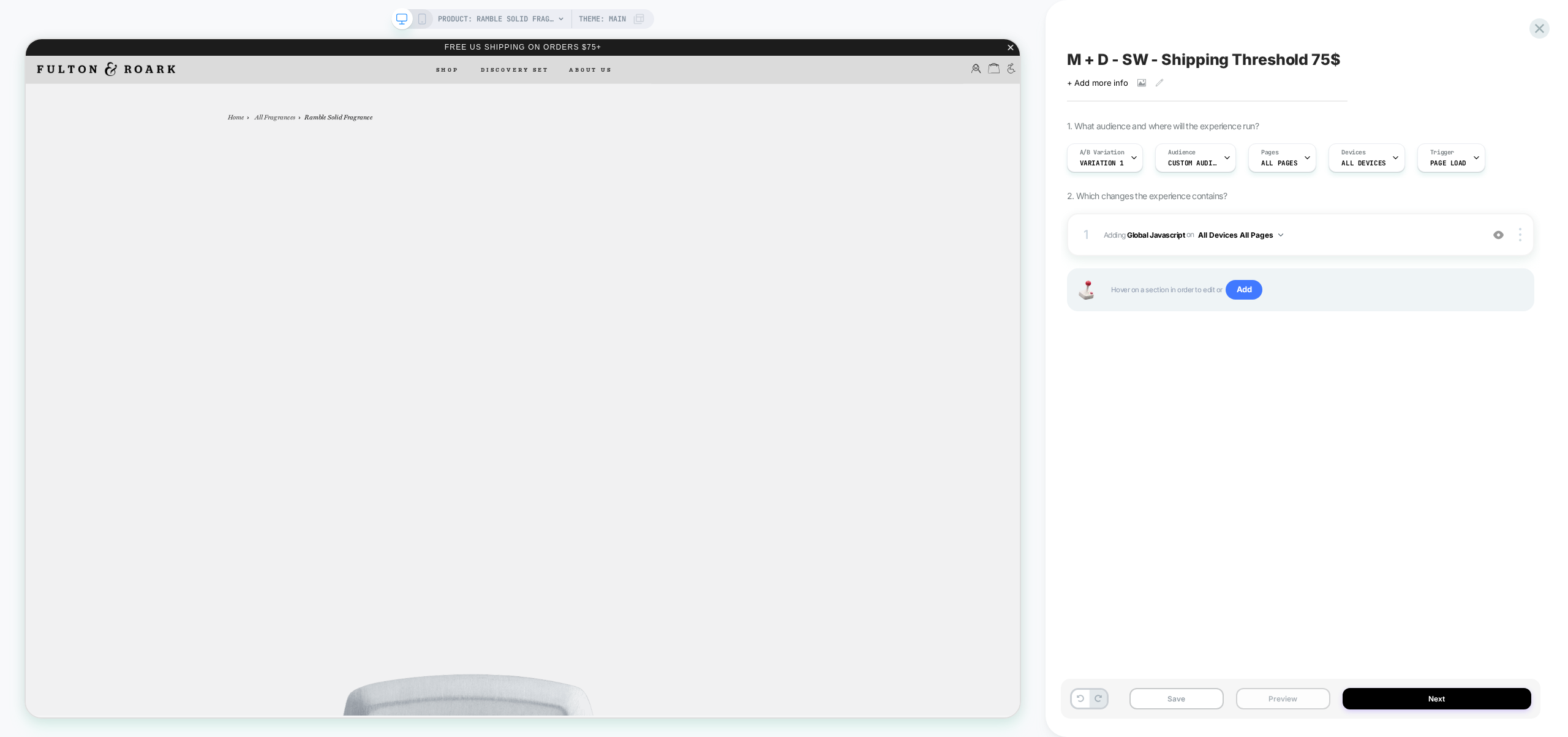
click at [1305, 701] on button "Preview" at bounding box center [1283, 699] width 95 height 22
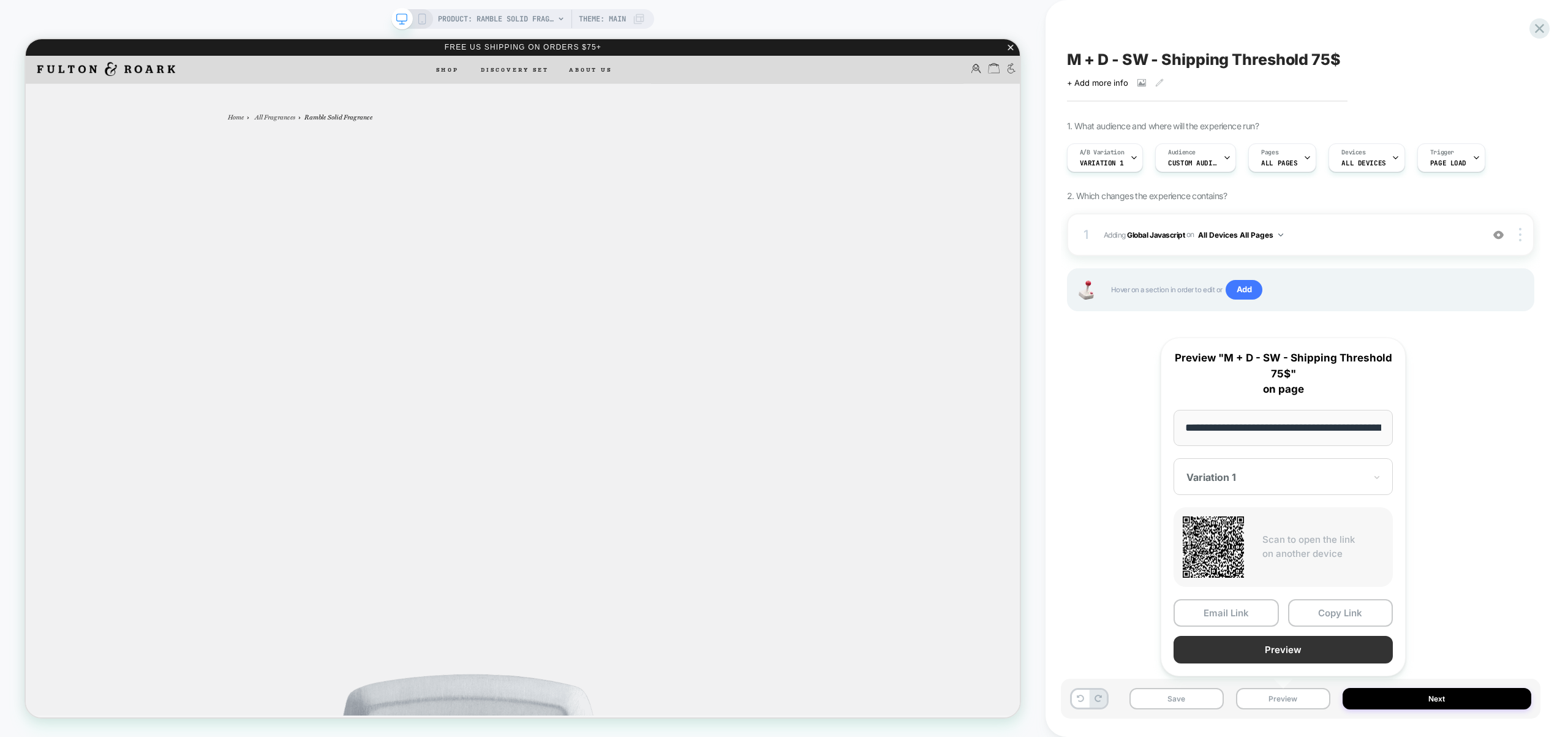
click at [1270, 645] on button "Preview" at bounding box center [1283, 649] width 219 height 27
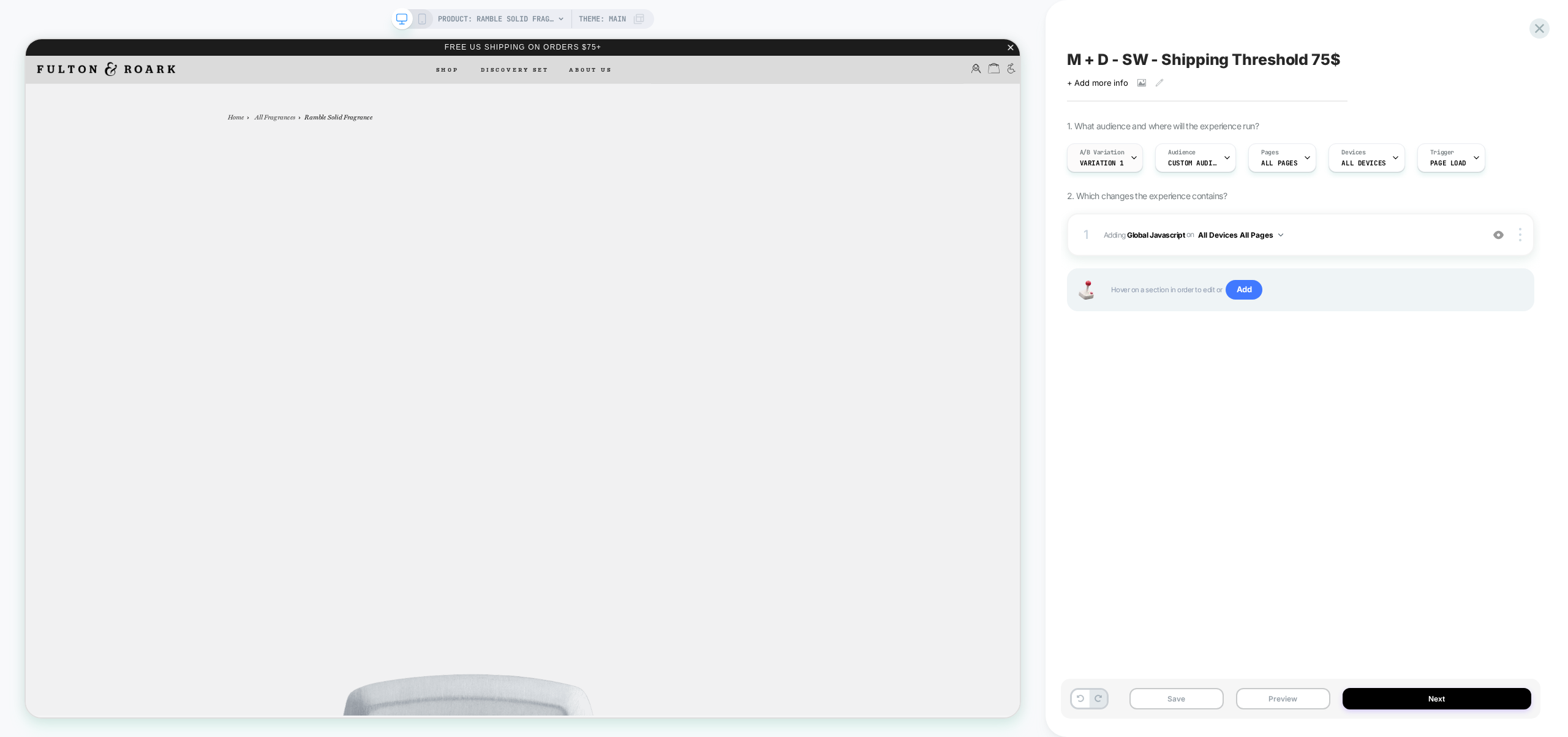
click at [1101, 155] on span "A/B Variation" at bounding box center [1102, 152] width 45 height 8
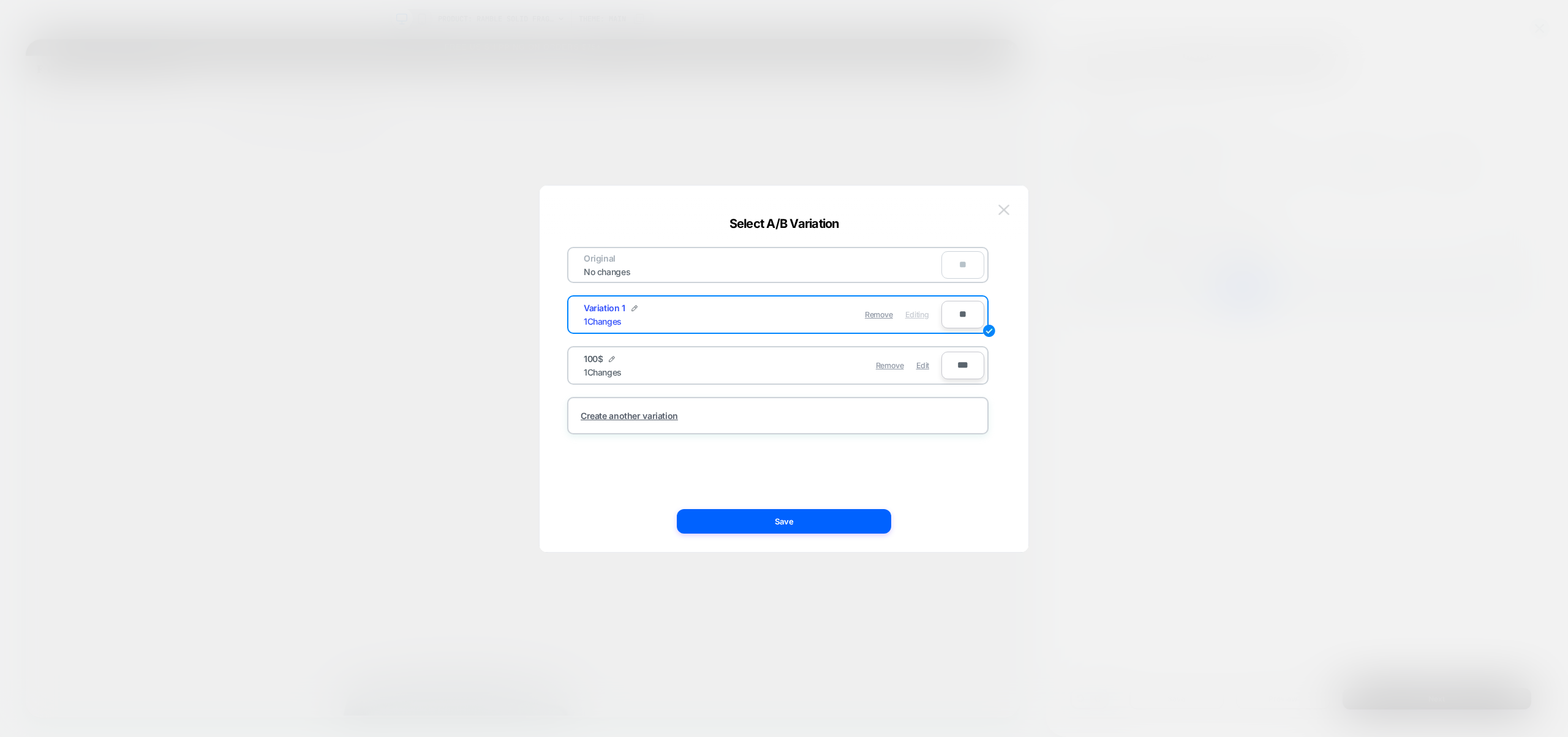
drag, startPoint x: 1000, startPoint y: 209, endPoint x: 1320, endPoint y: 232, distance: 320.8
click at [1000, 209] on img at bounding box center [1003, 209] width 11 height 11
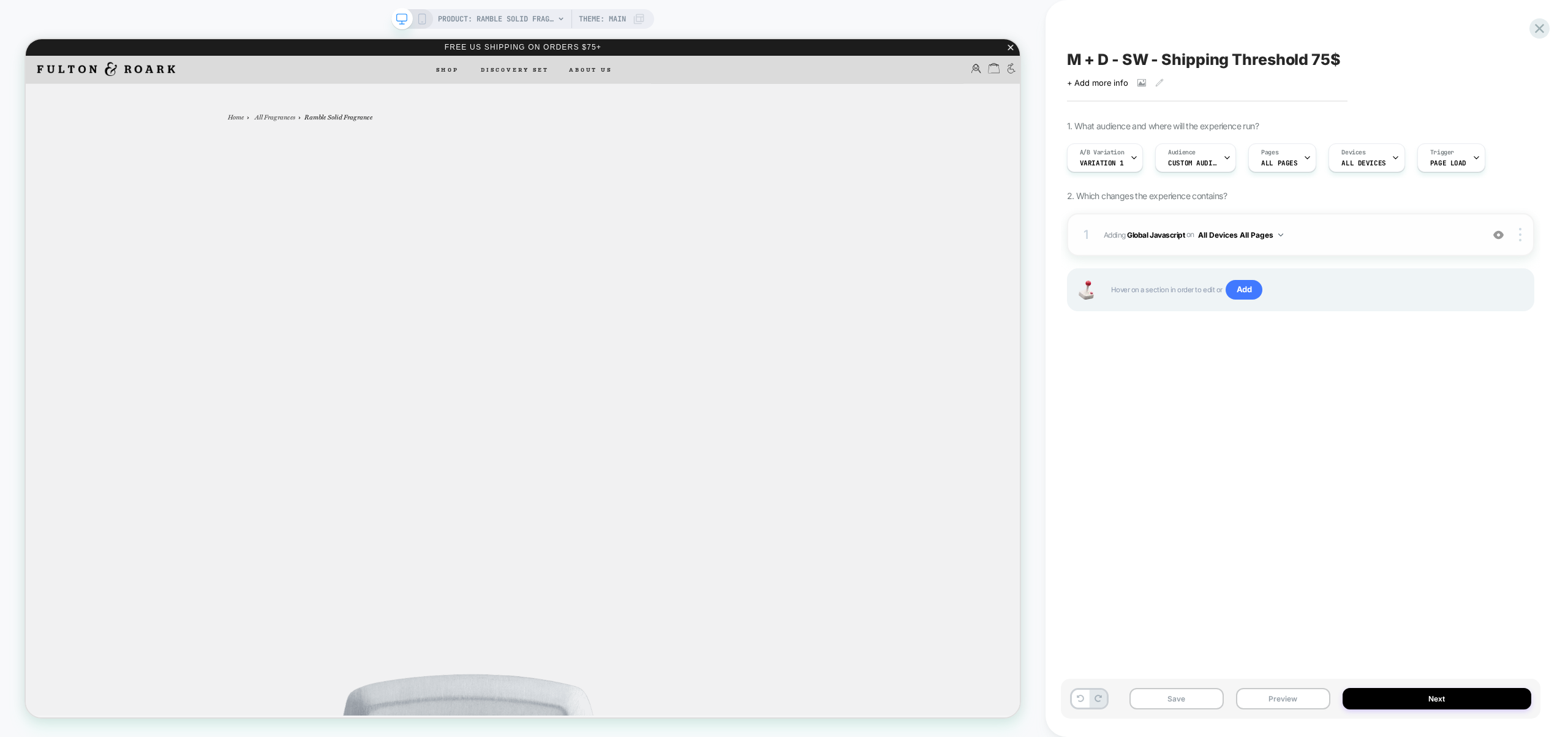
click at [1394, 227] on span "Adding Global Javascript on All Devices All Pages" at bounding box center [1290, 234] width 372 height 15
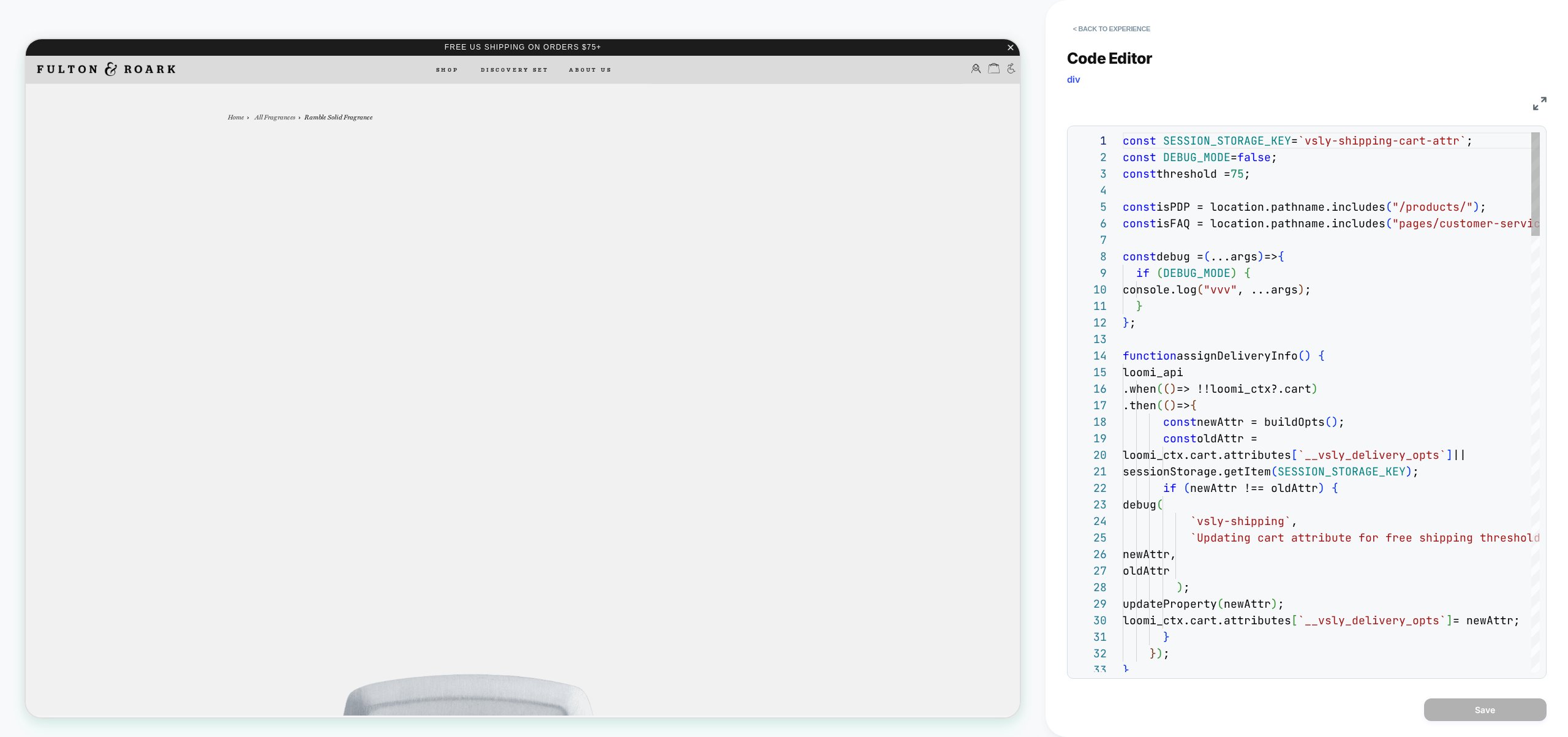
scroll to position [165, 0]
click at [1119, 34] on button "< Back to experience" at bounding box center [1112, 29] width 90 height 20
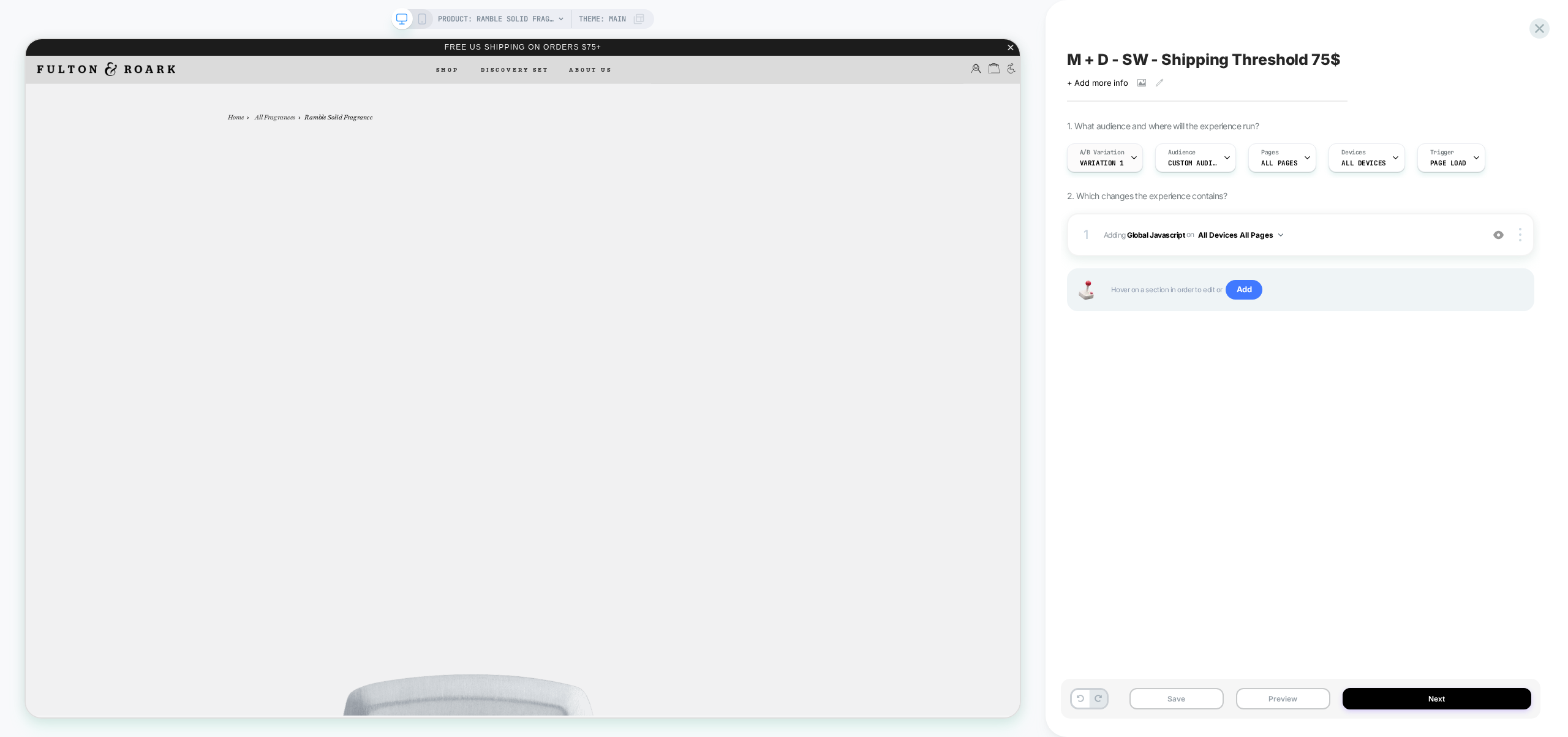
click at [1108, 162] on span "Variation 1" at bounding box center [1101, 163] width 44 height 8
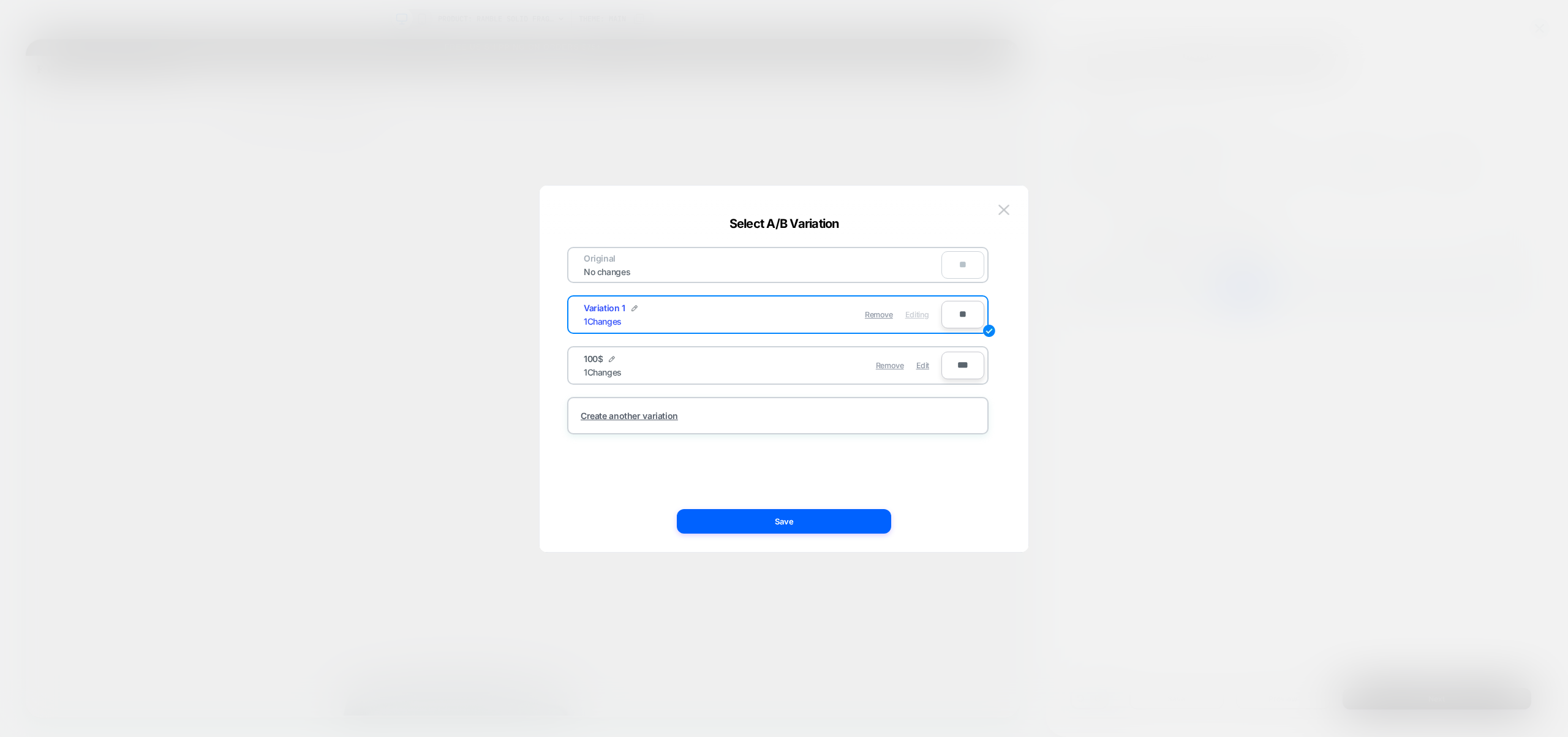
click at [930, 366] on div "Remove Edit" at bounding box center [849, 365] width 173 height 24
click at [927, 365] on span "Edit" at bounding box center [922, 365] width 12 height 9
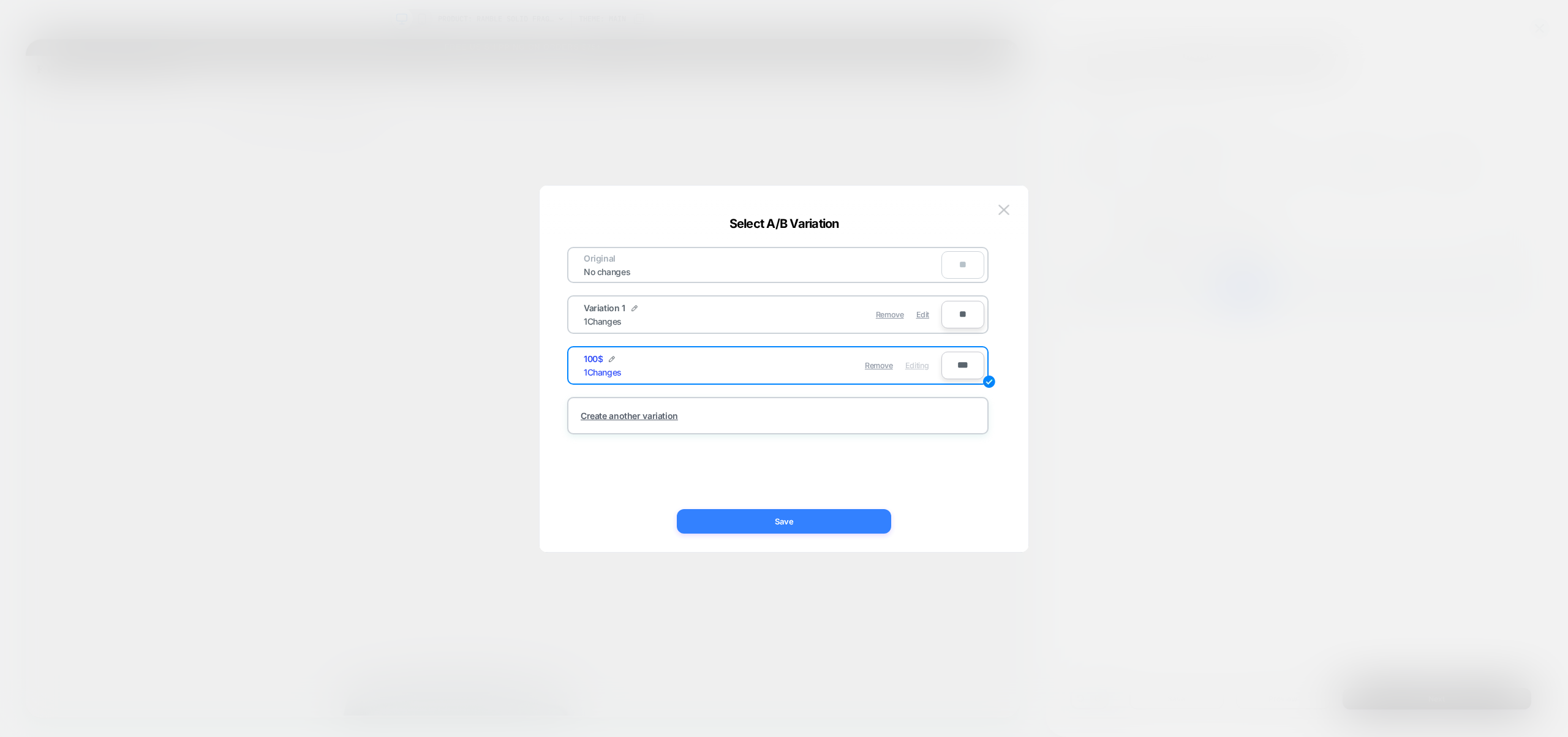
click at [826, 526] on button "Save" at bounding box center [784, 521] width 214 height 24
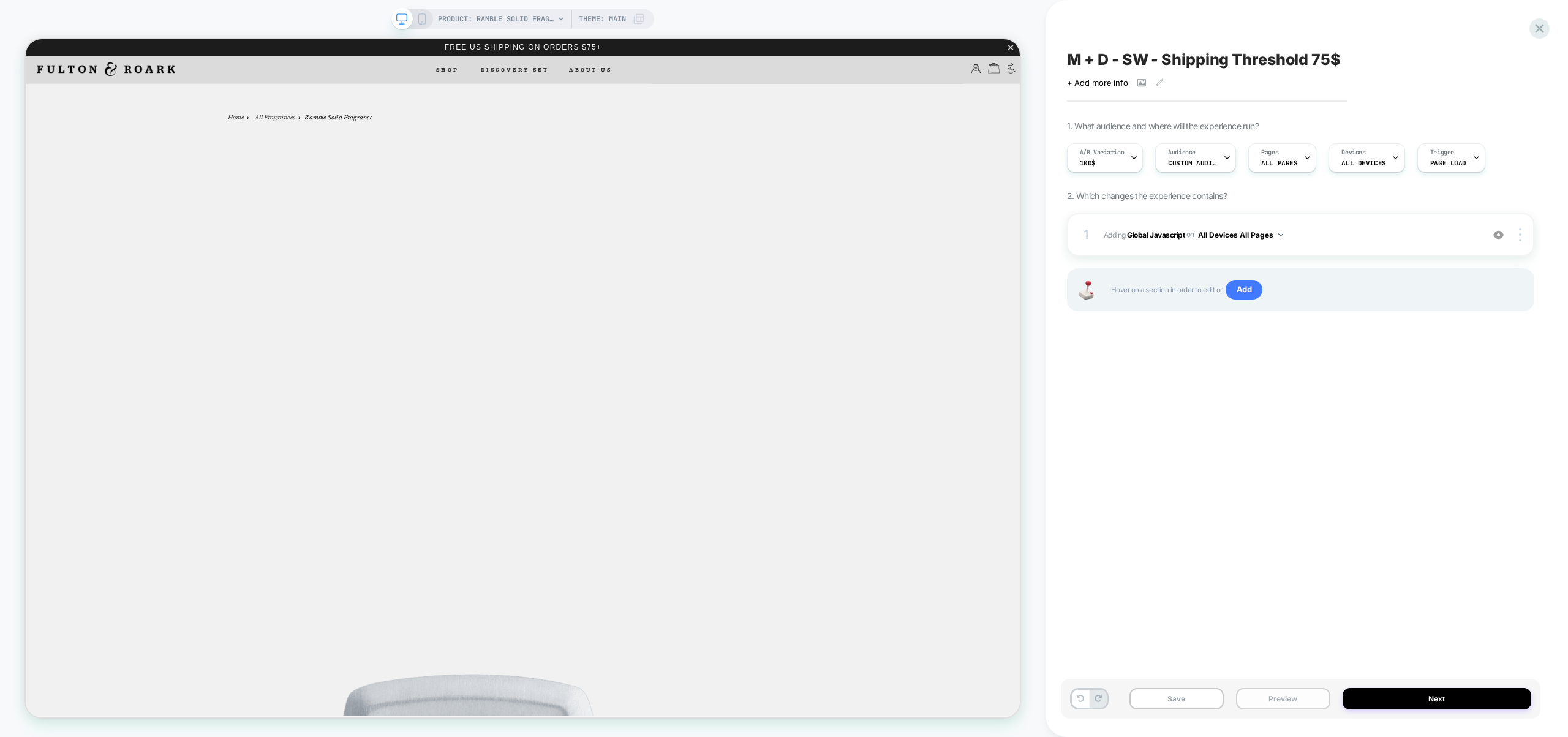
click at [1278, 690] on button "Preview" at bounding box center [1283, 699] width 95 height 22
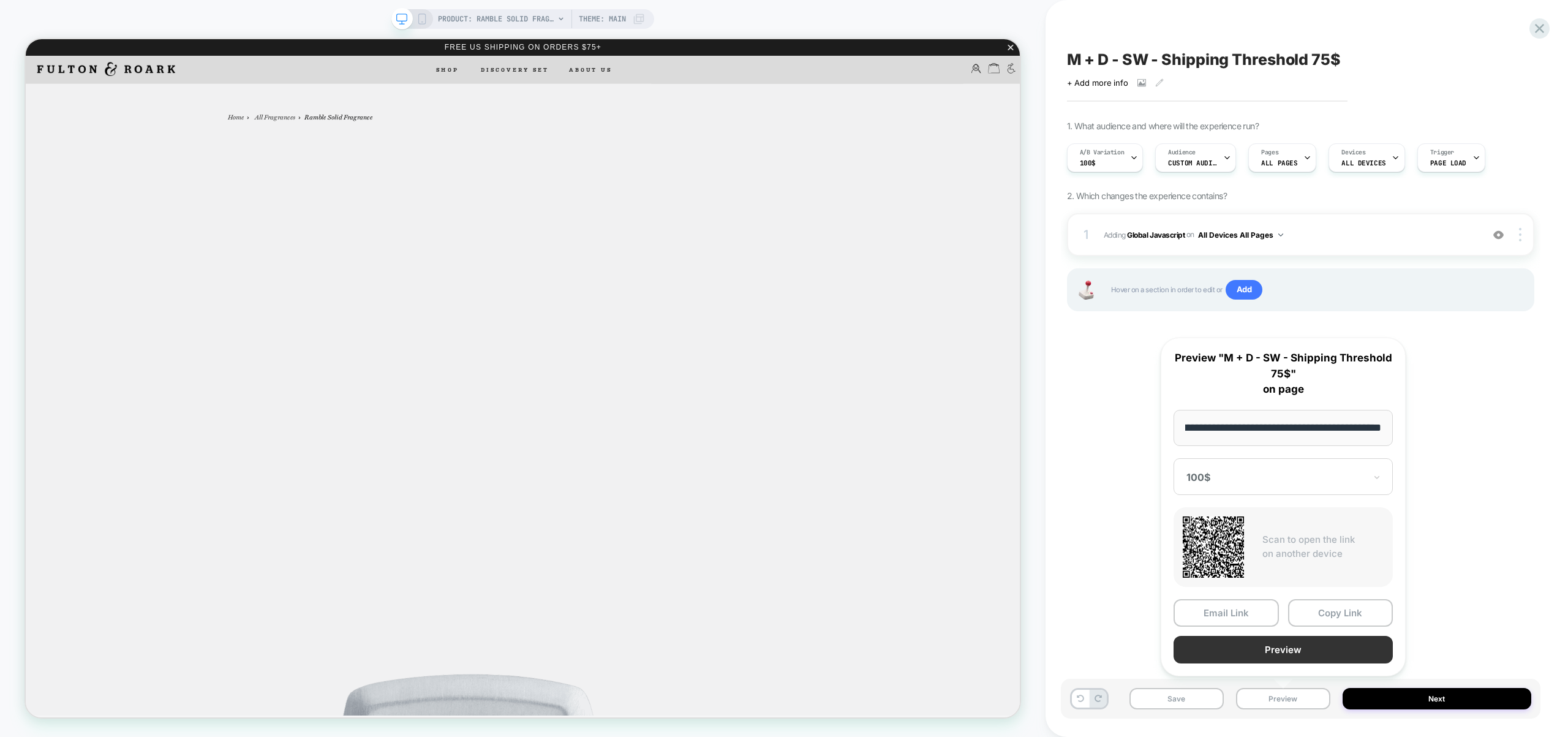
scroll to position [0, 0]
click at [1268, 644] on button "Preview" at bounding box center [1283, 649] width 219 height 27
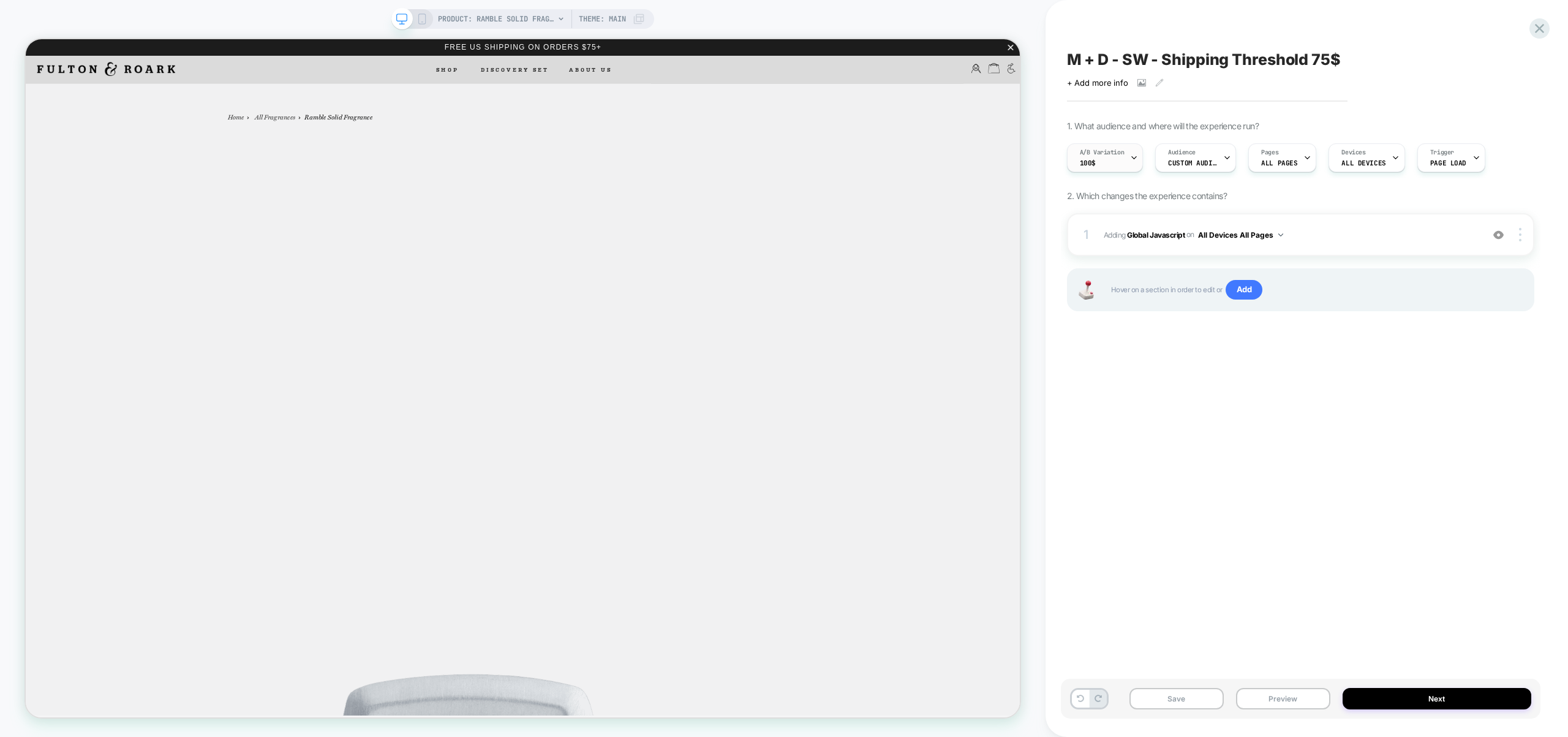
click at [1096, 159] on div "A/B Variation 100$" at bounding box center [1102, 157] width 69 height 27
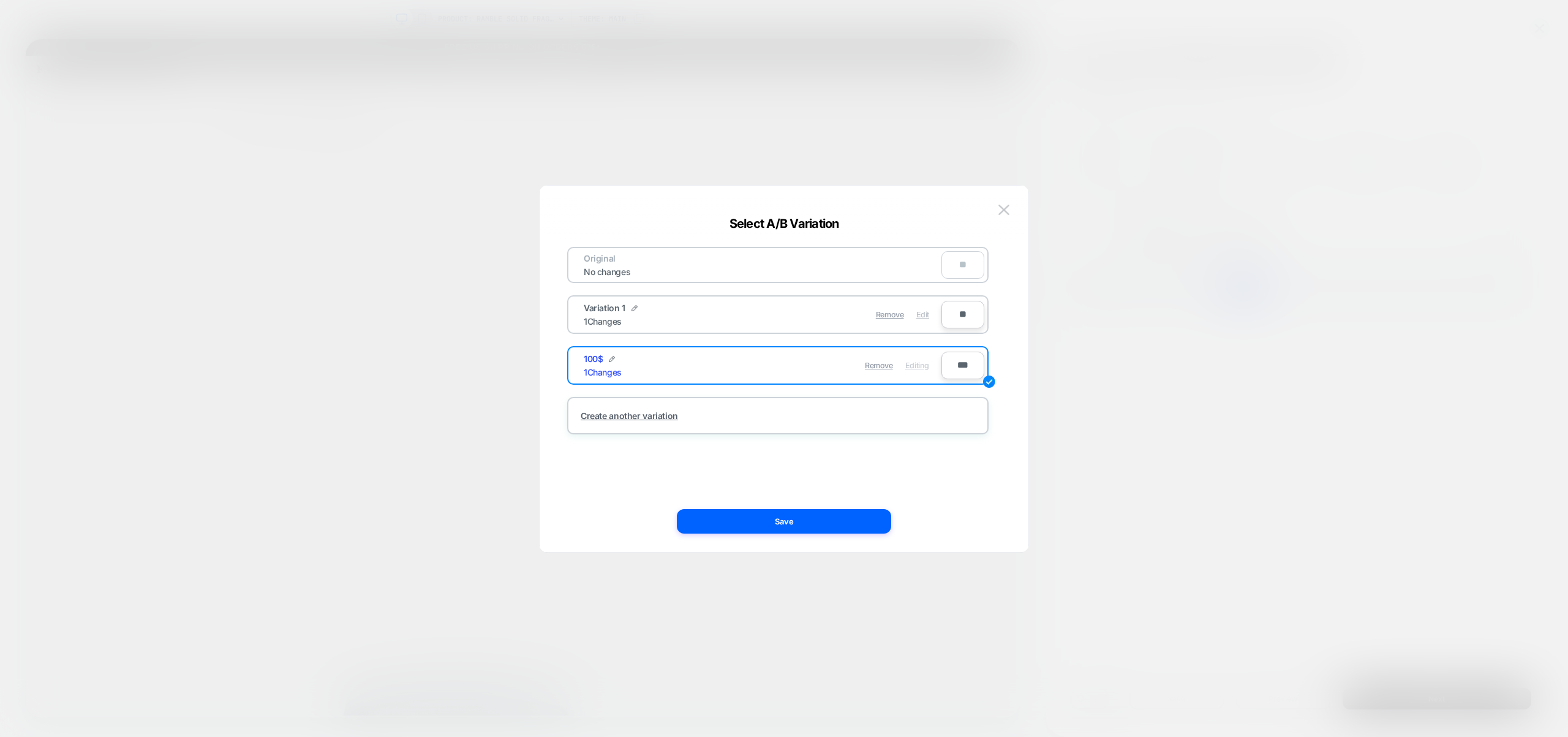
click at [926, 318] on span "Edit" at bounding box center [922, 314] width 12 height 9
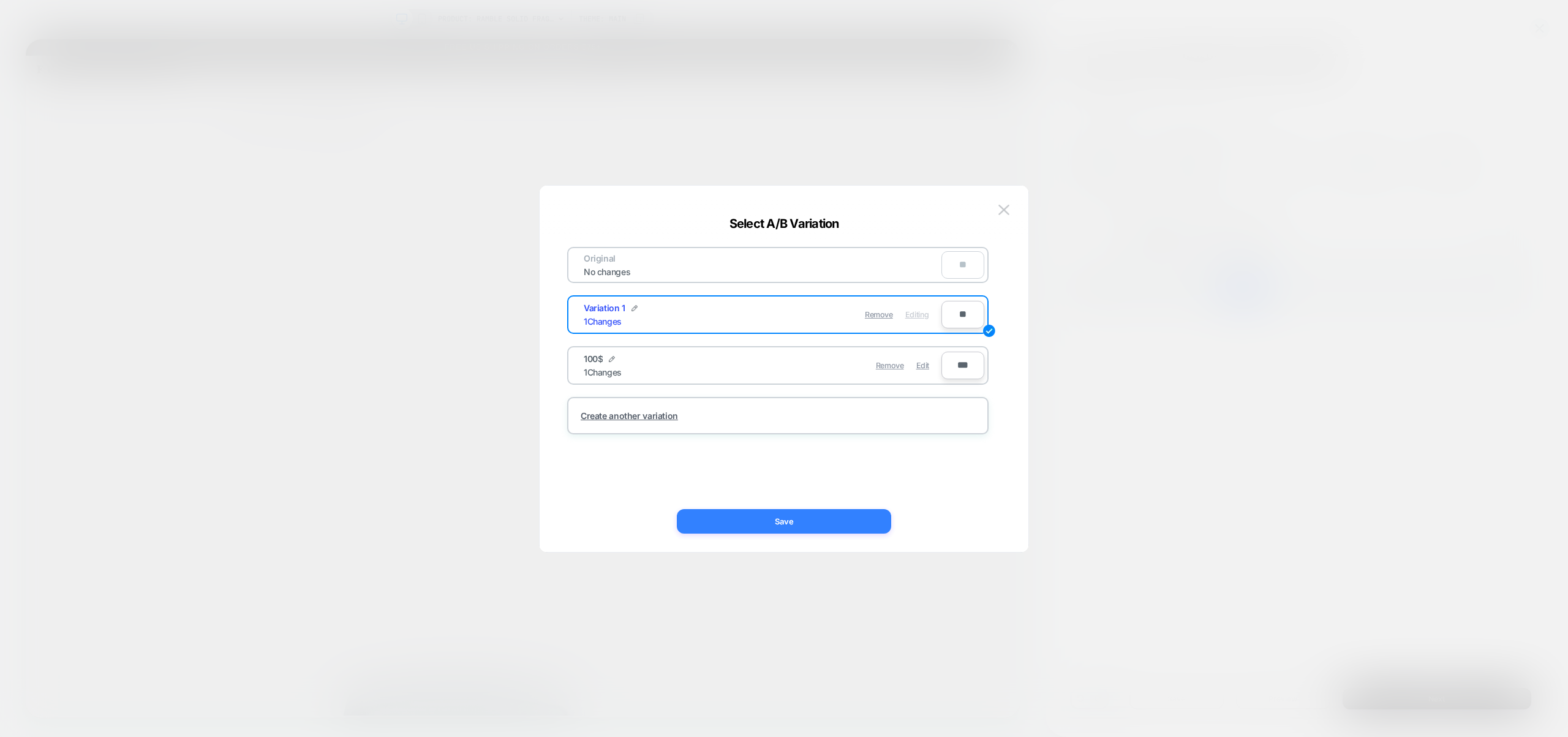
click at [817, 515] on button "Save" at bounding box center [784, 521] width 214 height 24
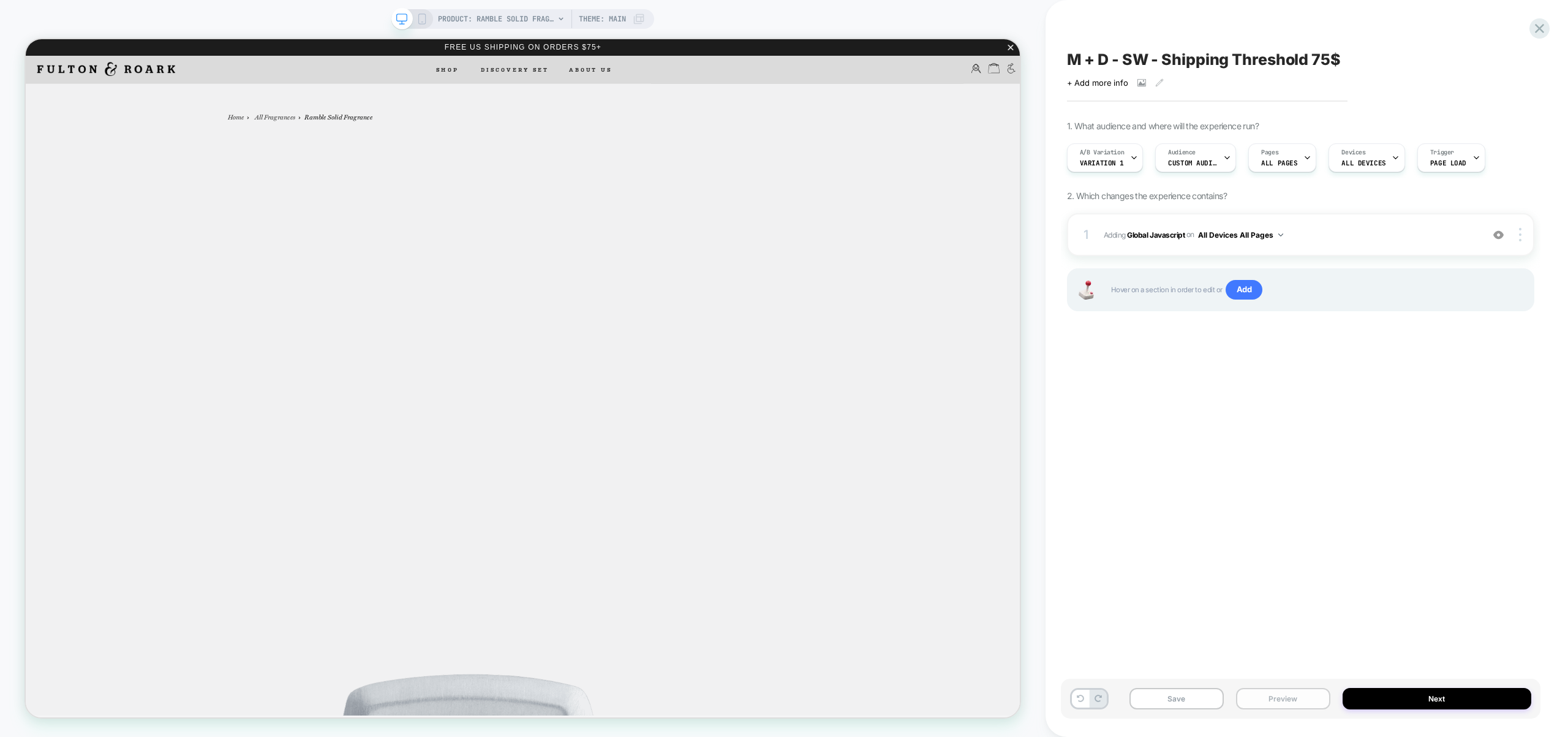
click at [1277, 701] on button "Preview" at bounding box center [1283, 699] width 95 height 22
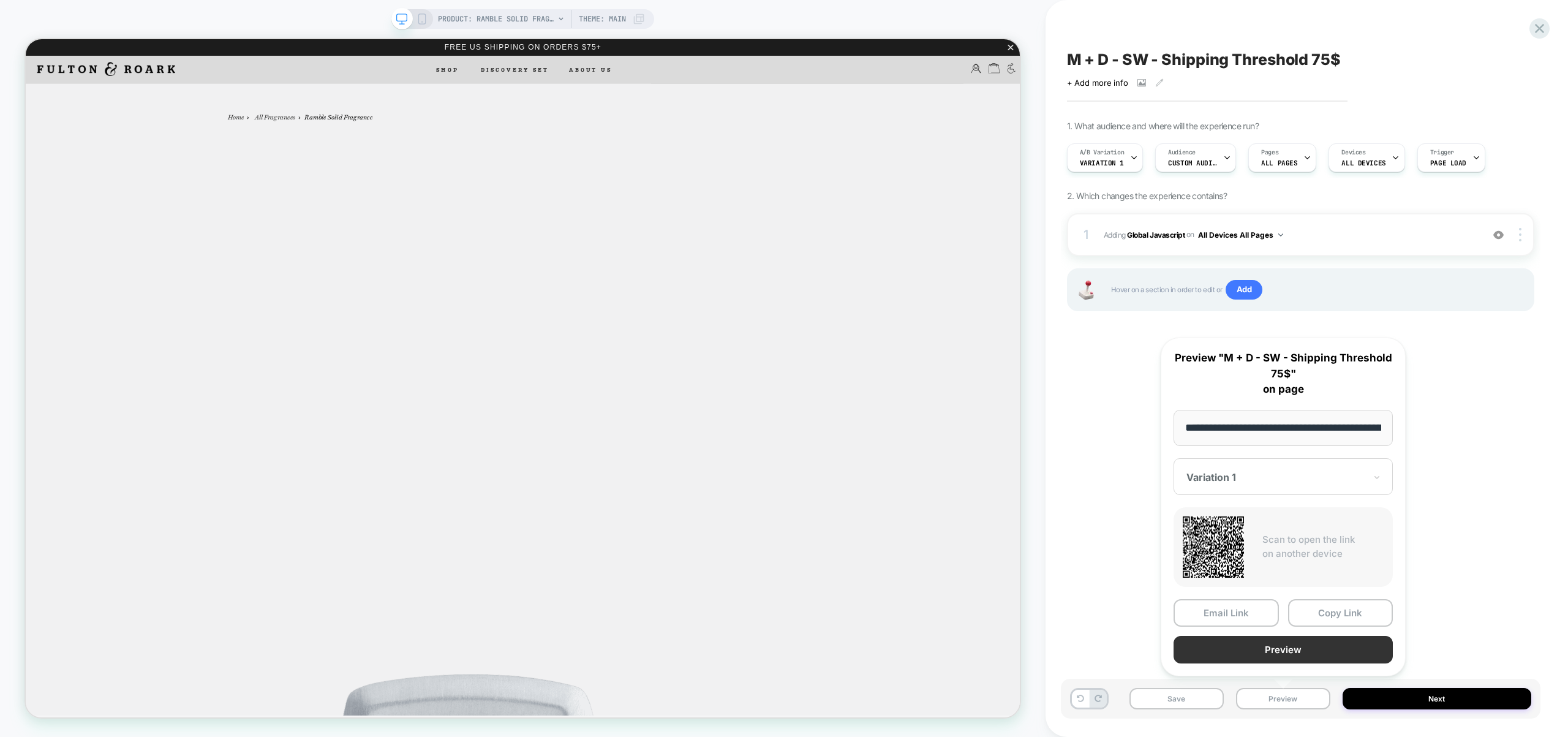
click at [1281, 652] on button "Preview" at bounding box center [1283, 649] width 219 height 27
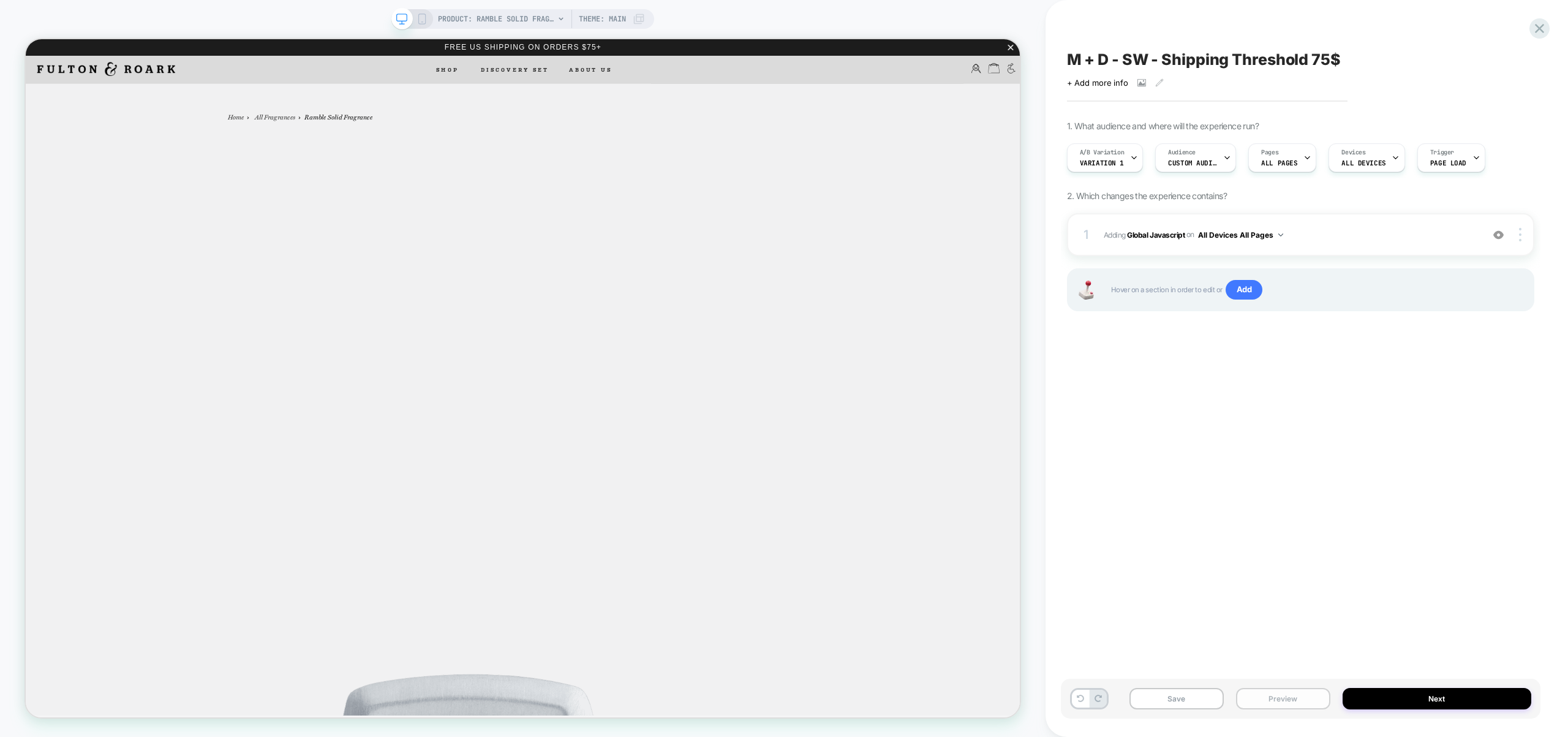
click at [1299, 702] on button "Preview" at bounding box center [1283, 699] width 95 height 22
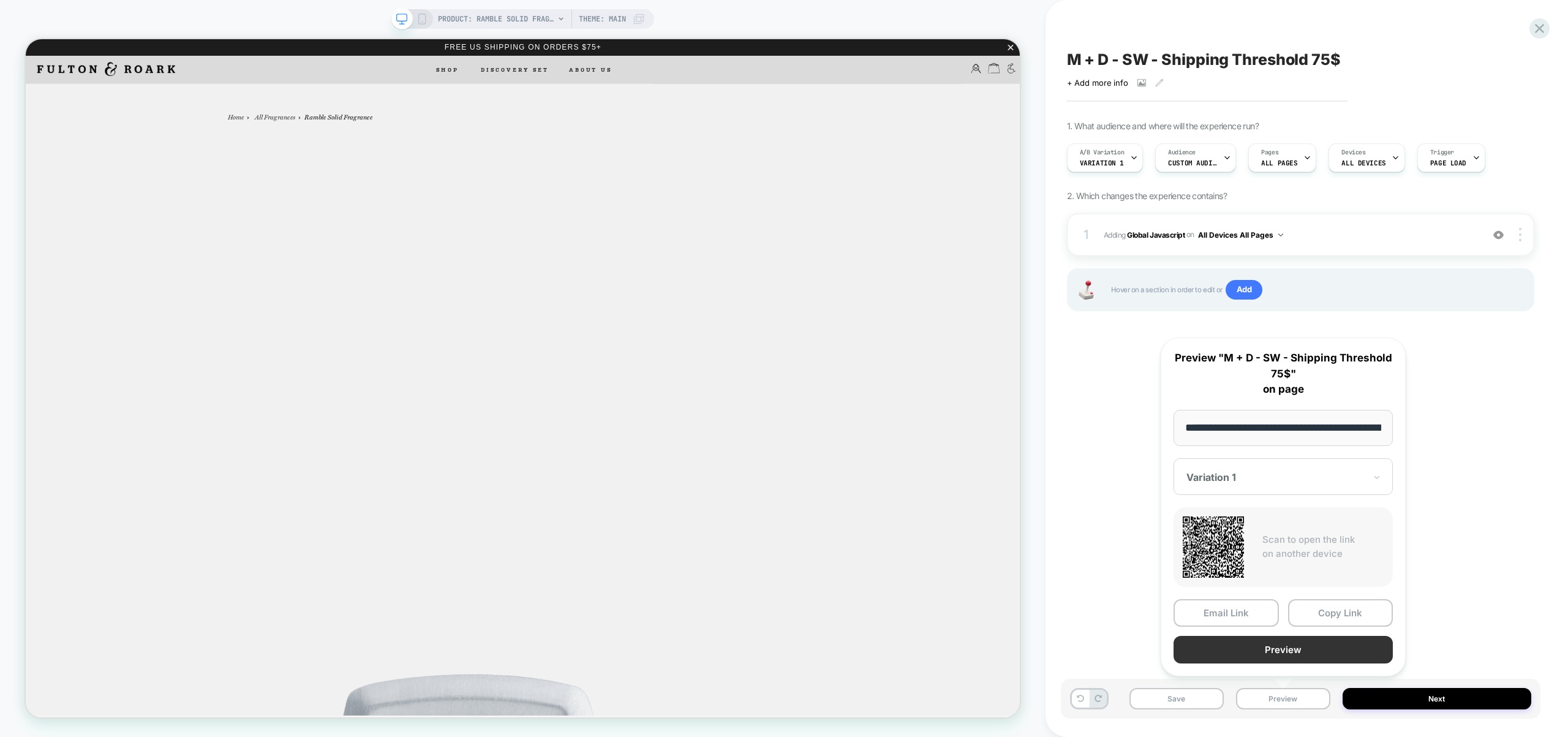
click at [1280, 654] on button "Preview" at bounding box center [1283, 649] width 219 height 27
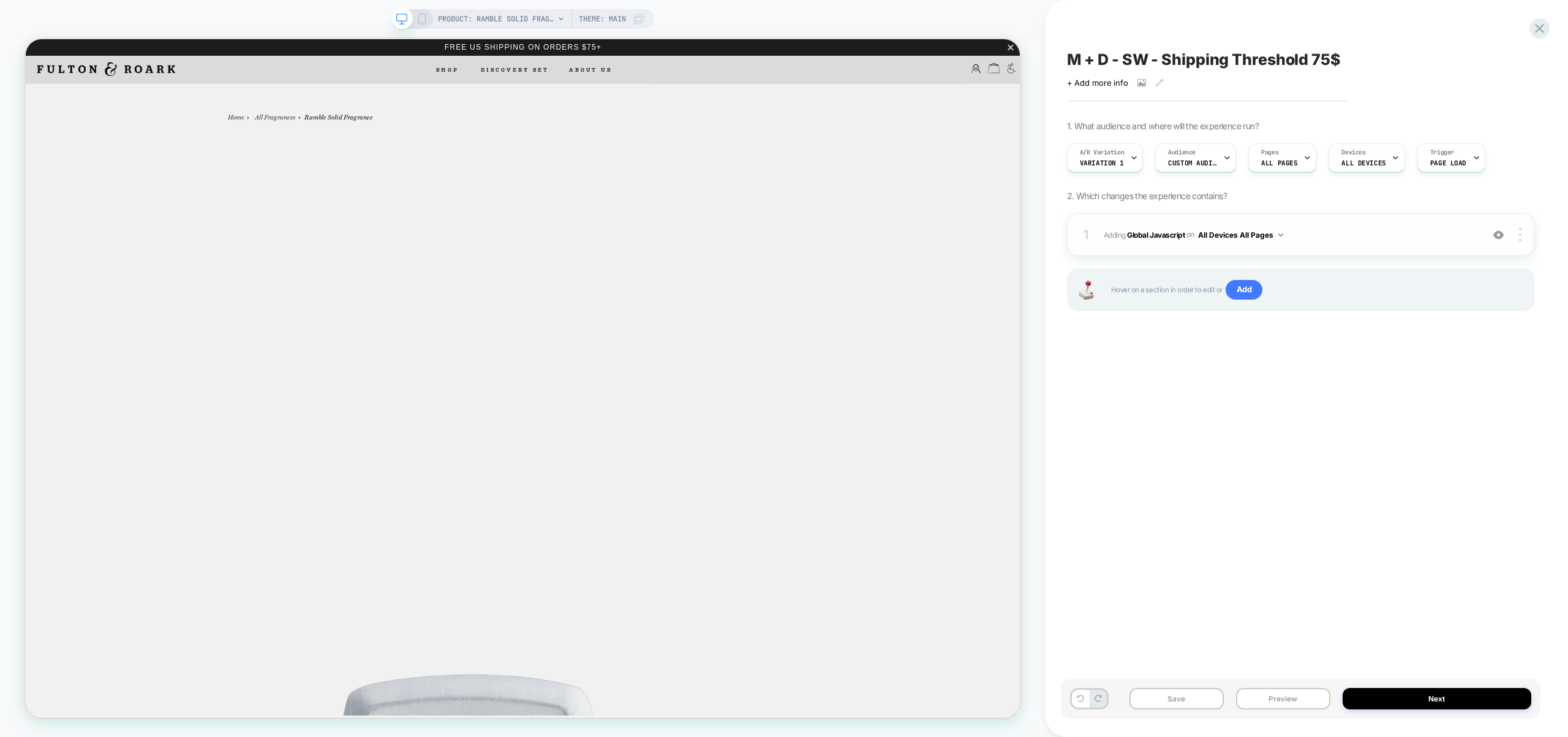
click at [1314, 238] on span "Adding Global Javascript on All Devices All Pages" at bounding box center [1290, 234] width 372 height 15
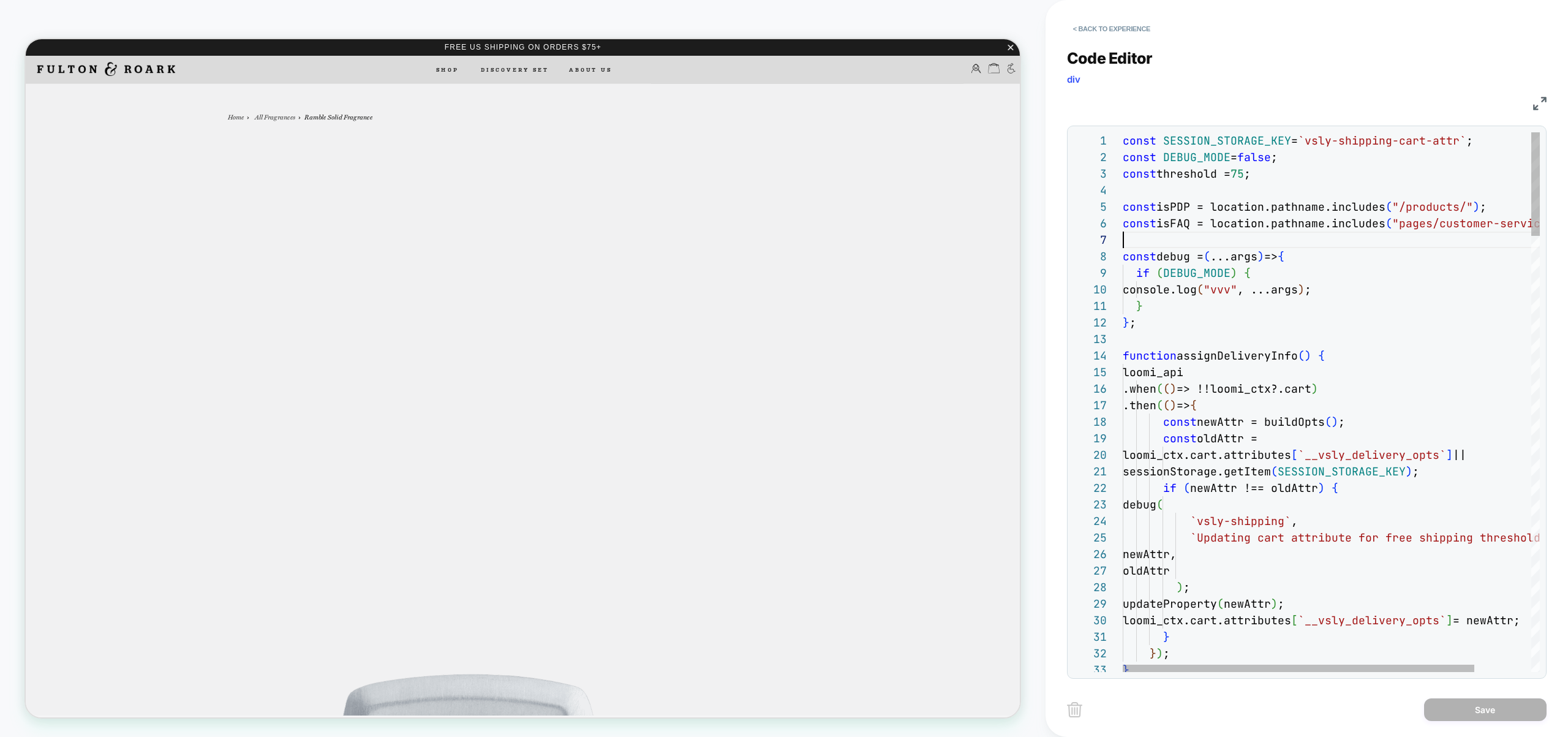
scroll to position [99, 0]
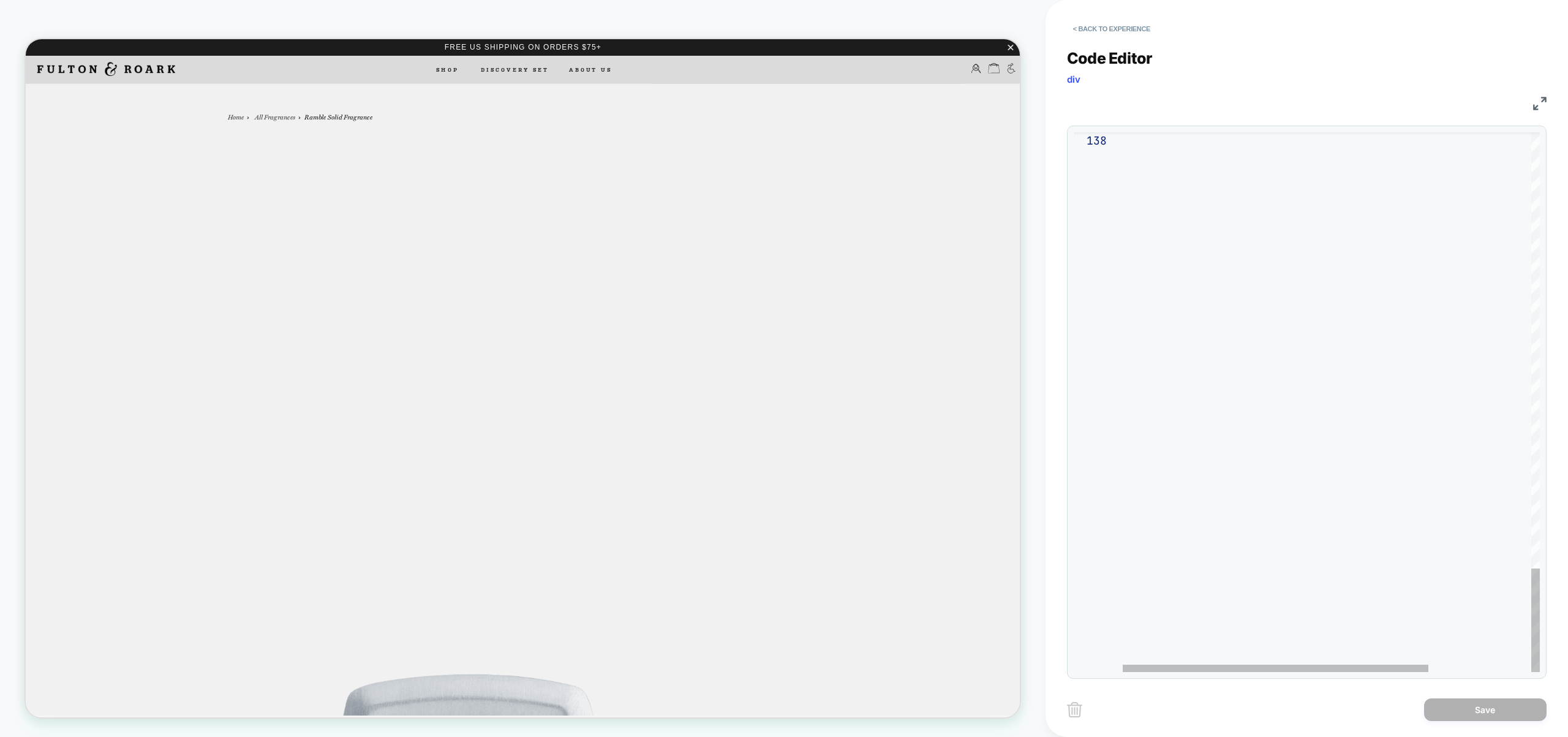
scroll to position [115, 0]
type textarea "***"
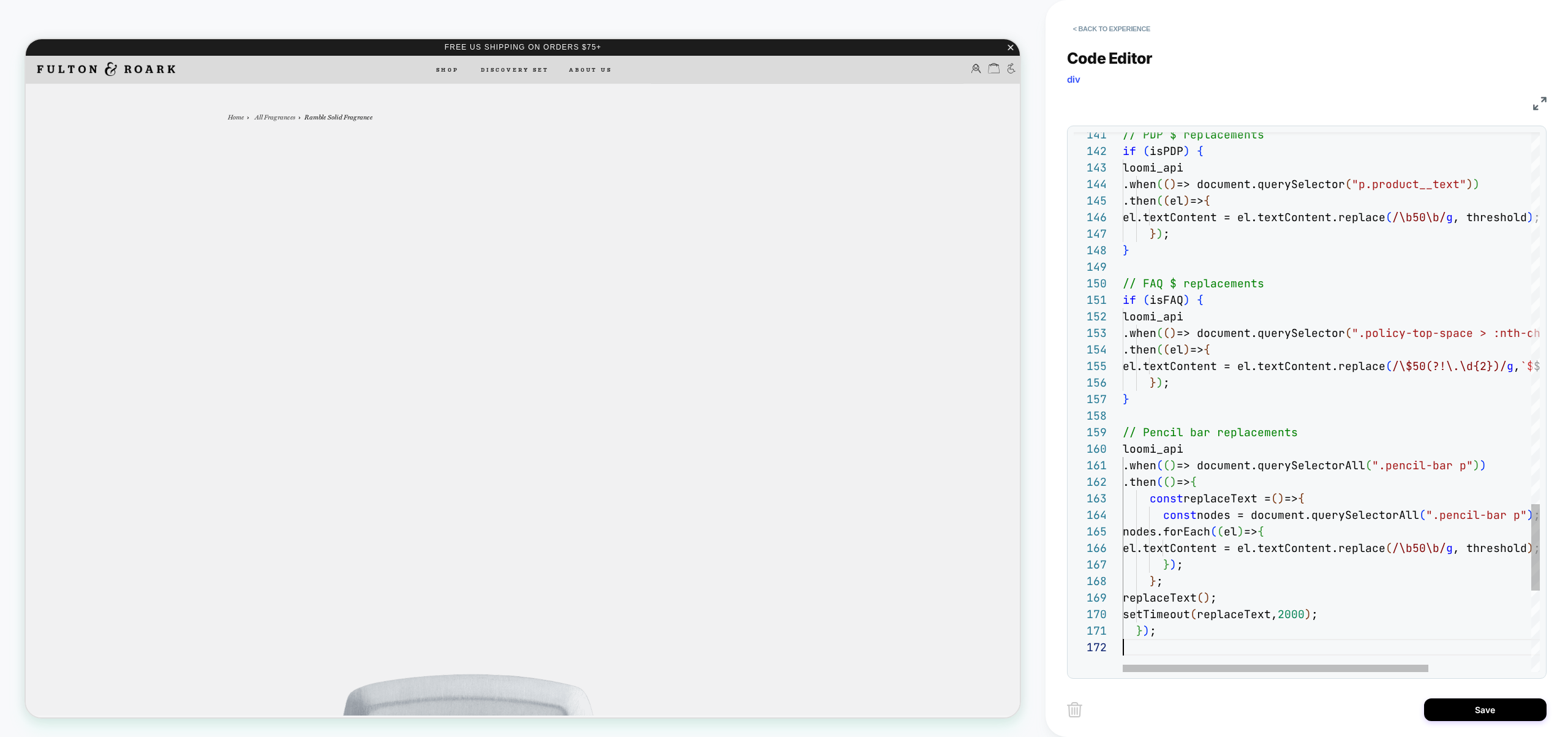
scroll to position [17, 0]
click at [1494, 714] on button "Save" at bounding box center [1485, 709] width 122 height 22
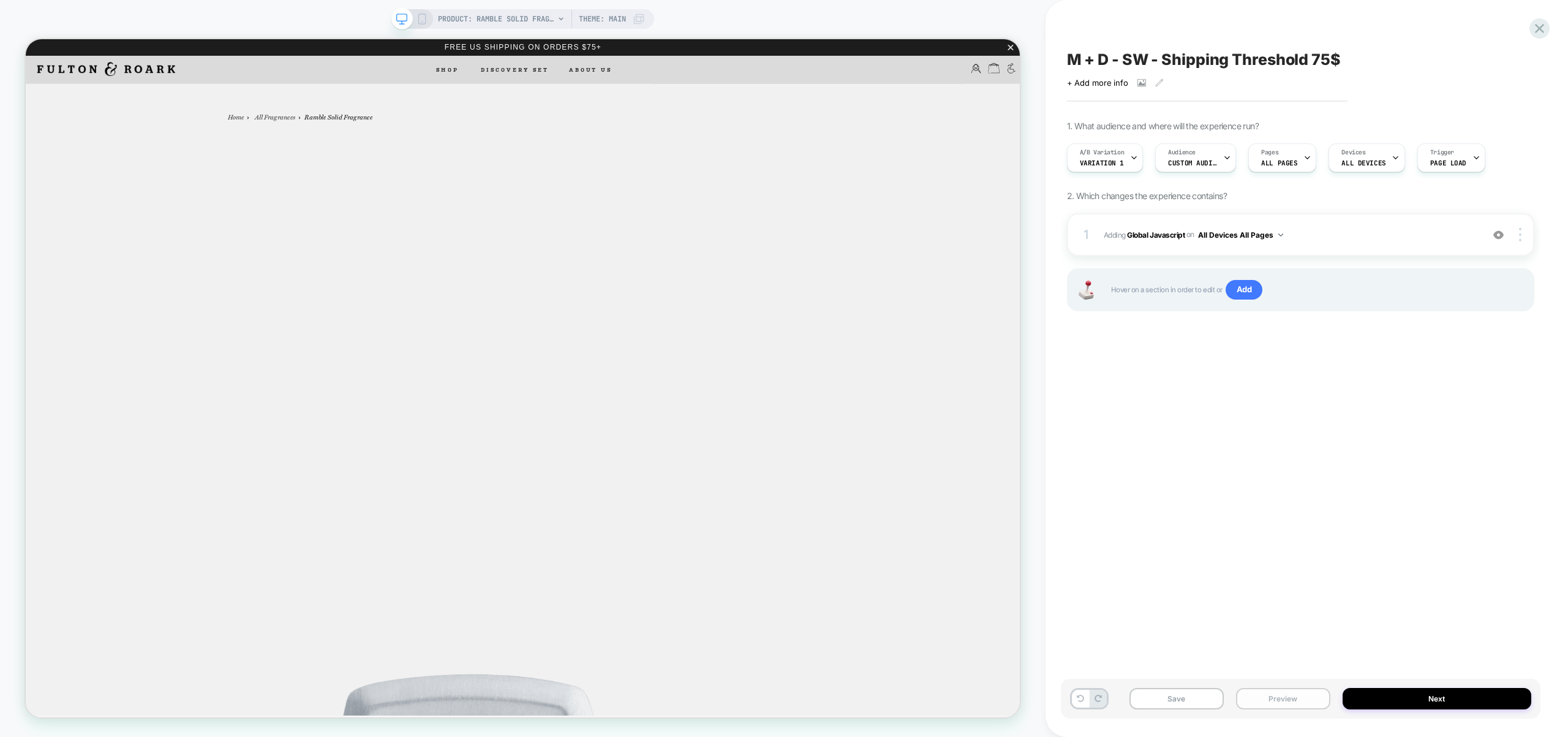
click at [1305, 693] on button "Preview" at bounding box center [1283, 699] width 95 height 22
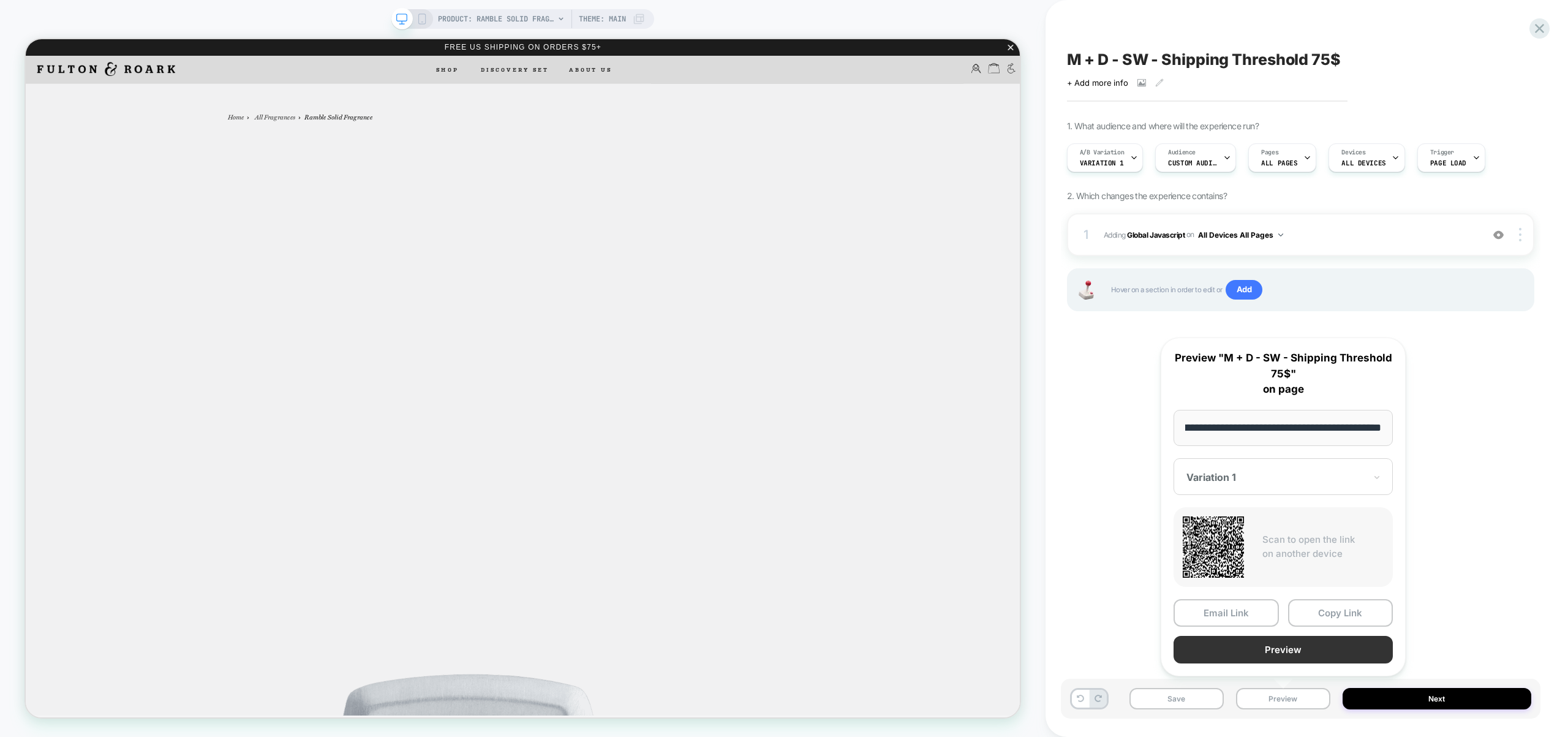
scroll to position [0, 0]
click at [1300, 651] on button "Preview" at bounding box center [1283, 649] width 219 height 27
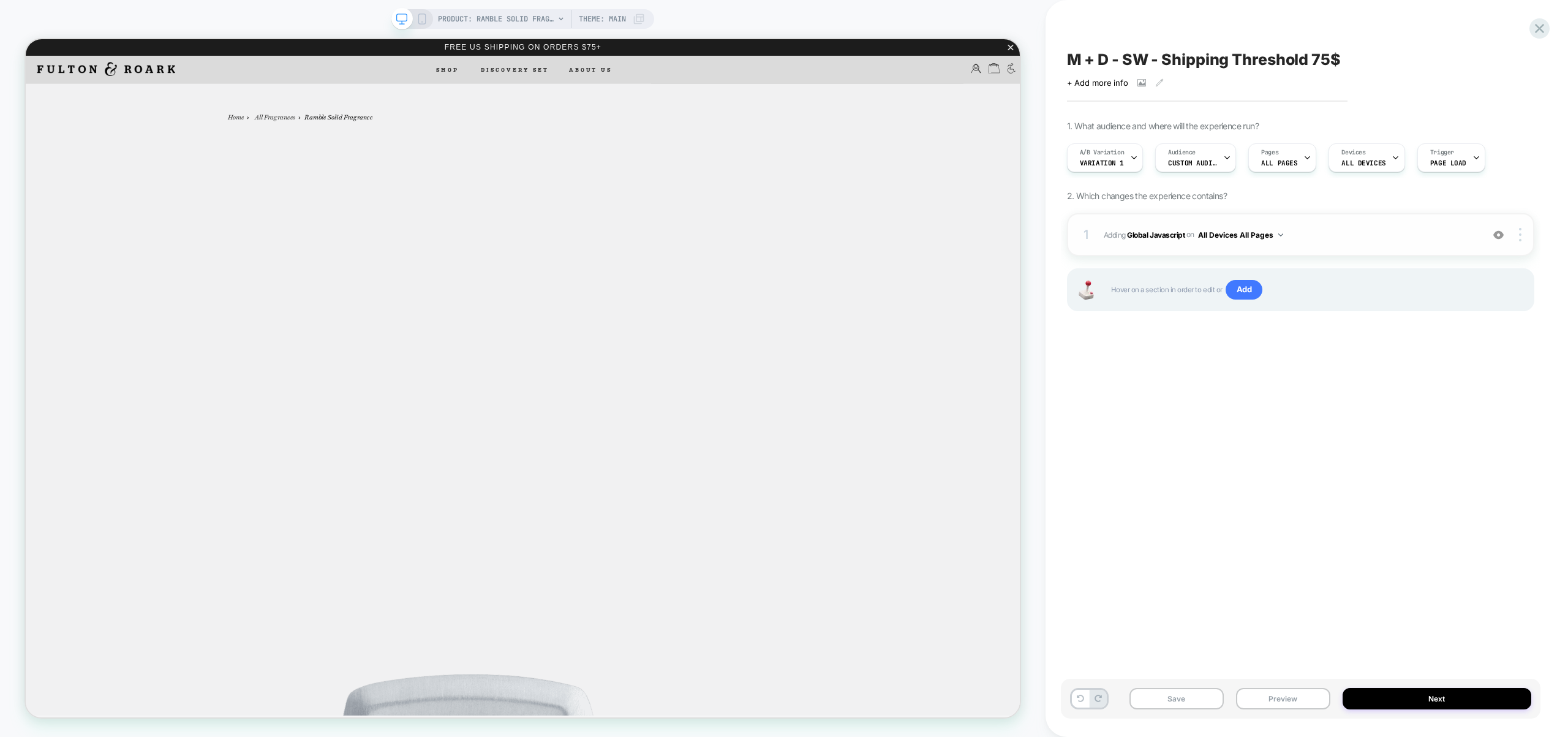
click at [1313, 220] on div "1 Adding Global Javascript on All Devices All Pages Add Before Add After Target…" at bounding box center [1300, 235] width 467 height 43
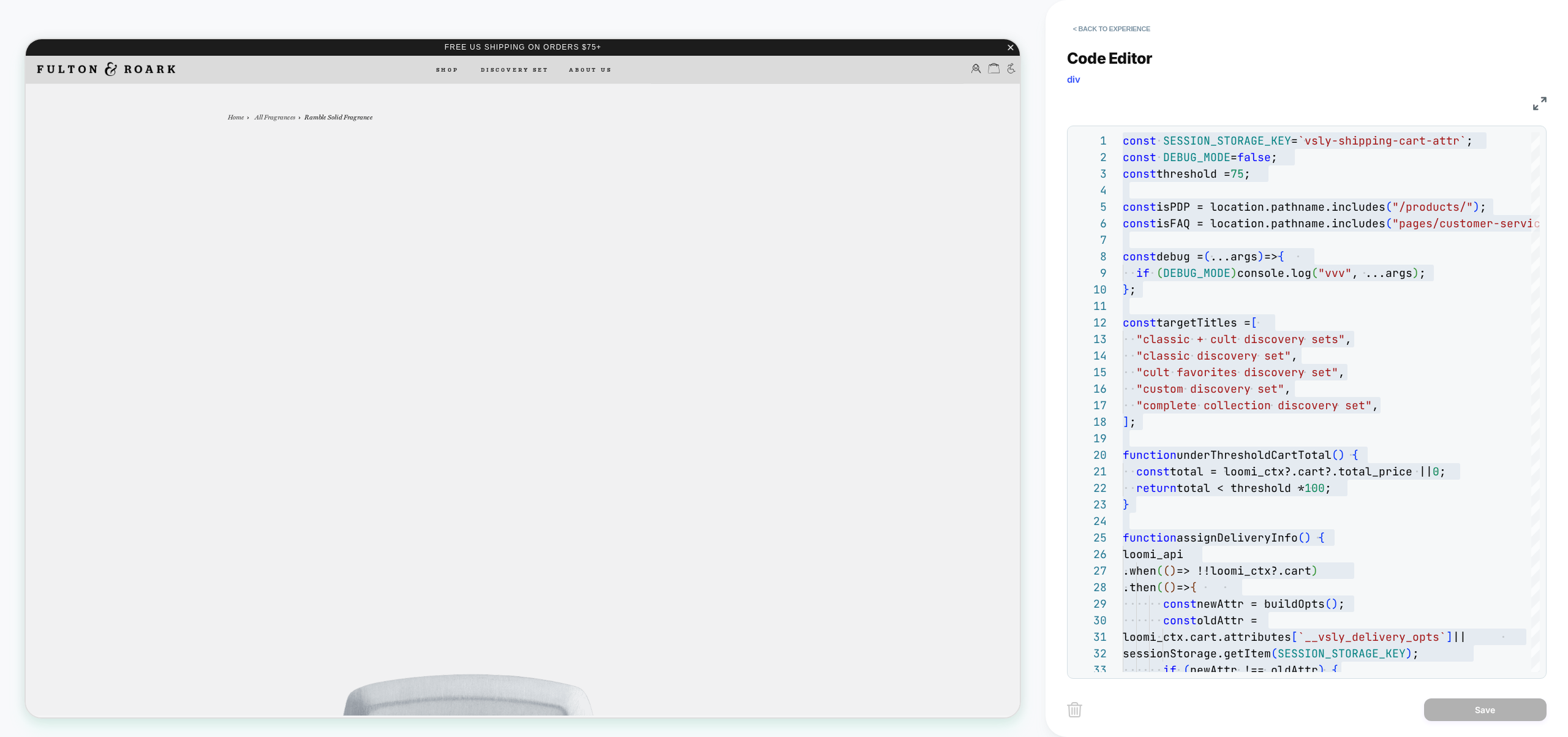
drag, startPoint x: 1119, startPoint y: 29, endPoint x: 1266, endPoint y: 339, distance: 343.1
click at [1266, 339] on div "< Back to experience Code Editor div JS 1 2 3 4 5 6 7 8 9 10 11 12 13 14 15 16 …" at bounding box center [1306, 368] width 479 height 737
type textarea "**********"
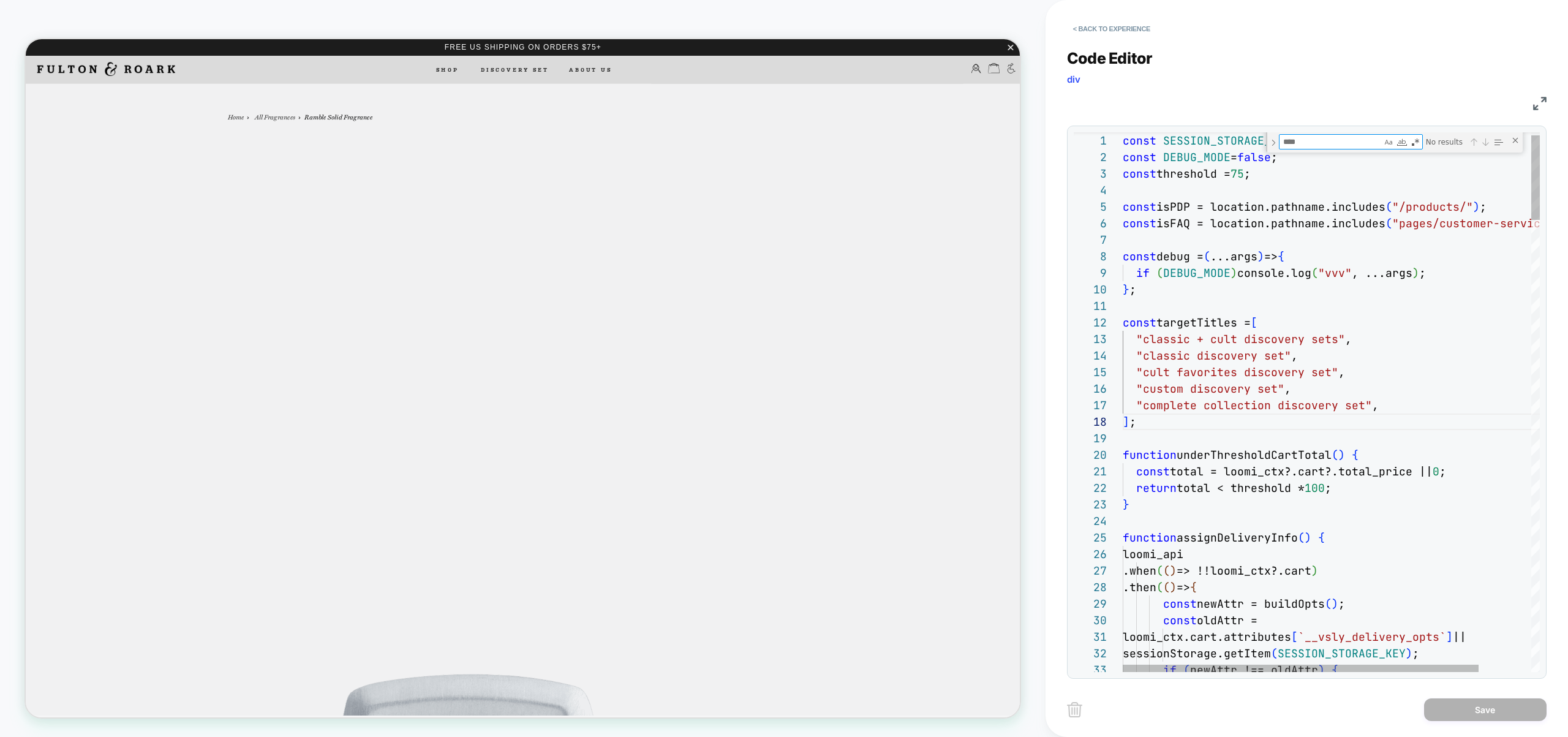
type textarea "*"
type textarea "**********"
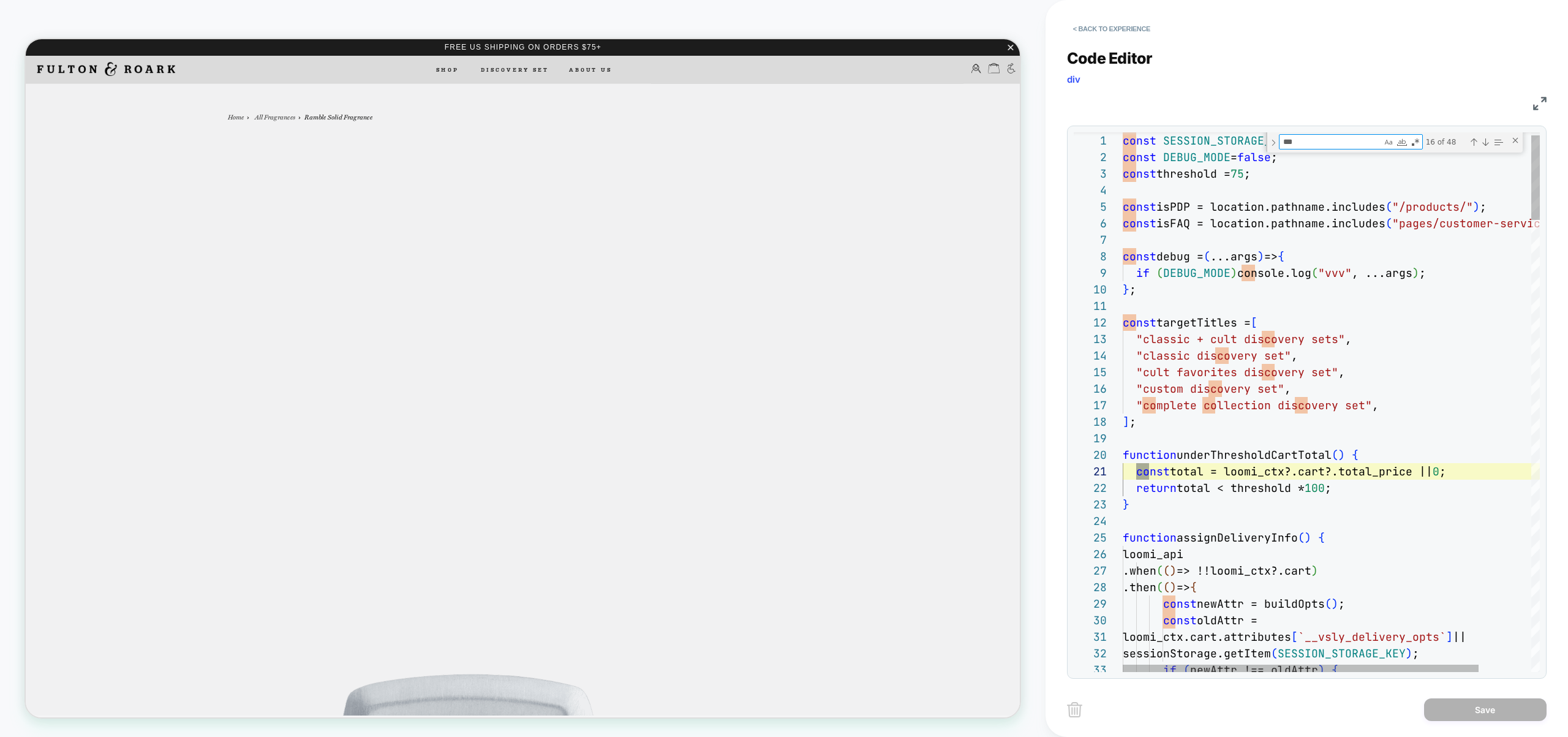
type textarea "****"
type textarea "**********"
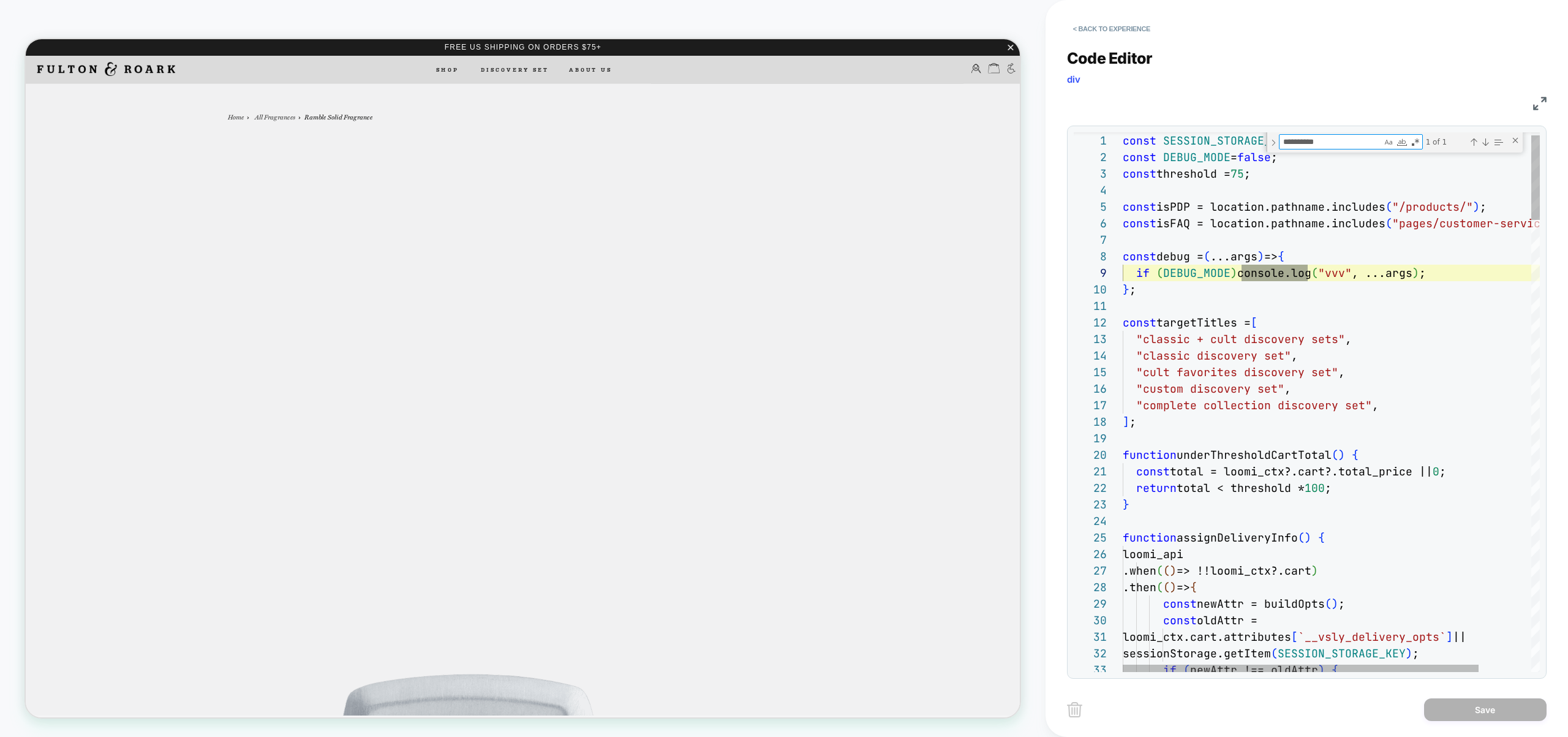
type textarea "*********"
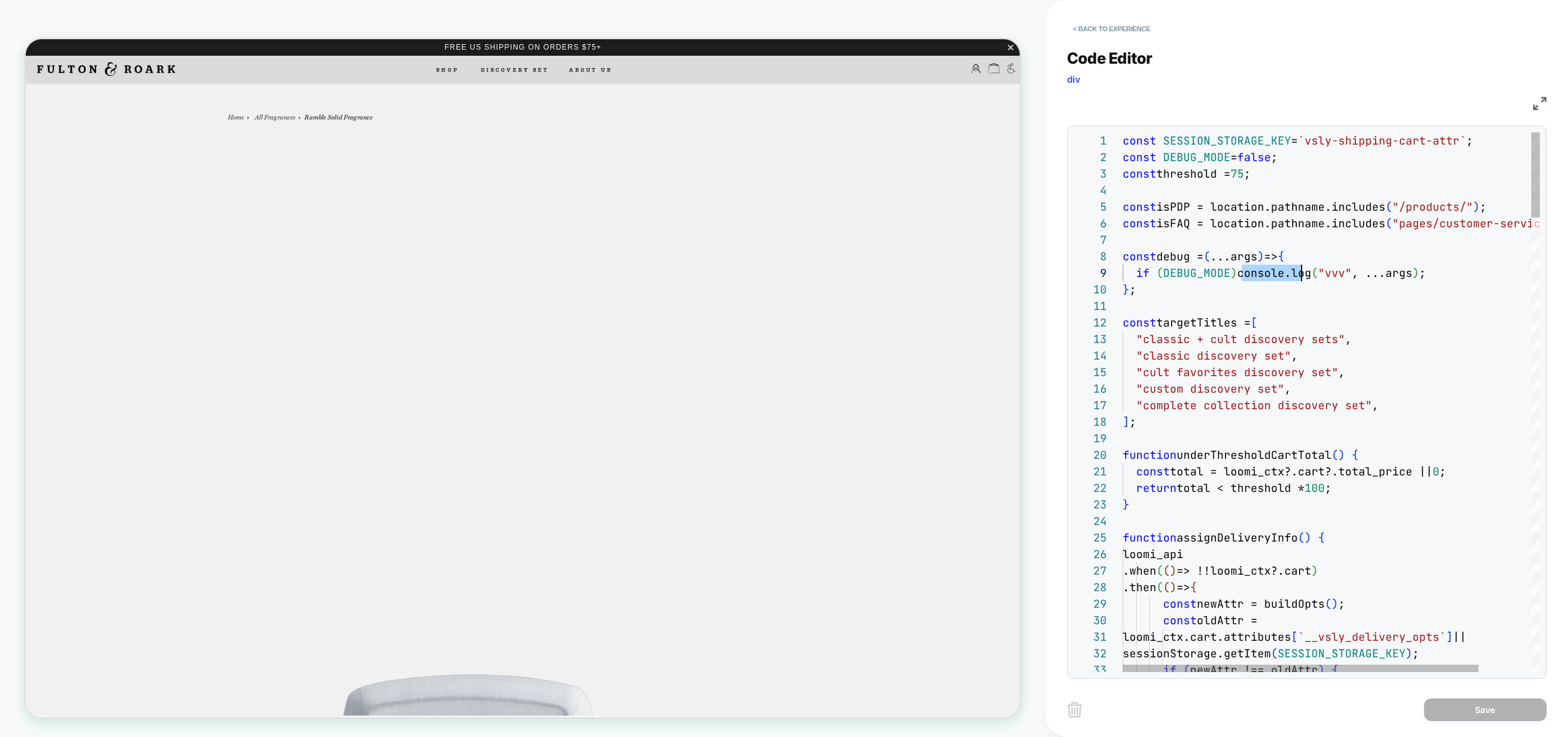
type textarea "**********"
type textarea "**"
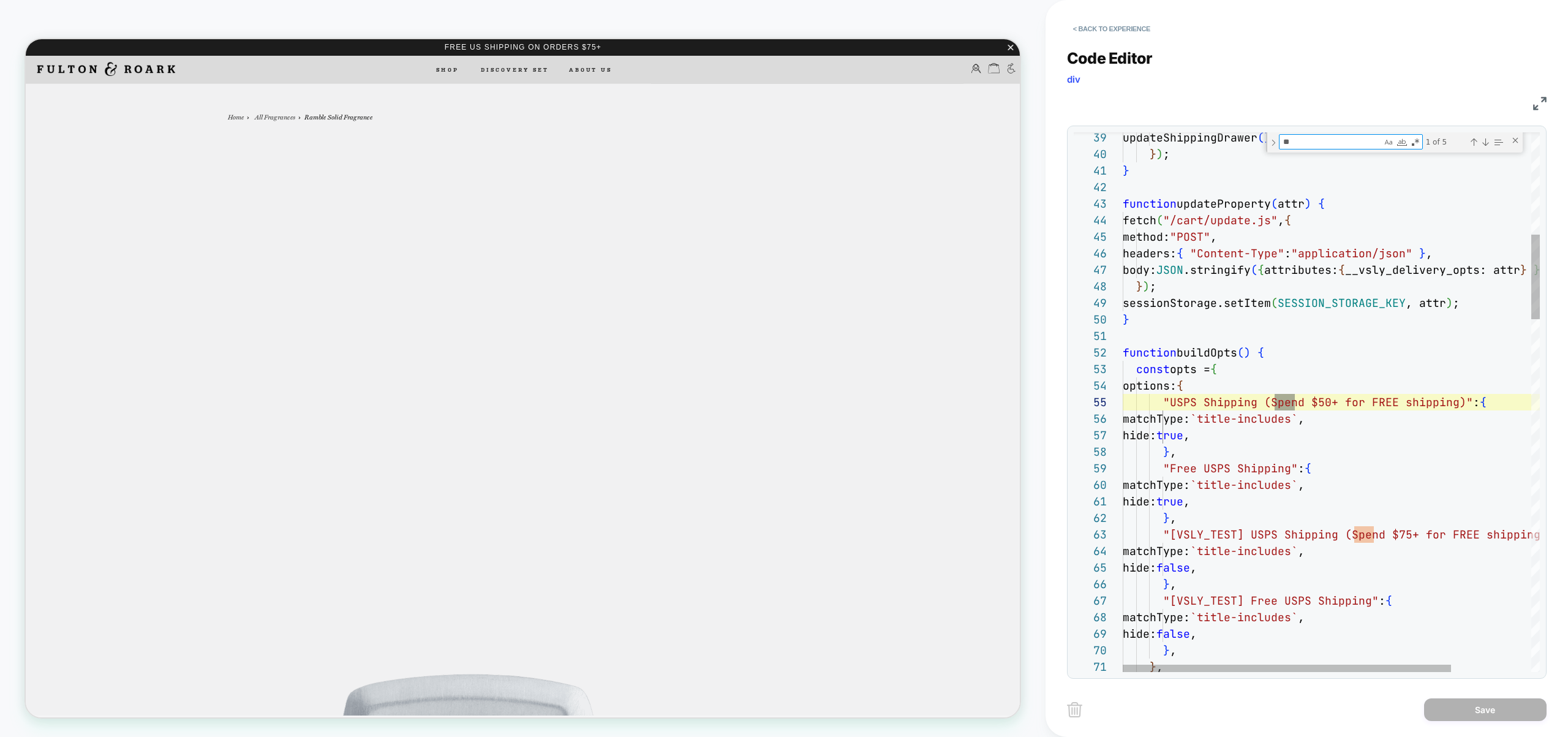
type textarea "**********"
type textarea "***"
type textarea "**********"
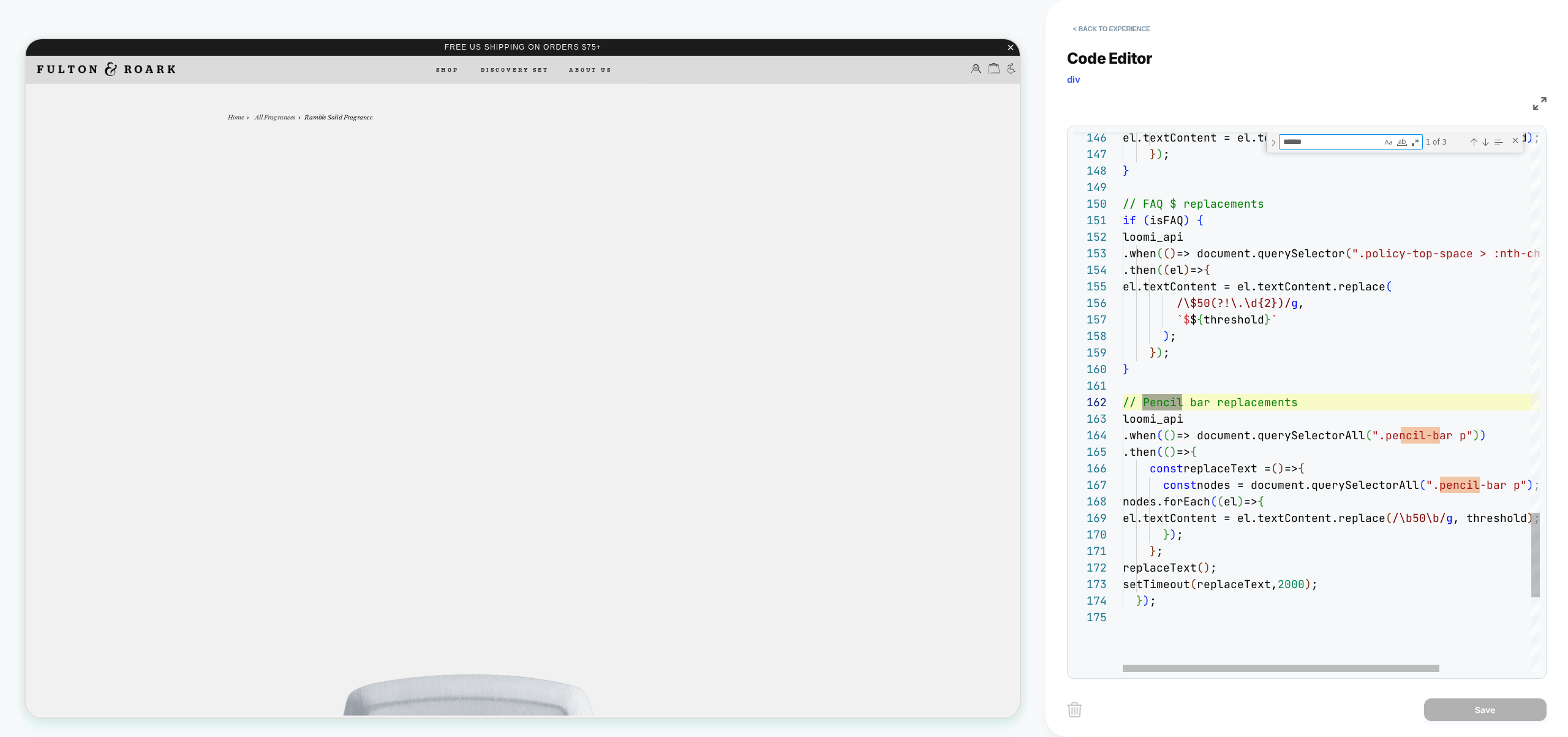
scroll to position [165, 59]
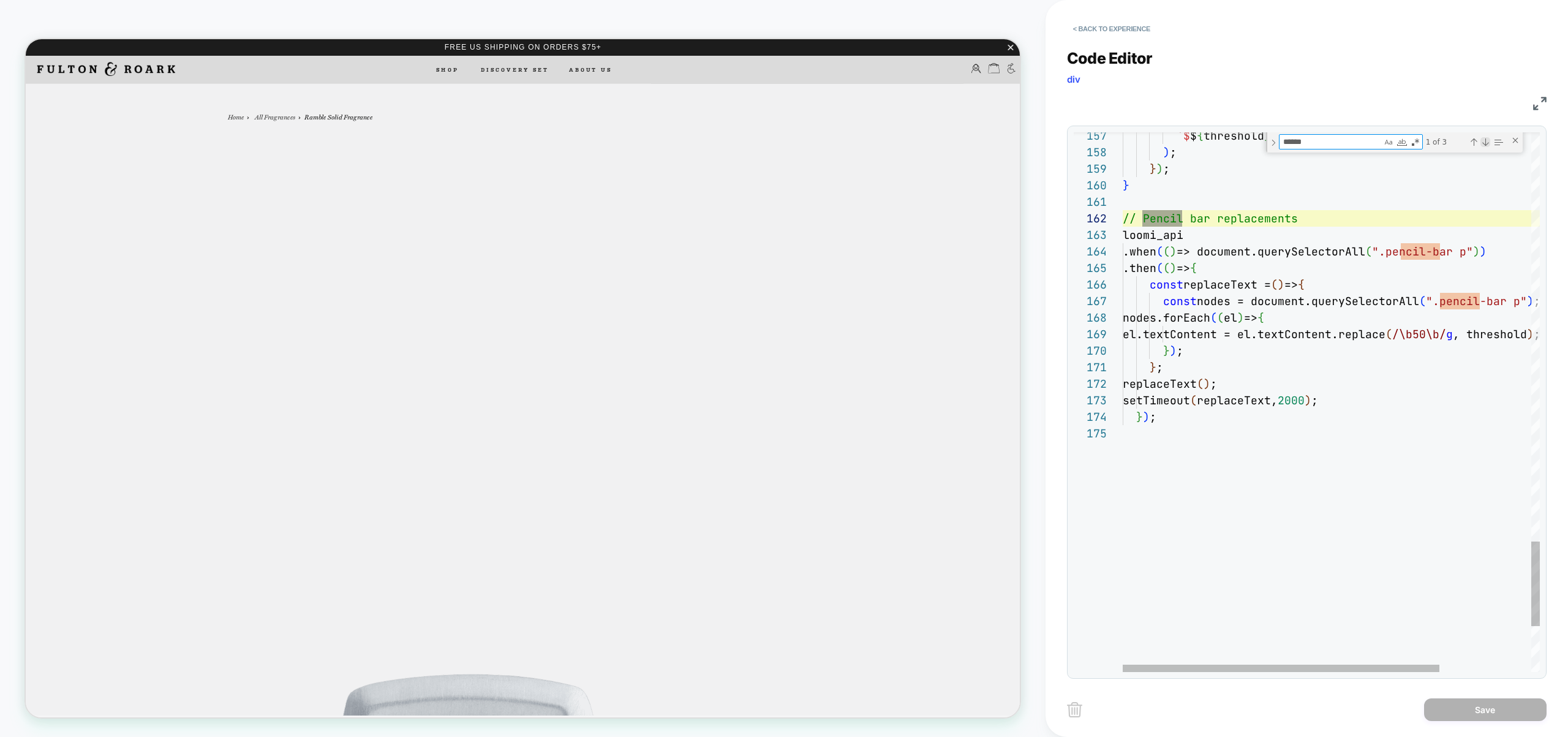
type textarea "******"
click at [1488, 139] on div "Next Match (Enter)" at bounding box center [1486, 142] width 10 height 10
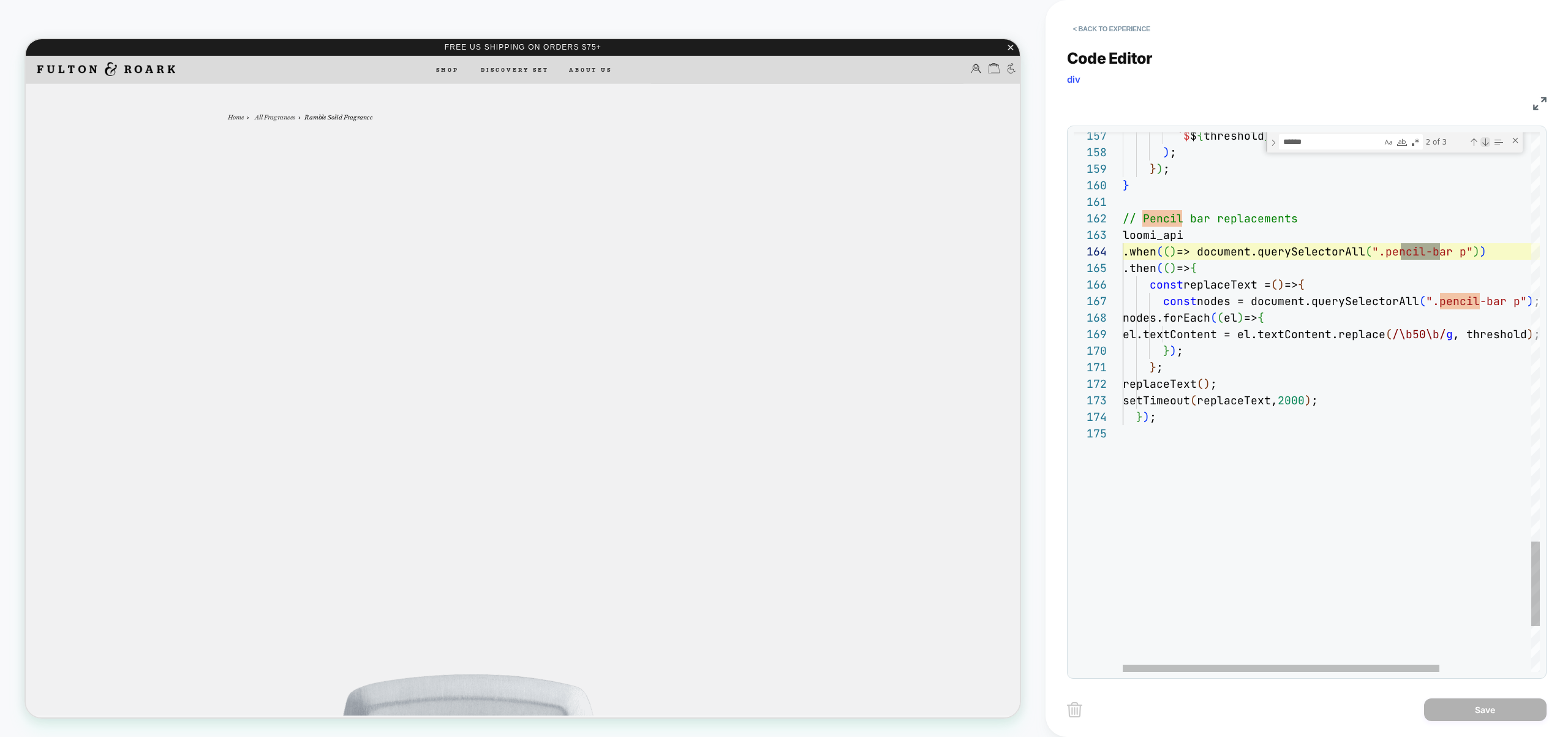
click at [1488, 139] on div "Next Match (Enter)" at bounding box center [1486, 142] width 10 height 10
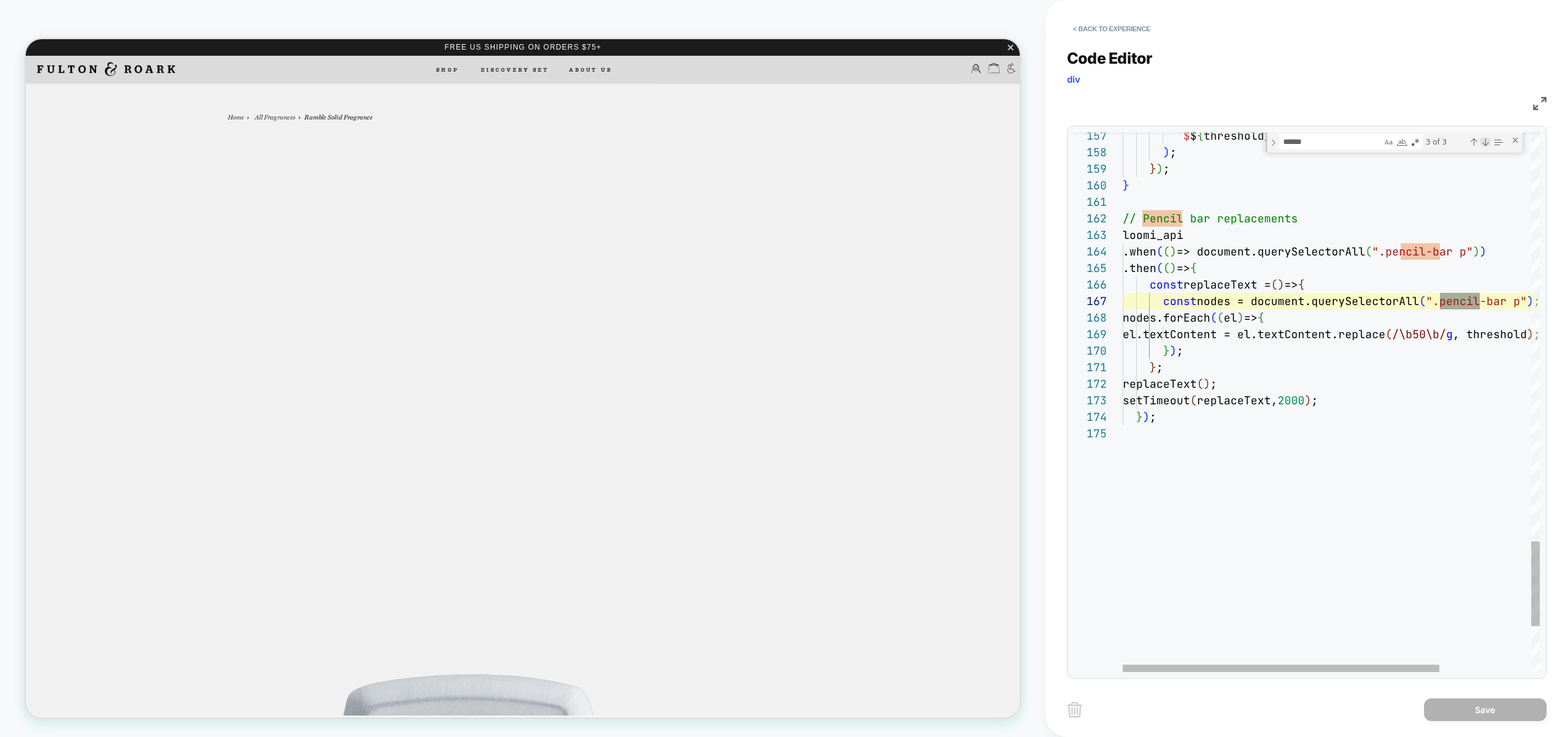
click at [1488, 139] on div "Next Match (Enter)" at bounding box center [1486, 142] width 10 height 10
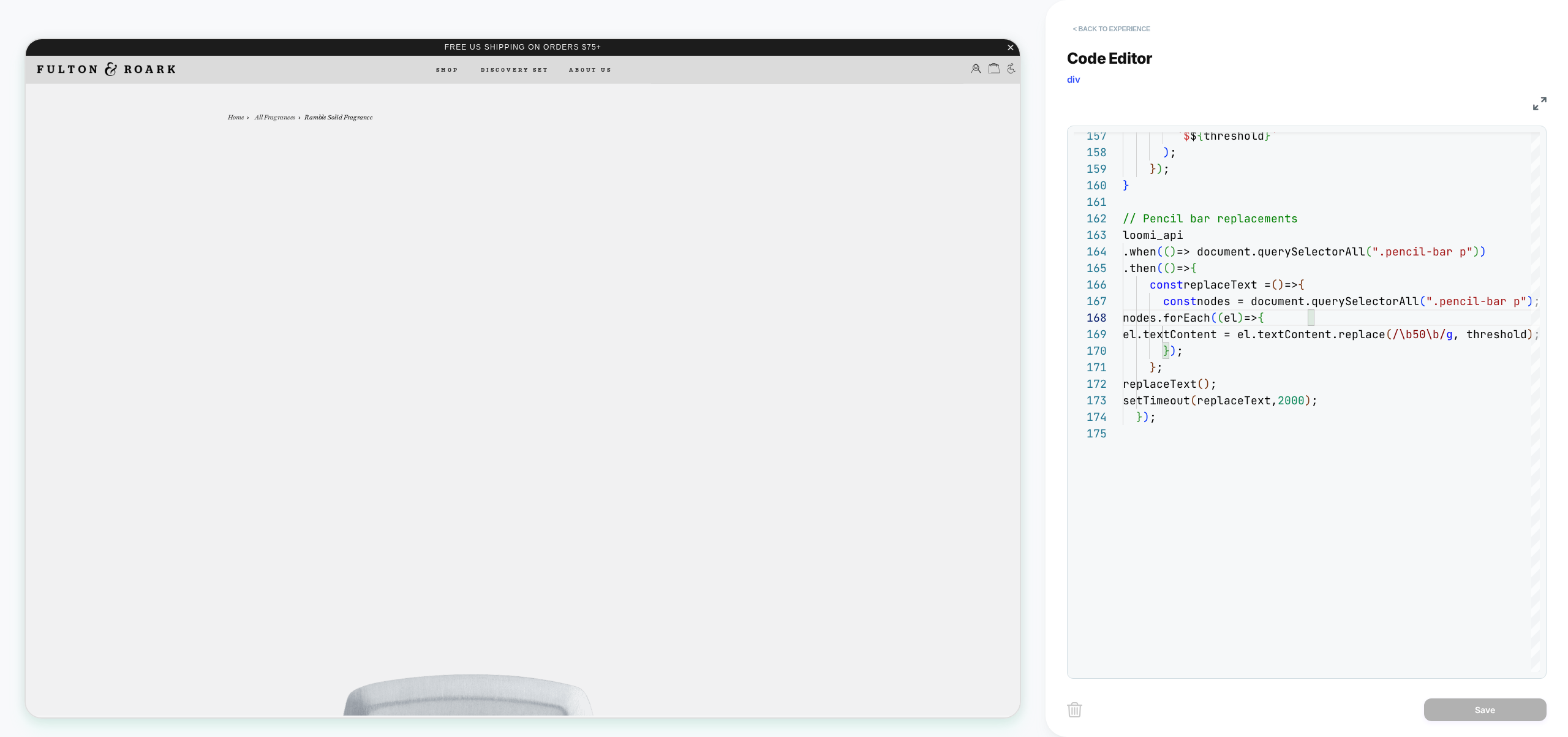
click at [1110, 31] on button "< Back to experience" at bounding box center [1112, 29] width 90 height 20
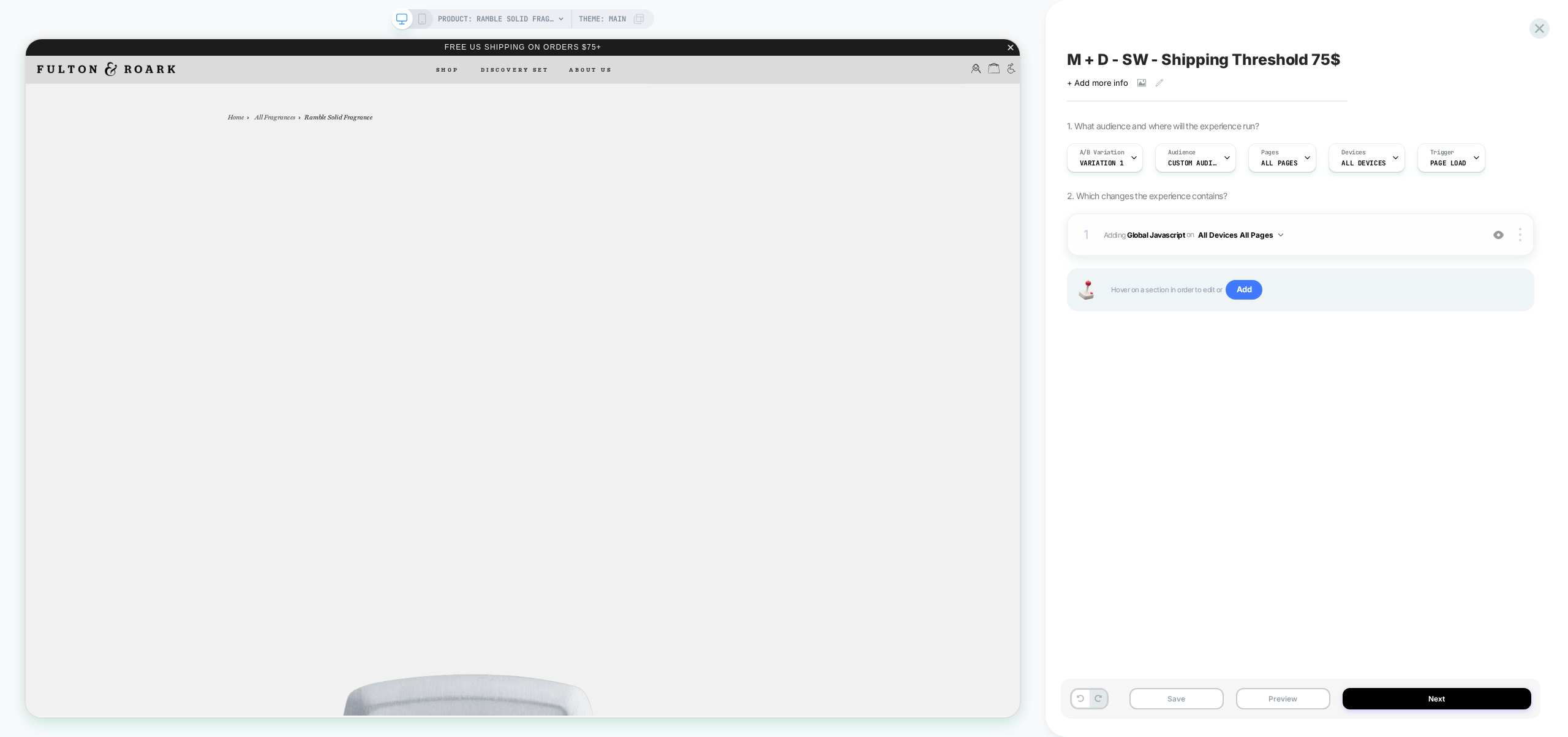
click at [1379, 239] on span "Adding Global Javascript on All Devices All Pages" at bounding box center [1290, 234] width 372 height 15
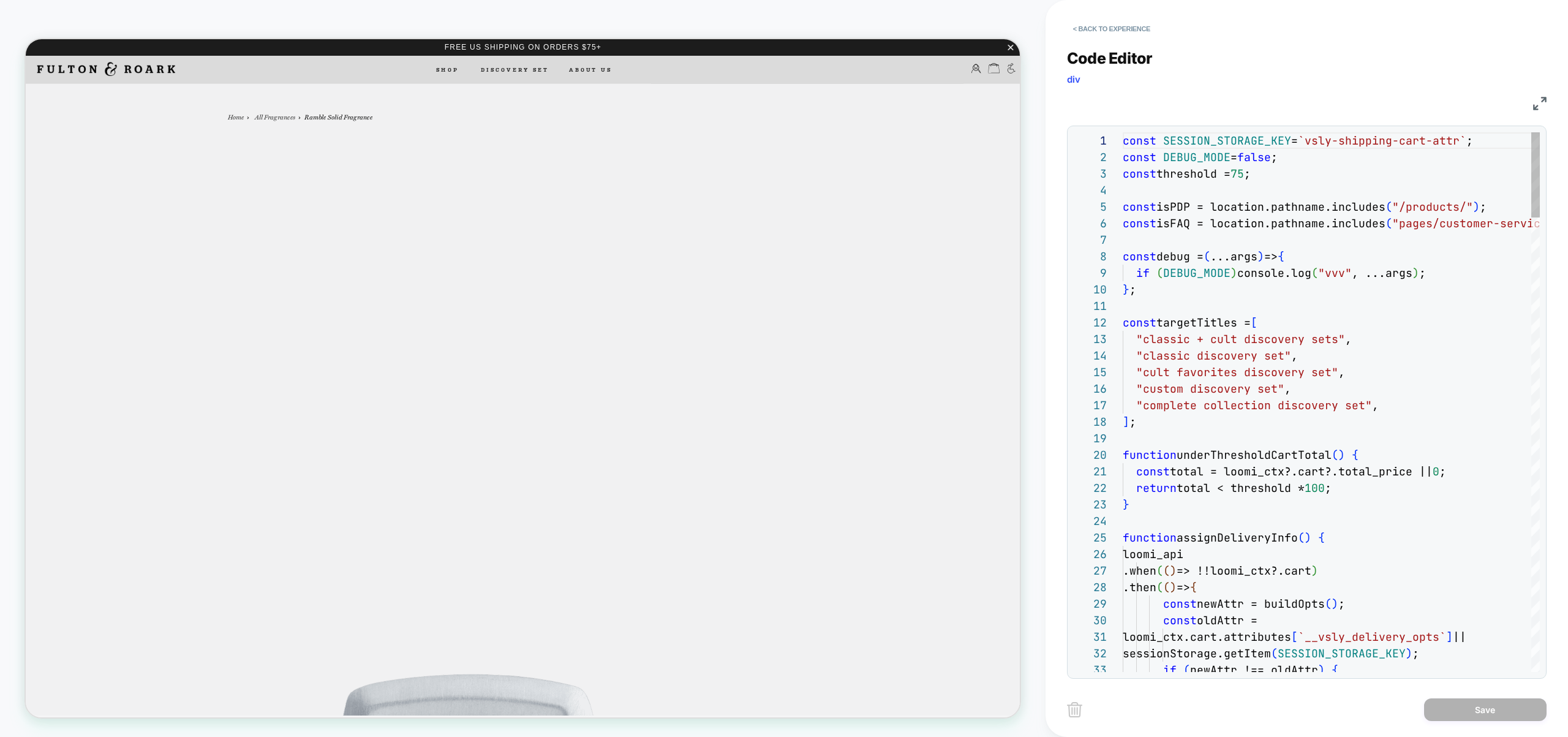
scroll to position [165, 0]
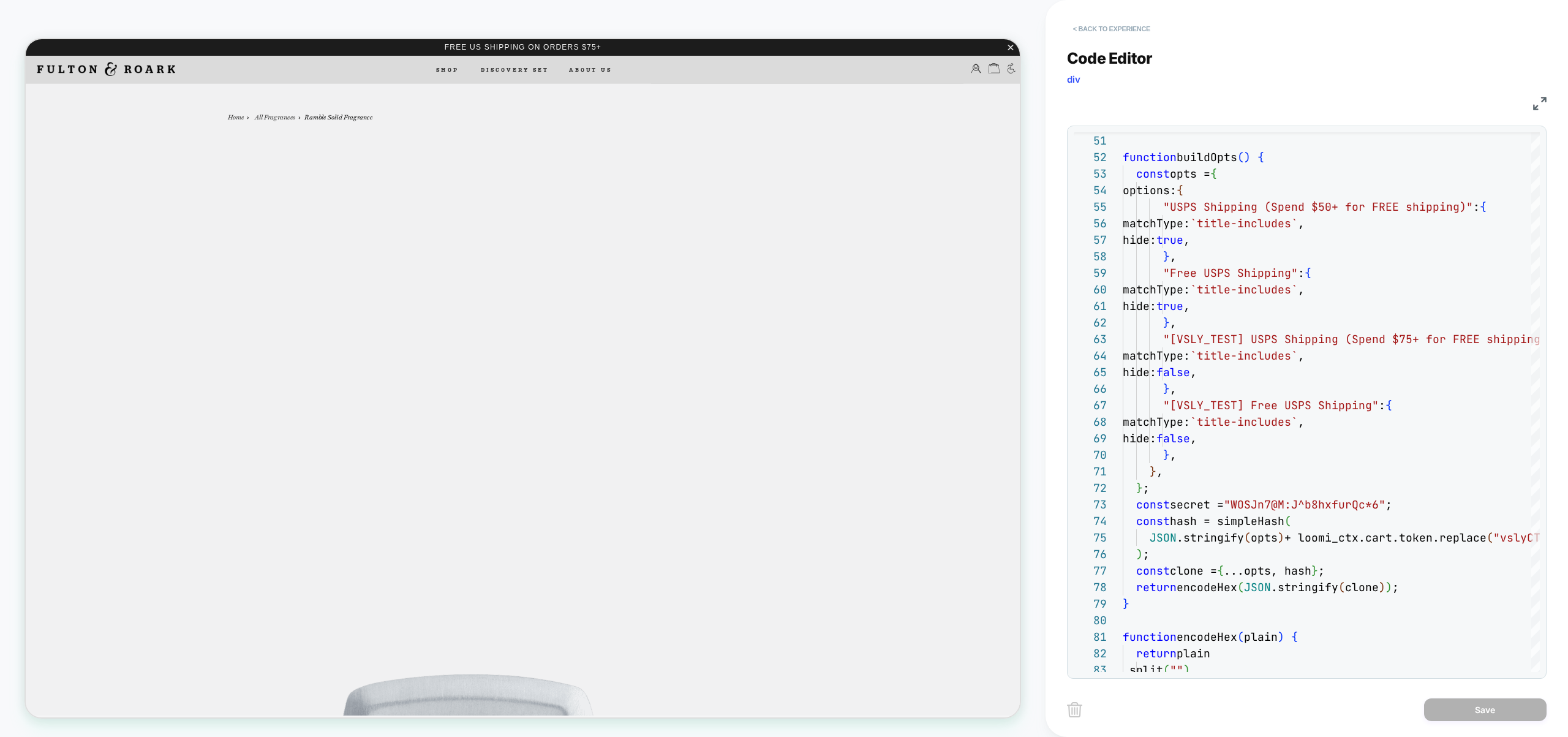
click at [1103, 27] on button "< Back to experience" at bounding box center [1112, 29] width 90 height 20
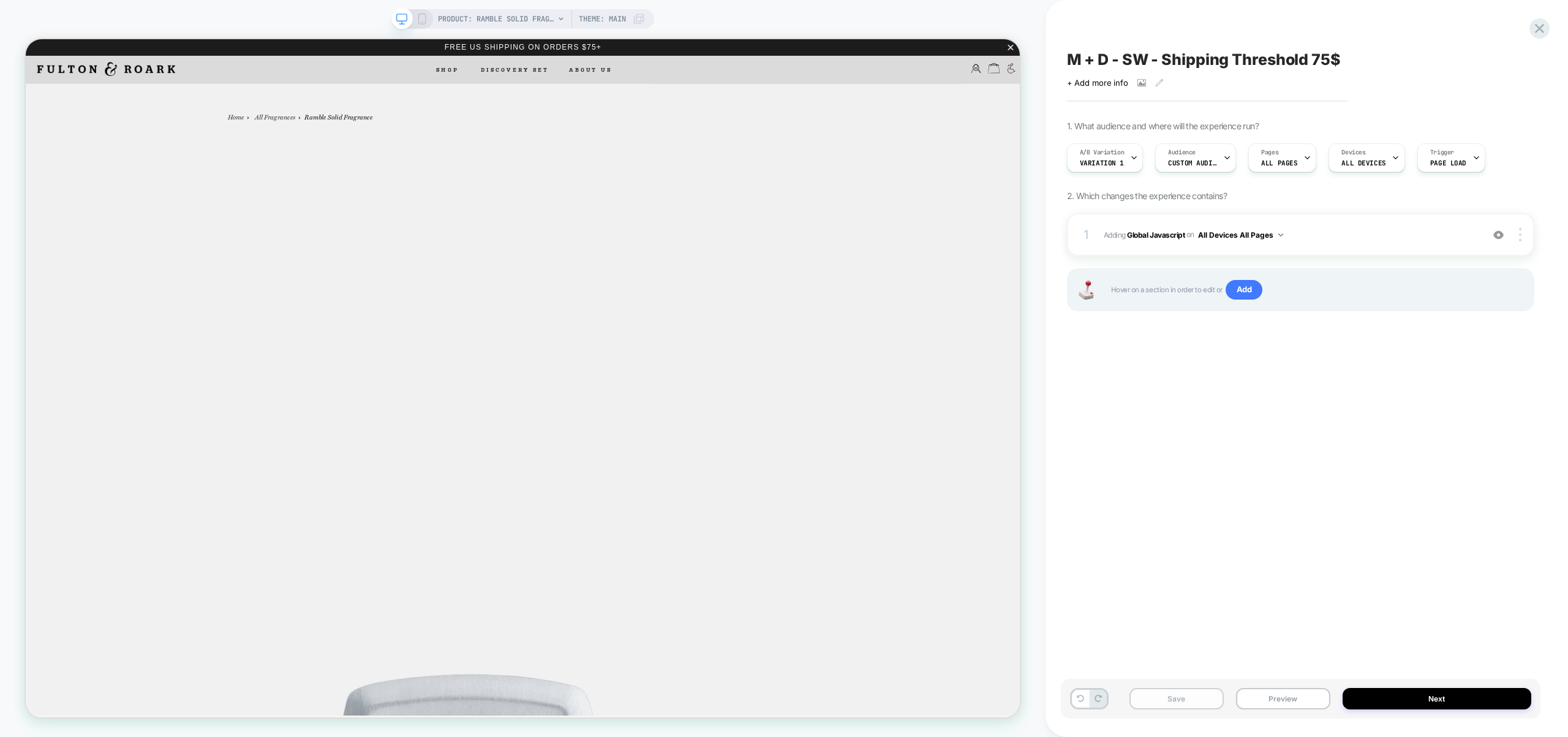
click at [1175, 701] on button "Save" at bounding box center [1177, 699] width 95 height 22
click at [1103, 157] on div "A/B Variation Variation 1" at bounding box center [1102, 157] width 69 height 27
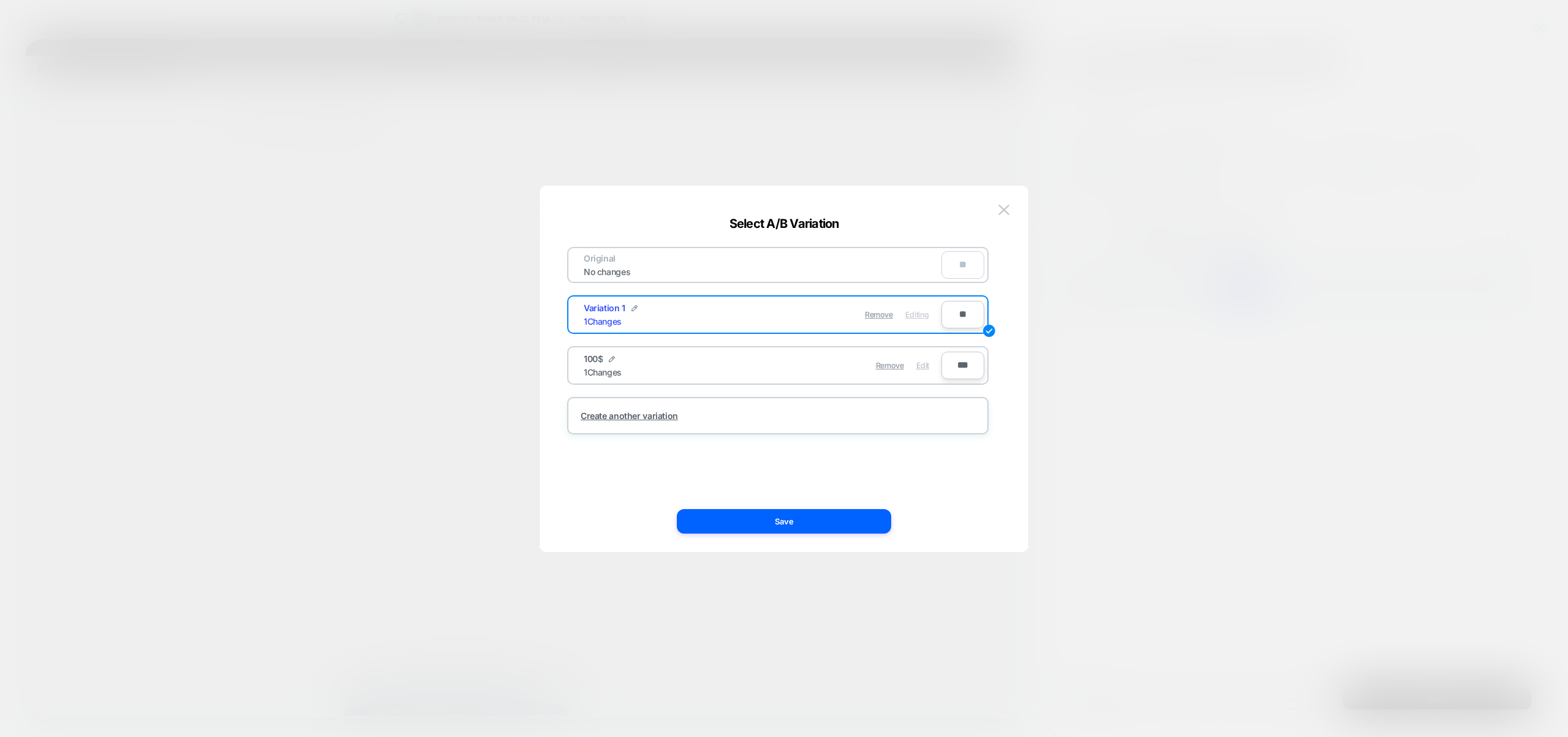
click at [917, 369] on span "Edit" at bounding box center [922, 365] width 12 height 9
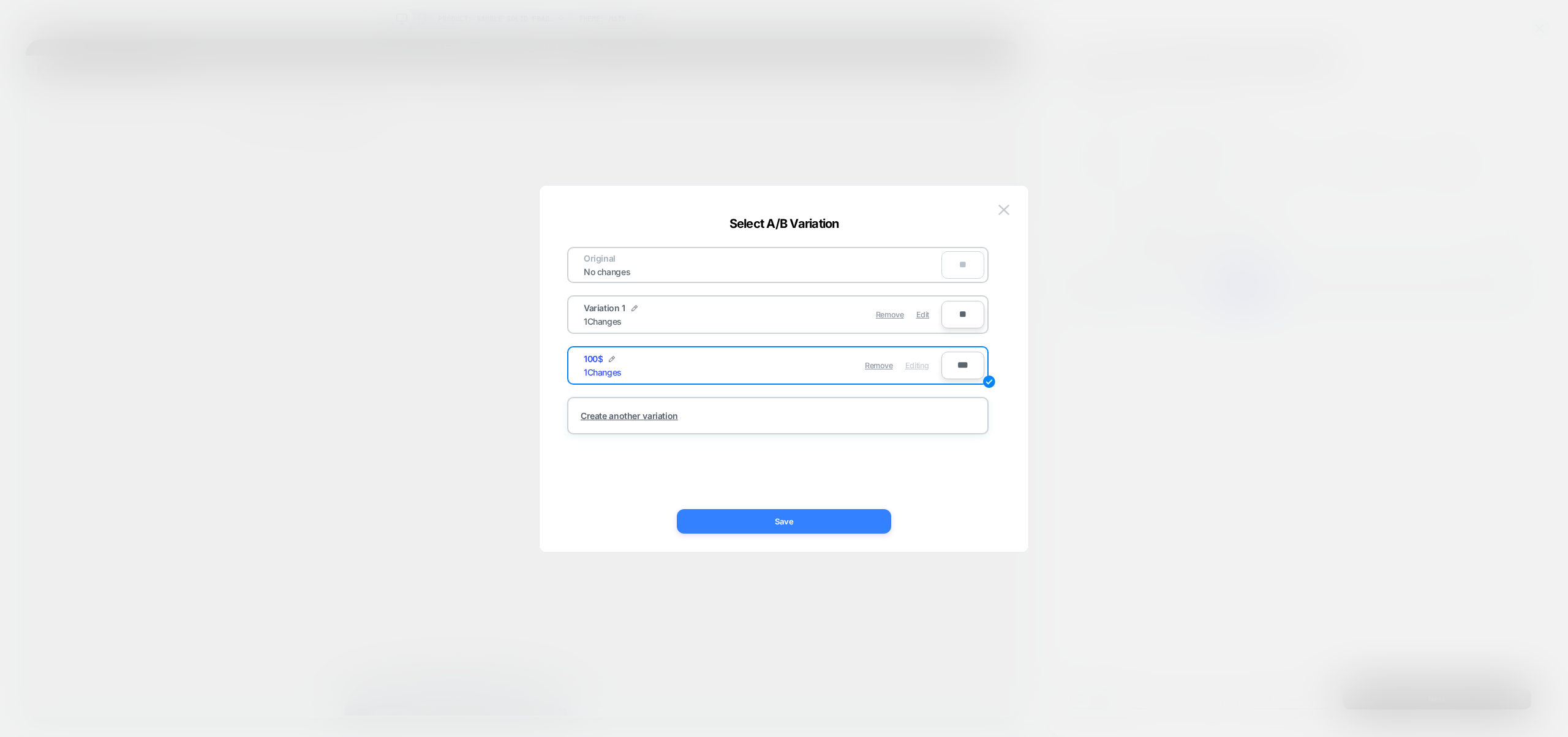
click at [828, 516] on button "Save" at bounding box center [784, 521] width 214 height 24
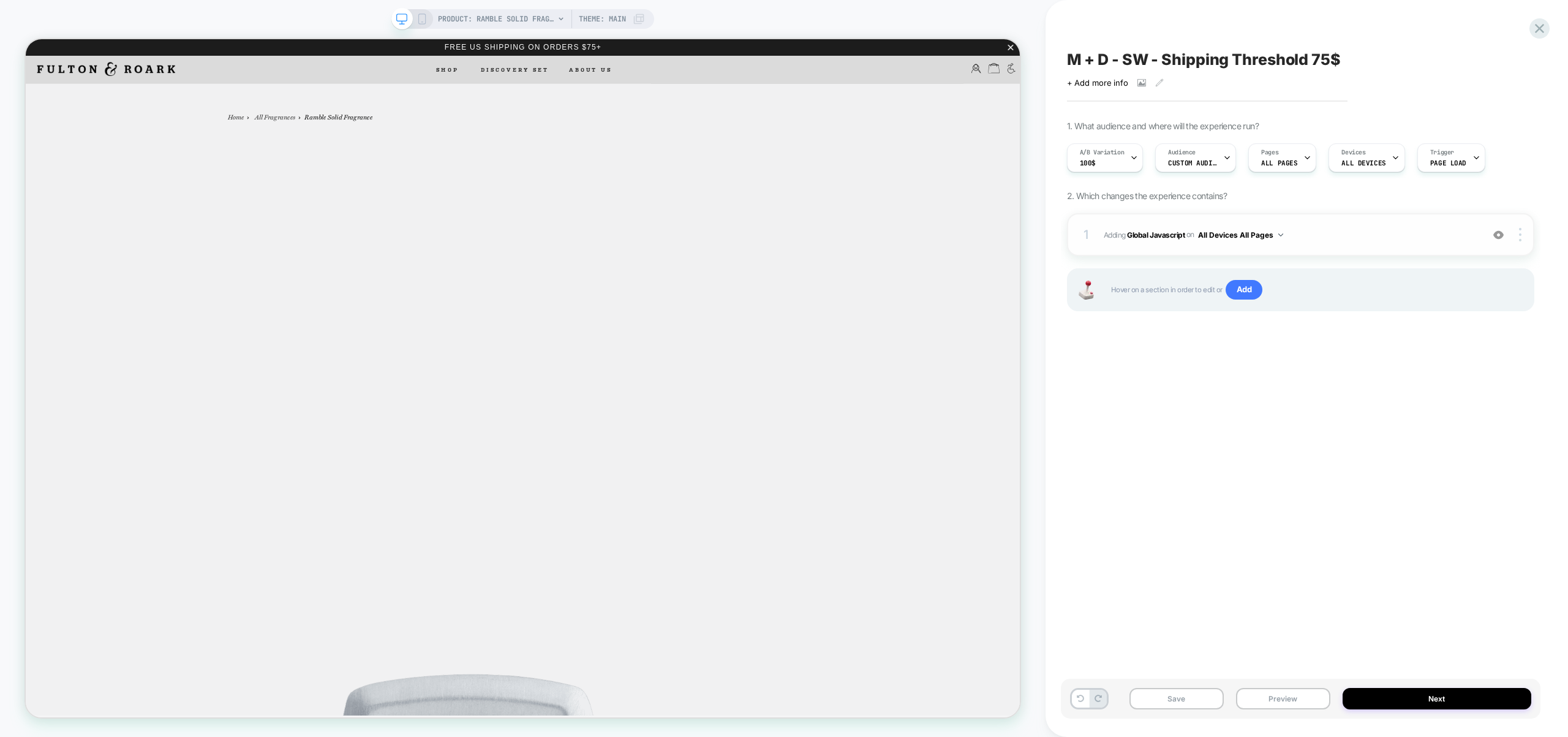
click at [1340, 243] on div "1 Adding Global Javascript on All Devices All Pages Add Before Add After Target…" at bounding box center [1300, 235] width 467 height 43
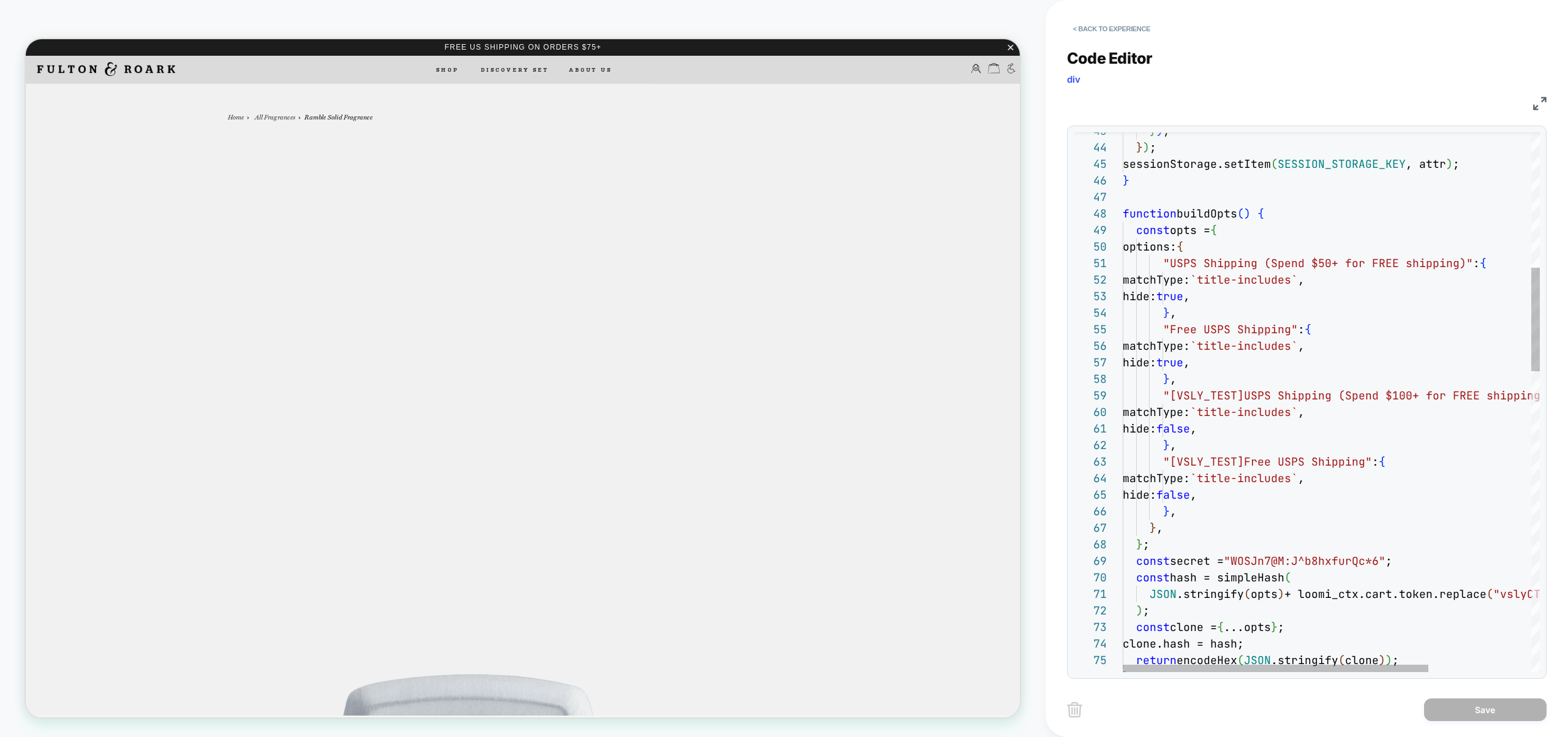
scroll to position [99, 40]
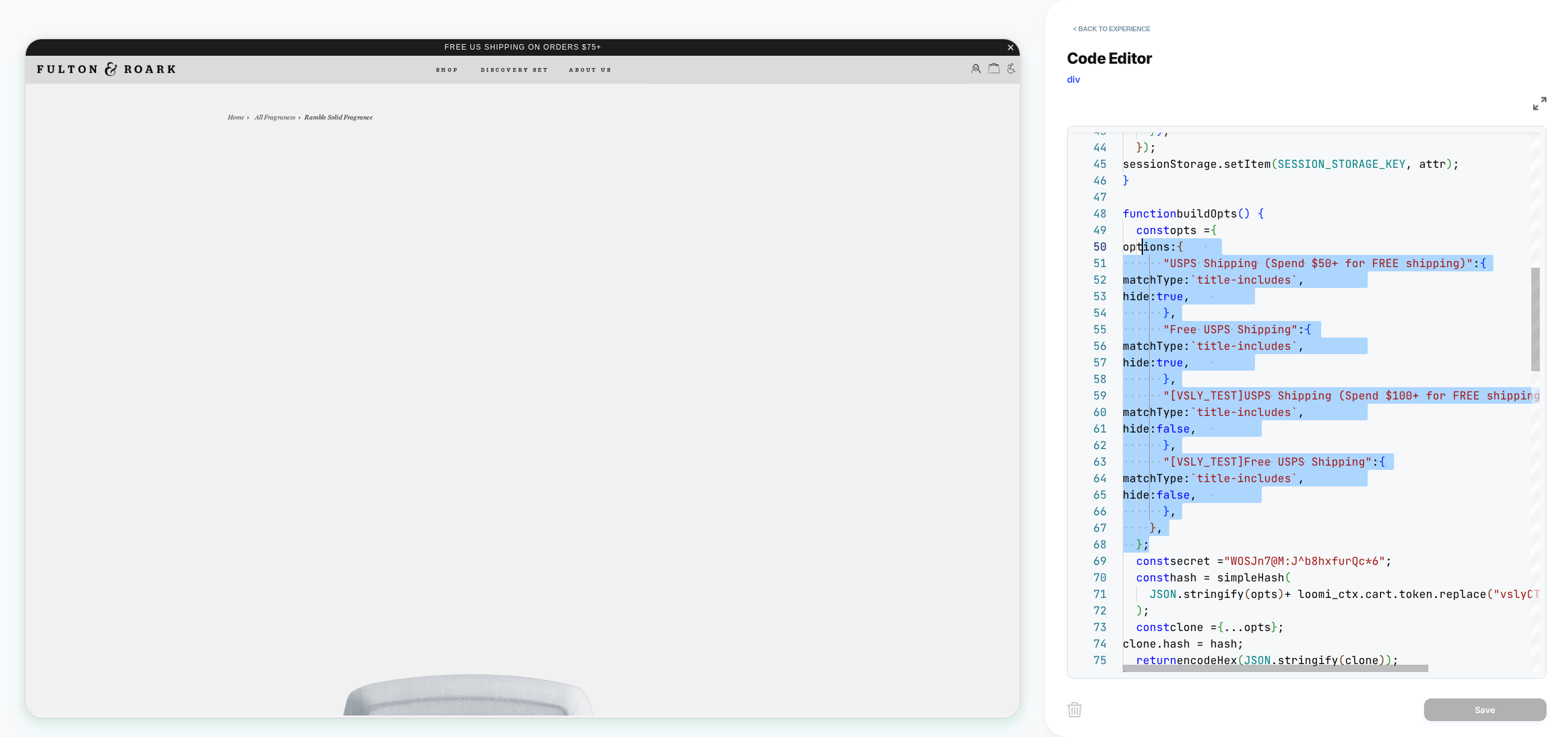
scroll to position [132, 13]
drag, startPoint x: 1154, startPoint y: 542, endPoint x: 1135, endPoint y: 232, distance: 310.6
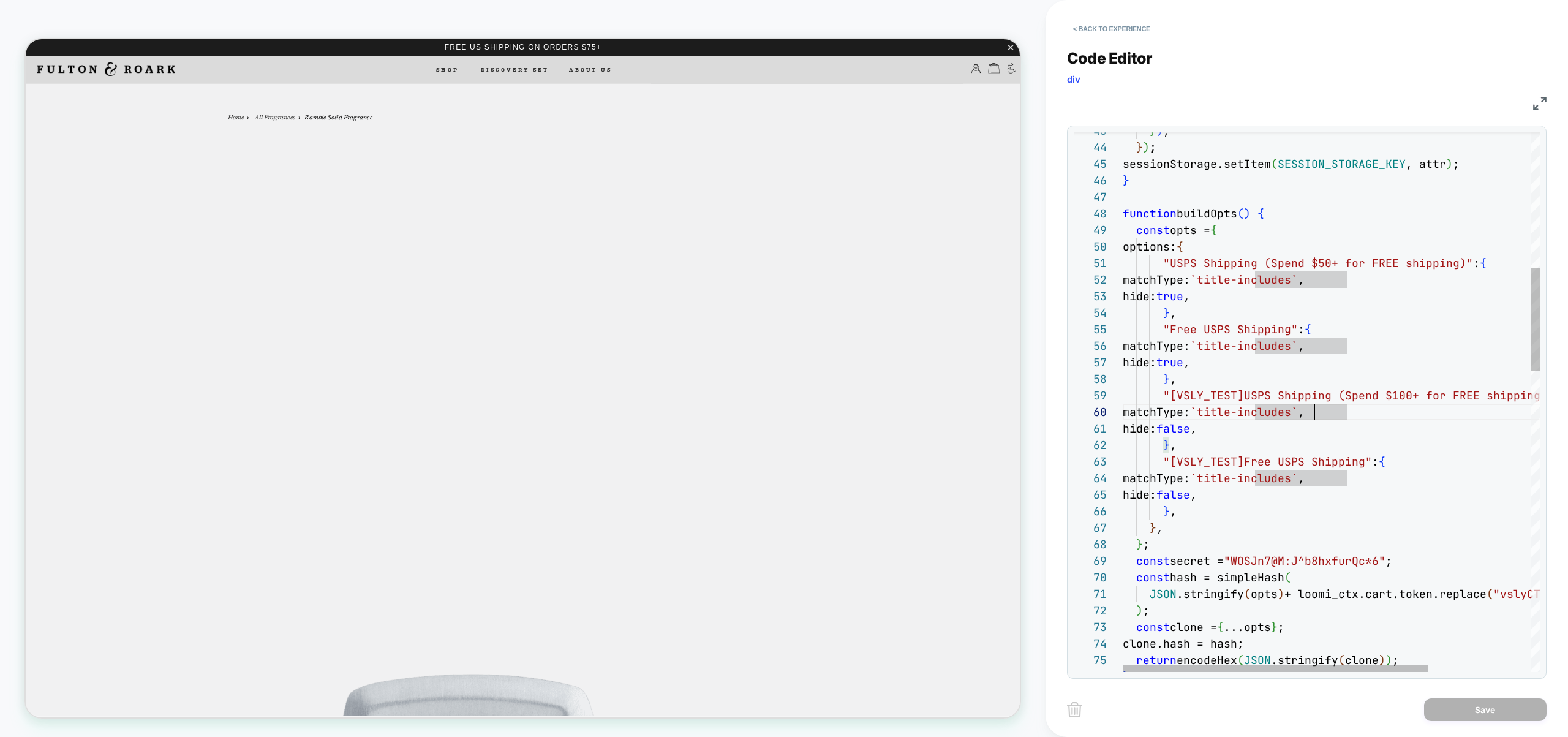
scroll to position [33, 125]
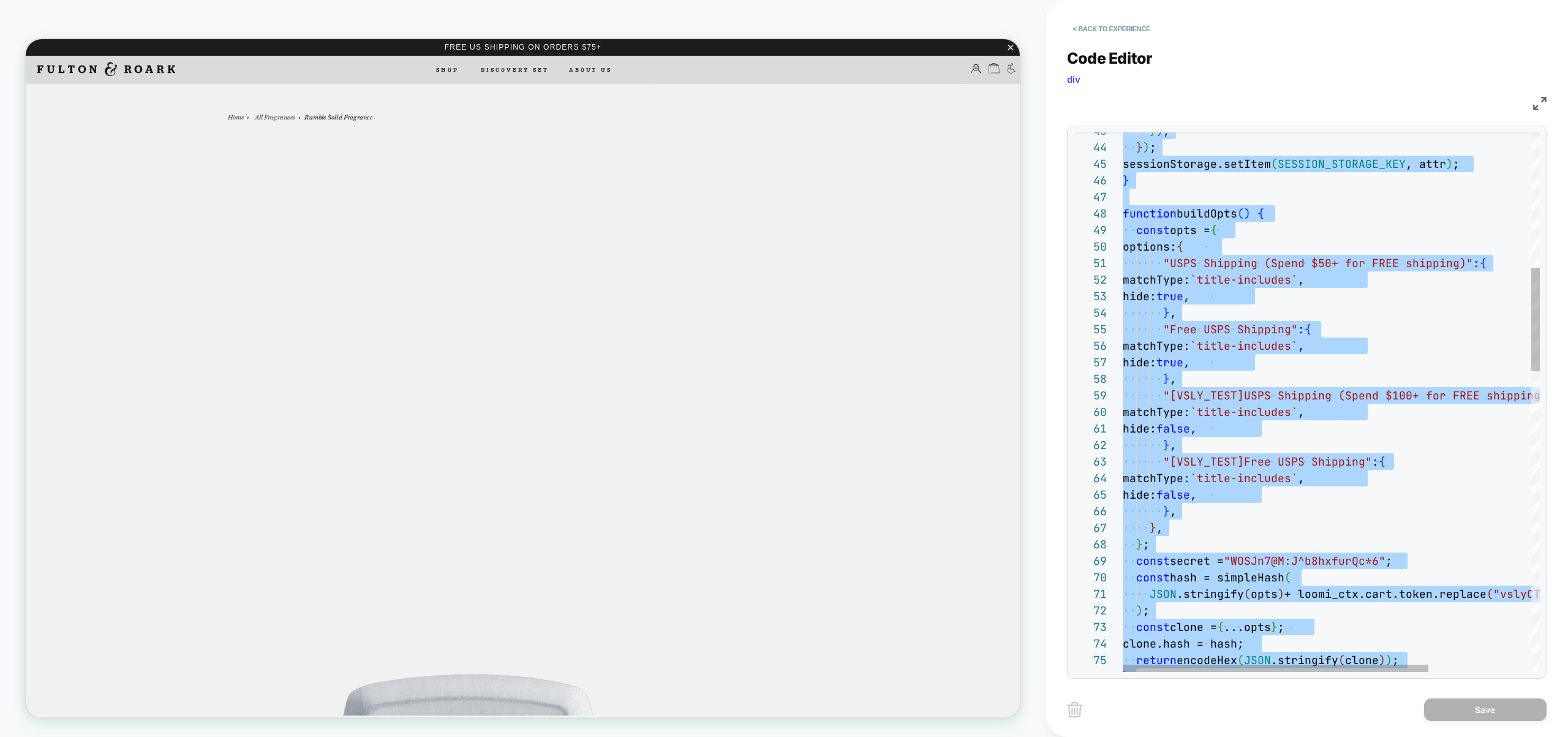
type textarea "**********"
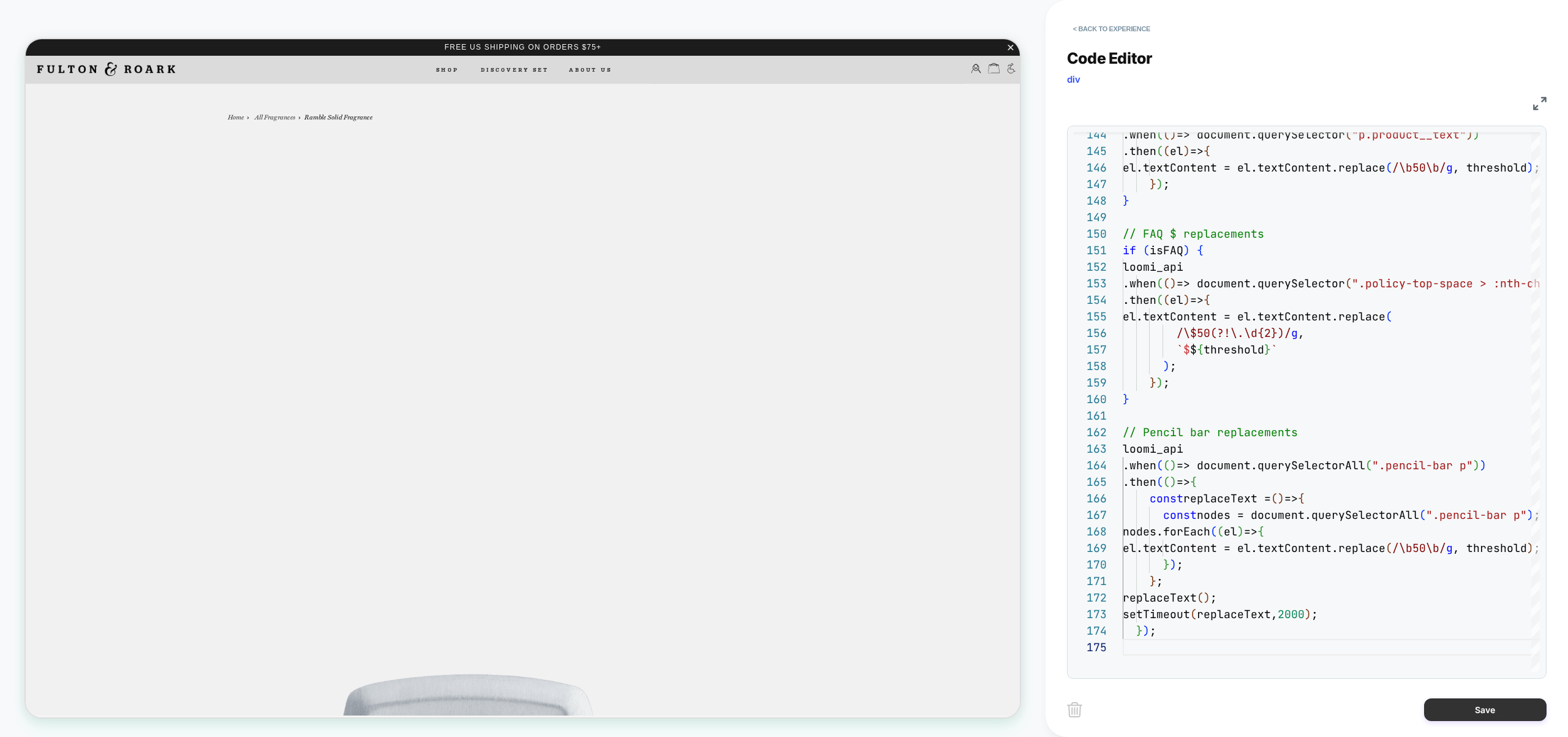
click at [1484, 718] on button "Save" at bounding box center [1485, 709] width 122 height 22
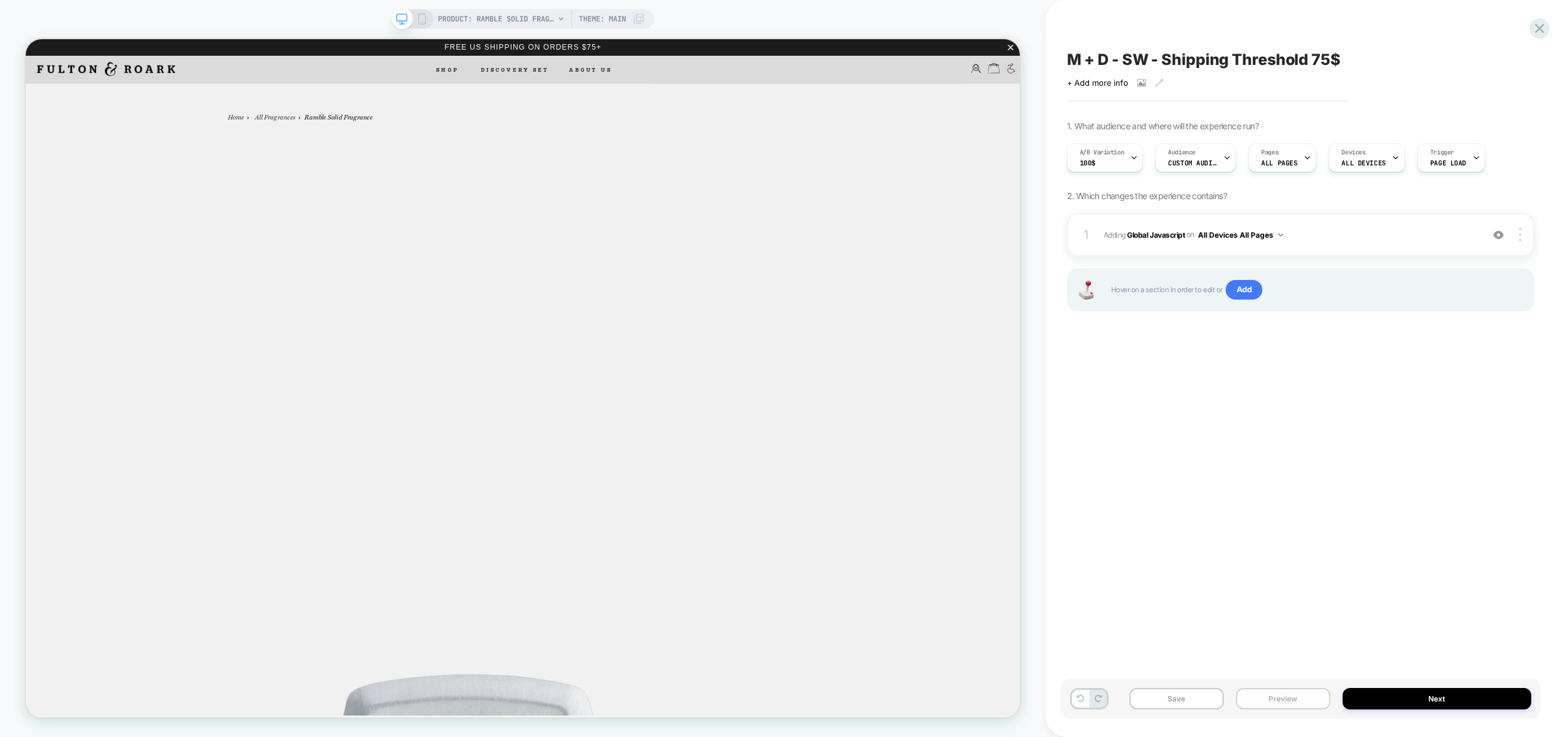
click at [1292, 699] on button "Preview" at bounding box center [1283, 699] width 95 height 22
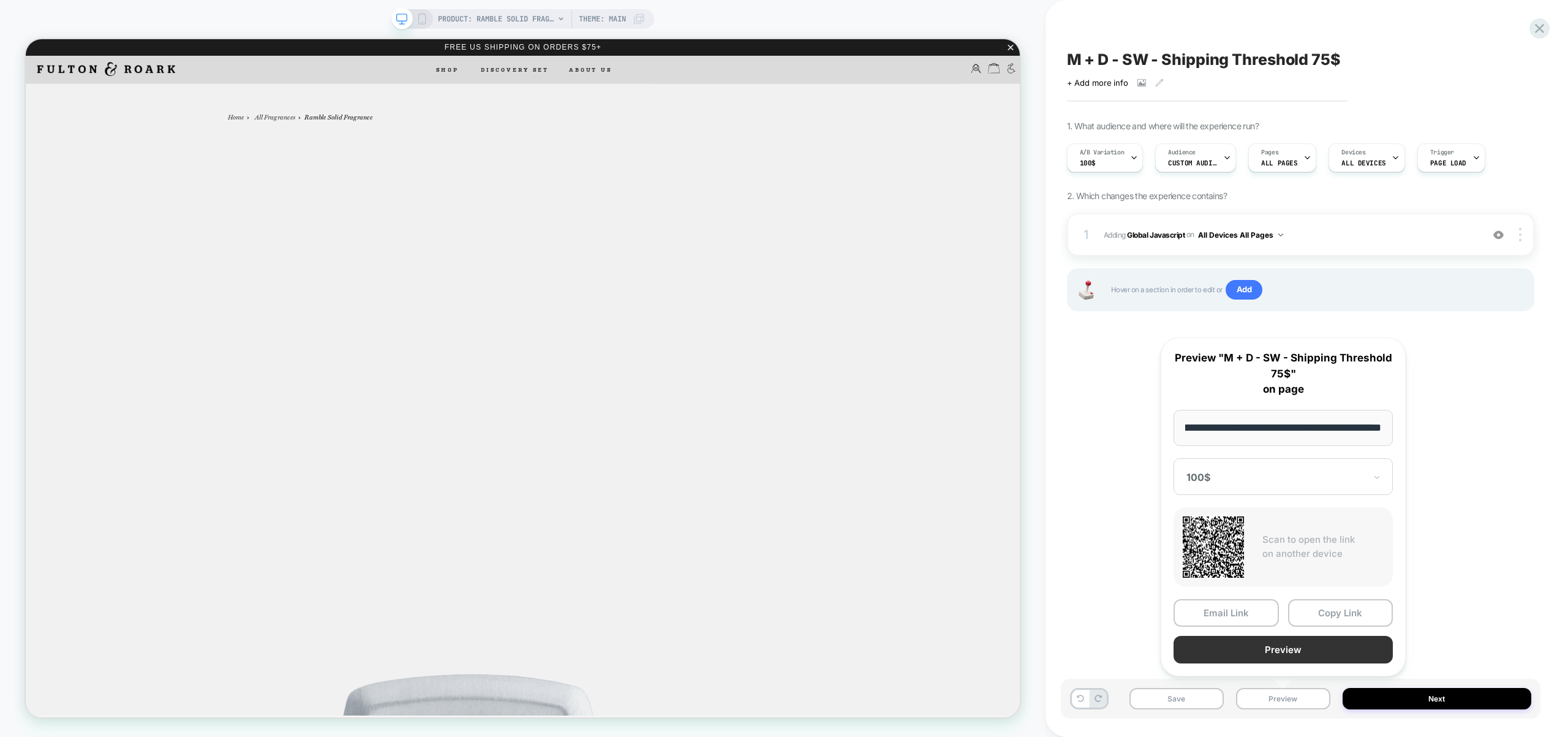
scroll to position [0, 0]
click at [1294, 657] on button "Preview" at bounding box center [1283, 649] width 219 height 27
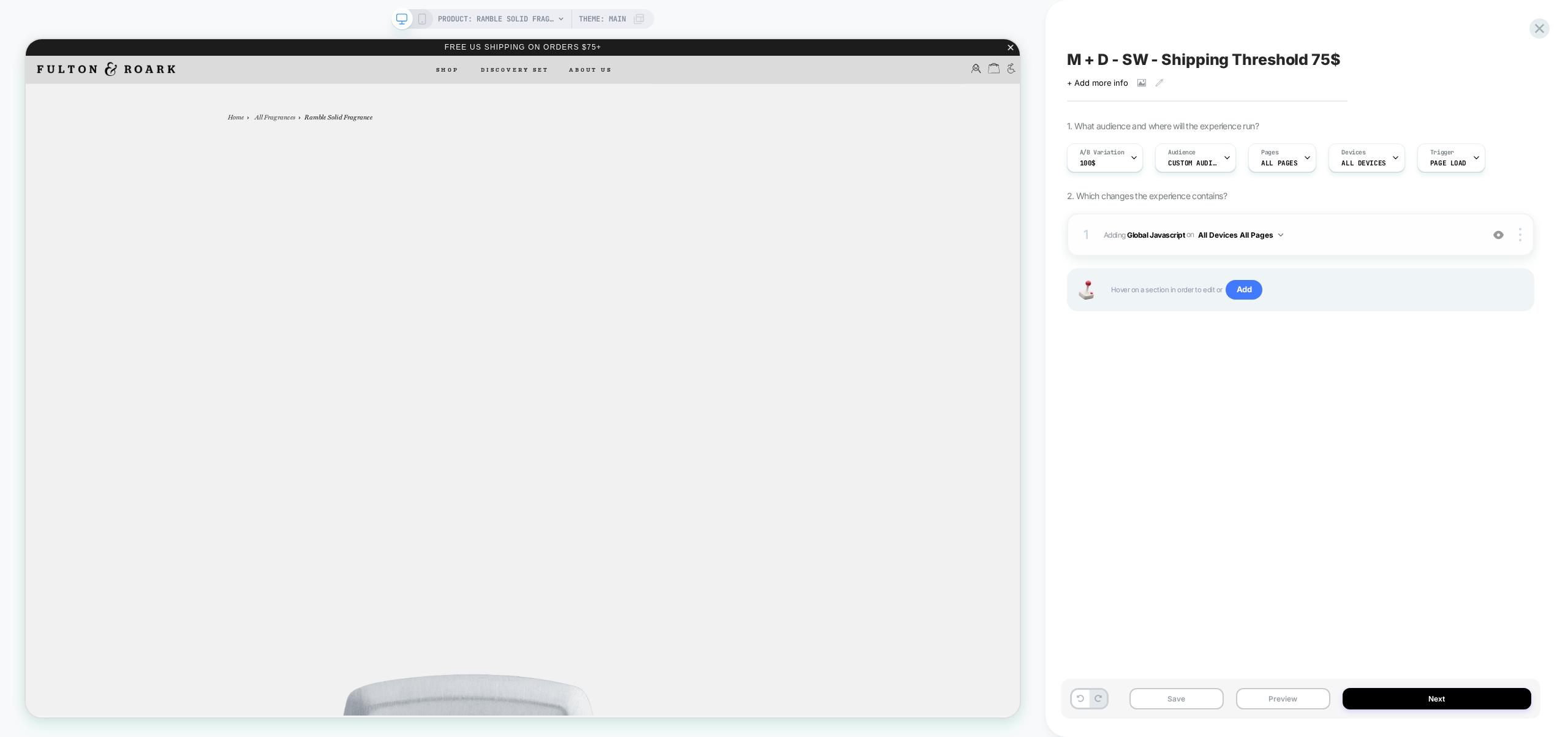
click at [1317, 228] on span "Adding Global Javascript on All Devices All Pages" at bounding box center [1290, 234] width 372 height 15
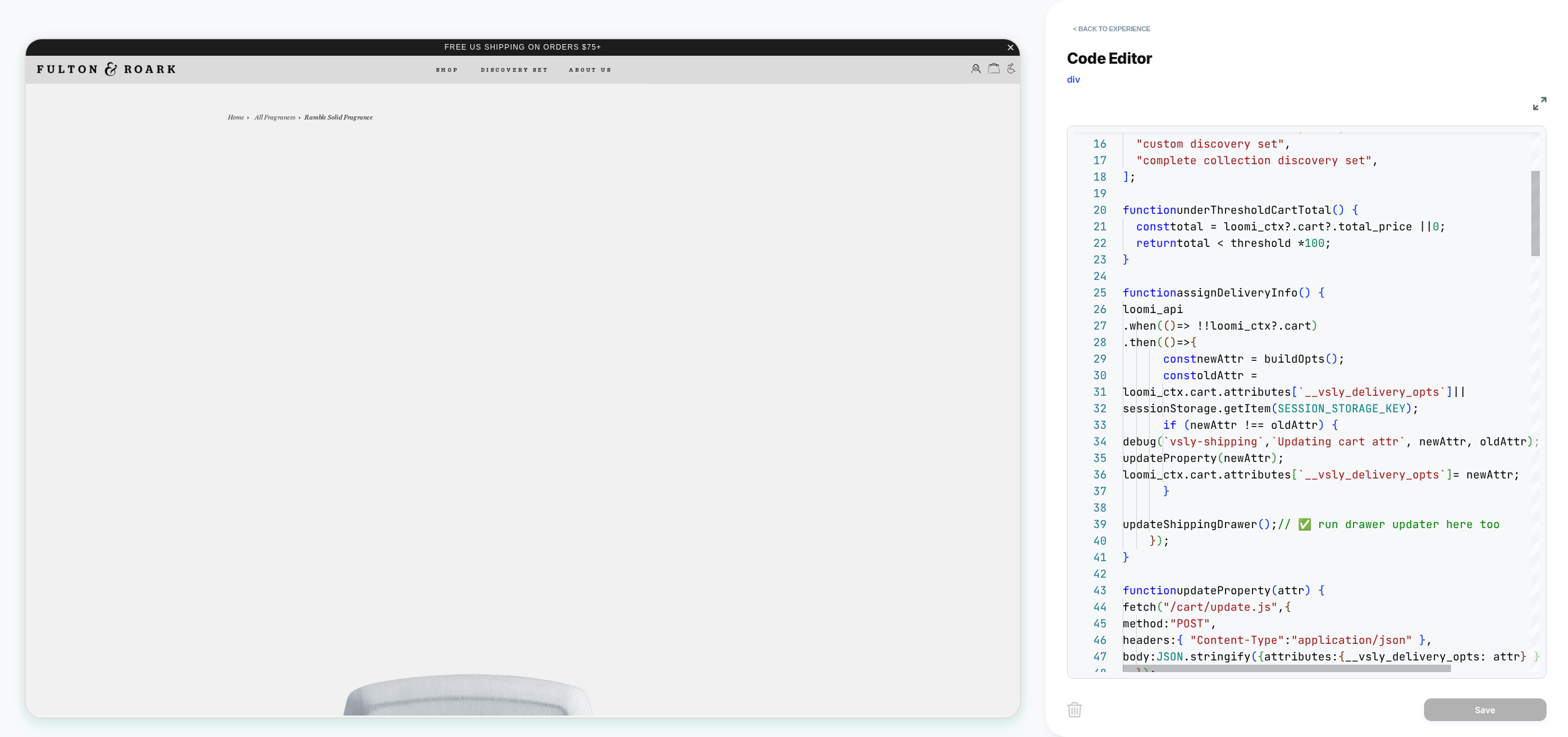
scroll to position [66, 205]
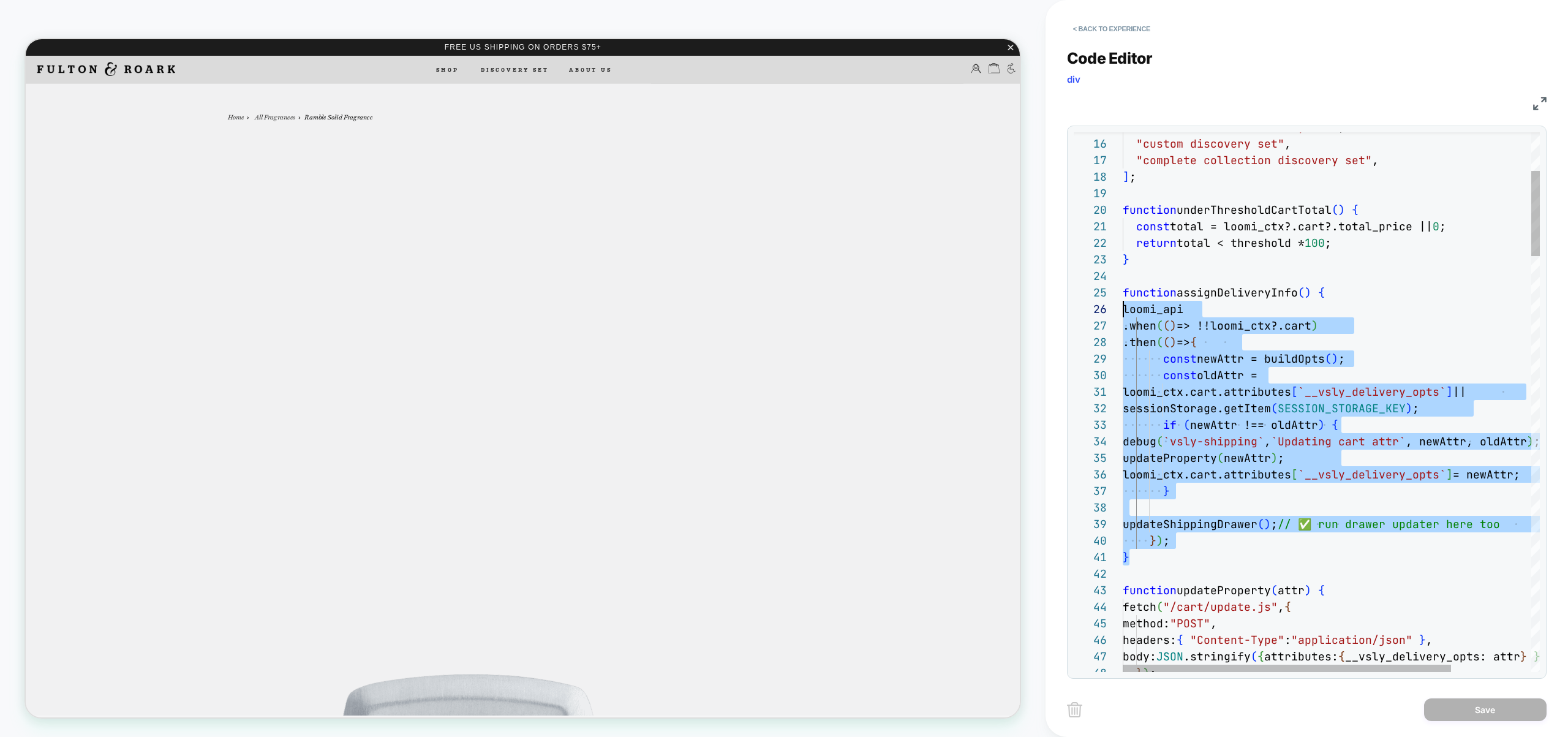
scroll to position [66, 0]
drag, startPoint x: 1148, startPoint y: 558, endPoint x: 1089, endPoint y: 292, distance: 272.5
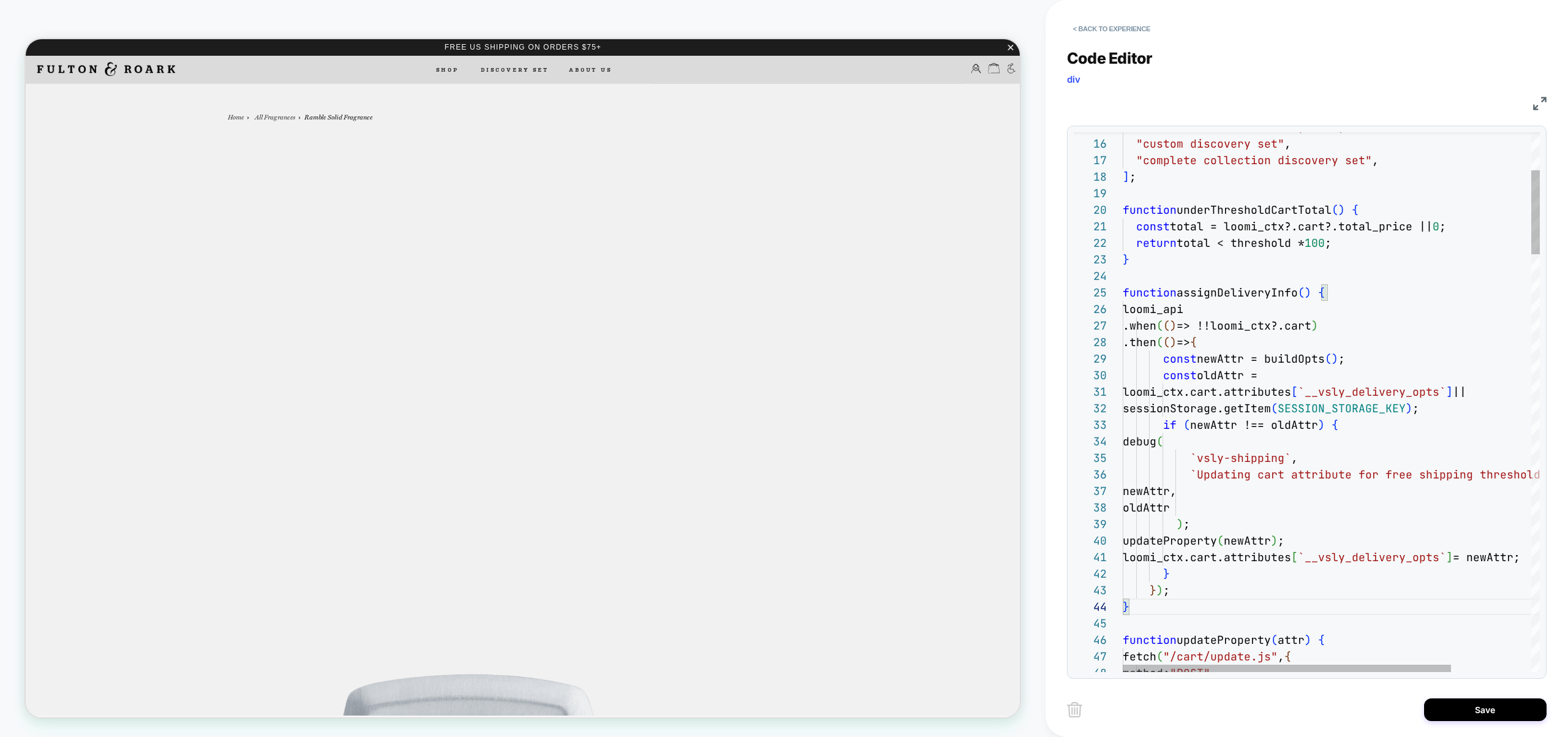
scroll to position [33, 47]
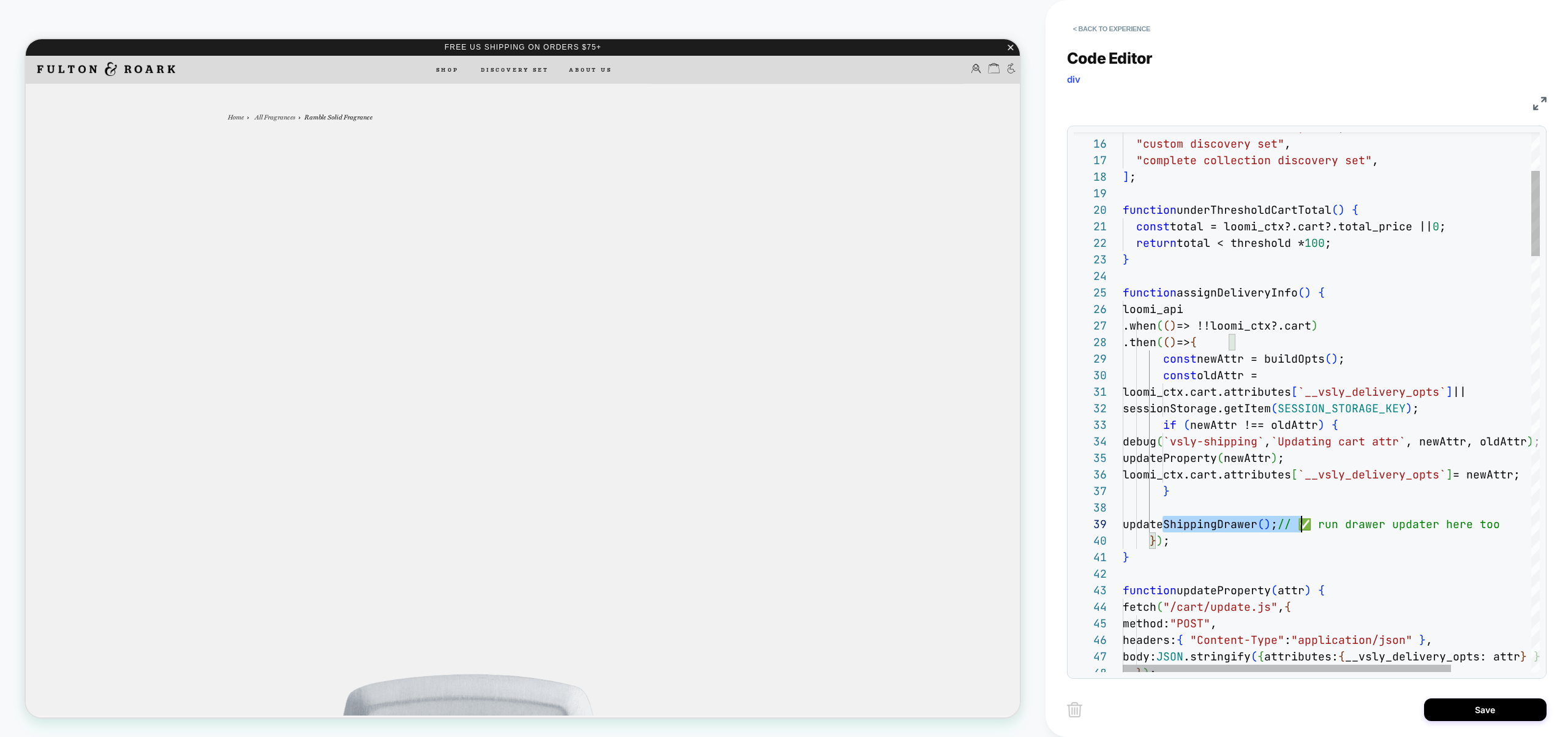
scroll to position [132, 416]
drag, startPoint x: 1159, startPoint y: 526, endPoint x: 1655, endPoint y: 523, distance: 496.0
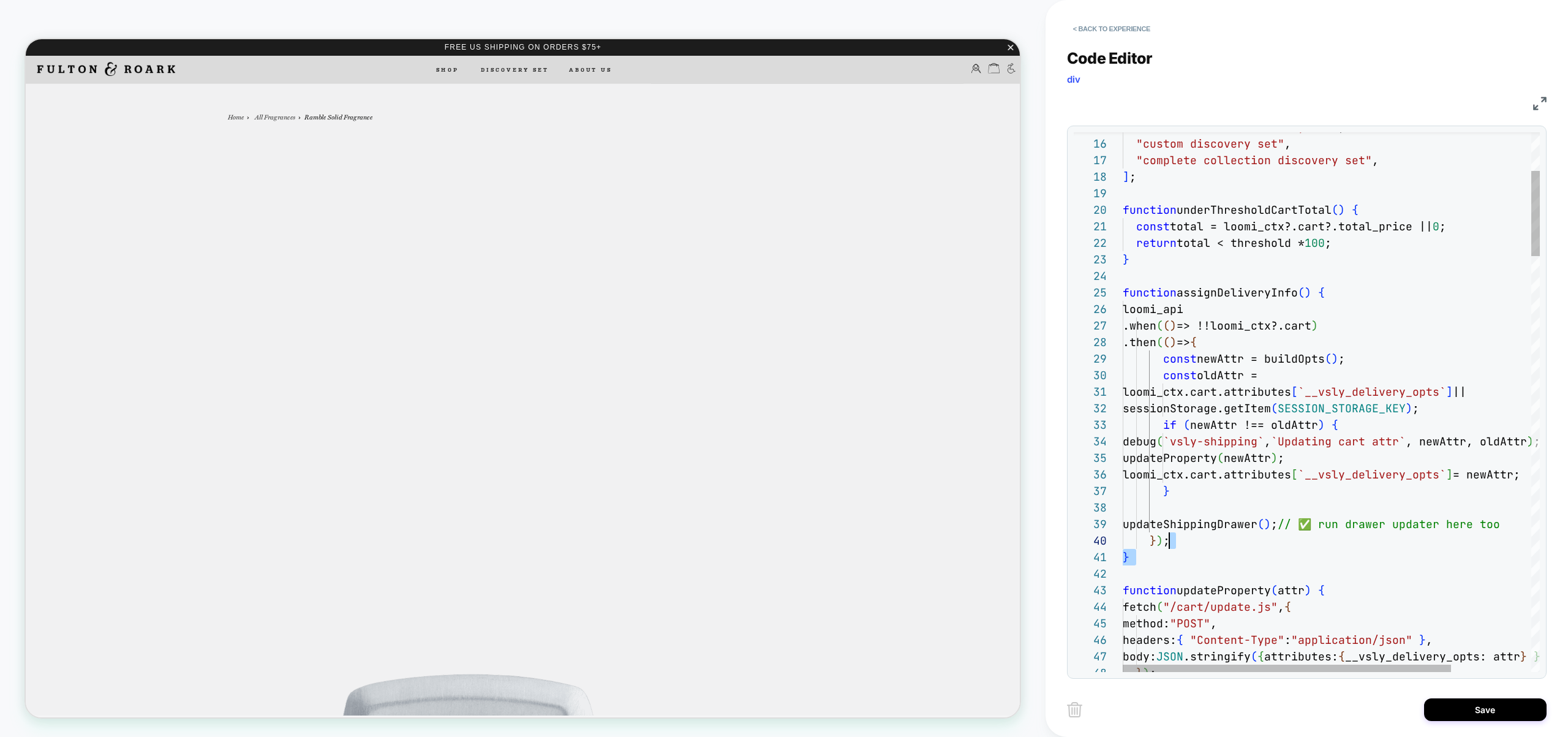
scroll to position [99, 0]
drag, startPoint x: 1313, startPoint y: 567, endPoint x: 1030, endPoint y: 487, distance: 294.1
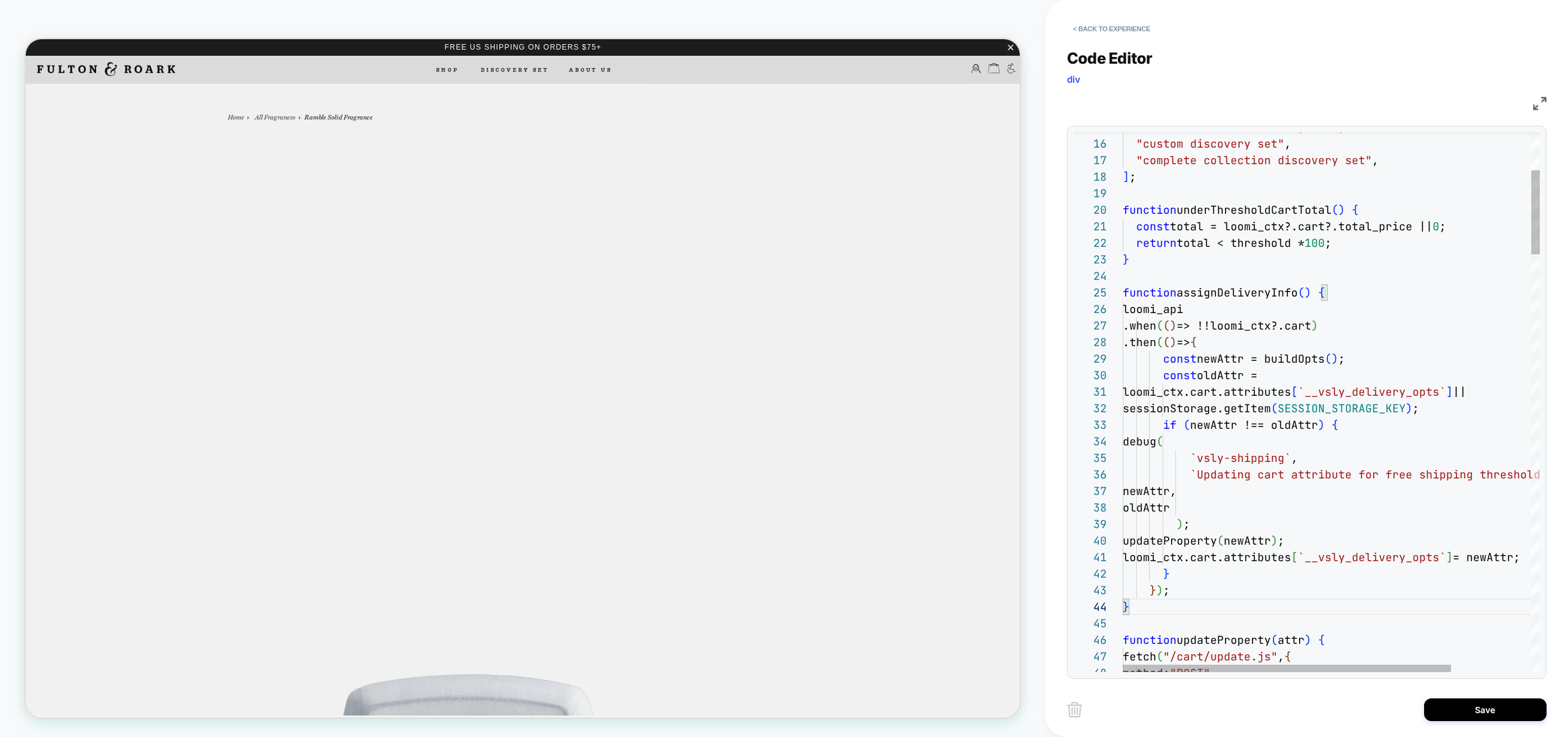
type textarea "**********"
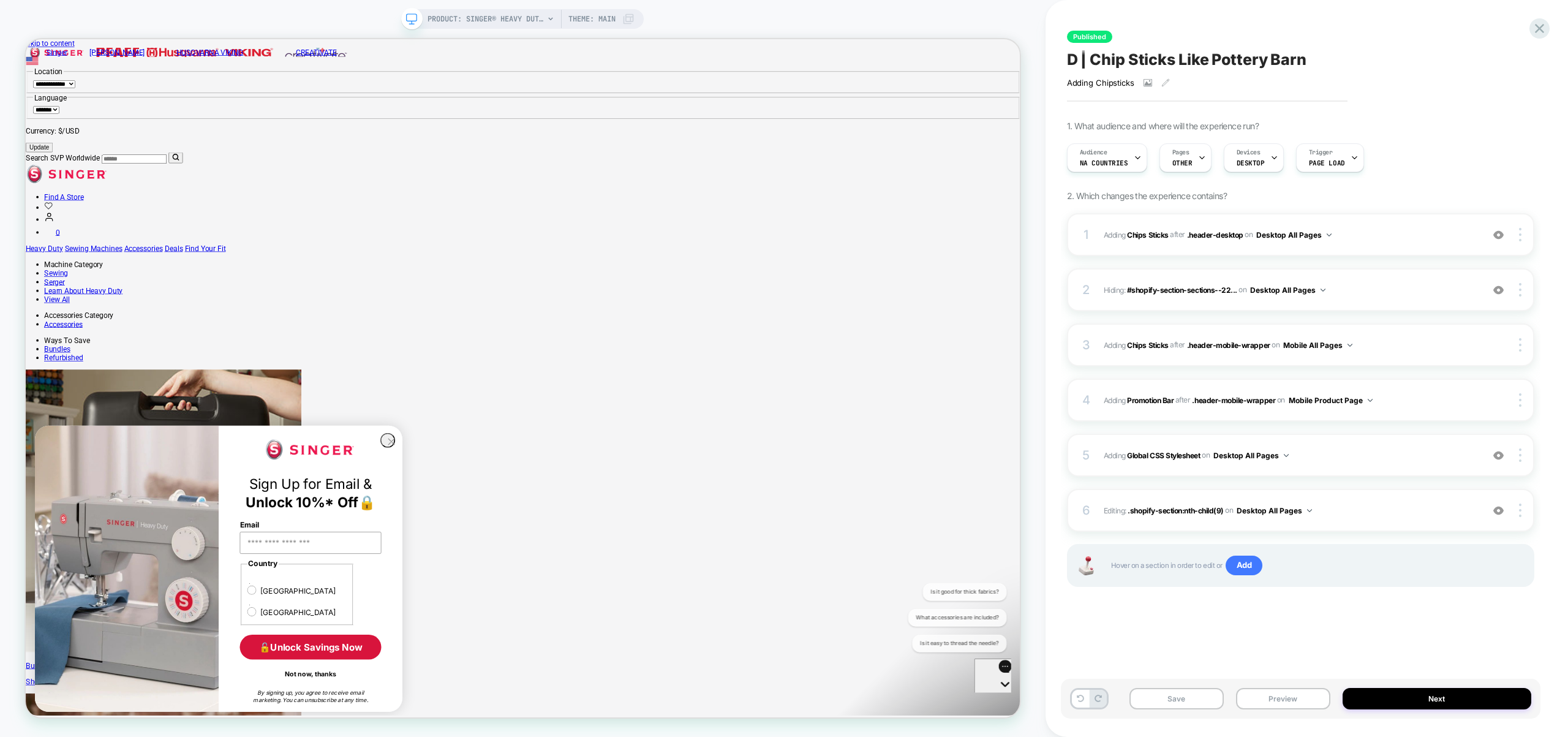
click at [1111, 172] on div "Audience NA countries Pages OTHER Devices DESKTOP Trigger Page Load" at bounding box center [1295, 157] width 467 height 41
click at [1108, 159] on span "NA countries" at bounding box center [1103, 163] width 48 height 8
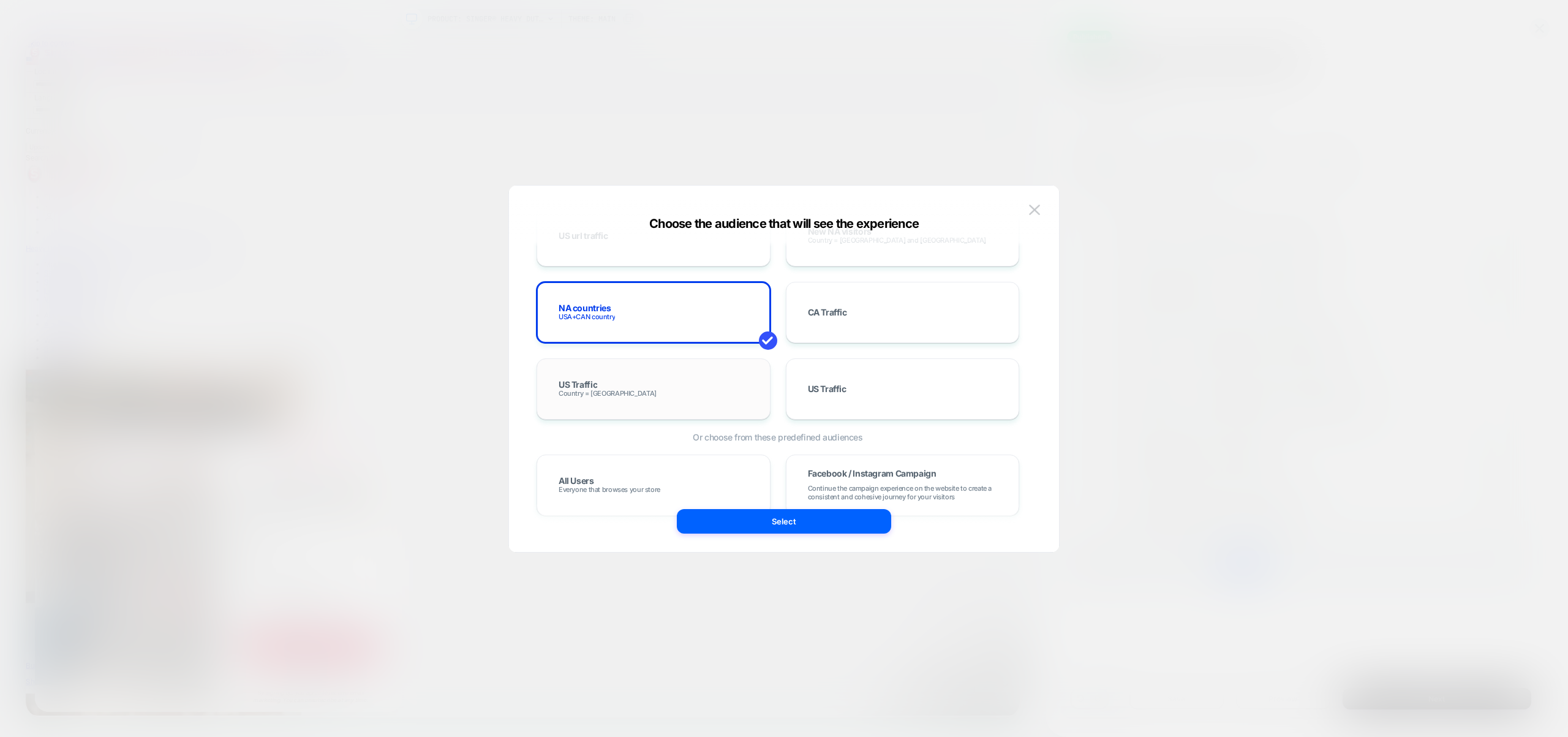
scroll to position [601, 0]
click at [624, 471] on div "All Users Everyone that browses your store" at bounding box center [653, 481] width 209 height 36
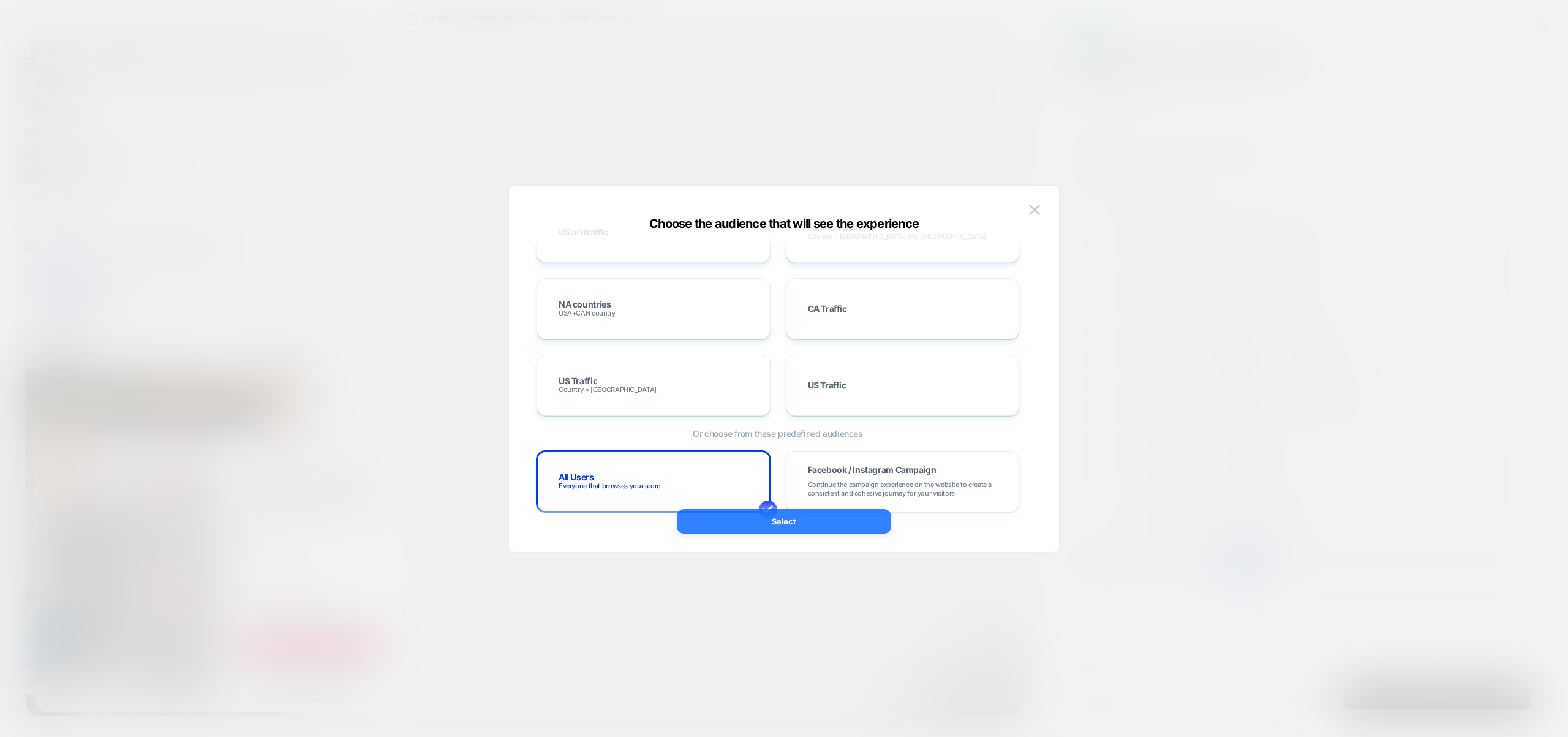
click at [737, 520] on button "Select" at bounding box center [784, 521] width 214 height 24
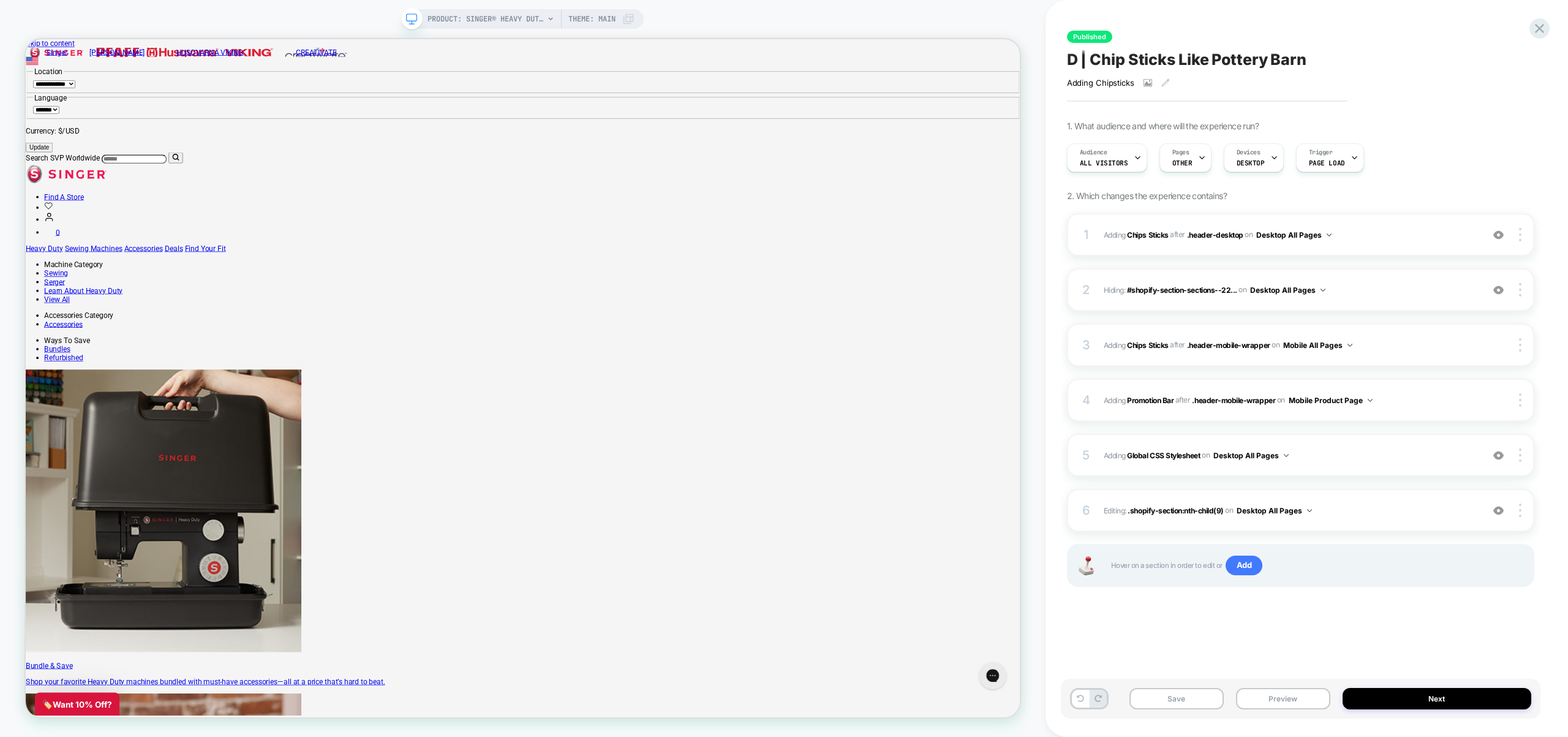
scroll to position [0, 0]
click at [1175, 156] on span "Pages" at bounding box center [1181, 152] width 17 height 8
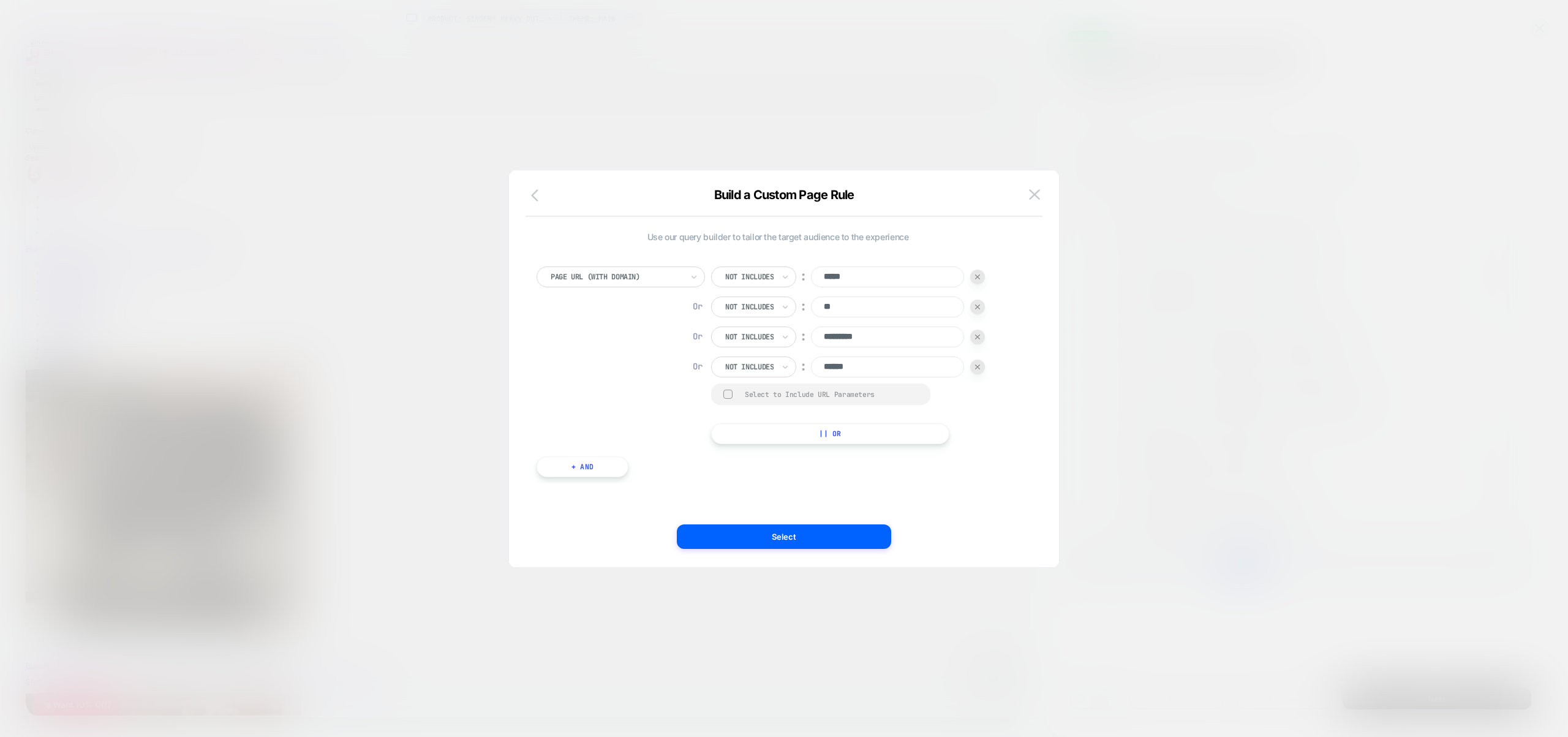
click at [539, 197] on icon "button" at bounding box center [538, 195] width 15 height 15
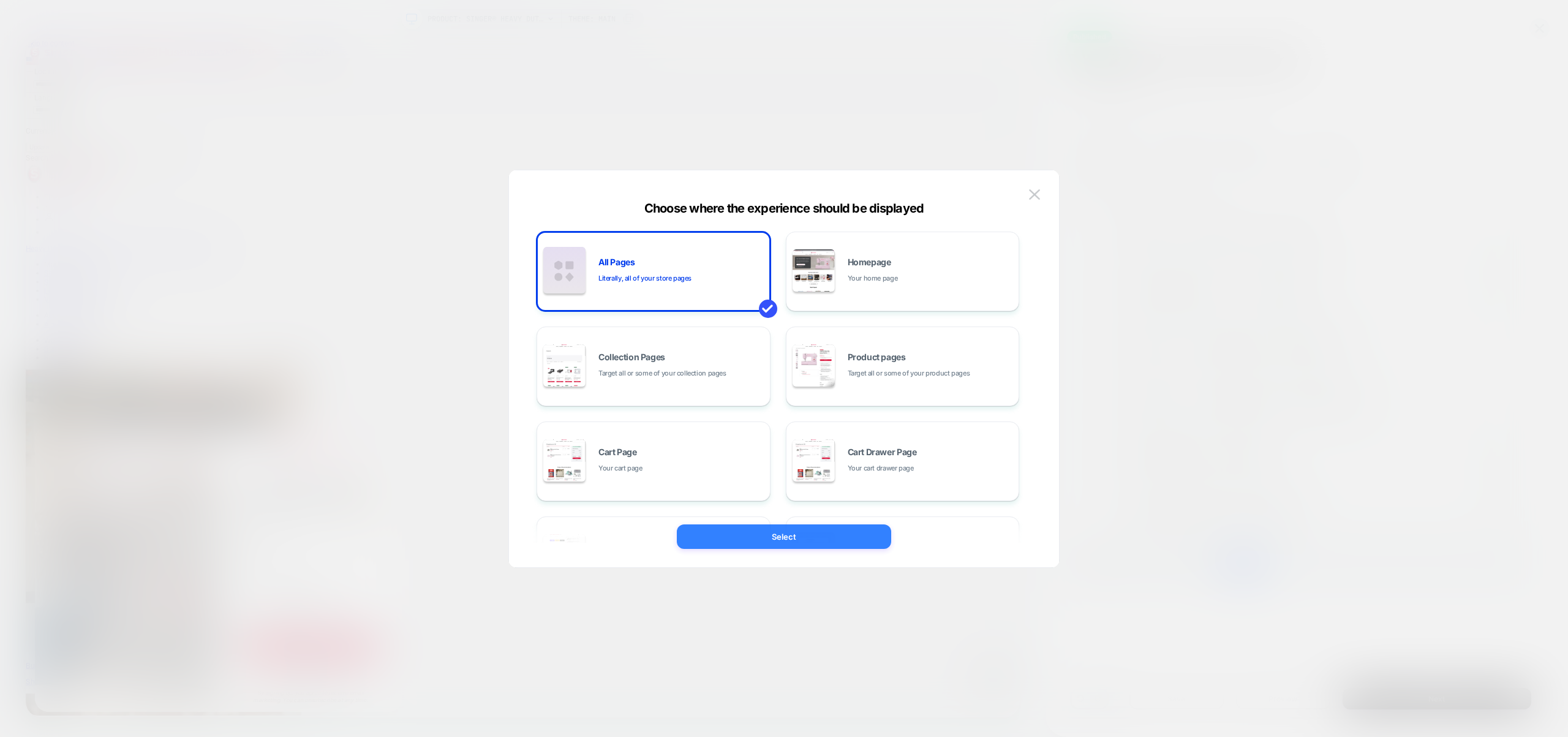
click at [761, 538] on button "Select" at bounding box center [784, 536] width 214 height 24
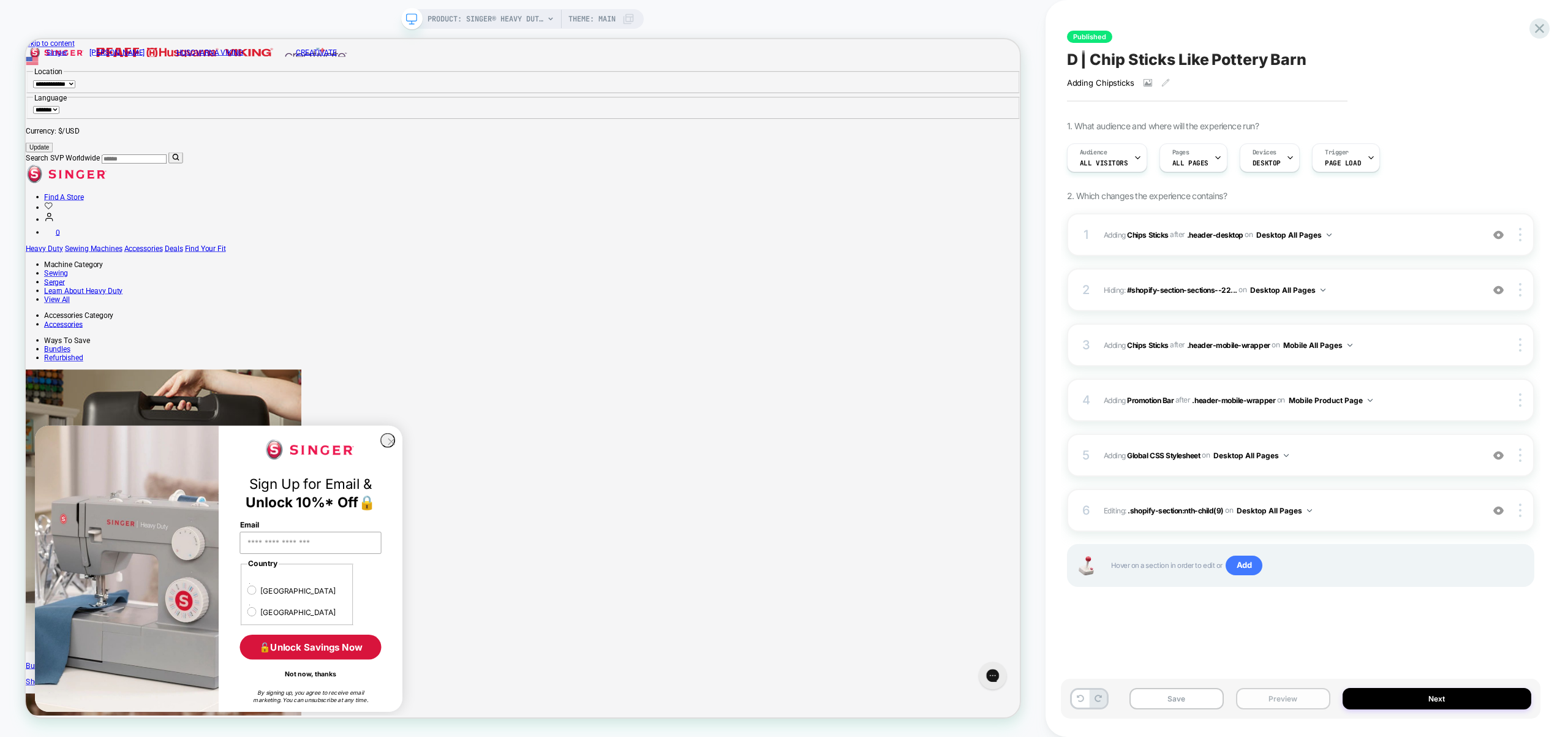
click at [1300, 697] on button "Preview" at bounding box center [1283, 699] width 95 height 22
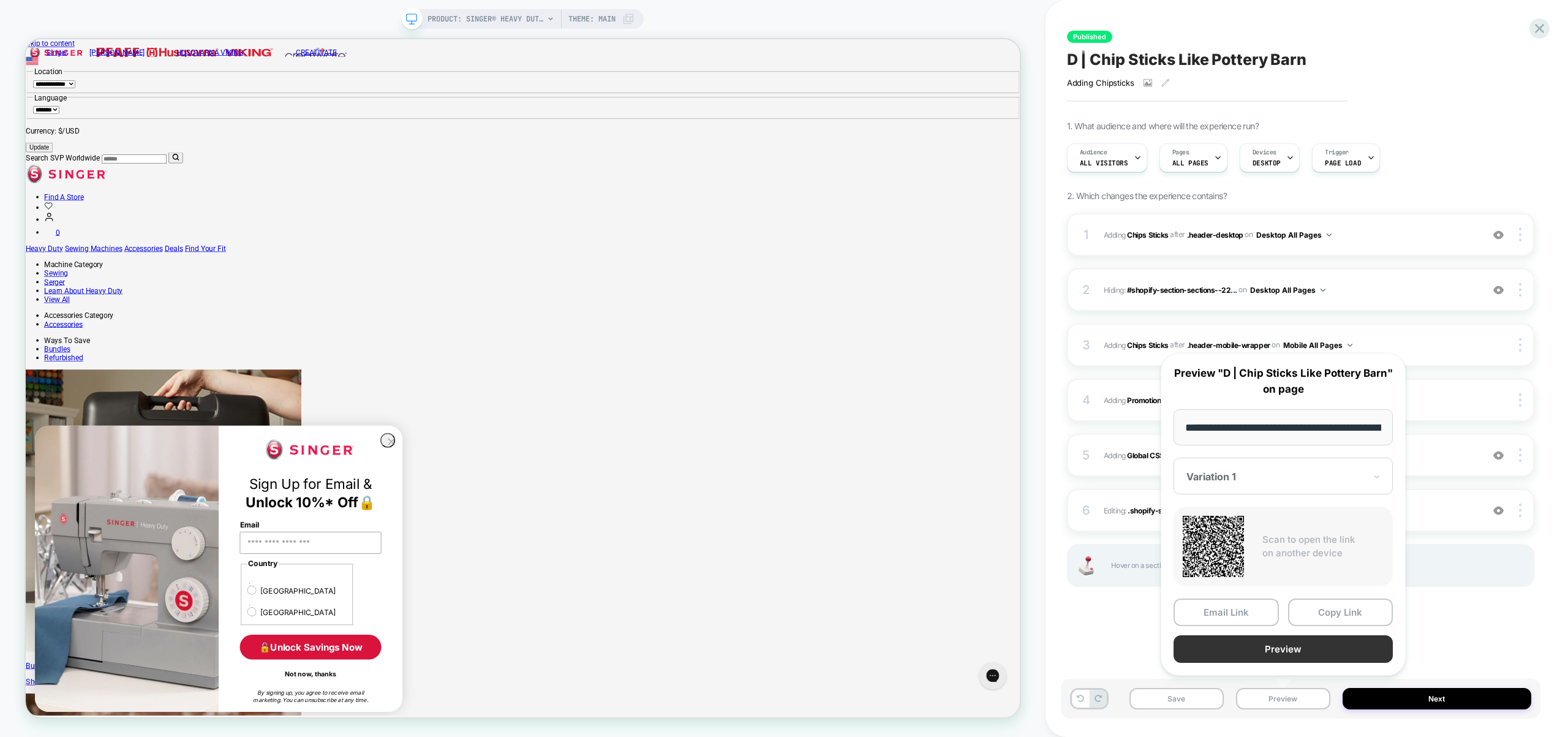
click at [1283, 650] on button "Preview" at bounding box center [1283, 648] width 219 height 27
